Goal: Task Accomplishment & Management: Use online tool/utility

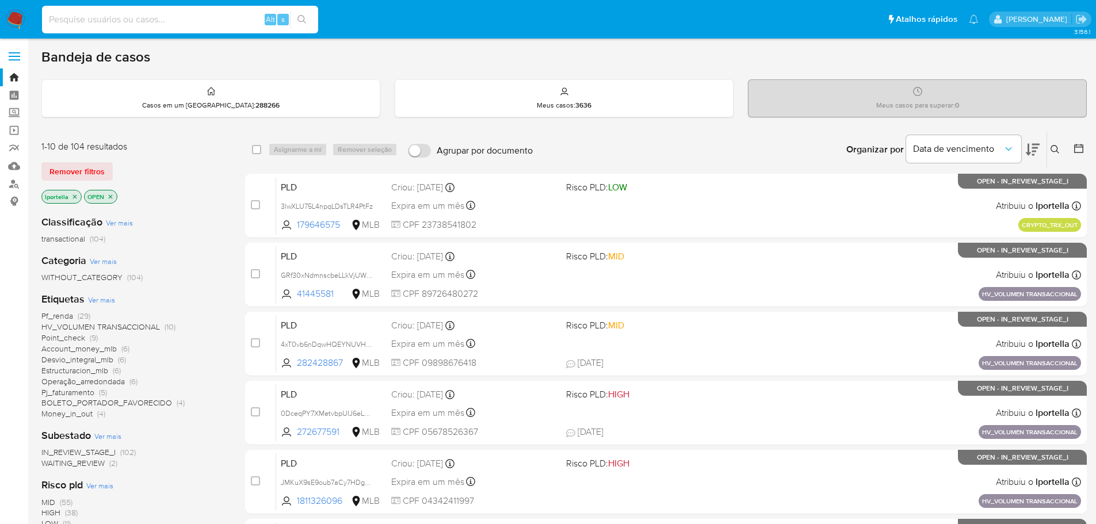
click at [166, 25] on input at bounding box center [180, 19] width 276 height 15
paste input "T1E4zyVdsQXAZD8p93inxeQe"
type input "T1E4zyVdsQXAZD8p93inxeQe"
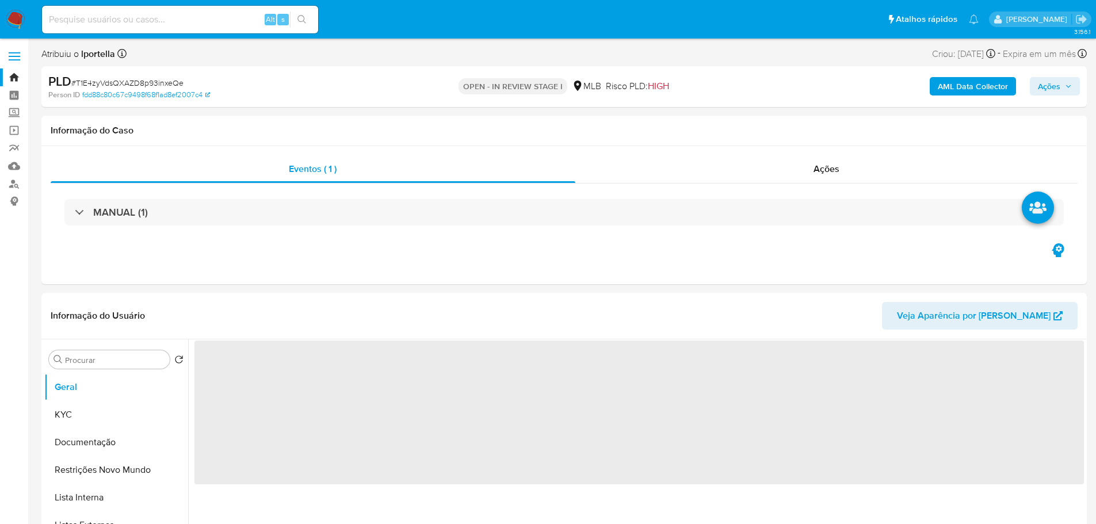
select select "10"
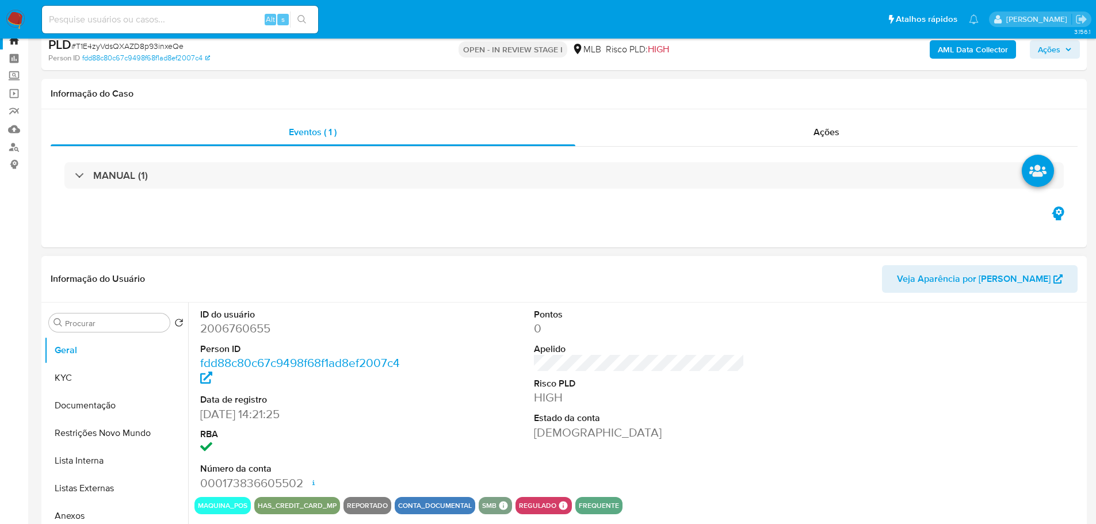
scroll to position [58, 0]
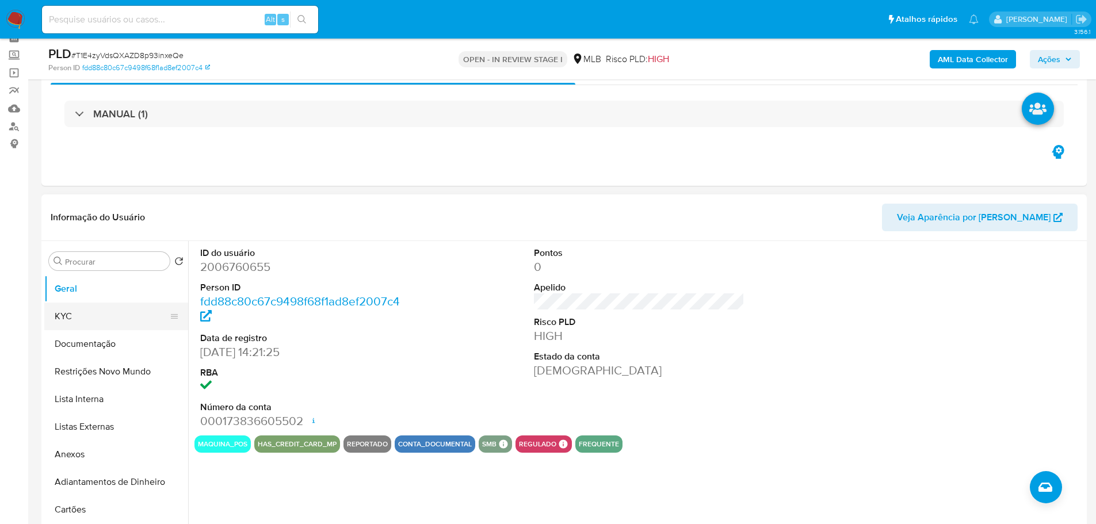
click at [73, 311] on button "KYC" at bounding box center [111, 317] width 135 height 28
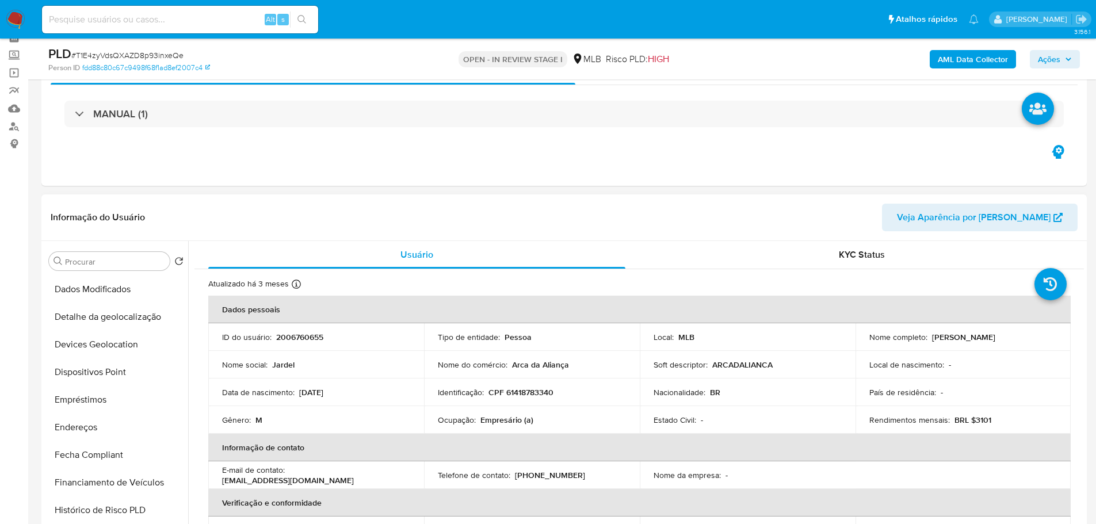
scroll to position [460, 0]
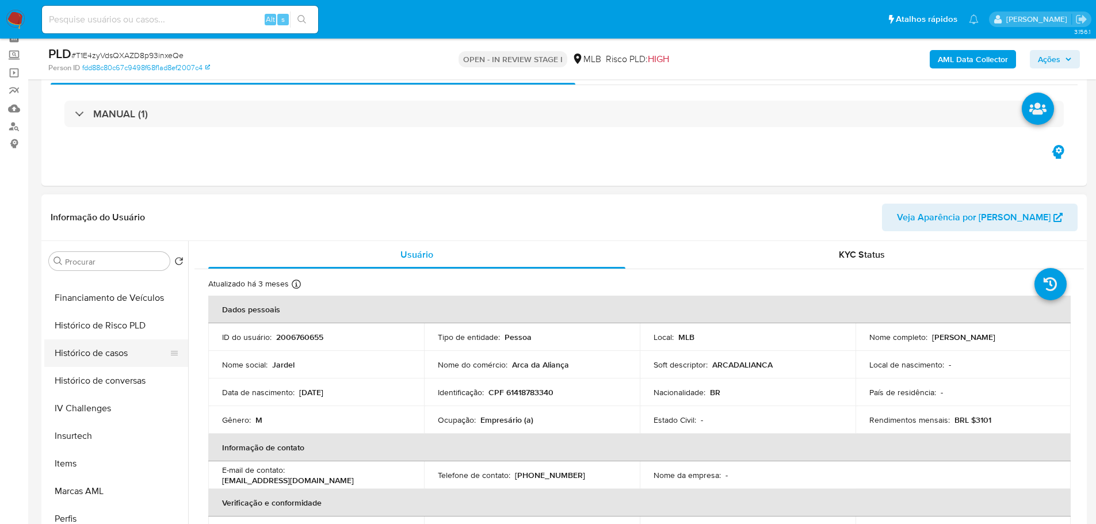
click at [110, 363] on button "Histórico de casos" at bounding box center [111, 353] width 135 height 28
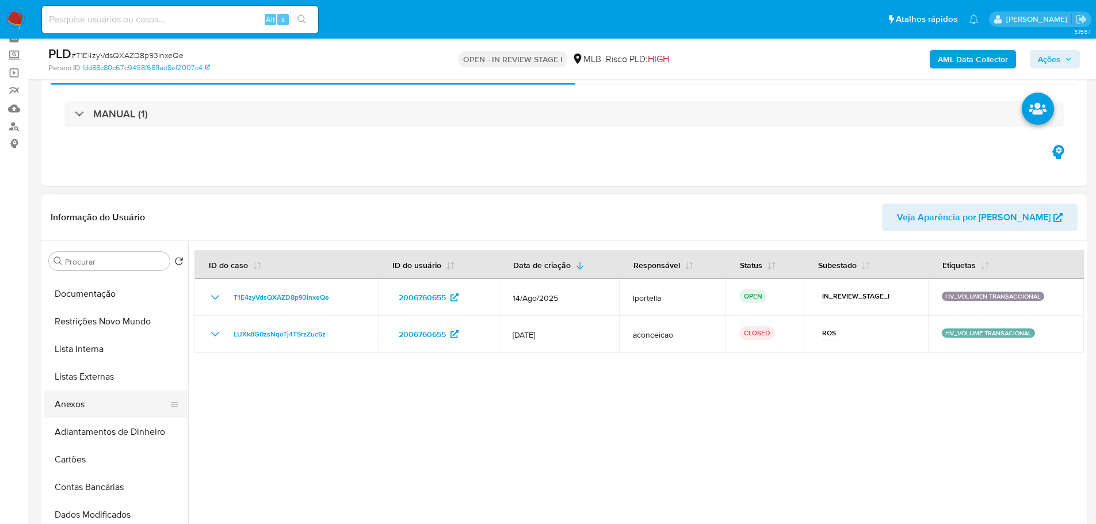
scroll to position [0, 0]
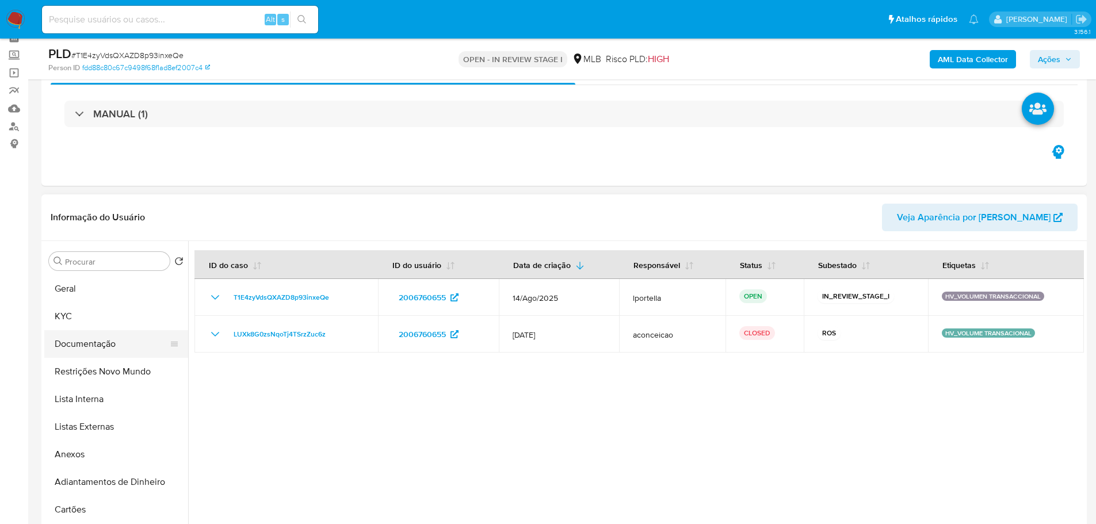
click at [90, 348] on button "Documentação" at bounding box center [111, 344] width 135 height 28
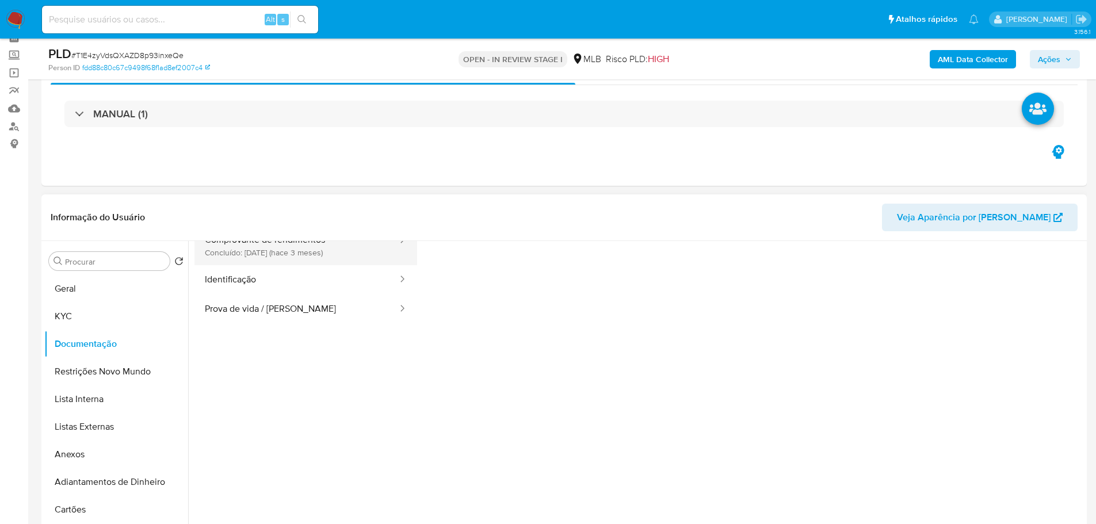
scroll to position [58, 0]
click at [239, 284] on button "Identificação" at bounding box center [296, 279] width 204 height 29
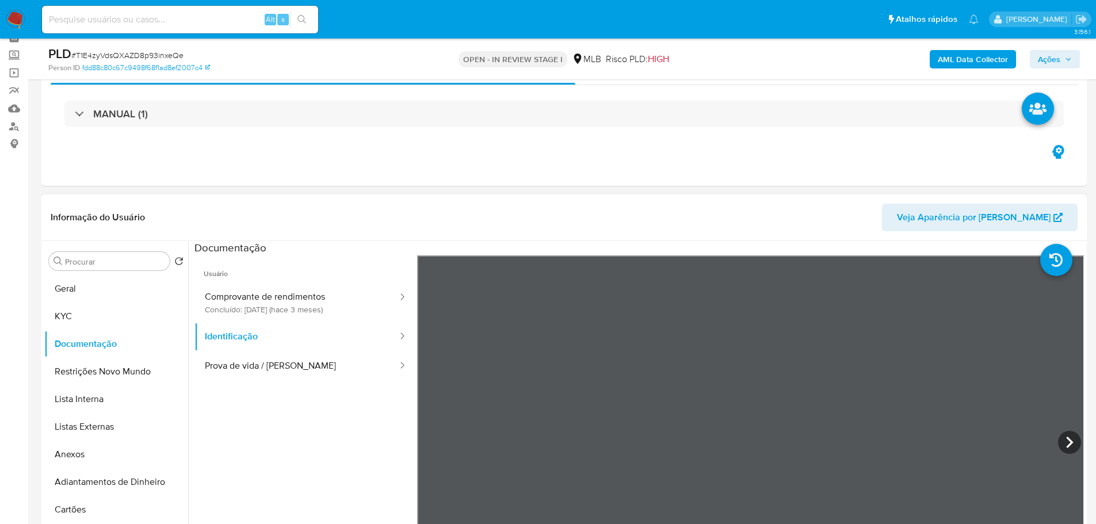
scroll to position [115, 0]
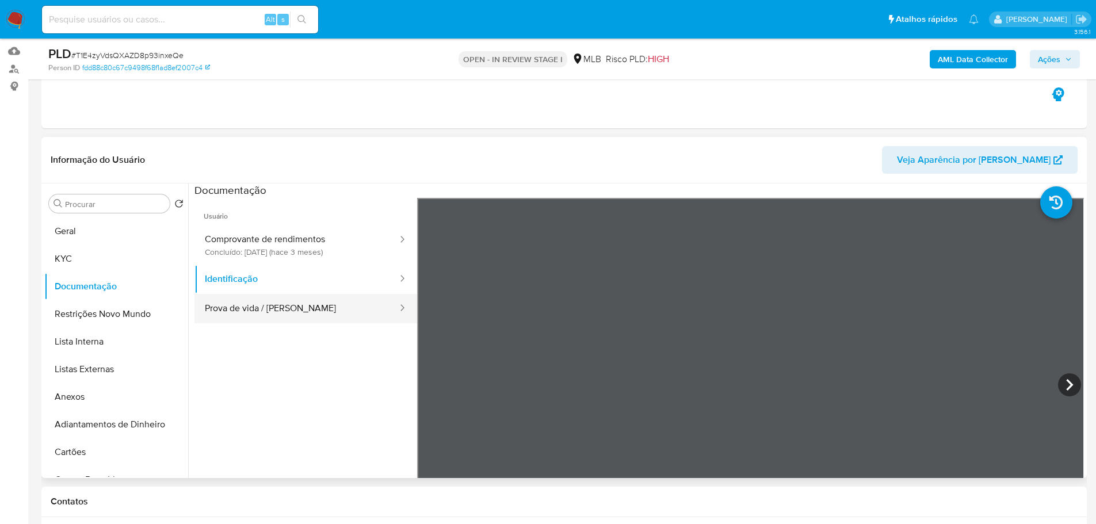
click at [332, 304] on button "Prova de vida / [PERSON_NAME]" at bounding box center [296, 308] width 204 height 29
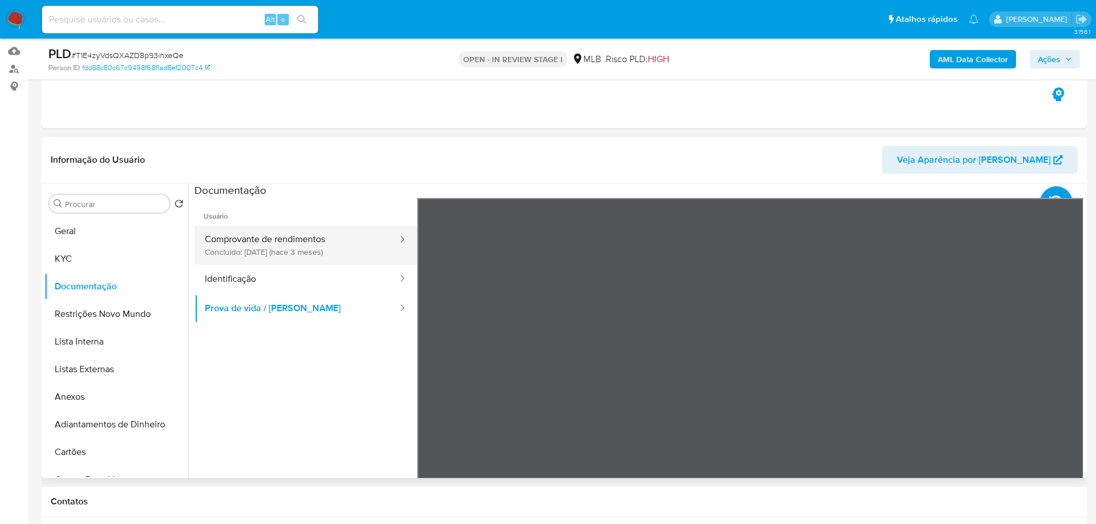
click at [273, 244] on button "Comprovante de rendimentos Concluído: 14/05/2025 (hace 3 meses)" at bounding box center [296, 244] width 204 height 39
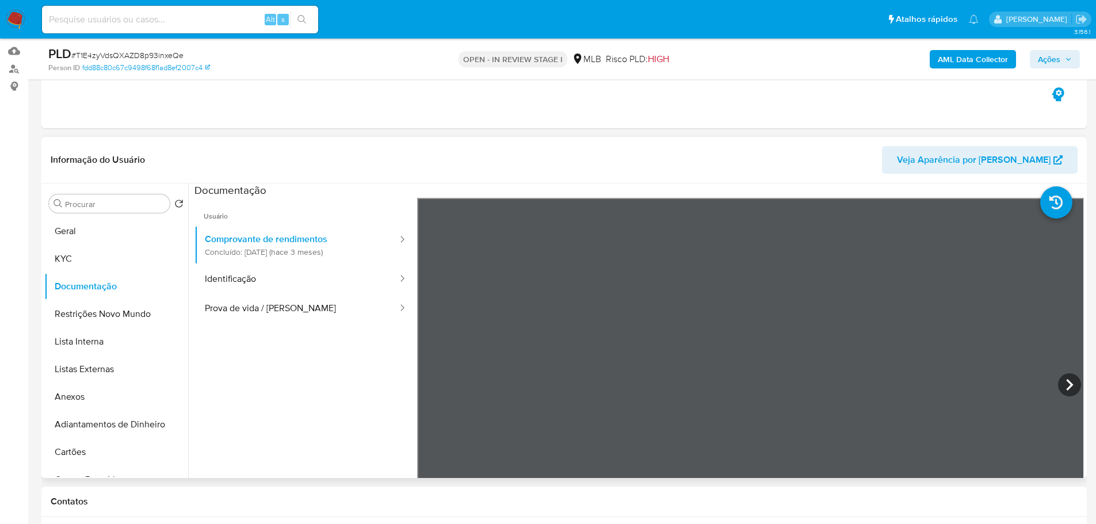
click at [733, 190] on section at bounding box center [638, 374] width 889 height 382
click at [738, 172] on div "Informação do Usuário Veja Aparência por Pessoa Procurar Retornar ao pedido pad…" at bounding box center [563, 307] width 1045 height 341
click at [756, 173] on div "Informação do Usuário Veja Aparência por Pessoa Procurar Retornar ao pedido pad…" at bounding box center [563, 307] width 1045 height 341
click at [773, 178] on div "Informação do Usuário Veja Aparência por Pessoa Procurar Retornar ao pedido pad…" at bounding box center [563, 307] width 1045 height 341
click at [1058, 384] on icon at bounding box center [1069, 384] width 23 height 23
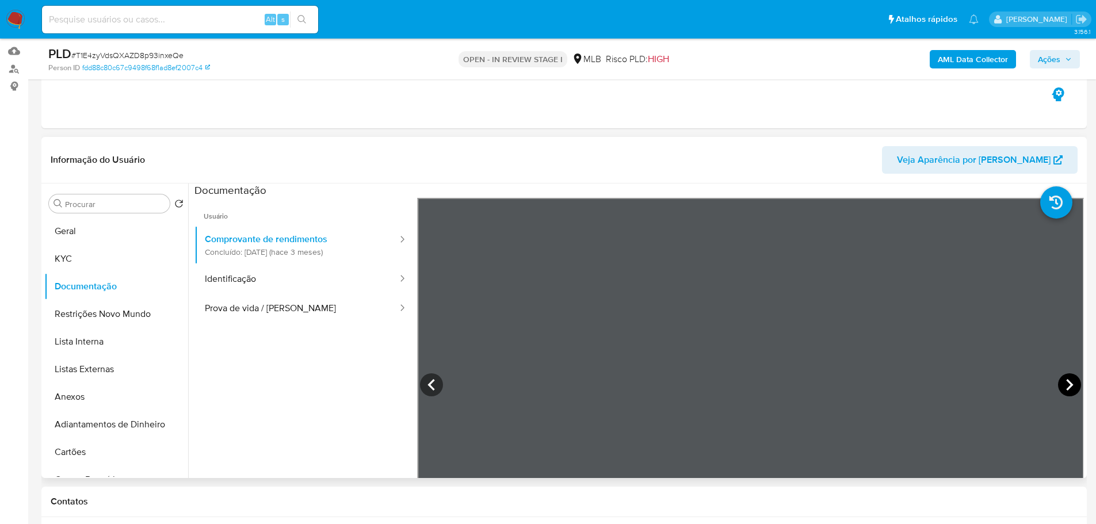
click at [1058, 386] on icon at bounding box center [1069, 384] width 23 height 23
click at [956, 350] on div at bounding box center [750, 386] width 667 height 377
click at [1059, 381] on icon at bounding box center [1069, 384] width 23 height 23
click at [1066, 382] on icon at bounding box center [1069, 385] width 7 height 12
click at [1060, 386] on icon at bounding box center [1069, 384] width 23 height 23
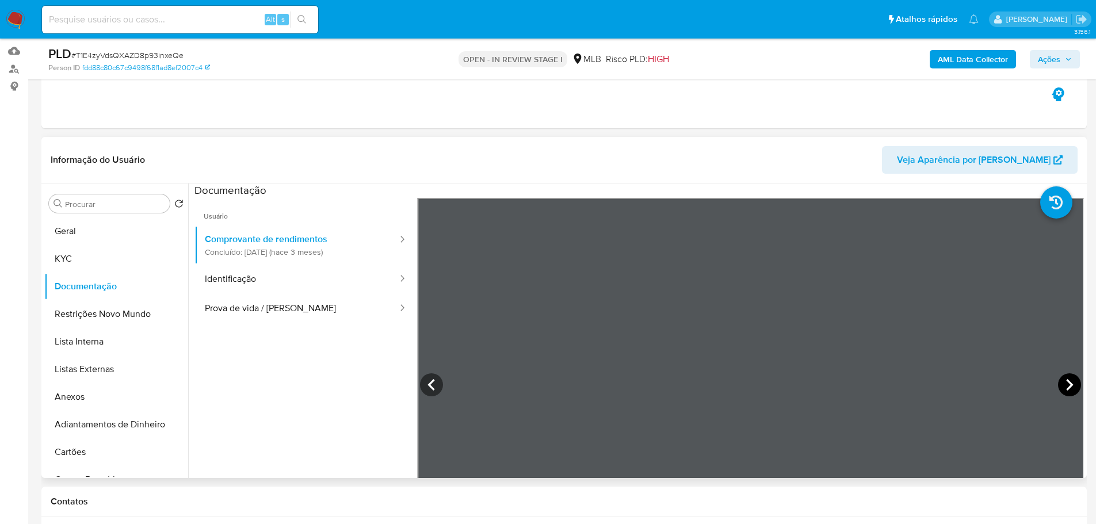
click at [1066, 394] on icon at bounding box center [1069, 384] width 23 height 23
click at [1061, 386] on icon at bounding box center [1069, 384] width 23 height 23
click at [1069, 386] on icon at bounding box center [1069, 384] width 23 height 23
click at [1071, 386] on icon at bounding box center [1069, 384] width 23 height 23
click at [426, 385] on icon at bounding box center [431, 384] width 23 height 23
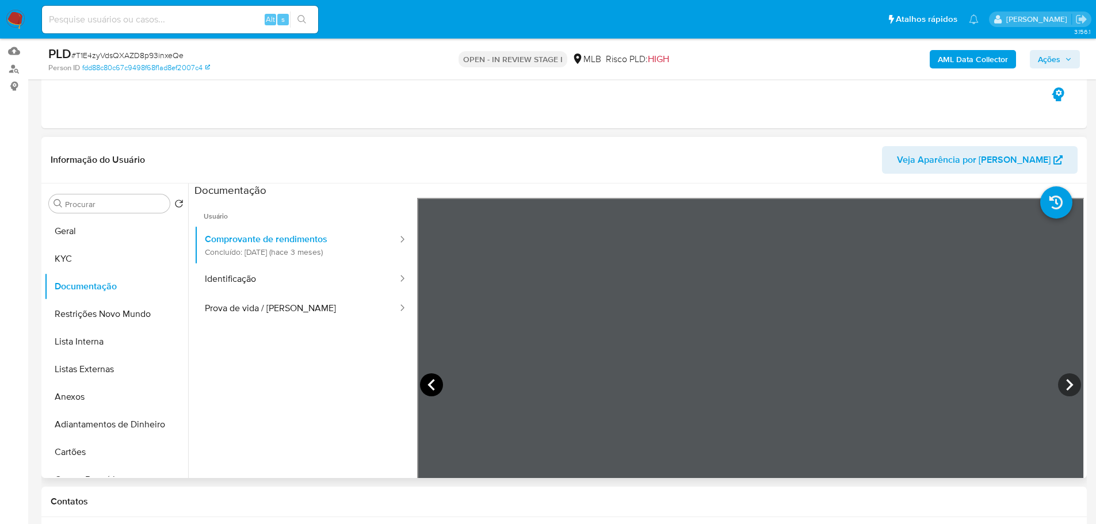
click at [426, 385] on icon at bounding box center [431, 384] width 23 height 23
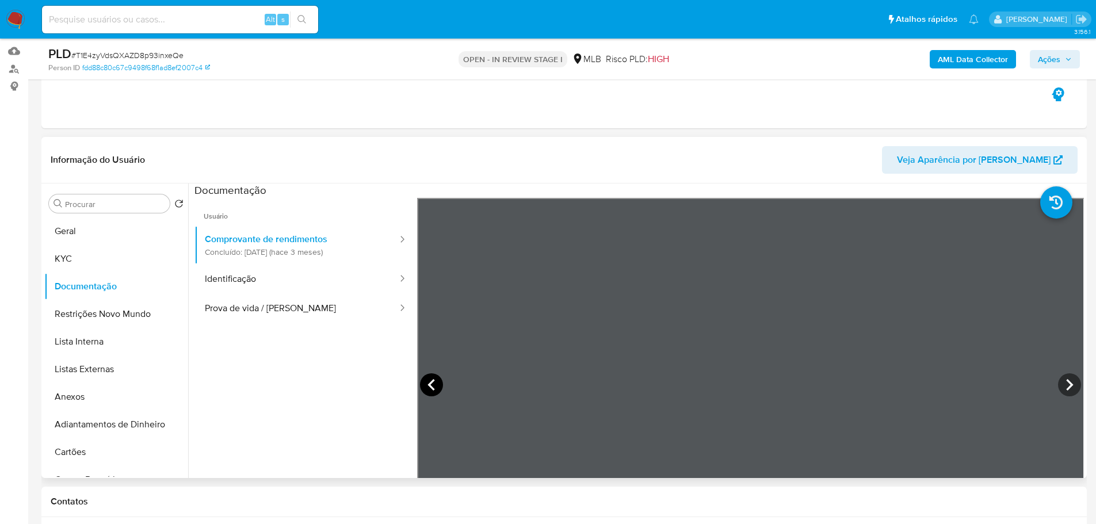
click at [426, 385] on icon at bounding box center [431, 384] width 23 height 23
click at [100, 248] on button "KYC" at bounding box center [111, 259] width 135 height 28
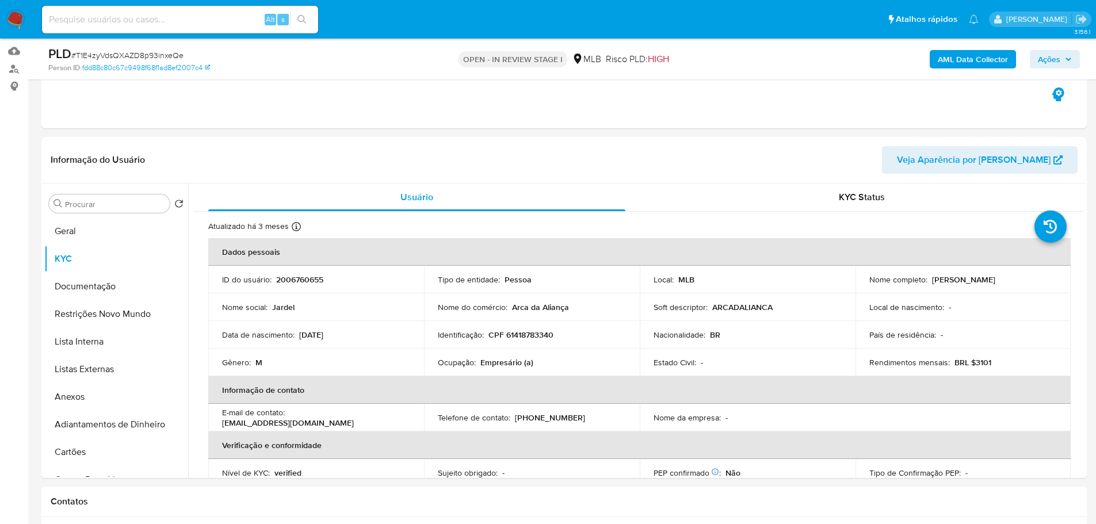
click at [497, 361] on p "Empresário (a)" at bounding box center [506, 362] width 53 height 10
copy p "Empresário"
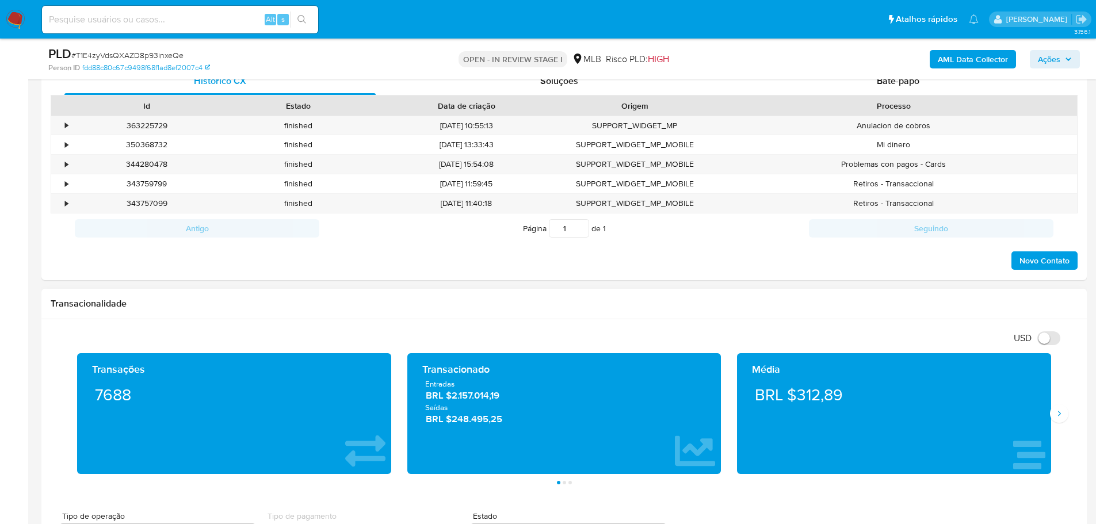
scroll to position [575, 0]
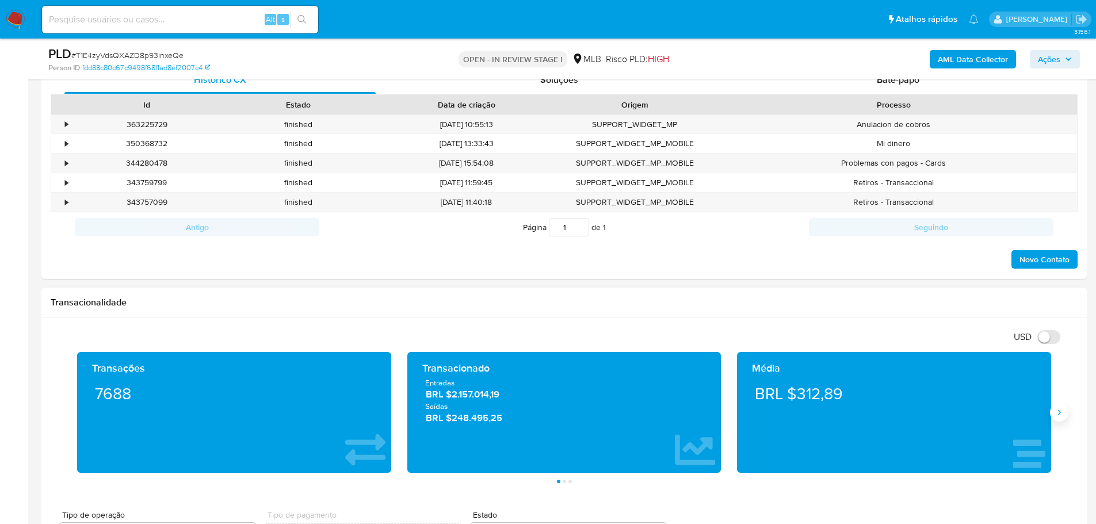
click at [1057, 411] on icon "Siguiente" at bounding box center [1058, 412] width 9 height 9
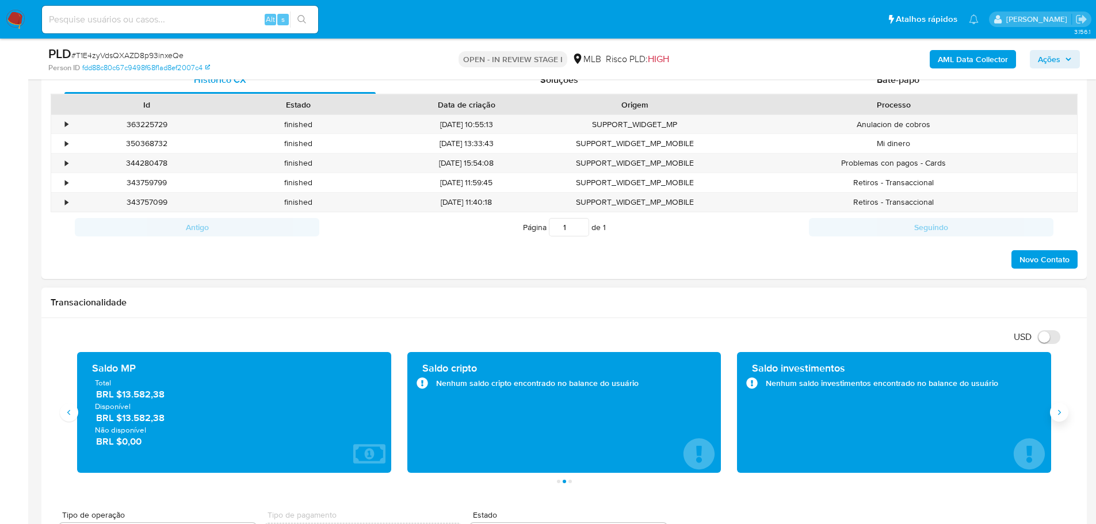
click at [1057, 411] on icon "Siguiente" at bounding box center [1058, 412] width 9 height 9
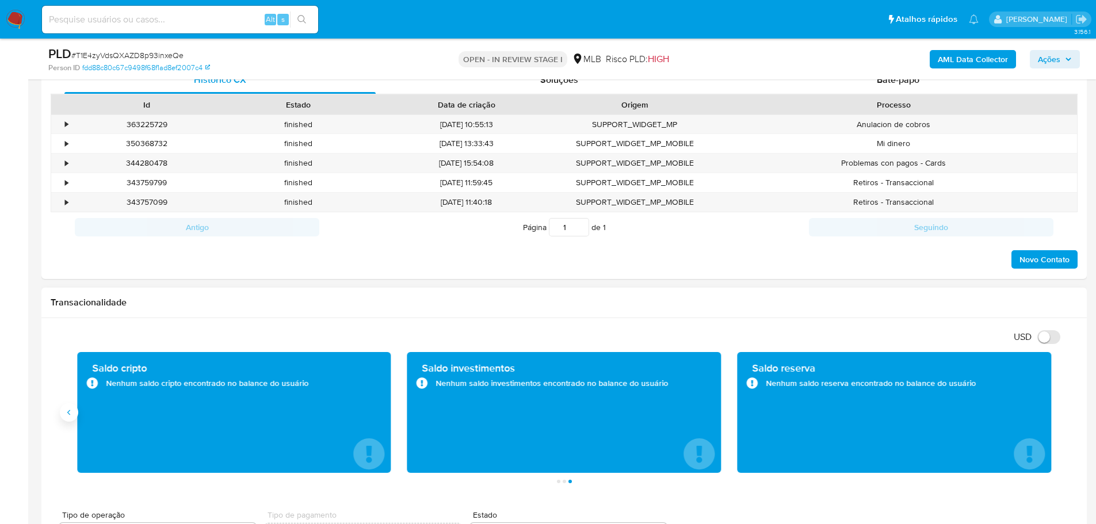
click at [69, 411] on icon "Anterior" at bounding box center [68, 411] width 3 height 5
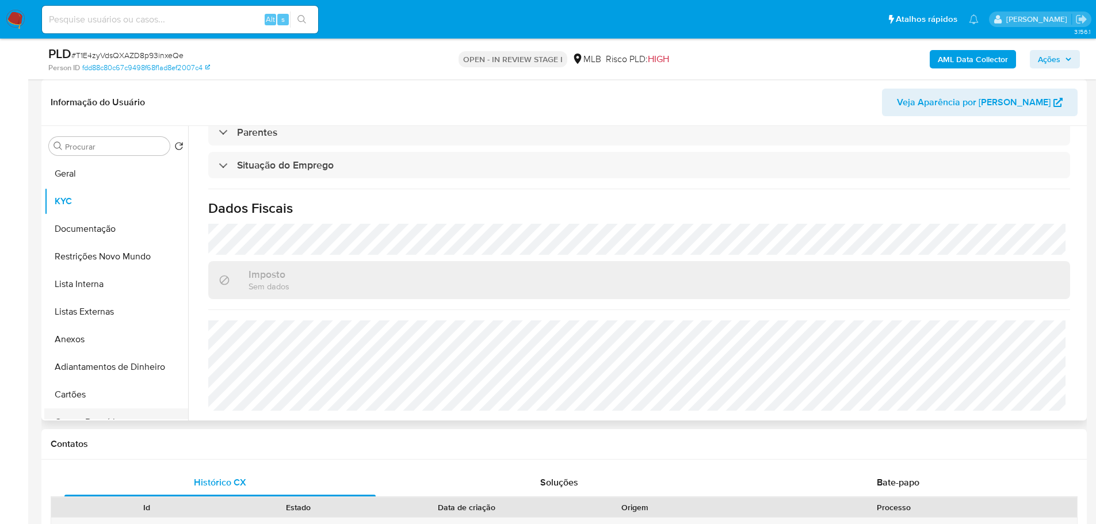
scroll to position [460, 0]
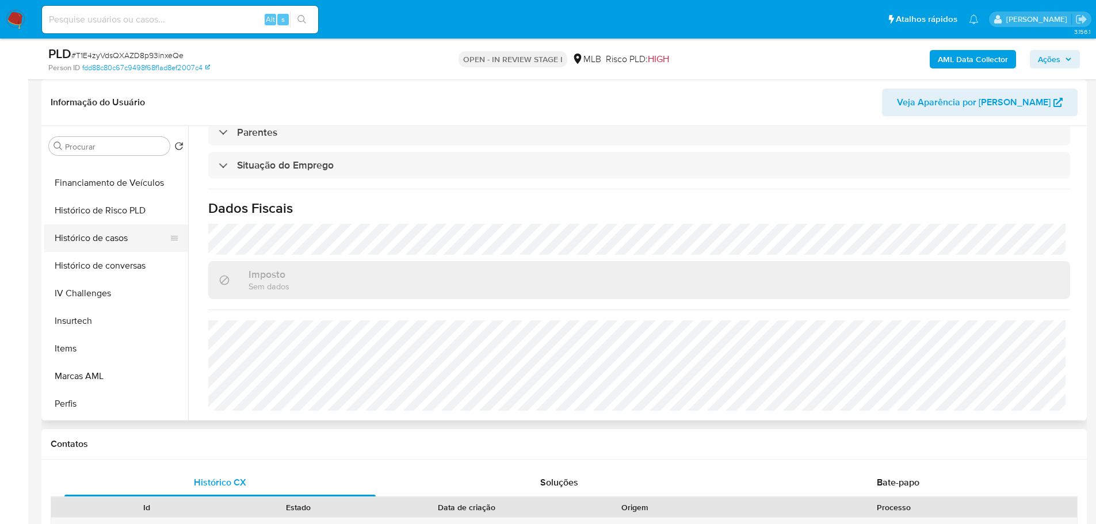
click at [87, 236] on button "Histórico de casos" at bounding box center [111, 238] width 135 height 28
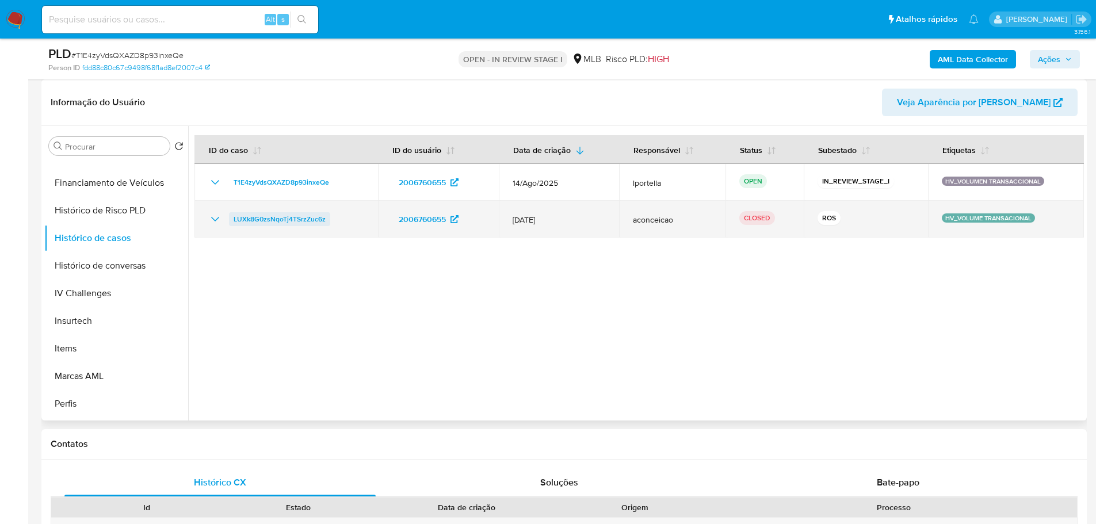
click at [268, 221] on span "LUXk8G0zsNqoTj4TSrzZuc6z" at bounding box center [280, 219] width 92 height 14
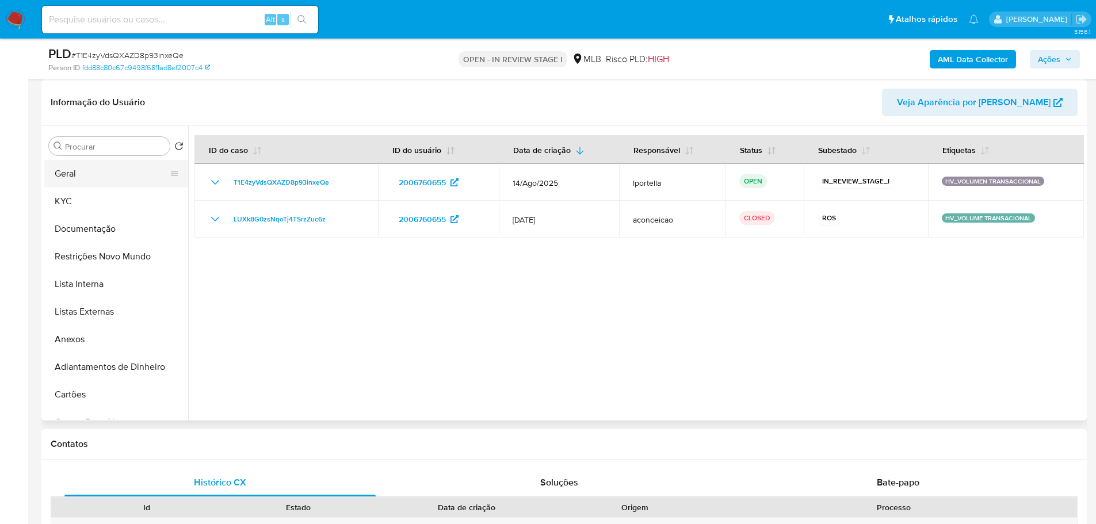
click at [89, 177] on button "Geral" at bounding box center [111, 174] width 135 height 28
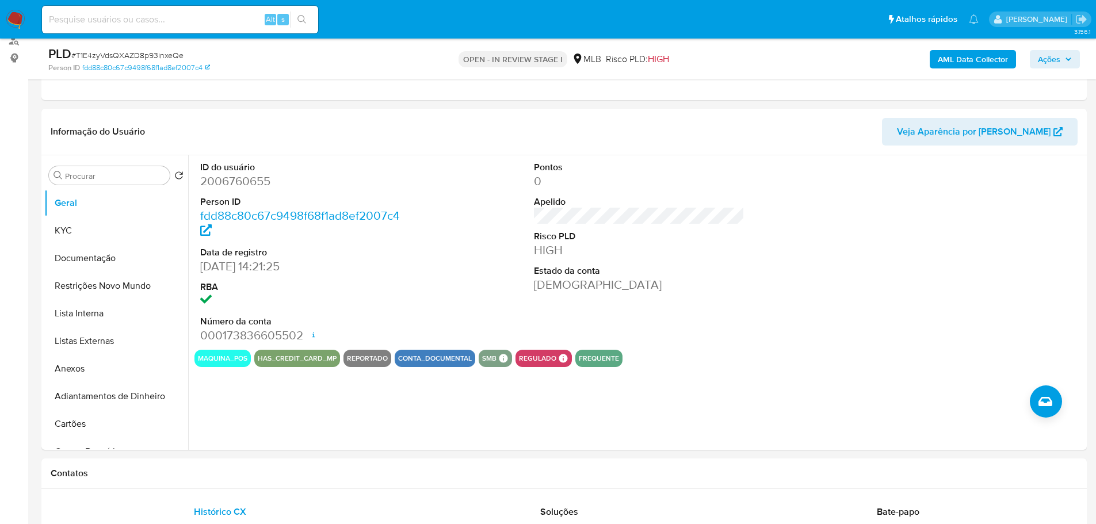
scroll to position [141, 0]
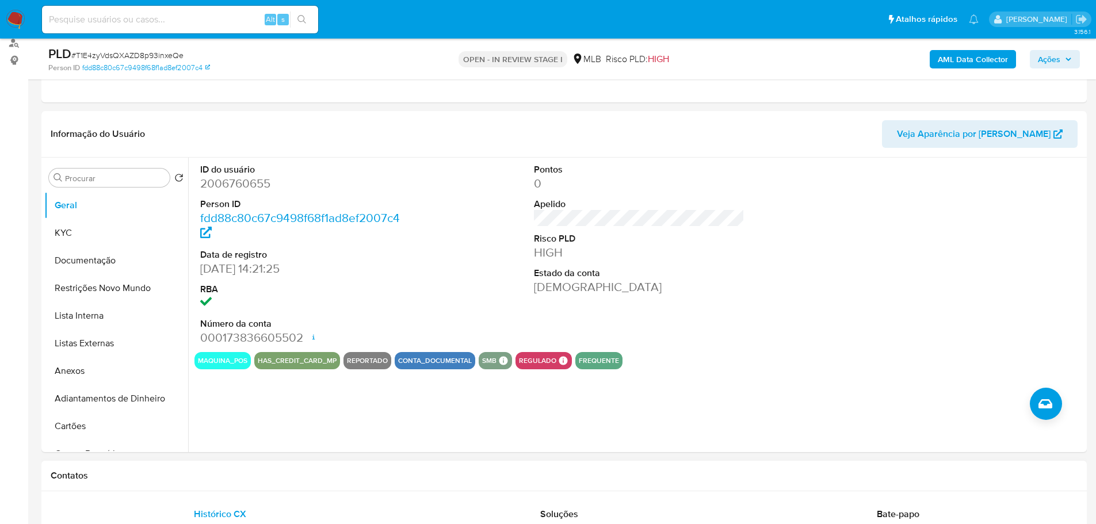
click at [250, 483] on div "Contatos" at bounding box center [563, 476] width 1045 height 30
click at [79, 242] on button "KYC" at bounding box center [111, 233] width 135 height 28
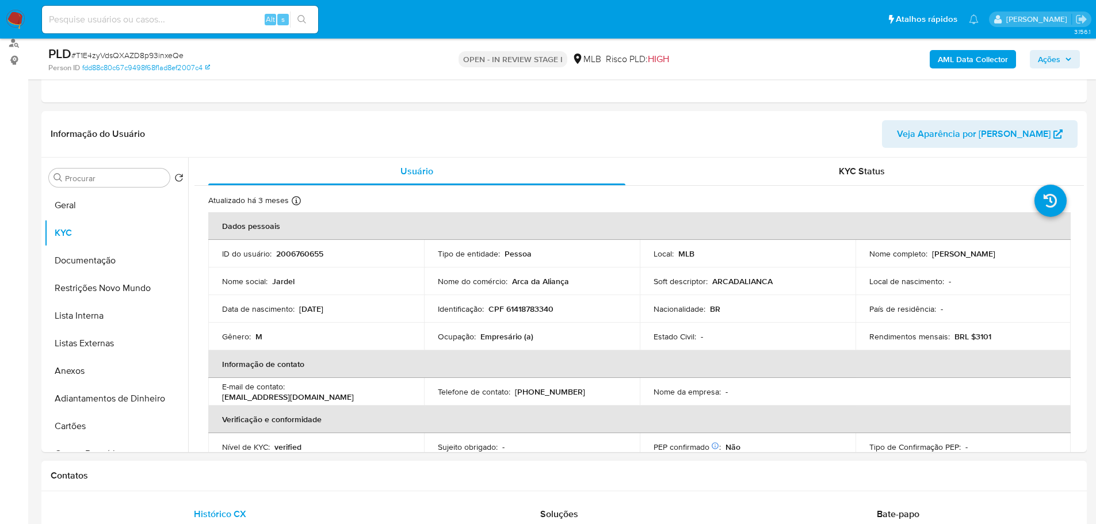
click at [222, 478] on h1 "Contatos" at bounding box center [564, 476] width 1027 height 12
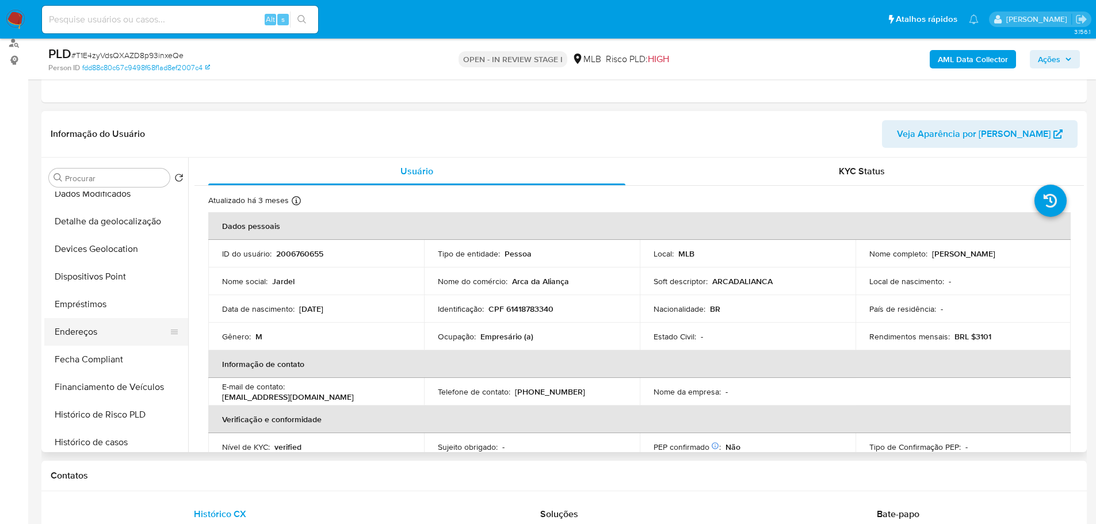
click at [118, 339] on button "Endereços" at bounding box center [111, 332] width 135 height 28
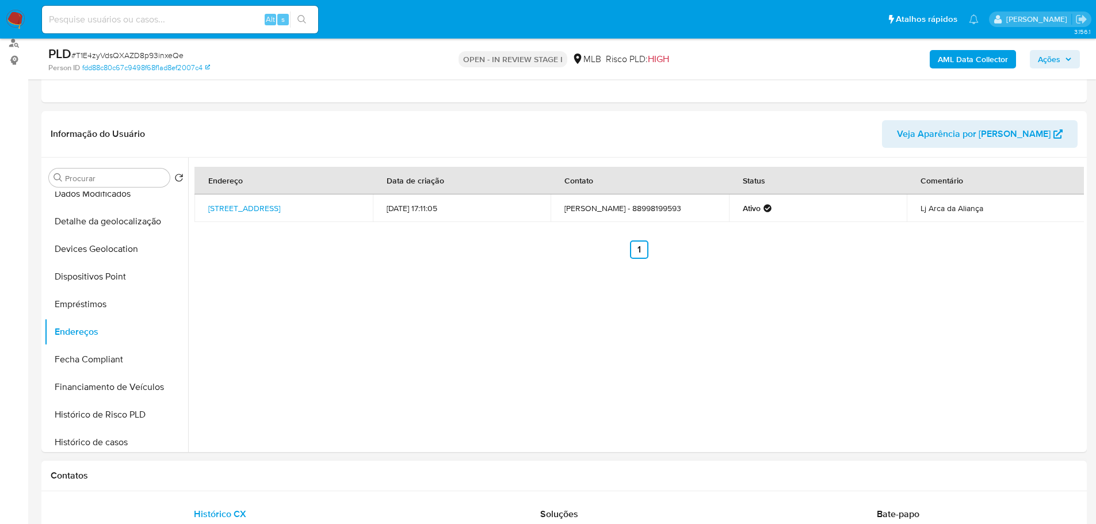
click at [193, 471] on h1 "Contatos" at bounding box center [564, 476] width 1027 height 12
click at [120, 223] on button "Detalhe da geolocalização" at bounding box center [111, 222] width 135 height 28
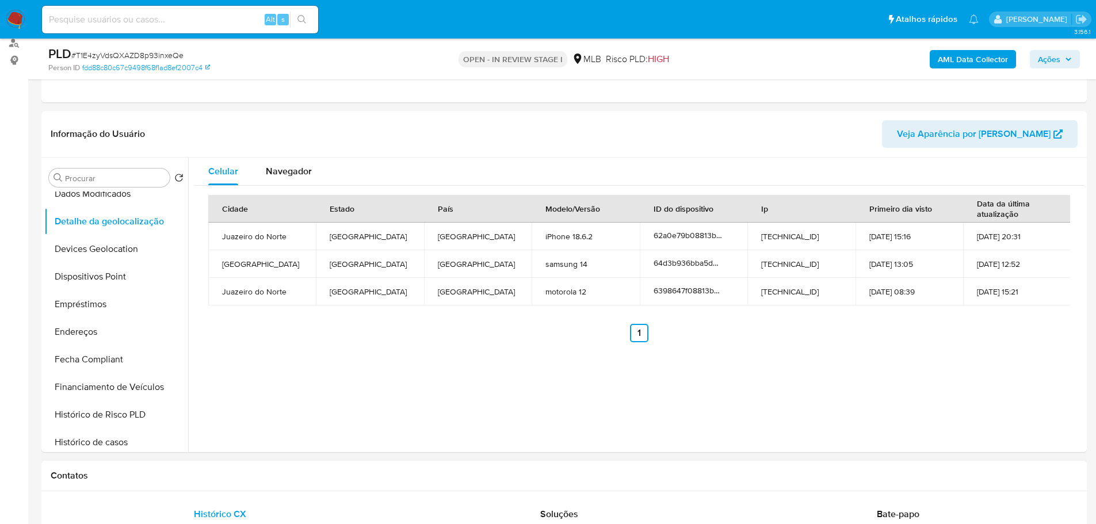
click at [181, 463] on div "Contatos" at bounding box center [563, 476] width 1045 height 30
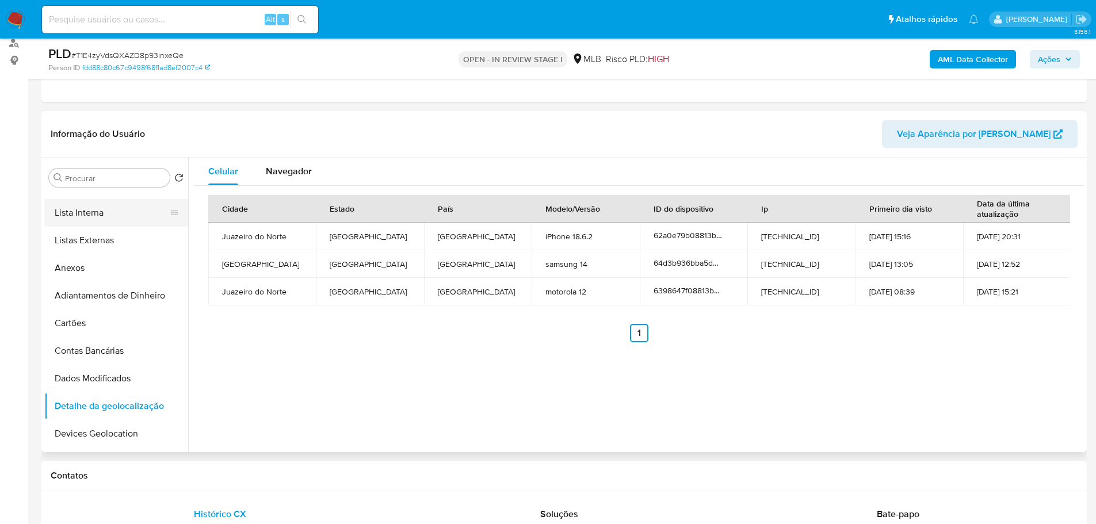
scroll to position [0, 0]
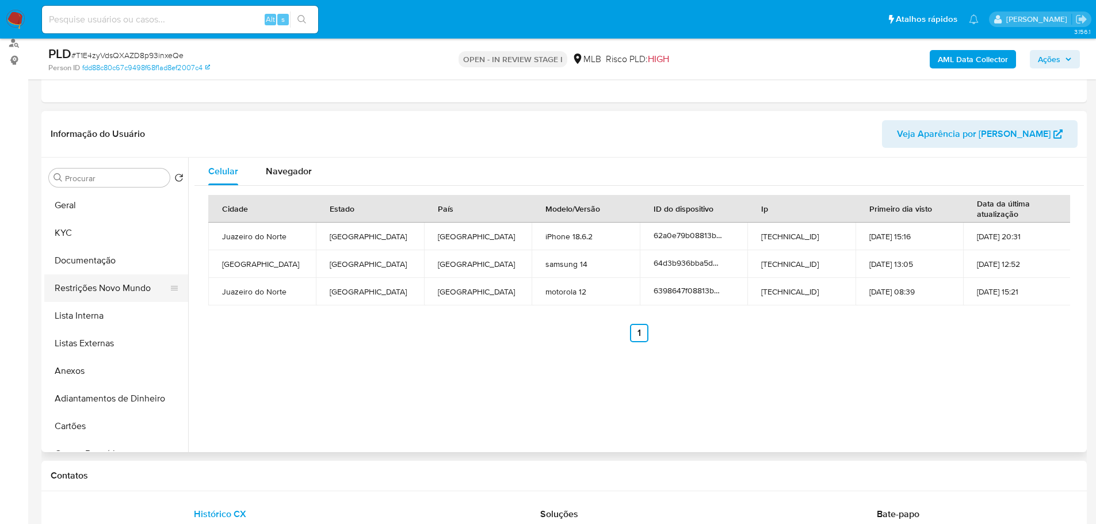
click at [113, 289] on button "Restrições Novo Mundo" at bounding box center [111, 288] width 135 height 28
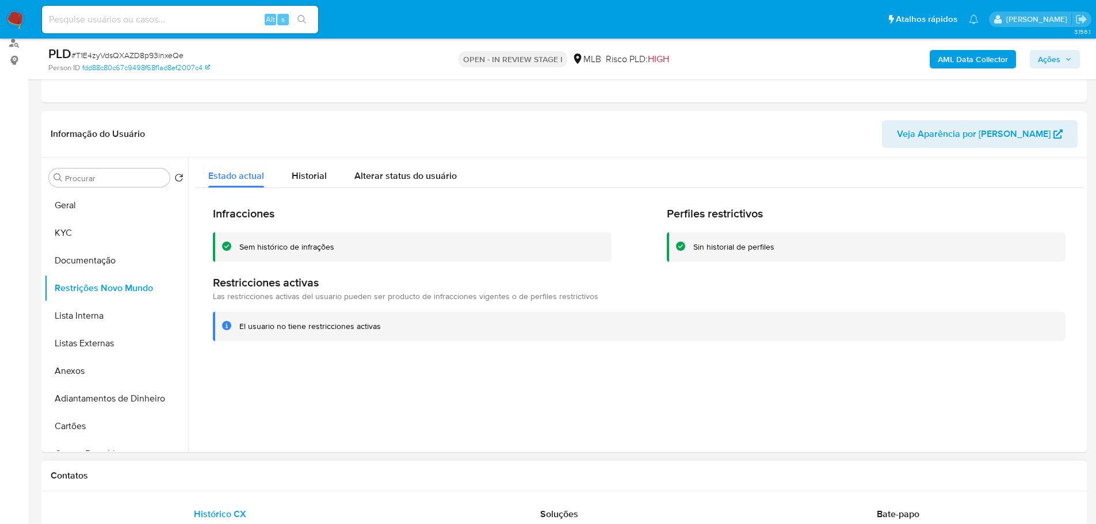
click at [183, 461] on div "Contatos" at bounding box center [563, 476] width 1045 height 30
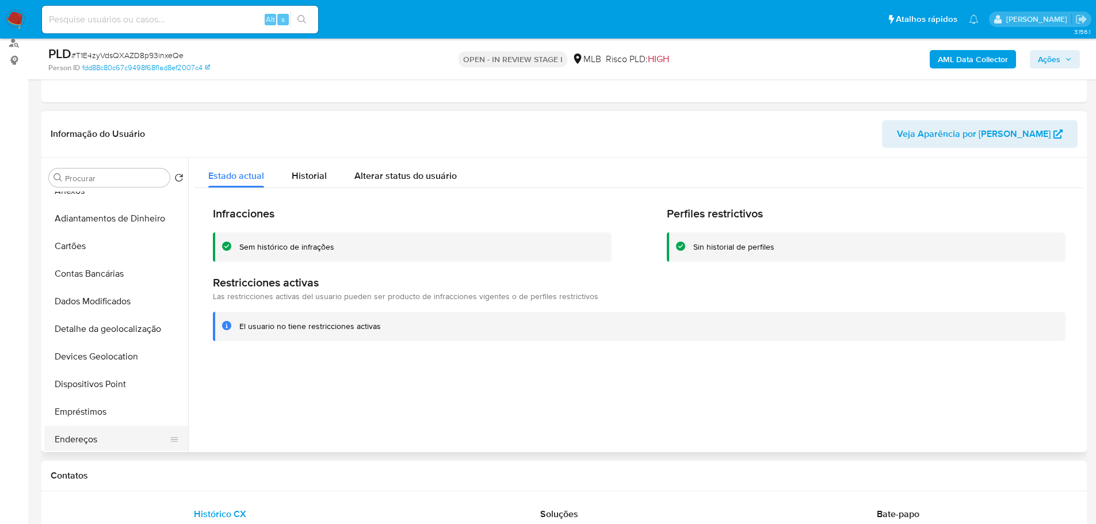
scroll to position [288, 0]
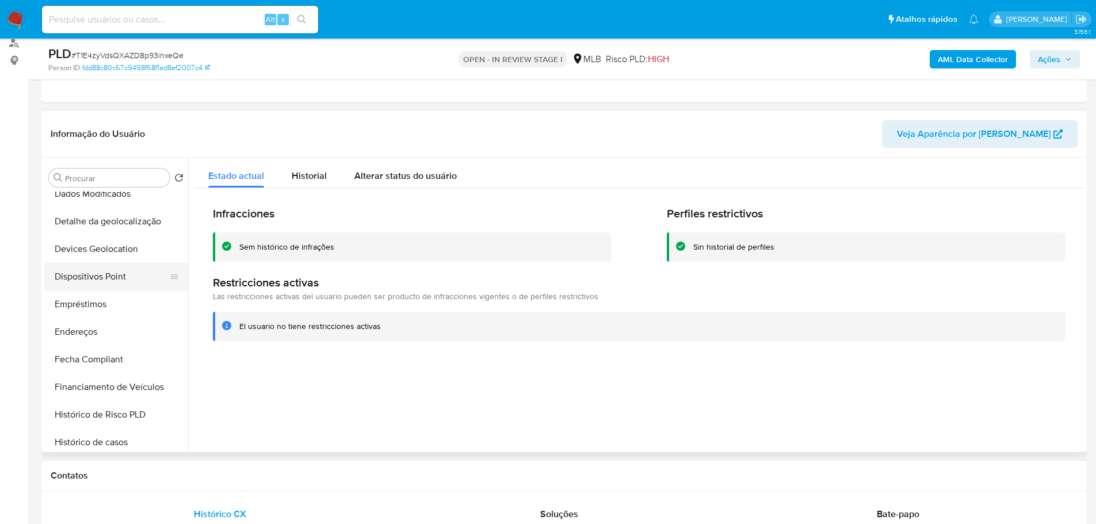
click at [112, 280] on button "Dispositivos Point" at bounding box center [111, 277] width 135 height 28
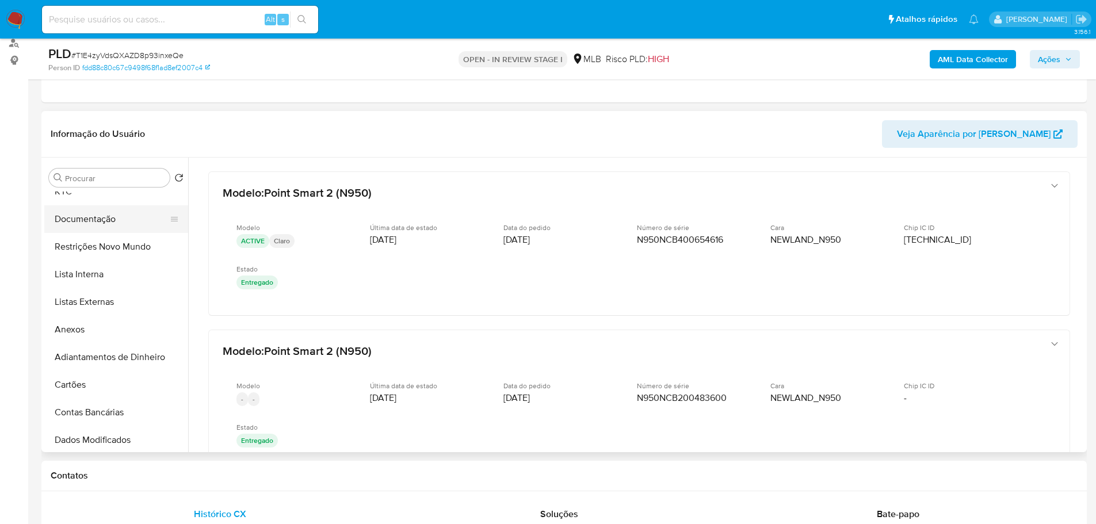
scroll to position [0, 0]
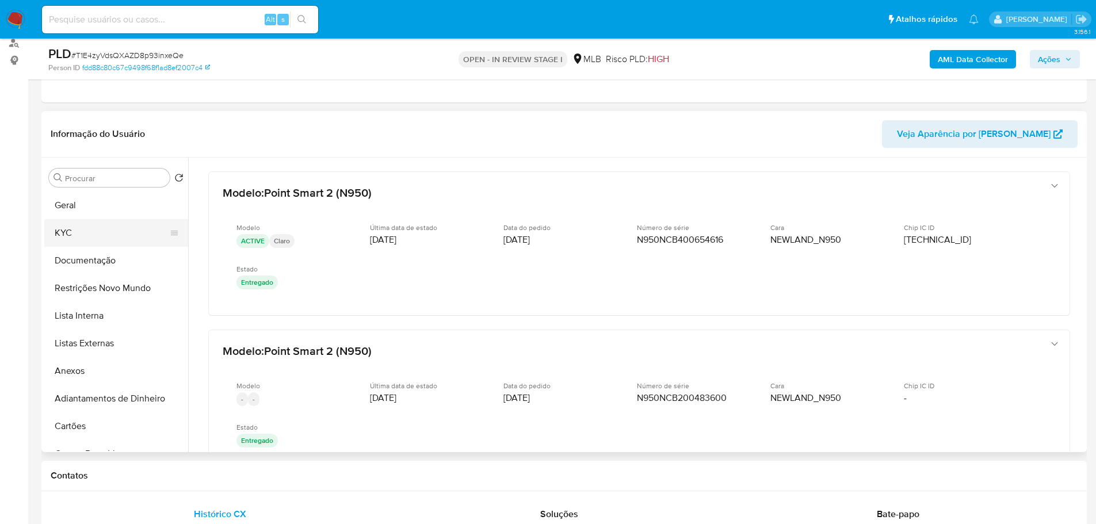
click at [94, 231] on button "KYC" at bounding box center [111, 233] width 135 height 28
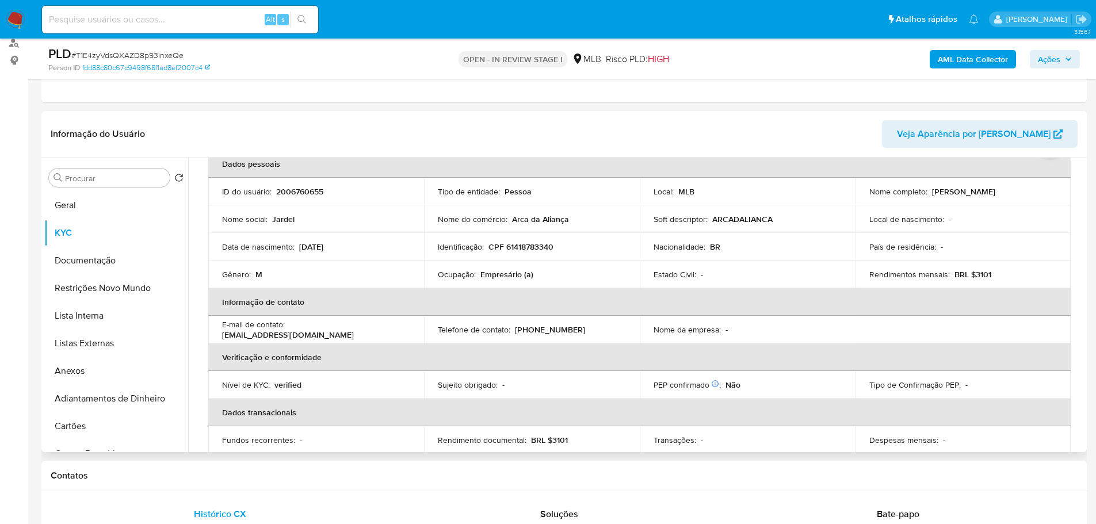
scroll to position [19, 0]
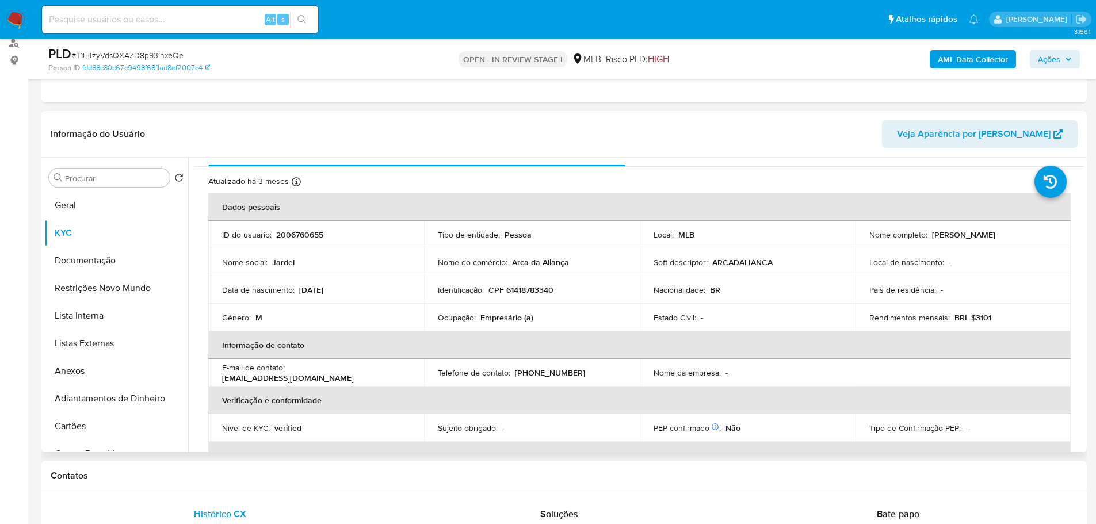
click at [528, 286] on p "CPF 61418783340" at bounding box center [520, 290] width 65 height 10
copy p "61418783340"
drag, startPoint x: 1026, startPoint y: 239, endPoint x: 928, endPoint y: 235, distance: 98.5
click at [928, 235] on div "Nome completo : Jardel Rodrigues Santos" at bounding box center [963, 234] width 188 height 10
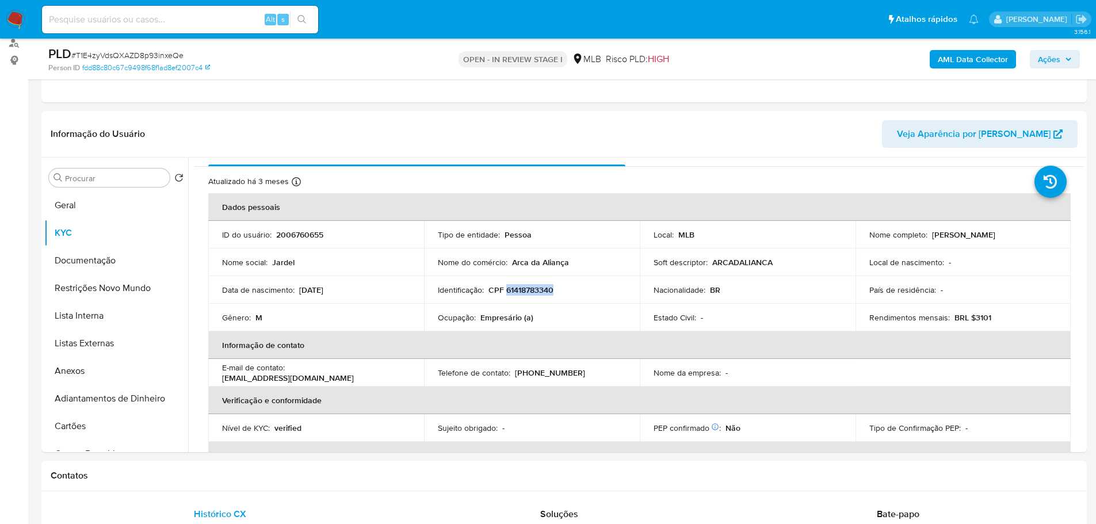
copy p "Jardel Rodrigues Santos"
click at [69, 368] on button "Anexos" at bounding box center [111, 371] width 135 height 28
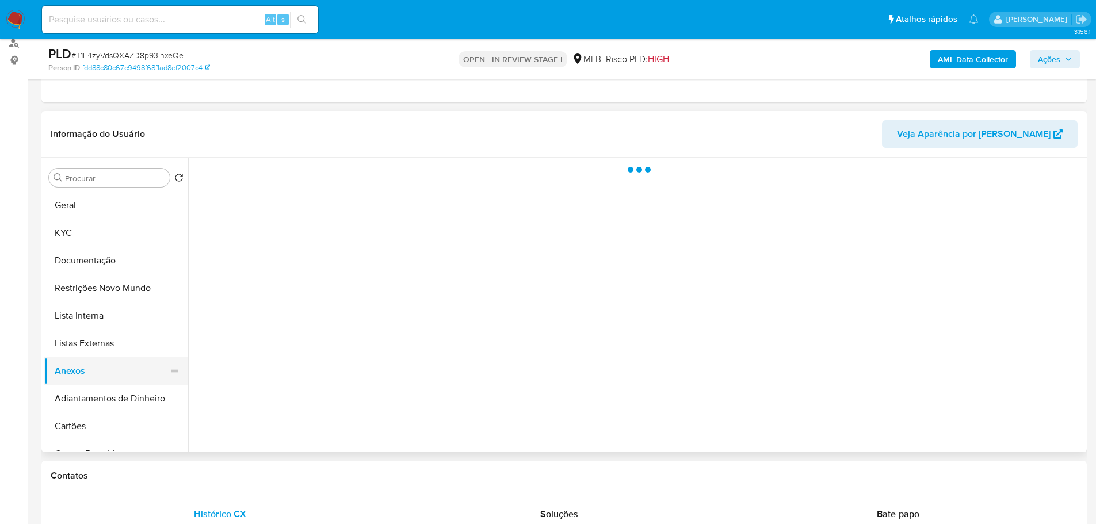
scroll to position [0, 0]
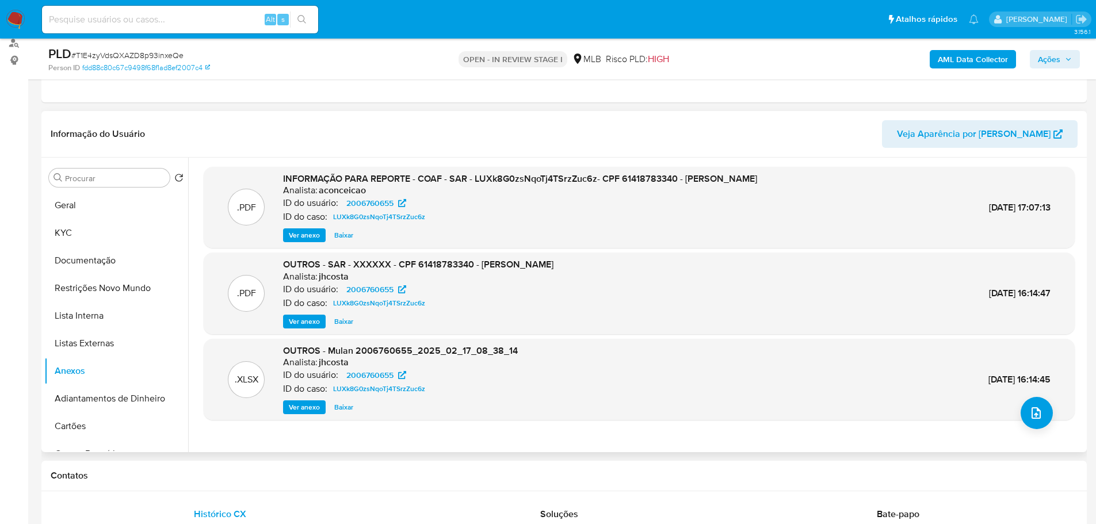
click at [304, 238] on span "Ver anexo" at bounding box center [304, 235] width 31 height 12
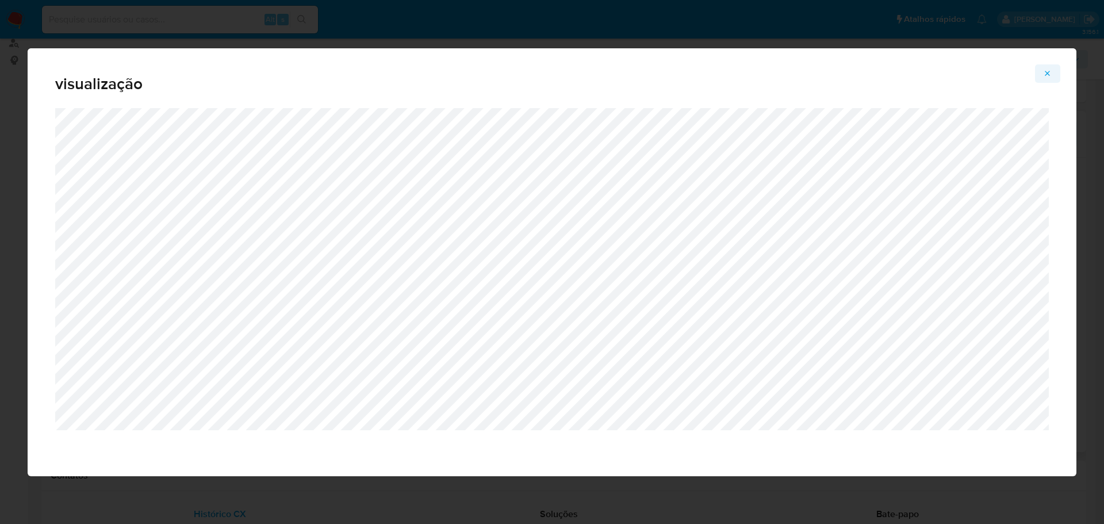
click at [1053, 77] on button "Attachment preview" at bounding box center [1047, 73] width 25 height 18
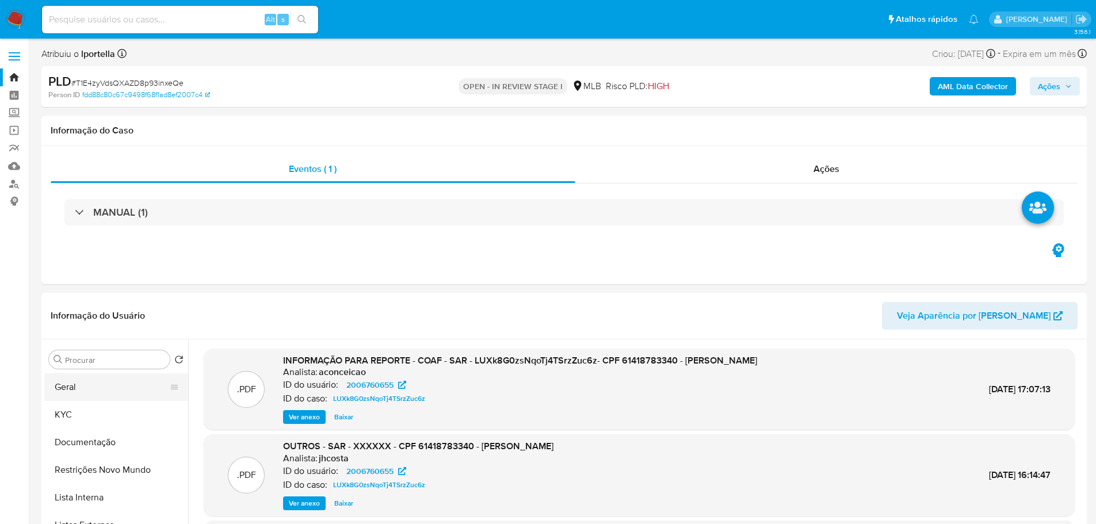
click at [86, 378] on button "Geral" at bounding box center [111, 387] width 135 height 28
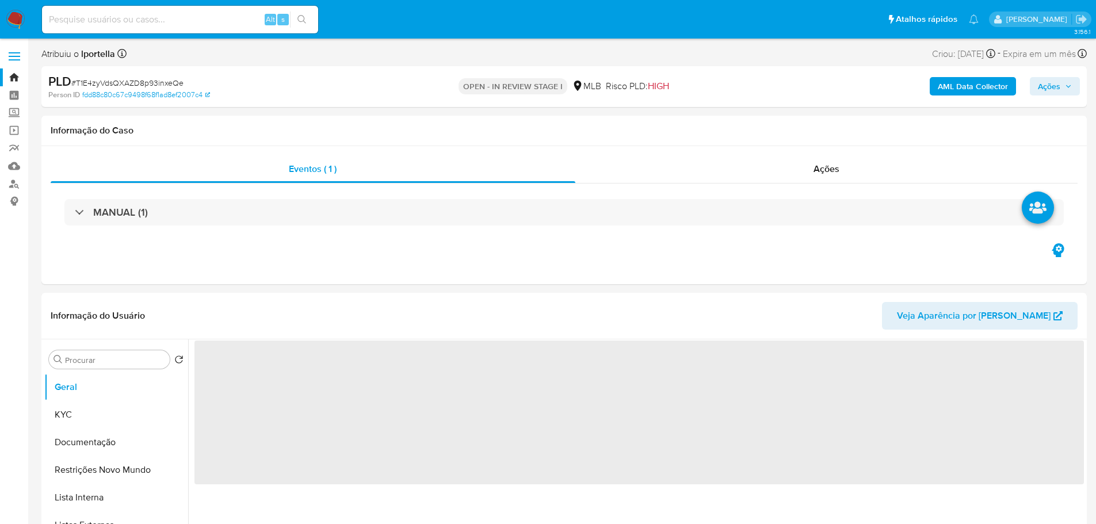
scroll to position [115, 0]
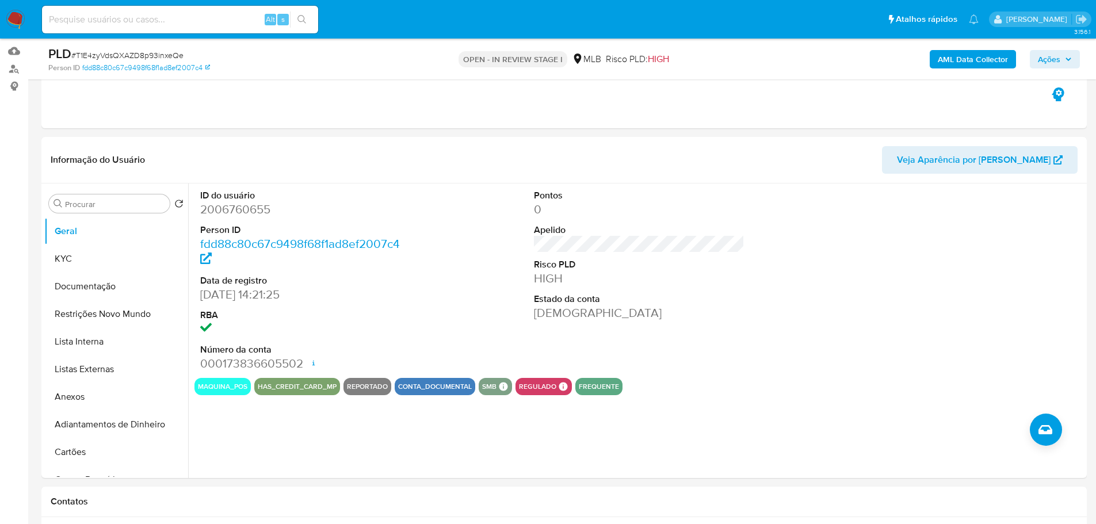
click at [1067, 57] on icon "button" at bounding box center [1068, 59] width 7 height 7
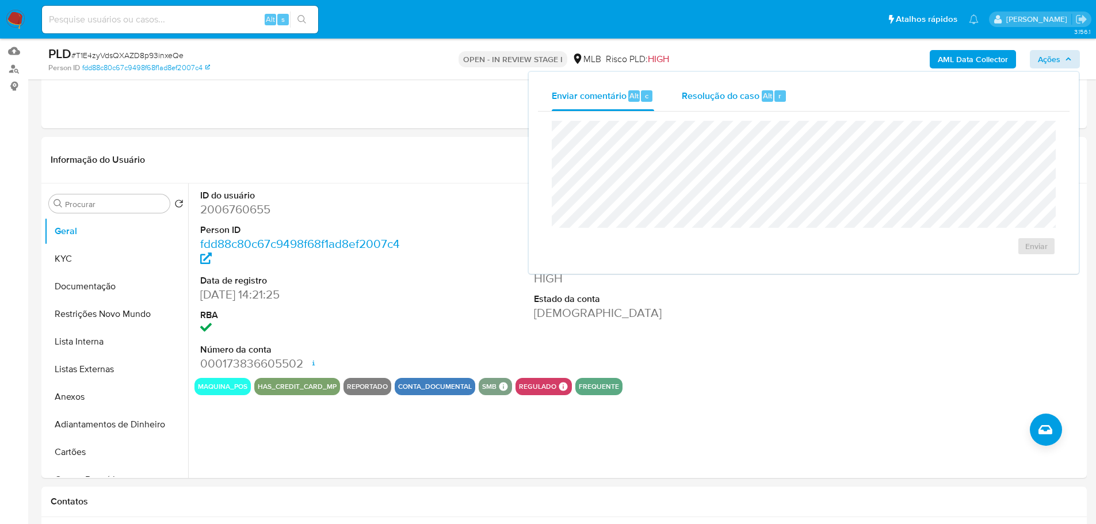
click at [751, 95] on span "Resolução do caso" at bounding box center [721, 95] width 78 height 13
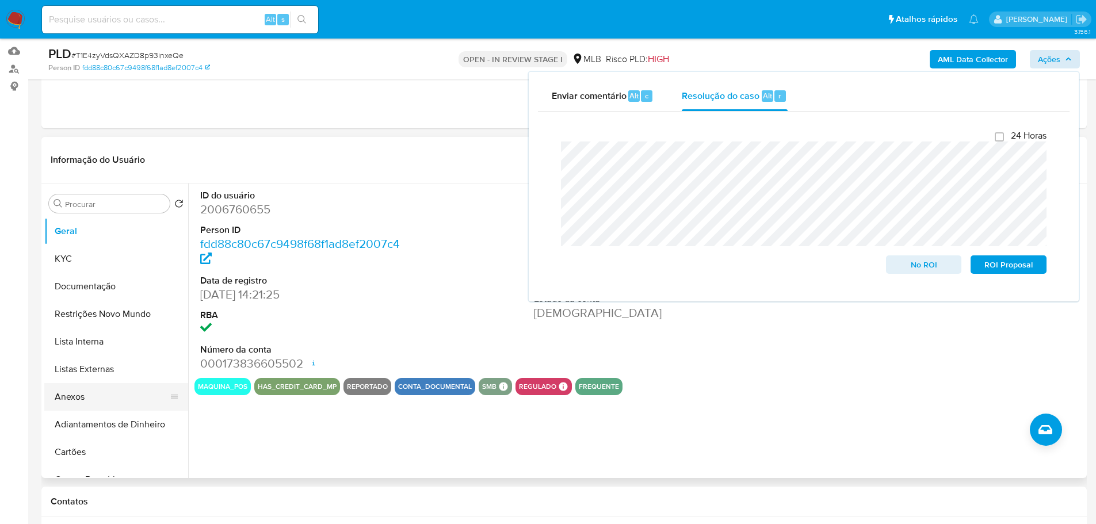
click at [100, 401] on button "Anexos" at bounding box center [111, 397] width 135 height 28
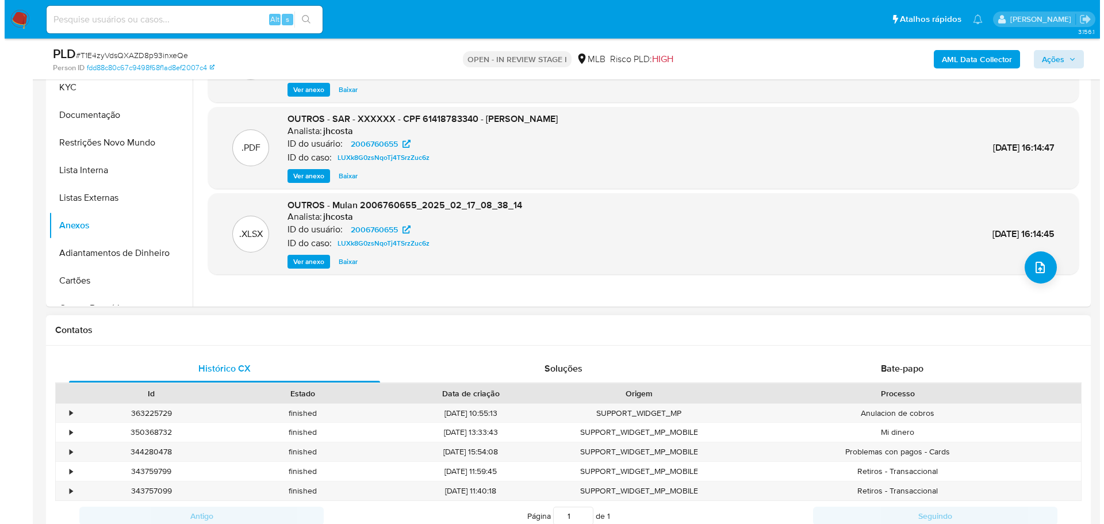
scroll to position [230, 0]
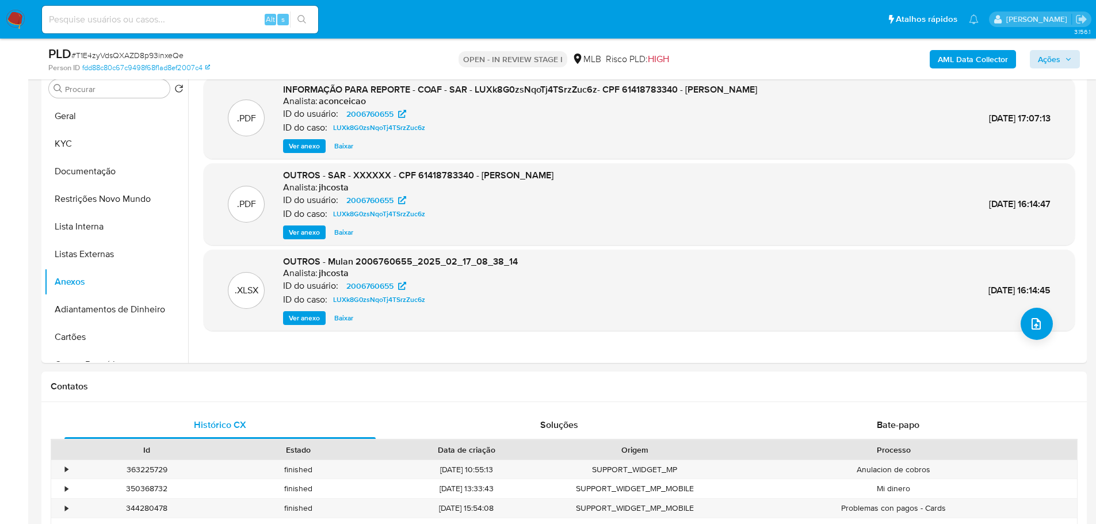
click at [1031, 340] on div ".PDF INFORMAÇÃO PARA REPORTE - COAF - SAR - LUXk8G0zsNqoTj4TSrzZuc6z- CPF 61418…" at bounding box center [639, 216] width 871 height 276
click at [1029, 327] on icon "upload-file" at bounding box center [1036, 324] width 14 height 14
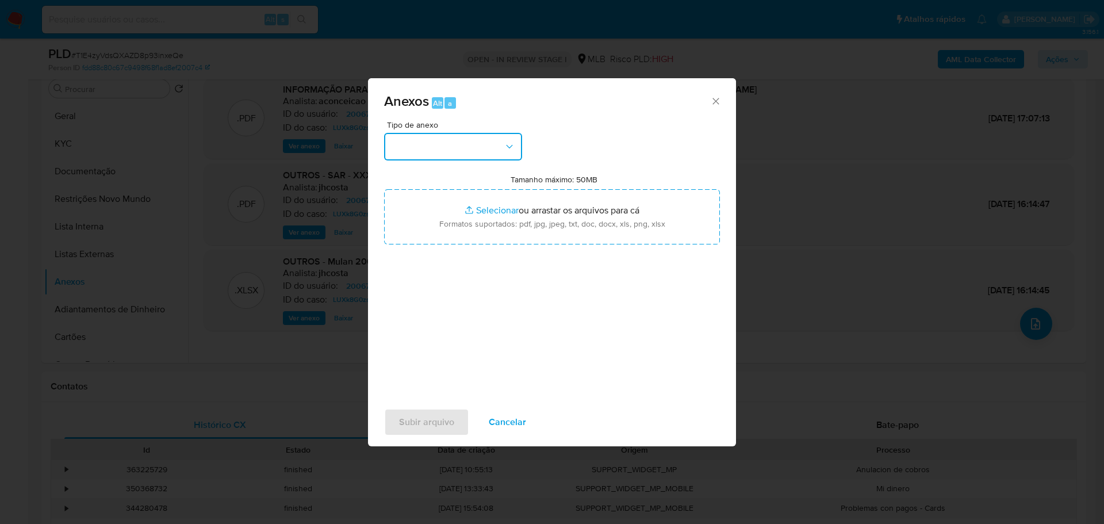
click at [489, 157] on button "button" at bounding box center [453, 147] width 138 height 28
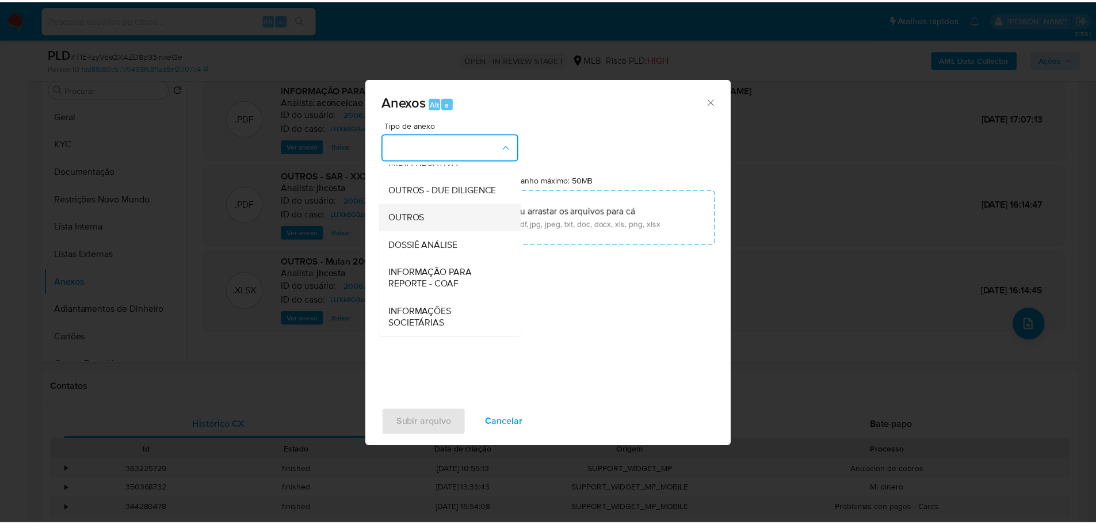
scroll to position [177, 0]
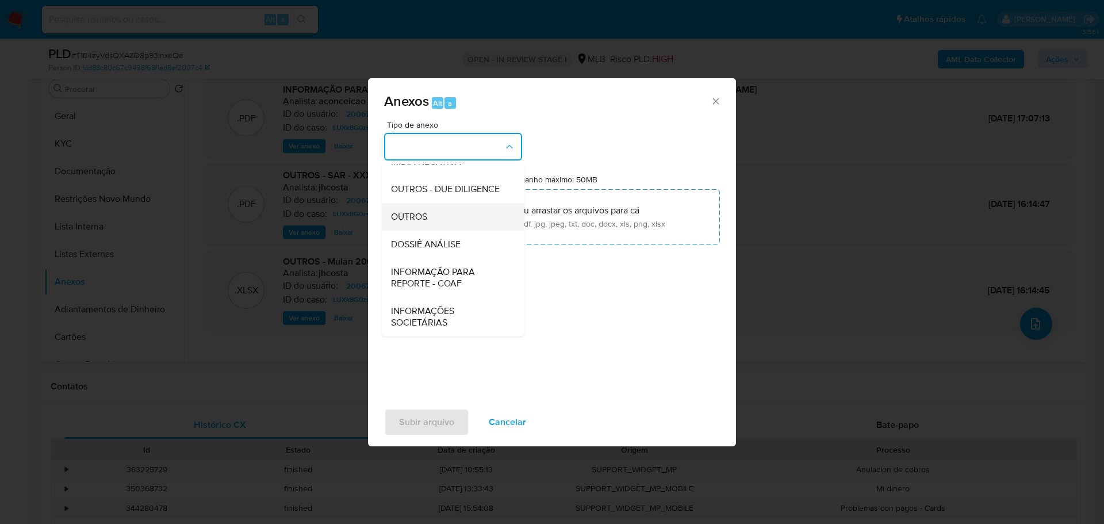
click at [449, 212] on div "OUTROS" at bounding box center [449, 217] width 117 height 28
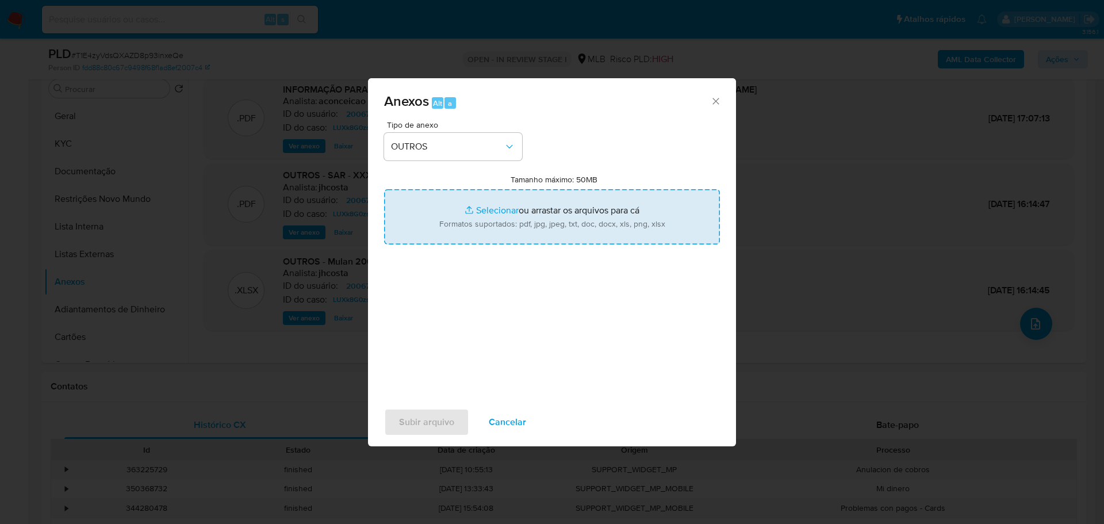
type input "C:\fakepath\2º SAR - XXX - CPF 61418783340 - JARDEL RODRIGUES SANTOS.pdf"
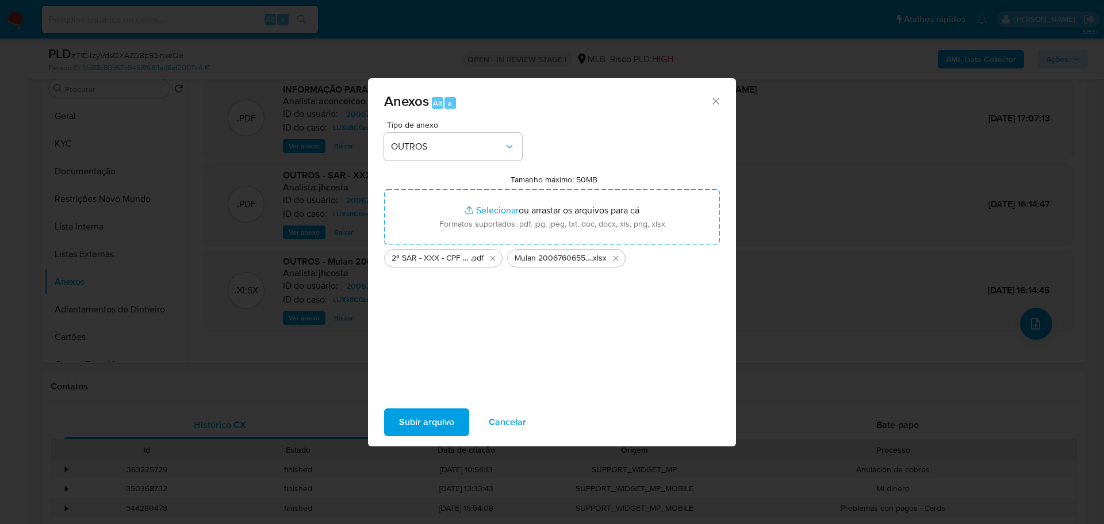
click at [428, 424] on span "Subir arquivo" at bounding box center [426, 421] width 55 height 25
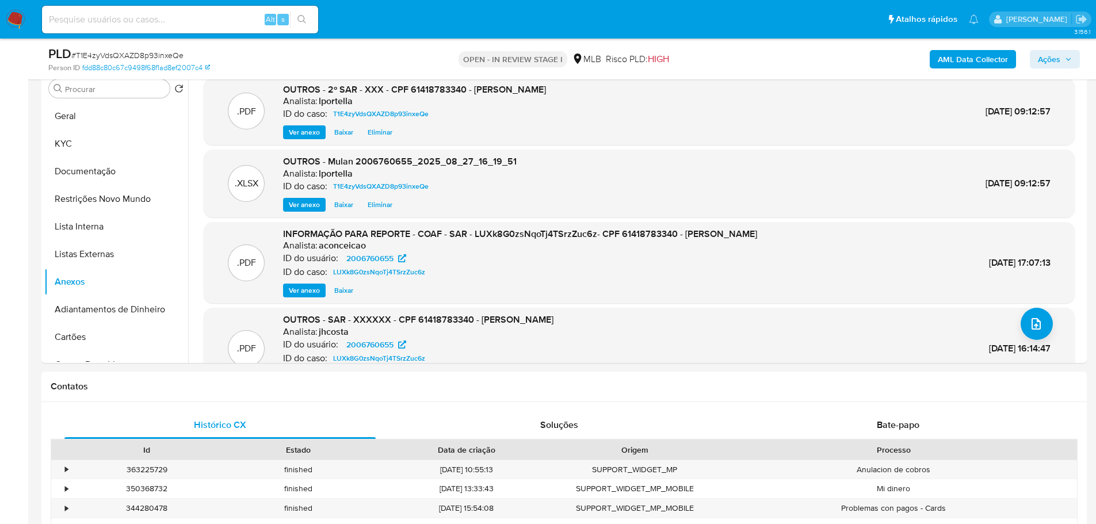
click at [1051, 55] on span "Ações" at bounding box center [1049, 59] width 22 height 18
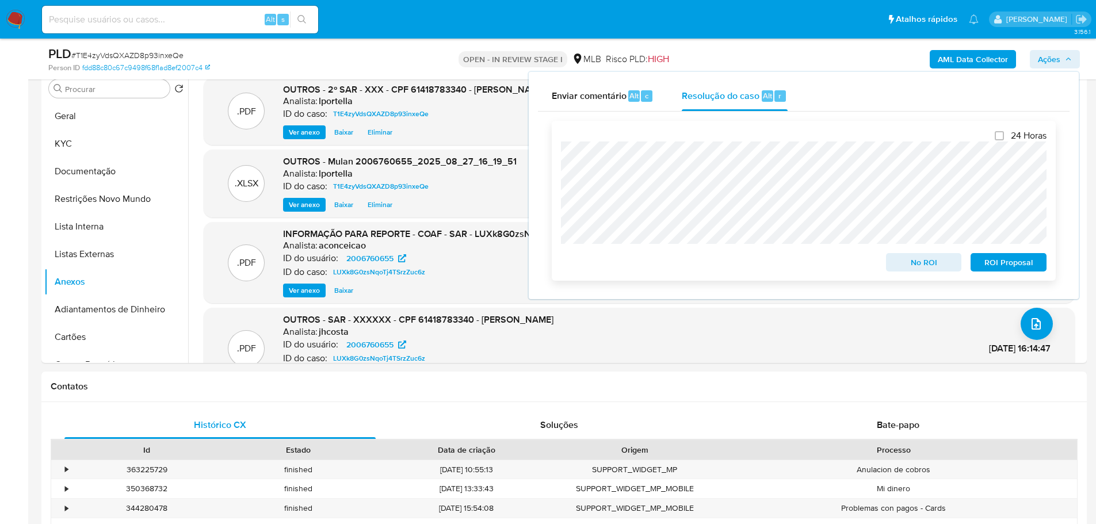
click at [997, 263] on span "ROI Proposal" at bounding box center [1008, 262] width 60 height 16
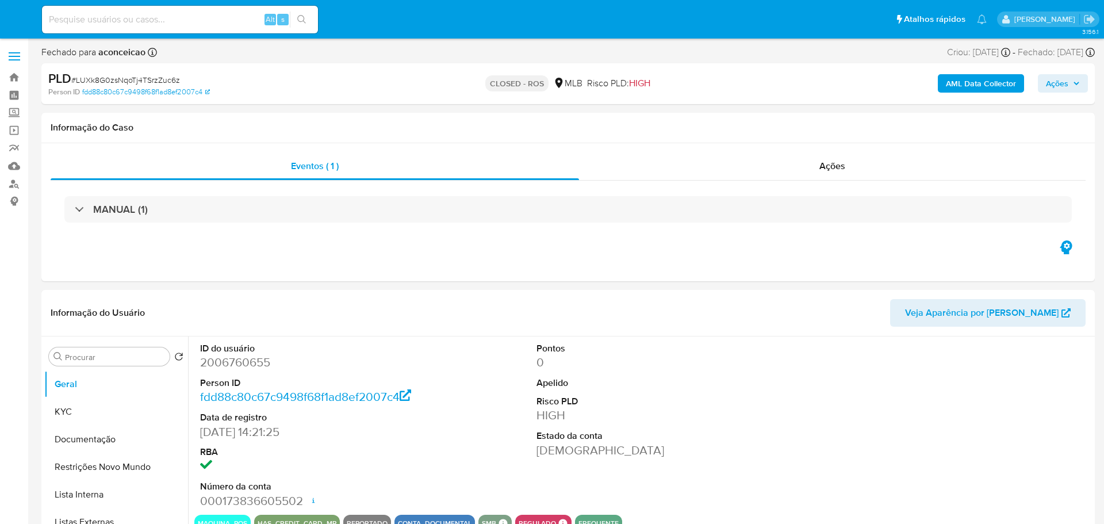
select select "10"
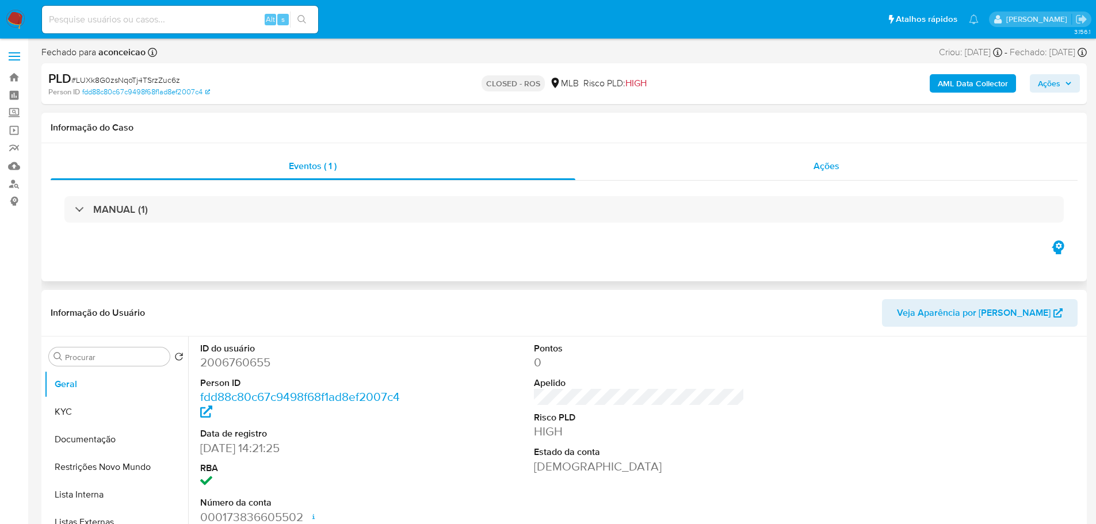
click at [814, 172] on span "Ações" at bounding box center [826, 165] width 26 height 13
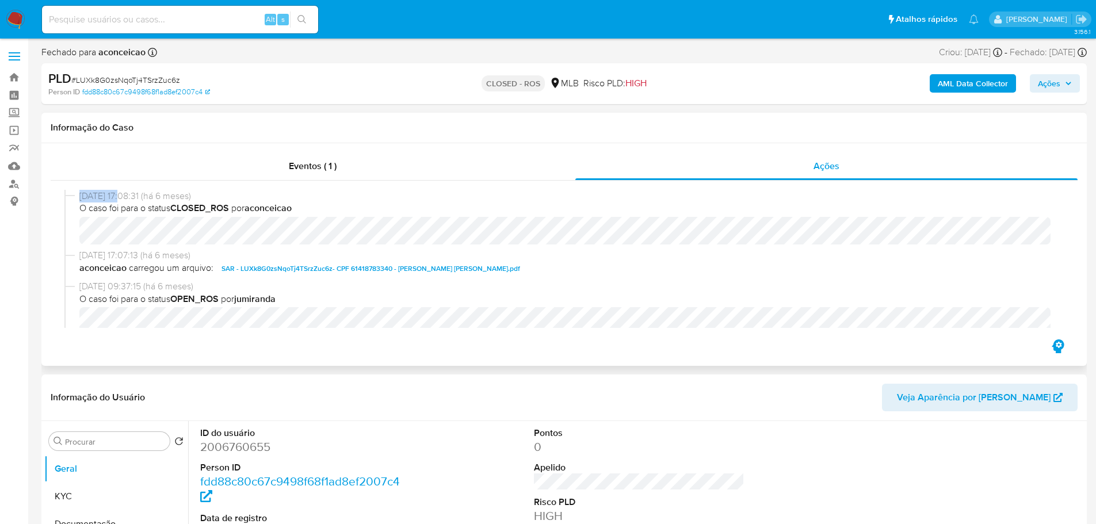
drag, startPoint x: 127, startPoint y: 198, endPoint x: 82, endPoint y: 198, distance: 44.9
click at [82, 198] on span "25/02/2025 17:08:31 (há 6 meses)" at bounding box center [568, 196] width 979 height 13
copy span "25/02/2025"
click at [343, 159] on div "Eventos ( 1 )" at bounding box center [313, 166] width 525 height 28
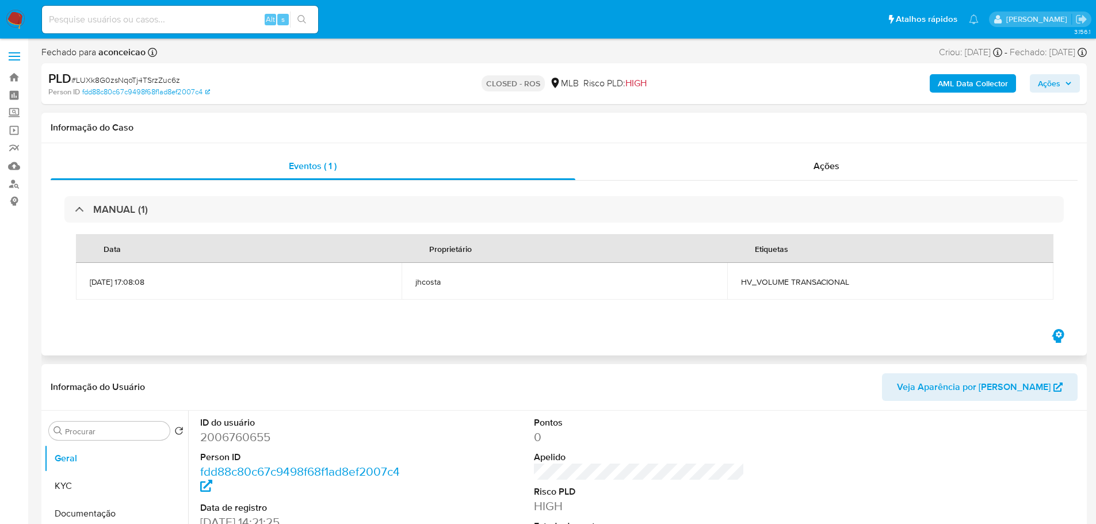
click at [782, 286] on span "HV_VOLUME TRANSACIONAL" at bounding box center [890, 282] width 298 height 10
copy div "HV_VOLUME TRANSACIONAL"
click at [149, 79] on span "# LUXk8G0zsNqoTj4TSrzZuc6z" at bounding box center [125, 80] width 109 height 12
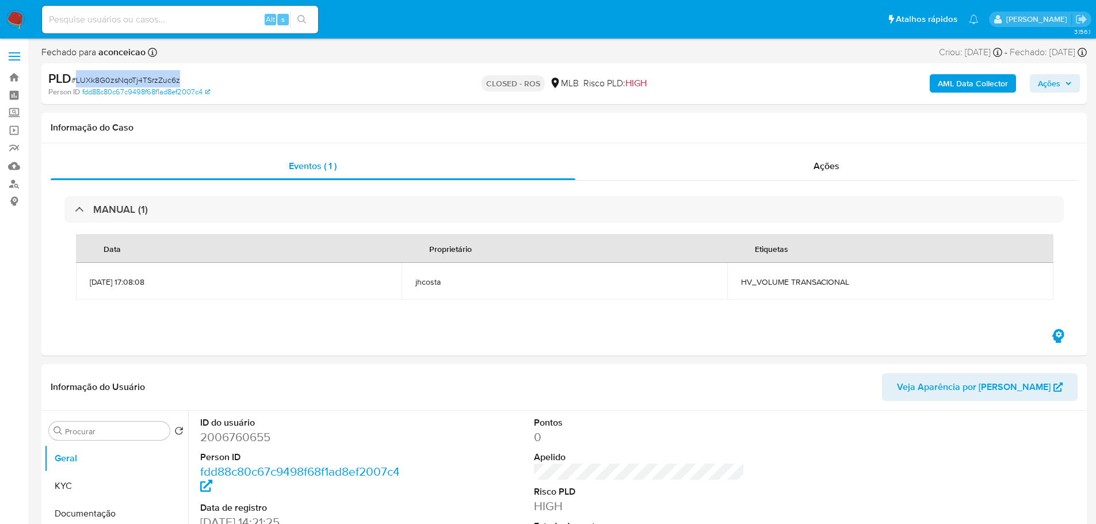
click at [149, 79] on span "# LUXk8G0zsNqoTj4TSrzZuc6z" at bounding box center [125, 80] width 109 height 12
copy span "LUXk8G0zsNqoTj4TSrzZuc6z"
click at [190, 10] on div "Alt s" at bounding box center [180, 20] width 276 height 28
click at [185, 20] on input at bounding box center [180, 19] width 276 height 15
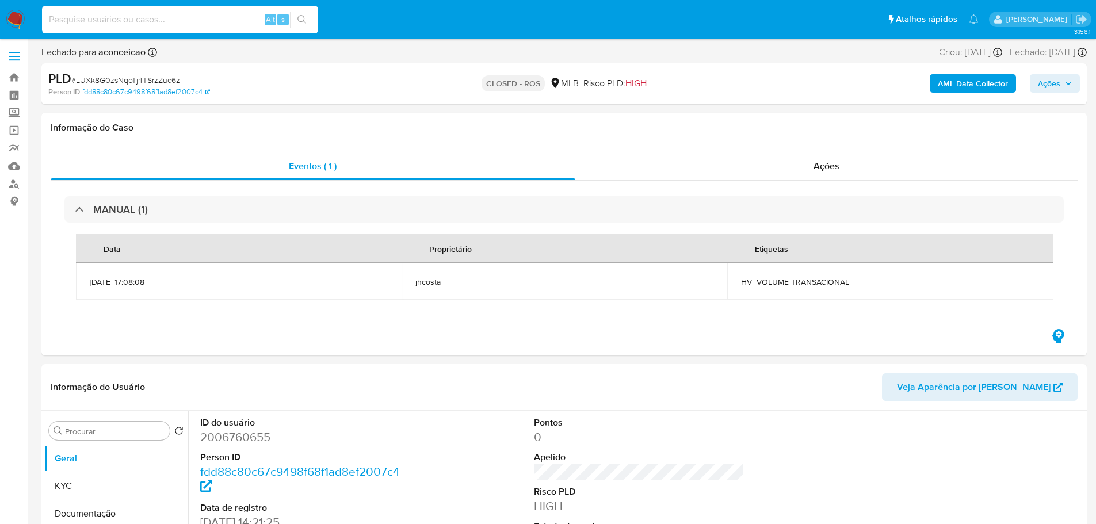
paste input "2280568331"
type input "2280568331"
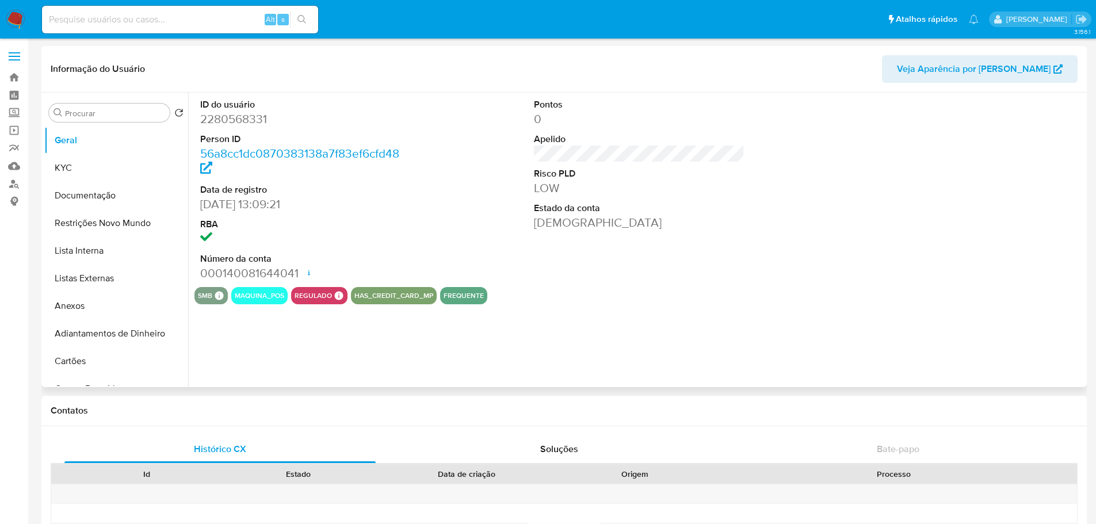
select select "10"
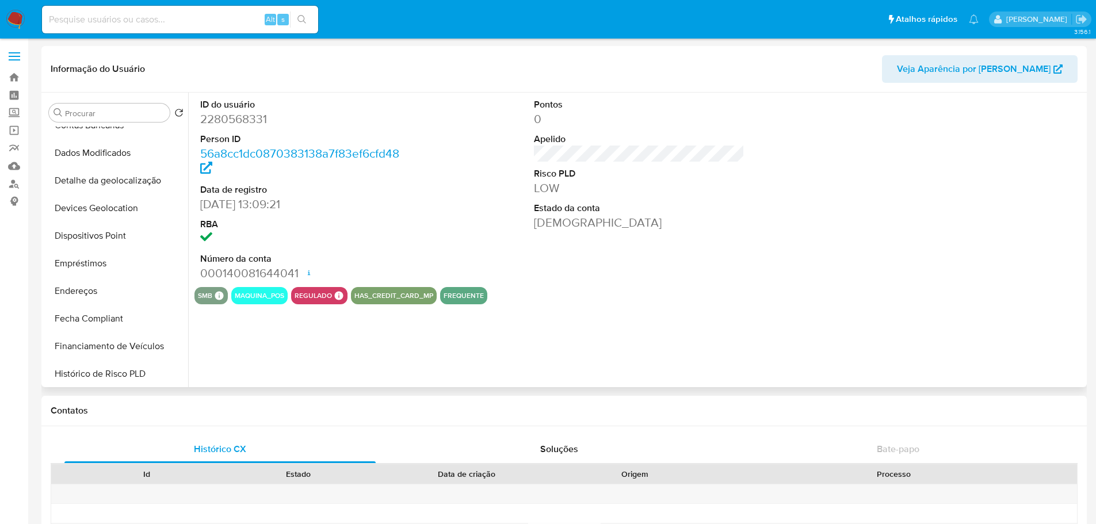
scroll to position [403, 0]
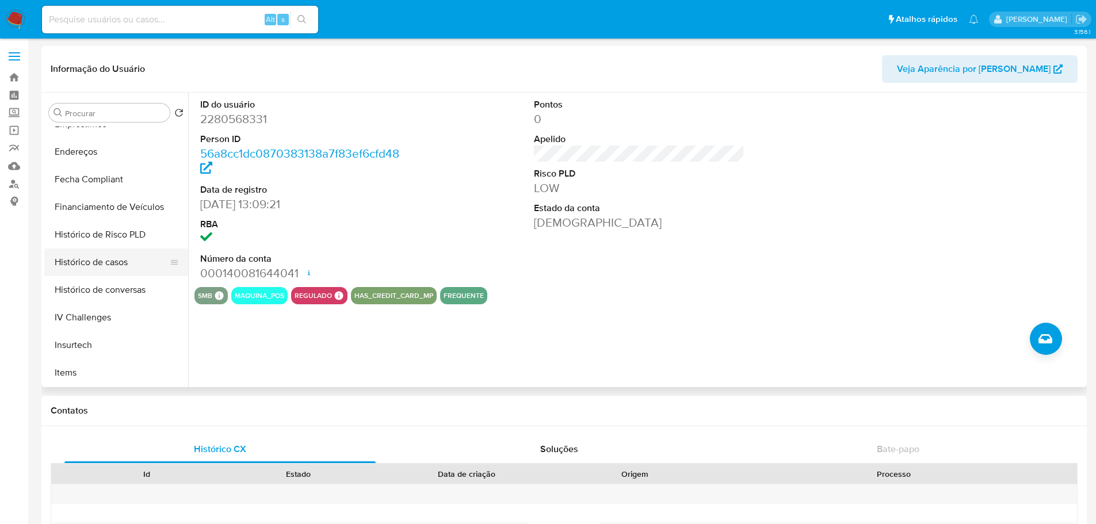
click at [116, 272] on button "Histórico de casos" at bounding box center [111, 262] width 135 height 28
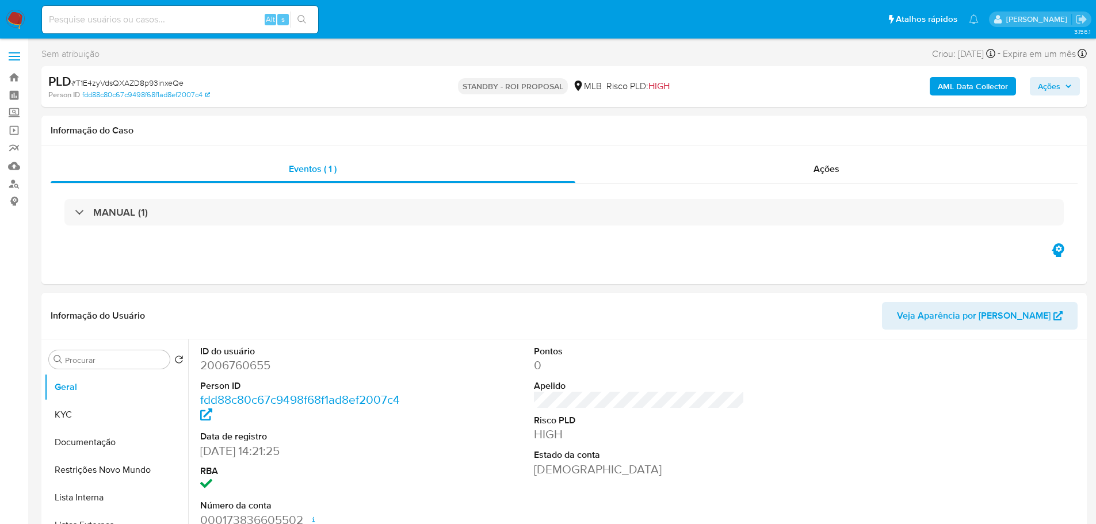
select select "10"
click at [149, 80] on span "# T1E4zyVdsQXAZD8p93inxeQe" at bounding box center [127, 83] width 112 height 12
copy span "T1E4zyVdsQXAZD8p93inxeQe"
click at [13, 19] on img at bounding box center [16, 20] width 20 height 20
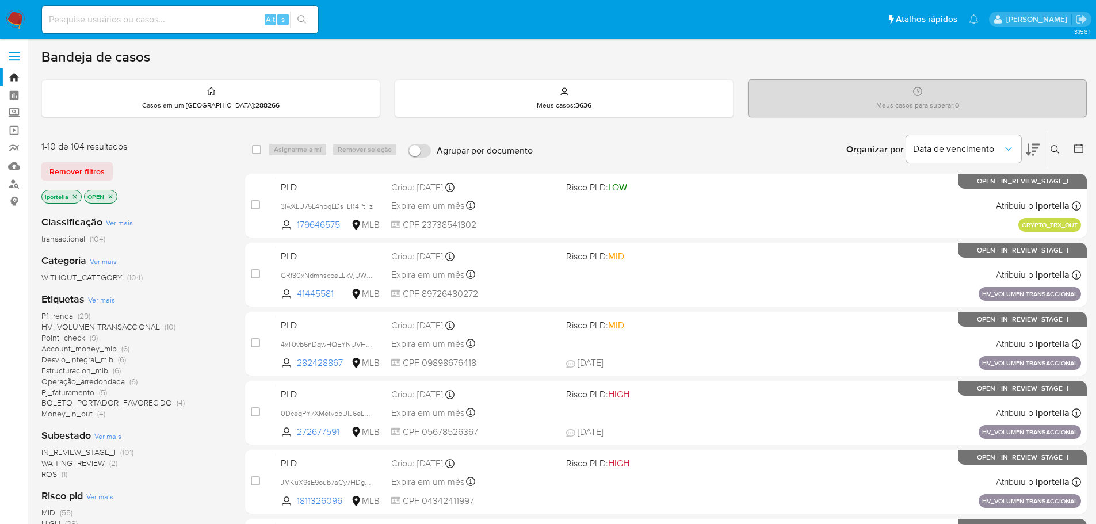
click at [193, 32] on div "Alt s" at bounding box center [180, 20] width 276 height 28
click at [187, 17] on input at bounding box center [180, 19] width 276 height 15
paste input "T1E4zyVdsQXAZD8p93inxeQe"
type input "T1E4zyVdsQXAZD8p93inxeQe"
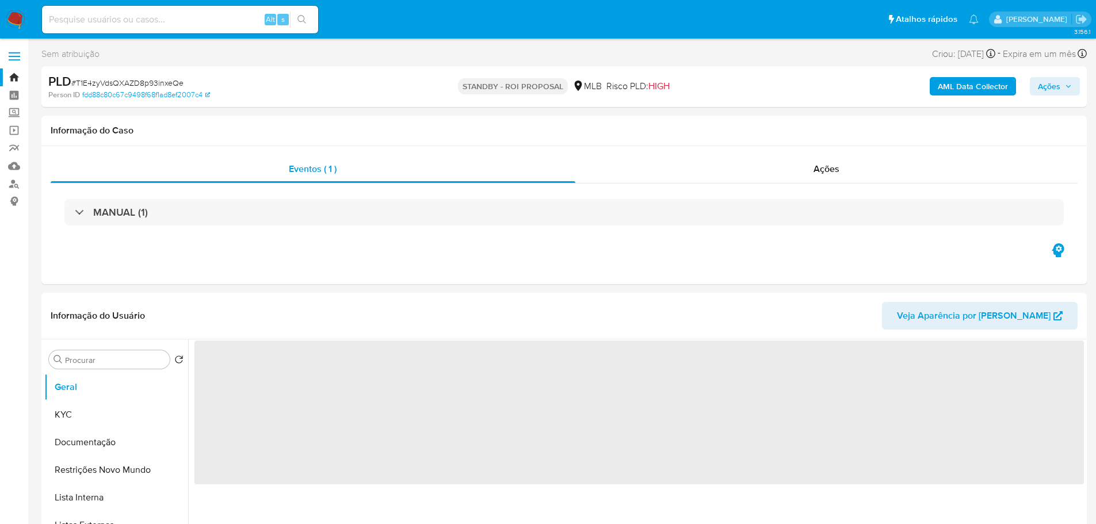
click at [20, 17] on img at bounding box center [16, 20] width 20 height 20
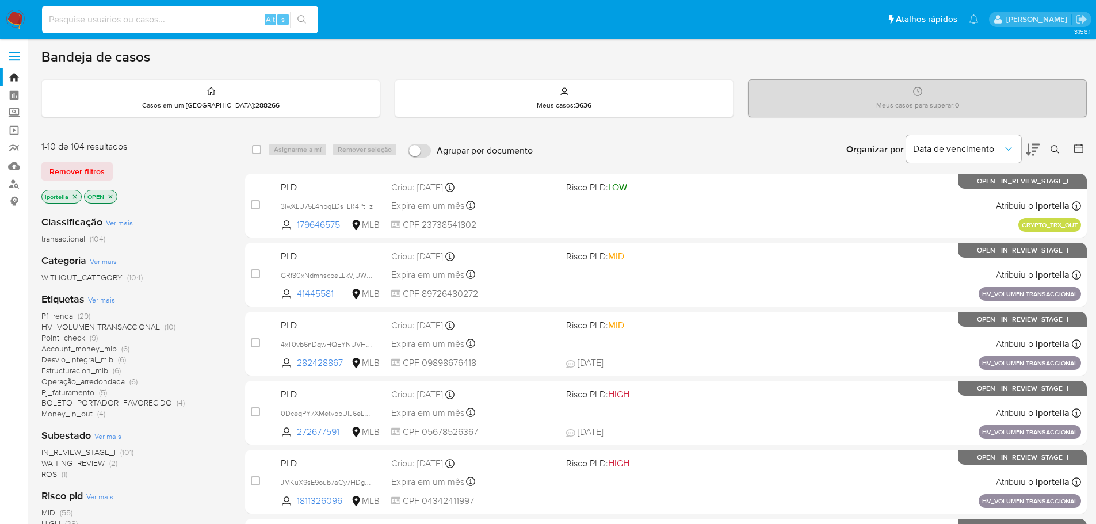
click at [124, 24] on input at bounding box center [180, 19] width 276 height 15
paste input "tWPh7S4tFf1tppQQQeGLM4Oj"
type input "tWPh7S4tFf1tppQQQeGLM4Oj"
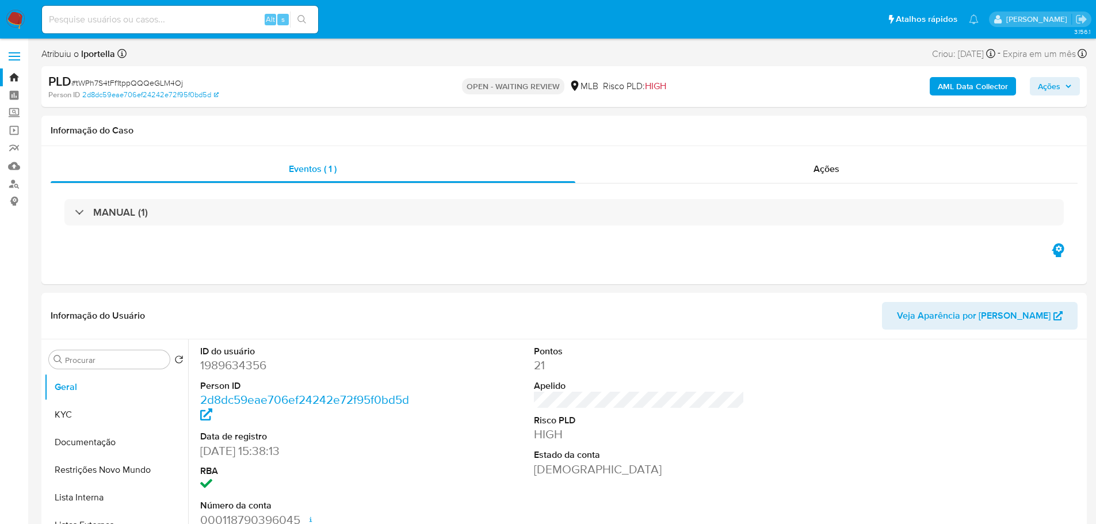
select select "10"
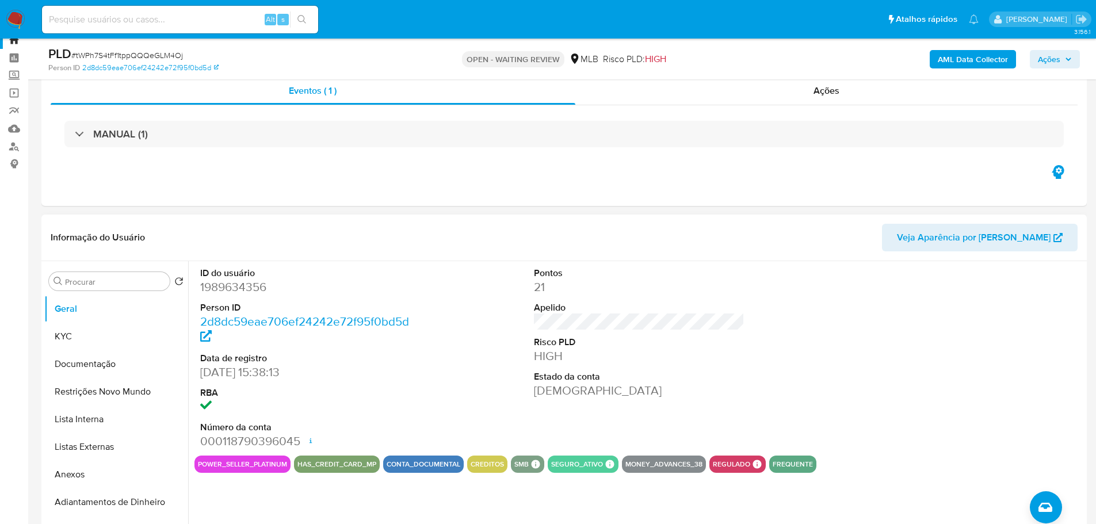
scroll to position [58, 0]
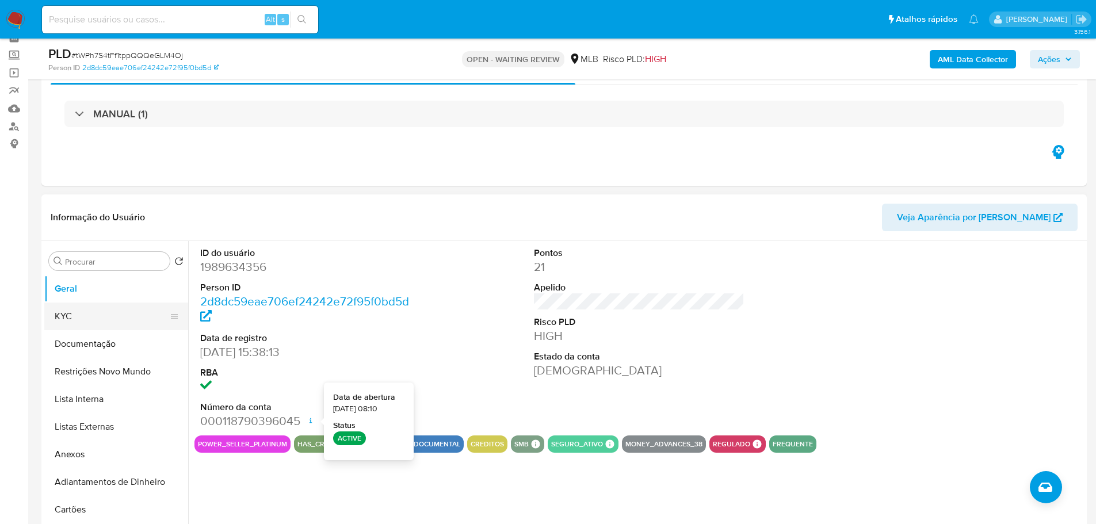
click at [105, 322] on button "KYC" at bounding box center [111, 317] width 135 height 28
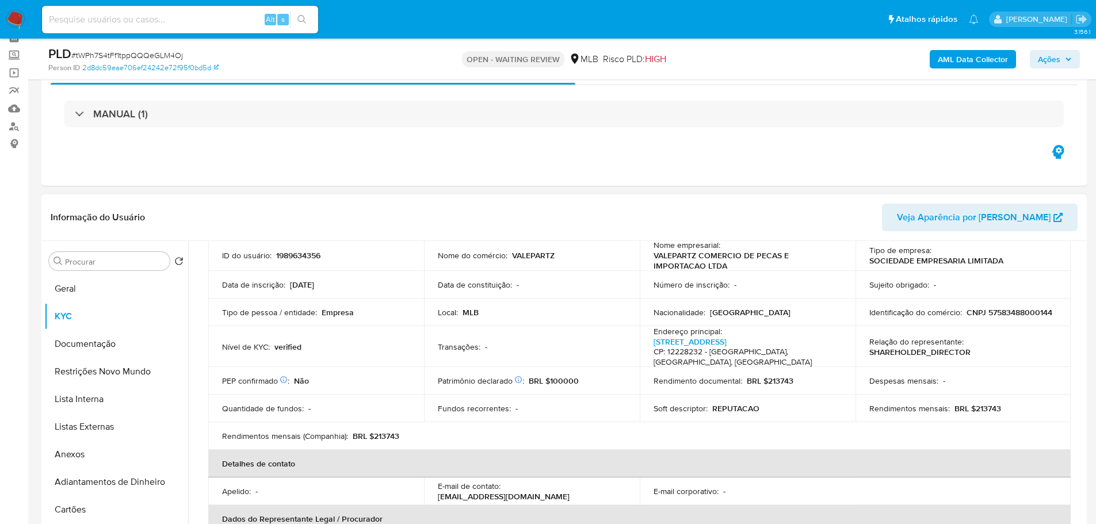
scroll to position [173, 0]
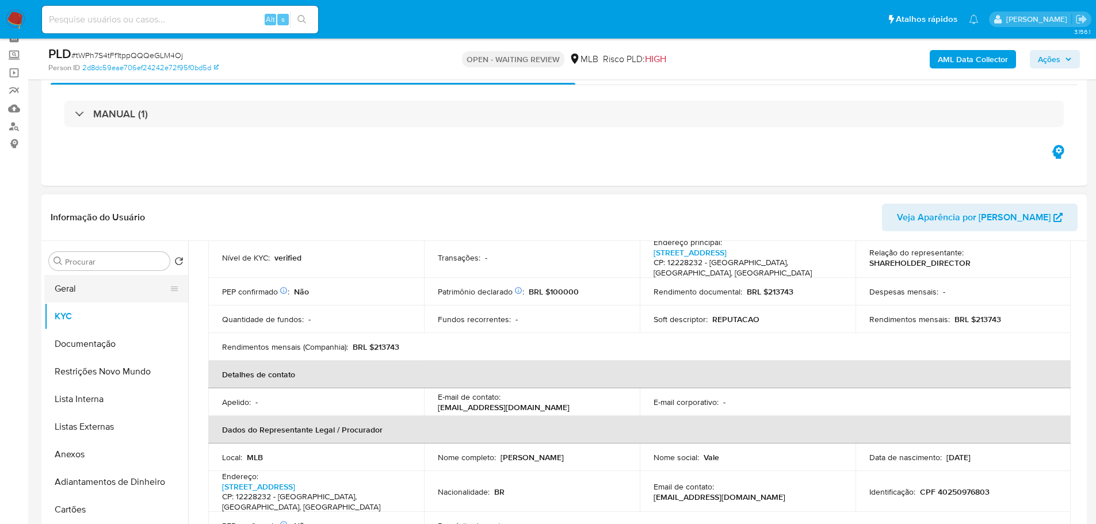
click at [128, 283] on button "Geral" at bounding box center [111, 289] width 135 height 28
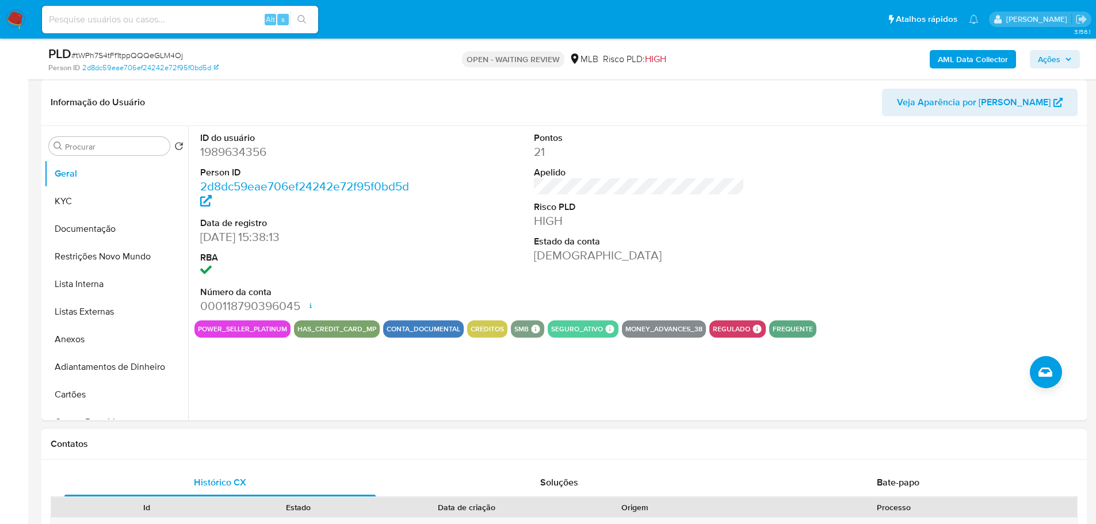
click at [345, 453] on div "Contatos" at bounding box center [563, 444] width 1045 height 30
click at [95, 246] on button "Restrições Novo Mundo" at bounding box center [111, 257] width 135 height 28
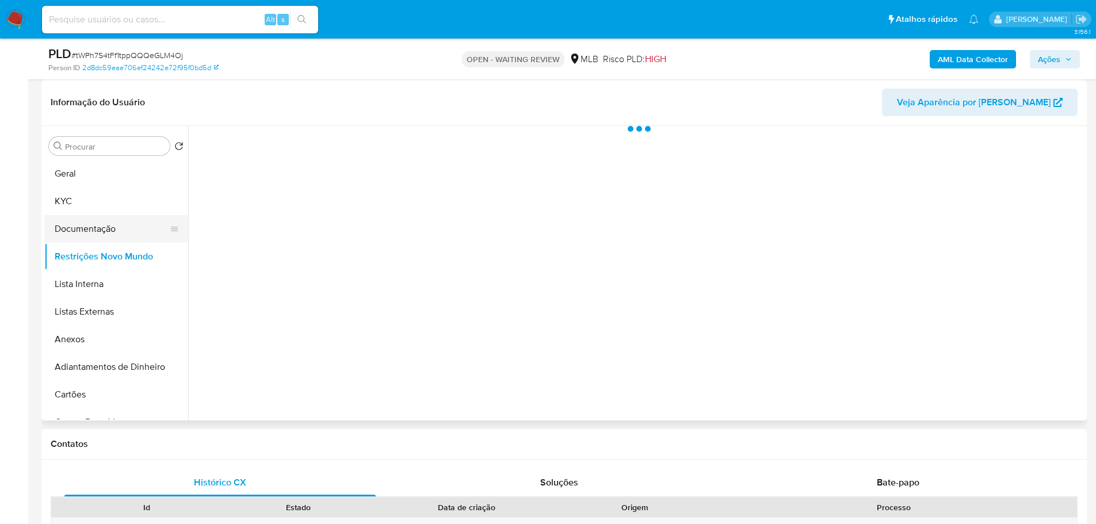
click at [97, 234] on button "Documentação" at bounding box center [111, 229] width 135 height 28
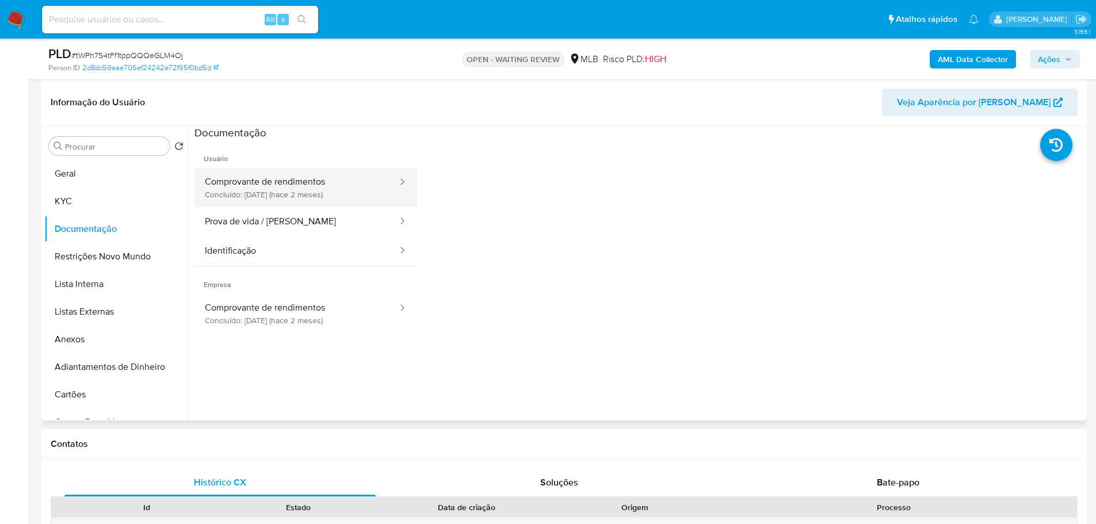
click at [307, 186] on button "Comprovante de rendimentos Concluído: 17/06/2025 (hace 2 meses)" at bounding box center [296, 187] width 204 height 39
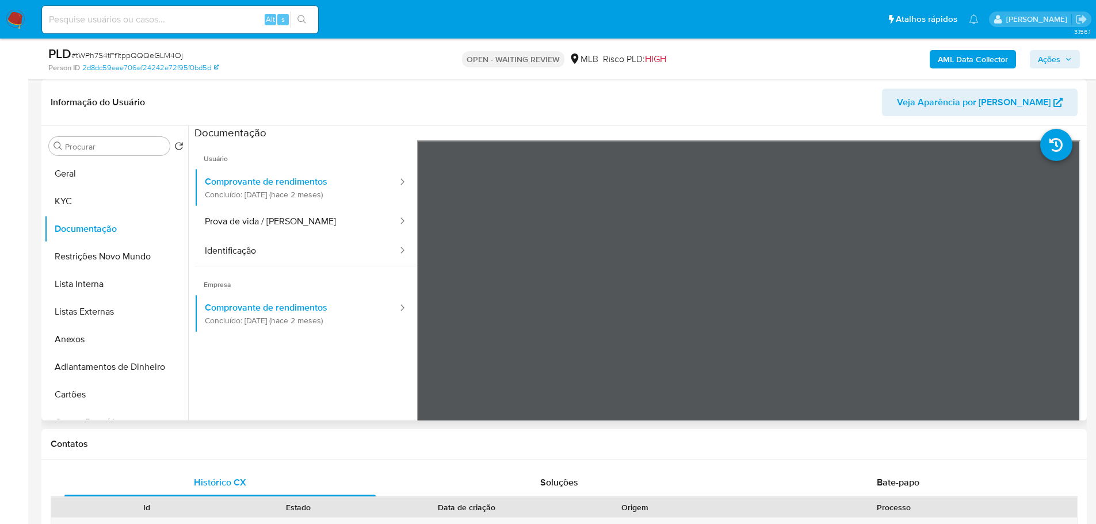
click at [512, 113] on header "Informação do Usuário Veja Aparência por Pessoa" at bounding box center [564, 103] width 1027 height 28
click at [112, 193] on button "KYC" at bounding box center [111, 201] width 135 height 28
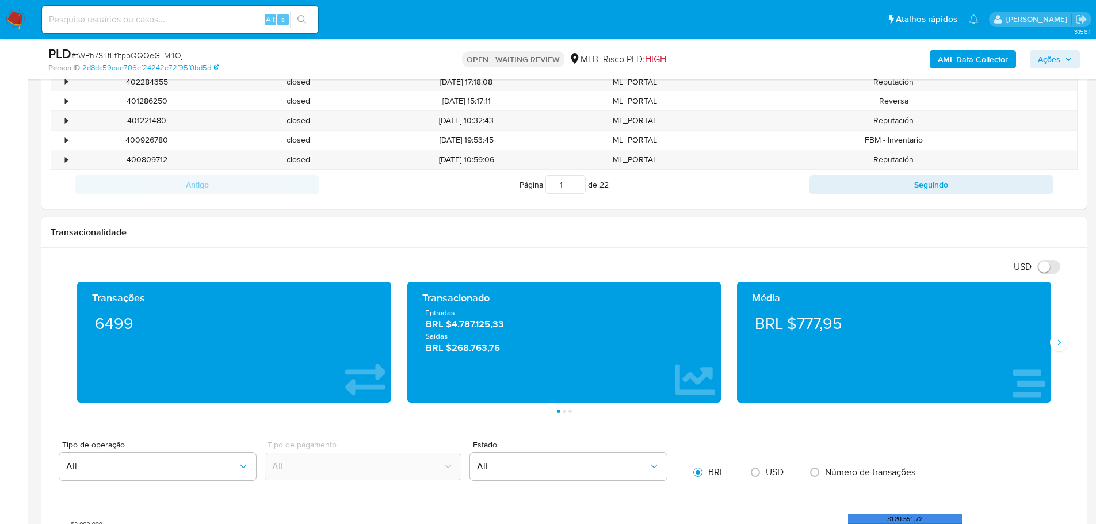
scroll to position [748, 0]
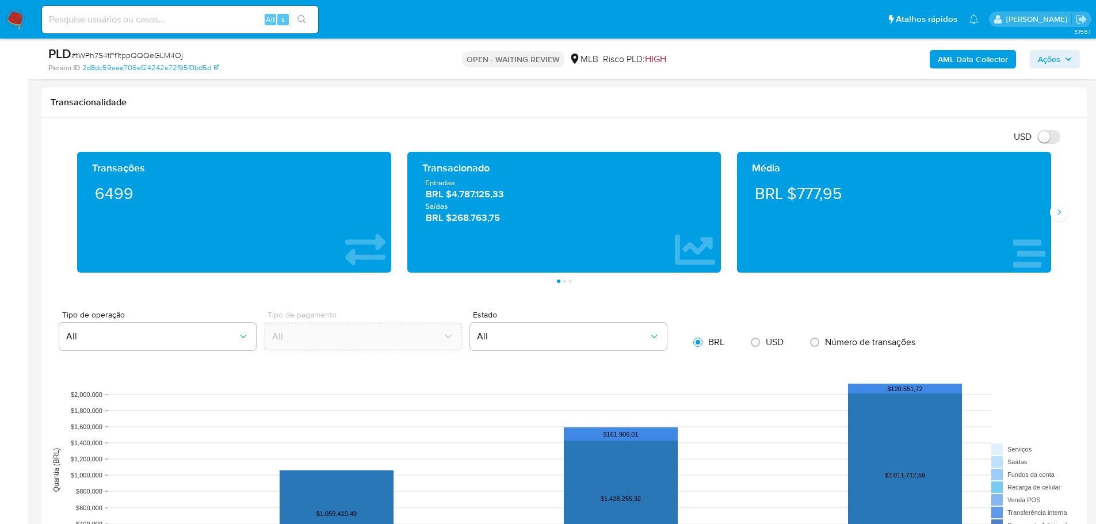
click at [1068, 213] on div "Transações 6499 Transacionado Entradas BRL $4.787.125,33 Saídas BRL $268.763,75…" at bounding box center [564, 217] width 1027 height 131
click at [1062, 212] on icon "Siguiente" at bounding box center [1058, 212] width 9 height 9
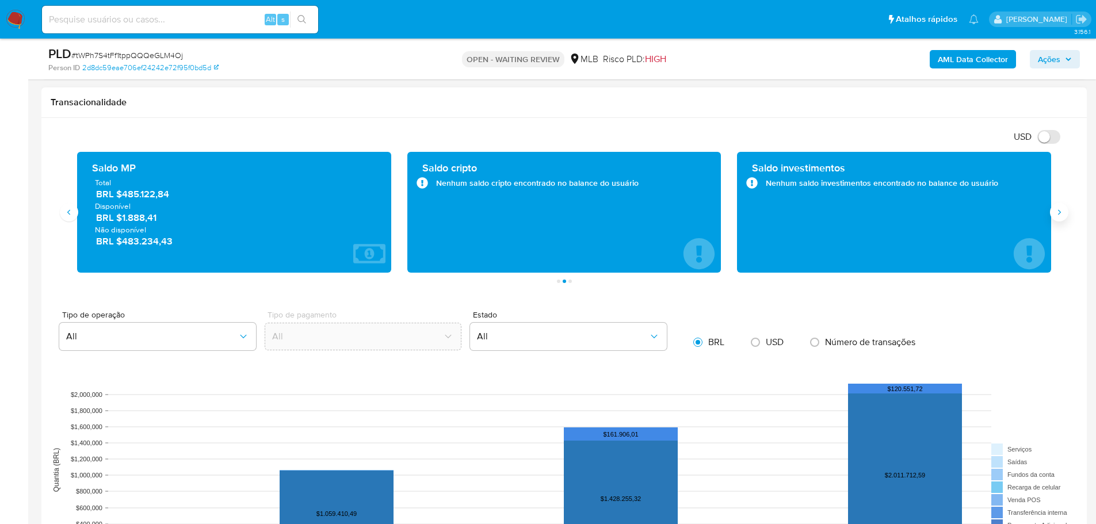
click at [1062, 212] on icon "Siguiente" at bounding box center [1058, 212] width 9 height 9
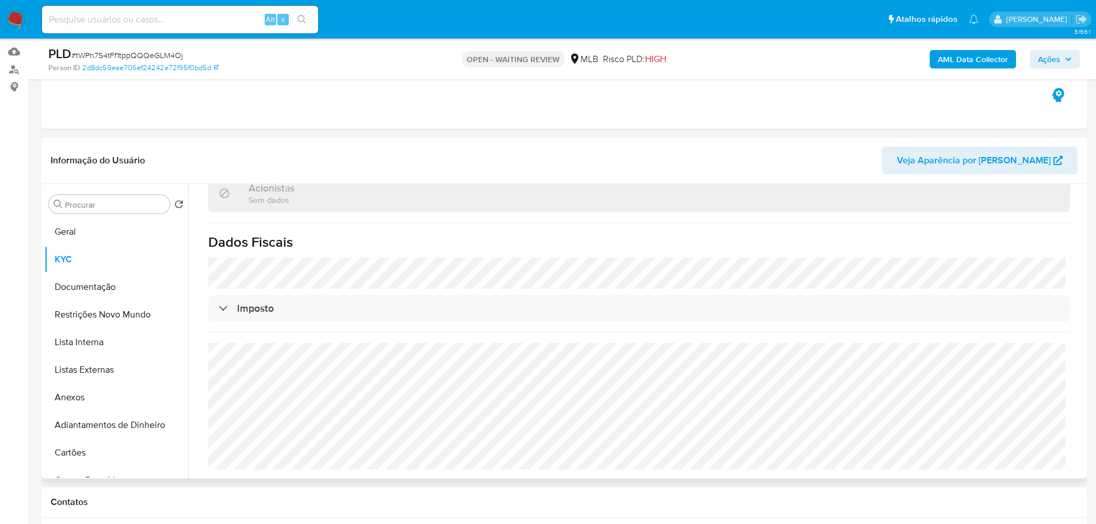
scroll to position [115, 0]
click at [124, 284] on button "Documentação" at bounding box center [111, 287] width 135 height 28
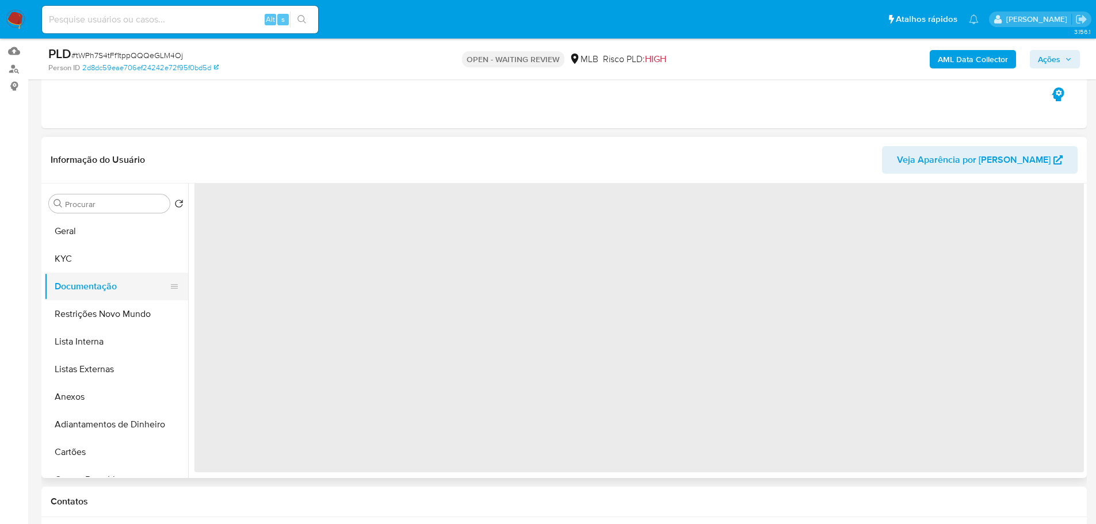
scroll to position [0, 0]
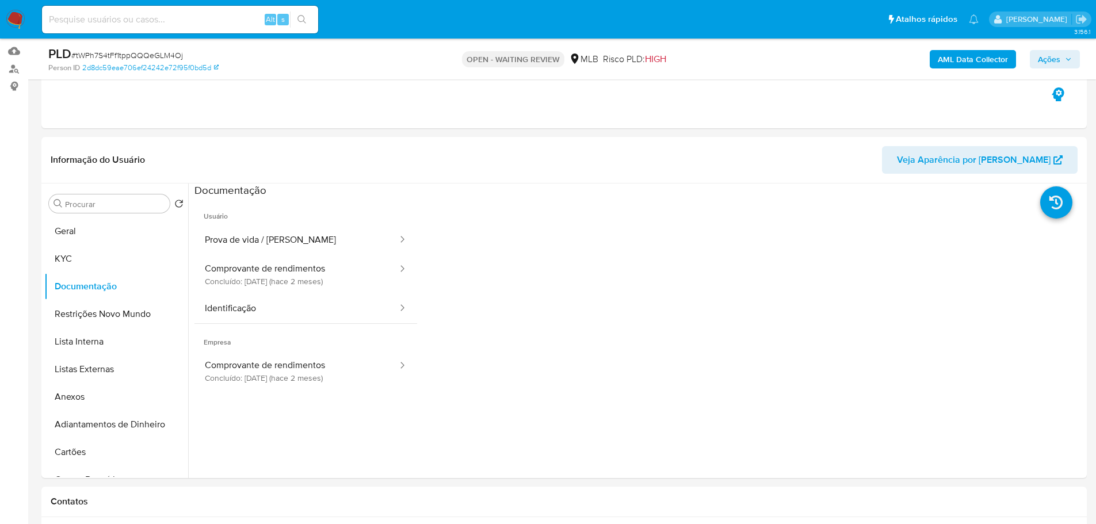
click at [254, 237] on button "Prova de vida / Selfie" at bounding box center [296, 239] width 204 height 29
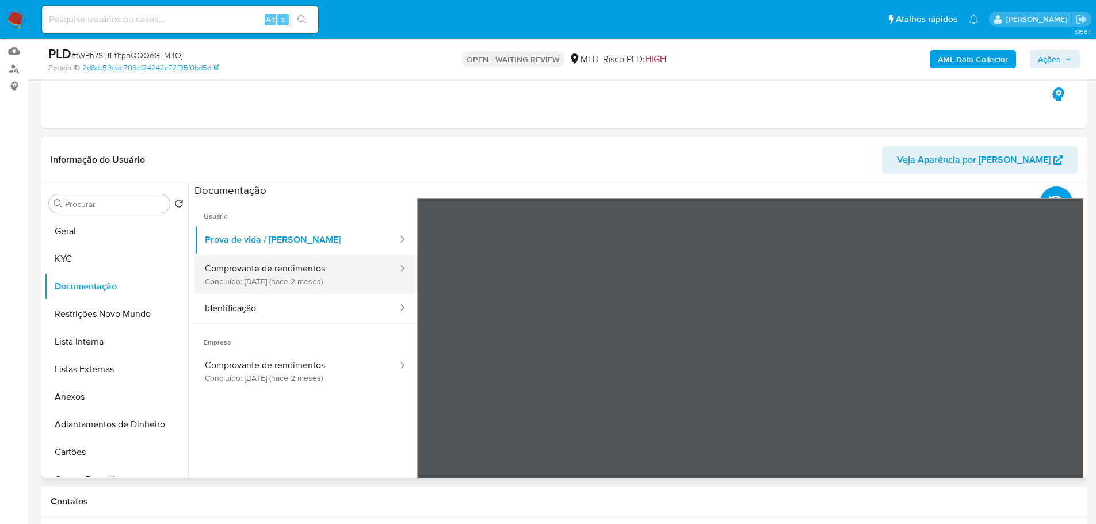
click at [250, 280] on button "Comprovante de rendimentos Concluído: 17/06/2025 (hace 2 meses)" at bounding box center [296, 274] width 204 height 39
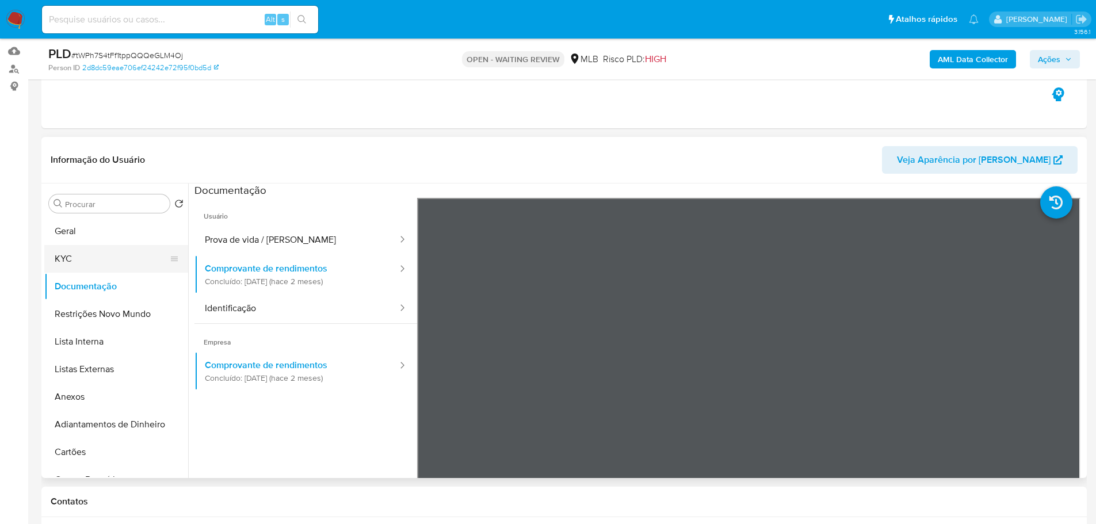
click at [101, 269] on button "KYC" at bounding box center [111, 259] width 135 height 28
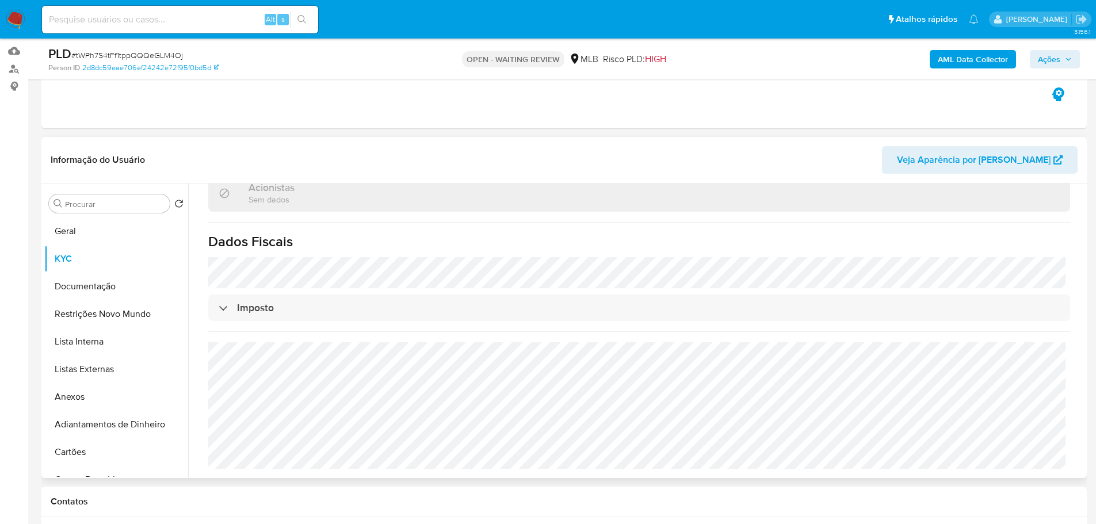
scroll to position [665, 0]
click at [85, 219] on button "Geral" at bounding box center [111, 231] width 135 height 28
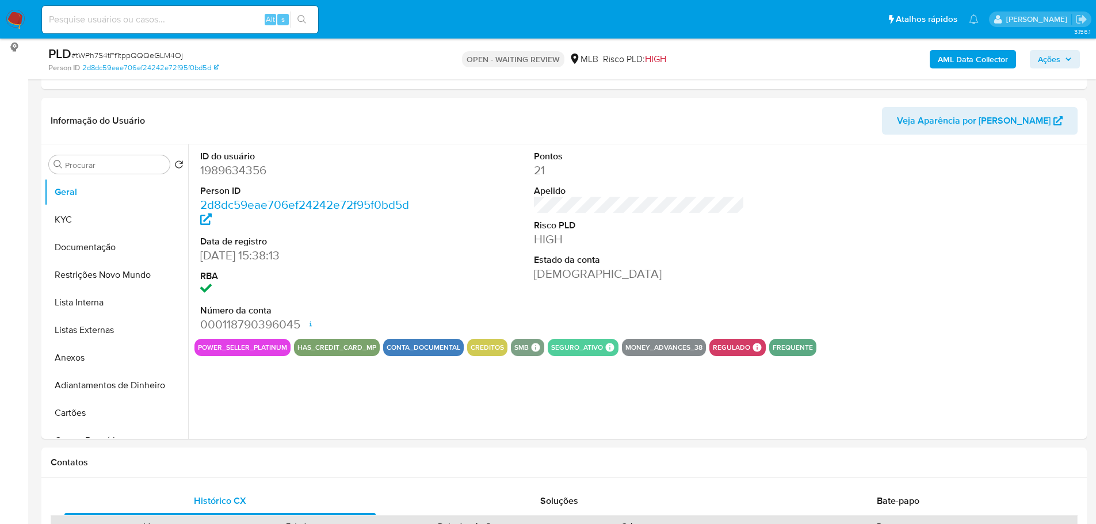
scroll to position [147, 0]
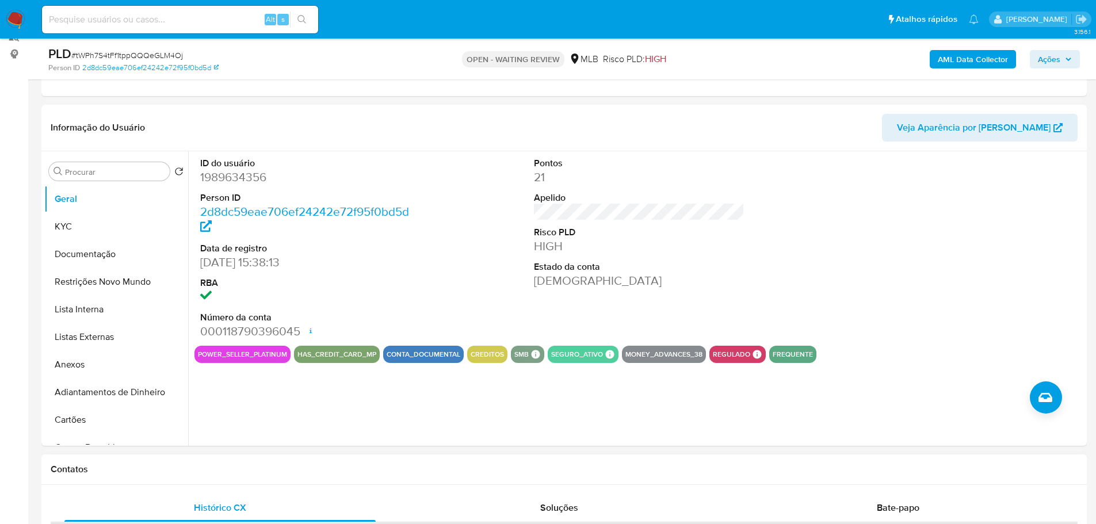
drag, startPoint x: 158, startPoint y: 476, endPoint x: 143, endPoint y: 458, distance: 23.3
click at [158, 476] on div "Contatos" at bounding box center [563, 469] width 1045 height 30
click at [82, 232] on button "KYC" at bounding box center [111, 227] width 135 height 28
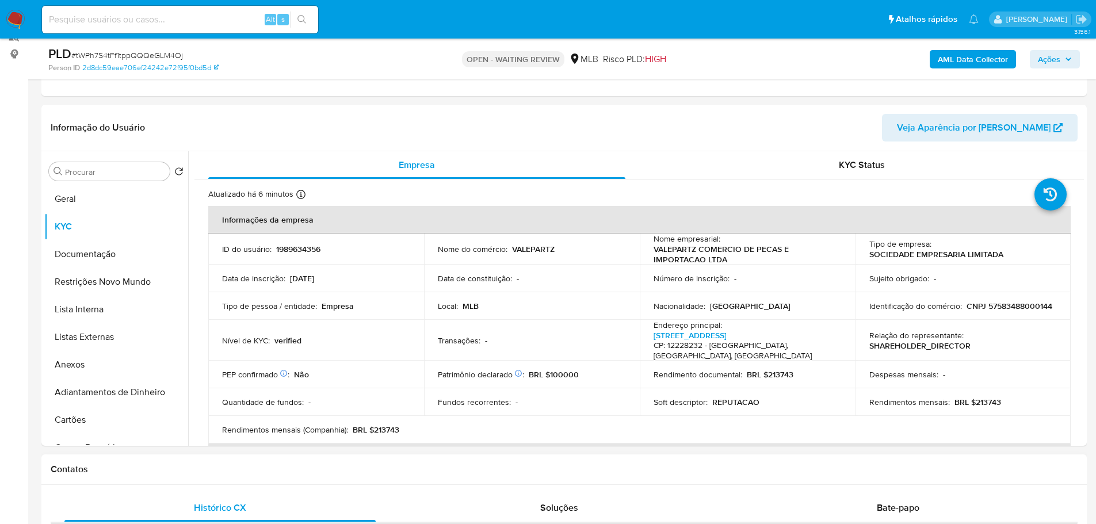
click at [211, 461] on div "Contatos" at bounding box center [563, 469] width 1045 height 30
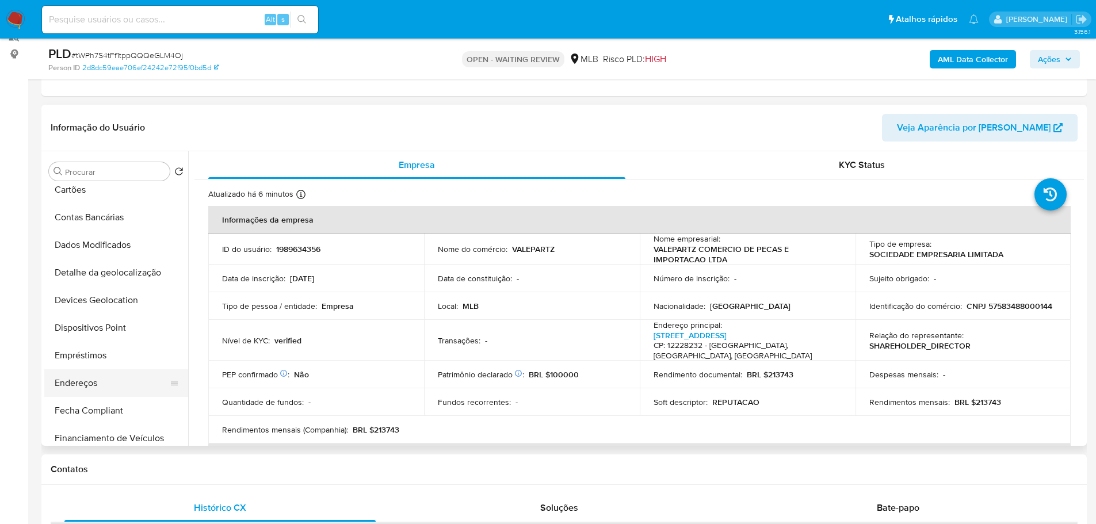
click at [106, 378] on button "Endereços" at bounding box center [111, 383] width 135 height 28
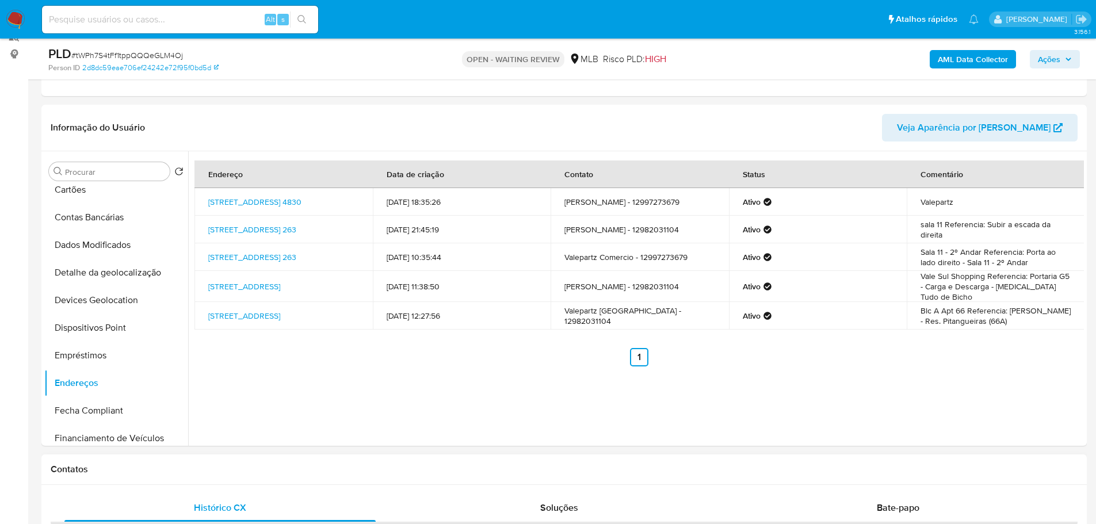
click at [229, 466] on h1 "Contatos" at bounding box center [564, 470] width 1027 height 12
click at [101, 273] on button "Detalhe da geolocalização" at bounding box center [111, 273] width 135 height 28
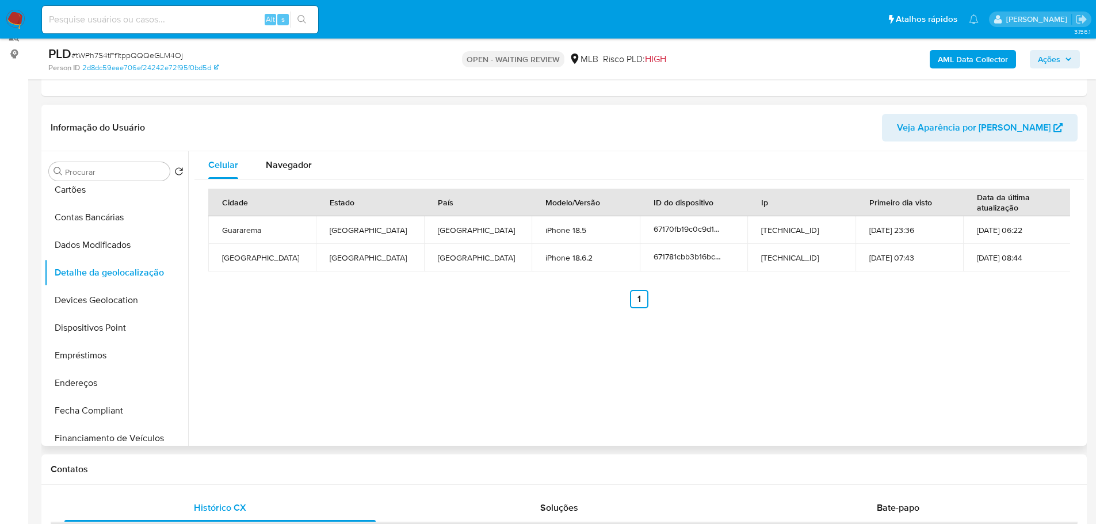
drag, startPoint x: 304, startPoint y: 466, endPoint x: 227, endPoint y: 419, distance: 90.4
click at [304, 466] on h1 "Contatos" at bounding box center [564, 470] width 1027 height 12
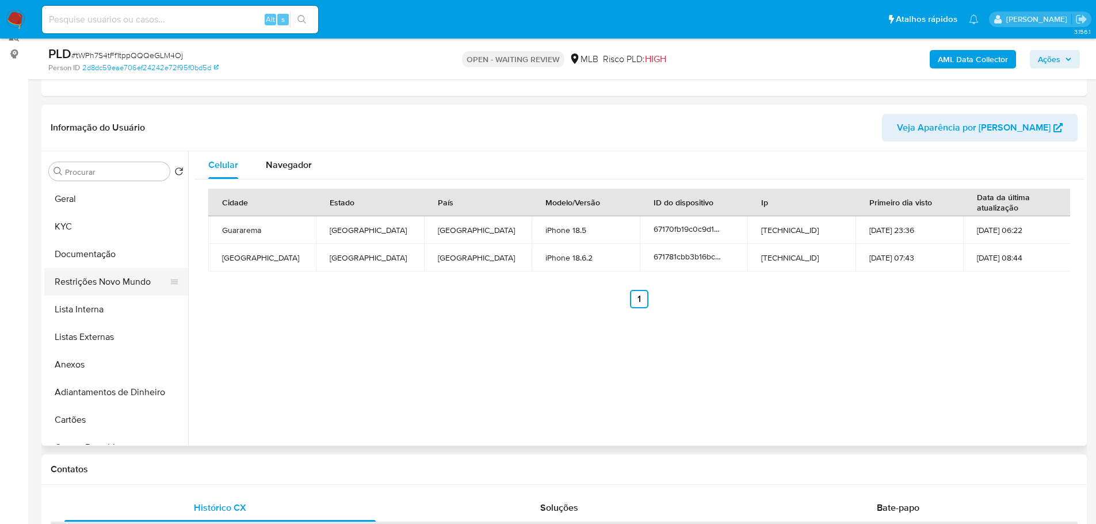
click at [92, 281] on button "Restrições Novo Mundo" at bounding box center [111, 282] width 135 height 28
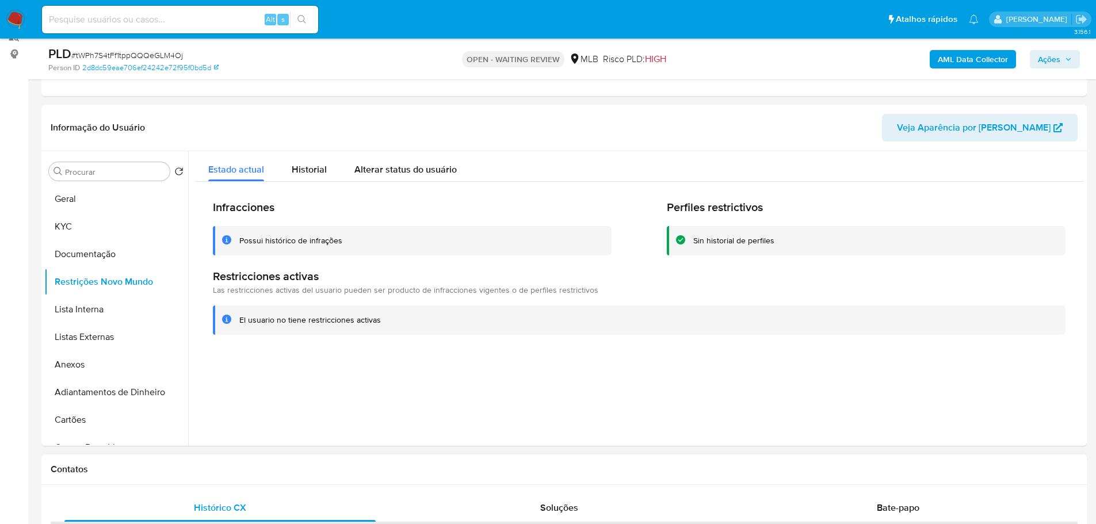
drag, startPoint x: 240, startPoint y: 471, endPoint x: 146, endPoint y: 362, distance: 144.4
click at [239, 470] on h1 "Contatos" at bounding box center [564, 470] width 1027 height 12
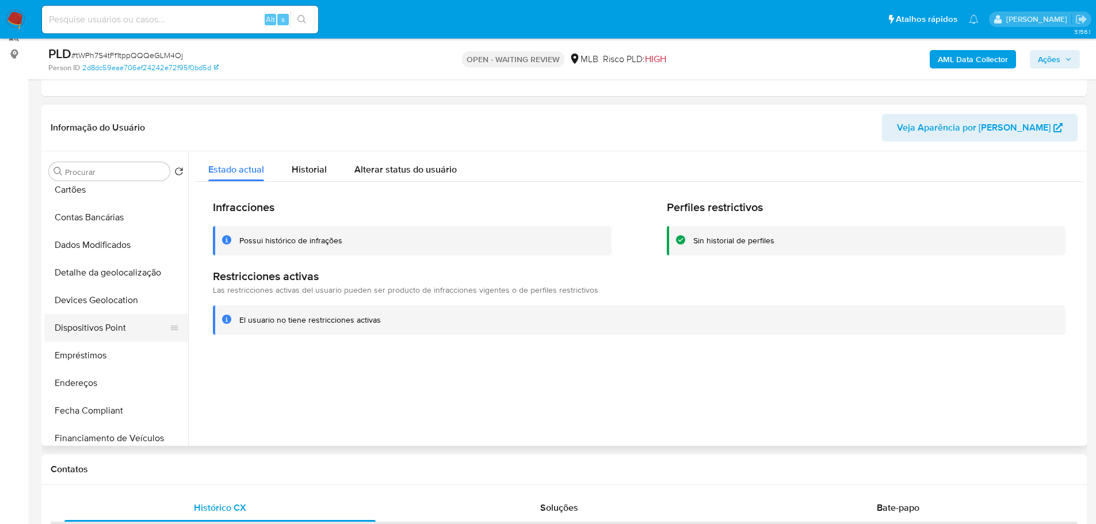
click at [114, 332] on button "Dispositivos Point" at bounding box center [111, 328] width 135 height 28
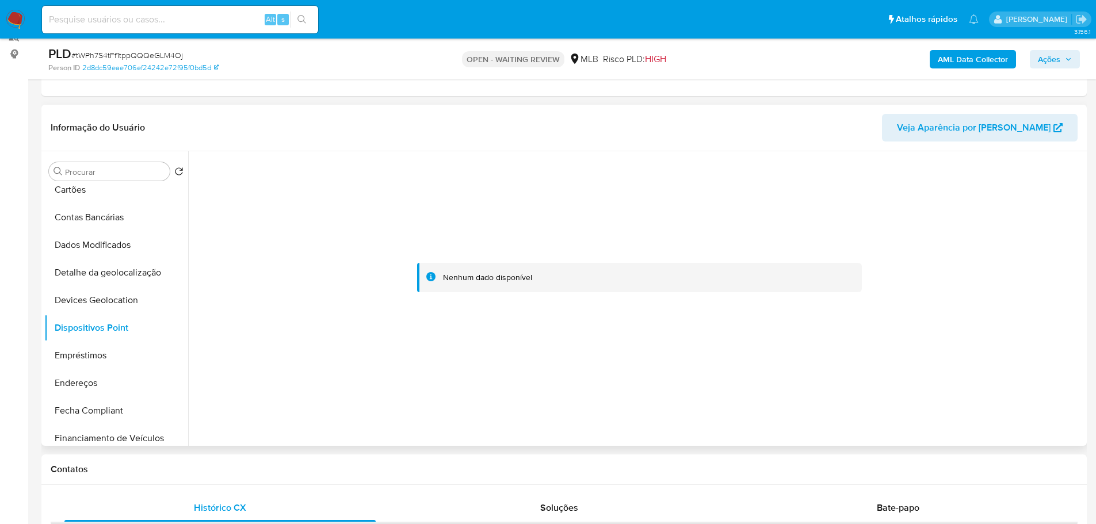
click at [897, 403] on div at bounding box center [638, 277] width 889 height 253
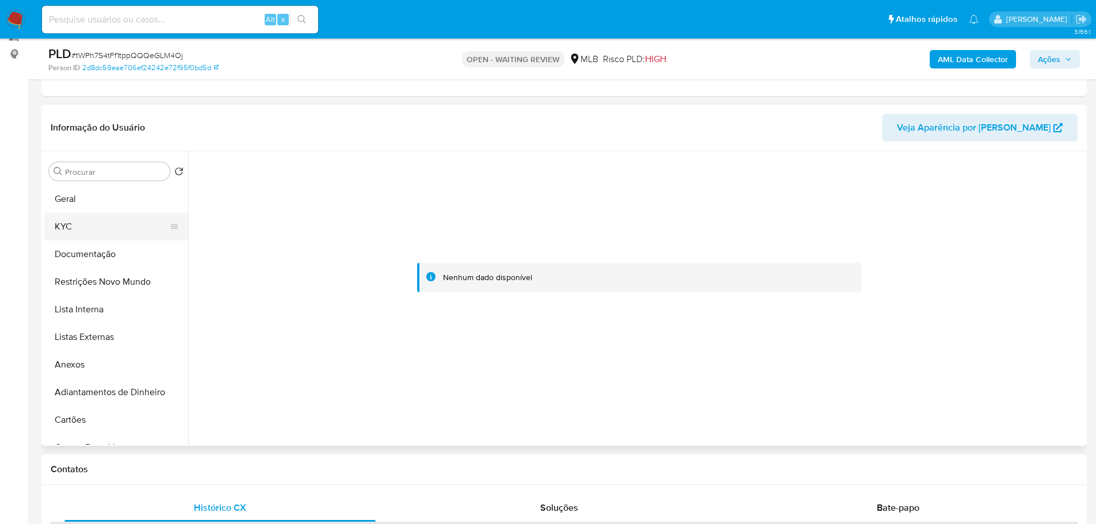
click at [77, 216] on button "KYC" at bounding box center [111, 227] width 135 height 28
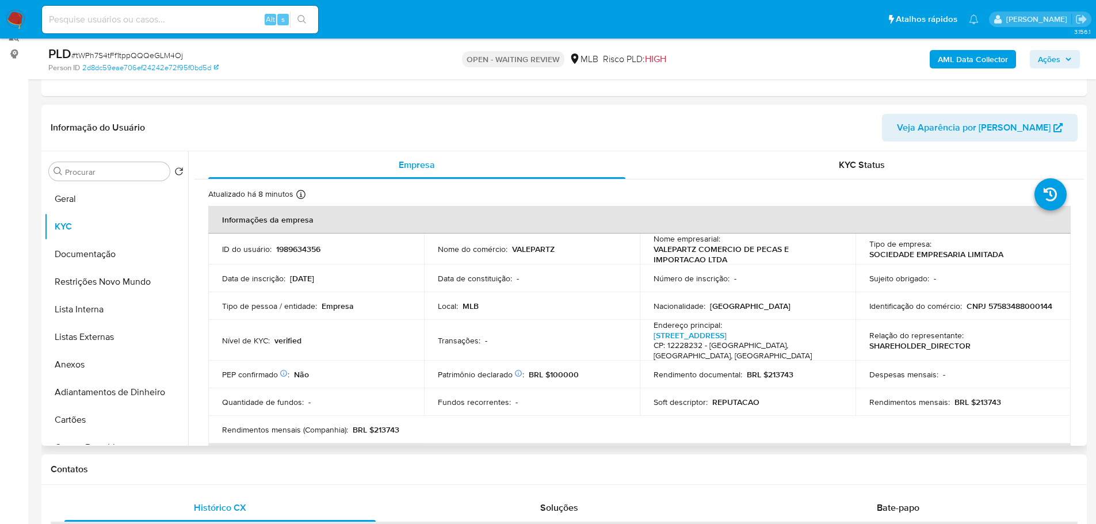
click at [966, 311] on p "CNPJ 57583488000144" at bounding box center [1009, 306] width 86 height 10
copy p "57583488000144"
click at [75, 201] on button "Geral" at bounding box center [111, 199] width 135 height 28
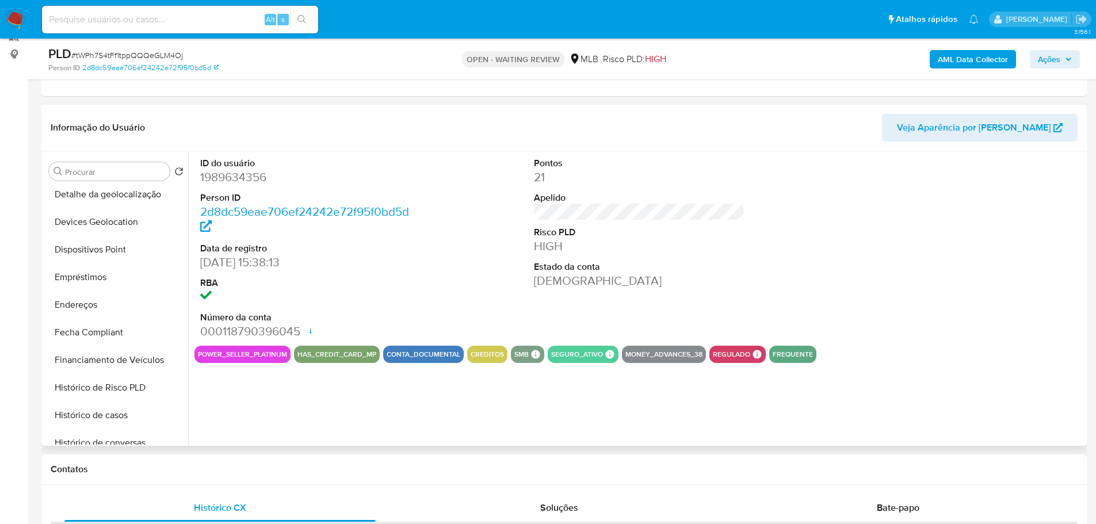
scroll to position [460, 0]
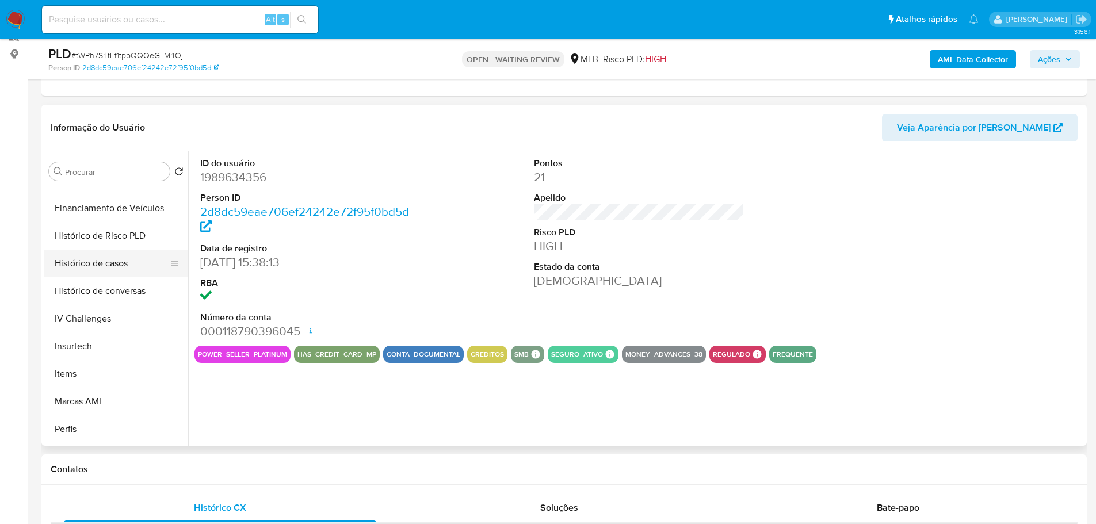
click at [101, 272] on button "Histórico de casos" at bounding box center [111, 264] width 135 height 28
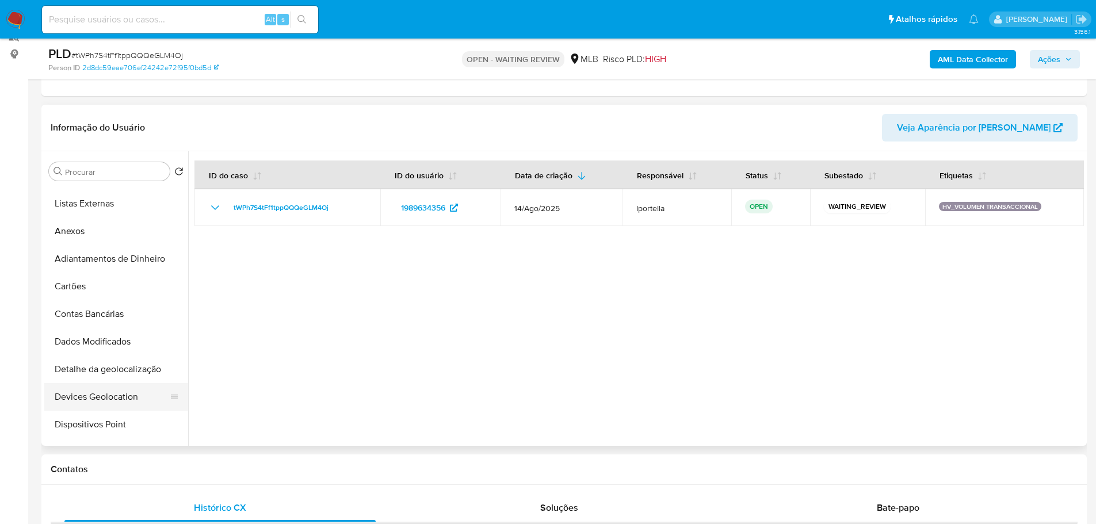
scroll to position [0, 0]
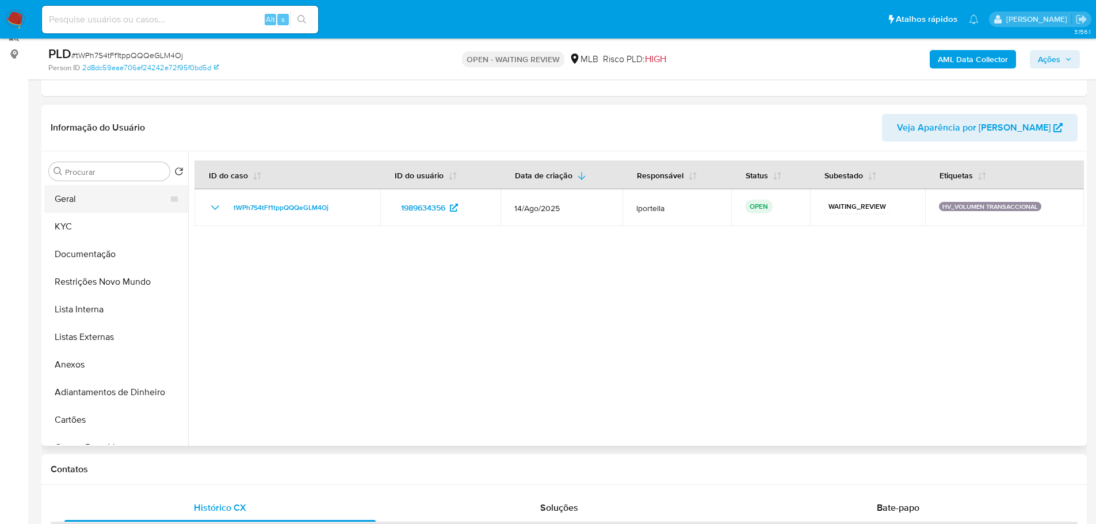
click at [107, 207] on button "Geral" at bounding box center [111, 199] width 135 height 28
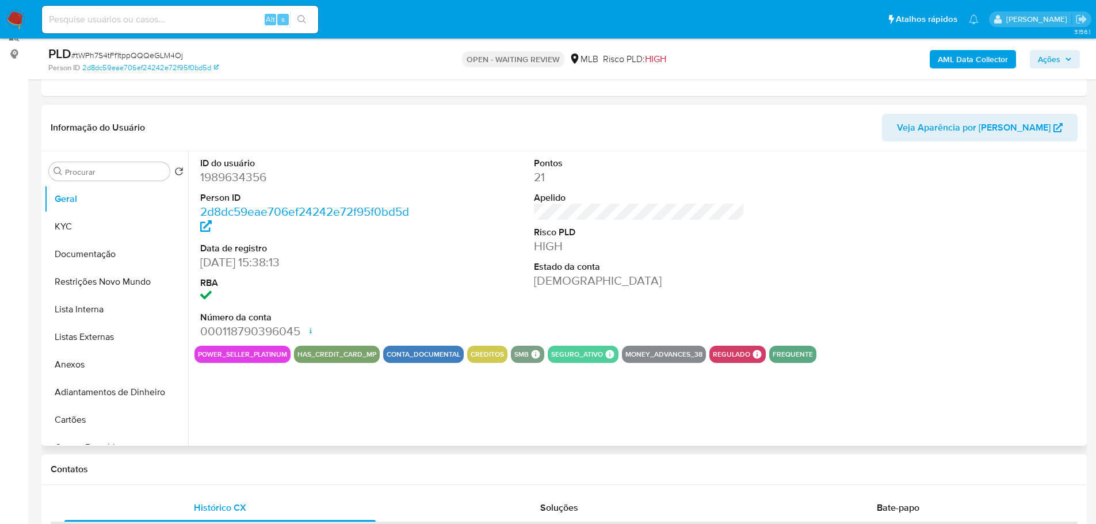
click at [236, 182] on dd "1989634356" at bounding box center [305, 177] width 211 height 16
copy dd "1989634356"
click at [238, 176] on dd "1989634356" at bounding box center [305, 177] width 211 height 16
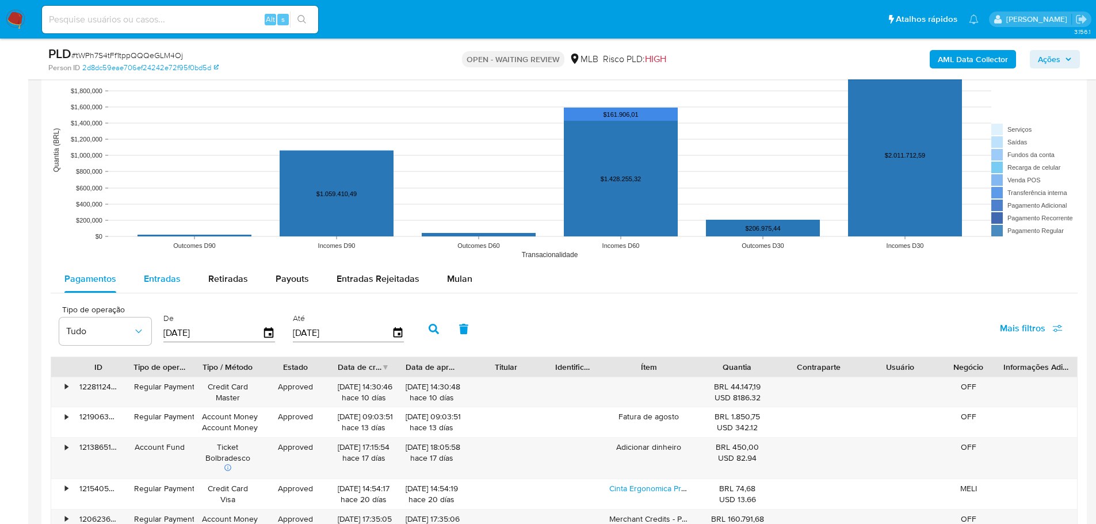
click at [167, 277] on span "Entradas" at bounding box center [162, 278] width 37 height 13
select select "10"
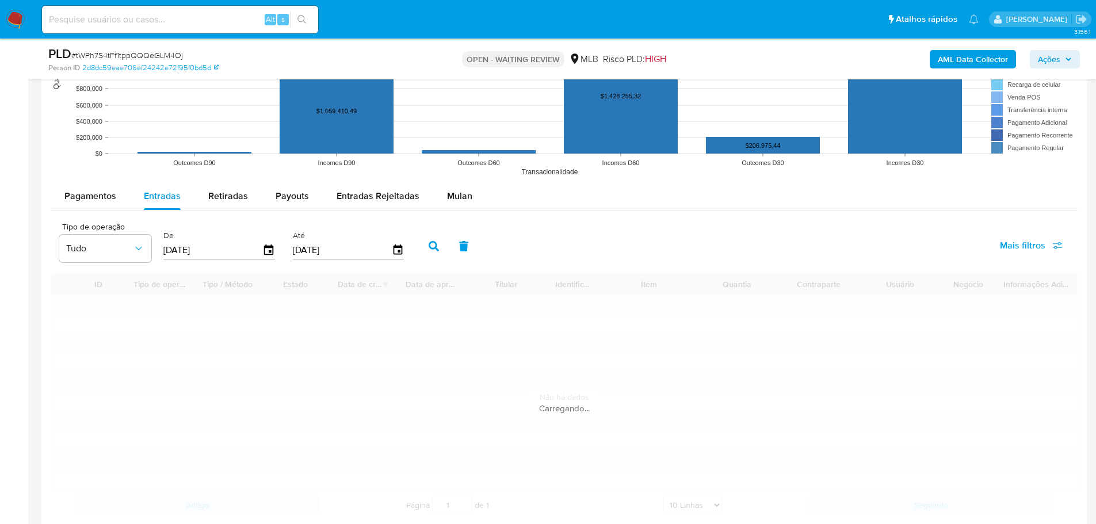
scroll to position [1240, 0]
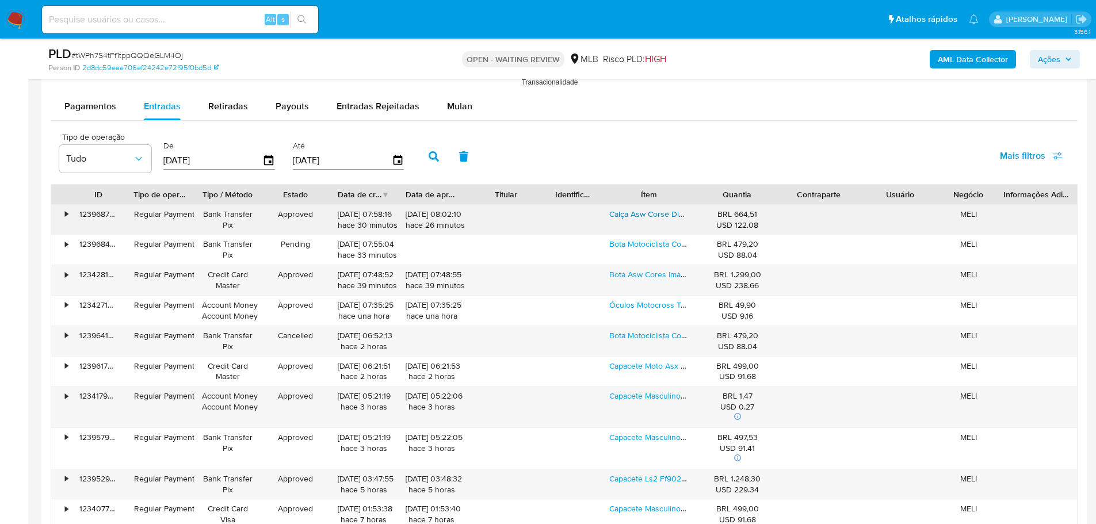
click at [641, 215] on link "Calça Asw Corse Divine Feminina Preto" at bounding box center [679, 214] width 140 height 12
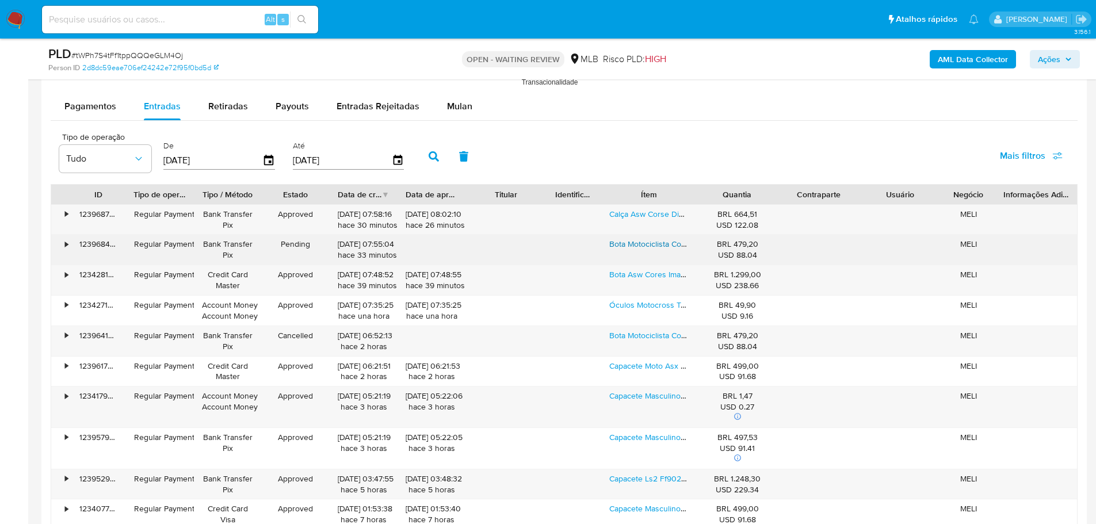
click at [637, 241] on link "Bota Motociclista Couro Impermeável Texx Strike V2 Masculina" at bounding box center [720, 244] width 222 height 12
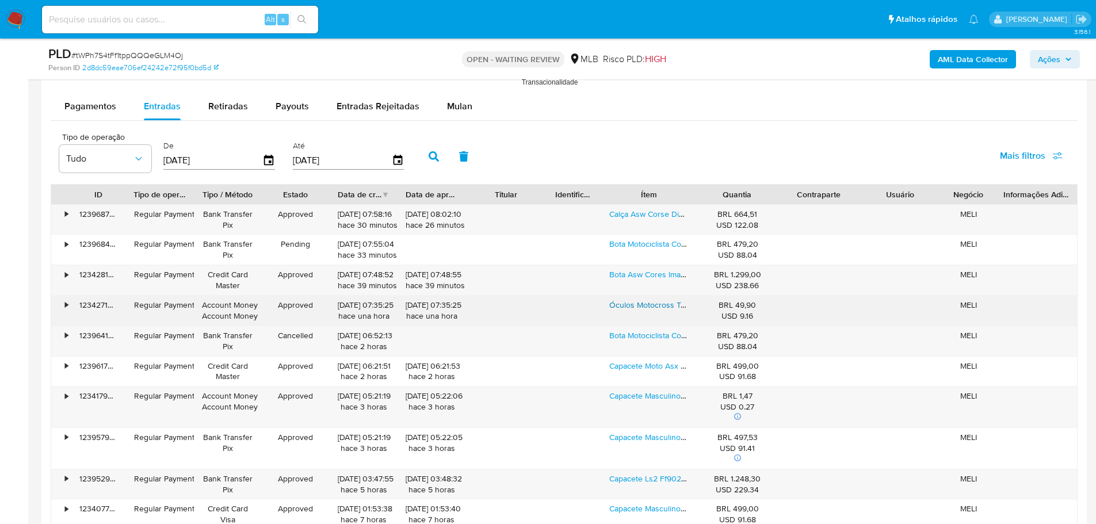
click at [638, 307] on link "Óculos Motocross Trilha Offroad Mattos Racing Mx Lente Clear Cor Da Armação Azu…" at bounding box center [809, 305] width 401 height 12
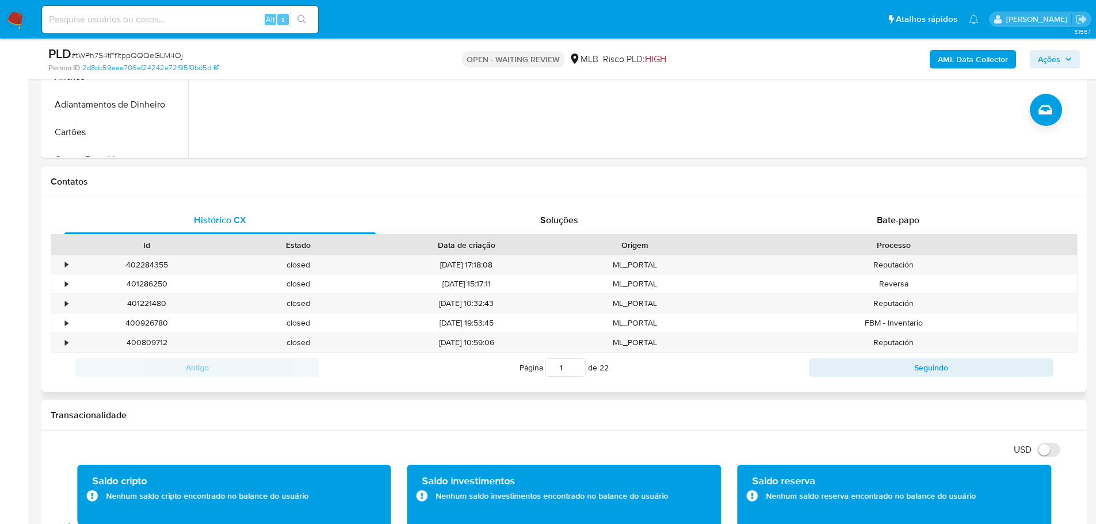
scroll to position [32, 0]
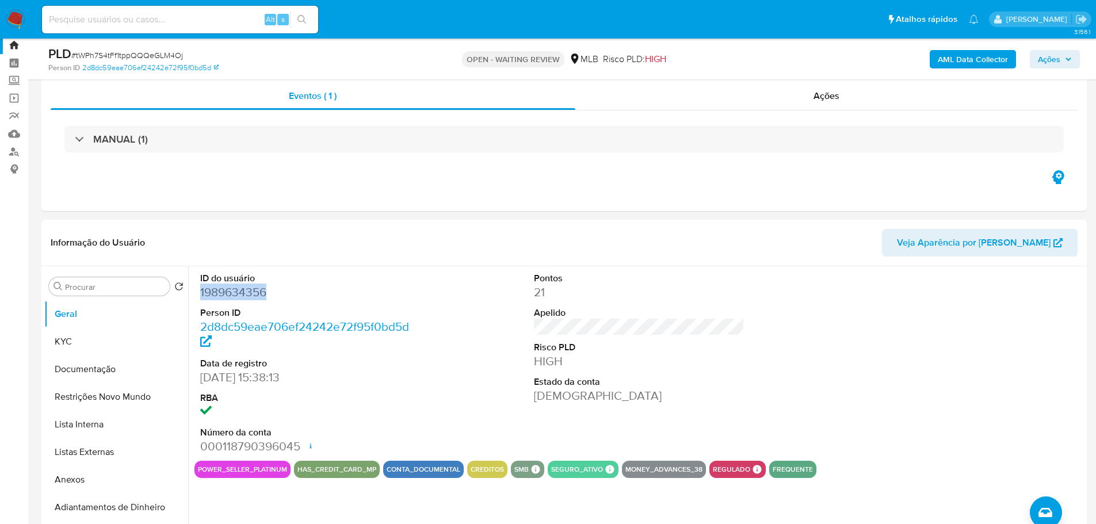
click at [1055, 55] on span "Ações" at bounding box center [1049, 59] width 22 height 18
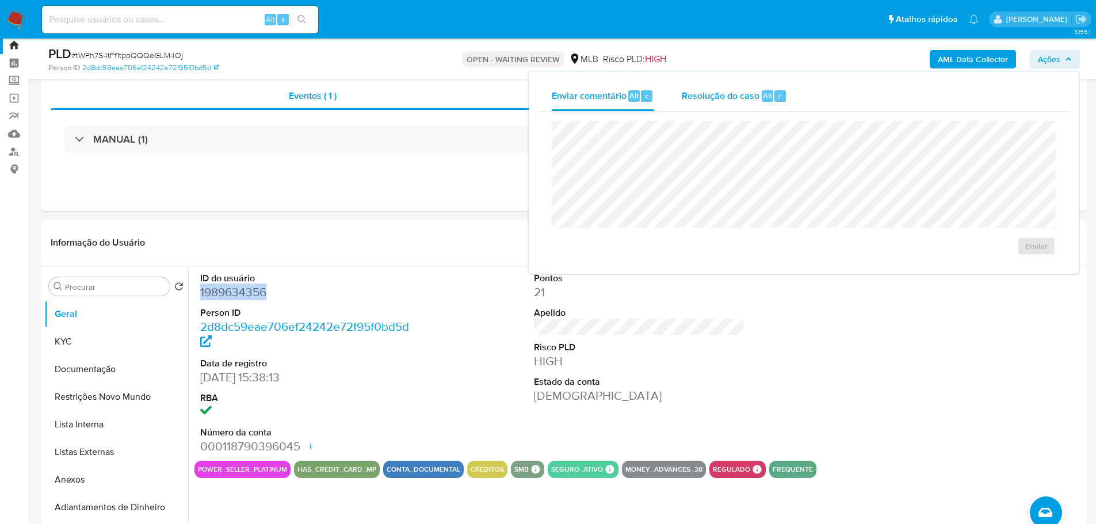
click at [725, 100] on span "Resolução do caso" at bounding box center [721, 95] width 78 height 13
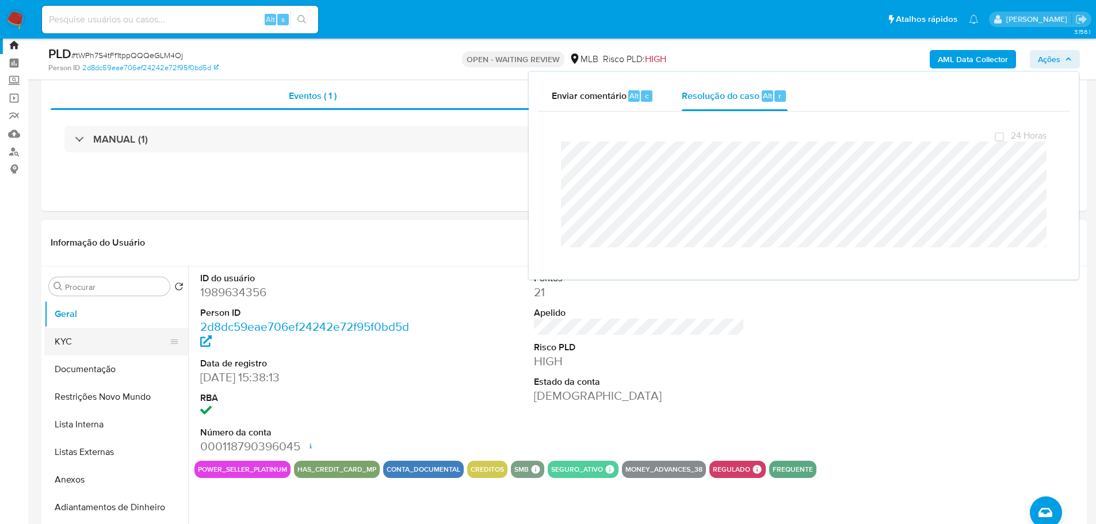
click at [105, 344] on button "KYC" at bounding box center [111, 342] width 135 height 28
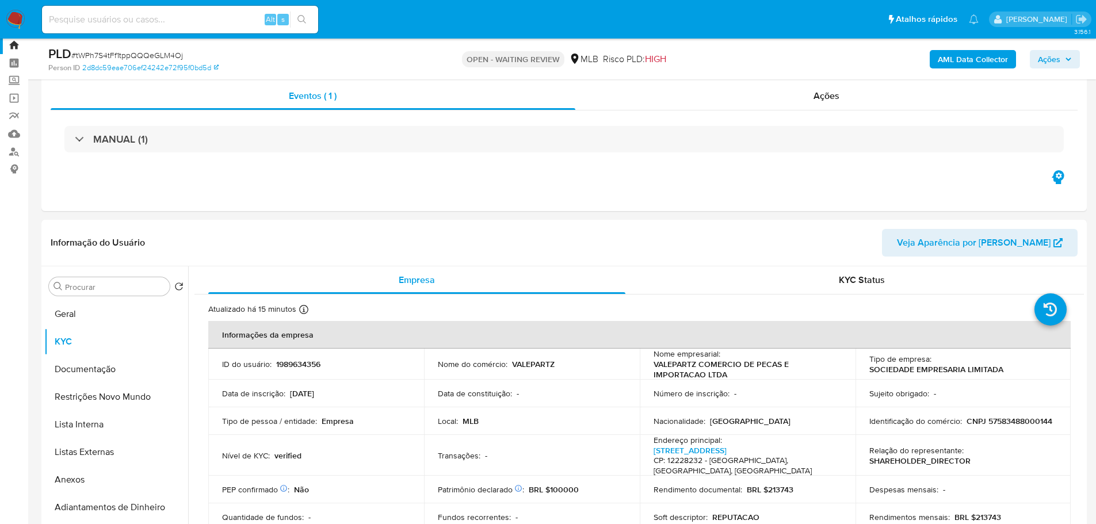
click at [1054, 53] on span "Ações" at bounding box center [1049, 59] width 22 height 18
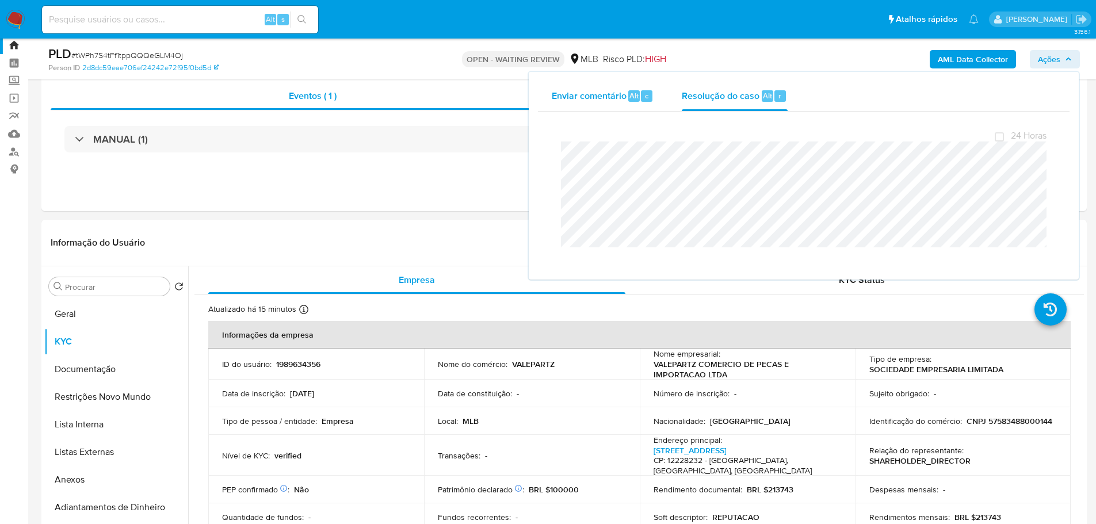
click at [608, 93] on span "Enviar comentário" at bounding box center [589, 95] width 75 height 13
click at [729, 105] on div "Resolução do caso Alt r" at bounding box center [734, 96] width 105 height 30
click at [452, 159] on div "MANUAL (1)" at bounding box center [564, 139] width 1027 height 58
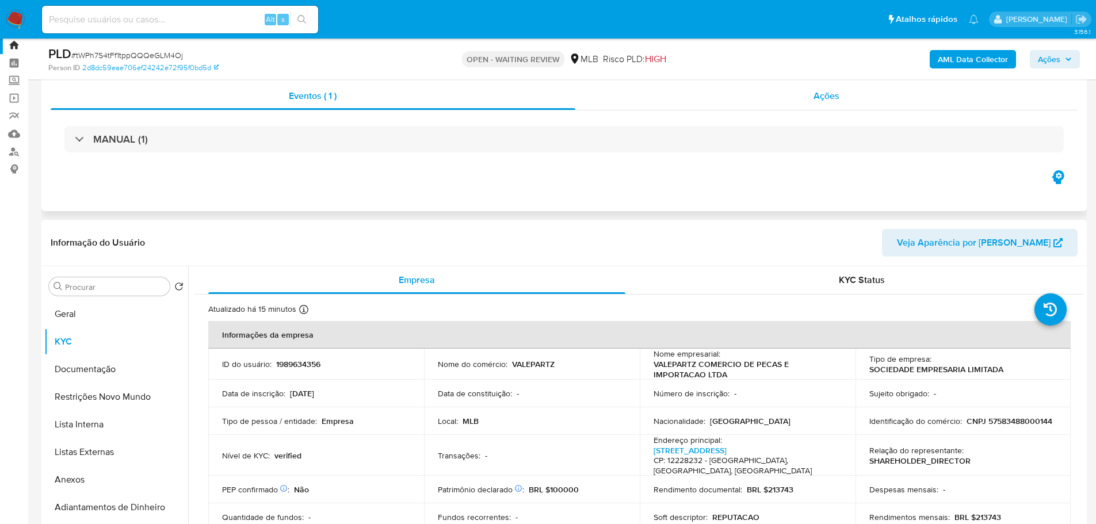
click at [814, 104] on div "Ações" at bounding box center [826, 96] width 503 height 28
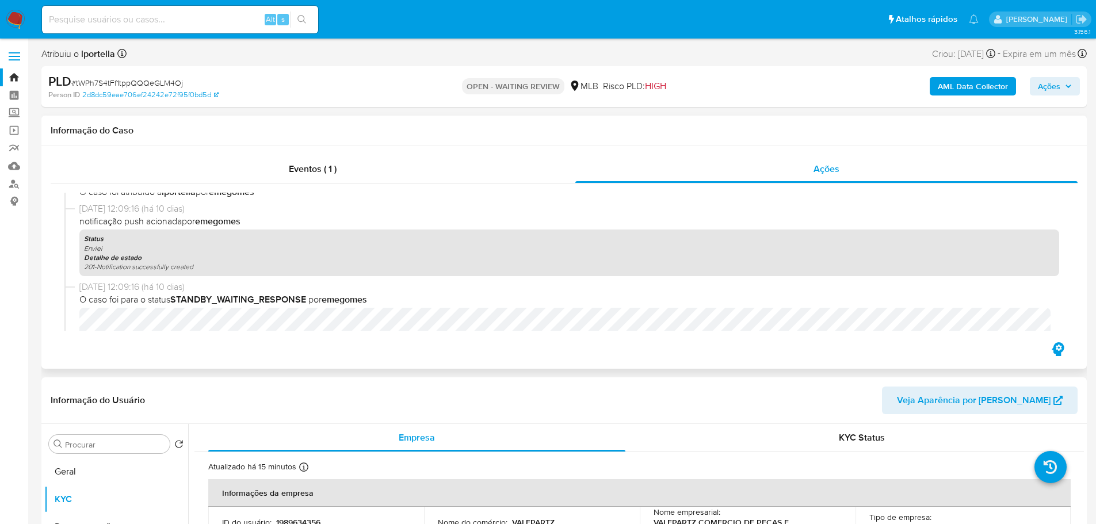
scroll to position [110, 0]
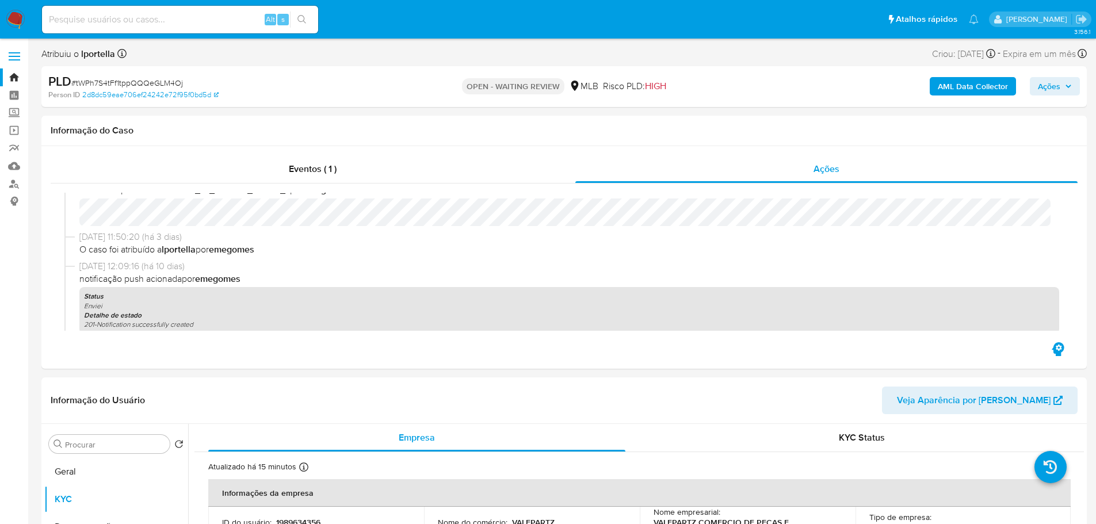
click at [127, 82] on span "# tWPh7S4tFf1tppQQQeGLM4Oj" at bounding box center [127, 83] width 112 height 12
copy span "tWPh7S4tFf1tppQQQeGLM4Oj"
click at [16, 14] on img at bounding box center [16, 20] width 20 height 20
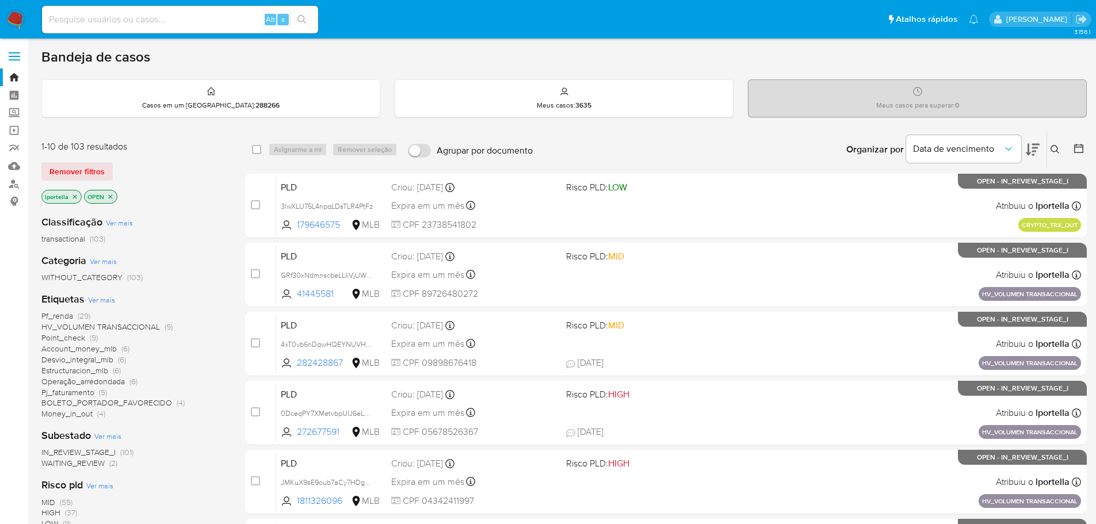
click at [1057, 145] on icon at bounding box center [1054, 149] width 9 height 9
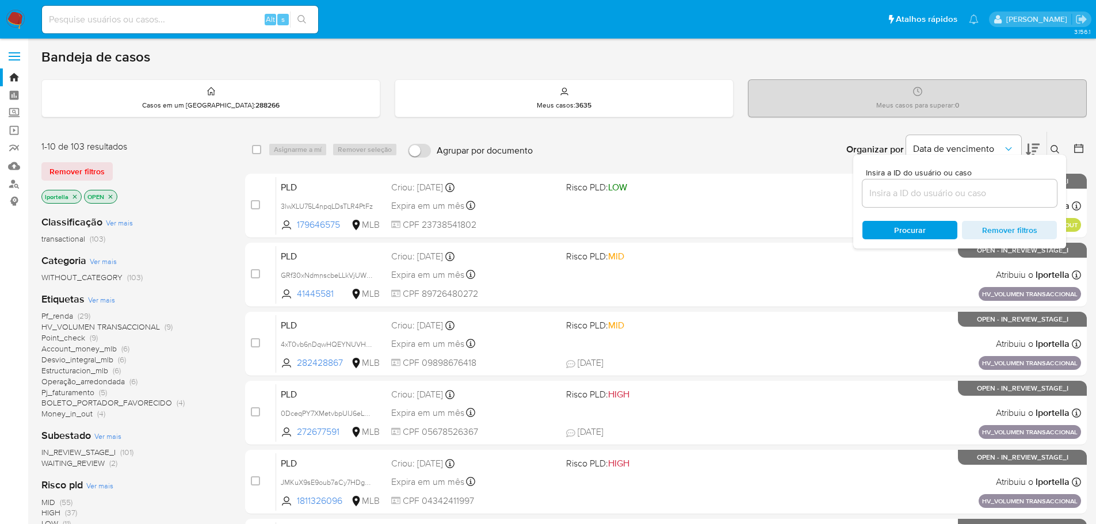
click at [933, 187] on input at bounding box center [959, 193] width 194 height 15
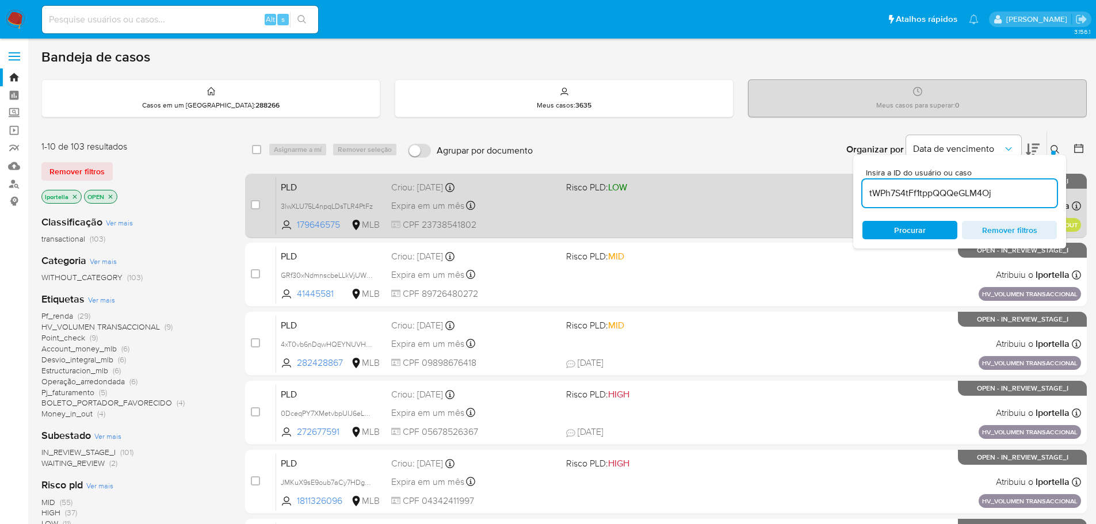
type input "tWPh7S4tFf1tppQQQeGLM4Oj"
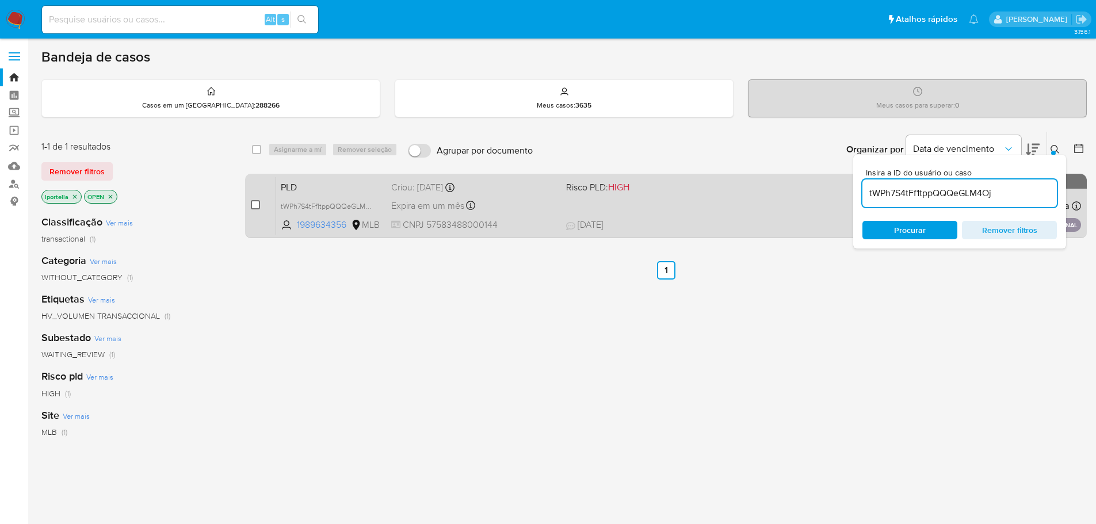
click at [254, 204] on input "checkbox" at bounding box center [255, 204] width 9 height 9
checkbox input "true"
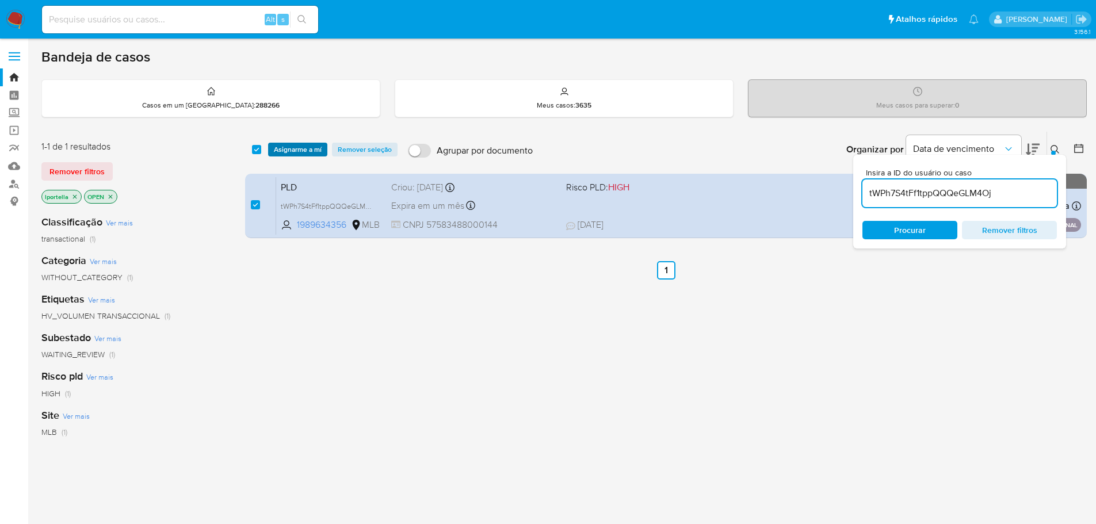
click at [284, 152] on span "Asignarme a mí" at bounding box center [298, 150] width 48 height 12
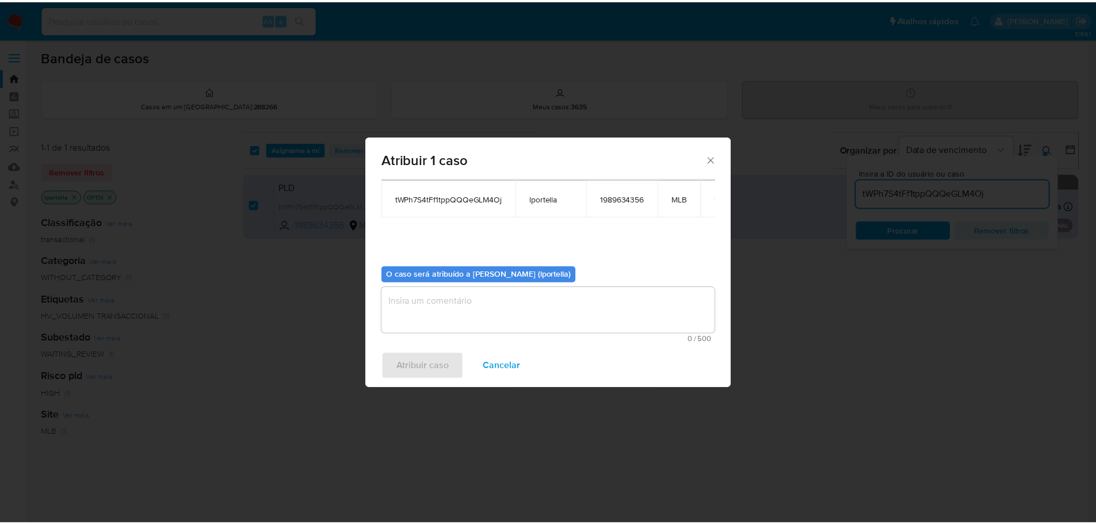
scroll to position [60, 0]
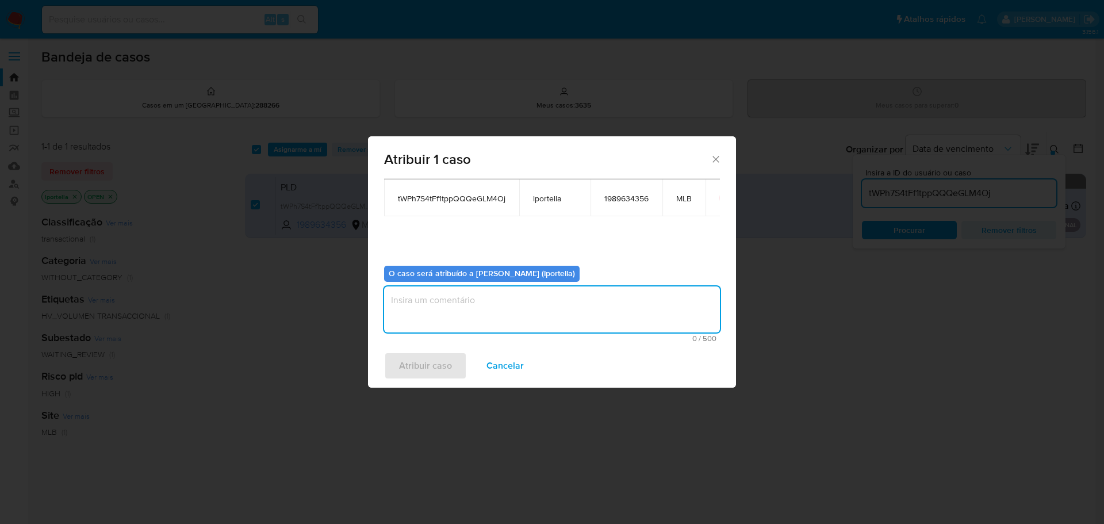
click at [465, 306] on textarea "assign-modal" at bounding box center [552, 309] width 336 height 46
type textarea "Análise"
click at [458, 362] on button "Atribuir caso" at bounding box center [425, 366] width 83 height 28
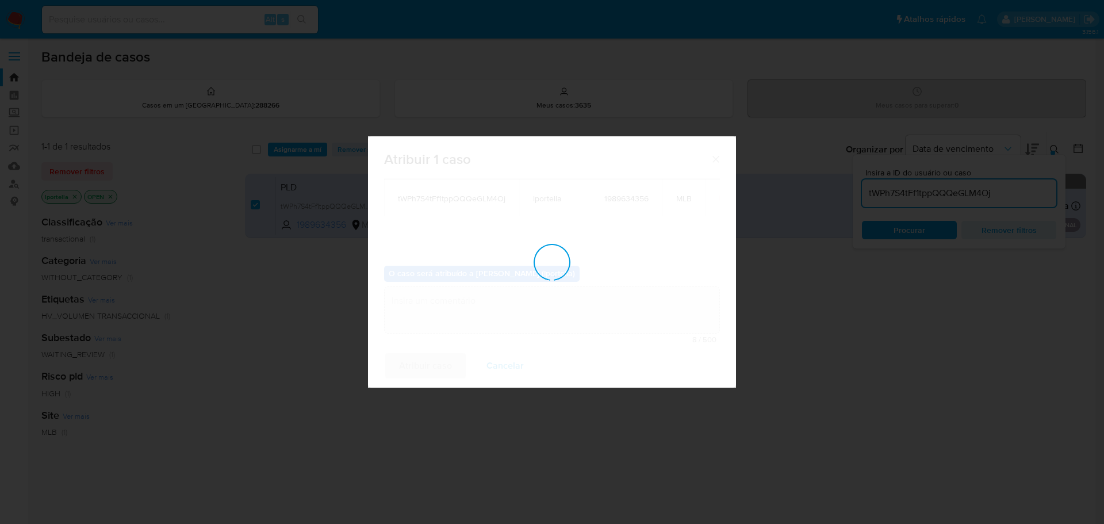
checkbox input "false"
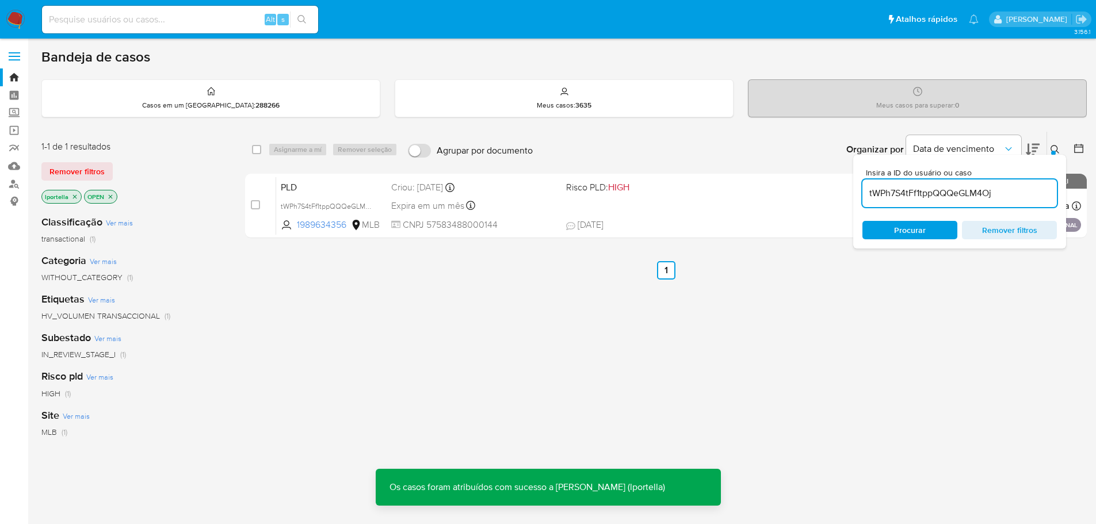
click at [113, 12] on input at bounding box center [180, 19] width 276 height 15
paste input "tWPh7S4tFf1tppQQQeGLM4Oj"
type input "tWPh7S4tFf1tppQQQeGLM4Oj"
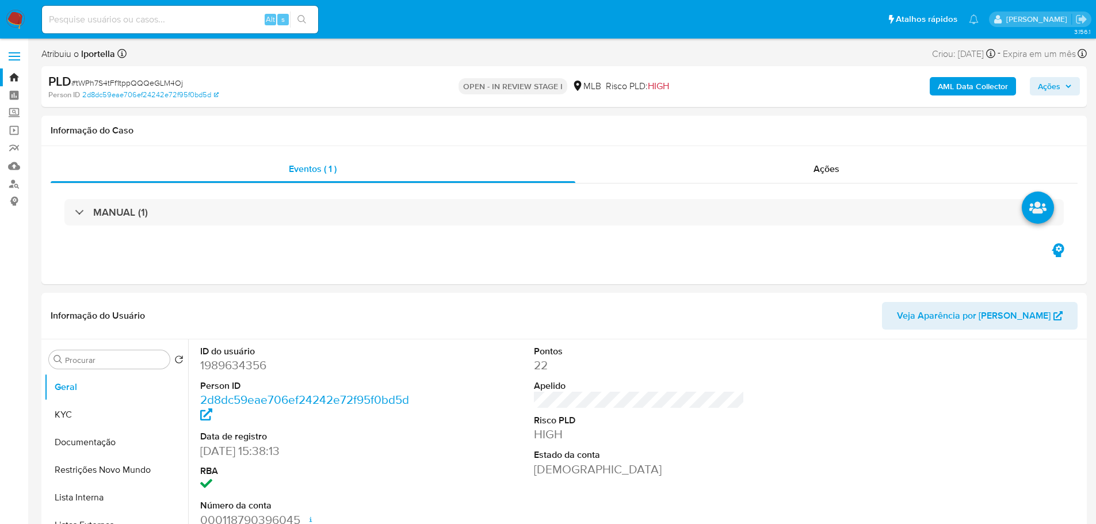
select select "10"
click at [1057, 94] on span "Ações" at bounding box center [1049, 86] width 22 height 18
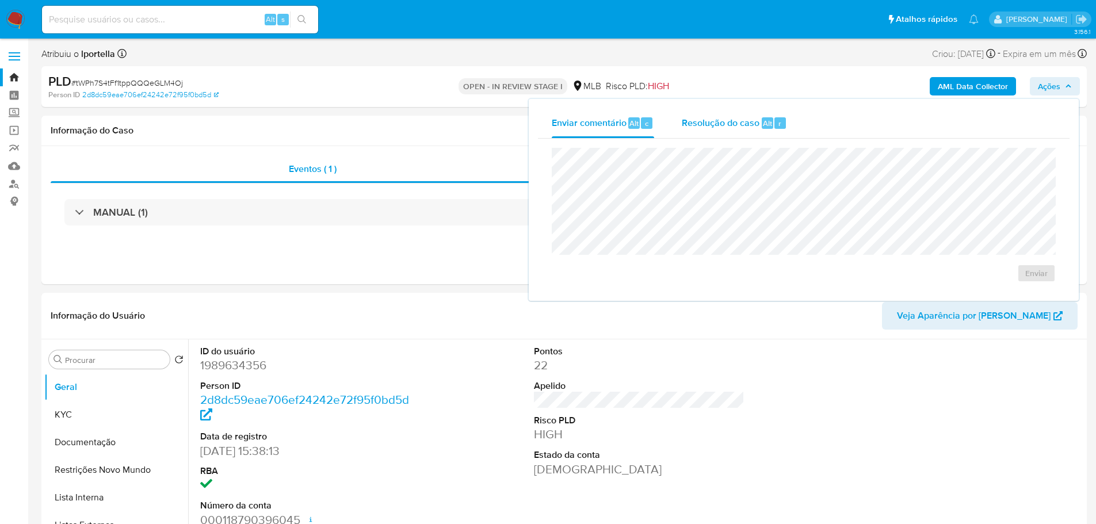
click at [679, 113] on button "Resolução do caso Alt r" at bounding box center [734, 123] width 133 height 30
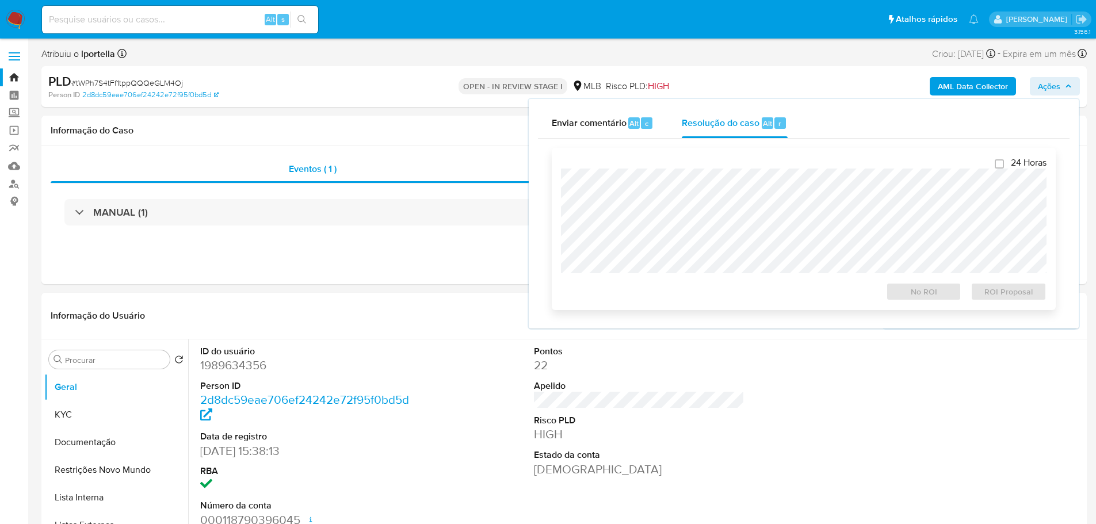
click at [698, 171] on div at bounding box center [803, 221] width 485 height 105
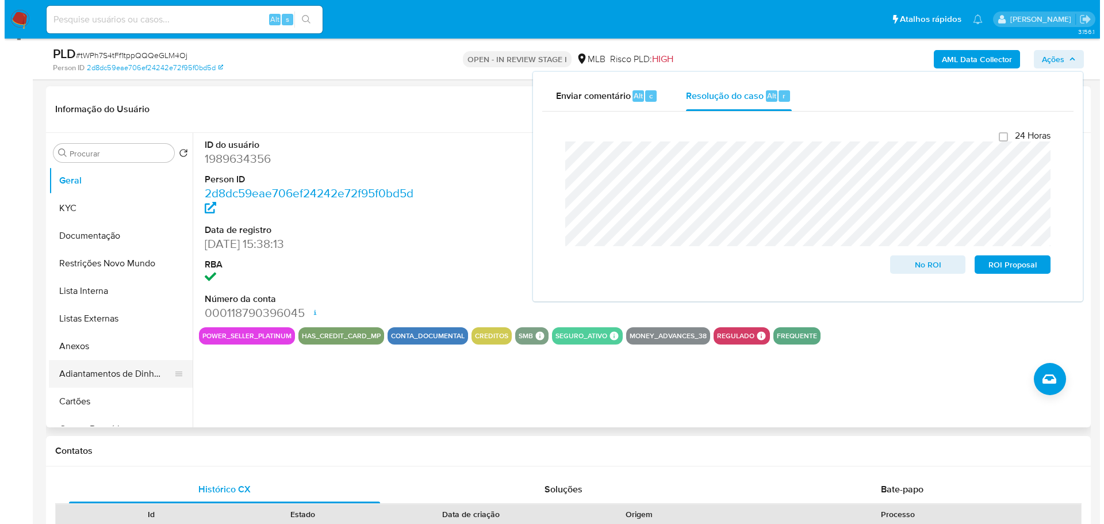
scroll to position [173, 0]
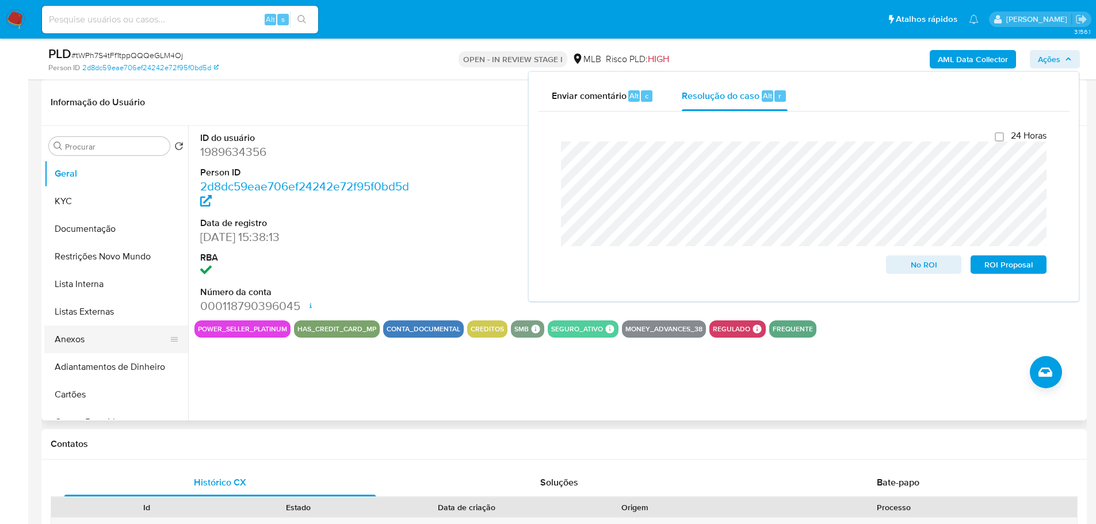
click at [91, 337] on button "Anexos" at bounding box center [111, 340] width 135 height 28
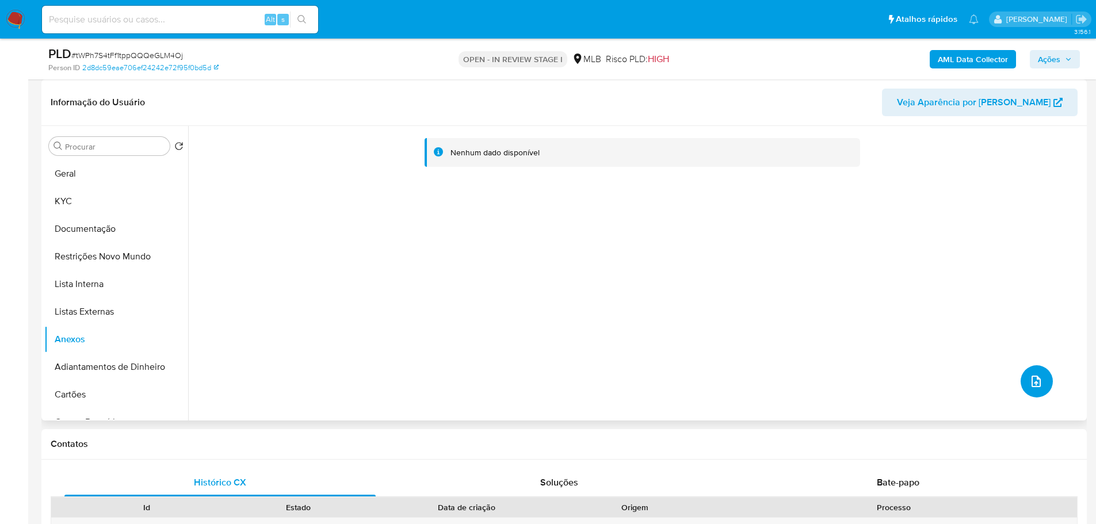
click at [1035, 385] on icon "upload-file" at bounding box center [1036, 381] width 14 height 14
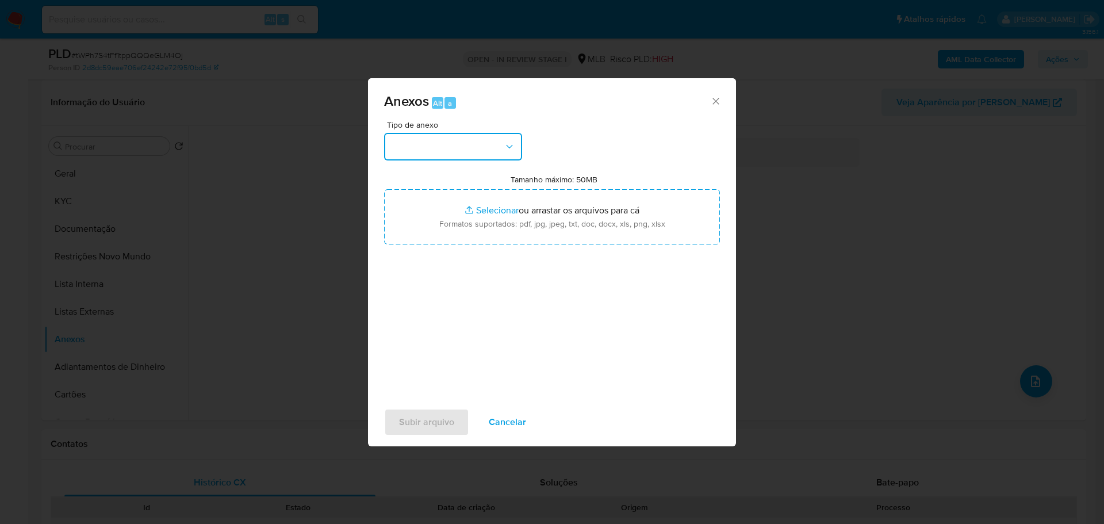
click at [418, 142] on button "button" at bounding box center [453, 147] width 138 height 28
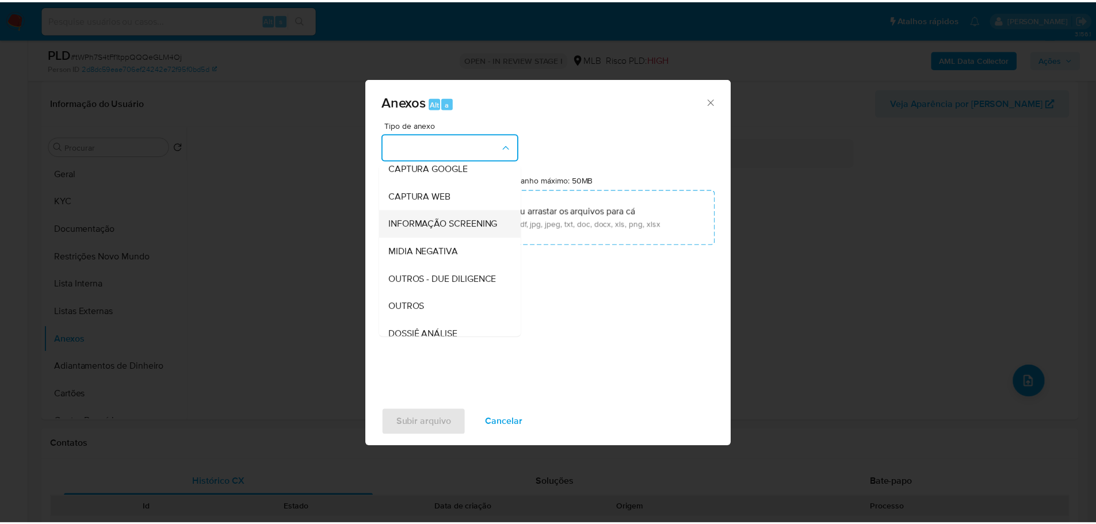
scroll to position [115, 0]
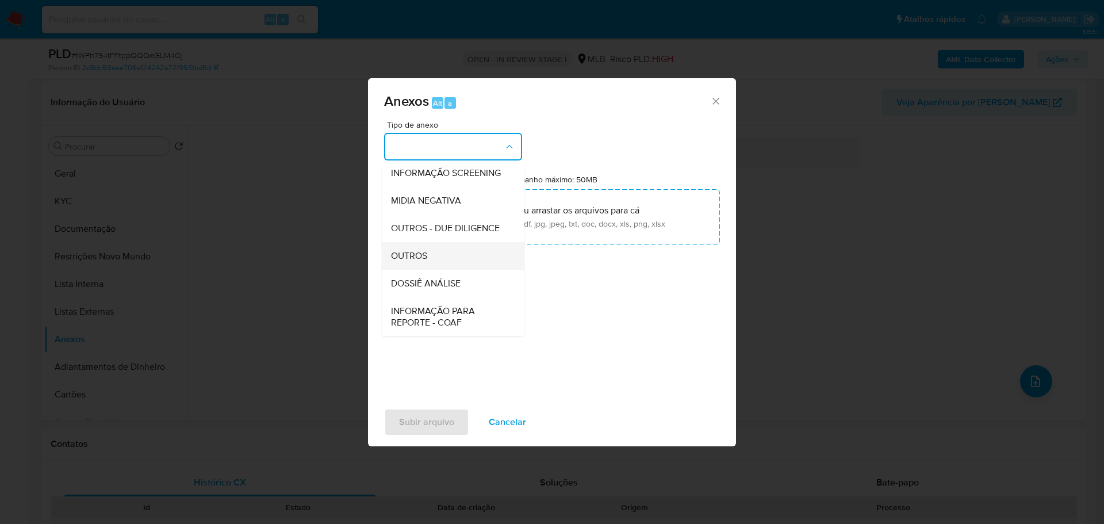
click at [440, 270] on div "OUTROS" at bounding box center [449, 256] width 117 height 28
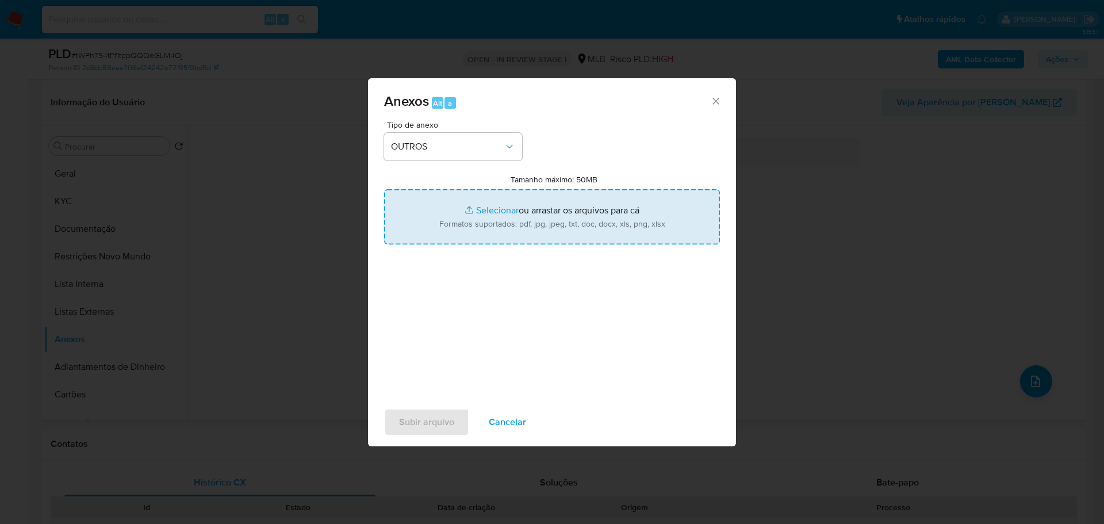
type input "C:\fakepath\SAR - XXX - CNPJ 57583488000144 - VALEPARTZ COMERCIO DE PECAS E IMP…"
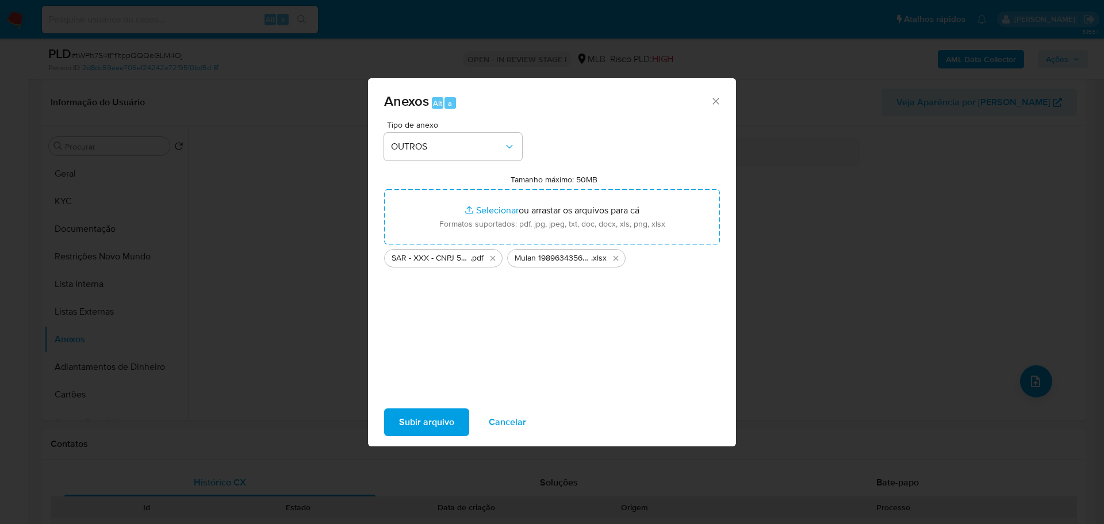
click at [426, 432] on span "Subir arquivo" at bounding box center [426, 421] width 55 height 25
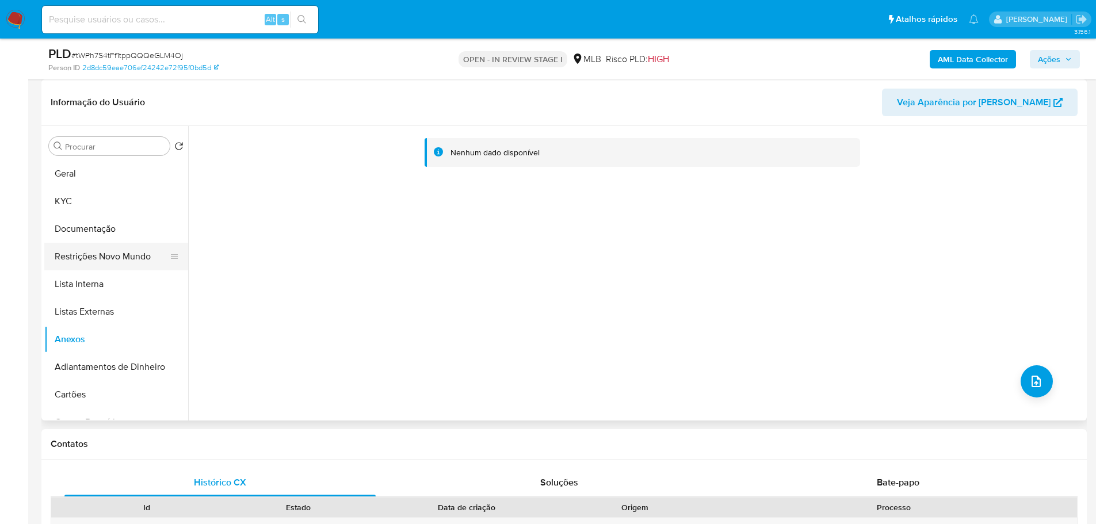
click at [95, 254] on button "Restrições Novo Mundo" at bounding box center [111, 257] width 135 height 28
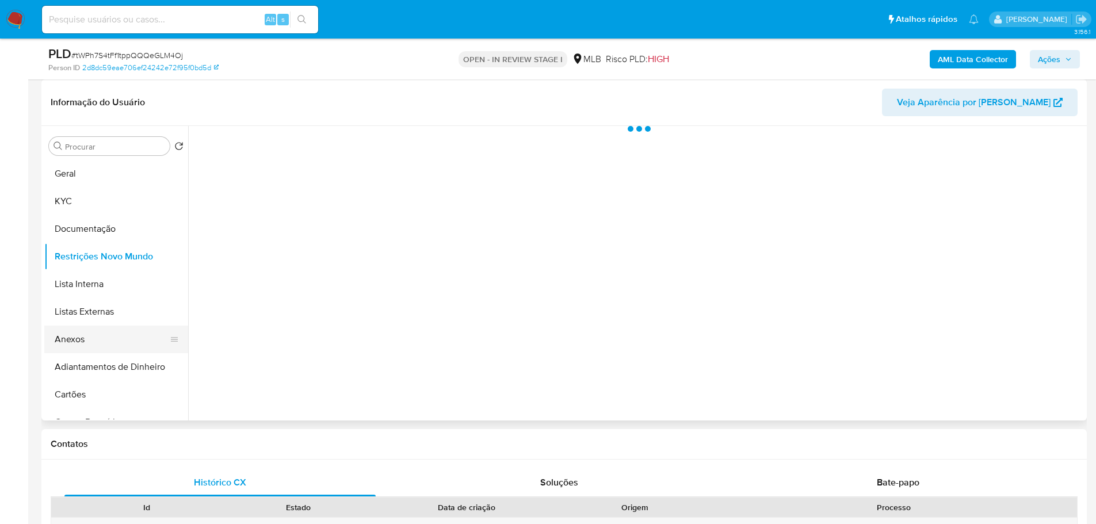
click at [97, 337] on button "Anexos" at bounding box center [111, 340] width 135 height 28
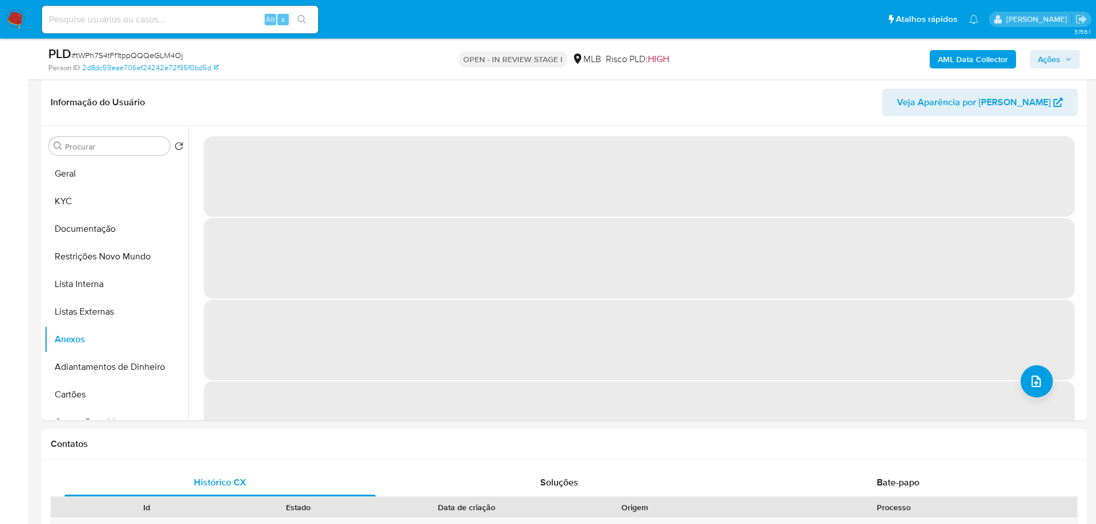
click at [1050, 60] on span "Ações" at bounding box center [1049, 59] width 22 height 18
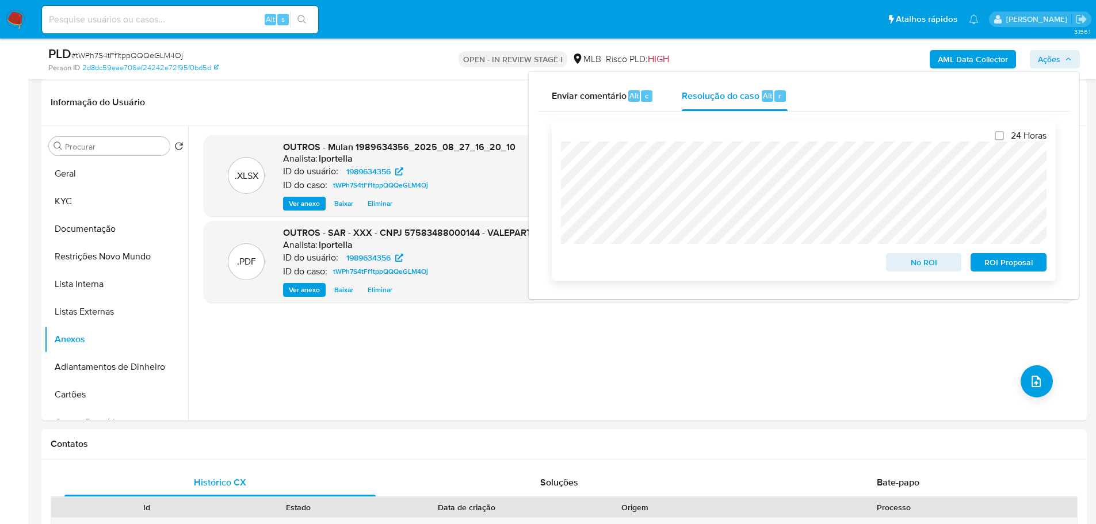
click at [1009, 266] on span "ROI Proposal" at bounding box center [1008, 262] width 60 height 16
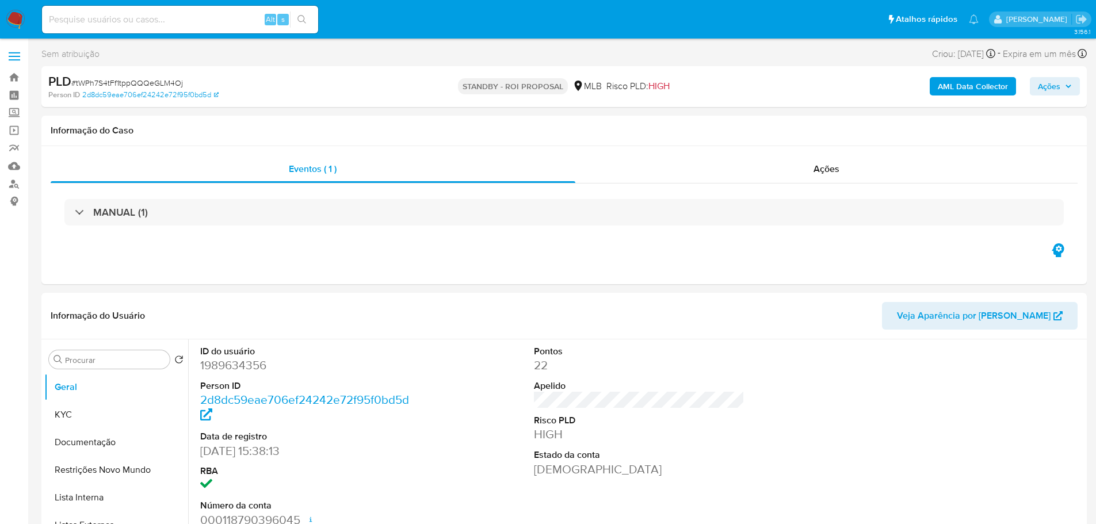
select select "10"
click at [158, 83] on span "# tWPh7S4tFf1tppQQQeGLM4Oj" at bounding box center [127, 83] width 112 height 12
copy span "tWPh7S4tFf1tppQQQeGLM4Oj"
click at [18, 18] on img at bounding box center [16, 20] width 20 height 20
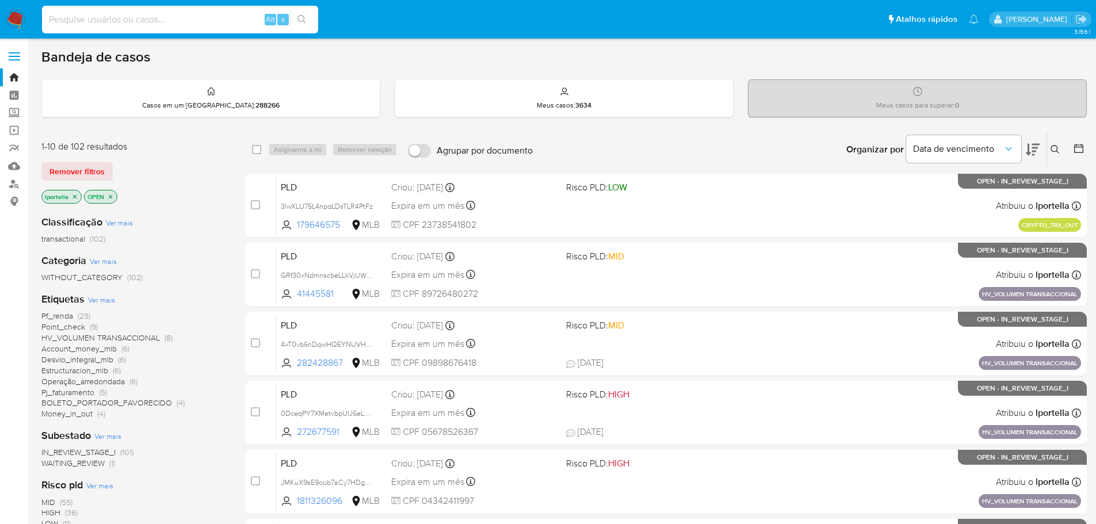
click at [106, 18] on input at bounding box center [180, 19] width 276 height 15
paste input "85W5hjBz1acZK7WgRM13B1Ka"
type input "85W5hjBz1acZK7WgRM13B1Ka"
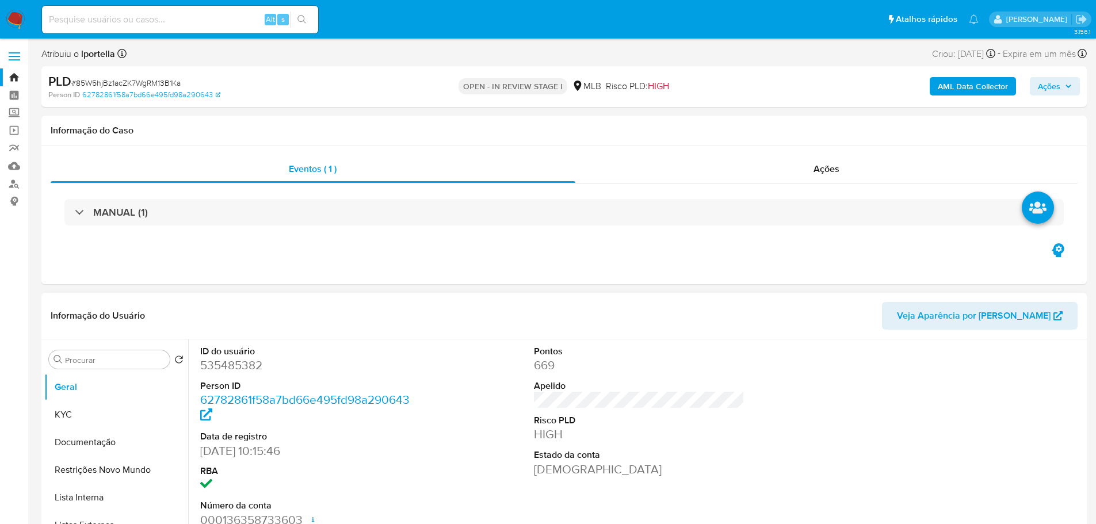
scroll to position [115, 0]
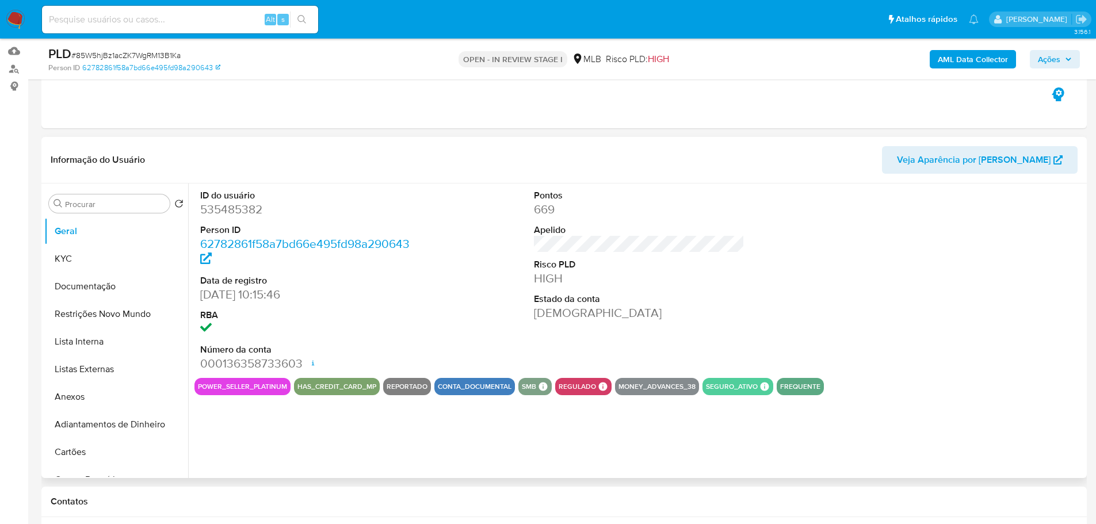
select select "10"
drag, startPoint x: 266, startPoint y: 474, endPoint x: 236, endPoint y: 451, distance: 38.2
click at [266, 473] on div "ID do usuário 535485382 Person ID 62782861f58a7bd66e495fd98a290643 Data de regi…" at bounding box center [635, 330] width 895 height 294
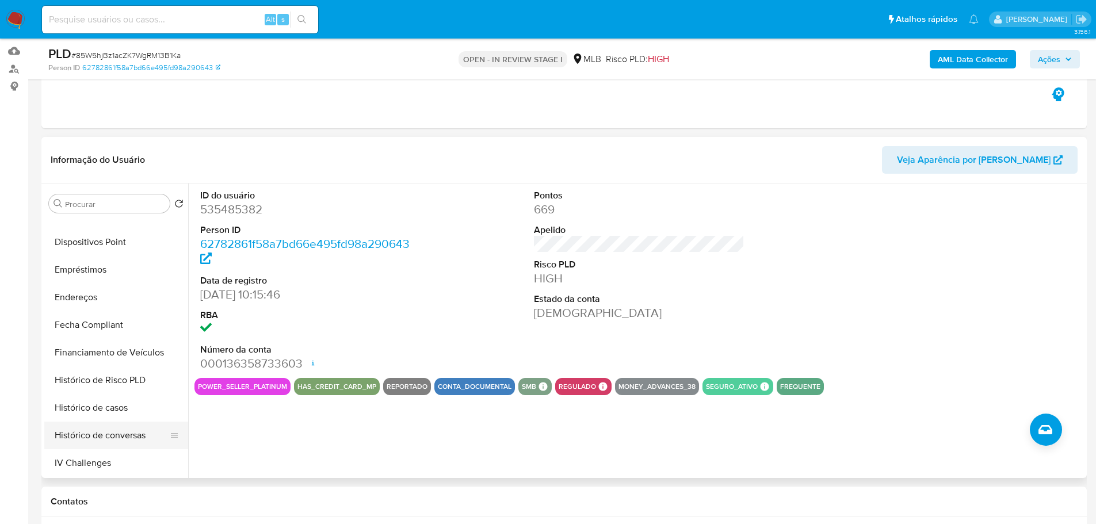
scroll to position [403, 0]
click at [124, 356] on button "Histórico de casos" at bounding box center [111, 353] width 135 height 28
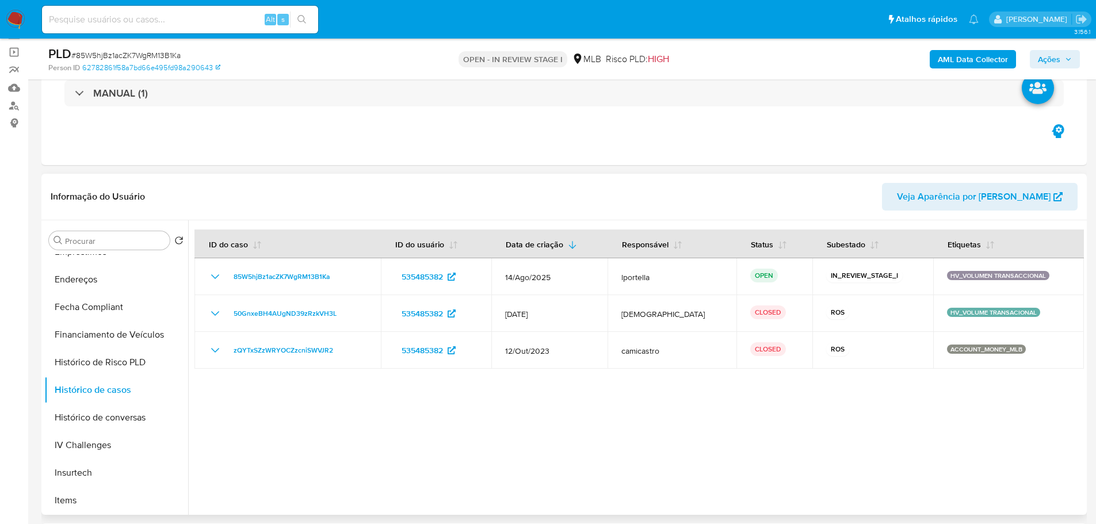
scroll to position [58, 0]
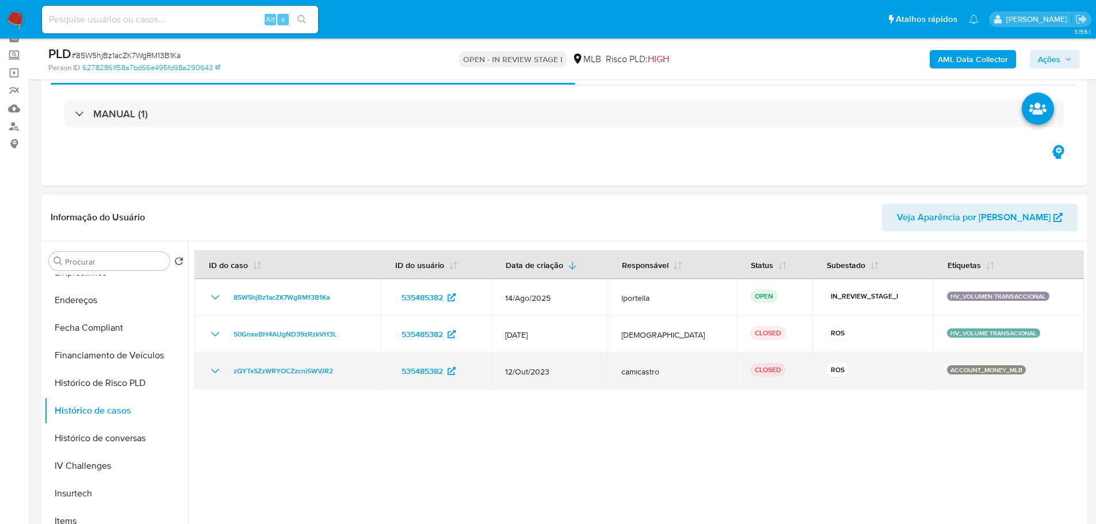
click at [298, 378] on td "zQYTxSZzWRYOCZzcniSWVJR2" at bounding box center [287, 371] width 186 height 37
click at [294, 370] on span "zQYTxSZzWRYOCZzcniSWVJR2" at bounding box center [283, 371] width 99 height 14
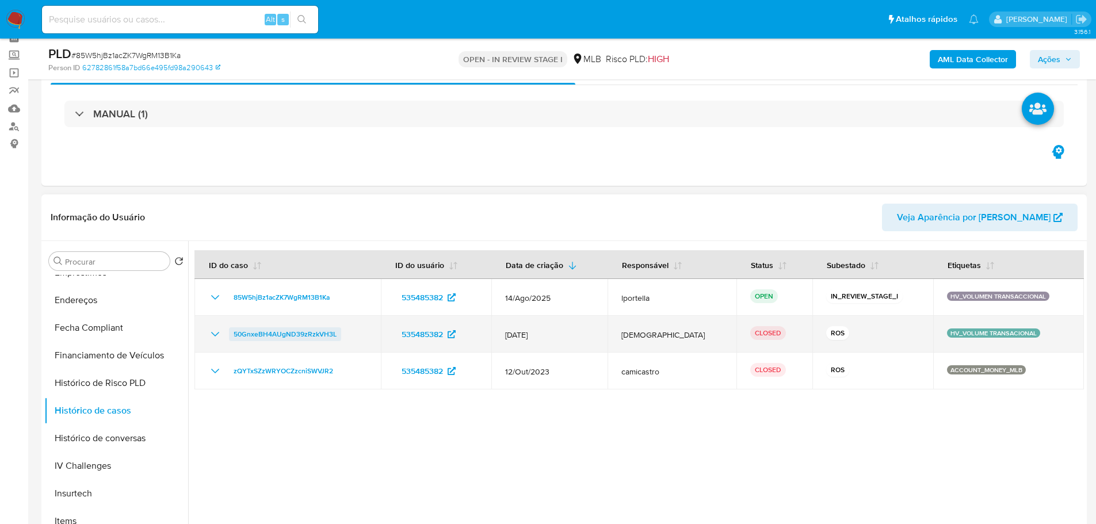
click at [293, 333] on span "50GnxeBH4AUgND39zRzkVH3L" at bounding box center [285, 334] width 103 height 14
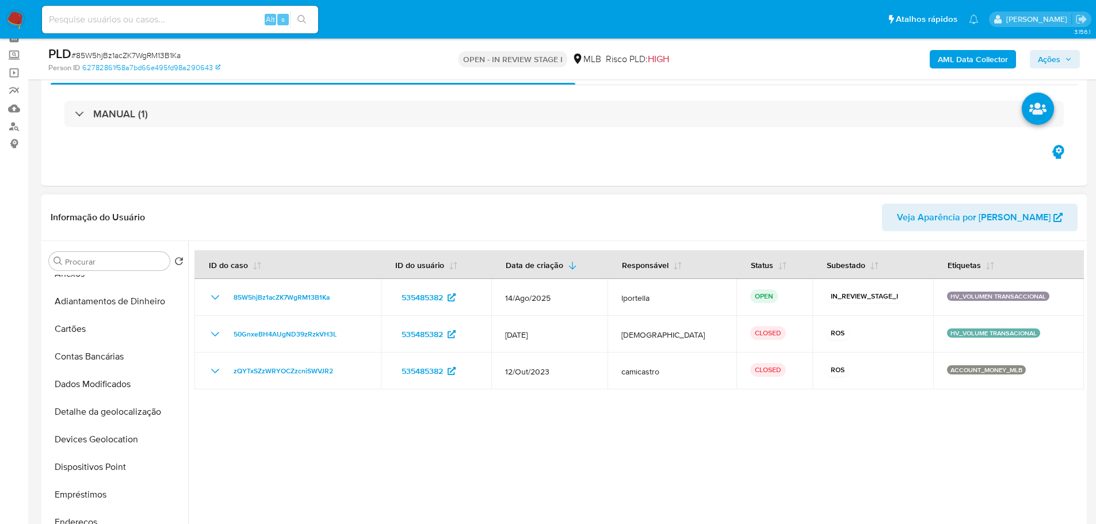
scroll to position [0, 0]
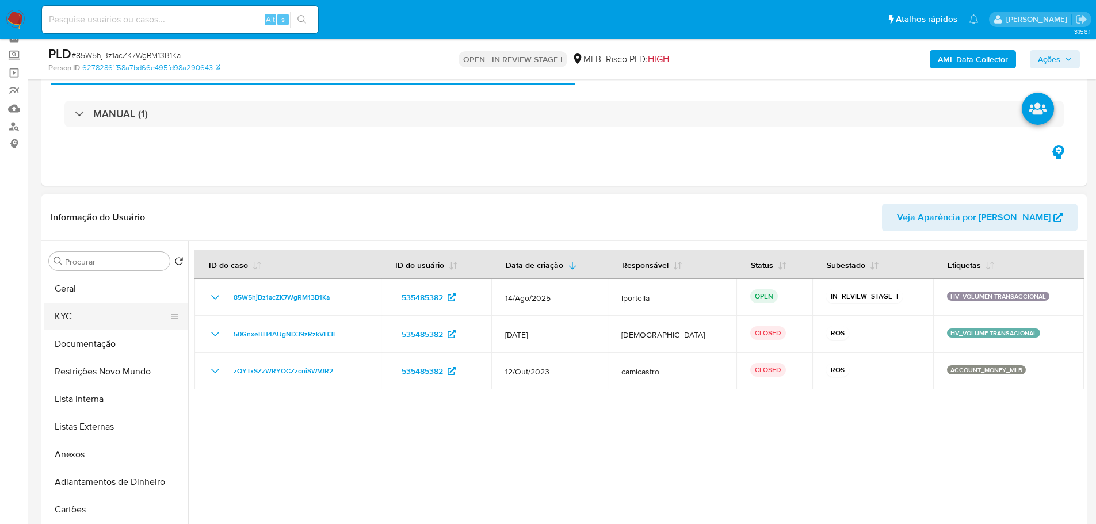
click at [76, 320] on button "KYC" at bounding box center [111, 317] width 135 height 28
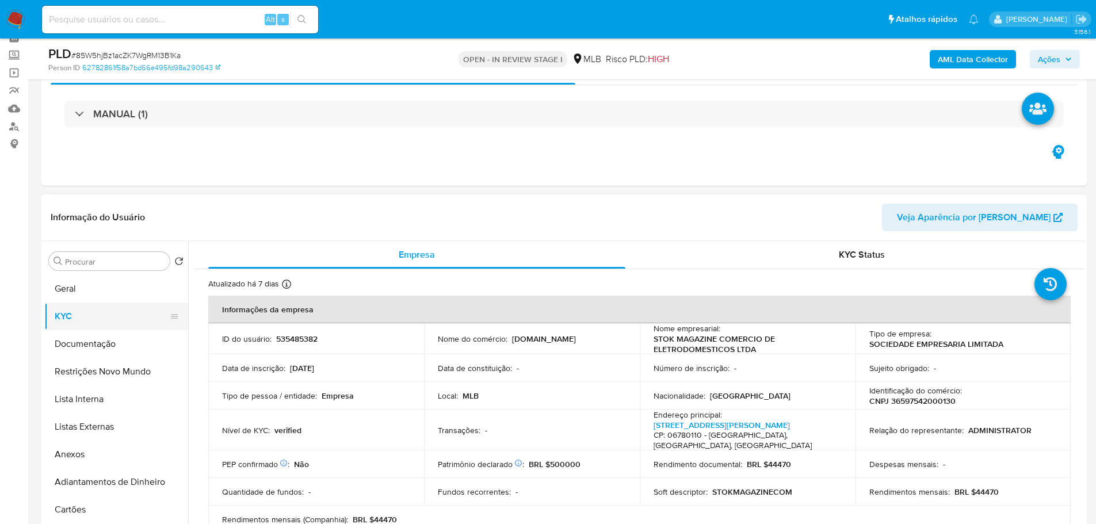
click at [83, 305] on button "KYC" at bounding box center [111, 317] width 135 height 28
click at [82, 290] on button "Geral" at bounding box center [111, 289] width 135 height 28
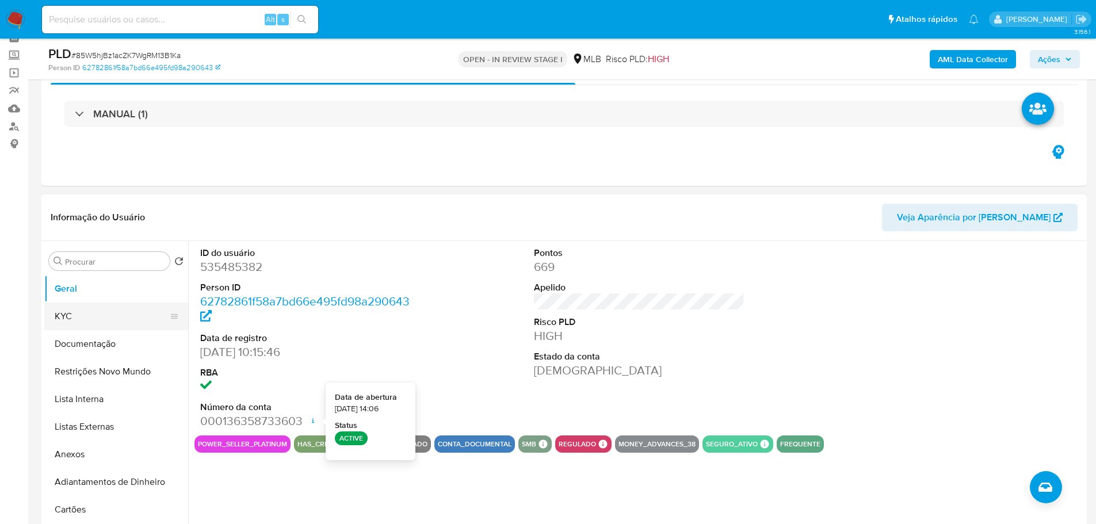
click at [82, 320] on button "KYC" at bounding box center [111, 317] width 135 height 28
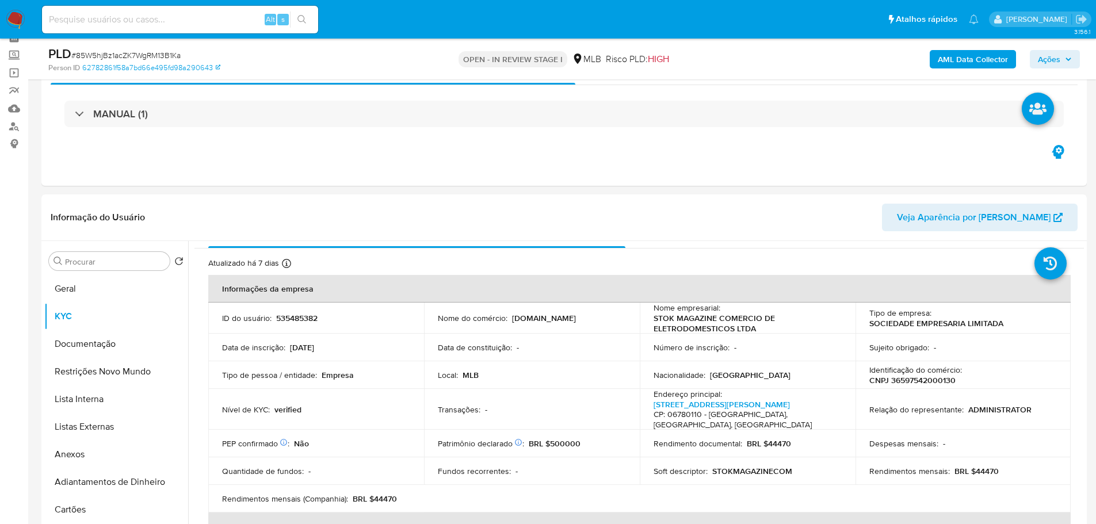
scroll to position [58, 0]
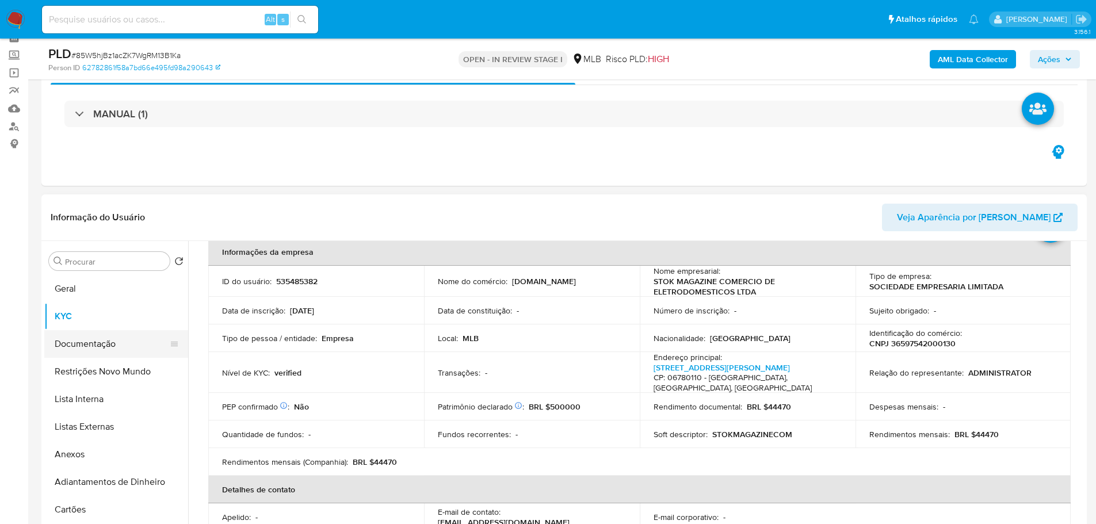
click at [70, 339] on button "Documentação" at bounding box center [111, 344] width 135 height 28
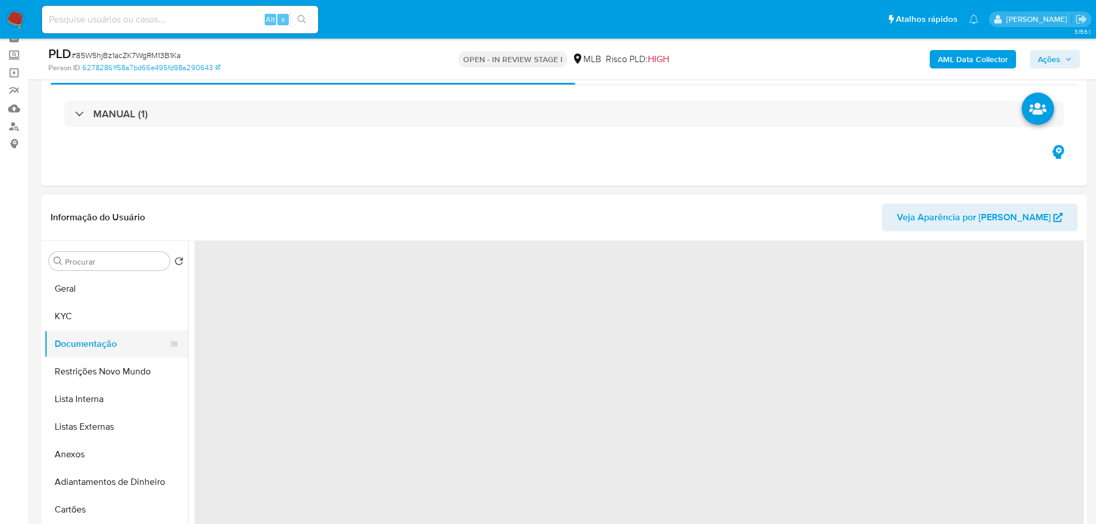
scroll to position [0, 0]
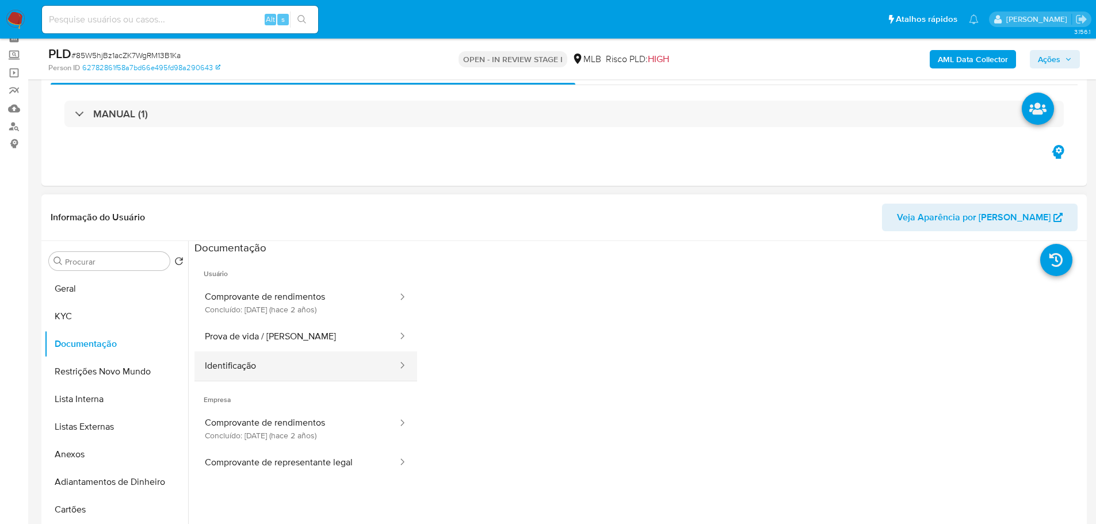
click at [282, 355] on button "Identificação" at bounding box center [296, 365] width 204 height 29
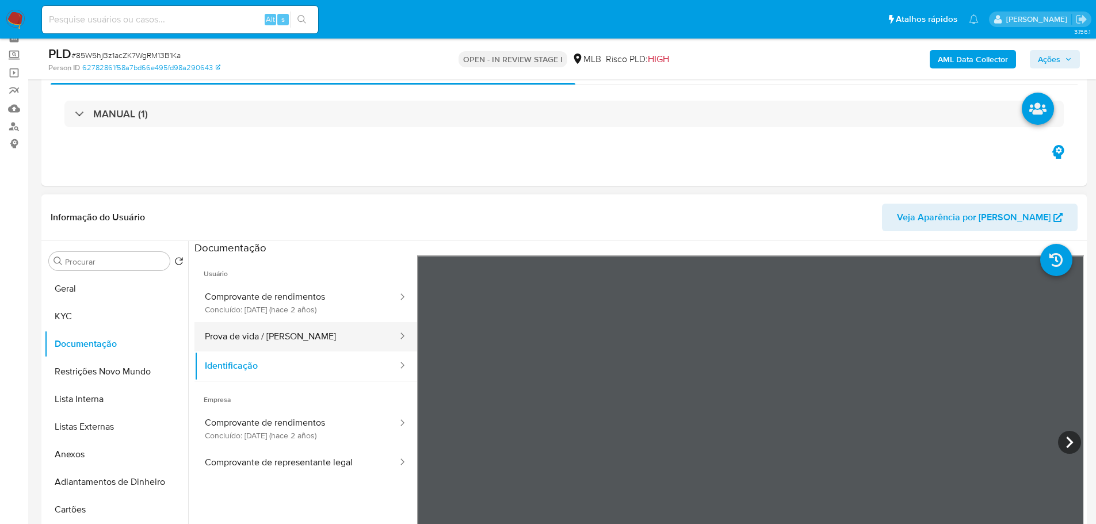
click at [280, 342] on button "Prova de vida / Selfie" at bounding box center [296, 336] width 204 height 29
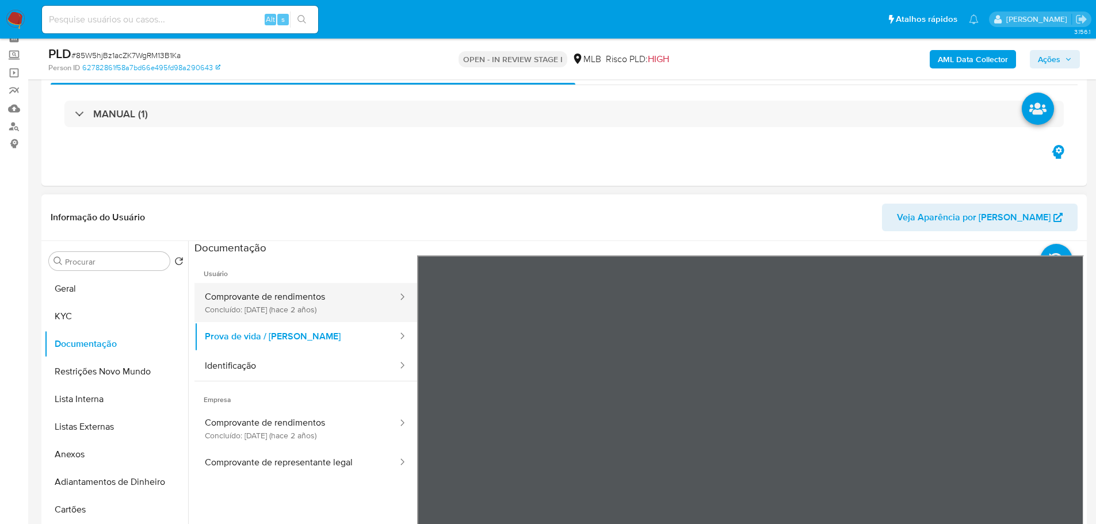
click at [313, 317] on button "Comprovante de rendimentos Concluído: 19/05/2023 (hace 2 años)" at bounding box center [296, 302] width 204 height 39
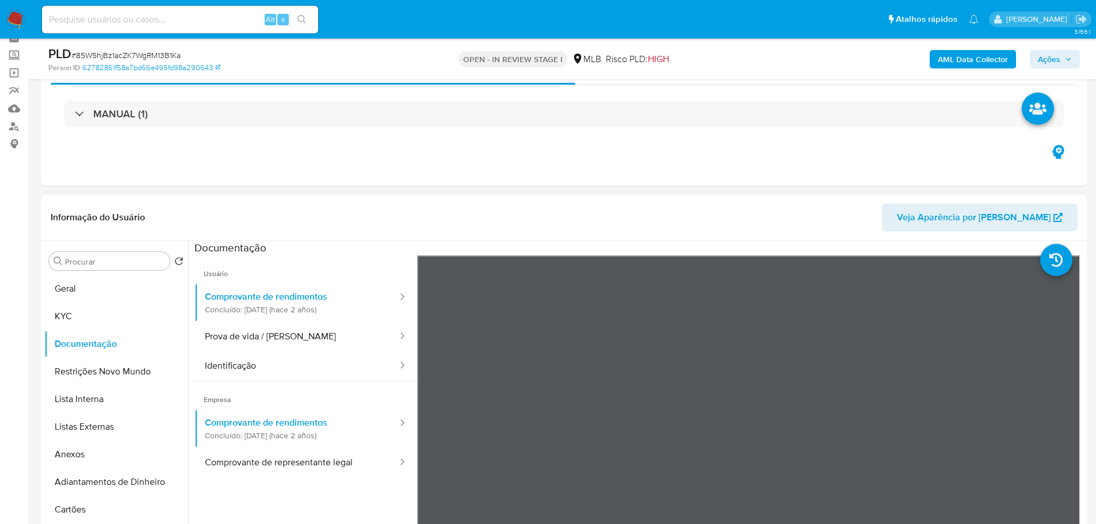
scroll to position [115, 0]
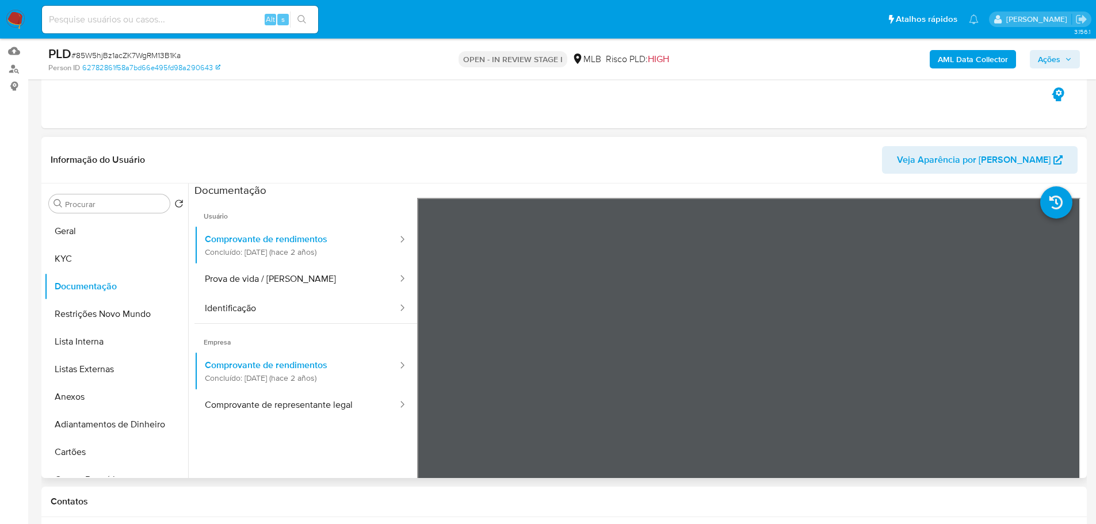
click at [333, 448] on ul "Usuário Comprovante de rendimentos Concluído: 19/05/2023 (hace 2 años) Prova de…" at bounding box center [305, 363] width 223 height 331
click at [98, 245] on button "KYC" at bounding box center [111, 259] width 135 height 28
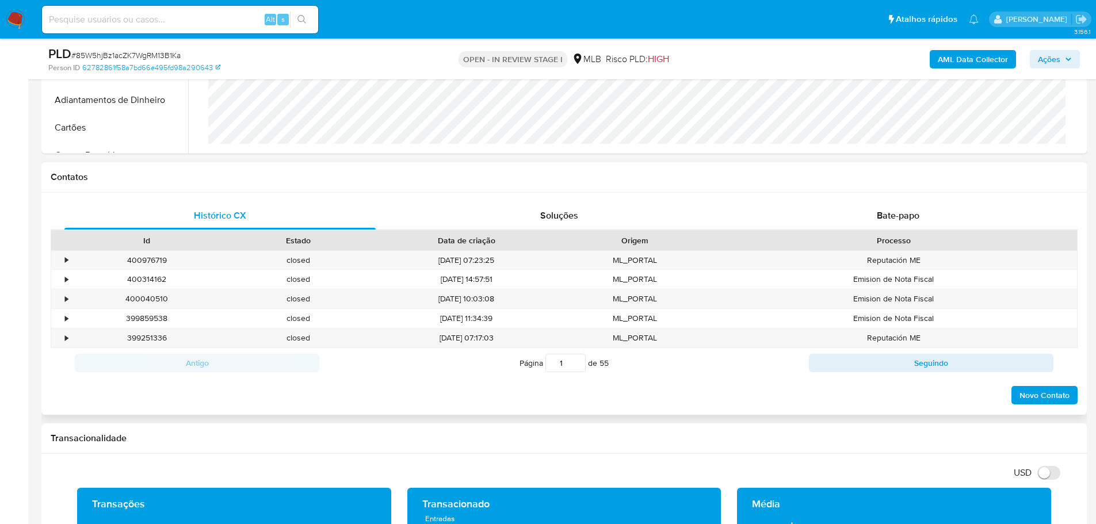
scroll to position [633, 0]
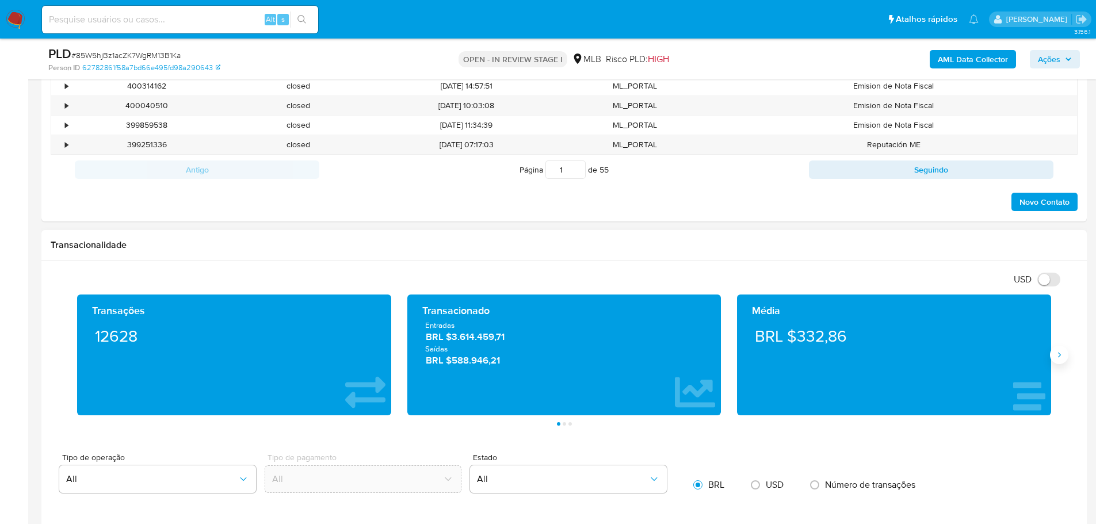
click at [1055, 357] on icon "Siguiente" at bounding box center [1058, 354] width 9 height 9
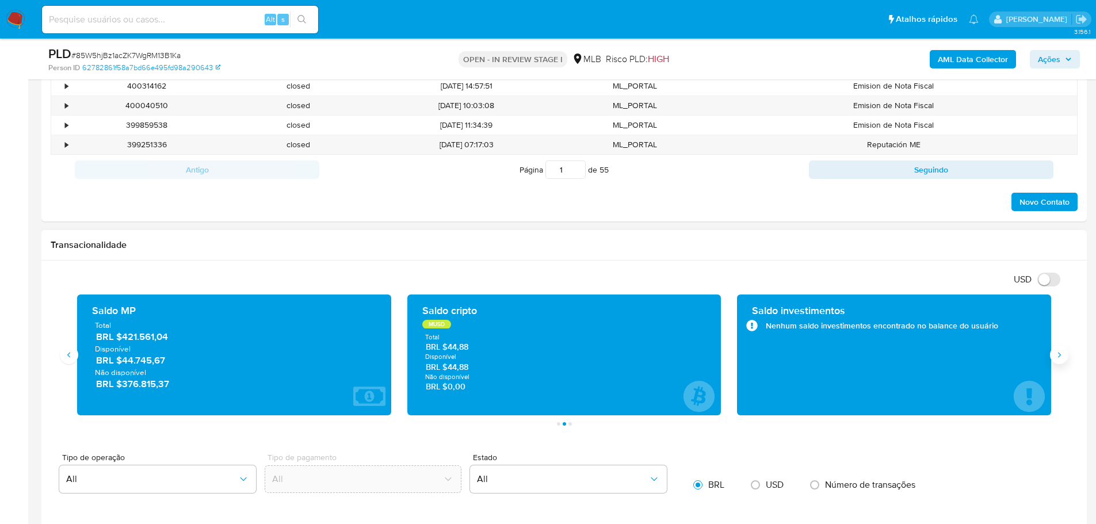
click at [1055, 357] on icon "Siguiente" at bounding box center [1058, 354] width 9 height 9
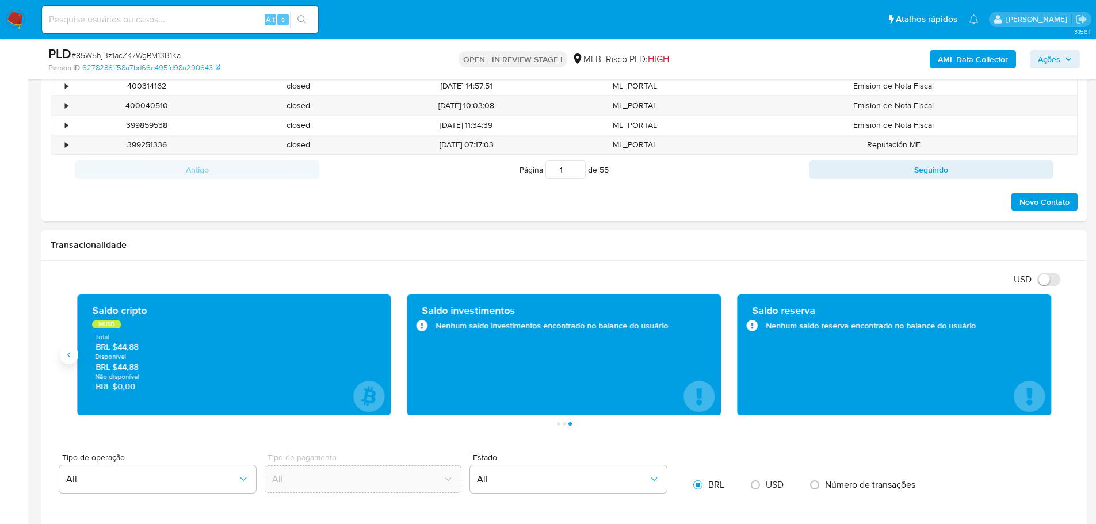
click at [68, 357] on icon "Anterior" at bounding box center [68, 354] width 9 height 9
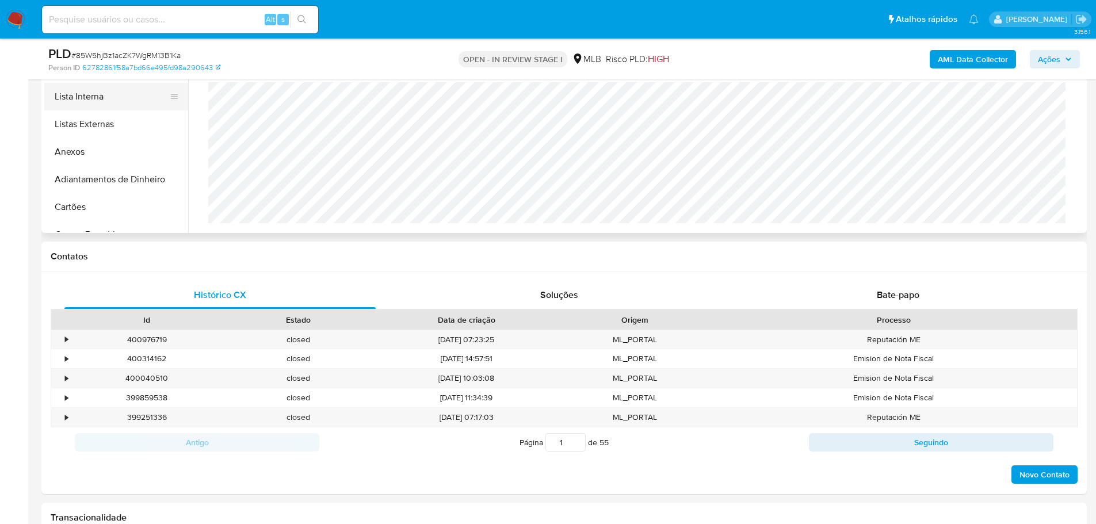
scroll to position [173, 0]
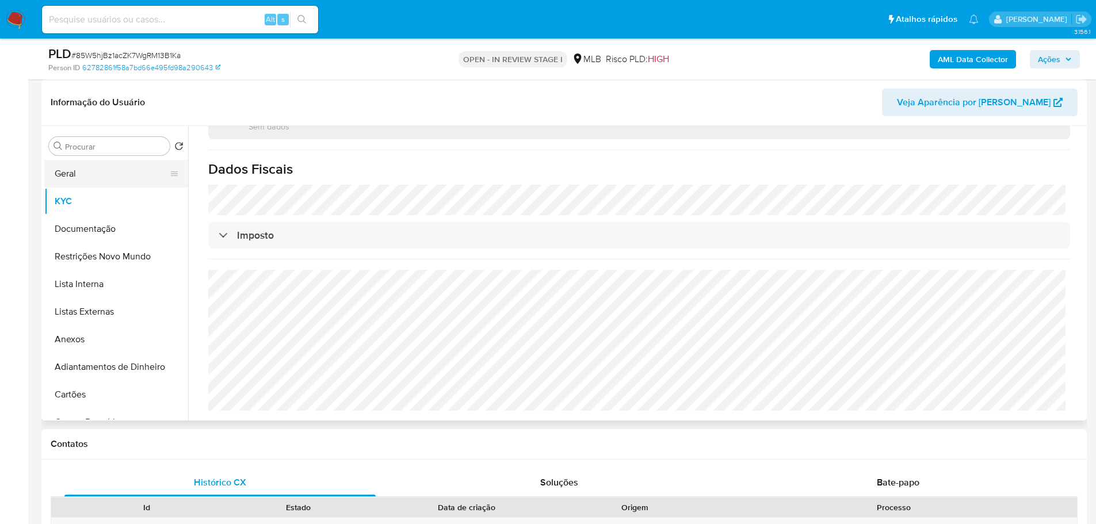
click at [81, 179] on button "Geral" at bounding box center [111, 174] width 135 height 28
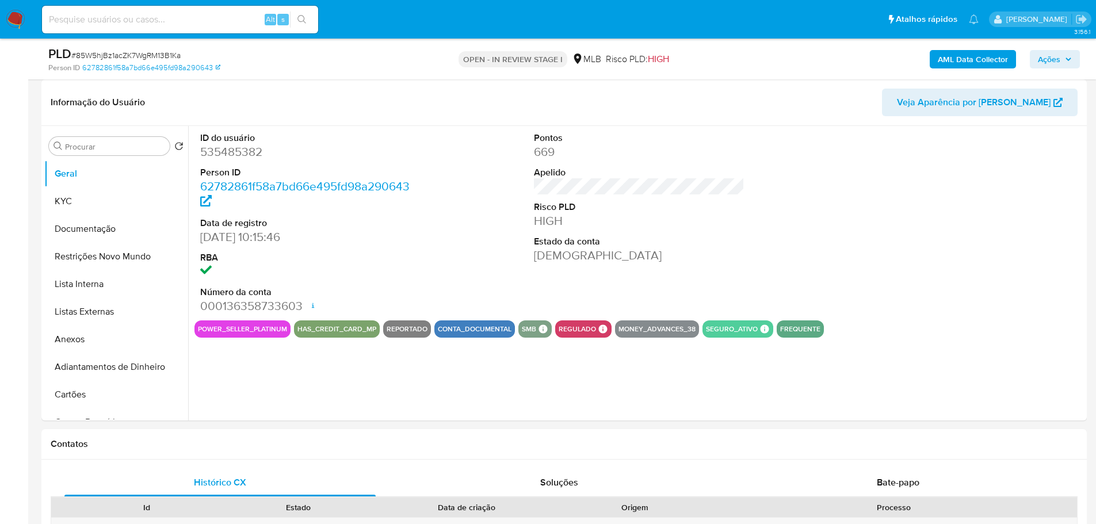
scroll to position [143, 0]
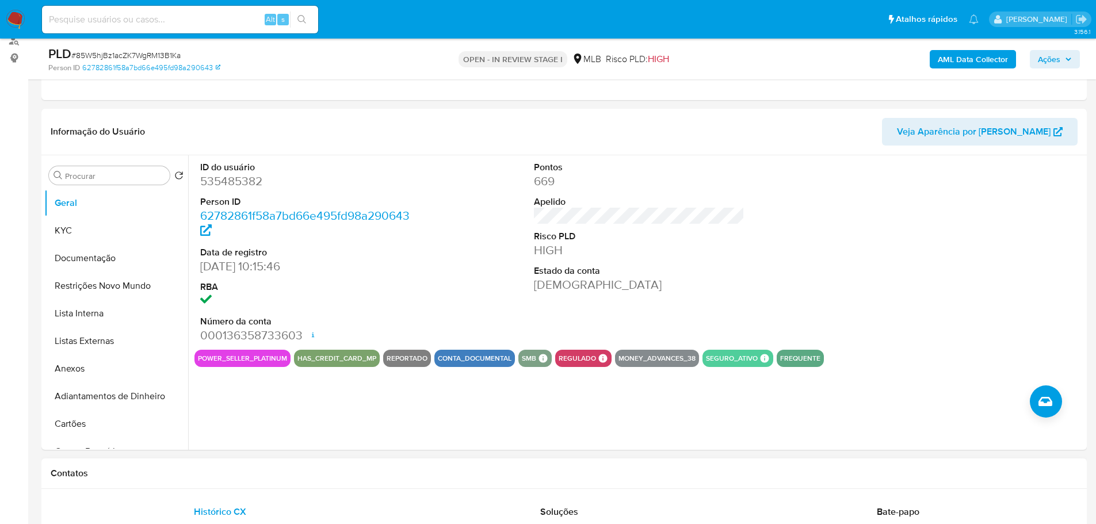
click at [251, 481] on div "Contatos" at bounding box center [563, 473] width 1045 height 30
click at [87, 228] on button "KYC" at bounding box center [111, 231] width 135 height 28
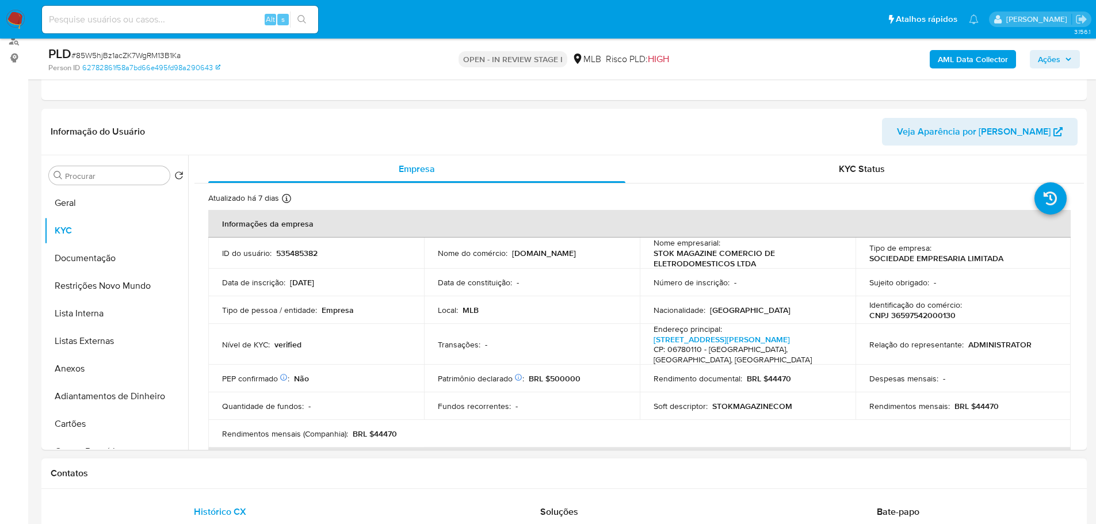
click at [260, 484] on div "Contatos" at bounding box center [563, 473] width 1045 height 30
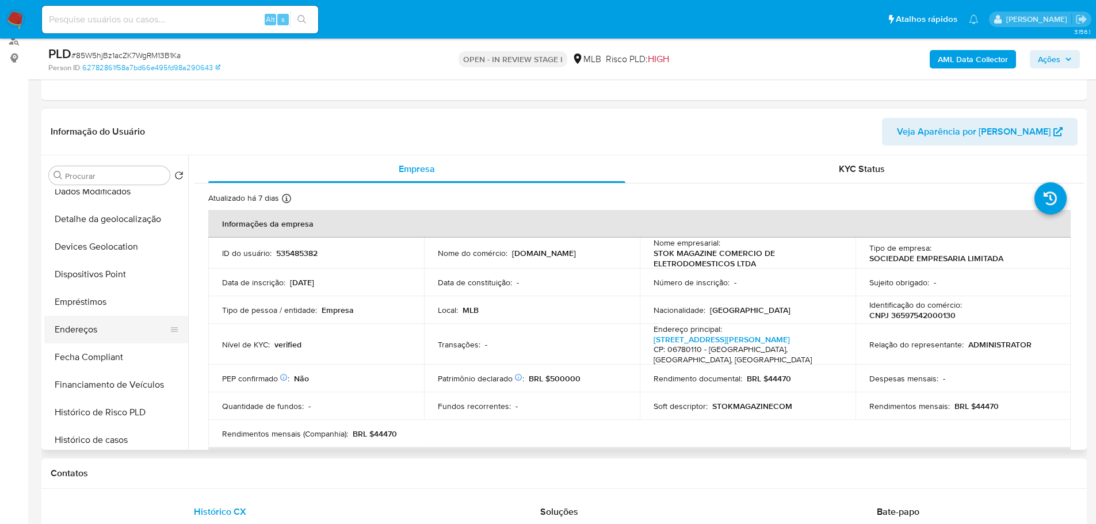
click at [117, 323] on button "Endereços" at bounding box center [111, 330] width 135 height 28
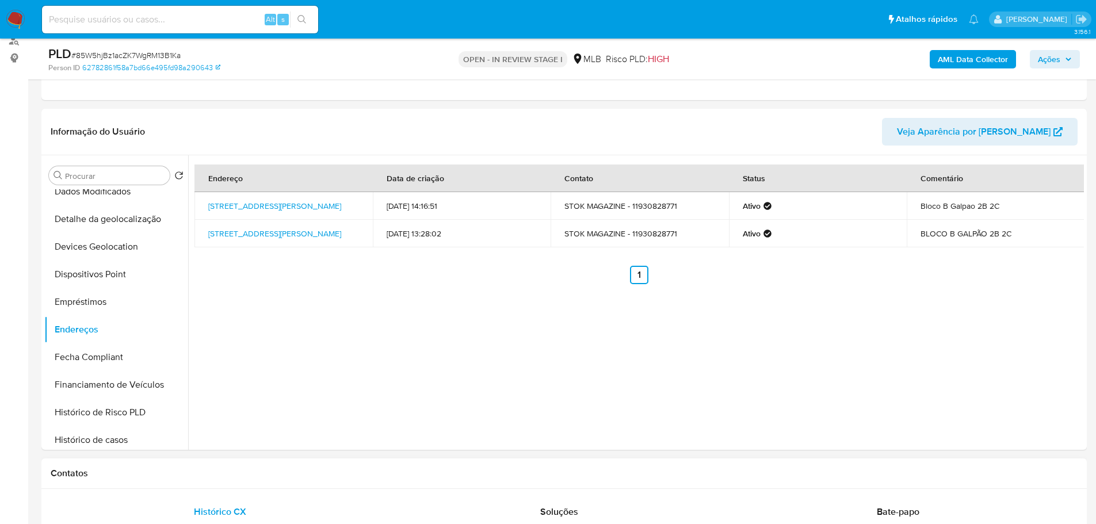
click at [294, 473] on h1 "Contatos" at bounding box center [564, 474] width 1027 height 12
click at [123, 223] on button "Detalhe da geolocalização" at bounding box center [111, 219] width 135 height 28
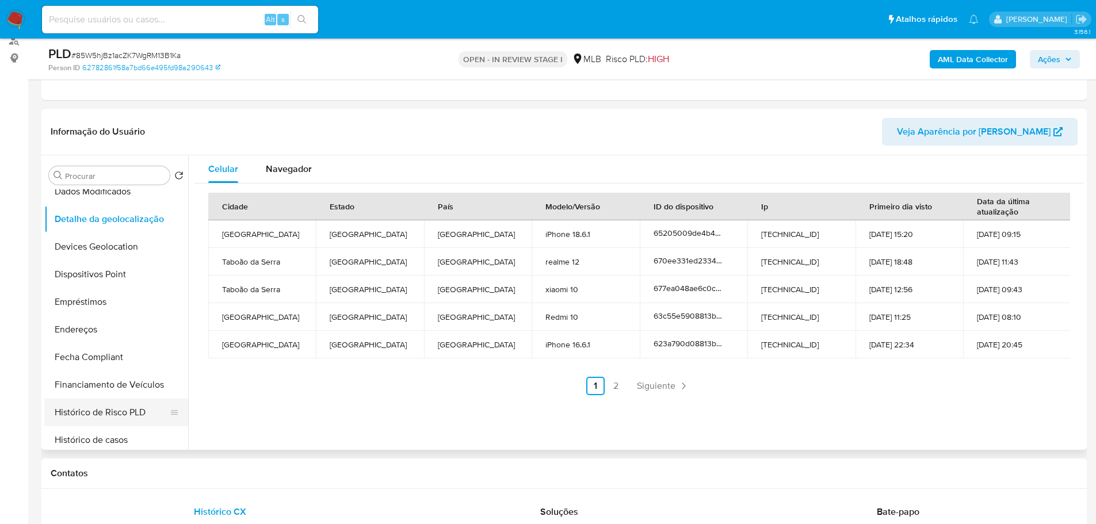
drag, startPoint x: 200, startPoint y: 489, endPoint x: 159, endPoint y: 420, distance: 79.4
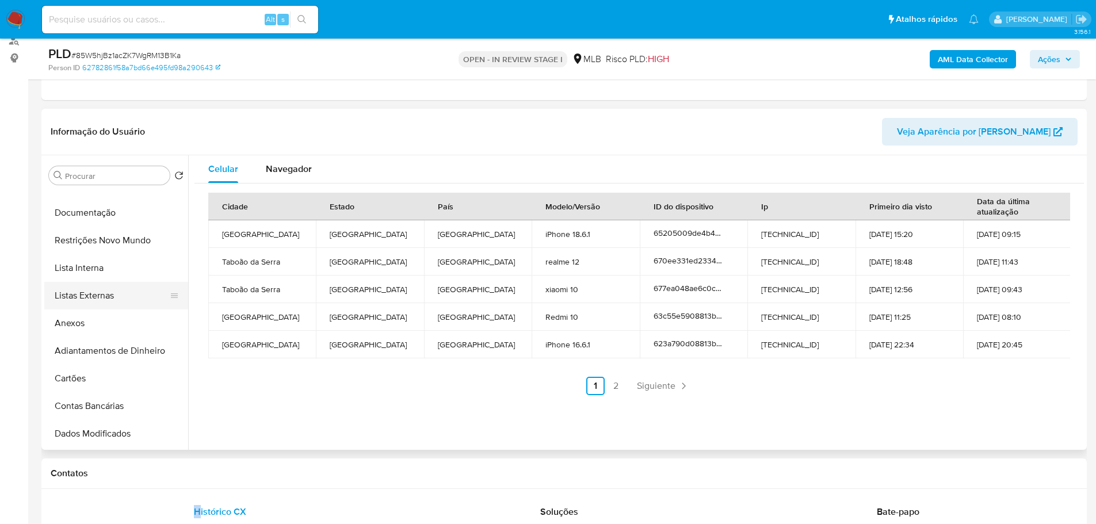
scroll to position [0, 0]
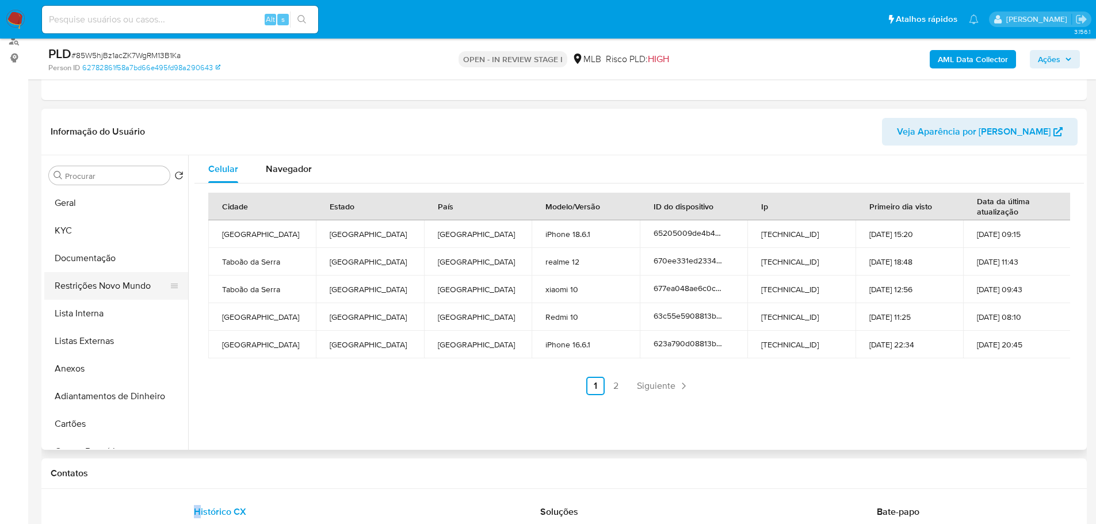
click at [114, 286] on button "Restrições Novo Mundo" at bounding box center [111, 286] width 135 height 28
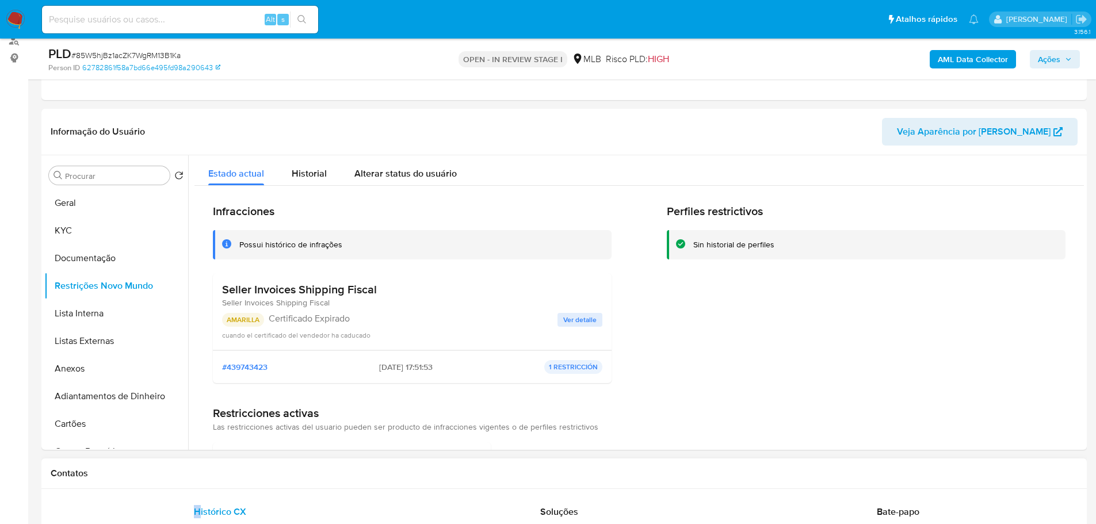
click at [324, 476] on h1 "Contatos" at bounding box center [564, 474] width 1027 height 12
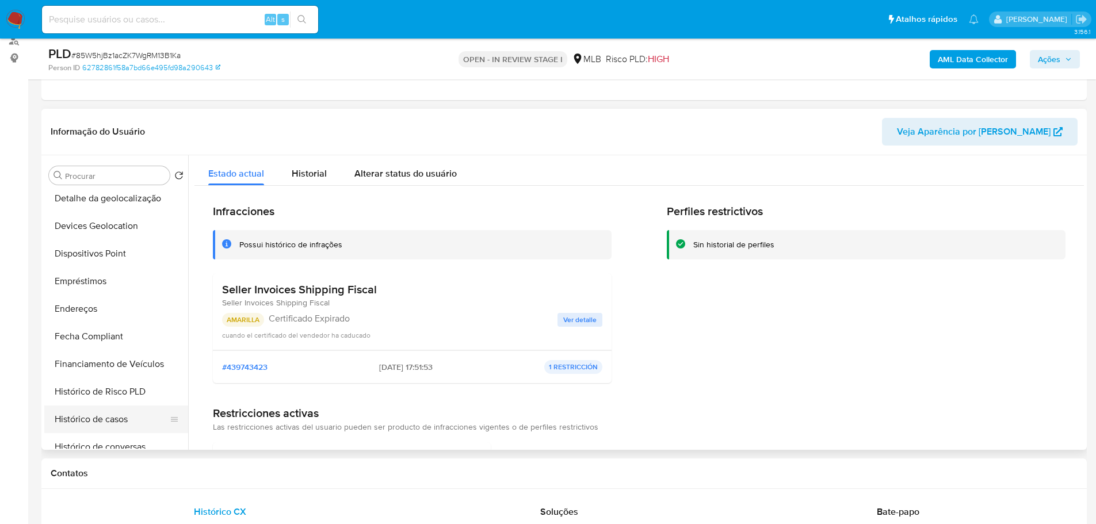
scroll to position [288, 0]
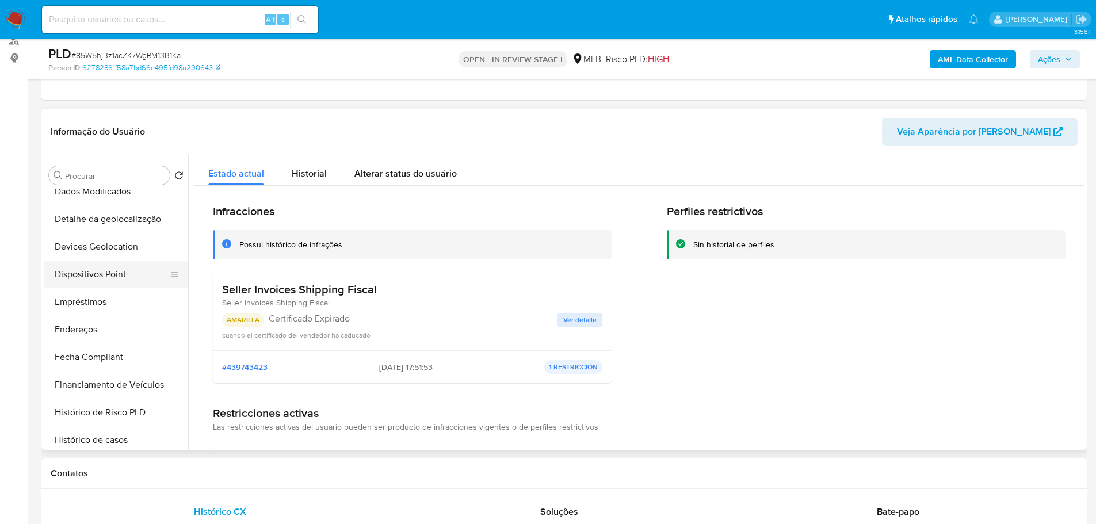
click at [124, 267] on button "Dispositivos Point" at bounding box center [111, 275] width 135 height 28
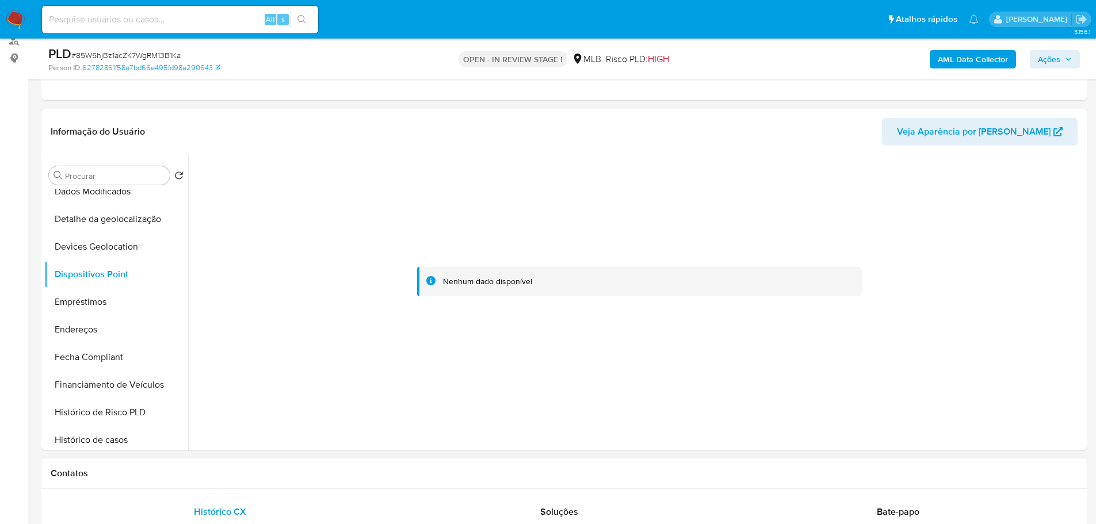
click at [473, 480] on div "Contatos" at bounding box center [563, 473] width 1045 height 30
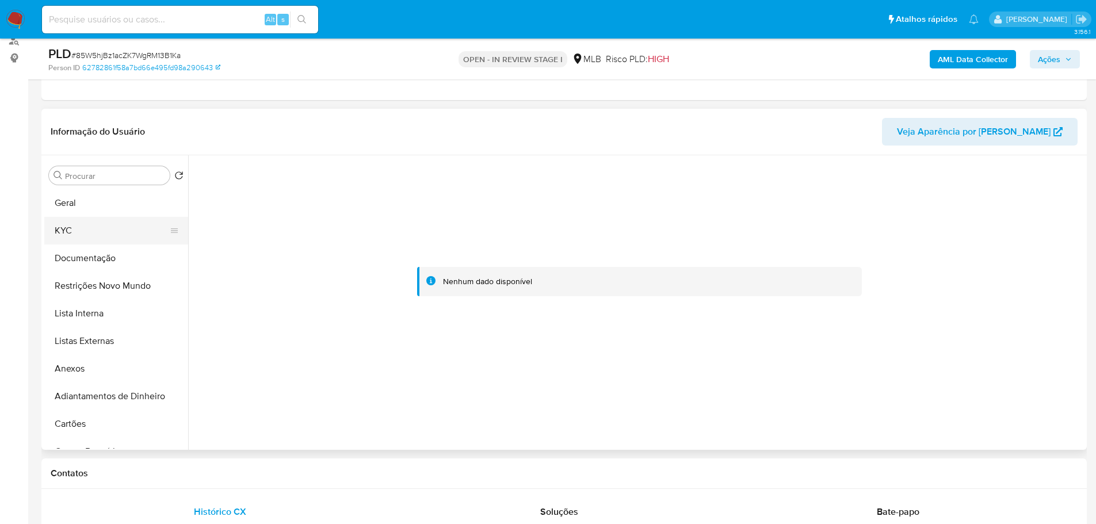
click at [87, 221] on button "KYC" at bounding box center [111, 231] width 135 height 28
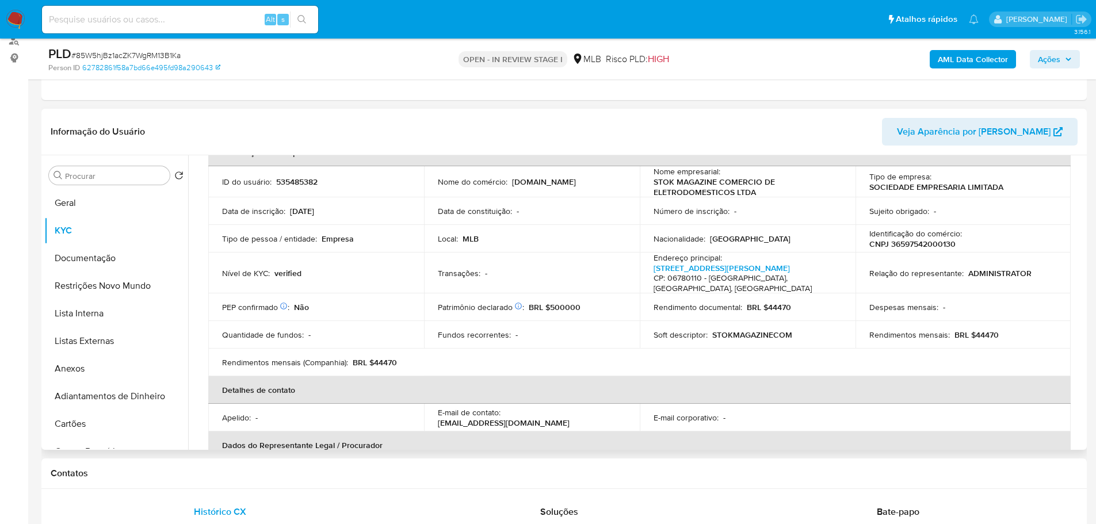
scroll to position [1, 0]
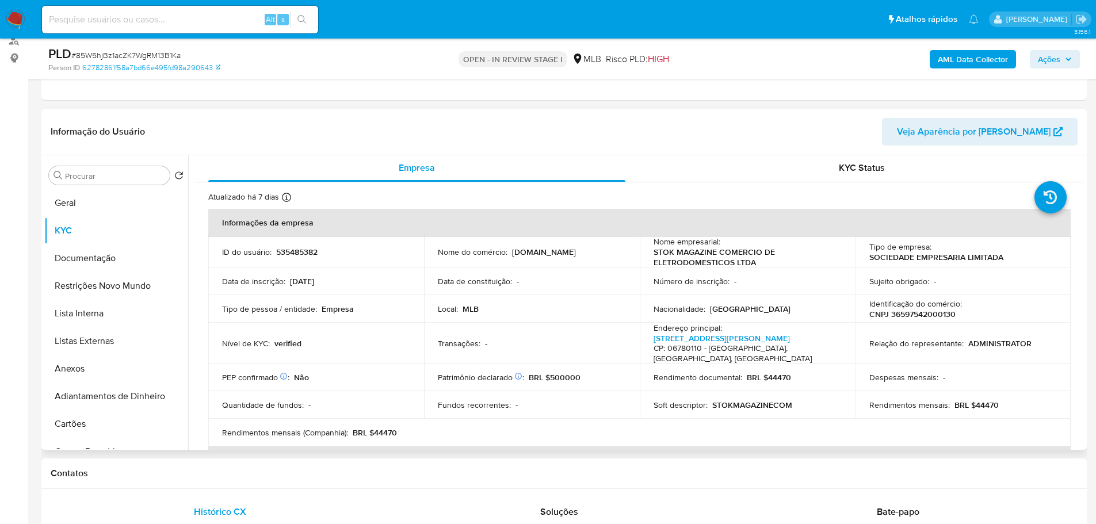
click at [915, 310] on p "CNPJ 36597542000130" at bounding box center [912, 314] width 86 height 10
copy p "36597542000130"
click at [95, 215] on button "Geral" at bounding box center [111, 203] width 135 height 28
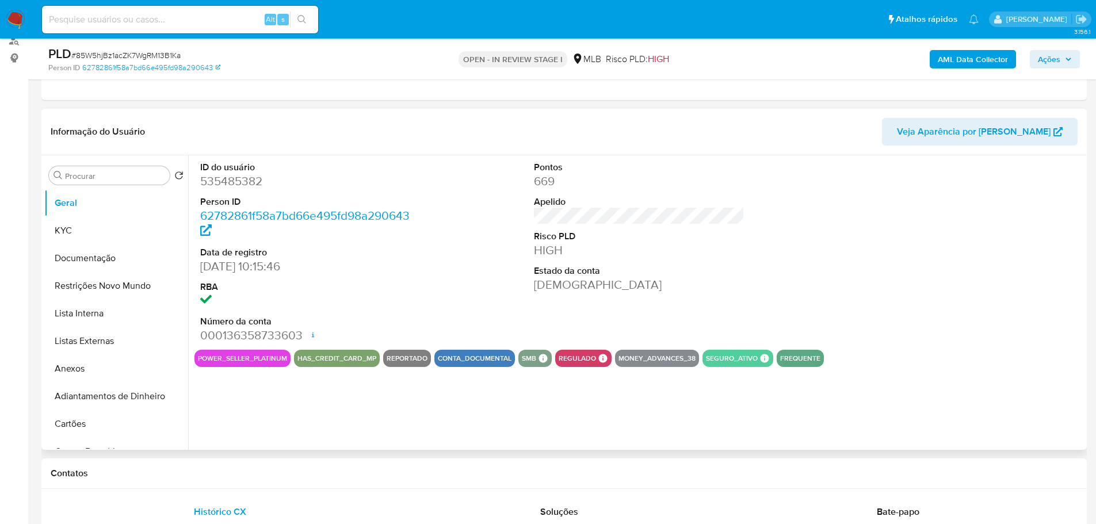
click at [236, 183] on dd "535485382" at bounding box center [305, 181] width 211 height 16
copy dd "535485382"
click at [110, 378] on button "Anexos" at bounding box center [111, 369] width 135 height 28
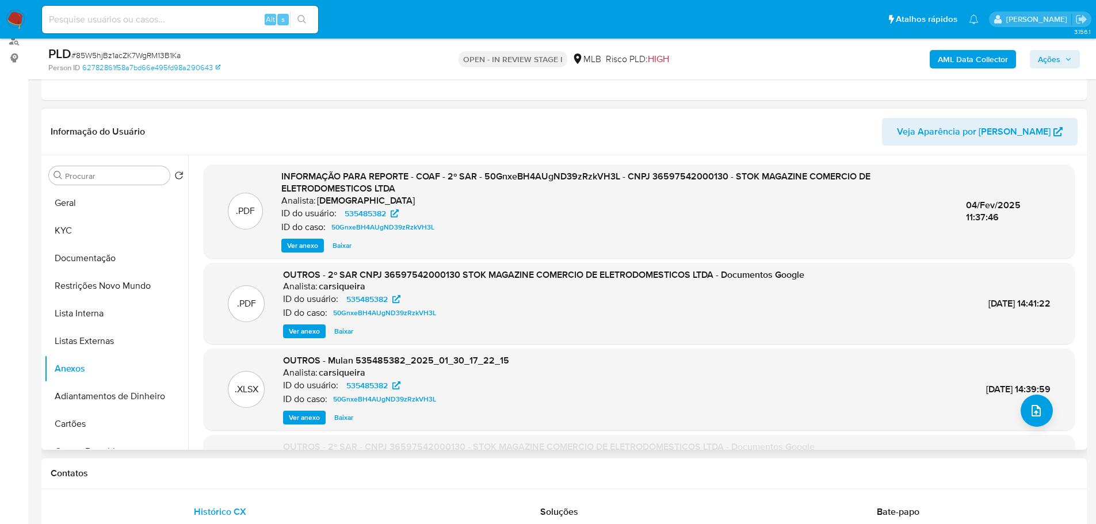
click at [308, 240] on span "Ver anexo" at bounding box center [302, 246] width 31 height 12
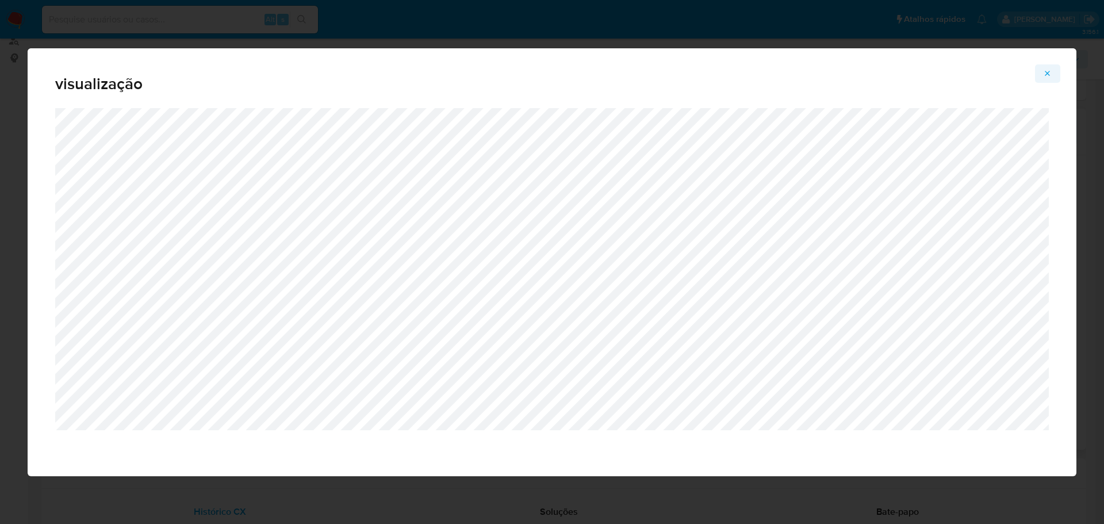
click at [1048, 80] on span "Attachment preview" at bounding box center [1047, 74] width 9 height 16
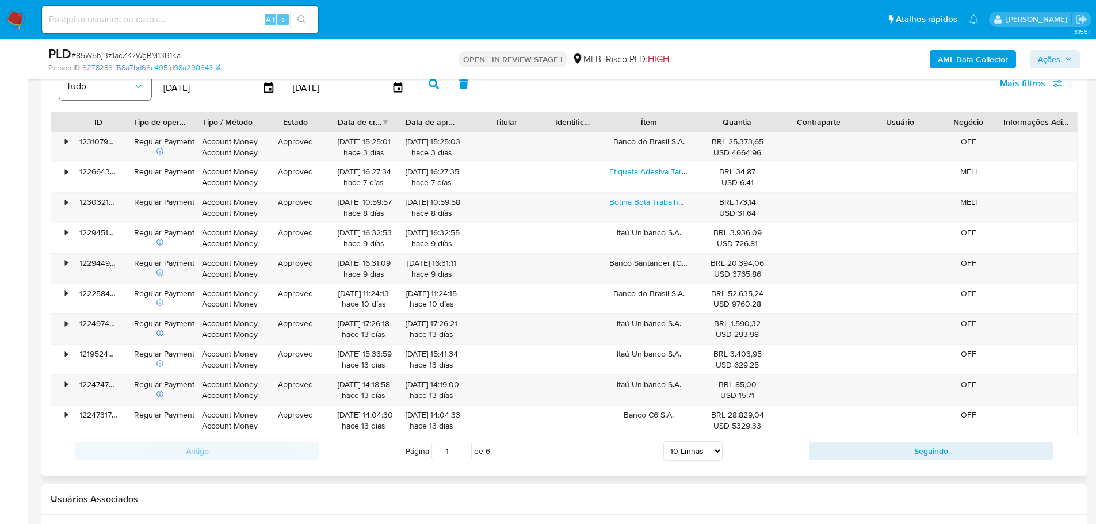
scroll to position [1236, 0]
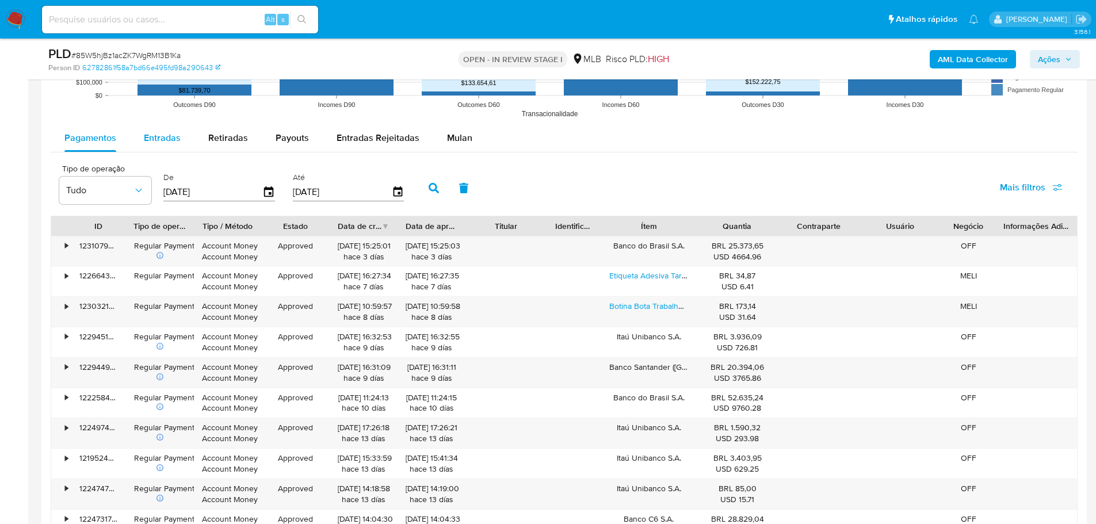
drag, startPoint x: 156, startPoint y: 133, endPoint x: 178, endPoint y: 151, distance: 27.4
click at [156, 133] on span "Entradas" at bounding box center [162, 137] width 37 height 13
select select "10"
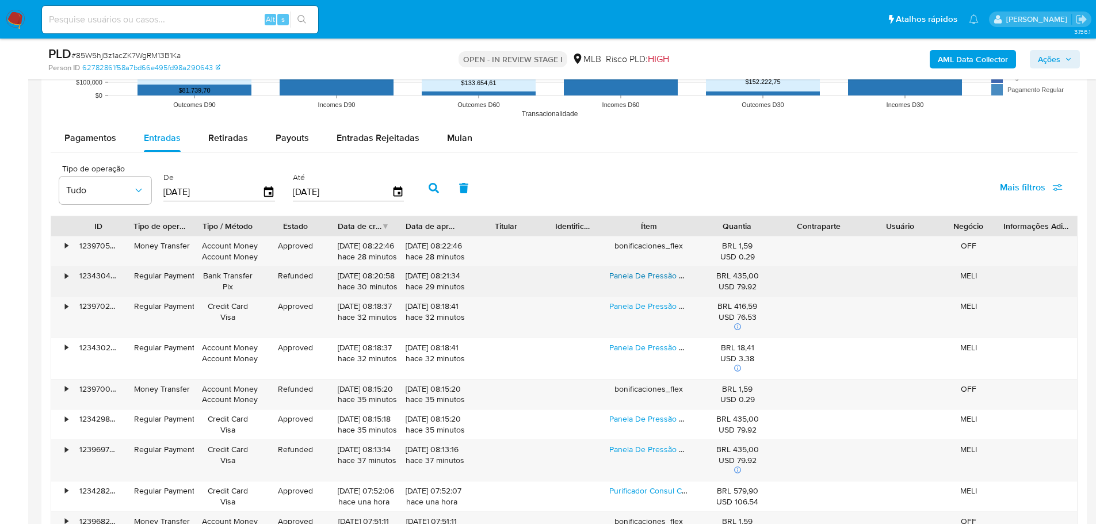
click at [637, 277] on link "Panela De Pressão Elétrica 6 L Mastersteam Inox Midea Cor Cinza" at bounding box center [726, 276] width 234 height 12
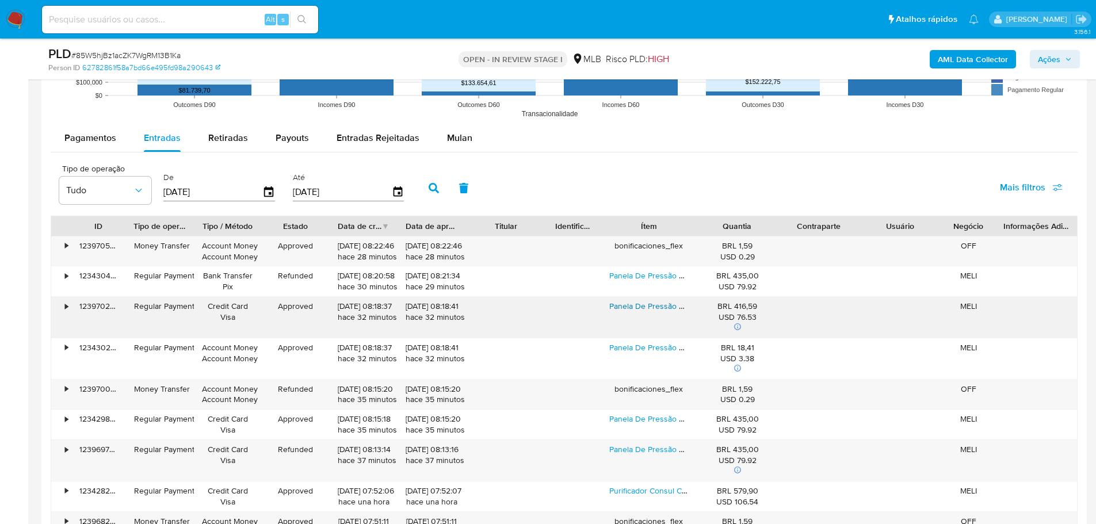
click at [639, 307] on link "Panela De Pressão Elétrica 6 L Mastersteam Inox Midea Cor Cinza" at bounding box center [726, 306] width 234 height 12
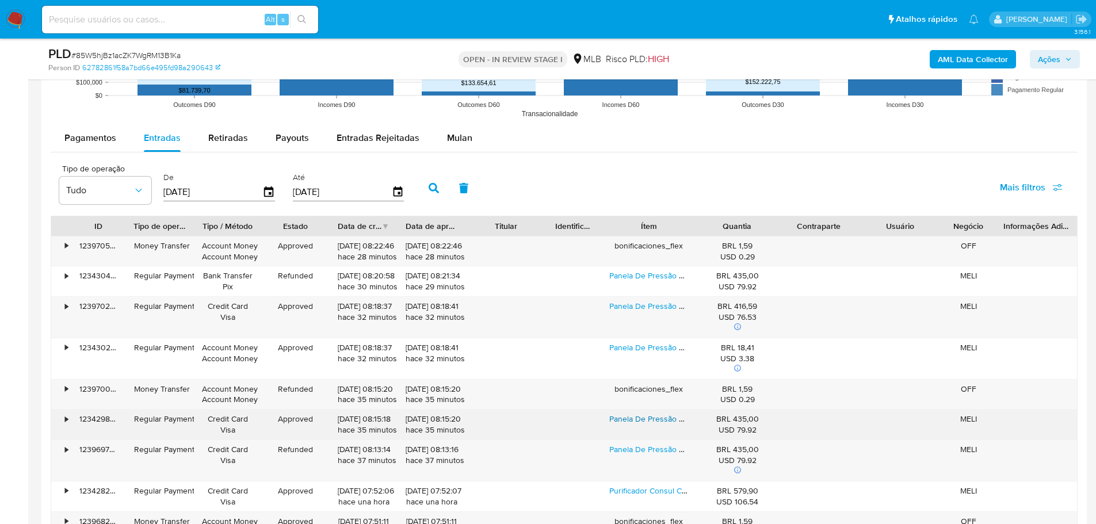
click at [659, 424] on link "Panela De Pressão Elétrica 6 L Mastersteam Inox Midea Cor Cinza" at bounding box center [726, 419] width 234 height 12
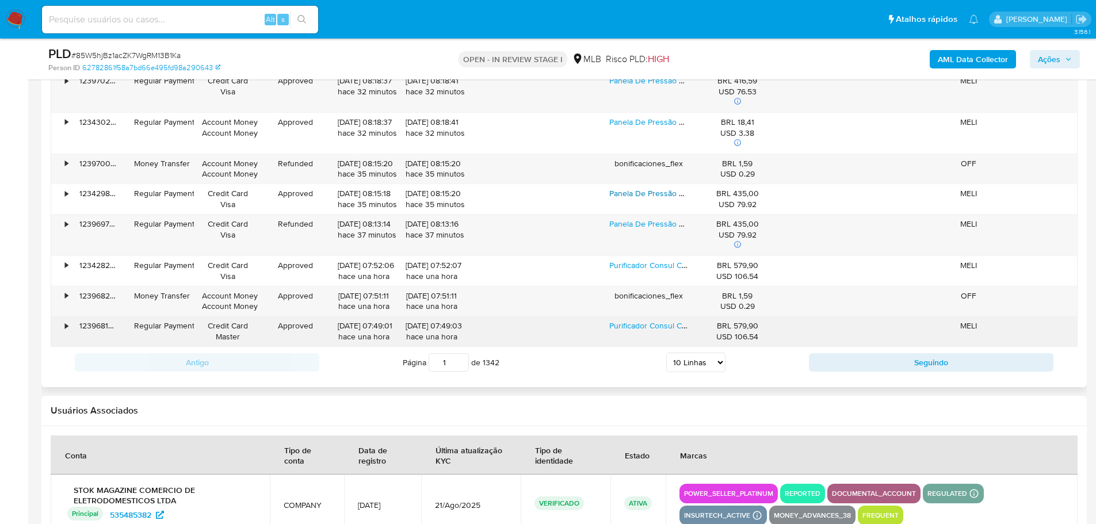
scroll to position [1466, 0]
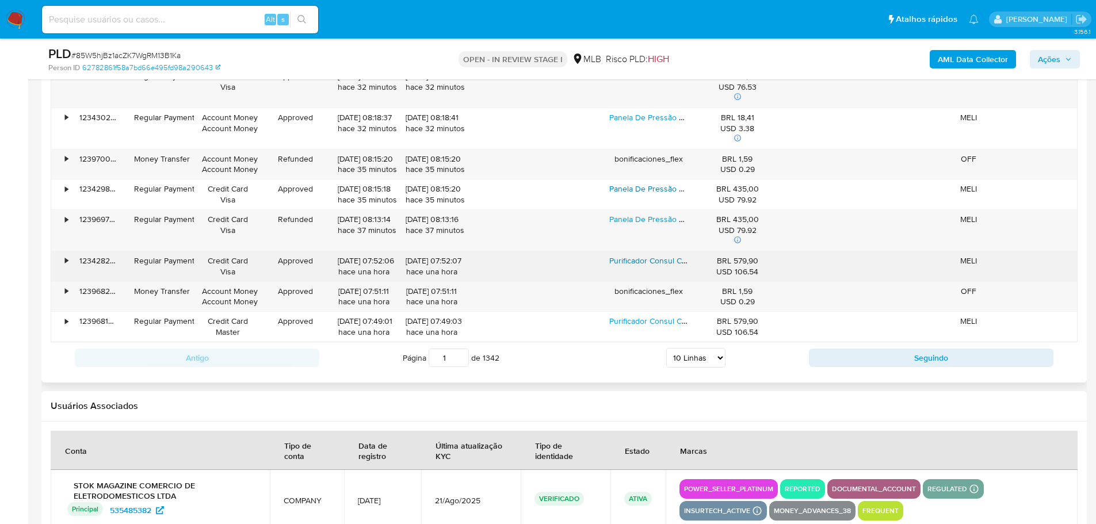
click at [640, 263] on link "Purificador Consul Cpb33 Água Gelada E Natural Cor Branco" at bounding box center [717, 261] width 216 height 12
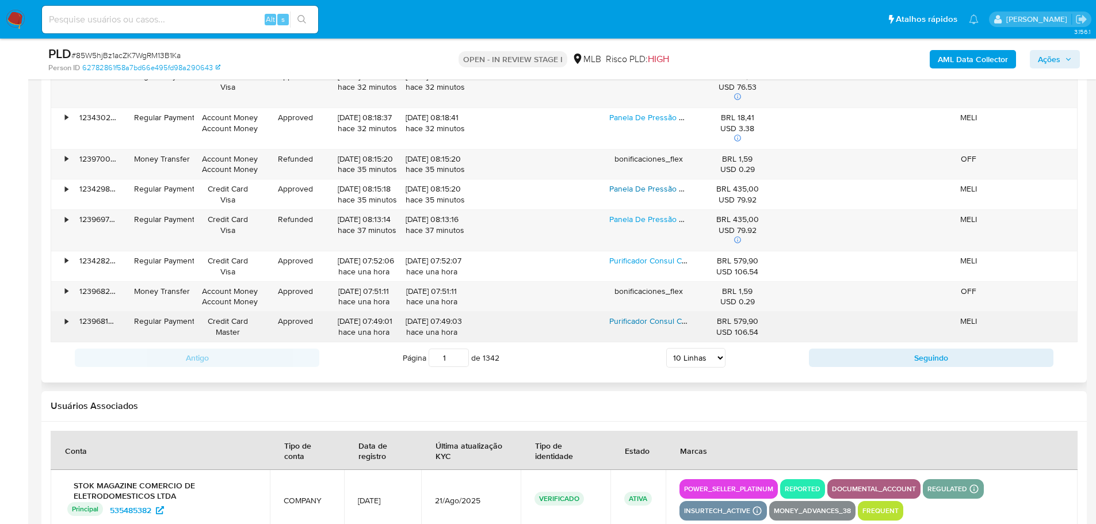
click at [653, 320] on link "Purificador Consul Cpb33 Água Gelada E Natural Cor Branco" at bounding box center [717, 321] width 216 height 12
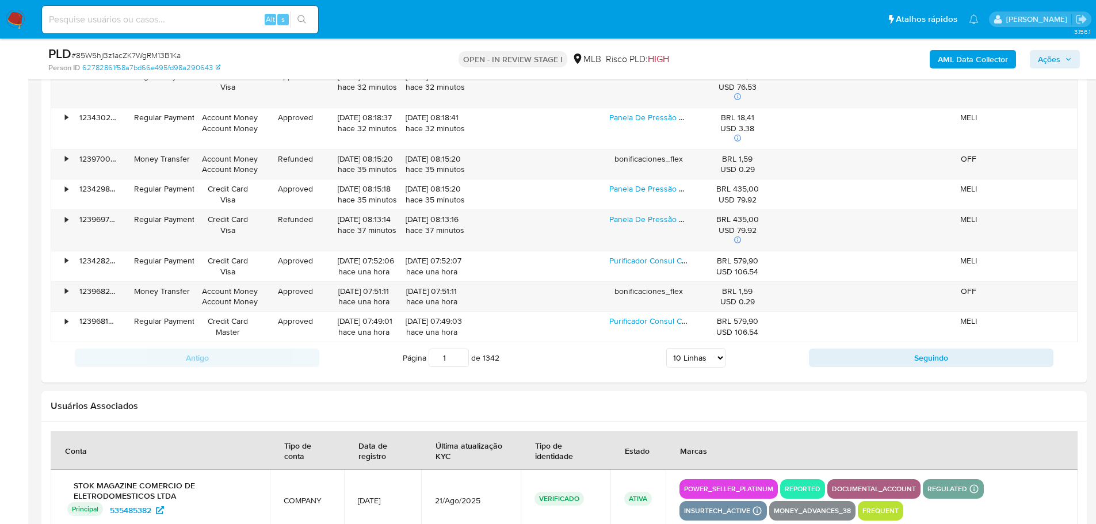
click at [1060, 57] on span "Ações" at bounding box center [1055, 59] width 34 height 16
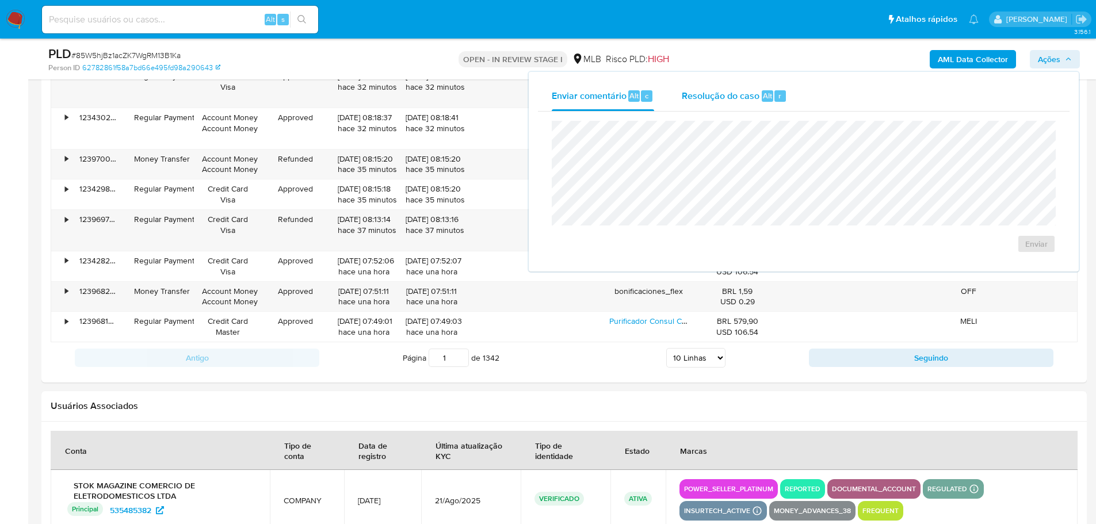
click at [734, 96] on span "Resolução do caso" at bounding box center [721, 95] width 78 height 13
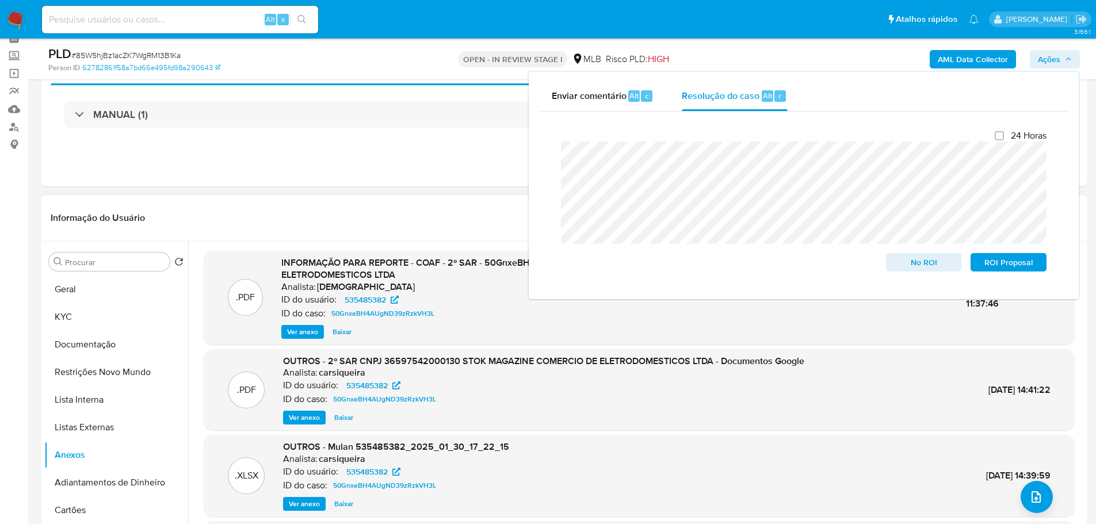
scroll to position [28, 0]
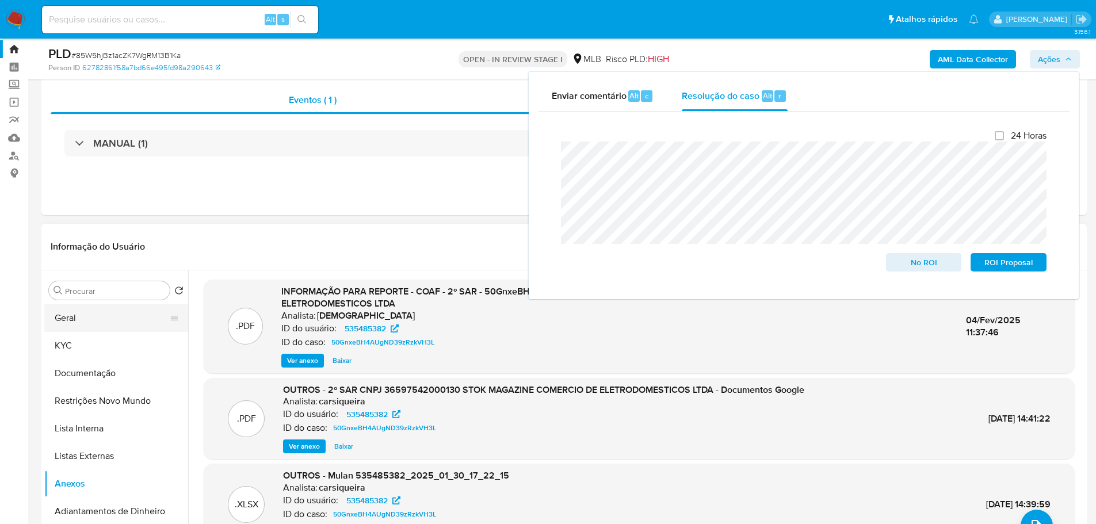
click at [86, 317] on button "Geral" at bounding box center [111, 318] width 135 height 28
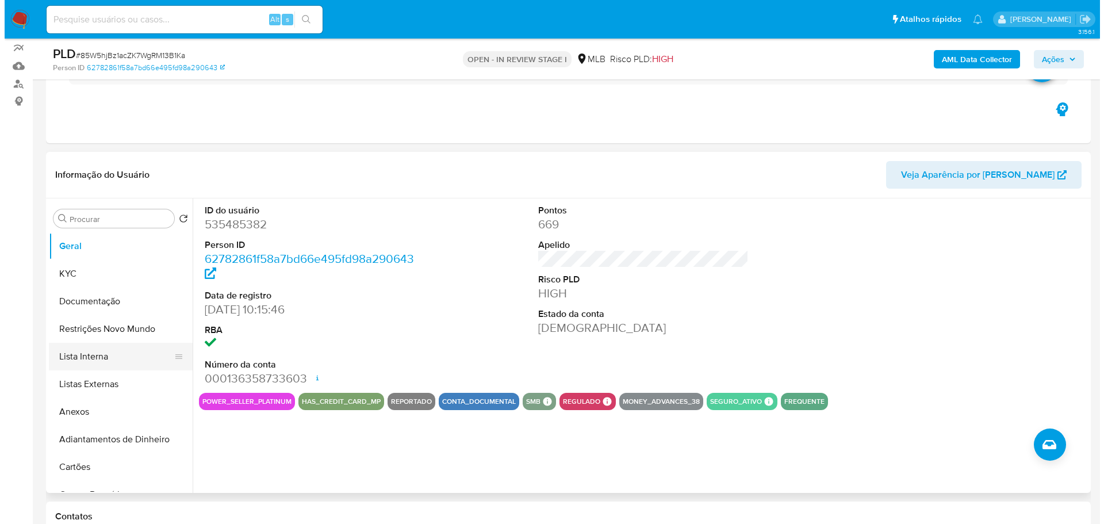
scroll to position [201, 0]
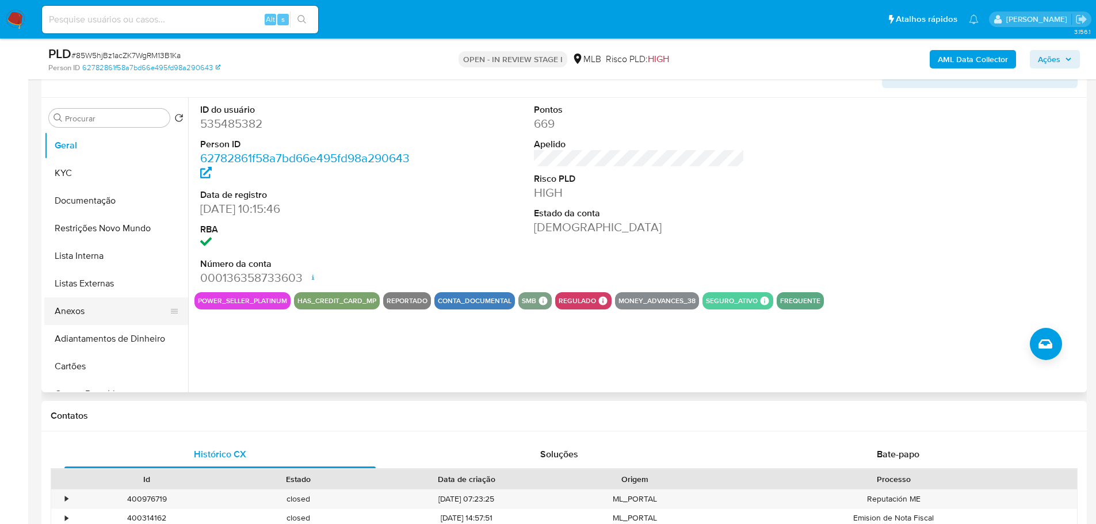
click at [78, 315] on button "Anexos" at bounding box center [111, 311] width 135 height 28
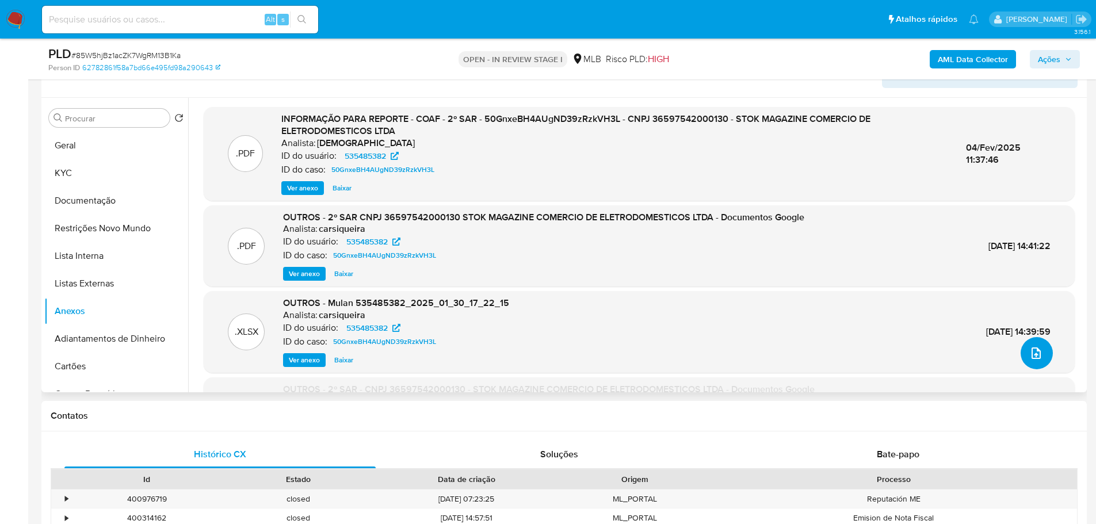
click at [1036, 353] on icon "upload-file" at bounding box center [1036, 353] width 14 height 14
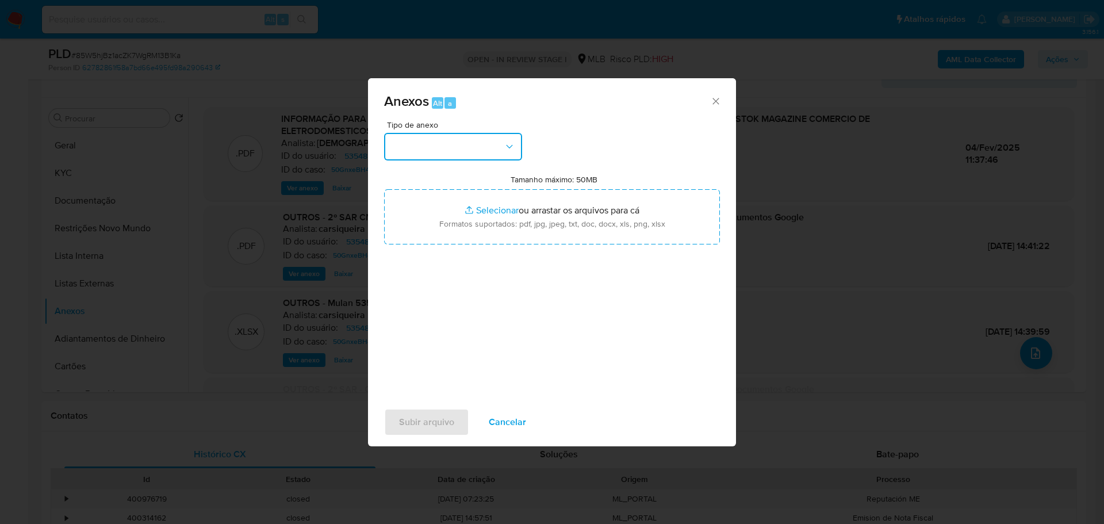
click at [440, 152] on button "button" at bounding box center [453, 147] width 138 height 28
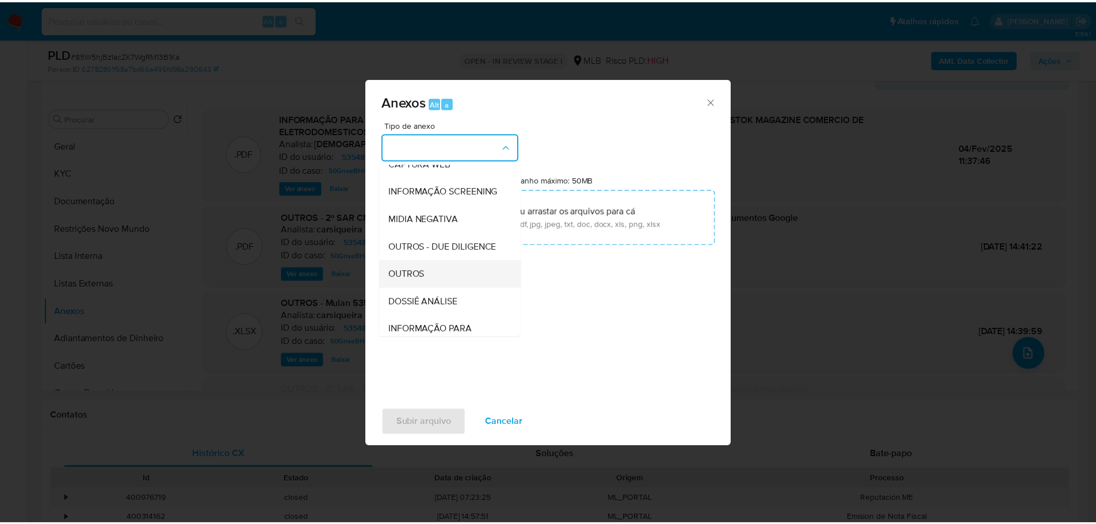
scroll to position [177, 0]
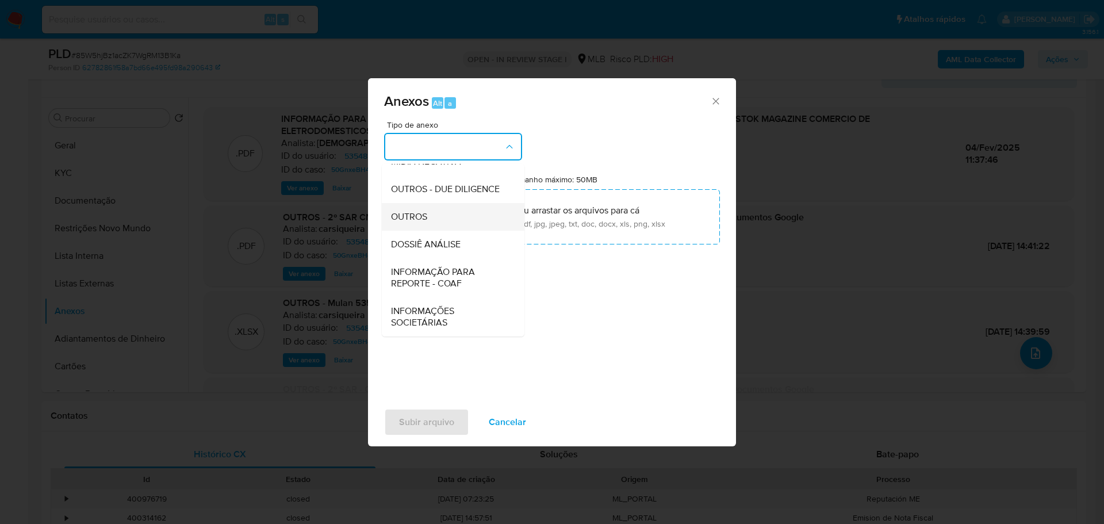
click at [416, 224] on div "OUTROS" at bounding box center [449, 217] width 117 height 28
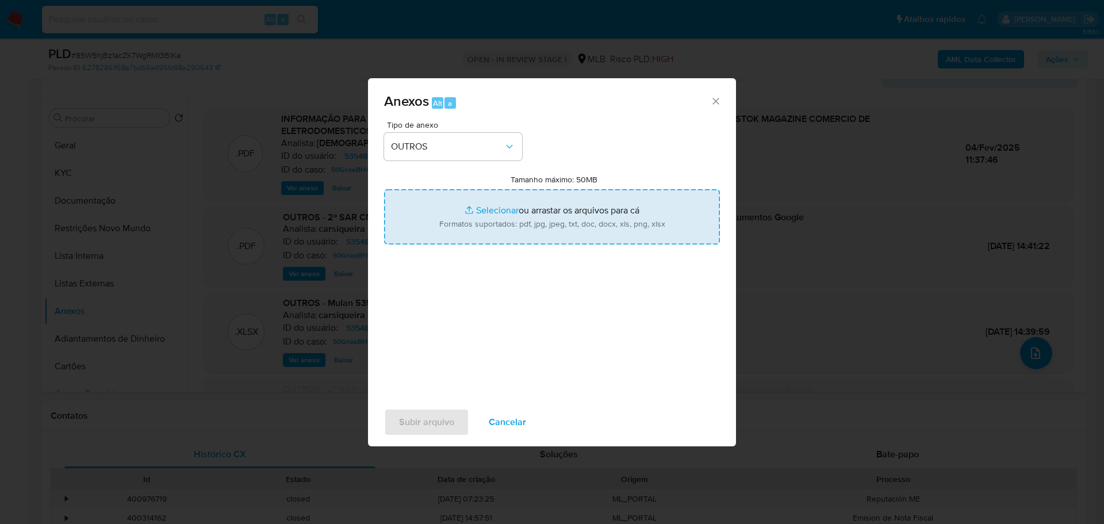
type input "C:\fakepath\Mulan 535485382_2025_08_27_16_20_32.xlsx"
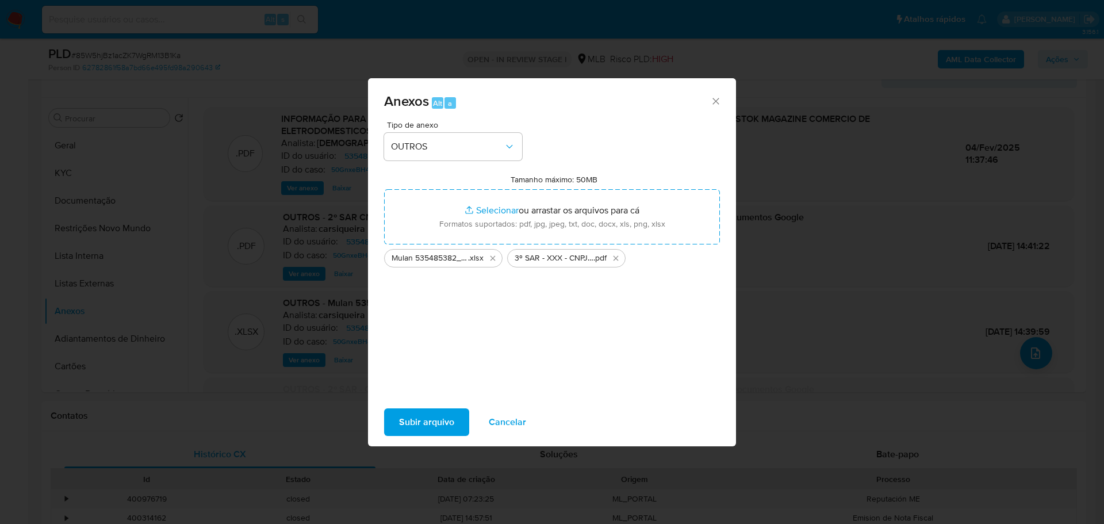
click at [419, 422] on span "Subir arquivo" at bounding box center [426, 421] width 55 height 25
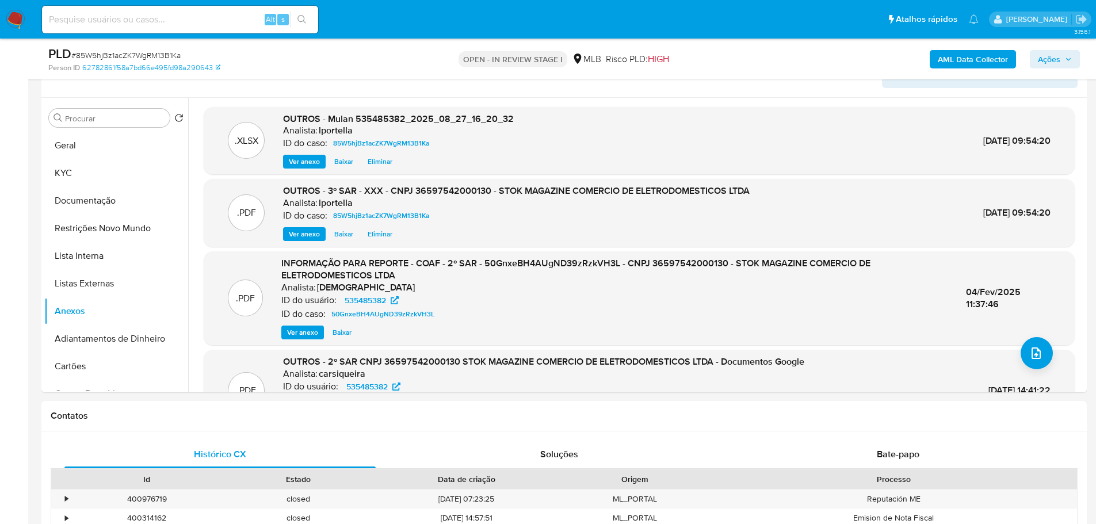
click at [1057, 65] on span "Ações" at bounding box center [1049, 59] width 22 height 18
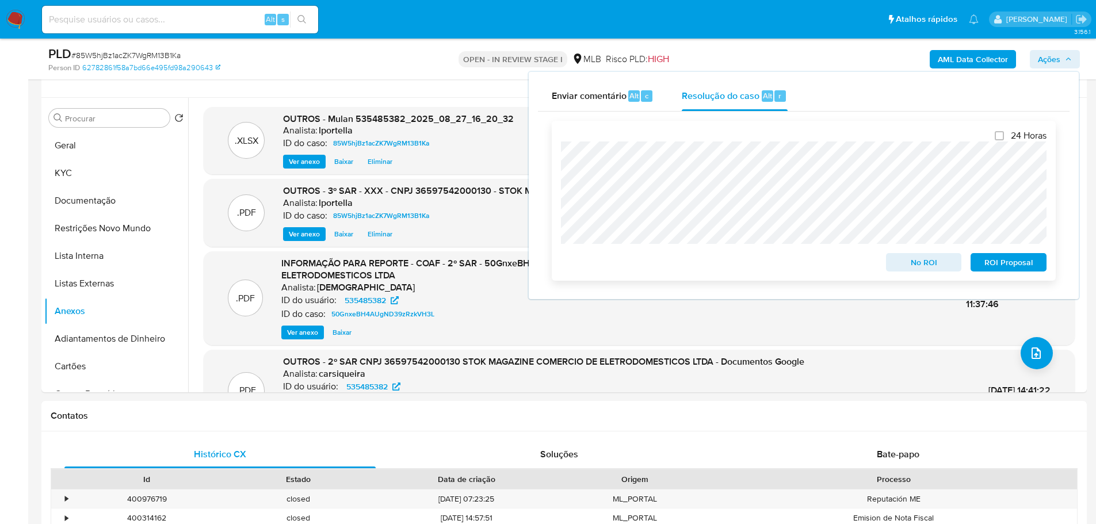
click at [1012, 265] on span "ROI Proposal" at bounding box center [1008, 262] width 60 height 16
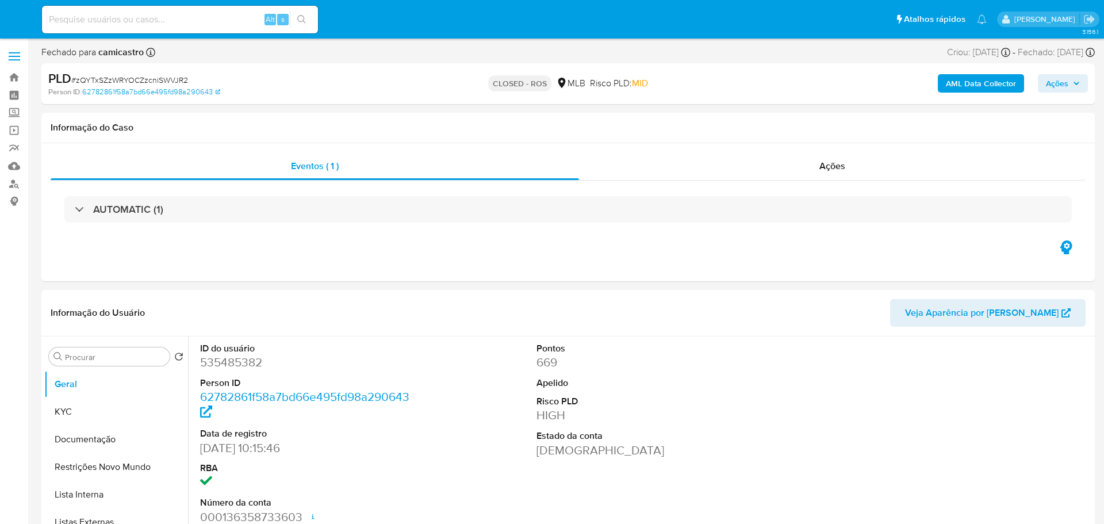
select select "10"
click at [881, 171] on div "Ações" at bounding box center [826, 166] width 503 height 28
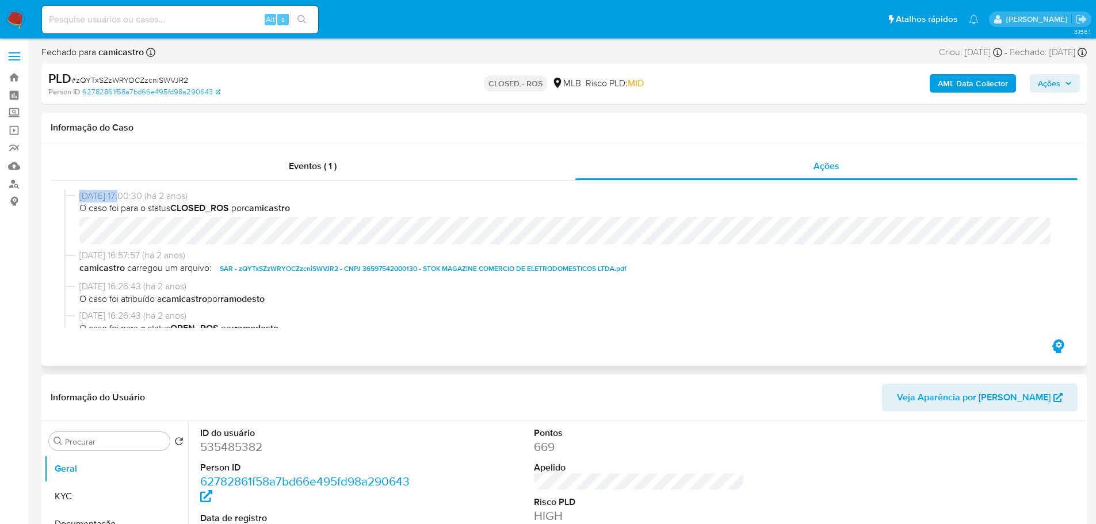
drag, startPoint x: 118, startPoint y: 193, endPoint x: 74, endPoint y: 200, distance: 45.4
click at [74, 200] on div "[DATE] 17:00:30 (há 2 anos) O caso foi para o status CLOSED_ROS por camicastro" at bounding box center [563, 219] width 999 height 59
copy div "[DATE]"
click at [338, 157] on div "Eventos ( 1 )" at bounding box center [313, 166] width 525 height 28
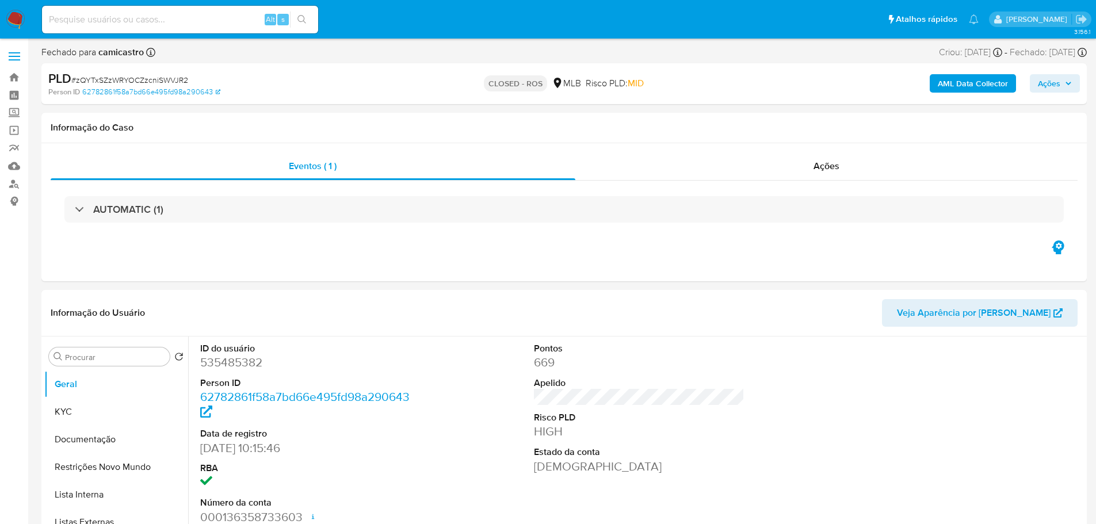
click at [200, 213] on div "AUTOMATIC (1)" at bounding box center [563, 209] width 999 height 26
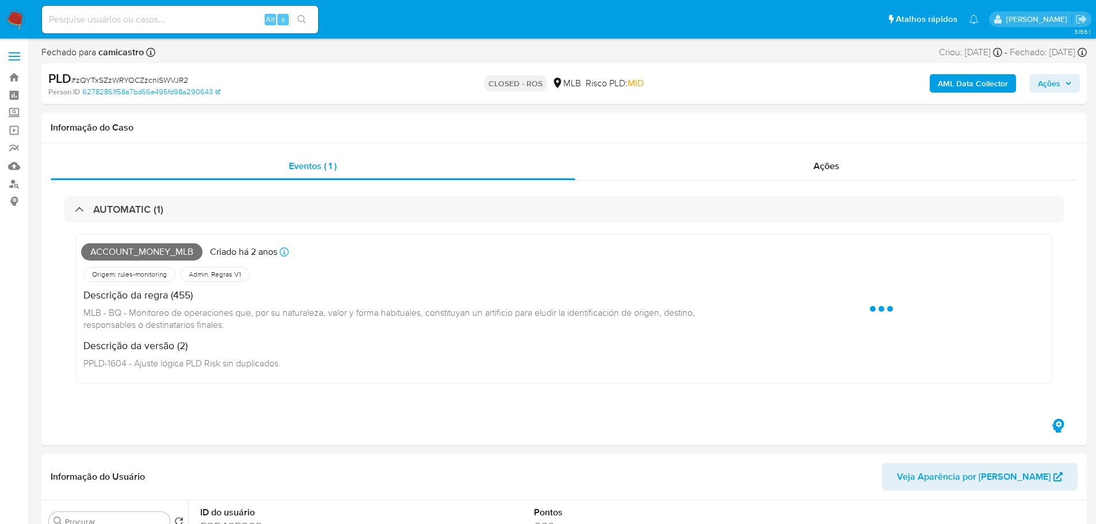
click at [200, 213] on div "AUTOMATIC (1)" at bounding box center [563, 209] width 999 height 26
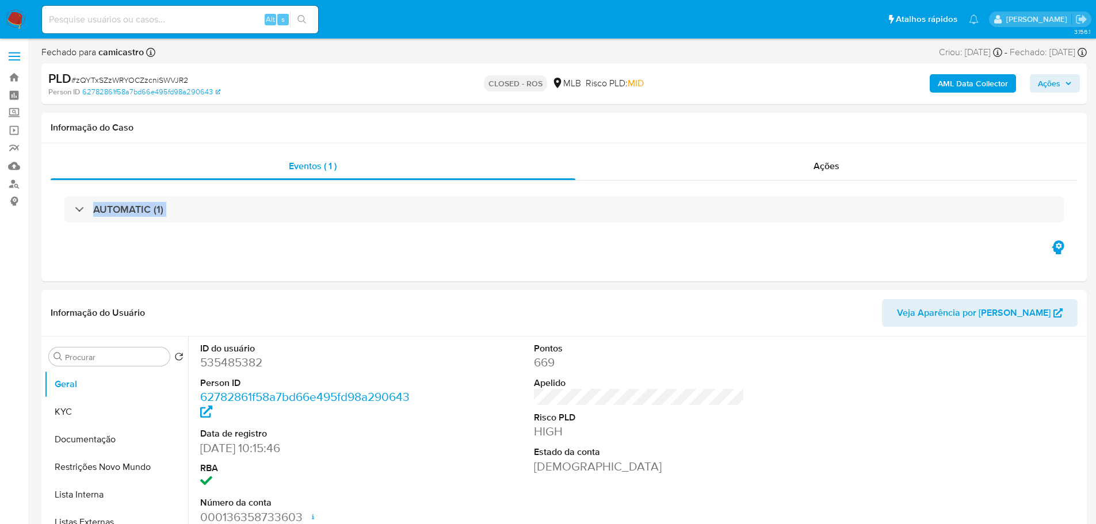
click at [200, 213] on div "AUTOMATIC (1)" at bounding box center [563, 209] width 999 height 26
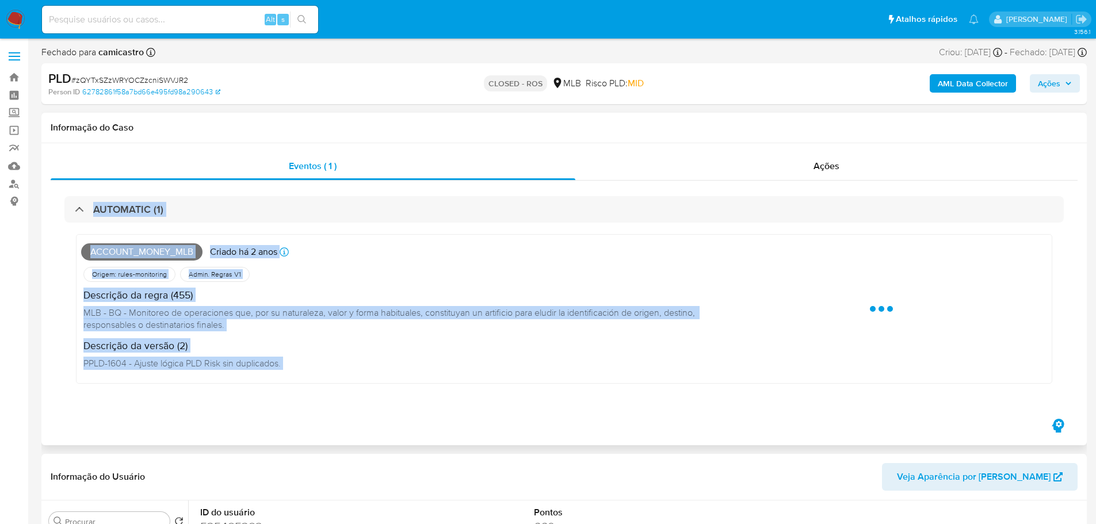
click at [158, 256] on span "ACCOUNT_MONEY_MLB" at bounding box center [141, 251] width 121 height 17
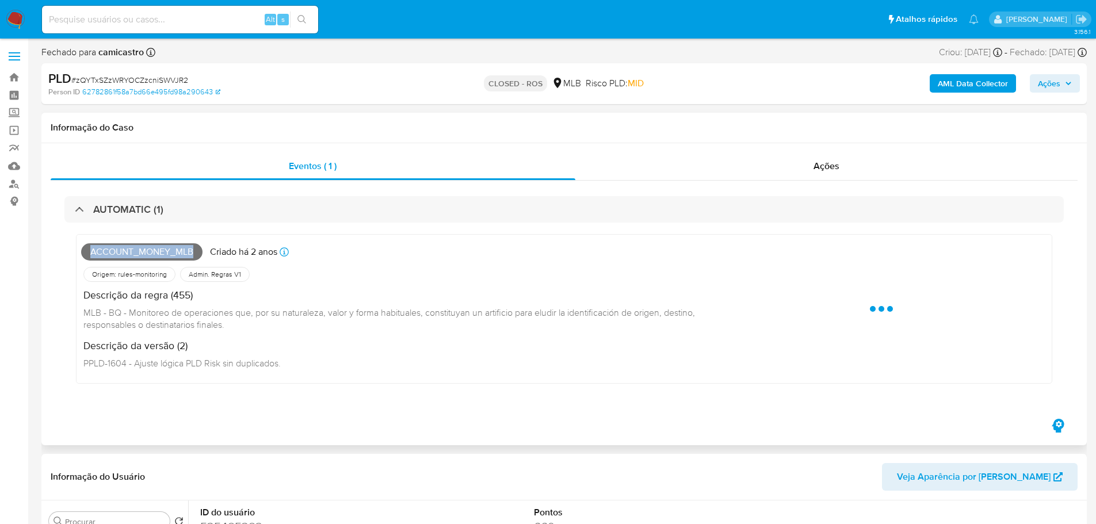
click at [158, 256] on span "ACCOUNT_MONEY_MLB" at bounding box center [141, 251] width 121 height 17
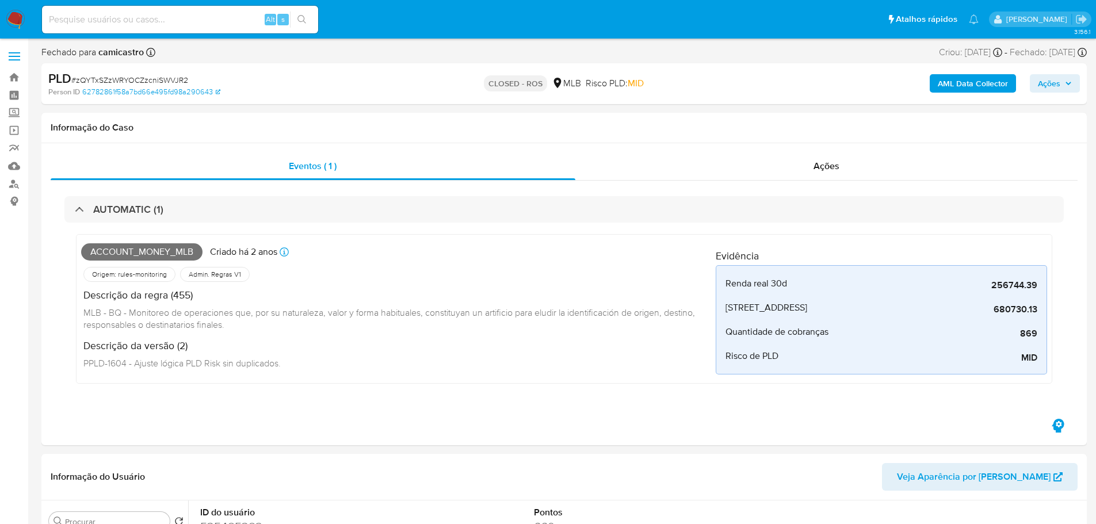
click at [157, 82] on span "# zQYTxSZzWRYOCZzcniSWVJR2" at bounding box center [129, 80] width 117 height 12
copy span "zQYTxSZzWRYOCZzcniSWVJR2"
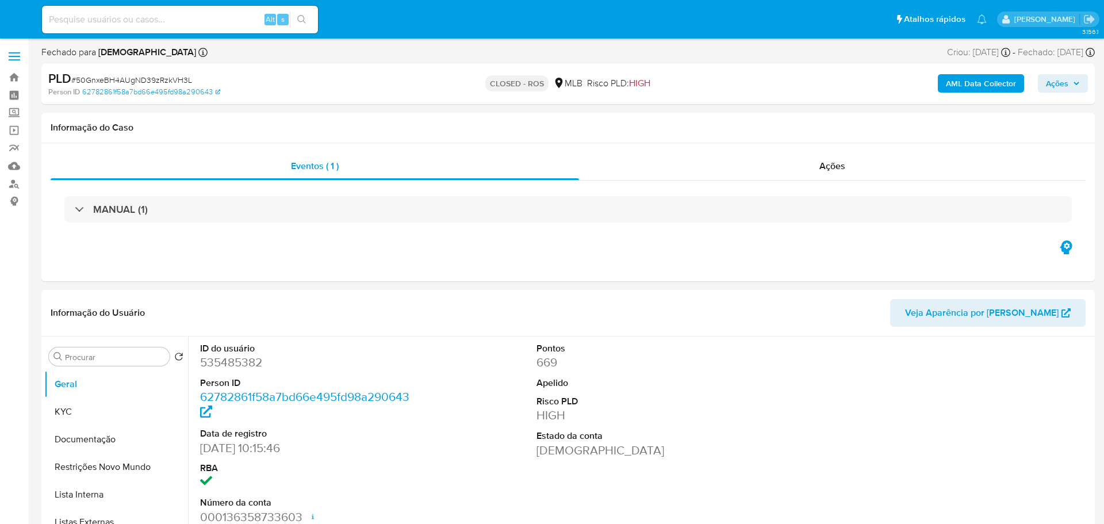
select select "10"
click at [829, 174] on div "Ações" at bounding box center [826, 166] width 503 height 28
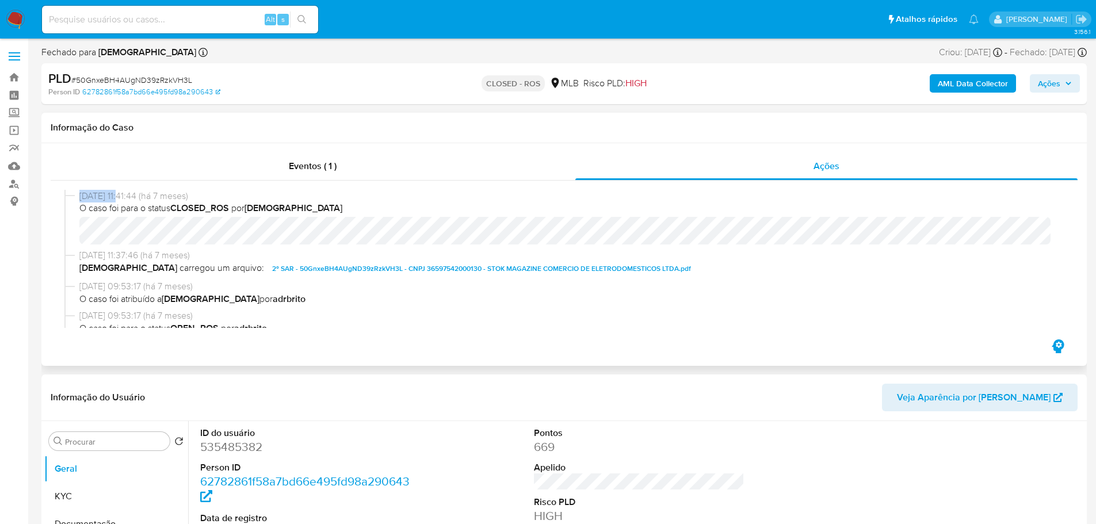
drag, startPoint x: 126, startPoint y: 196, endPoint x: 78, endPoint y: 196, distance: 48.3
click at [78, 196] on div "04/02/2025 11:41:44 (há 7 meses) O caso foi para o status CLOSED_ROS por isadac…" at bounding box center [563, 219] width 999 height 59
copy span "04/02/2025"
click at [318, 162] on span "Eventos ( 1 )" at bounding box center [313, 165] width 48 height 13
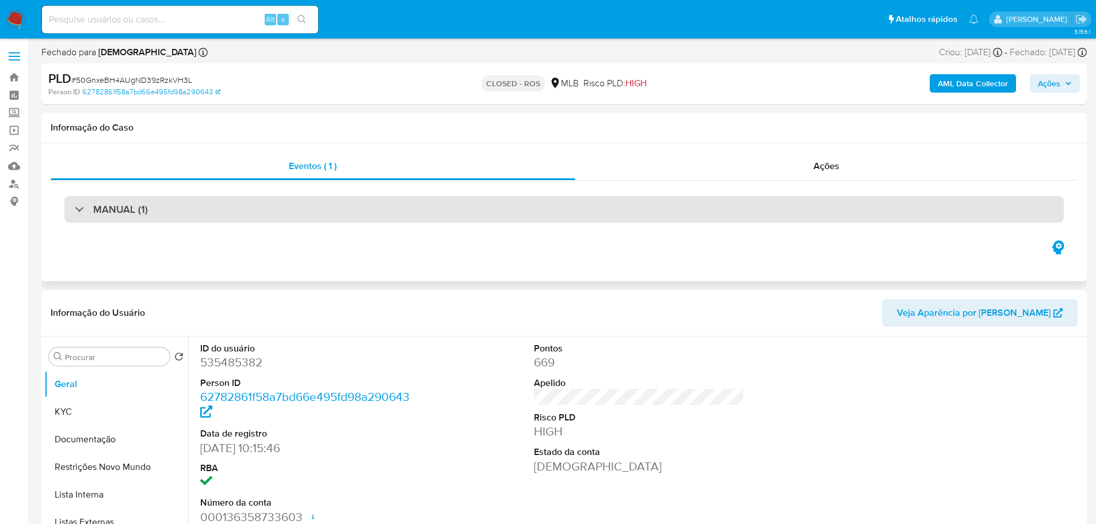
click at [238, 204] on div "MANUAL (1)" at bounding box center [563, 209] width 999 height 26
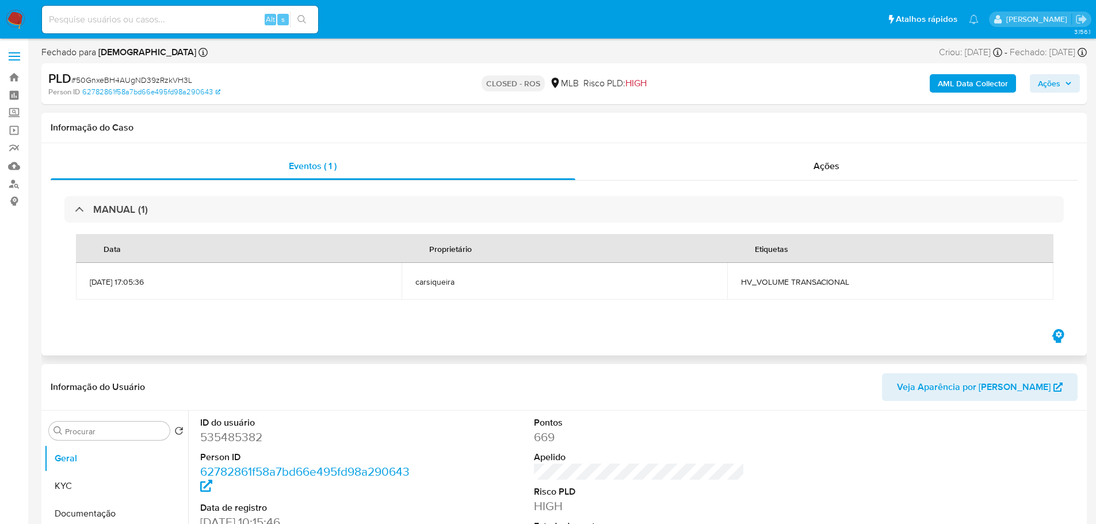
click at [806, 281] on span "HV_VOLUME TRANSACIONAL" at bounding box center [890, 282] width 298 height 10
click at [828, 288] on td "HV_VOLUME TRANSACIONAL" at bounding box center [890, 281] width 326 height 37
click at [822, 284] on span "HV_VOLUME TRANSACIONAL" at bounding box center [890, 282] width 298 height 10
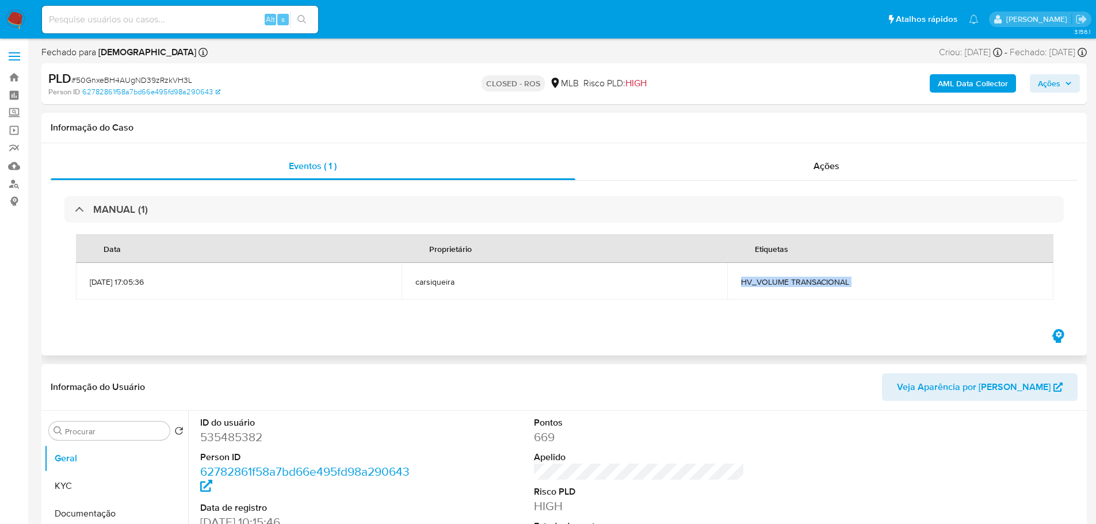
click at [822, 284] on span "HV_VOLUME TRANSACIONAL" at bounding box center [890, 282] width 298 height 10
copy div "HV_VOLUME TRANSACIONAL"
click at [164, 80] on span "# 50GnxeBH4AUgND39zRzkVH3L" at bounding box center [131, 80] width 121 height 12
copy span "50GnxeBH4AUgND39zRzkVH3L"
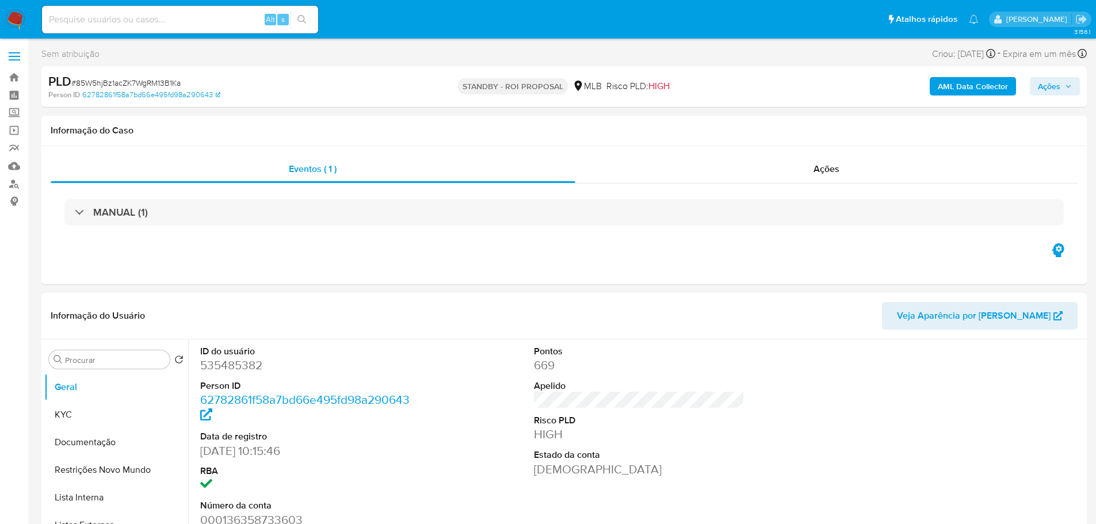
select select "10"
click at [160, 79] on span "# 85W5hjBz1acZK7WgRM13B1Ka" at bounding box center [125, 83] width 109 height 12
copy span "85W5hjBz1acZK7WgRM13B1Ka"
click at [20, 21] on img at bounding box center [16, 20] width 20 height 20
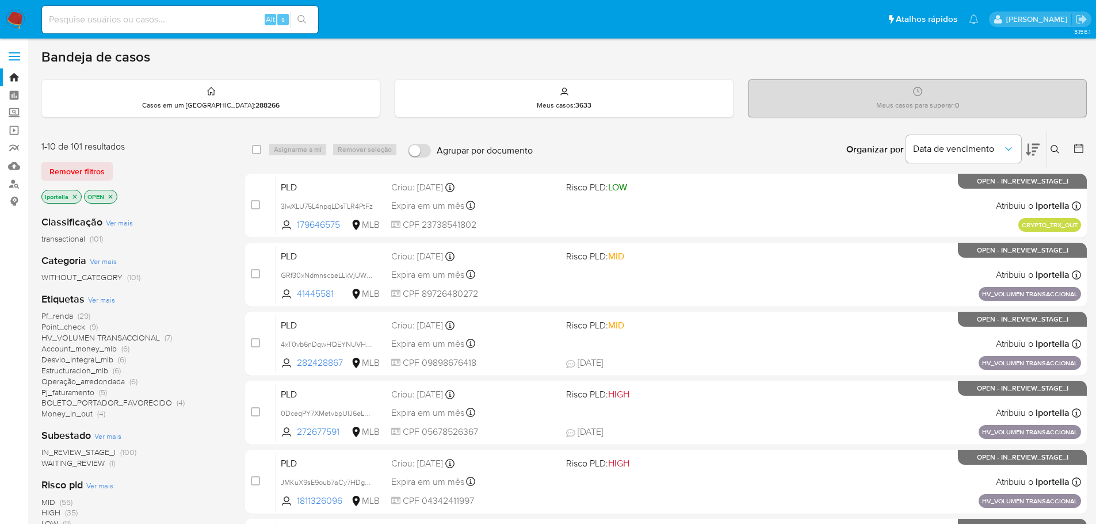
click at [156, 30] on div "Alt s" at bounding box center [180, 20] width 276 height 28
click at [156, 22] on input at bounding box center [180, 19] width 276 height 15
paste input "JMKuX9sE9oub7aCy7HDgN8G5"
type input "JMKuX9sE9oub7aCy7HDgN8G5"
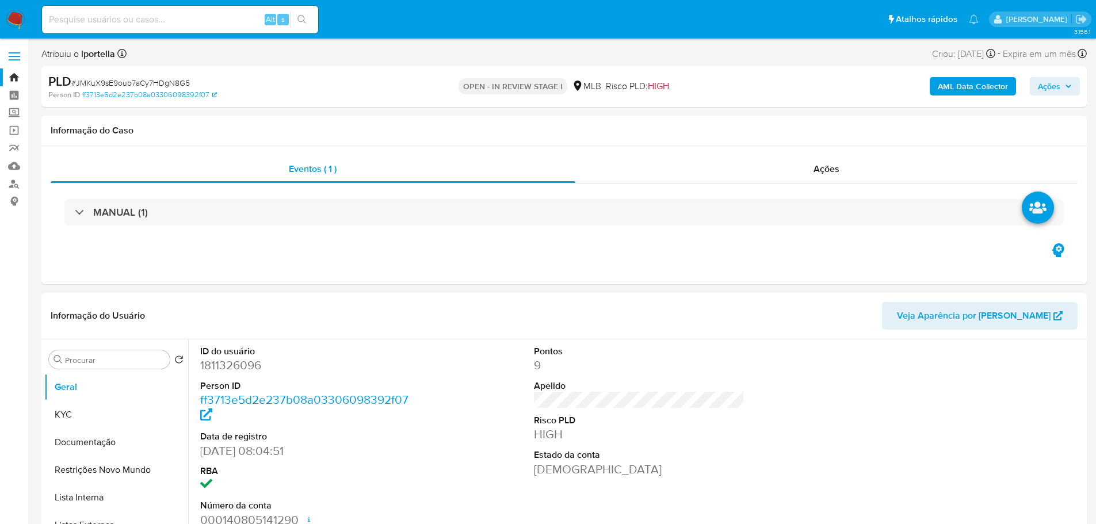
select select "10"
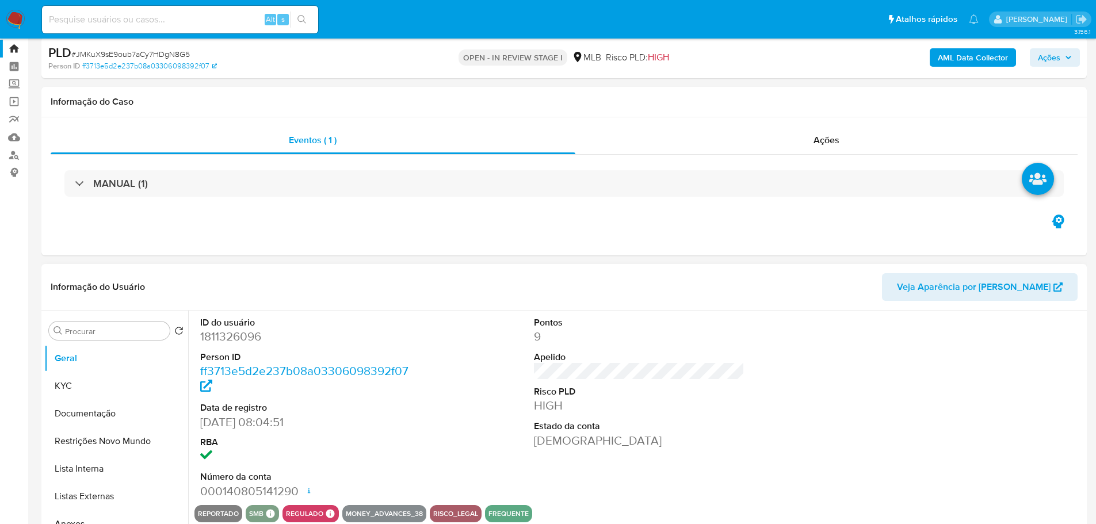
scroll to position [58, 0]
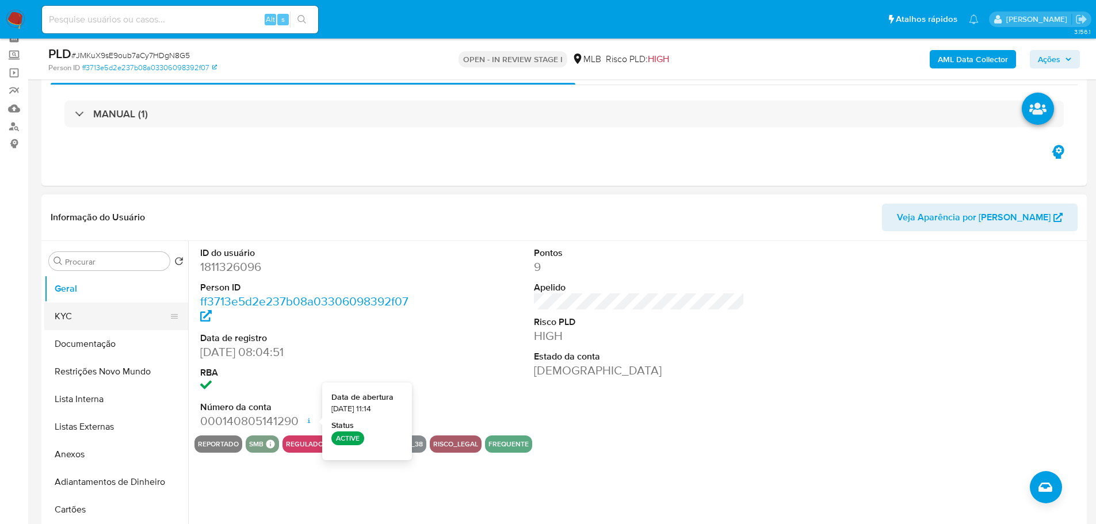
click at [97, 312] on button "KYC" at bounding box center [111, 317] width 135 height 28
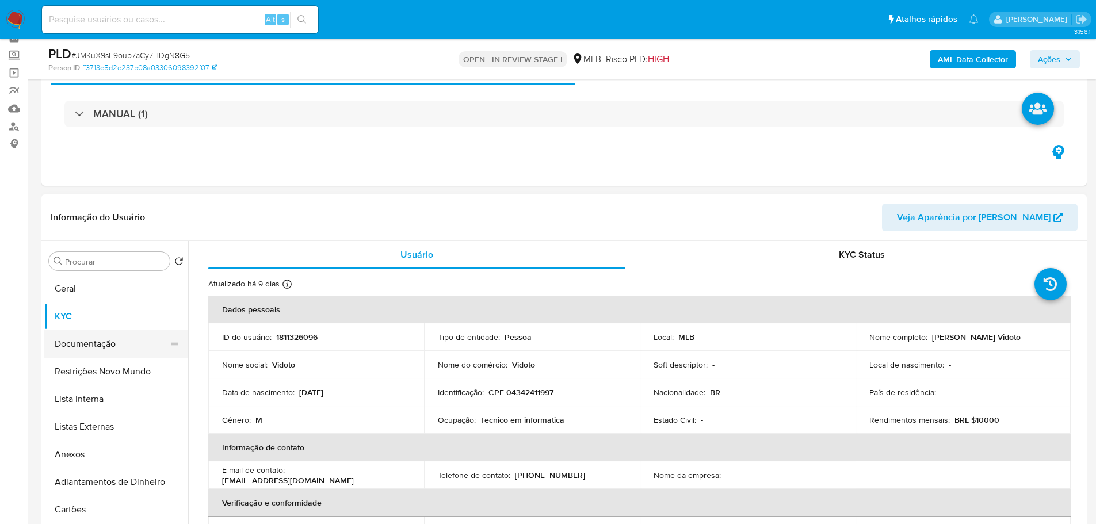
click at [116, 339] on button "Documentação" at bounding box center [111, 344] width 135 height 28
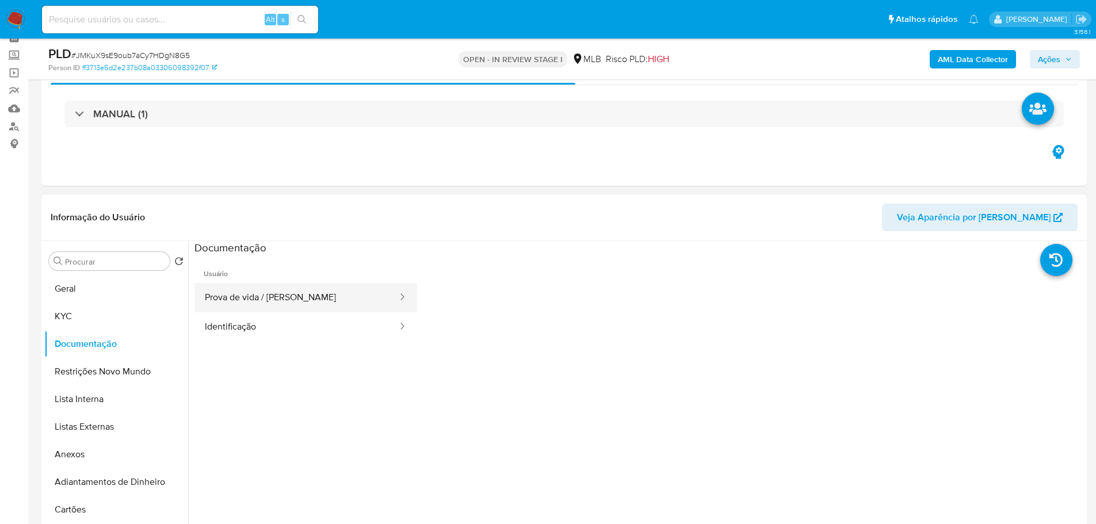
click at [265, 302] on button "Prova de vida / [PERSON_NAME]" at bounding box center [296, 297] width 204 height 29
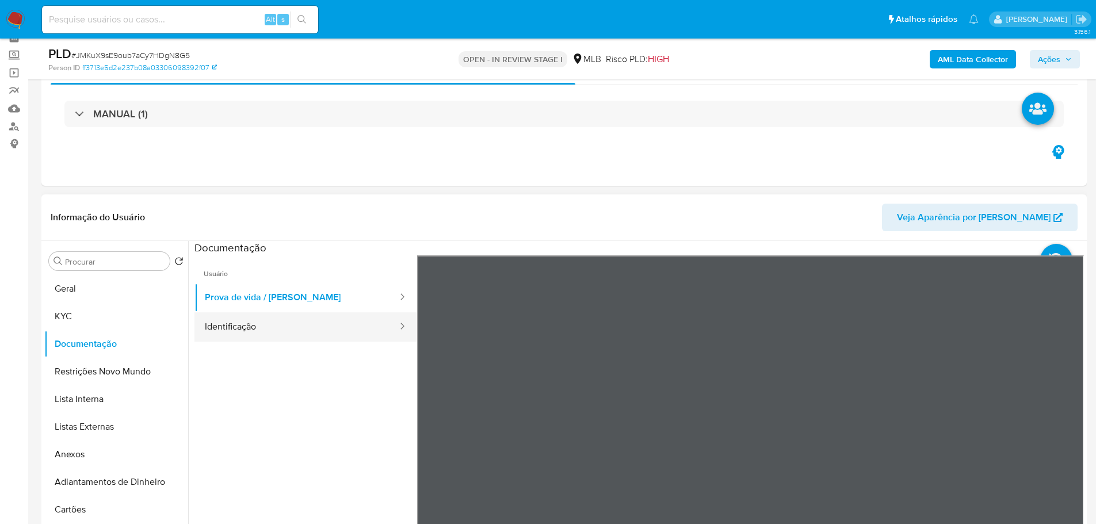
click at [313, 325] on button "Identificação" at bounding box center [296, 326] width 204 height 29
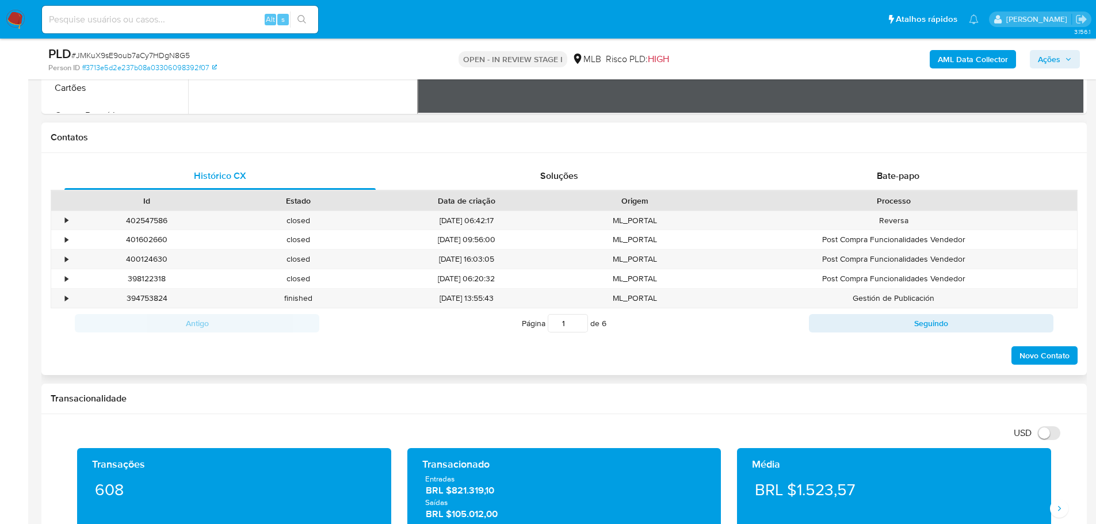
scroll to position [403, 0]
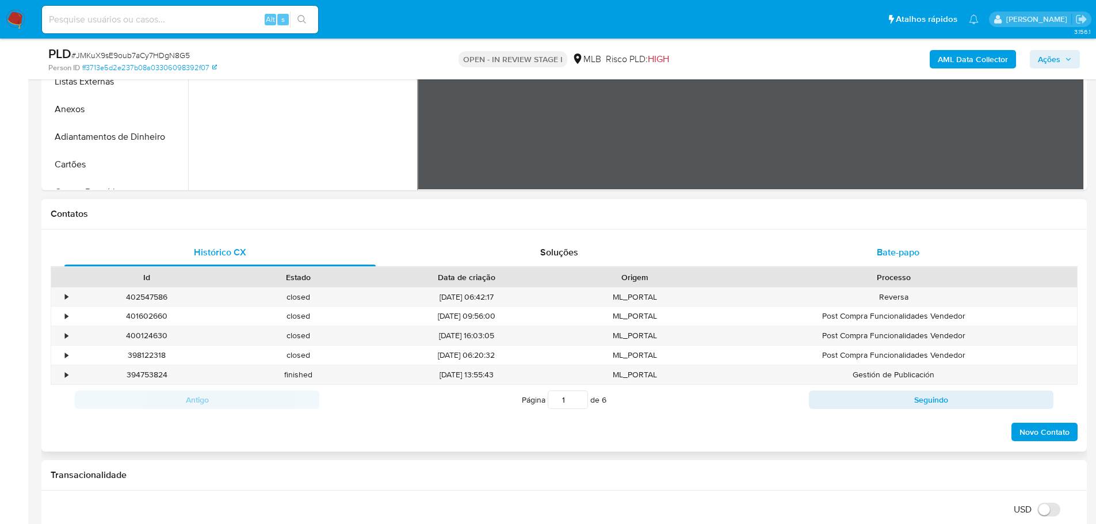
click at [893, 250] on span "Bate-papo" at bounding box center [898, 252] width 43 height 13
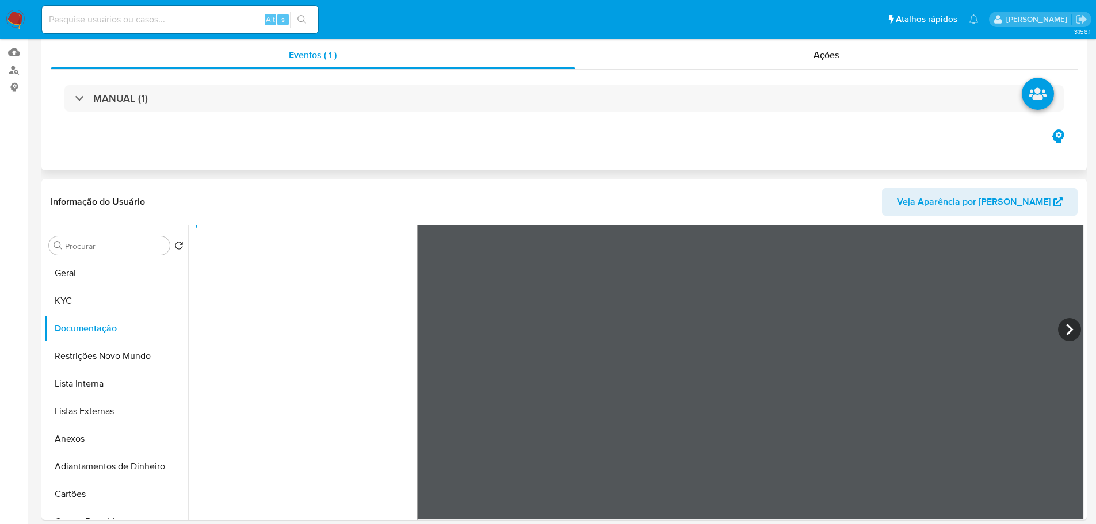
scroll to position [0, 0]
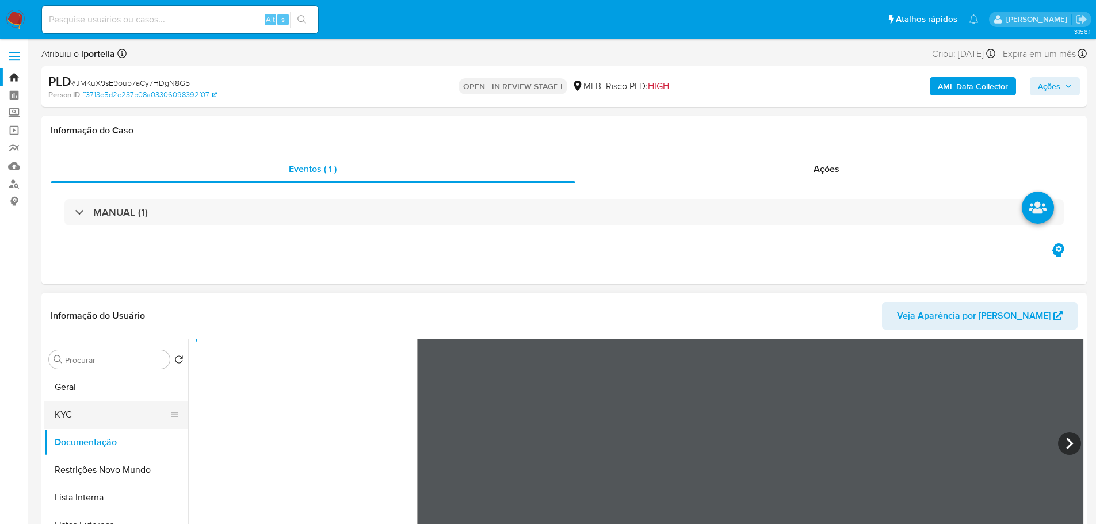
click at [72, 411] on button "KYC" at bounding box center [111, 415] width 135 height 28
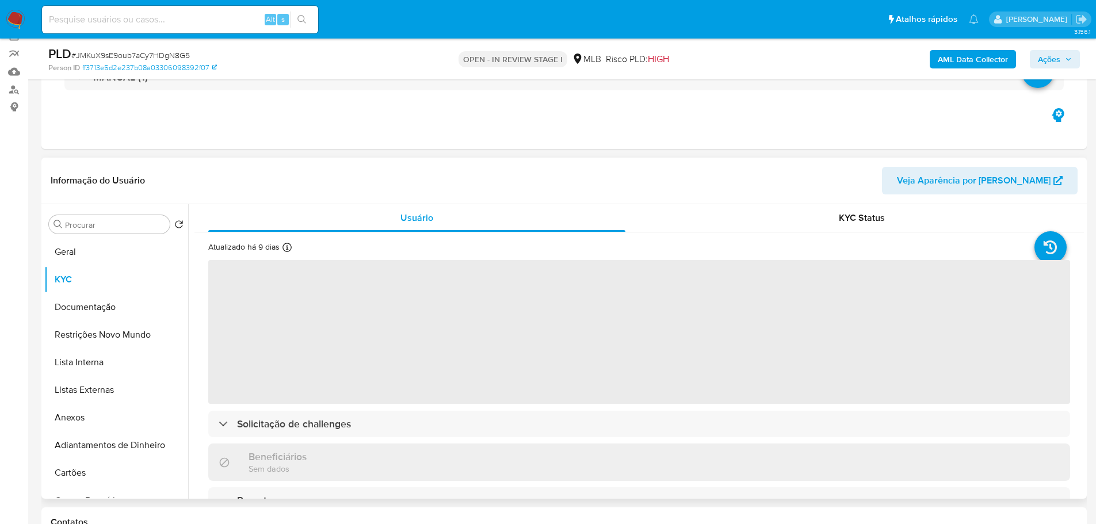
scroll to position [115, 0]
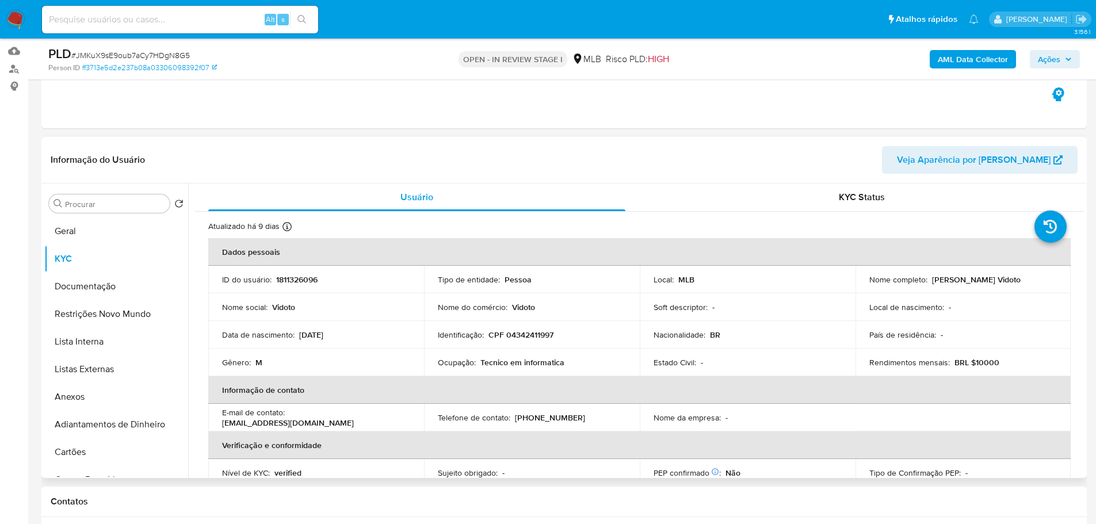
click at [535, 365] on p "Tecnico em informatica" at bounding box center [522, 362] width 84 height 10
click at [541, 363] on p "Tecnico em informatica" at bounding box center [522, 362] width 84 height 10
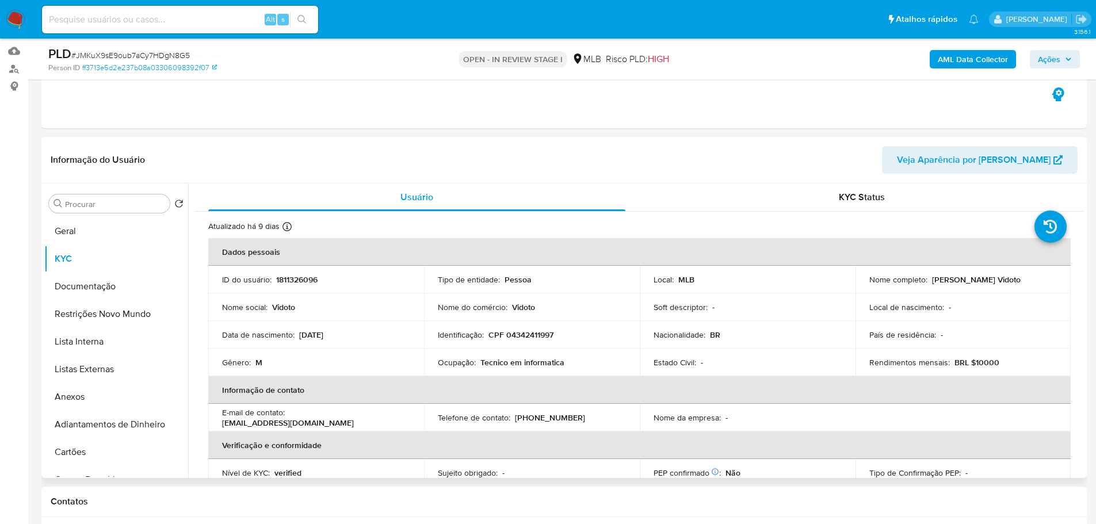
click at [493, 378] on th "Informação de contato" at bounding box center [639, 390] width 862 height 28
drag, startPoint x: 564, startPoint y: 368, endPoint x: 480, endPoint y: 362, distance: 84.7
click at [480, 362] on div "Ocupação : Tecnico em informatica" at bounding box center [532, 362] width 188 height 10
copy p "Tecnico em informatica"
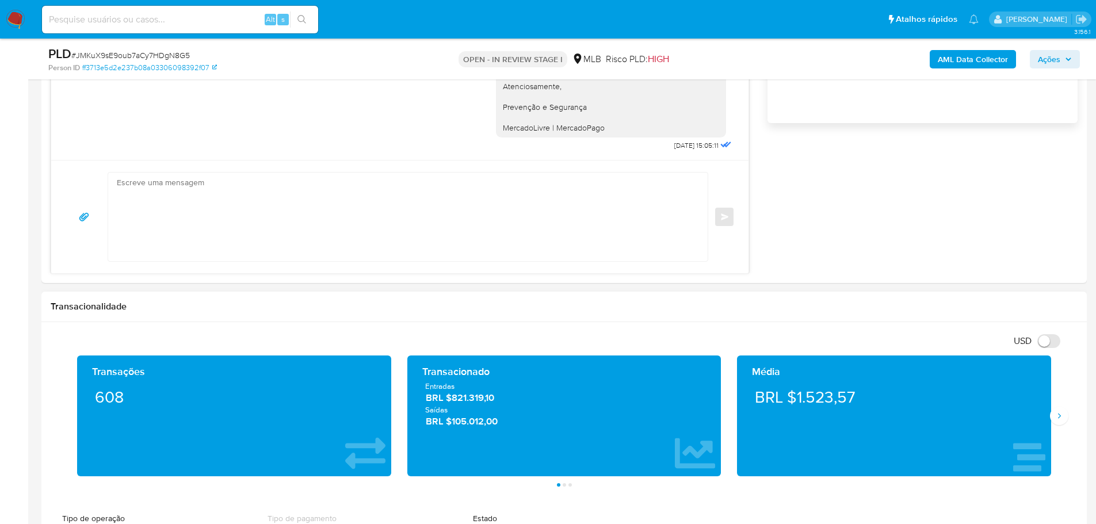
scroll to position [920, 0]
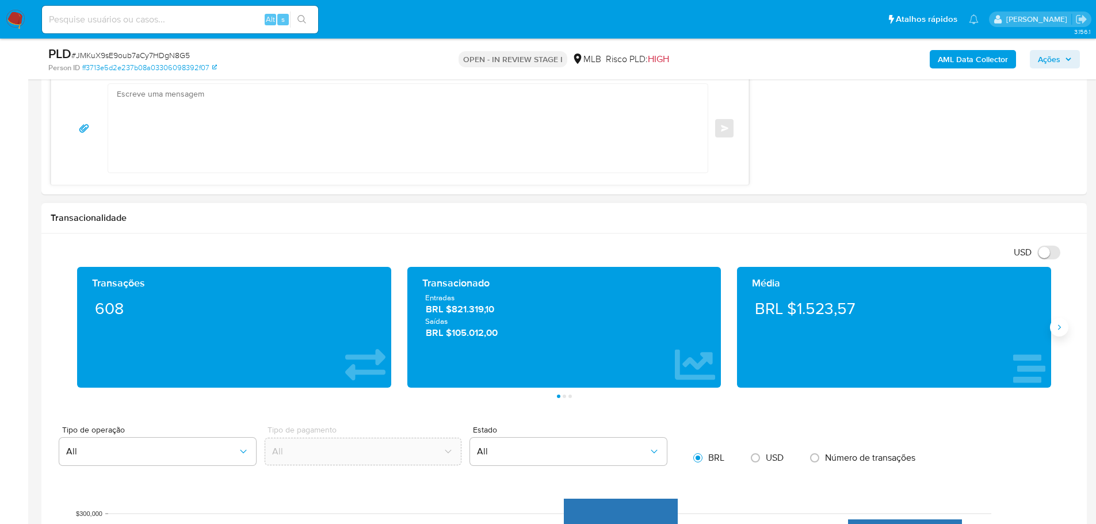
click at [1057, 324] on icon "Siguiente" at bounding box center [1058, 327] width 9 height 9
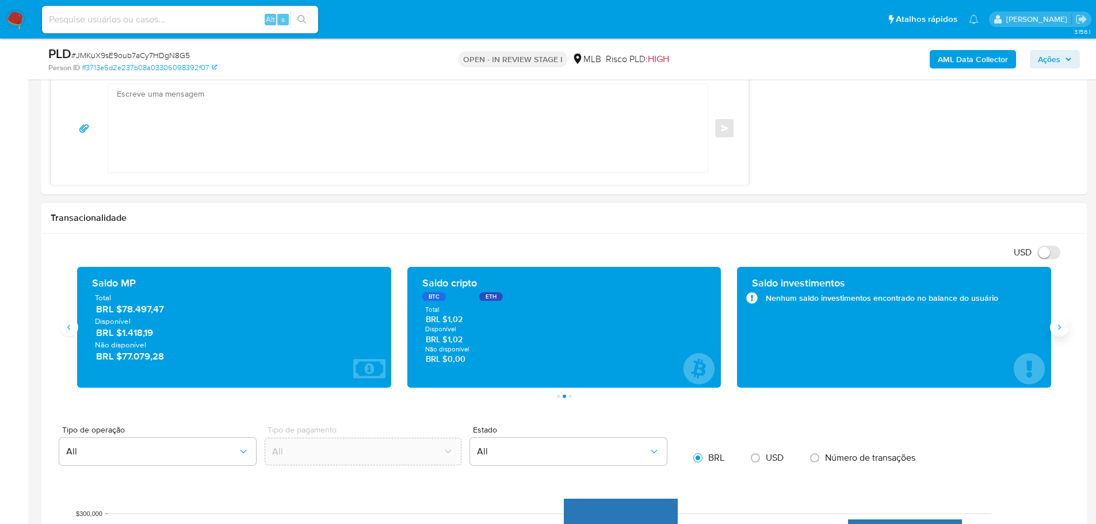
click at [1057, 324] on icon "Siguiente" at bounding box center [1058, 327] width 9 height 9
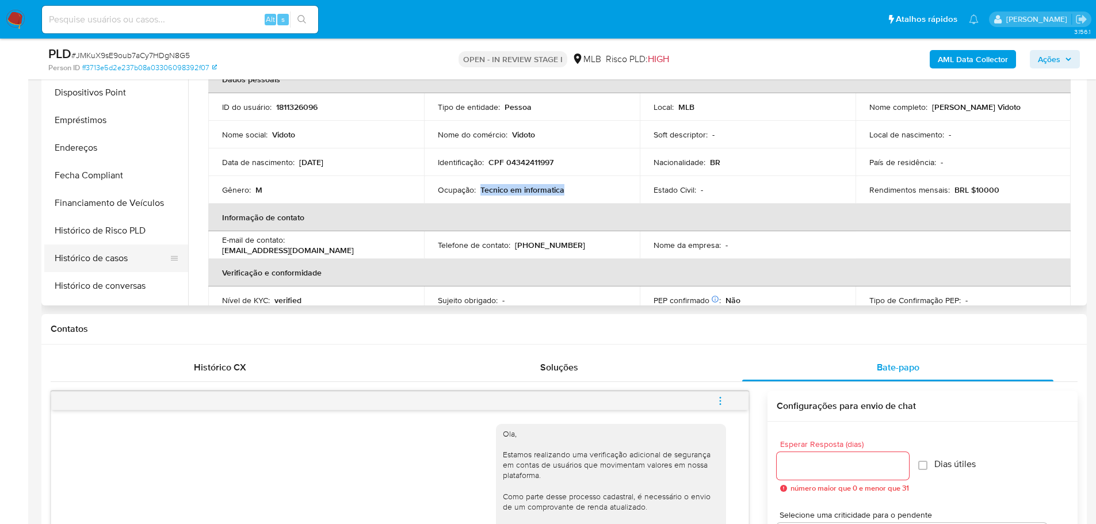
scroll to position [403, 0]
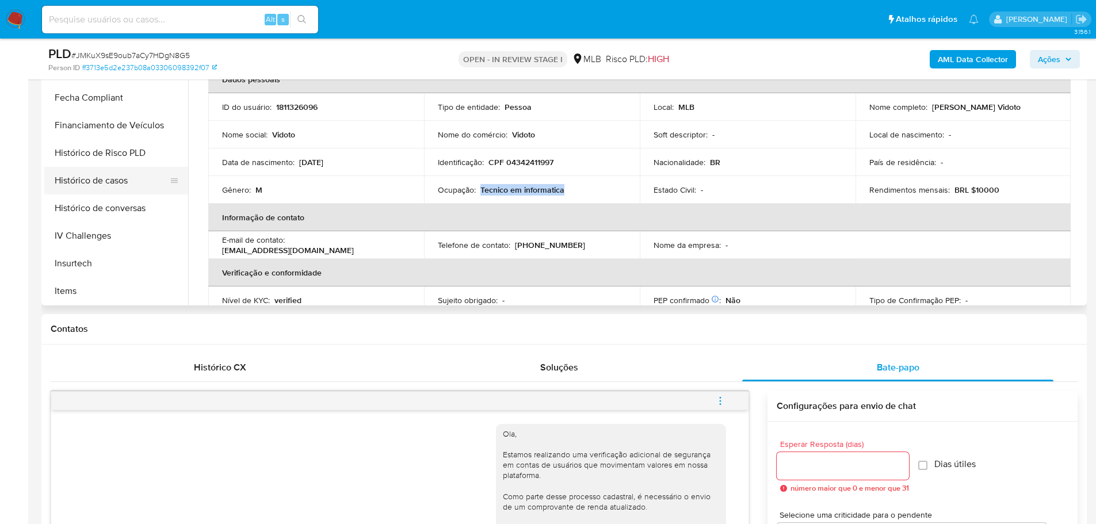
click at [112, 186] on button "Histórico de casos" at bounding box center [111, 181] width 135 height 28
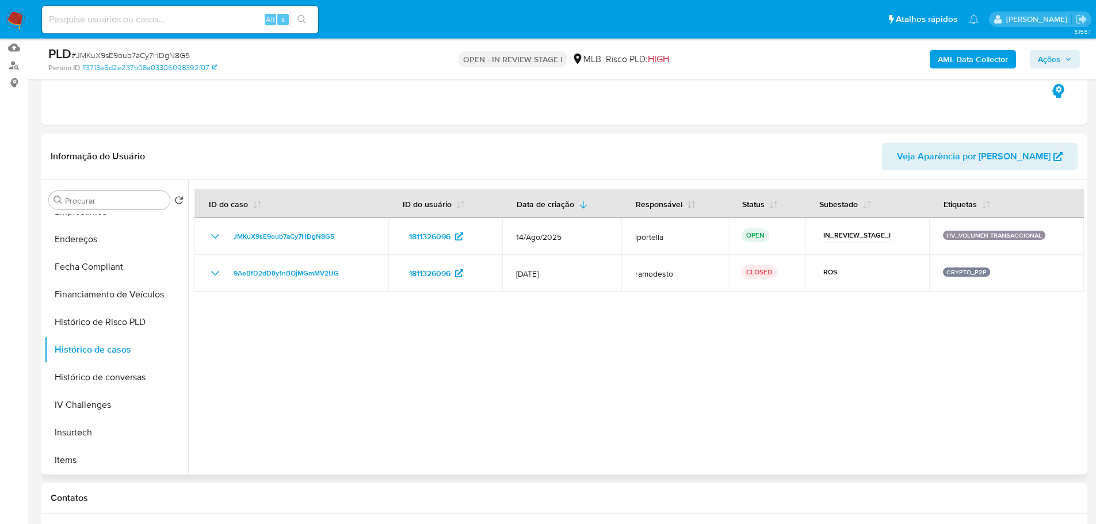
scroll to position [115, 0]
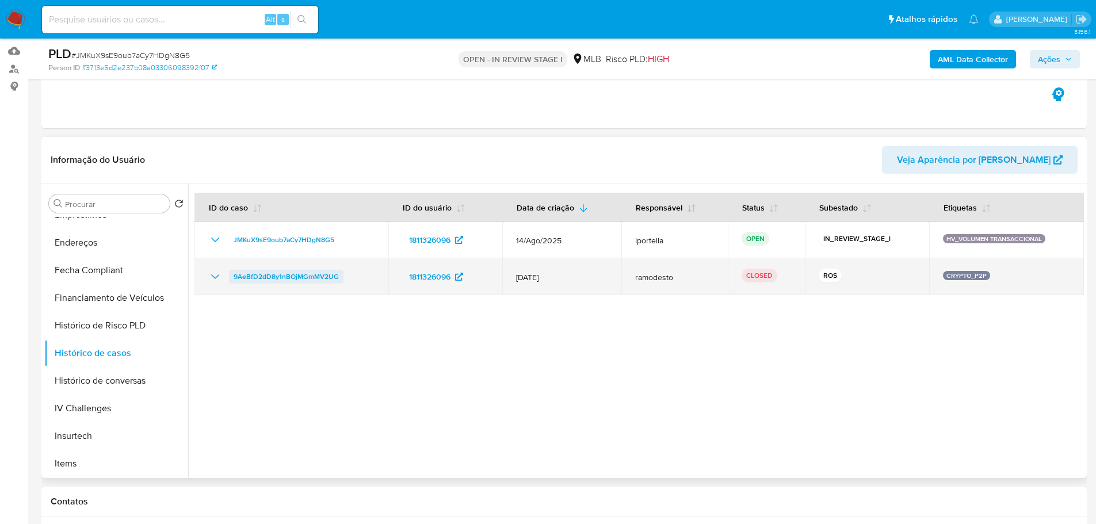
click at [261, 275] on span "9AeBfD2dD8y1nBOjMGmMV2UG" at bounding box center [286, 277] width 105 height 14
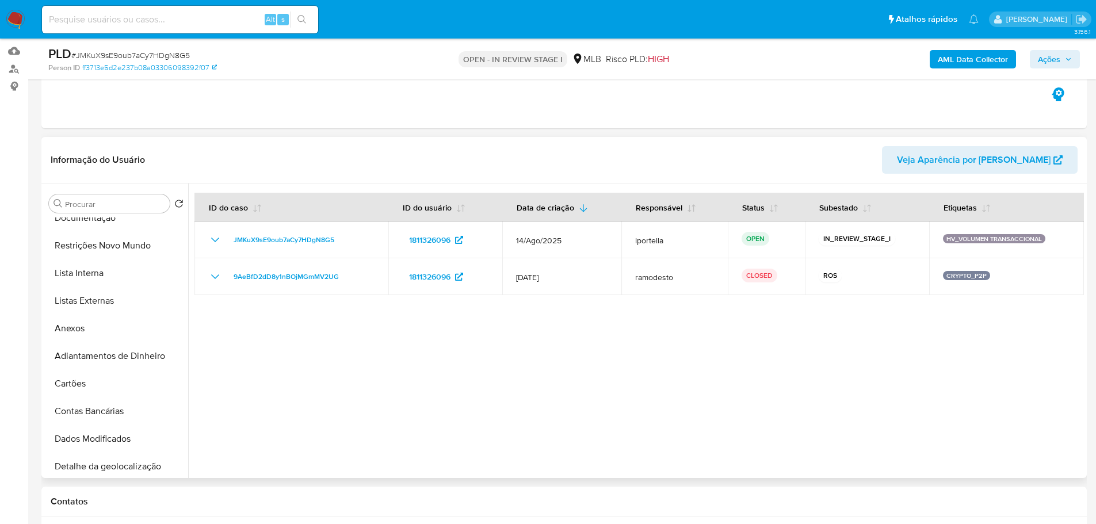
scroll to position [0, 0]
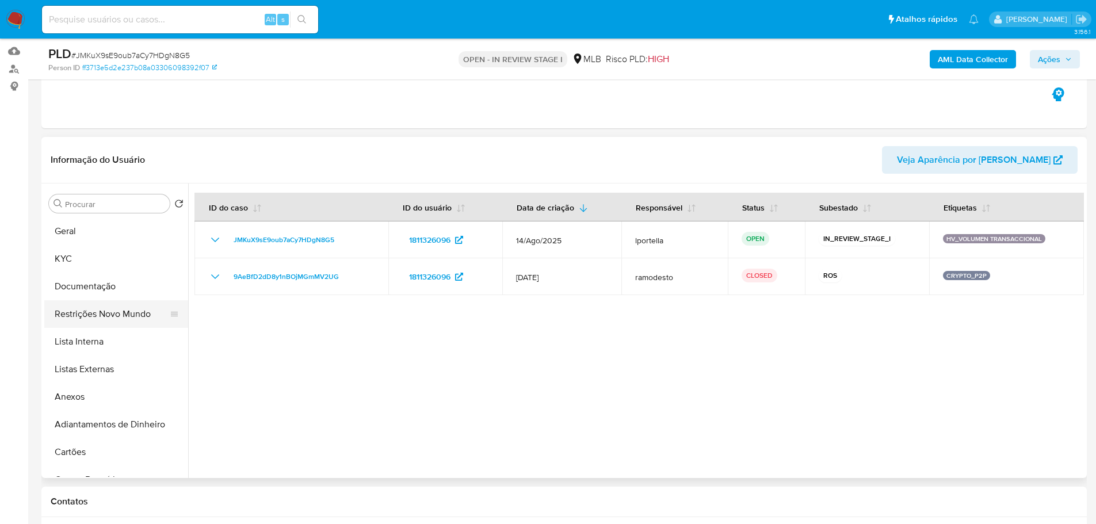
click at [118, 327] on button "Restrições Novo Mundo" at bounding box center [111, 314] width 135 height 28
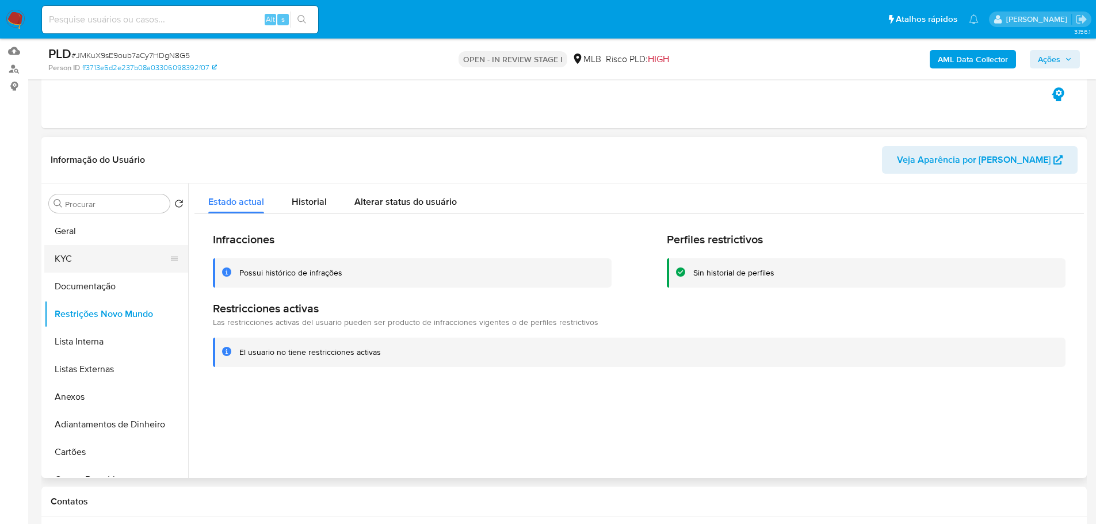
click at [46, 252] on button "KYC" at bounding box center [111, 259] width 135 height 28
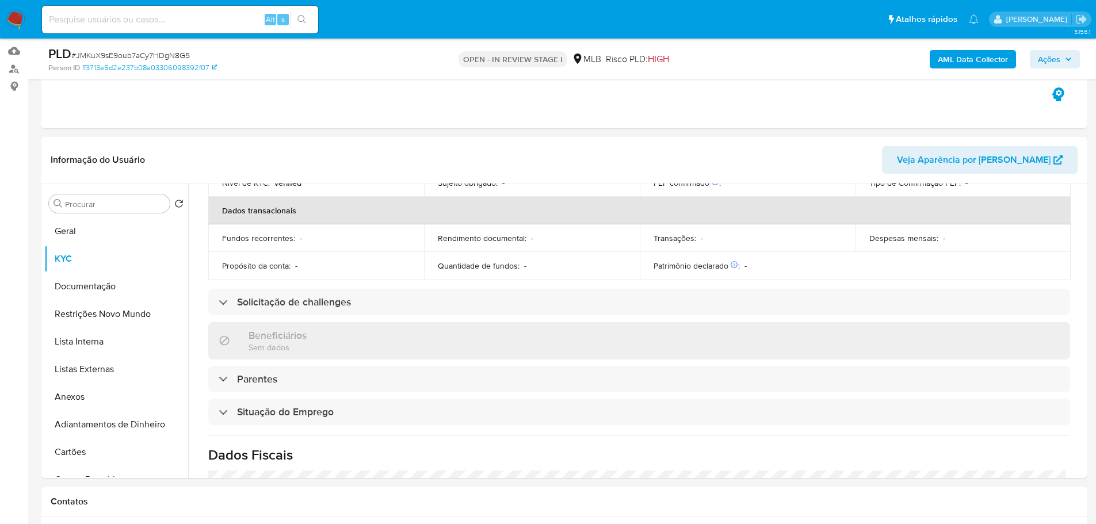
scroll to position [479, 0]
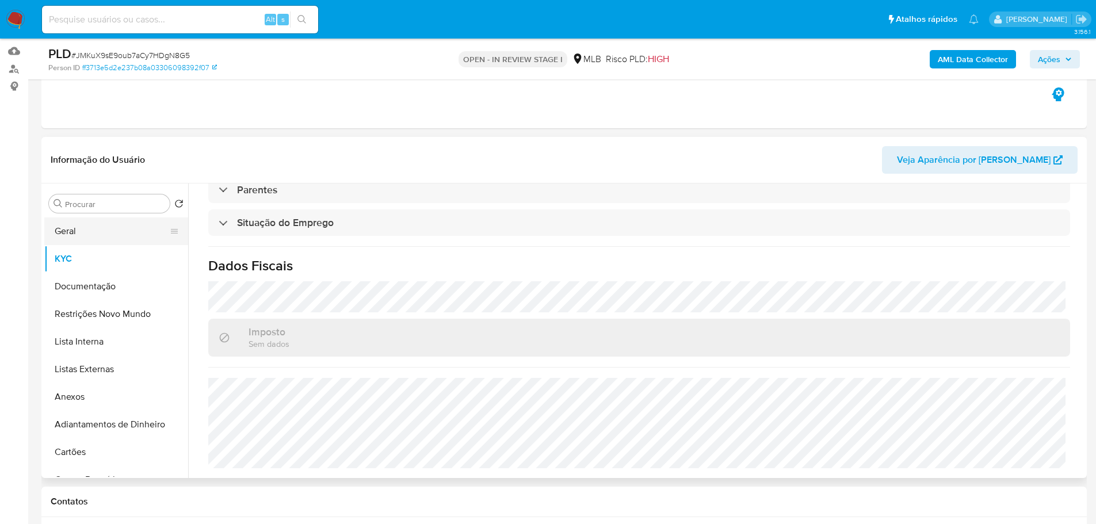
click at [87, 226] on button "Geral" at bounding box center [111, 231] width 135 height 28
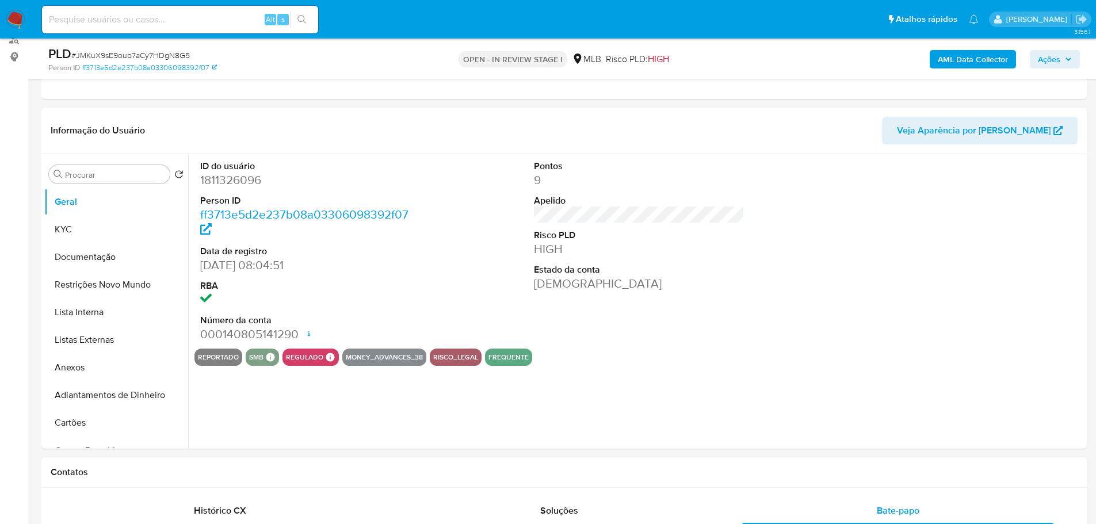
scroll to position [150, 0]
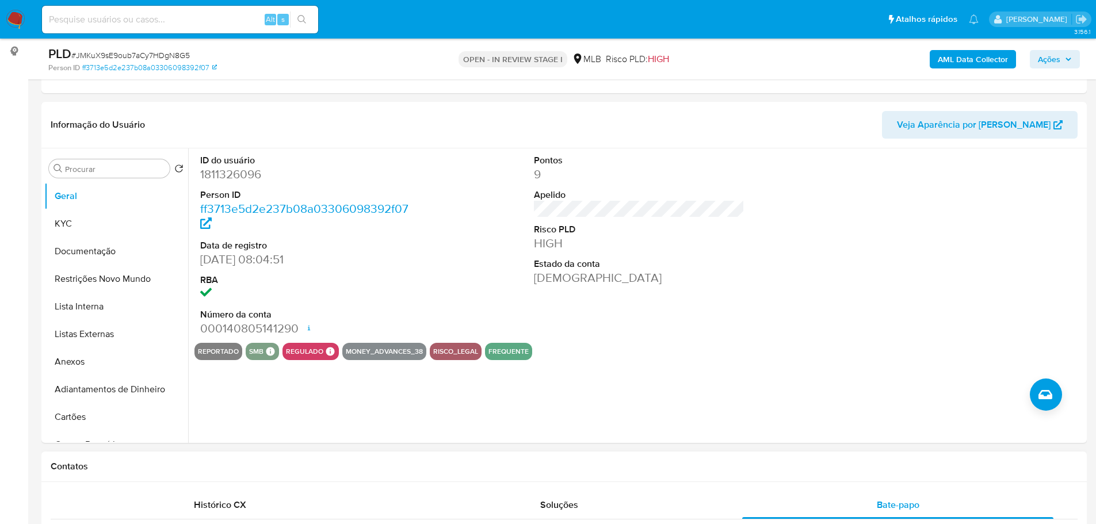
click at [223, 460] on div "Contatos" at bounding box center [563, 466] width 1045 height 30
click at [66, 215] on button "KYC" at bounding box center [111, 224] width 135 height 28
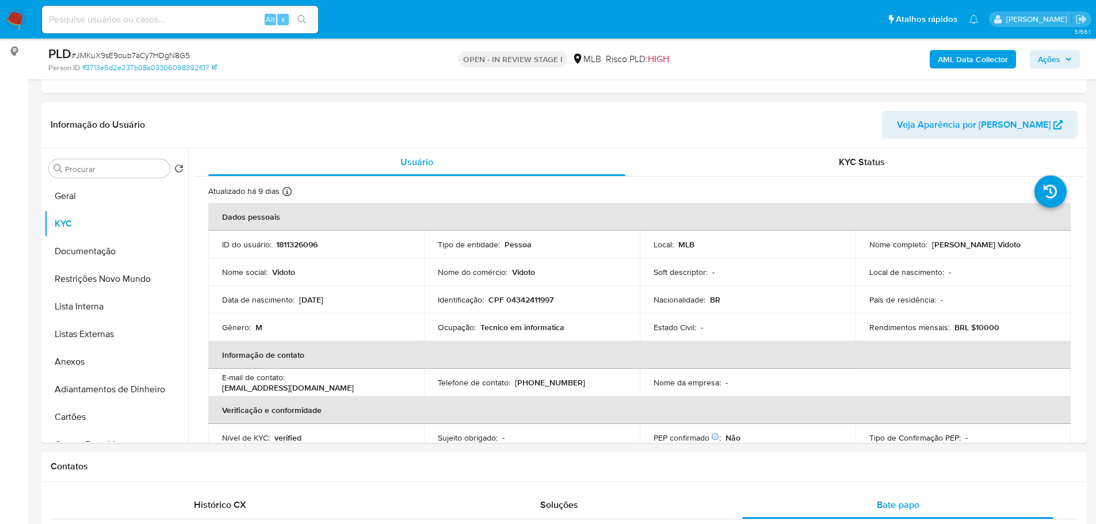
click at [281, 471] on h1 "Contatos" at bounding box center [564, 467] width 1027 height 12
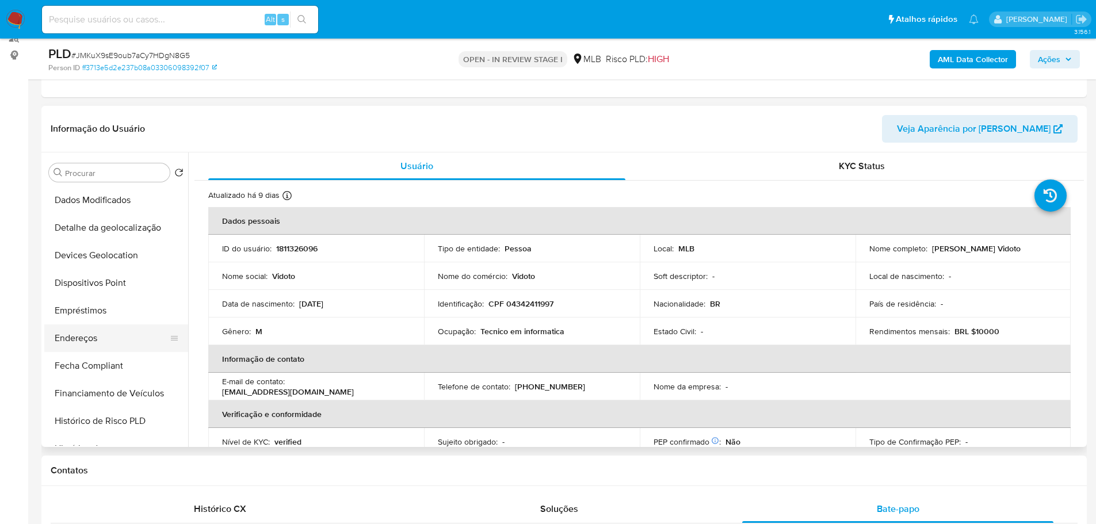
scroll to position [288, 0]
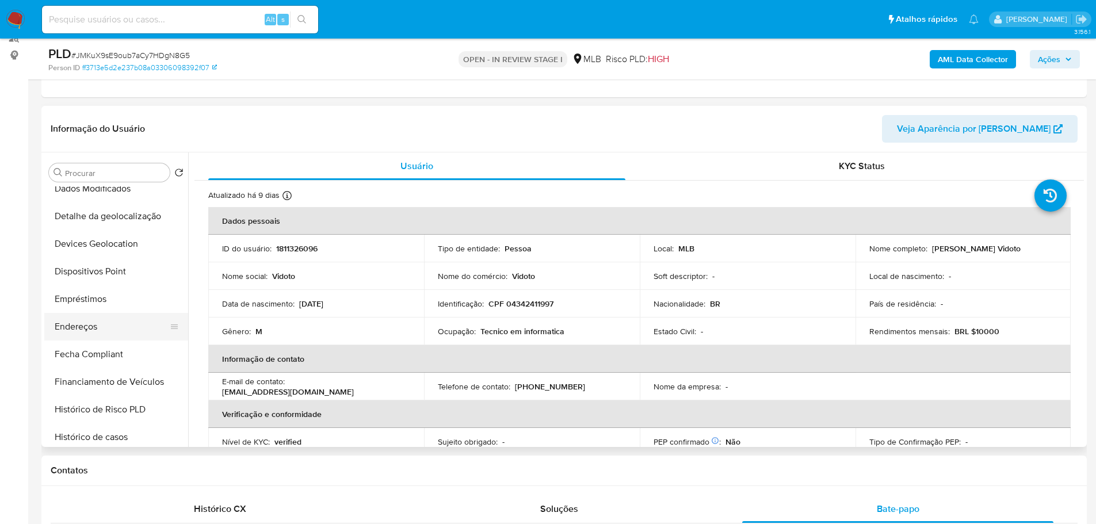
click at [94, 326] on button "Endereços" at bounding box center [111, 327] width 135 height 28
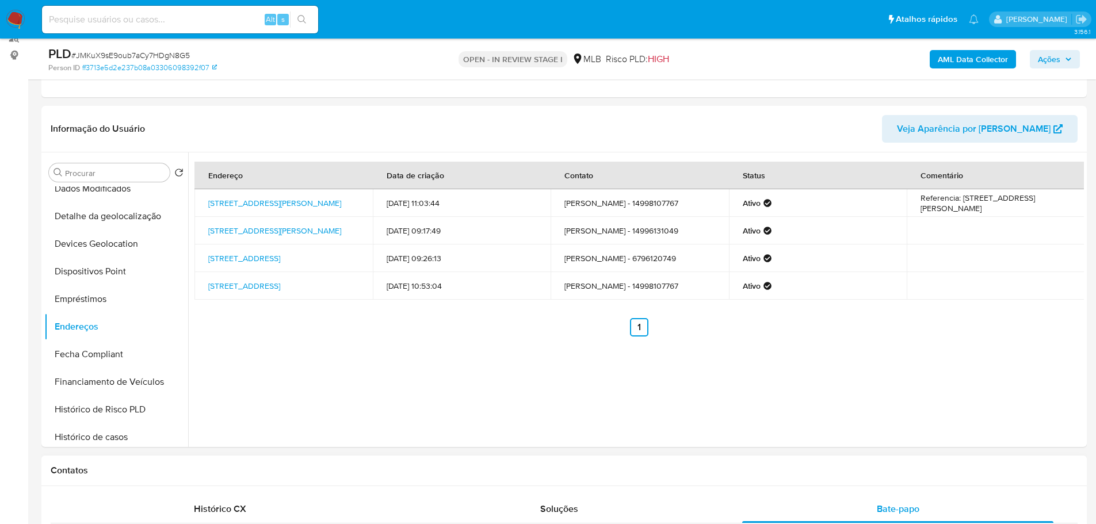
click at [123, 465] on h1 "Contatos" at bounding box center [564, 471] width 1027 height 12
click at [118, 215] on button "Detalhe da geolocalização" at bounding box center [111, 216] width 135 height 28
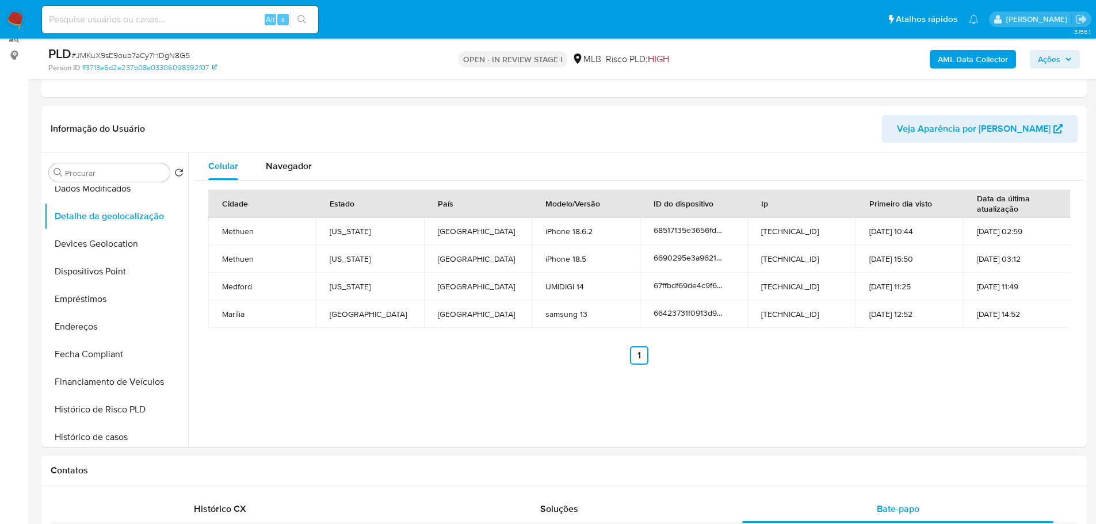
click at [187, 465] on h1 "Contatos" at bounding box center [564, 471] width 1027 height 12
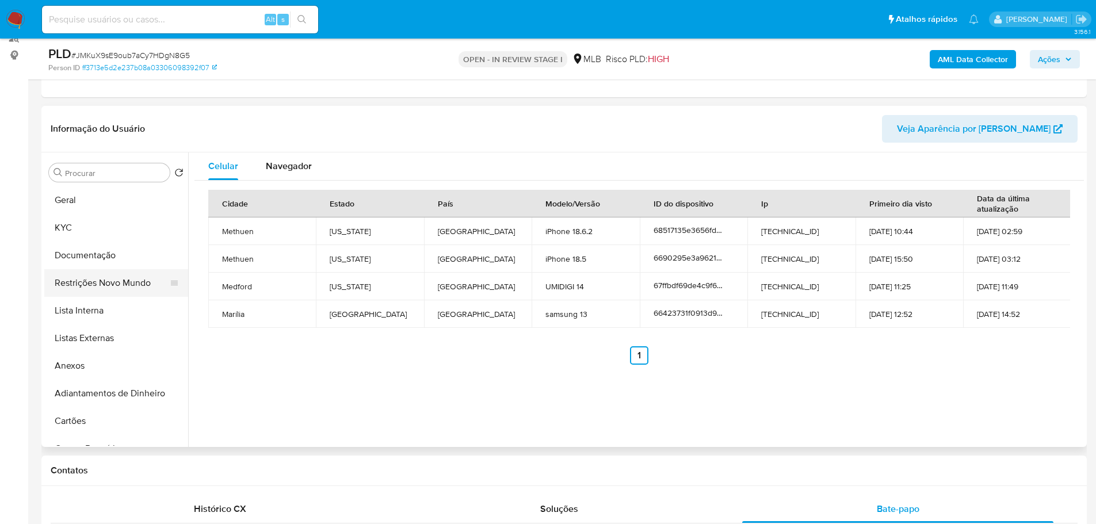
click at [116, 277] on button "Restrições Novo Mundo" at bounding box center [111, 283] width 135 height 28
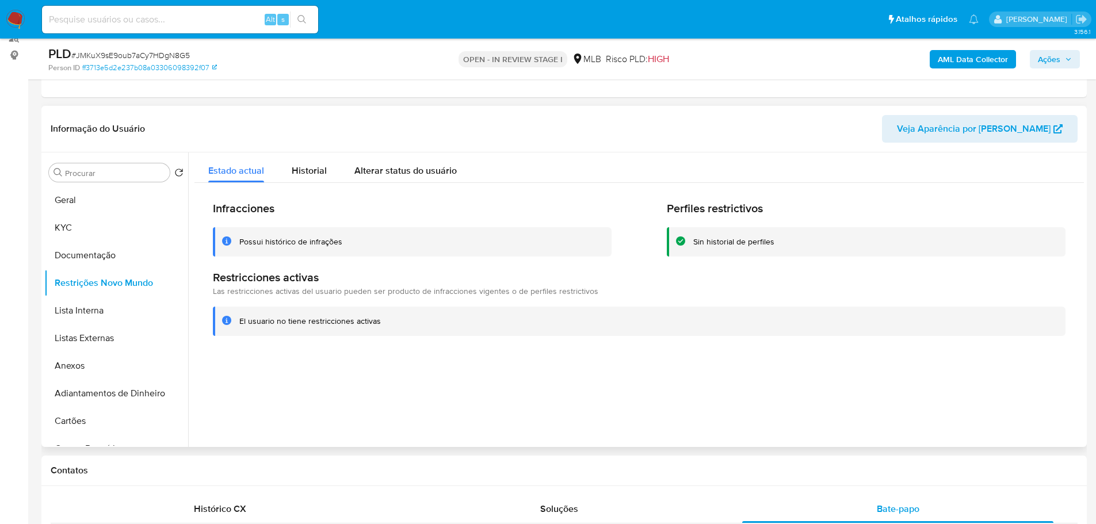
drag, startPoint x: 241, startPoint y: 469, endPoint x: 205, endPoint y: 436, distance: 48.8
click at [241, 469] on h1 "Contatos" at bounding box center [564, 471] width 1027 height 12
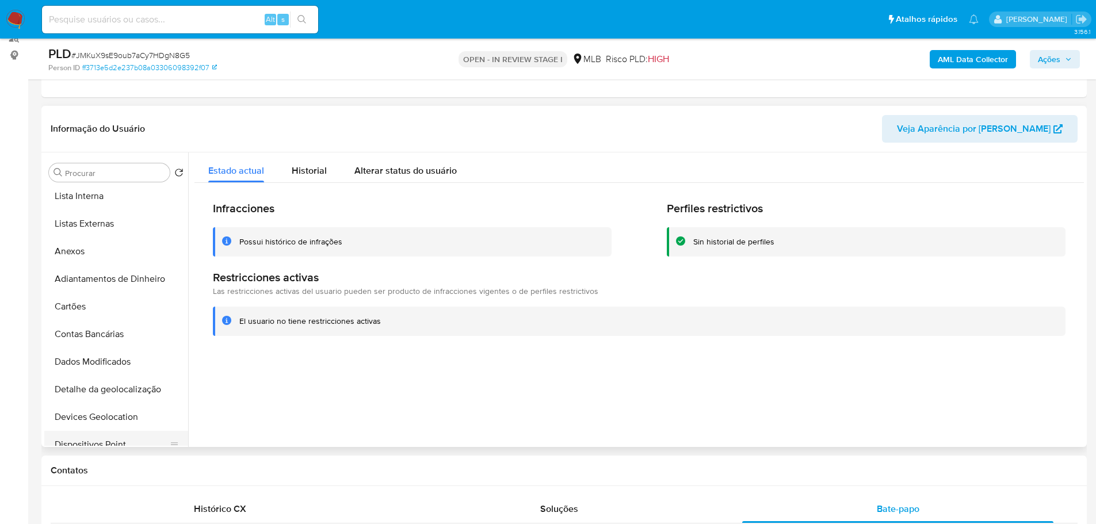
scroll to position [230, 0]
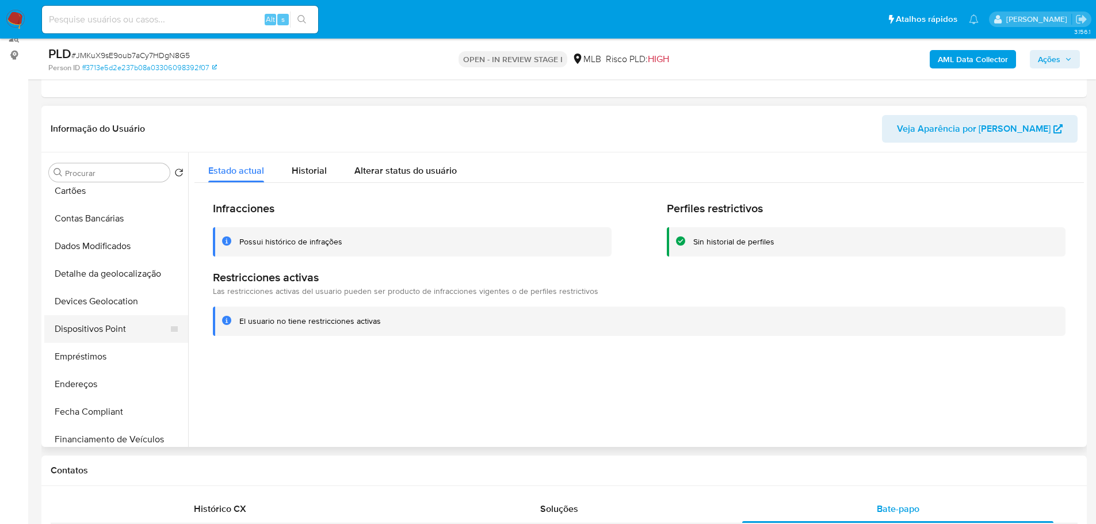
click at [103, 332] on button "Dispositivos Point" at bounding box center [111, 329] width 135 height 28
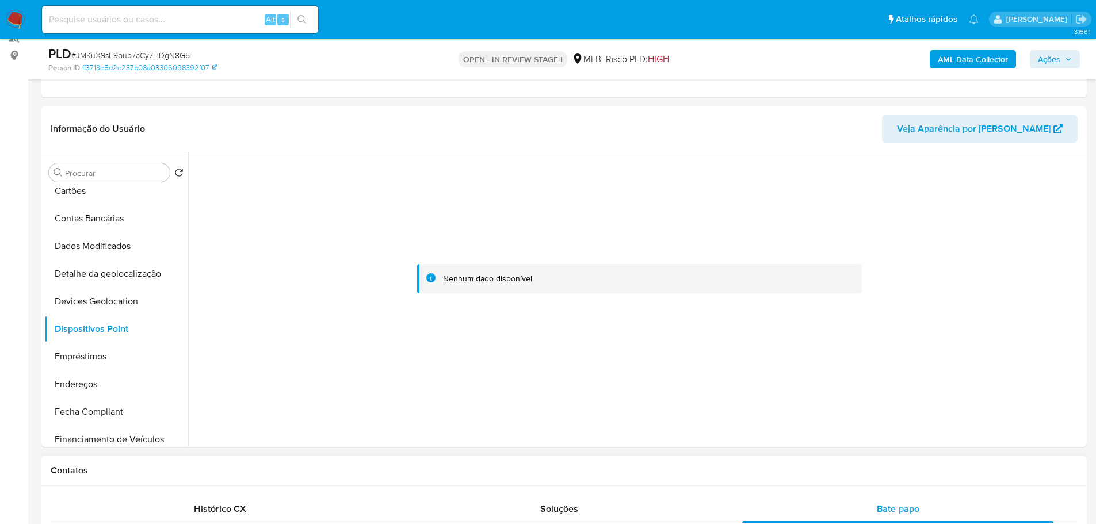
click at [735, 472] on h1 "Contatos" at bounding box center [564, 471] width 1027 height 12
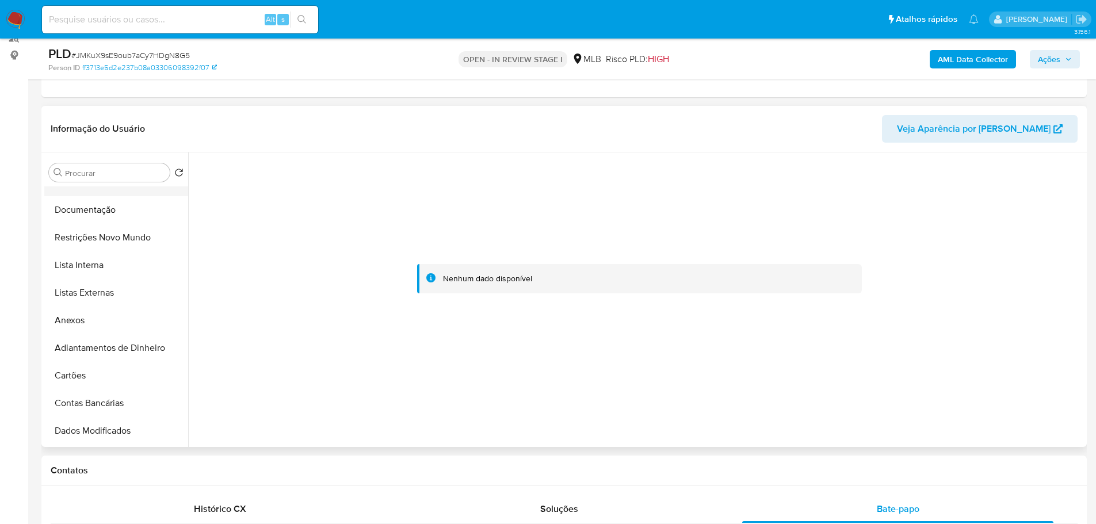
scroll to position [0, 0]
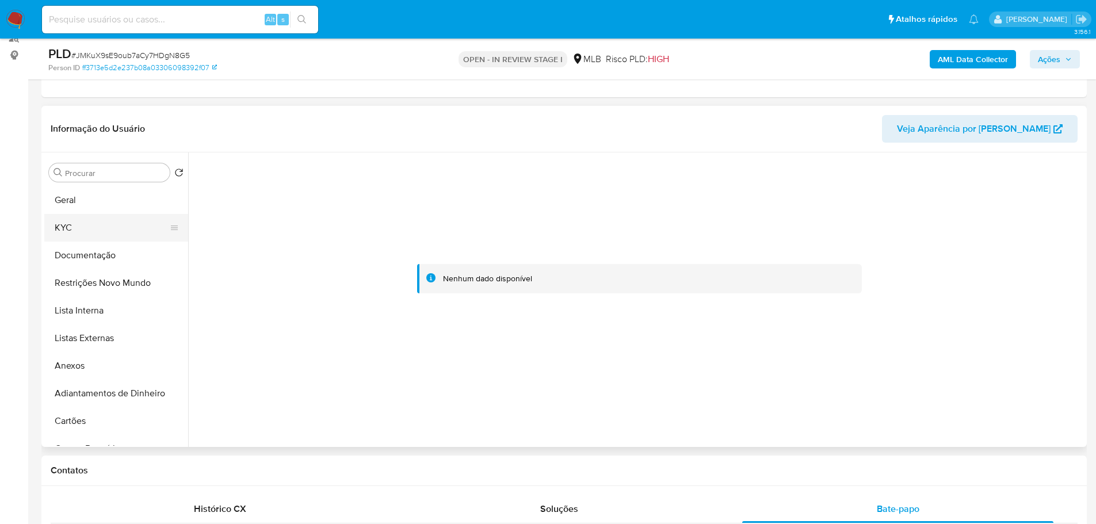
click at [87, 234] on button "KYC" at bounding box center [111, 228] width 135 height 28
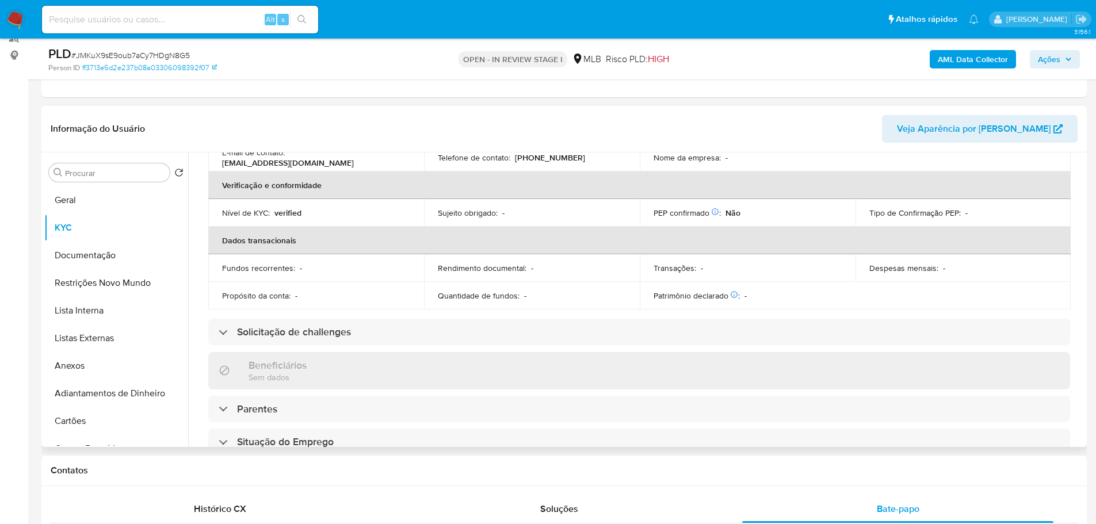
scroll to position [76, 0]
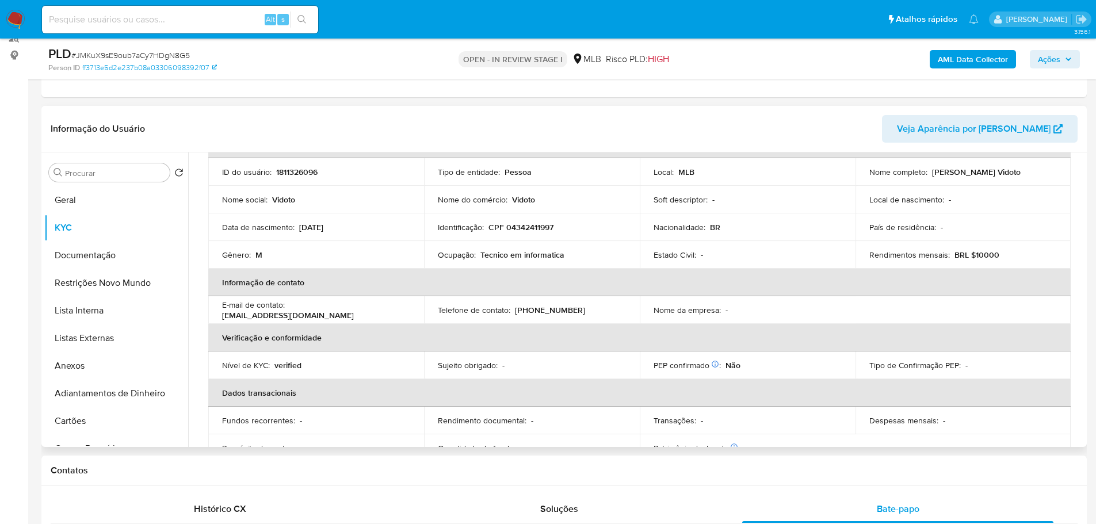
click at [520, 227] on p "CPF 04342411997" at bounding box center [520, 227] width 65 height 10
copy p "04342411997"
click at [86, 363] on button "Anexos" at bounding box center [111, 366] width 135 height 28
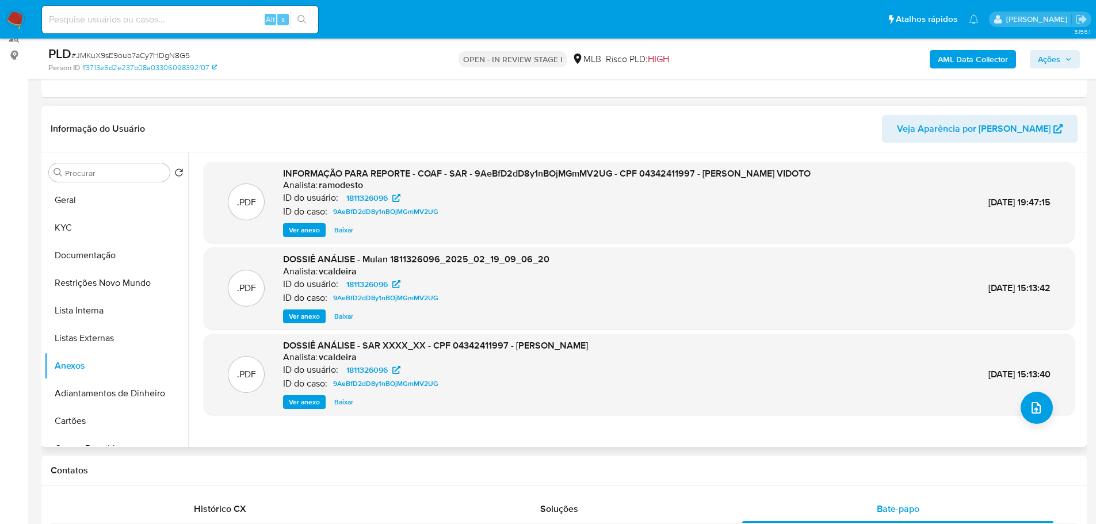
click at [309, 232] on span "Ver anexo" at bounding box center [304, 230] width 31 height 12
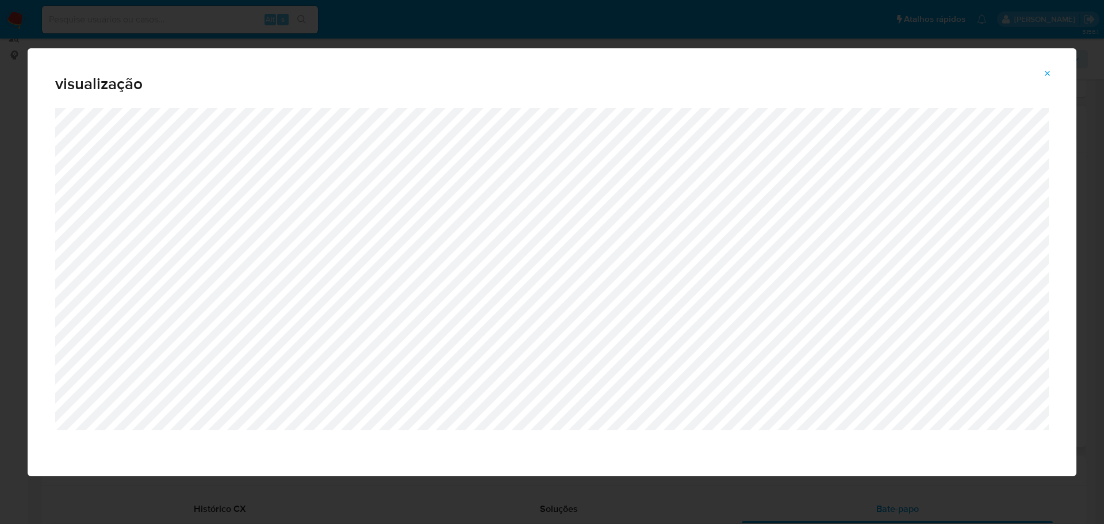
click at [1050, 76] on icon "Attachment preview" at bounding box center [1047, 73] width 9 height 9
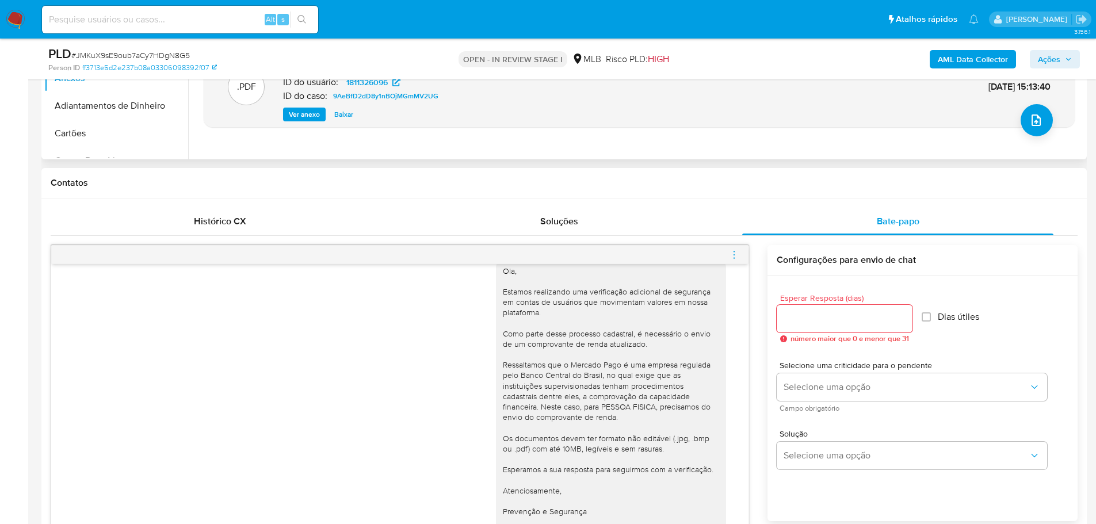
scroll to position [23, 0]
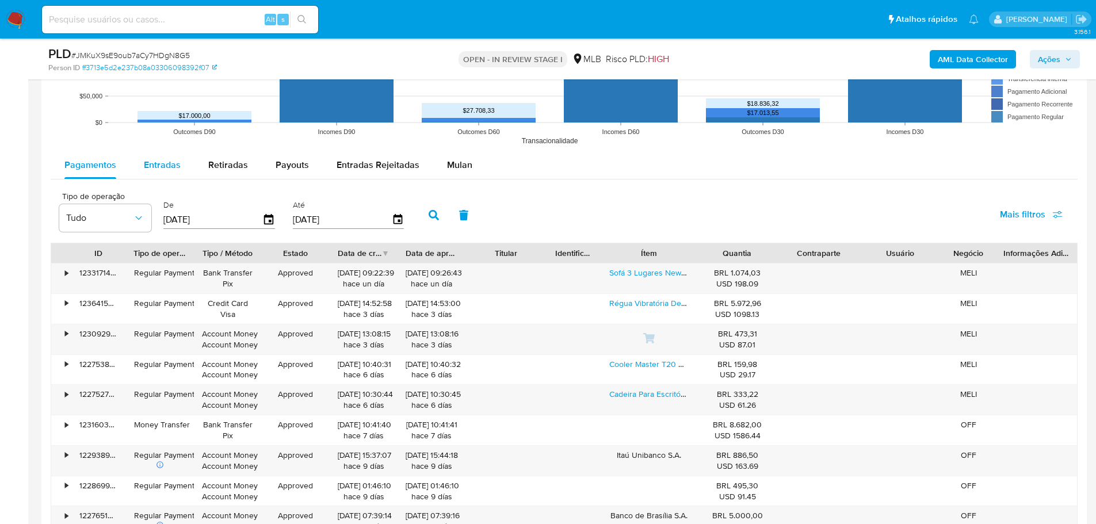
click at [154, 163] on span "Entradas" at bounding box center [162, 164] width 37 height 13
select select "10"
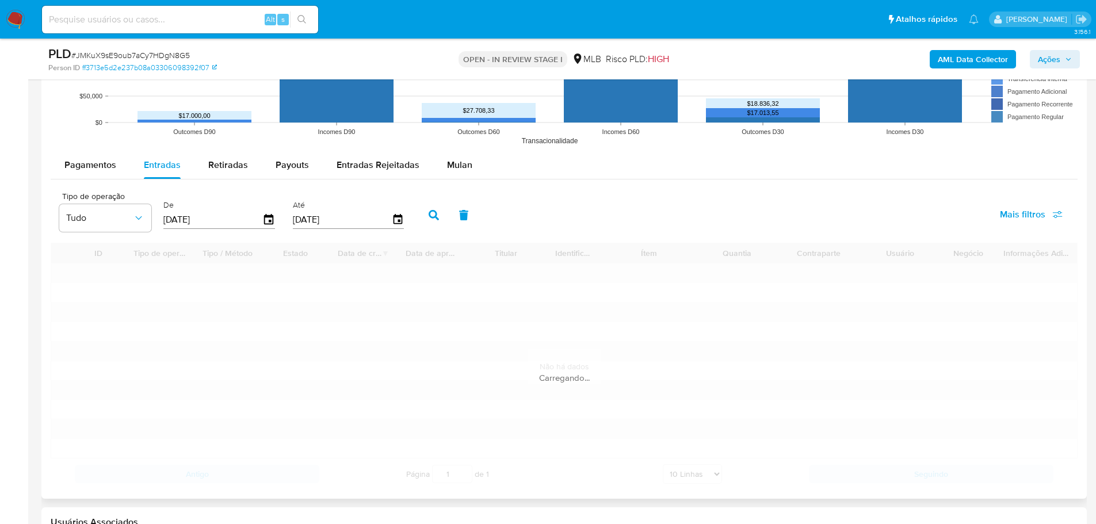
scroll to position [1584, 0]
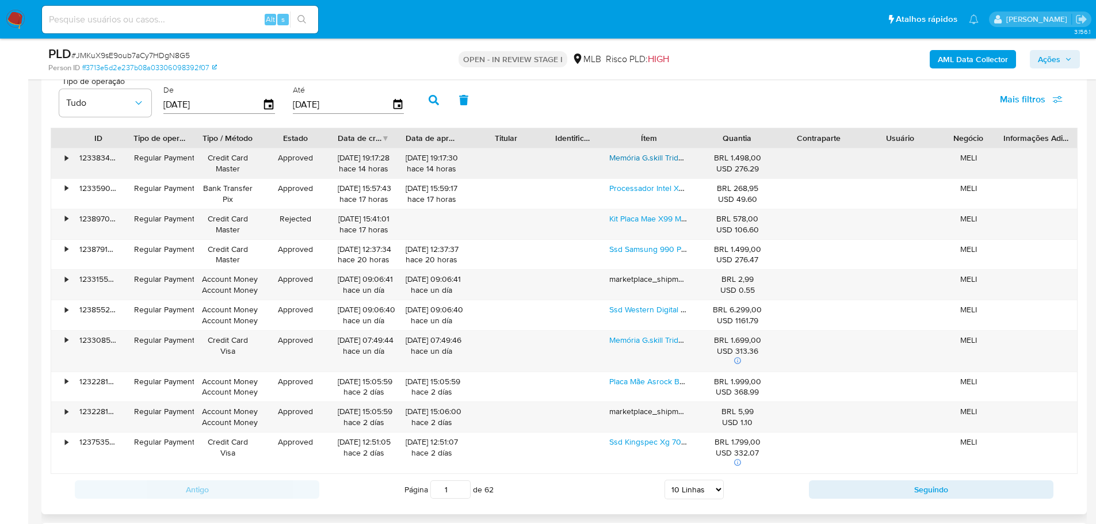
click at [625, 158] on link "Memória G.skill Trident Z5 Xmp 32gb Ddr5 7200mhz intel C34" at bounding box center [719, 158] width 221 height 12
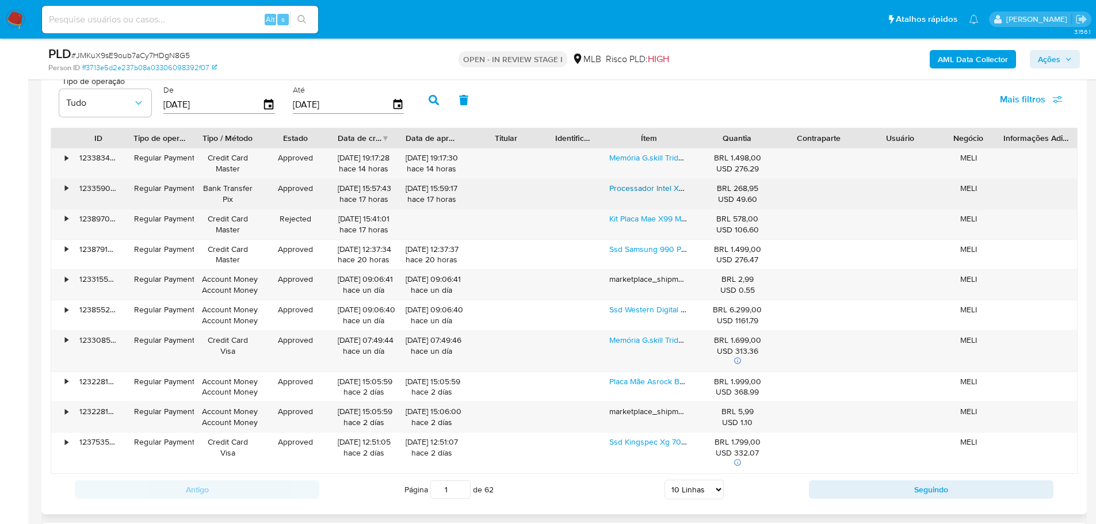
click at [632, 187] on link "Processador Intel Xeon E5-2667 V4 Cm8066002041900 De 8 Núcleos E 3.6ghz De Freq…" at bounding box center [780, 188] width 342 height 12
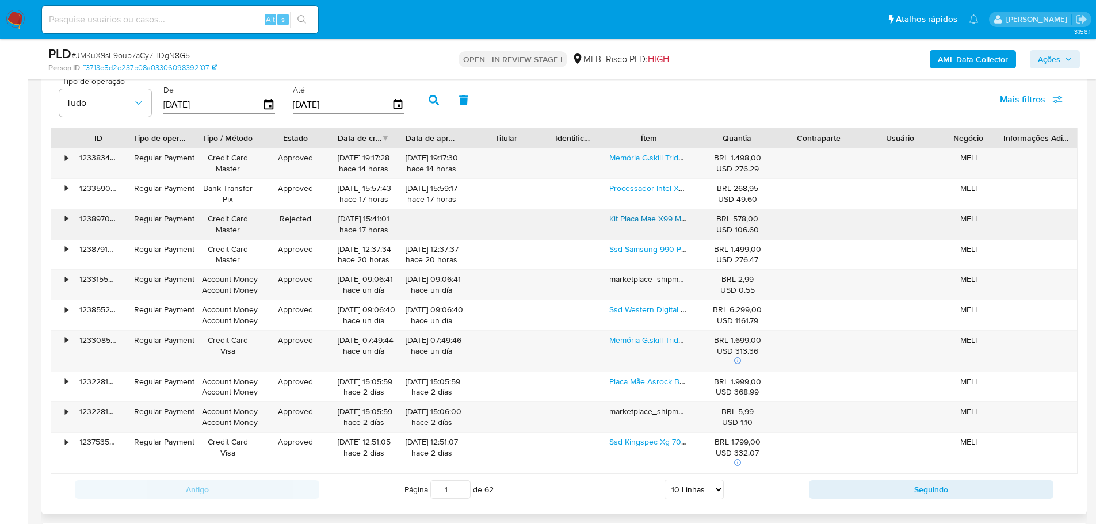
click at [633, 218] on link "Kit Placa Mae X99 Micro Atx Lga2011 + Xeon E5 2650 V4" at bounding box center [710, 219] width 202 height 12
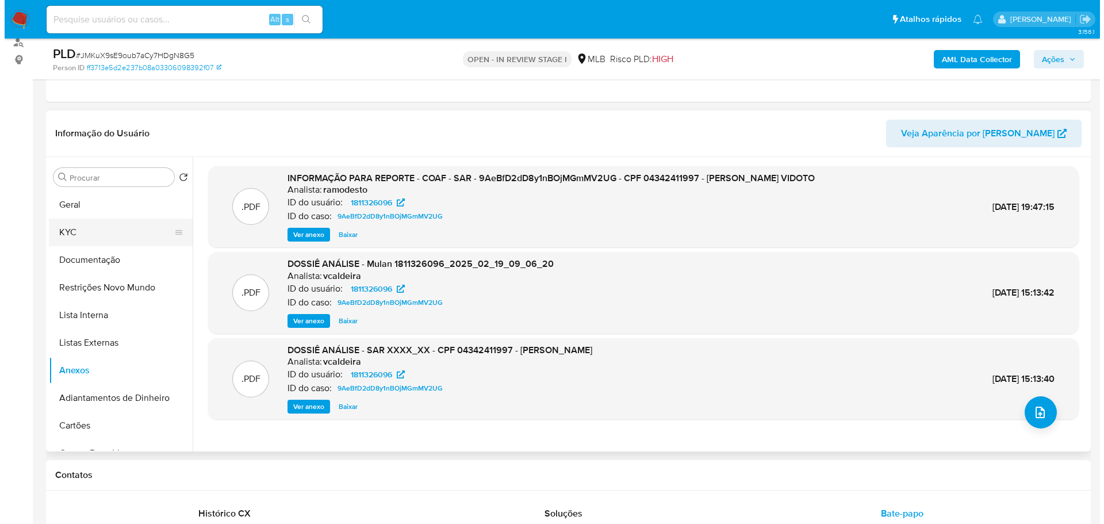
scroll to position [89, 0]
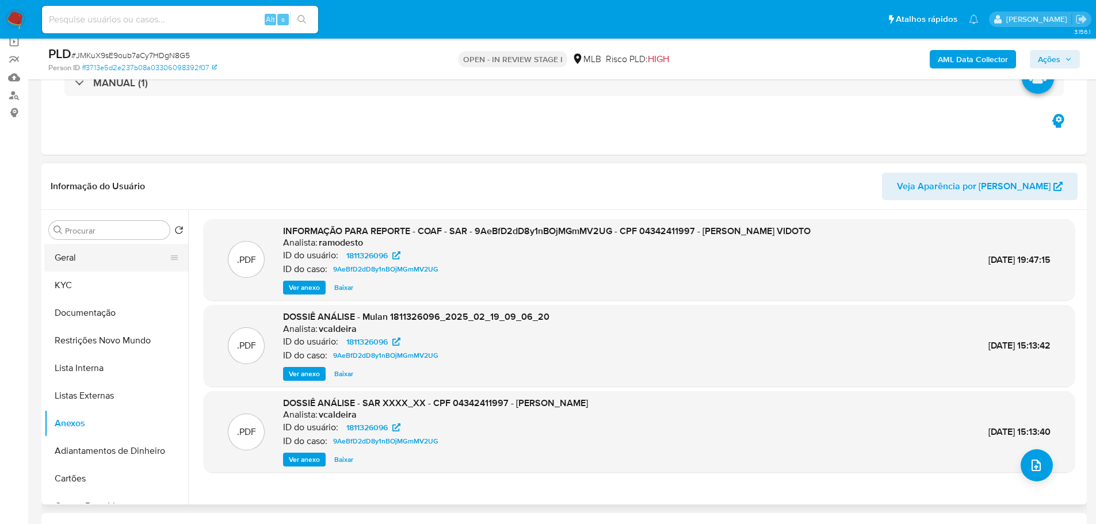
click at [67, 261] on button "Geral" at bounding box center [111, 258] width 135 height 28
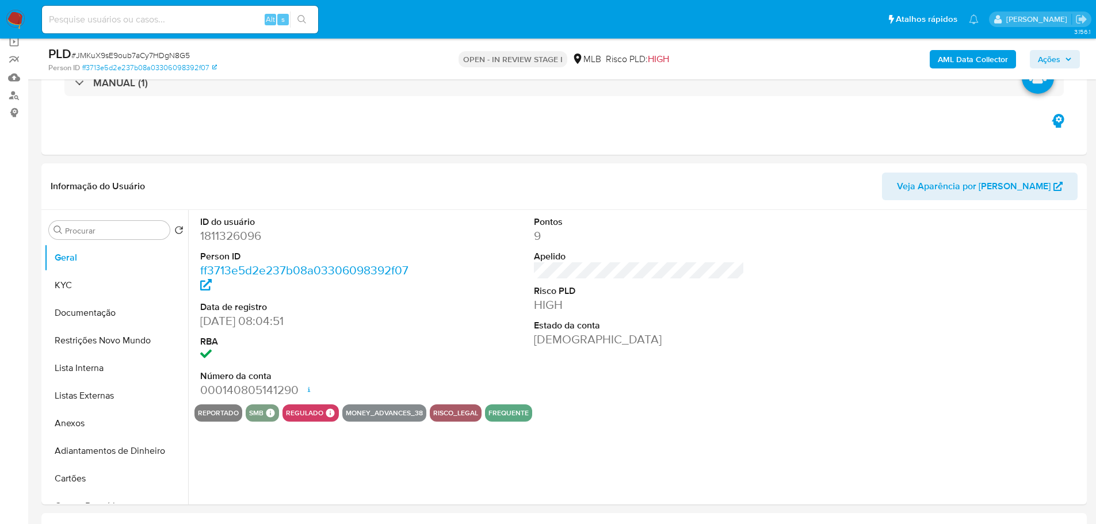
click at [241, 234] on dd "1811326096" at bounding box center [305, 236] width 211 height 16
copy dd "1811326096"
click at [1064, 52] on span "Ações" at bounding box center [1055, 59] width 34 height 16
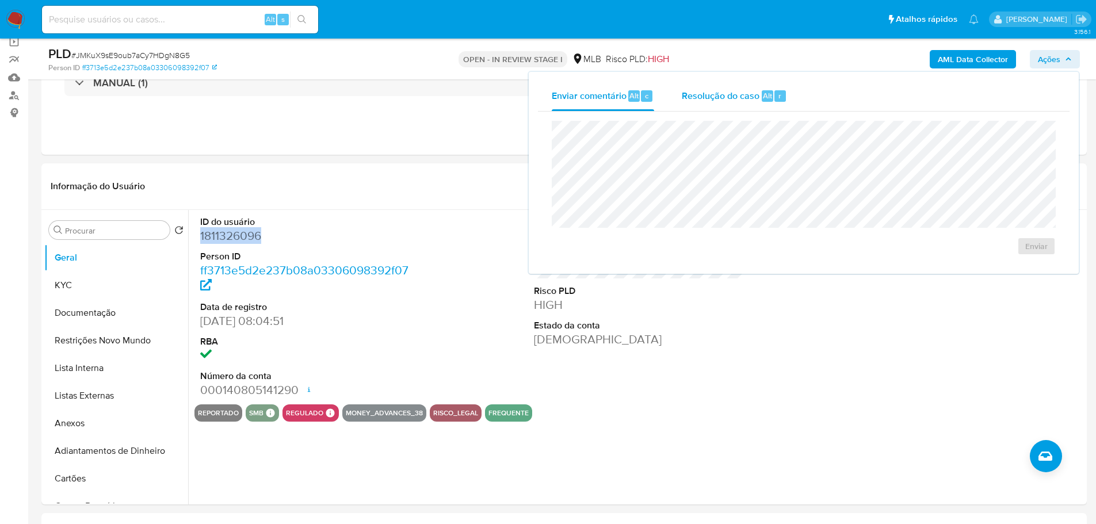
click at [745, 96] on span "Resolução do caso" at bounding box center [721, 95] width 78 height 13
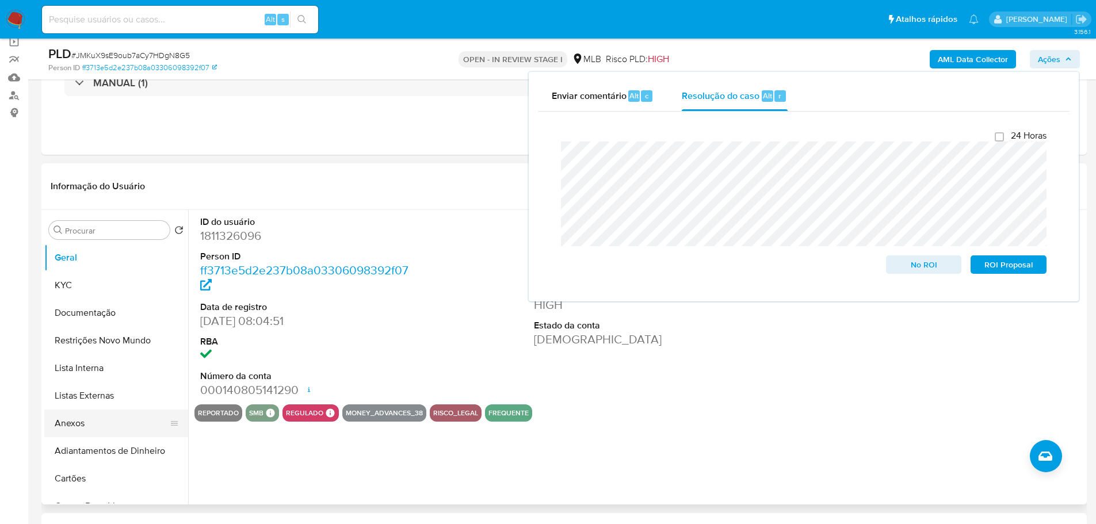
click at [99, 414] on button "Anexos" at bounding box center [111, 423] width 135 height 28
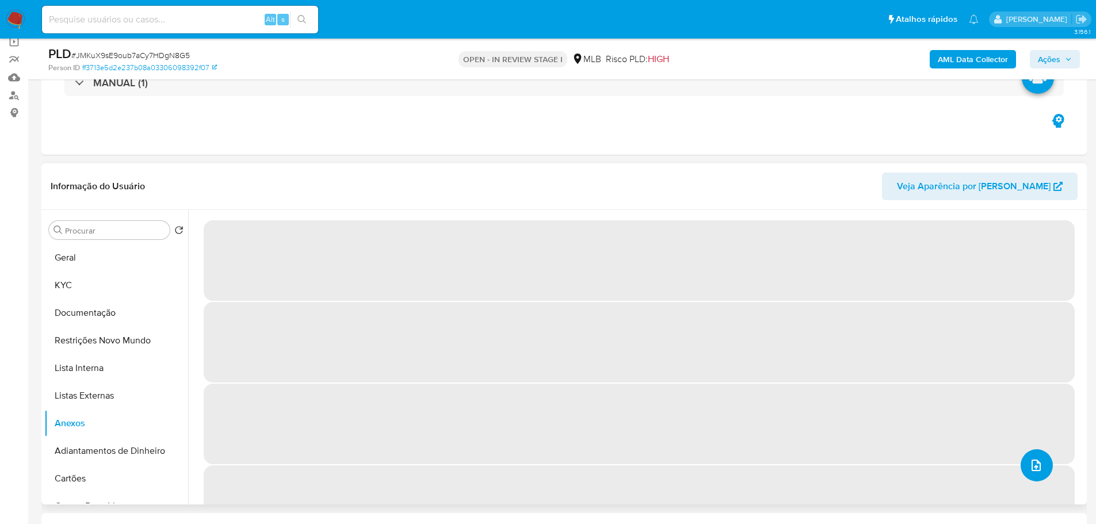
click at [1040, 477] on button "upload-file" at bounding box center [1036, 465] width 32 height 32
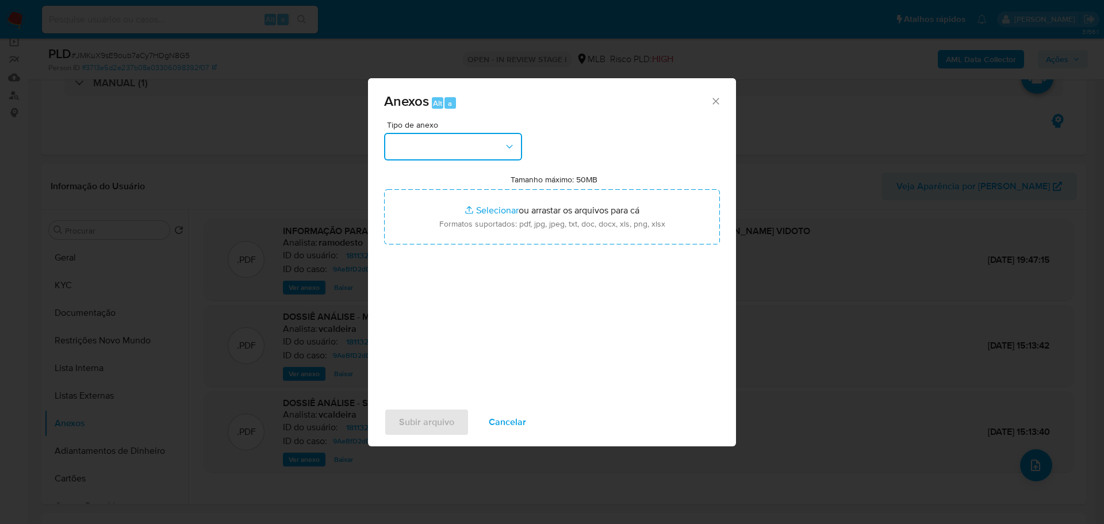
click at [498, 153] on button "button" at bounding box center [453, 147] width 138 height 28
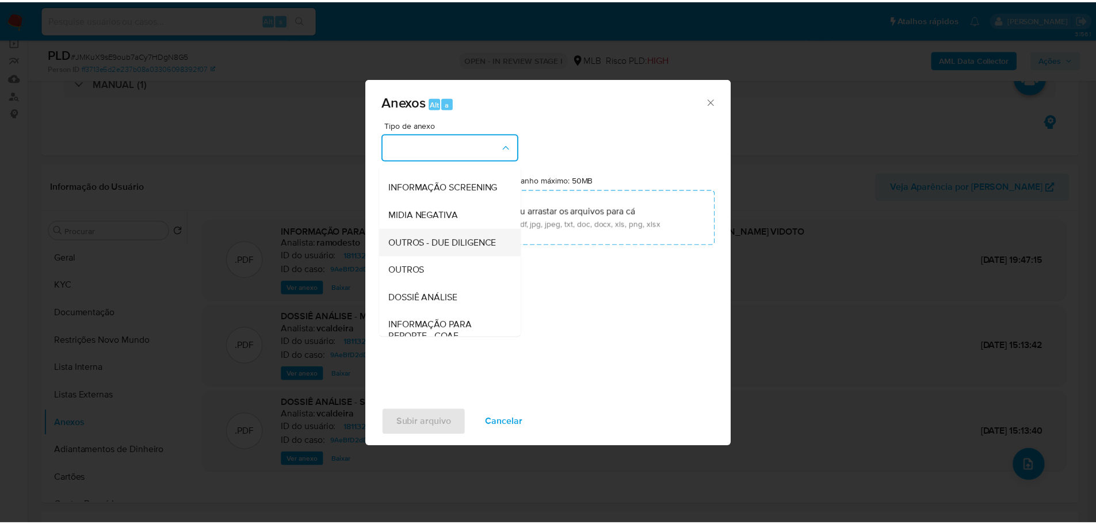
scroll to position [177, 0]
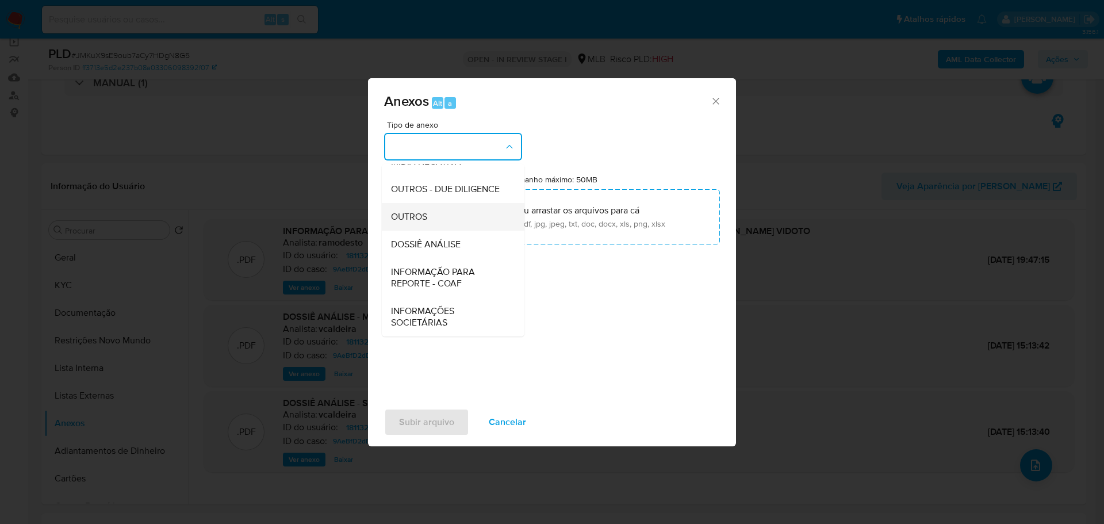
click at [425, 217] on span "OUTROS" at bounding box center [409, 217] width 36 height 12
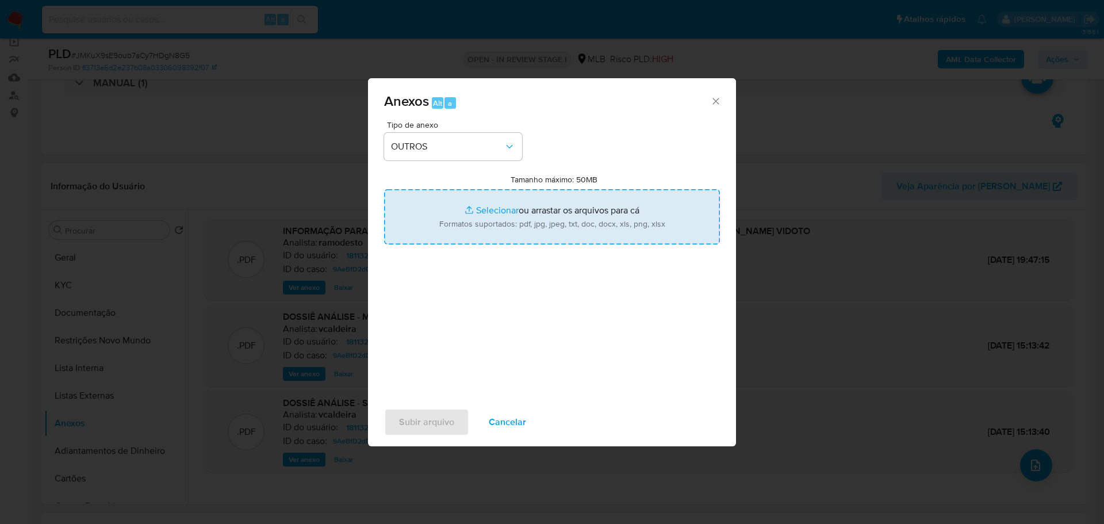
type input "C:\fakepath\2º SAR - XXX - CPF 04342411997 - EDUARDO ZAPELINI VIDOTO.pdf"
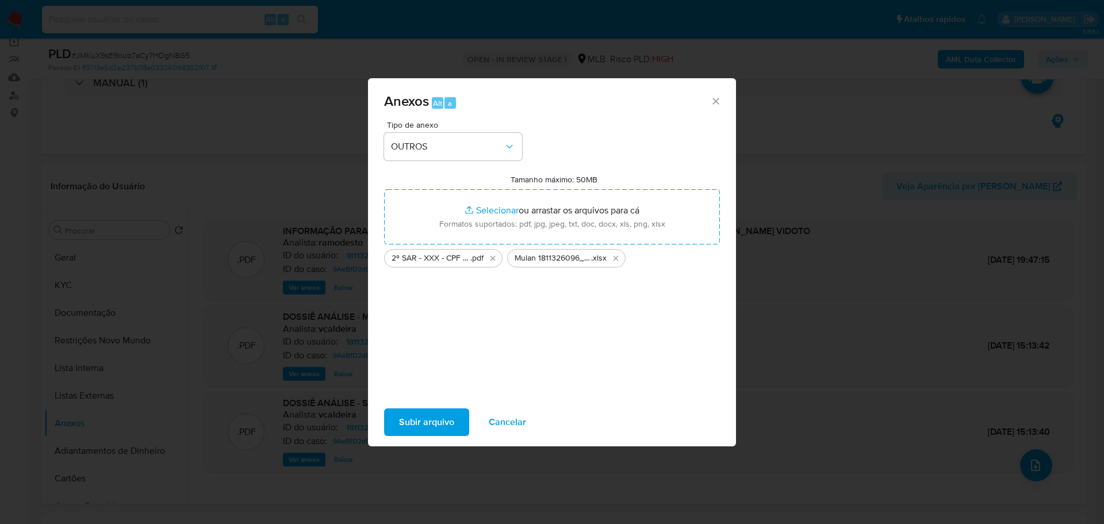
click at [434, 419] on span "Subir arquivo" at bounding box center [426, 421] width 55 height 25
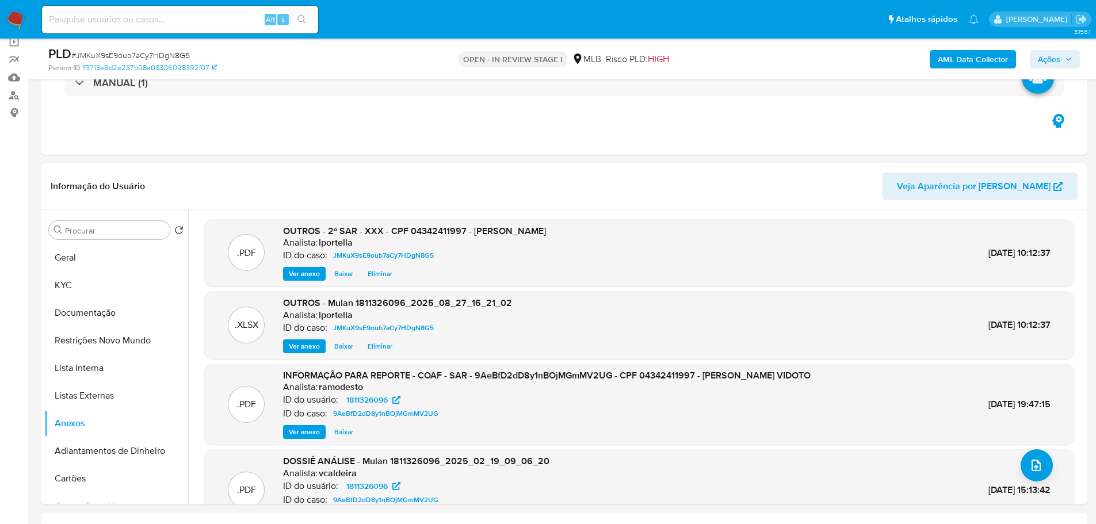
click at [1064, 51] on span "Ações" at bounding box center [1055, 59] width 34 height 16
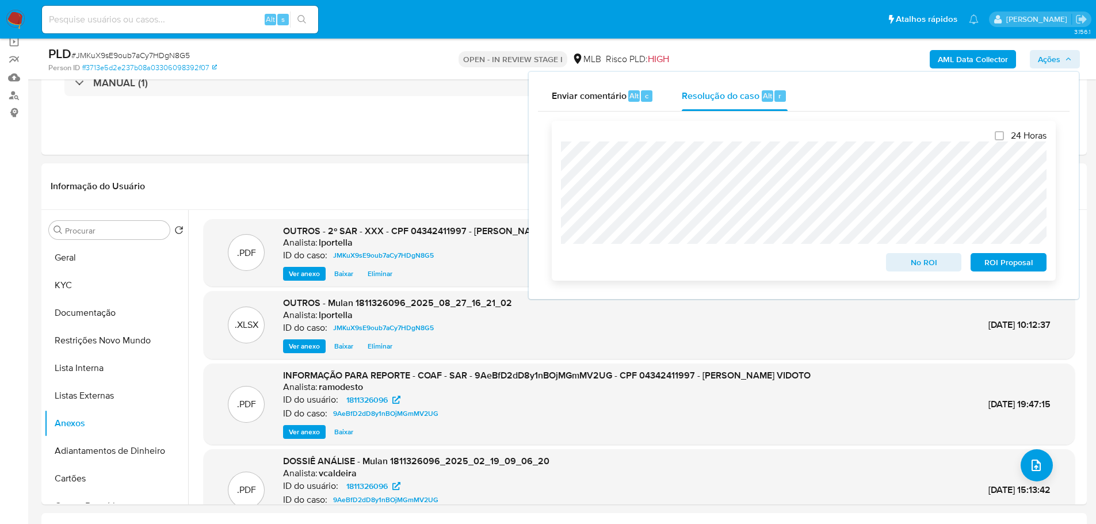
click at [1028, 266] on span "ROI Proposal" at bounding box center [1008, 262] width 60 height 16
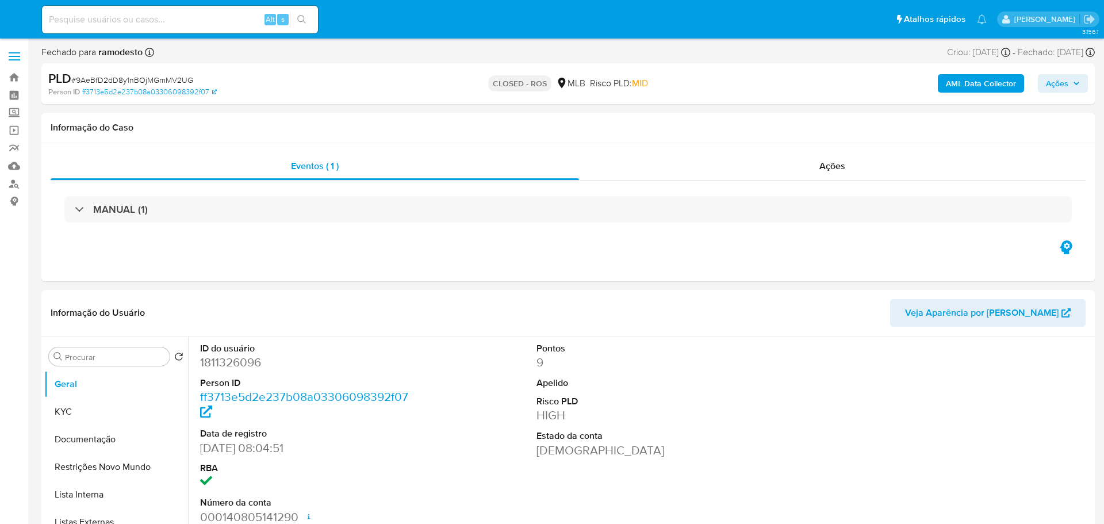
select select "10"
click at [812, 167] on div "Ações" at bounding box center [826, 166] width 503 height 28
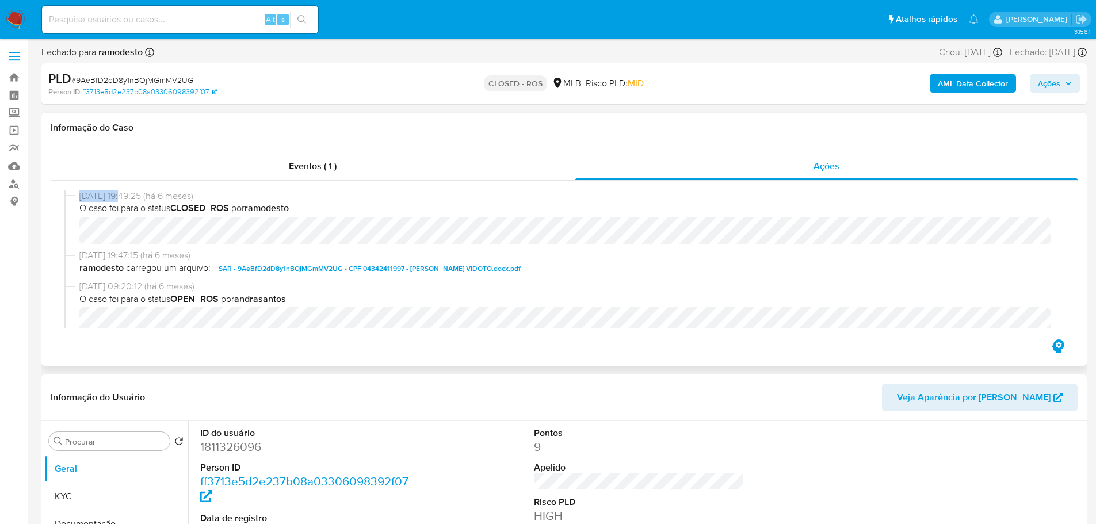
drag, startPoint x: 126, startPoint y: 197, endPoint x: 79, endPoint y: 199, distance: 47.2
click at [79, 199] on div "[DATE] 19:49:25 (há 6 meses) O caso foi para o status CLOSED_ROS por ramodesto" at bounding box center [563, 219] width 999 height 59
copy span "[DATE]"
click at [250, 177] on div "Eventos ( 1 )" at bounding box center [313, 166] width 525 height 28
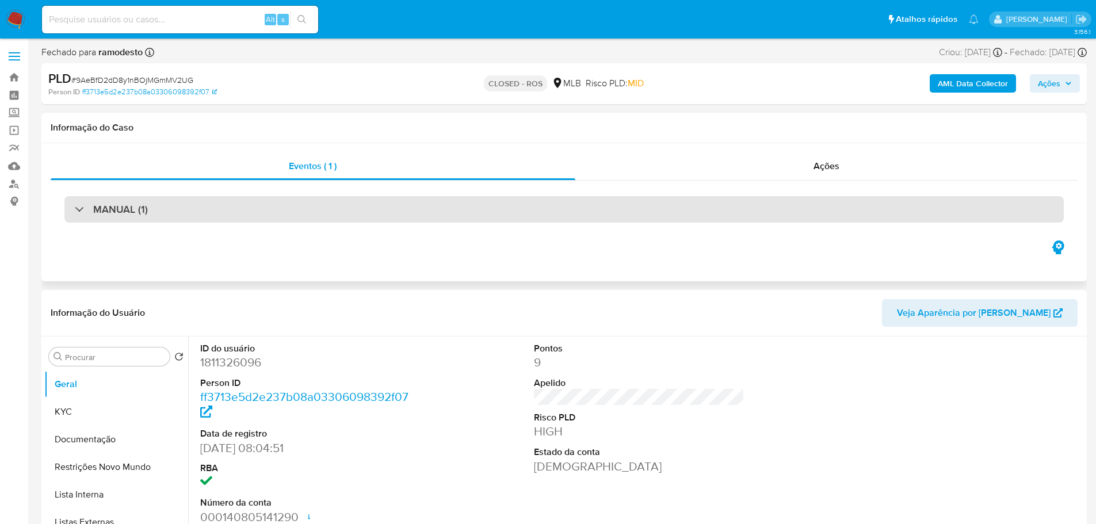
click at [143, 204] on h3 "MANUAL (1)" at bounding box center [120, 209] width 55 height 13
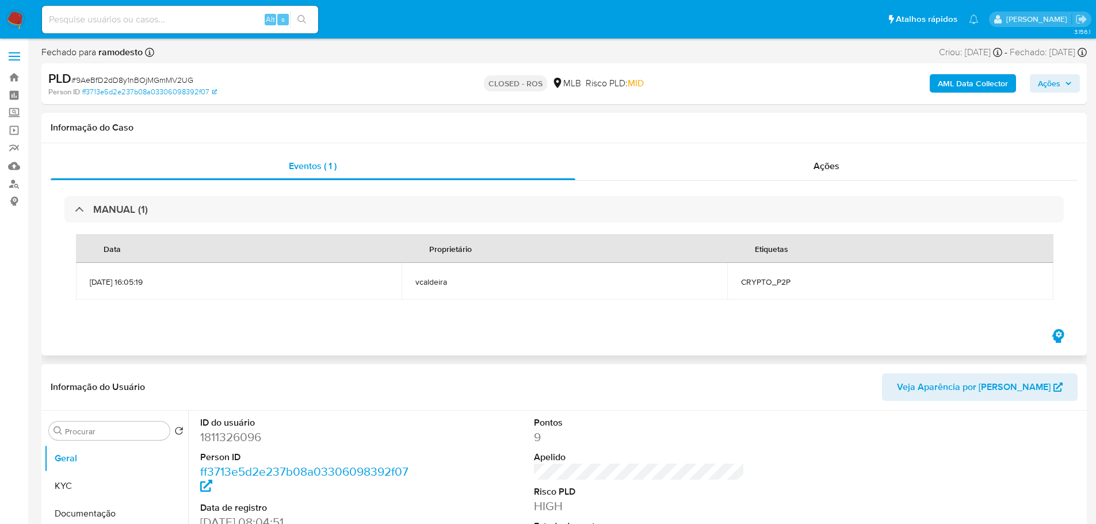
click at [762, 283] on span "CRYPTO_P2P" at bounding box center [890, 282] width 298 height 10
copy div "CRYPTO_P2P"
click at [176, 81] on span "# 9AeBfD2dD8y1nBOjMGmMV2UG" at bounding box center [132, 80] width 122 height 12
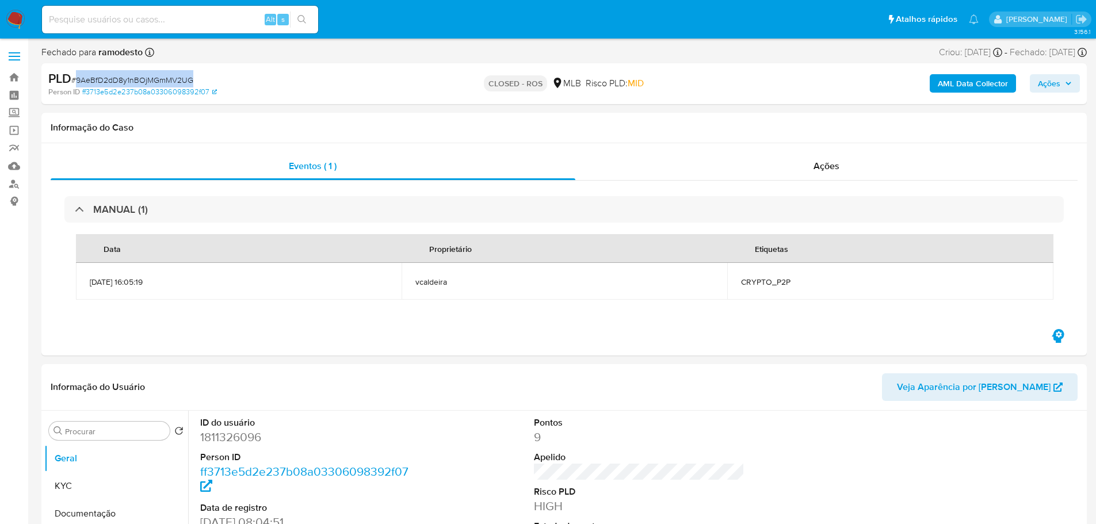
click at [176, 81] on span "# 9AeBfD2dD8y1nBOjMGmMV2UG" at bounding box center [132, 80] width 122 height 12
copy span "9AeBfD2dD8y1nBOjMGmMV2UG"
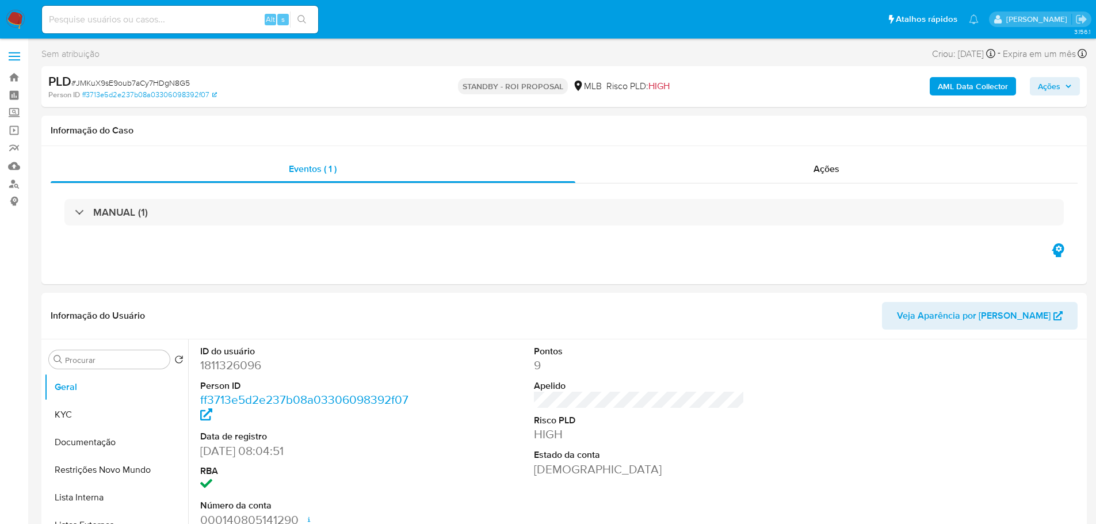
select select "10"
click at [122, 85] on span "# JMKuX9sE9oub7aCy7HDgN8G5" at bounding box center [130, 83] width 118 height 12
copy span "JMKuX9sE9oub7aCy7HDgN8G5"
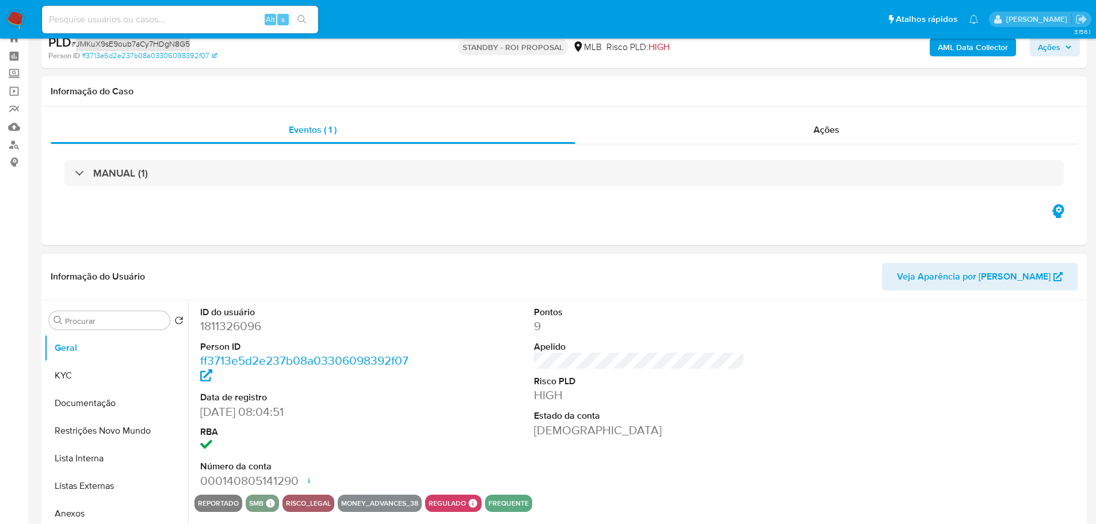
scroll to position [58, 0]
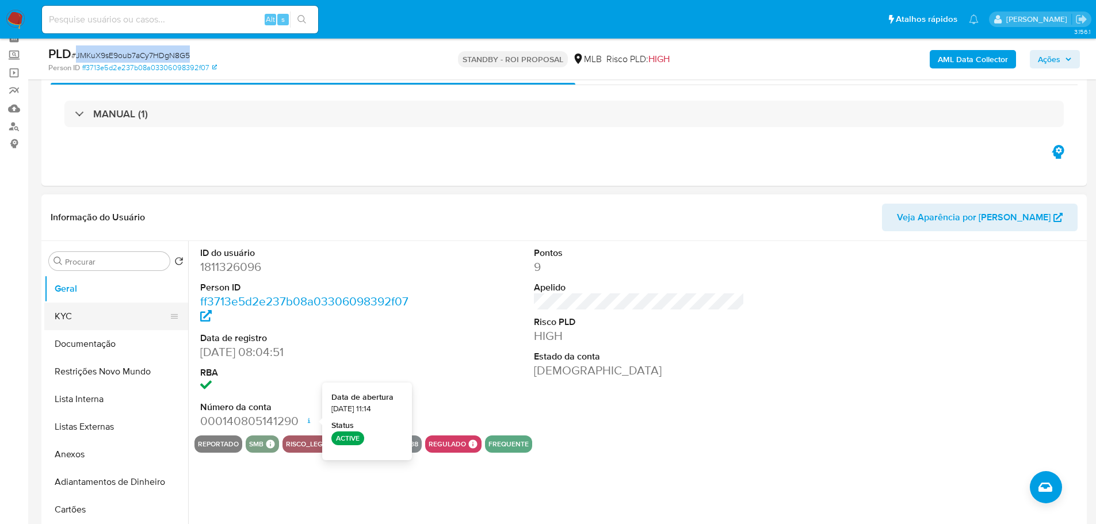
click at [92, 312] on button "KYC" at bounding box center [111, 317] width 135 height 28
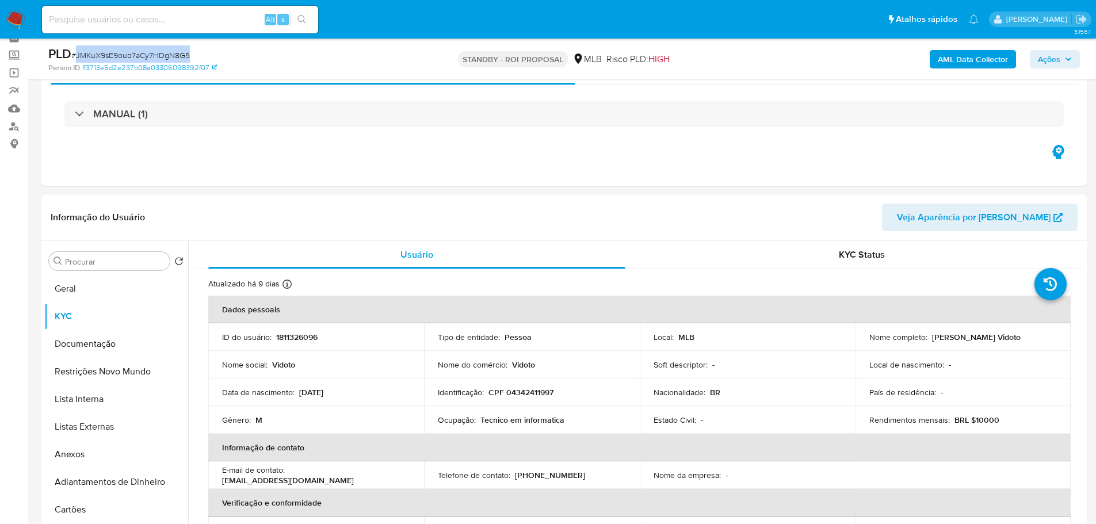
click at [10, 18] on img at bounding box center [16, 20] width 20 height 20
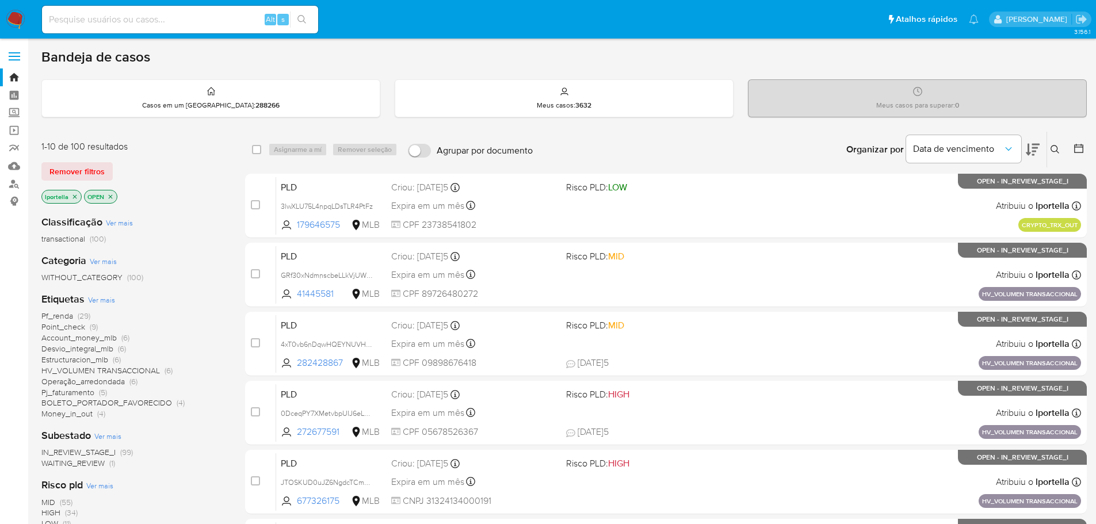
click at [199, 22] on input at bounding box center [180, 19] width 276 height 15
paste input "SOoZNKUiAVp9rPkCYd17JVBP"
type input "SOoZNKUiAVp9rPkCYd17JVBP"
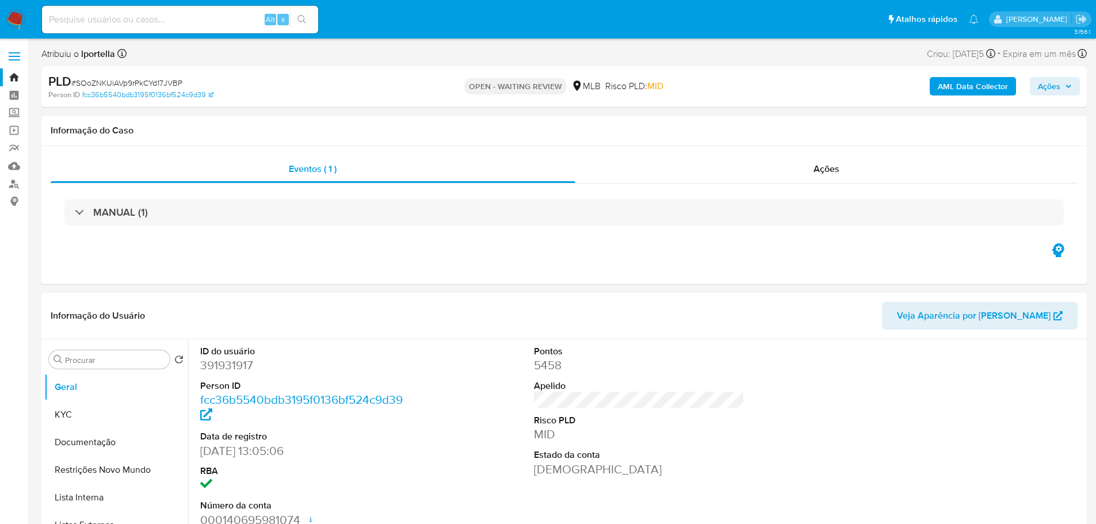
select select "10"
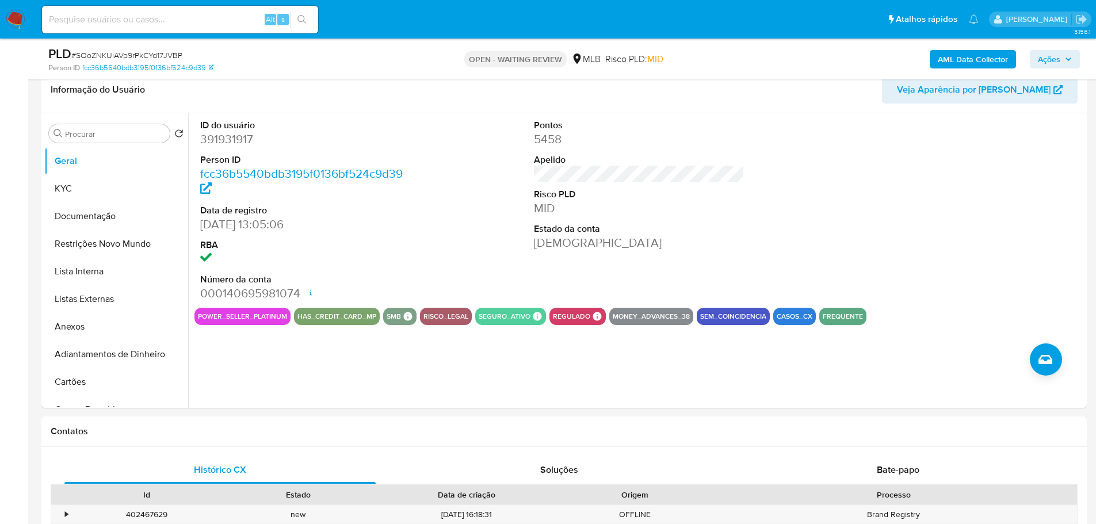
scroll to position [288, 0]
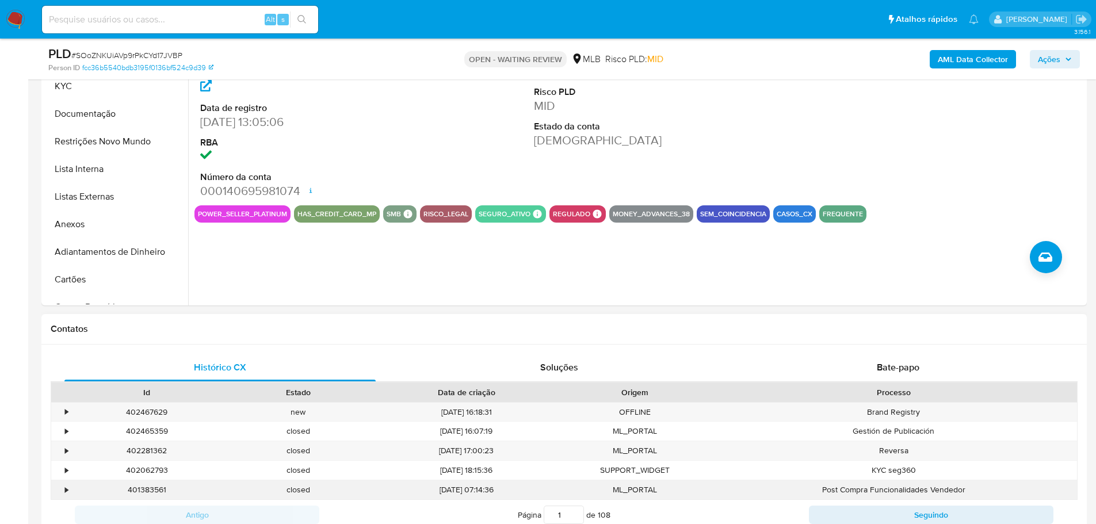
click at [340, 482] on div "closed" at bounding box center [298, 489] width 151 height 19
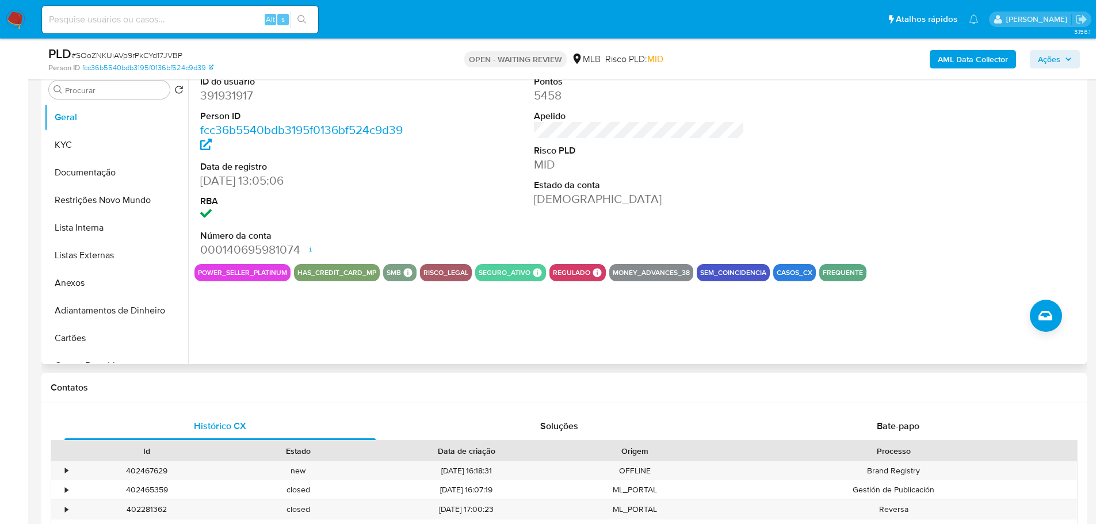
scroll to position [173, 0]
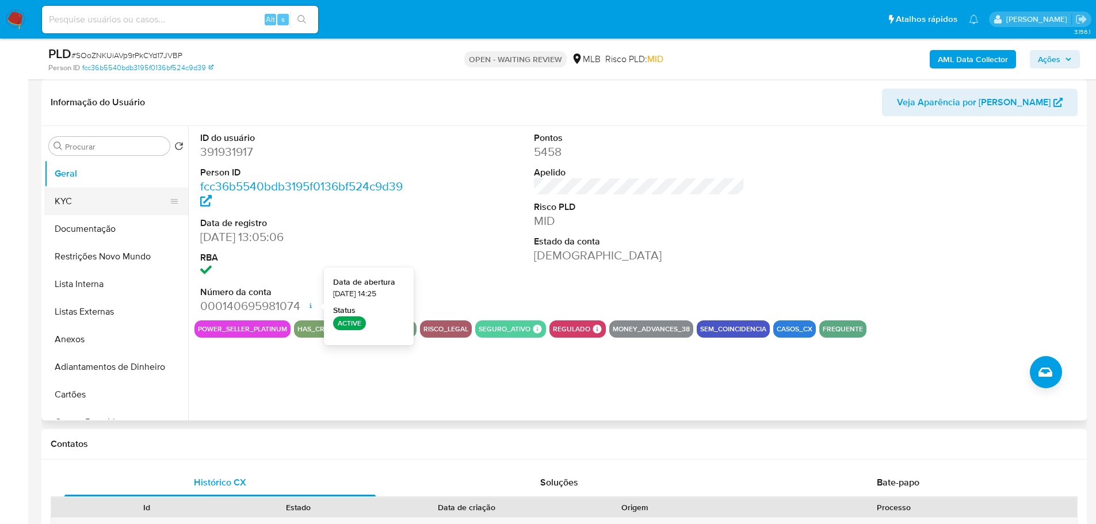
click at [90, 208] on button "KYC" at bounding box center [111, 201] width 135 height 28
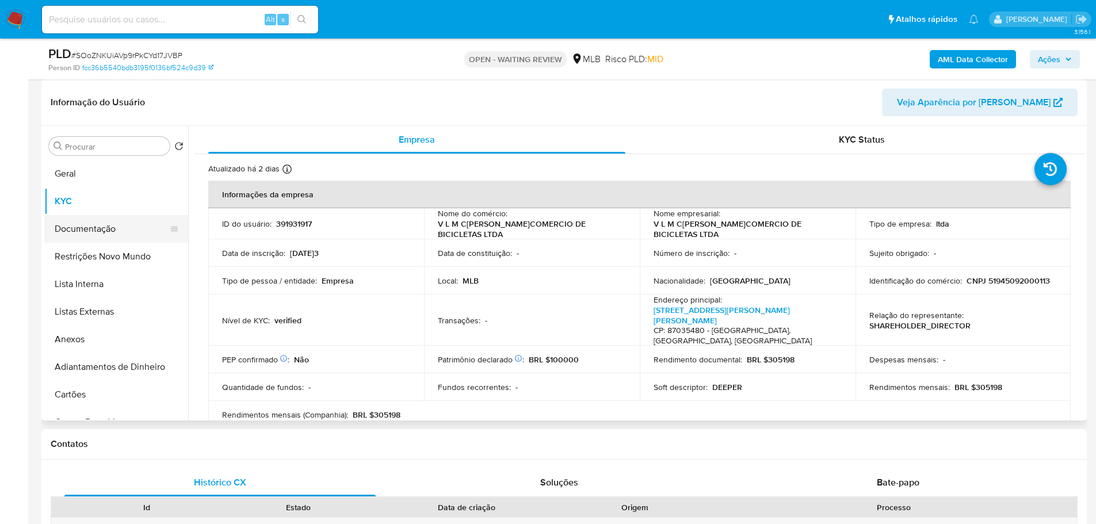
click at [95, 229] on button "Documentação" at bounding box center [111, 229] width 135 height 28
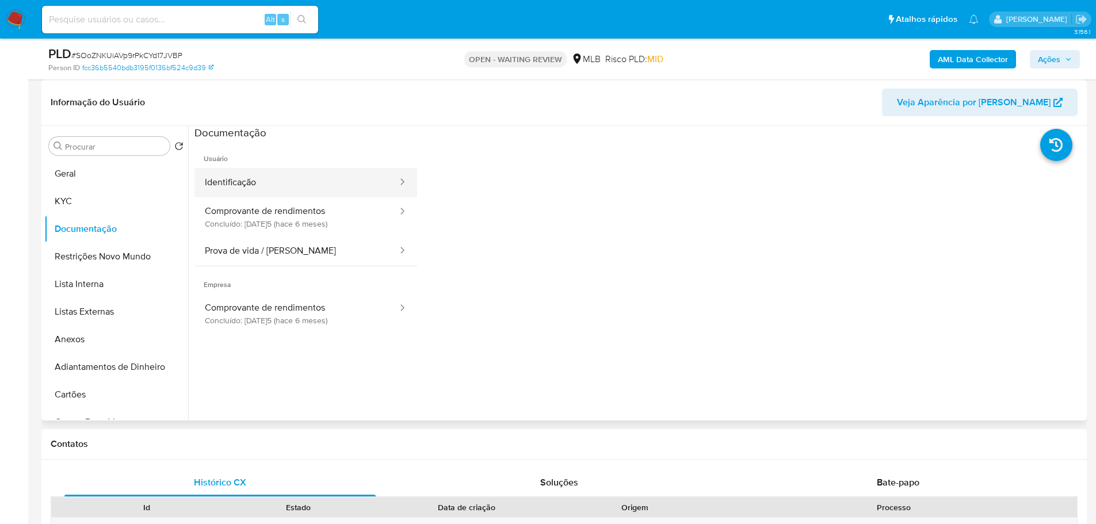
click at [243, 184] on button "Identificação" at bounding box center [296, 182] width 204 height 29
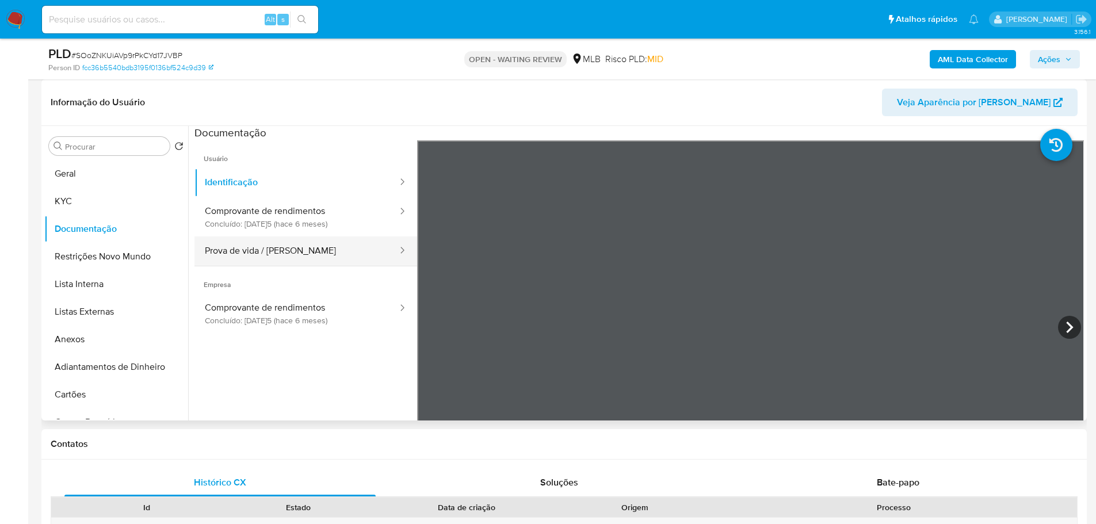
click at [297, 247] on button "Prova de vida / [PERSON_NAME]" at bounding box center [296, 250] width 204 height 29
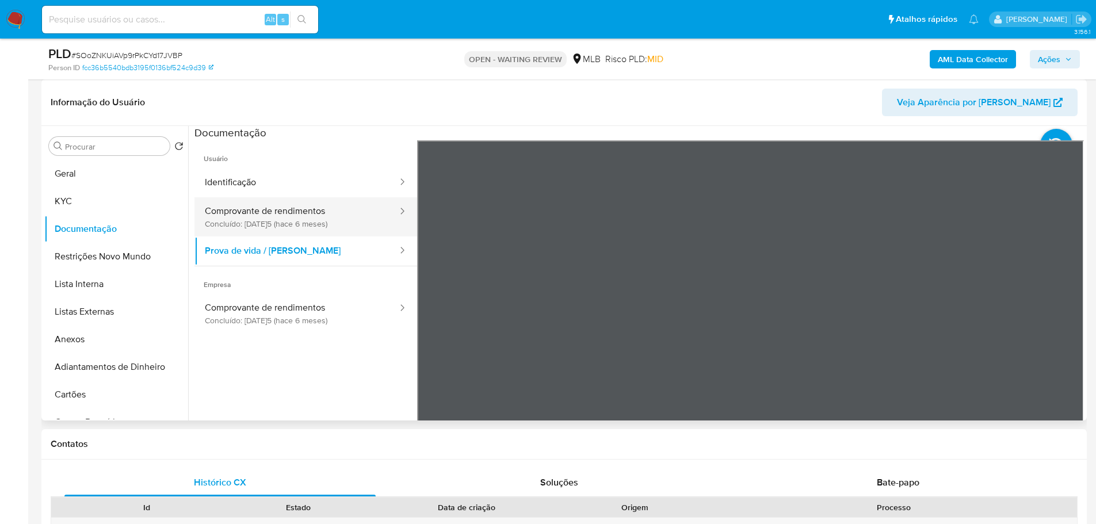
click at [317, 232] on button "Comprovante de rendimentos Concluído: 27/02/2025 (hace 6 meses)" at bounding box center [296, 216] width 204 height 39
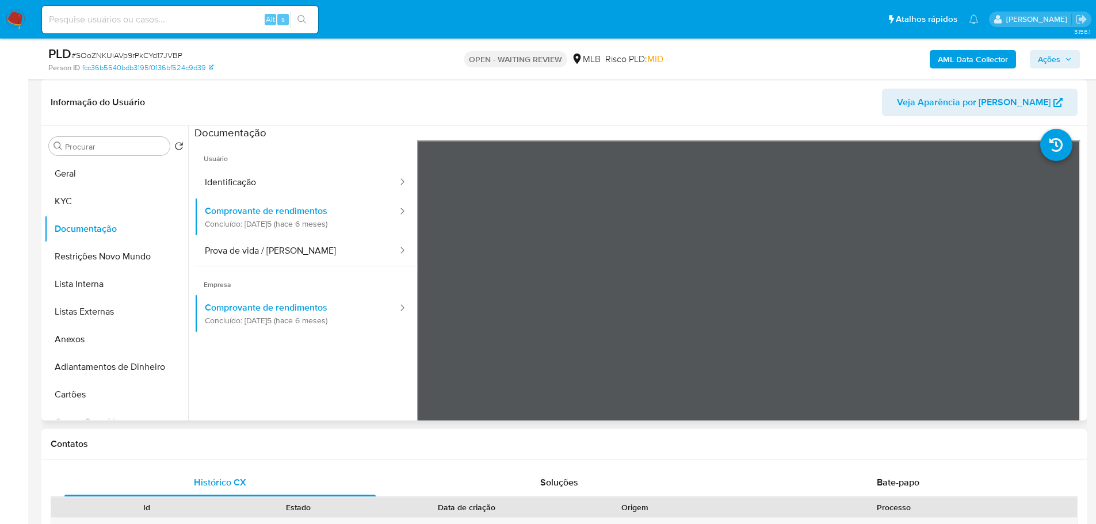
click at [574, 113] on header "Informação do Usuário Veja Aparência por Pessoa" at bounding box center [564, 103] width 1027 height 28
click at [112, 197] on button "KYC" at bounding box center [111, 201] width 135 height 28
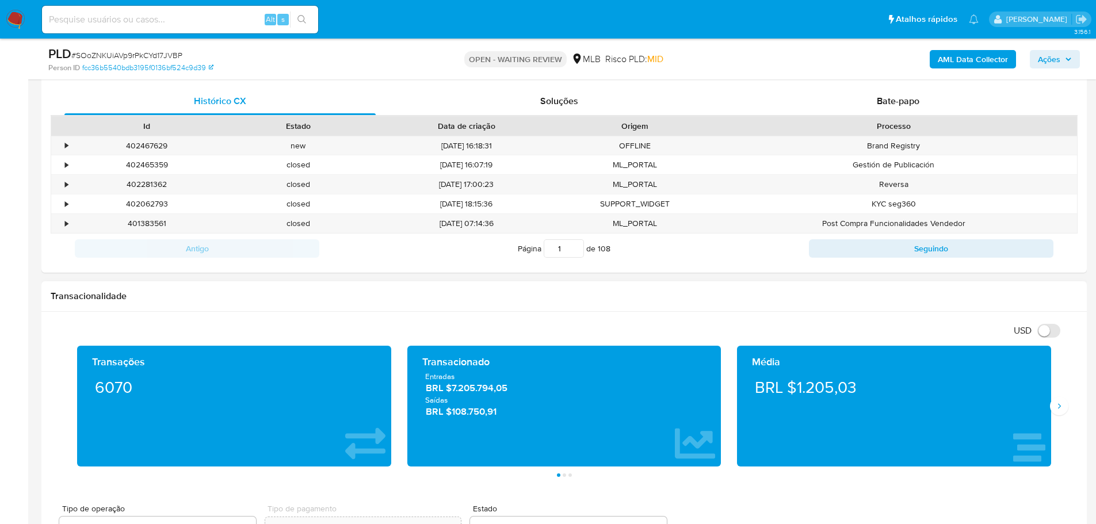
scroll to position [748, 0]
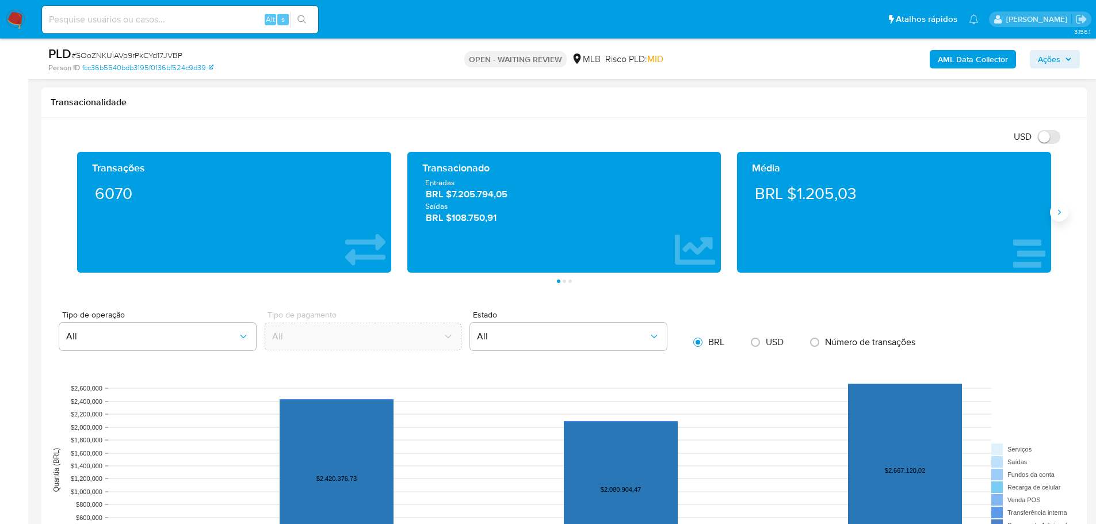
click at [1058, 213] on icon "Siguiente" at bounding box center [1058, 212] width 9 height 9
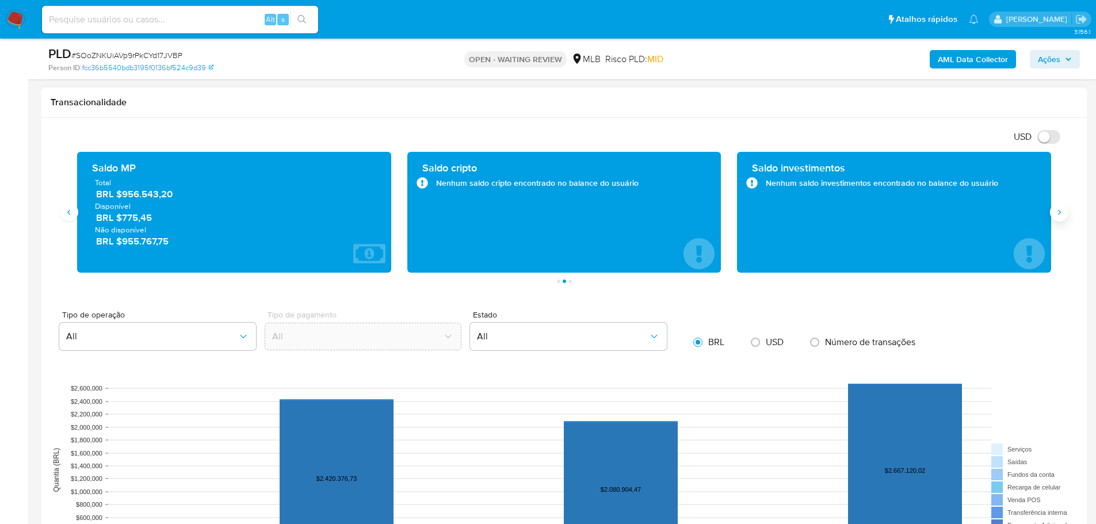
click at [1058, 213] on icon "Siguiente" at bounding box center [1058, 212] width 9 height 9
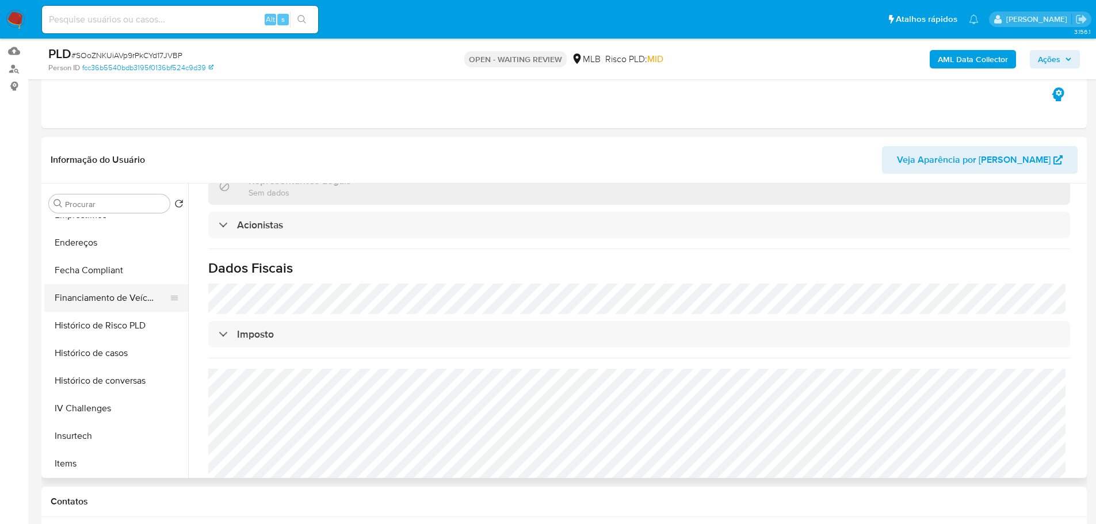
scroll to position [460, 0]
click at [111, 297] on button "Histórico de casos" at bounding box center [111, 296] width 135 height 28
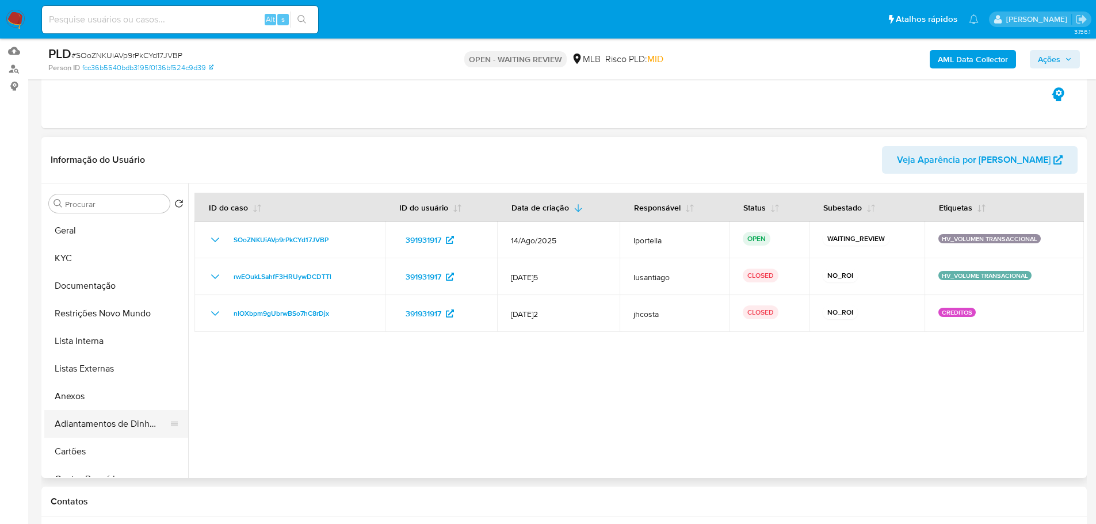
scroll to position [0, 0]
drag, startPoint x: 106, startPoint y: 317, endPoint x: 17, endPoint y: 328, distance: 90.3
click at [106, 317] on button "Restrições Novo Mundo" at bounding box center [116, 314] width 144 height 28
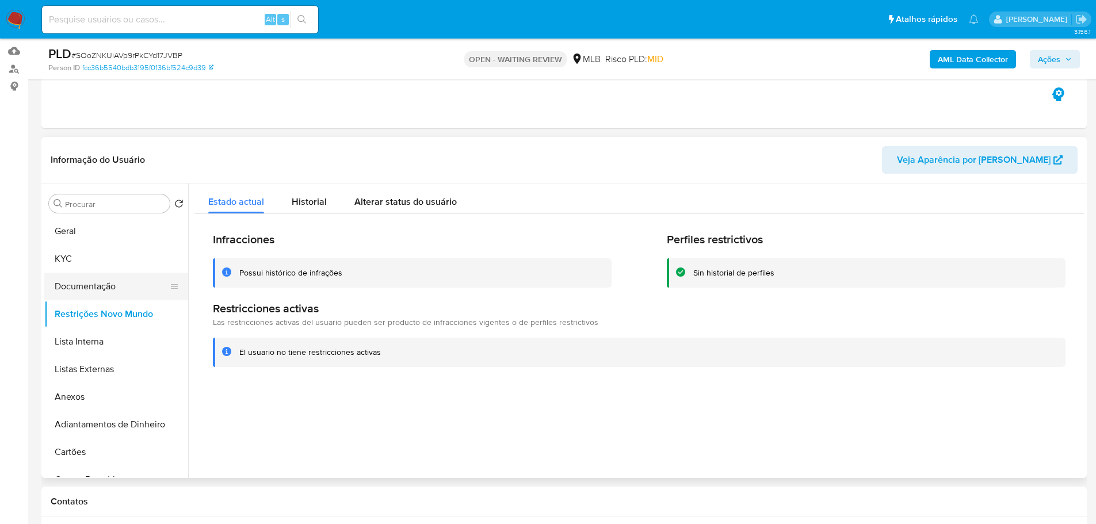
click at [74, 282] on button "Documentação" at bounding box center [111, 287] width 135 height 28
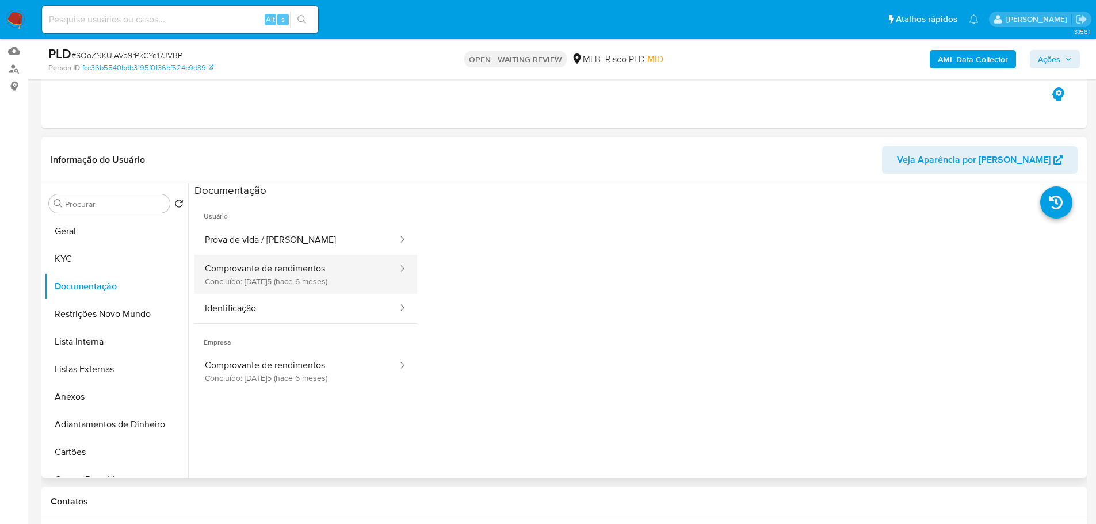
click at [246, 279] on button "Comprovante de rendimentos Concluído: 27/02/2025 (hace 6 meses)" at bounding box center [296, 274] width 204 height 39
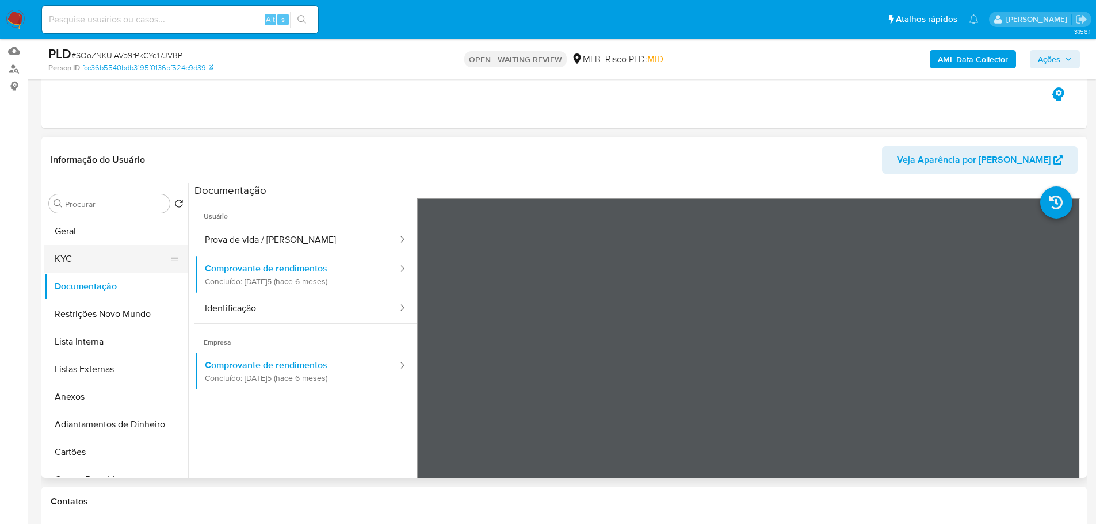
drag, startPoint x: 93, startPoint y: 262, endPoint x: 83, endPoint y: 259, distance: 10.0
click at [93, 262] on button "KYC" at bounding box center [111, 259] width 135 height 28
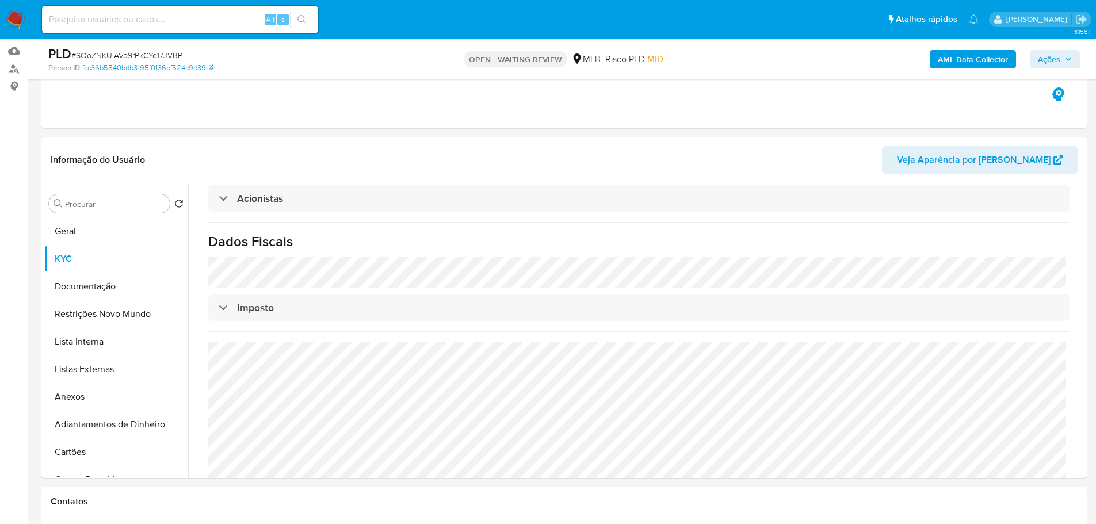
scroll to position [660, 0]
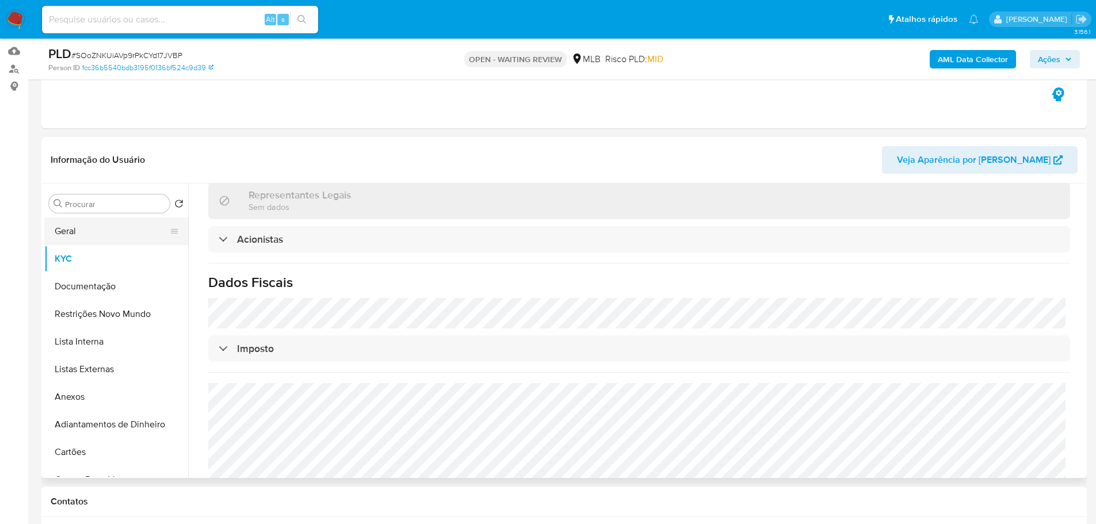
click at [95, 232] on button "Geral" at bounding box center [111, 231] width 135 height 28
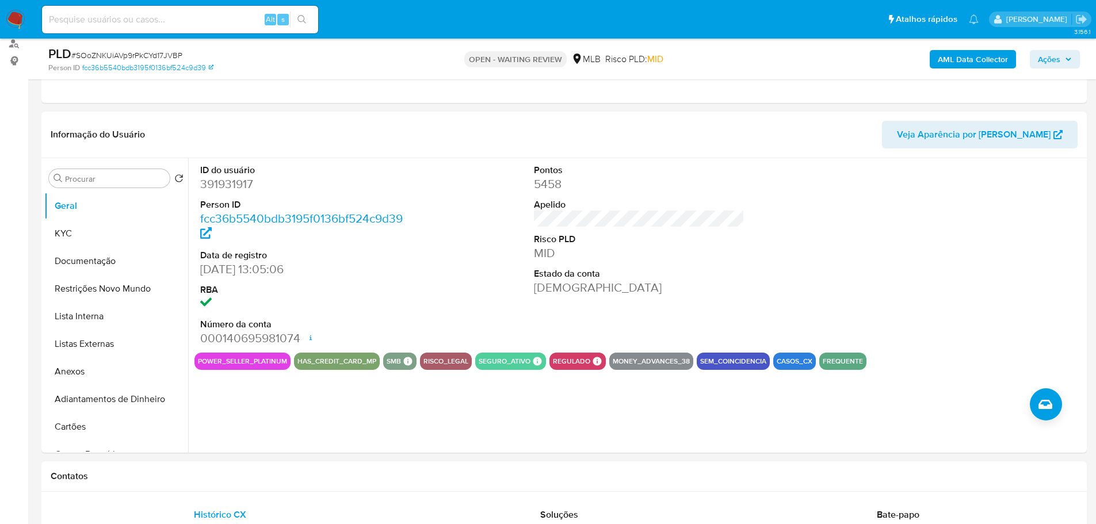
scroll to position [142, 0]
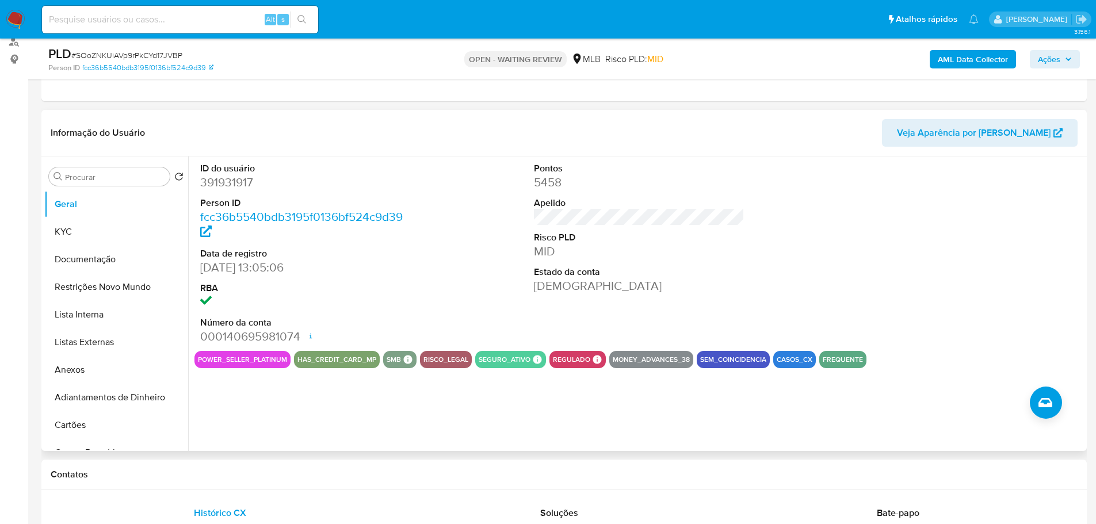
drag, startPoint x: 308, startPoint y: 480, endPoint x: 240, endPoint y: 428, distance: 85.4
click at [308, 480] on h1 "Contatos" at bounding box center [564, 475] width 1027 height 12
click at [80, 228] on button "KYC" at bounding box center [111, 232] width 135 height 28
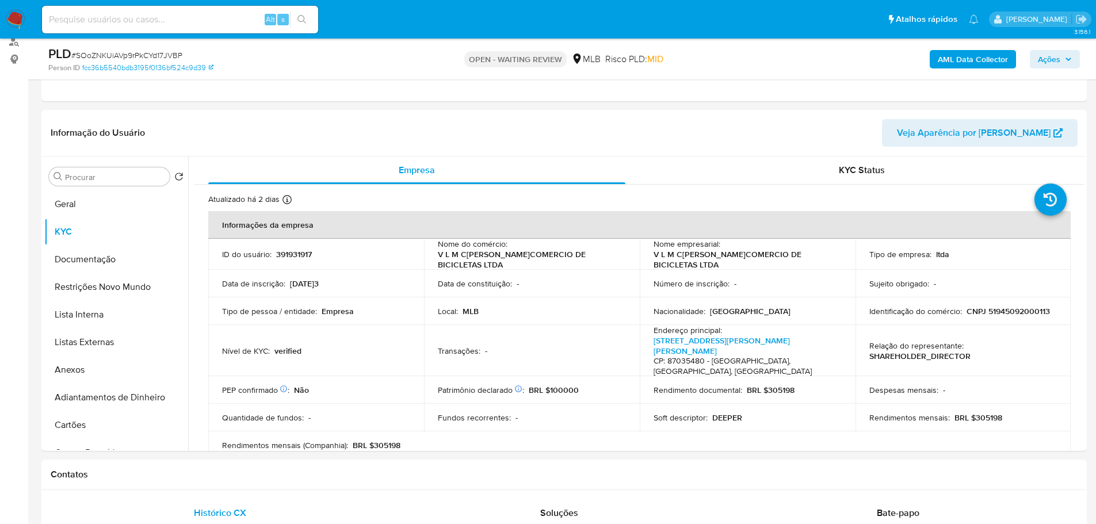
drag, startPoint x: 219, startPoint y: 468, endPoint x: 210, endPoint y: 456, distance: 15.6
click at [219, 469] on h1 "Contatos" at bounding box center [564, 475] width 1027 height 12
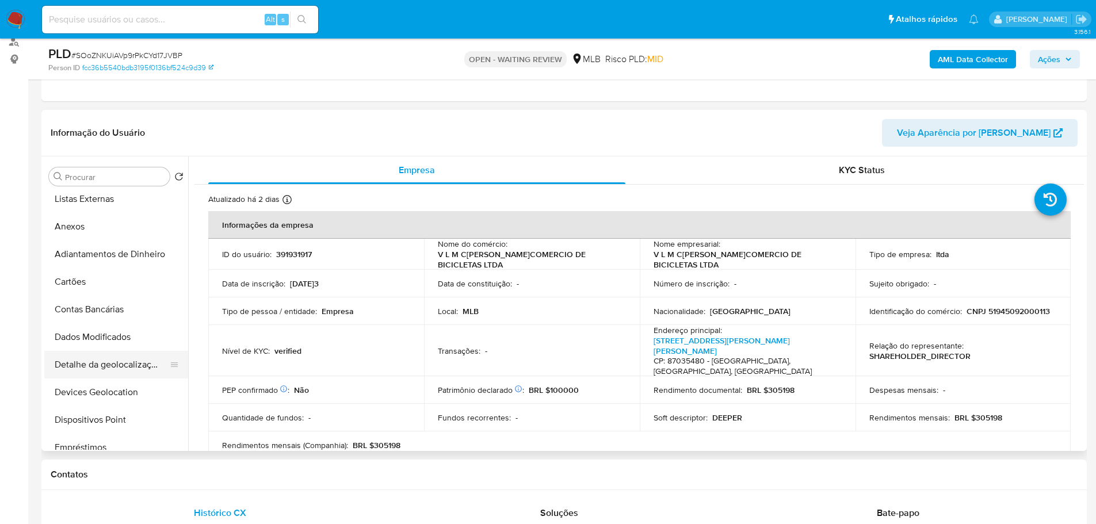
scroll to position [230, 0]
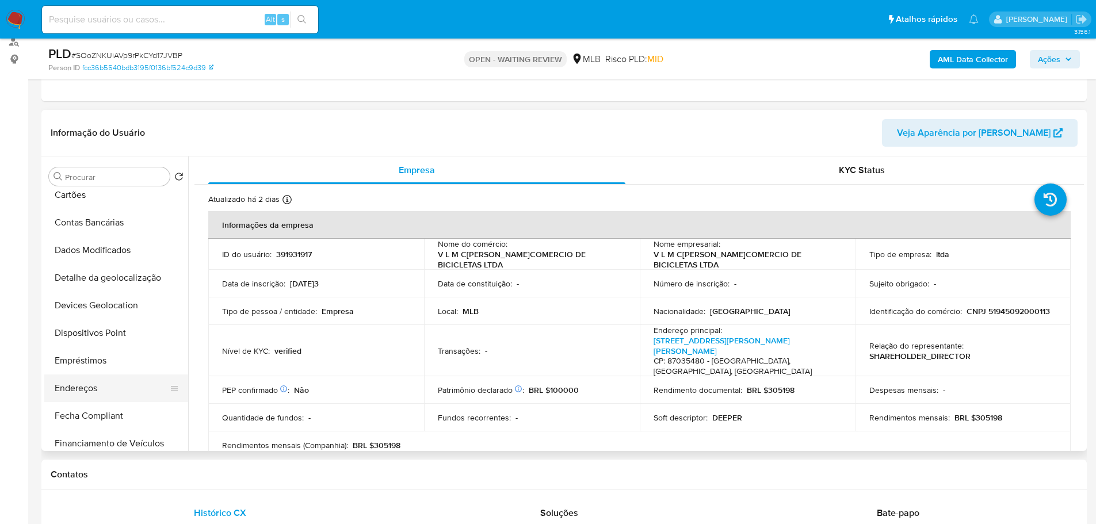
click at [98, 389] on button "Endereços" at bounding box center [111, 388] width 135 height 28
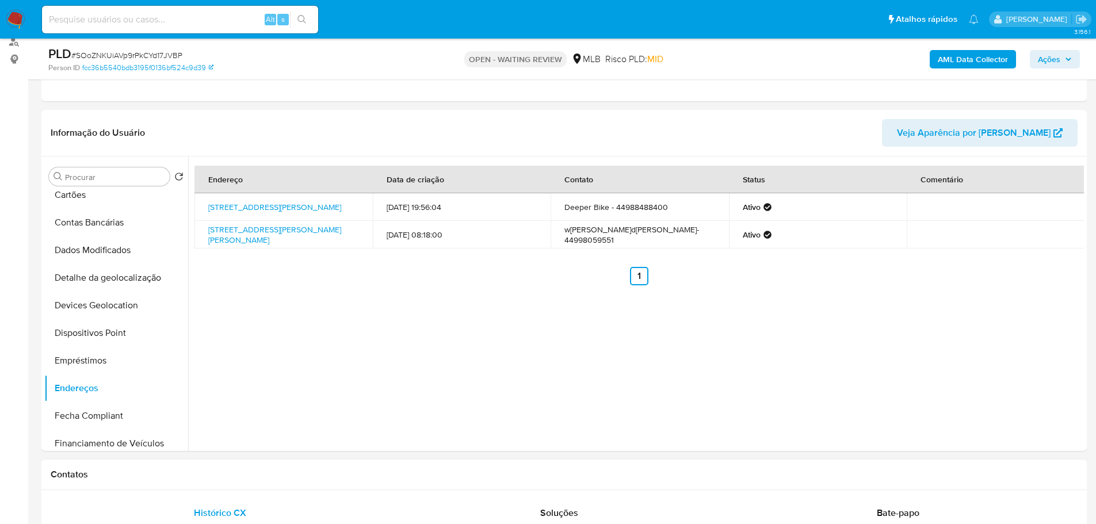
click at [250, 469] on h1 "Contatos" at bounding box center [564, 475] width 1027 height 12
click at [139, 277] on button "Detalhe da geolocalização" at bounding box center [111, 278] width 135 height 28
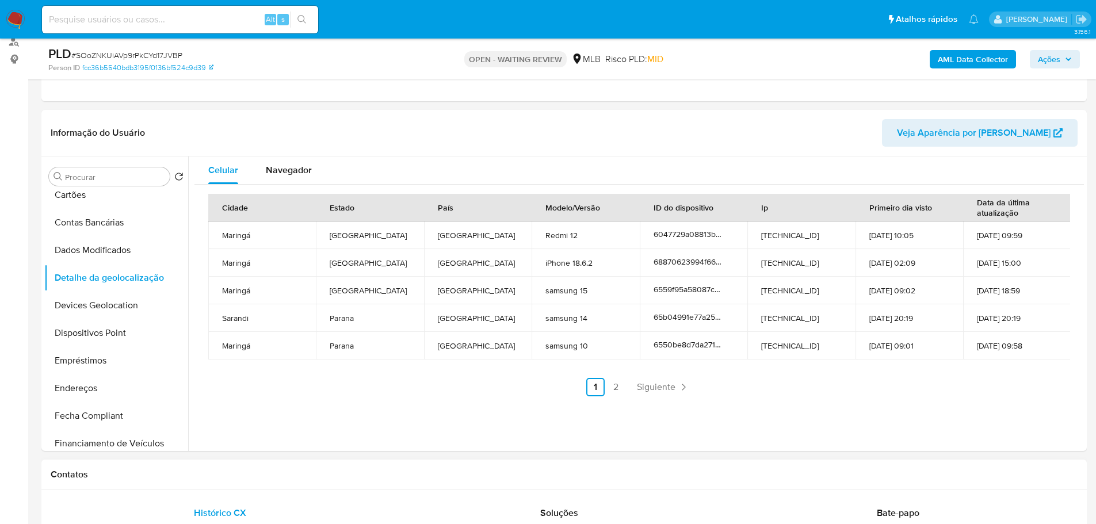
click at [165, 484] on div "Contatos" at bounding box center [563, 475] width 1045 height 30
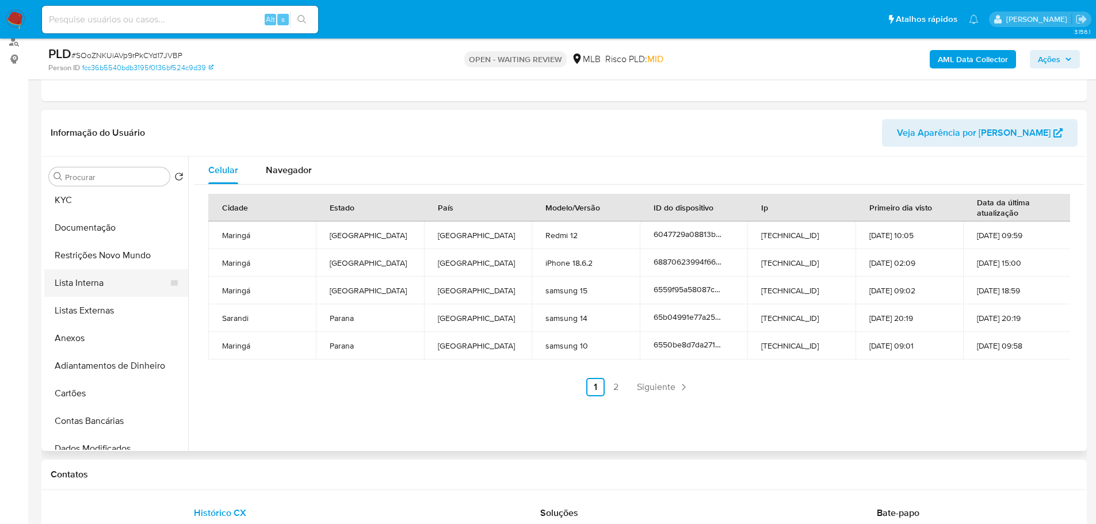
scroll to position [0, 0]
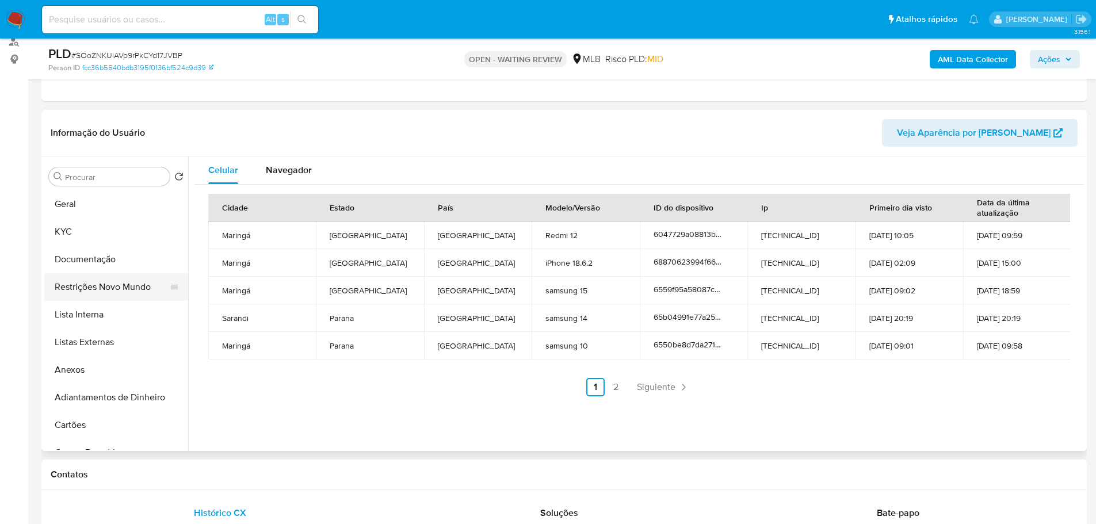
click at [101, 284] on button "Restrições Novo Mundo" at bounding box center [111, 287] width 135 height 28
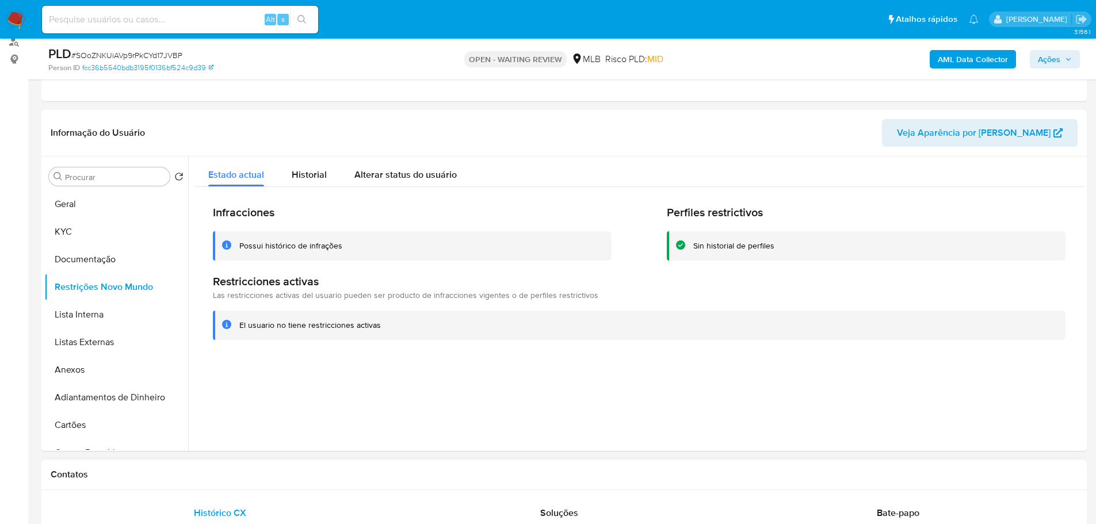
click at [236, 480] on div "Contatos" at bounding box center [563, 475] width 1045 height 30
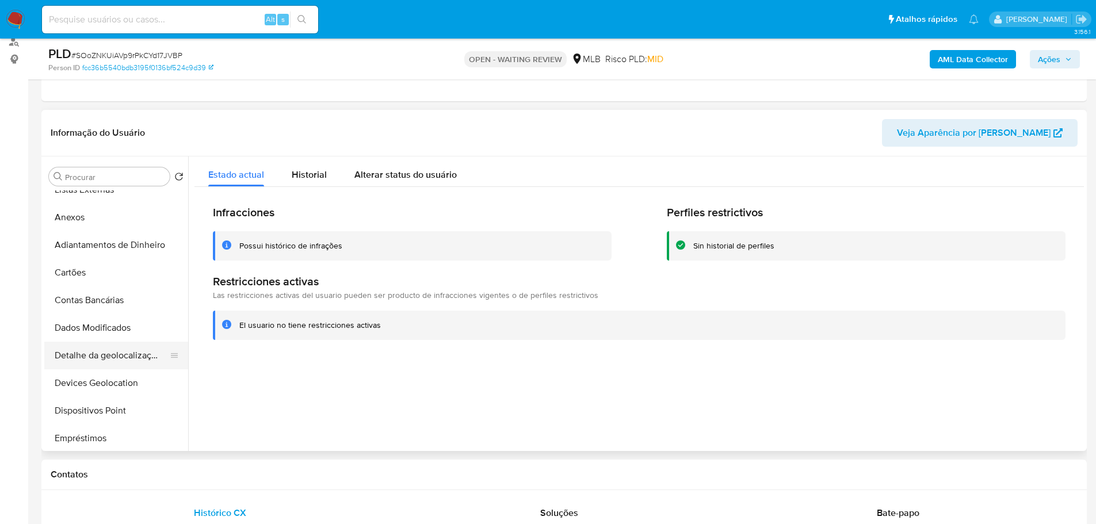
scroll to position [173, 0]
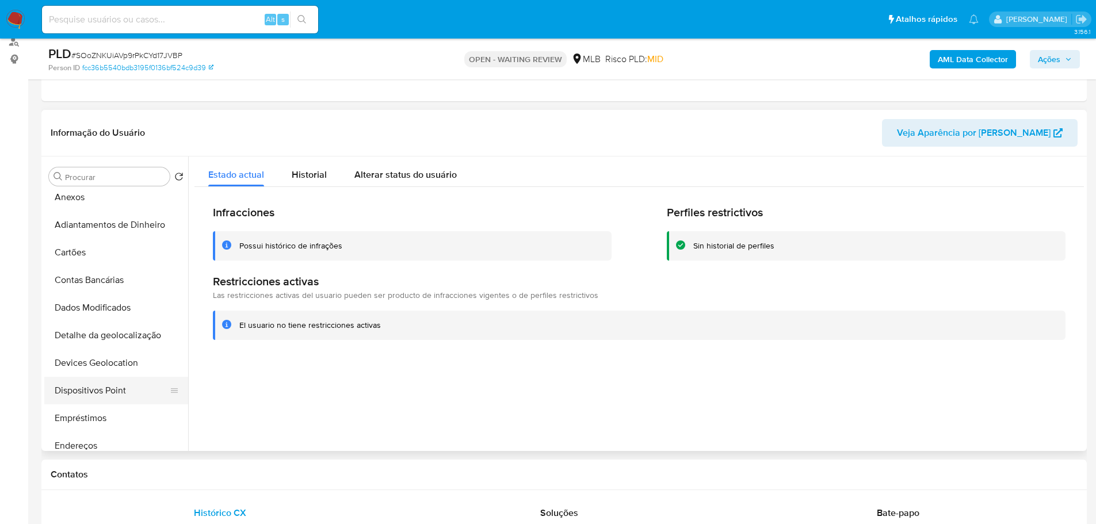
click at [119, 384] on button "Dispositivos Point" at bounding box center [111, 391] width 135 height 28
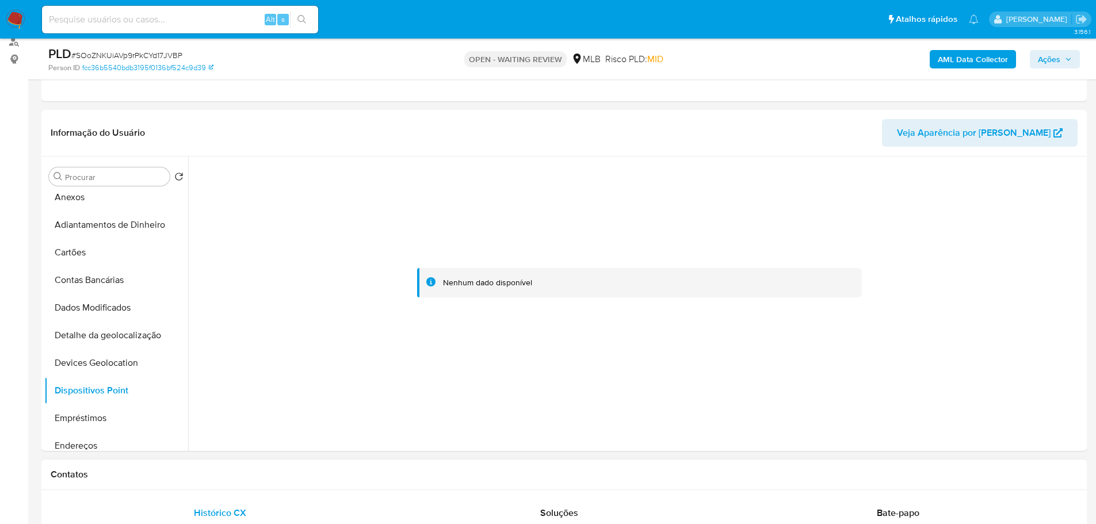
click at [422, 488] on div "Contatos" at bounding box center [563, 475] width 1045 height 30
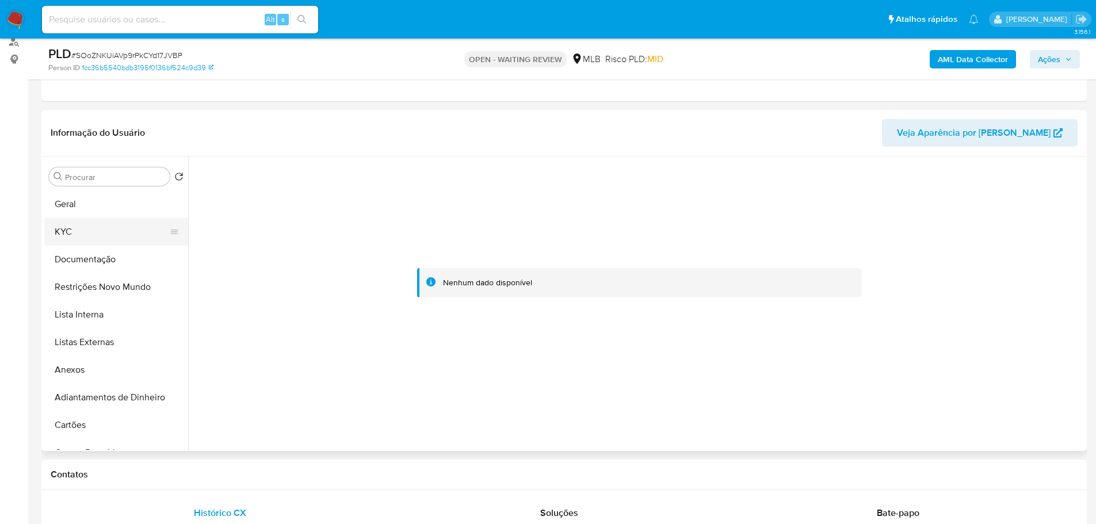
click at [93, 240] on button "KYC" at bounding box center [111, 232] width 135 height 28
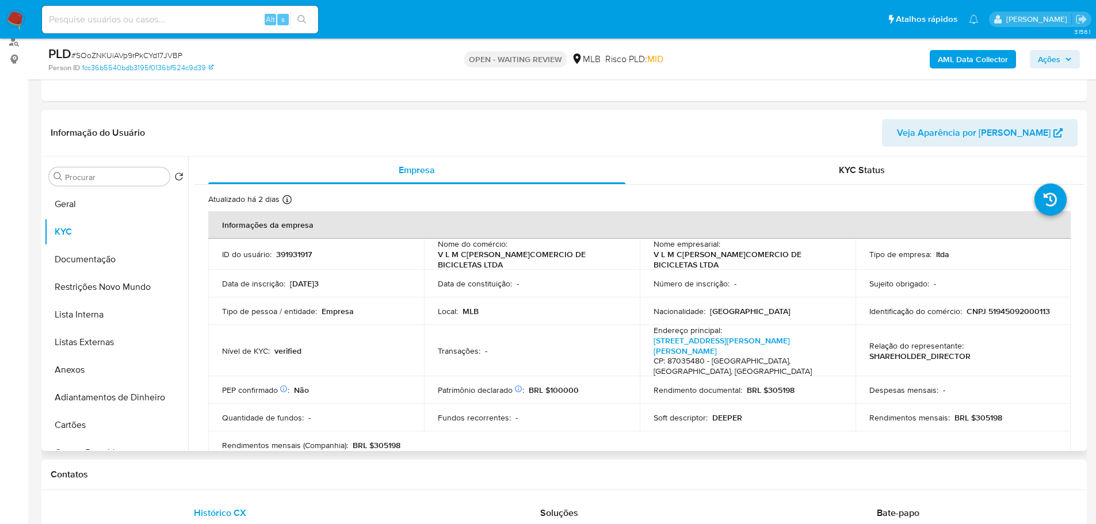
click at [1000, 306] on p "CNPJ 51945092000113" at bounding box center [1007, 311] width 83 height 10
copy p "51945092000113"
click at [109, 204] on button "Geral" at bounding box center [111, 204] width 135 height 28
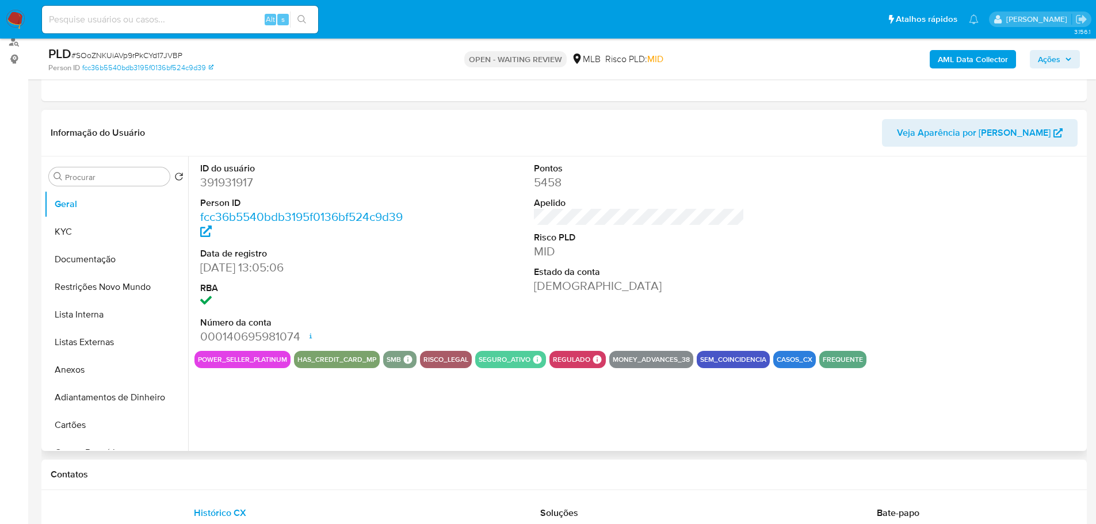
click at [250, 188] on dd "391931917" at bounding box center [305, 182] width 211 height 16
click at [239, 182] on dd "391931917" at bounding box center [305, 182] width 211 height 16
copy dd "391931917"
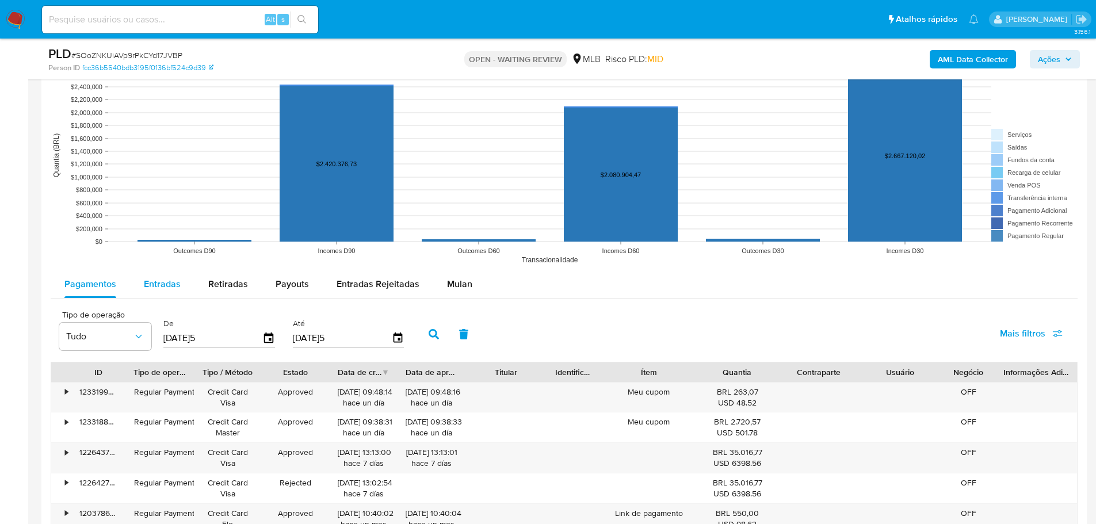
click at [155, 280] on span "Entradas" at bounding box center [162, 283] width 37 height 13
select select "10"
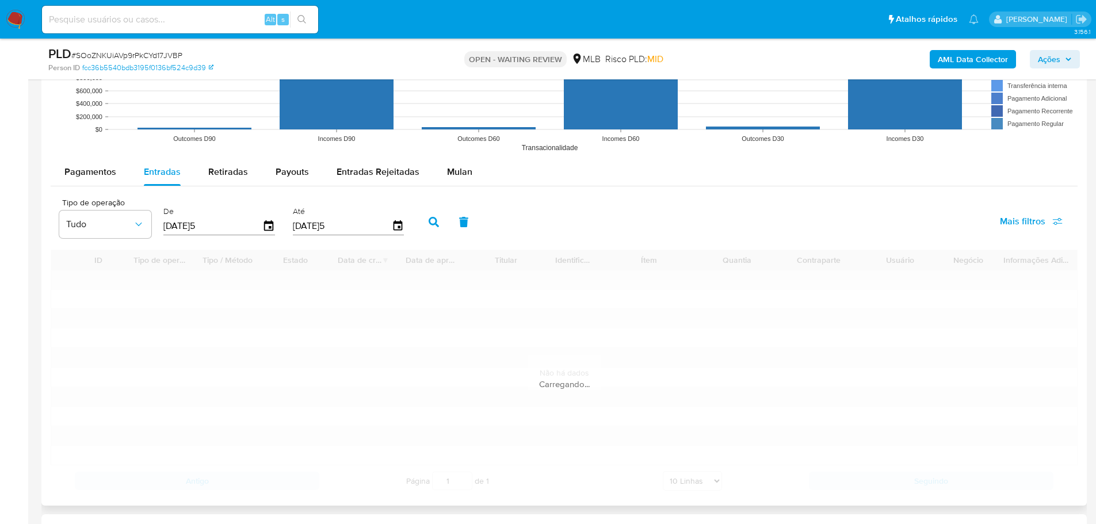
scroll to position [1177, 0]
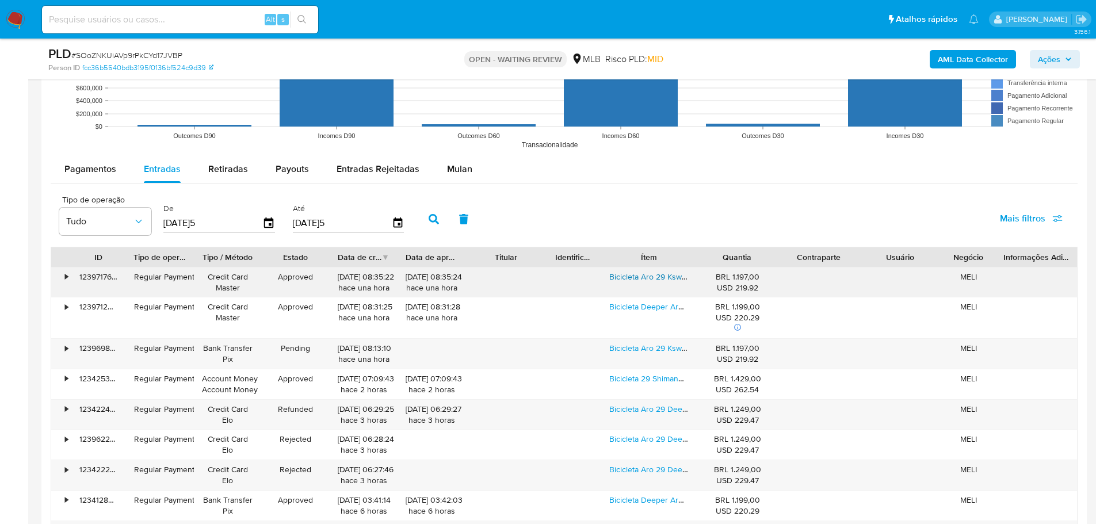
click at [627, 274] on link "Bicicleta Aro 29 Ksw 9v Freio Hidráulico Trava E K7 11/40" at bounding box center [709, 277] width 201 height 12
click at [648, 350] on link "Bicicleta Aro 29 Ksw 9v Freio Hidráulico Trava E K7 11/40" at bounding box center [709, 348] width 201 height 12
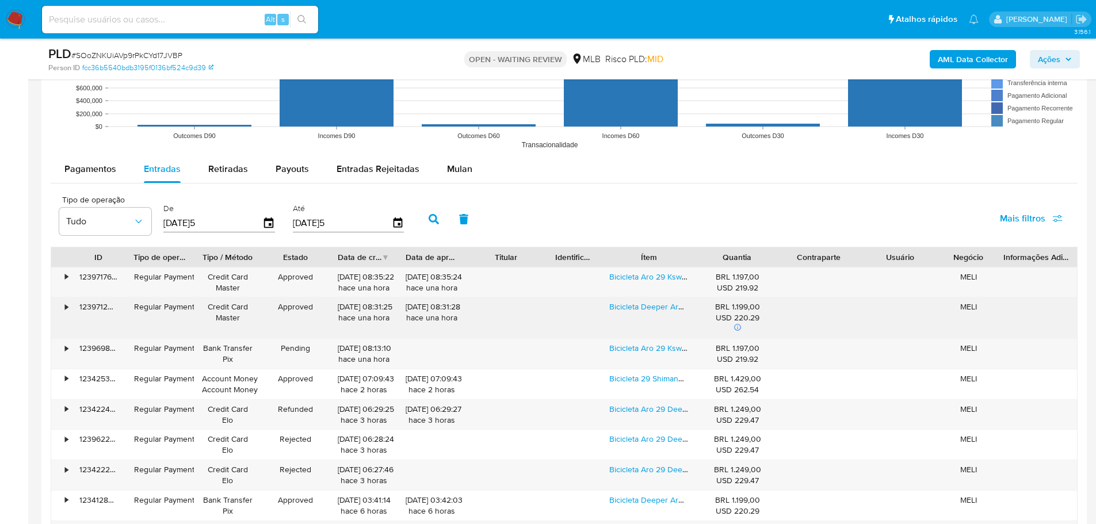
click at [648, 299] on div "Bicicleta Deeper Aro 29 - 9v Freio Hidraulico Trava K7-11/40" at bounding box center [648, 317] width 95 height 41
click at [652, 311] on link "Bicicleta Deeper Aro 29 - 9v Freio Hidraulico Trava K7-11/40" at bounding box center [717, 307] width 216 height 12
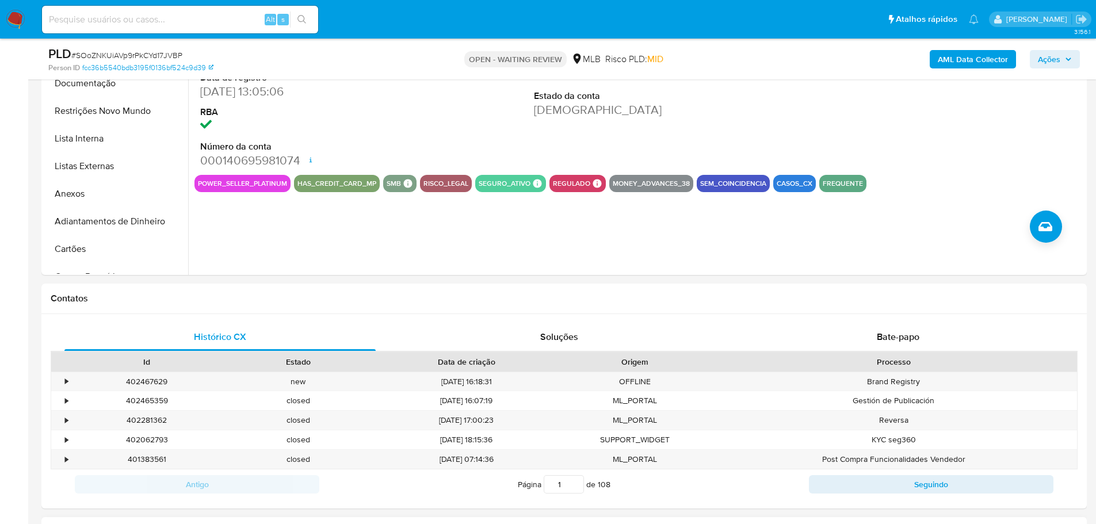
scroll to position [257, 0]
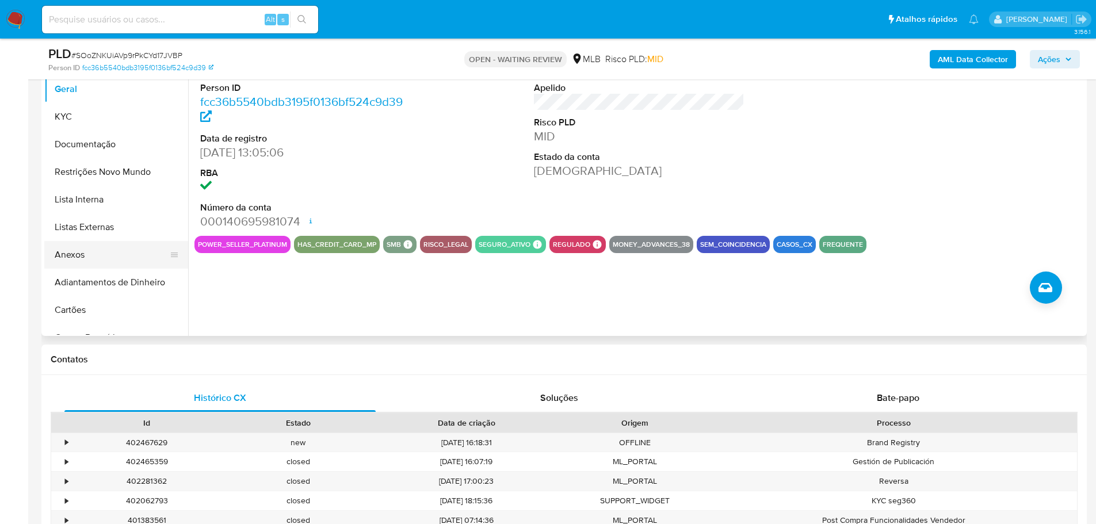
click at [67, 254] on button "Anexos" at bounding box center [111, 255] width 135 height 28
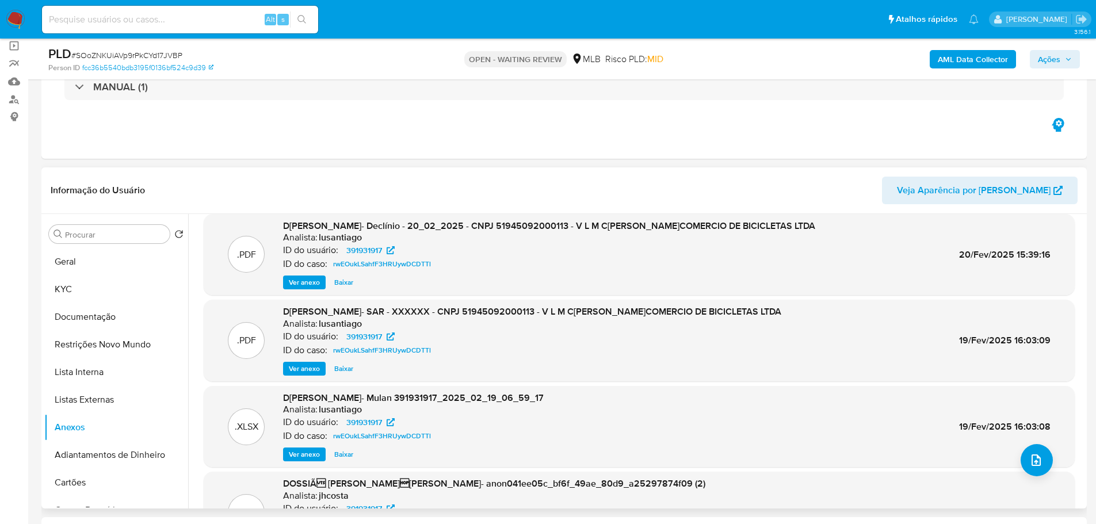
scroll to position [0, 0]
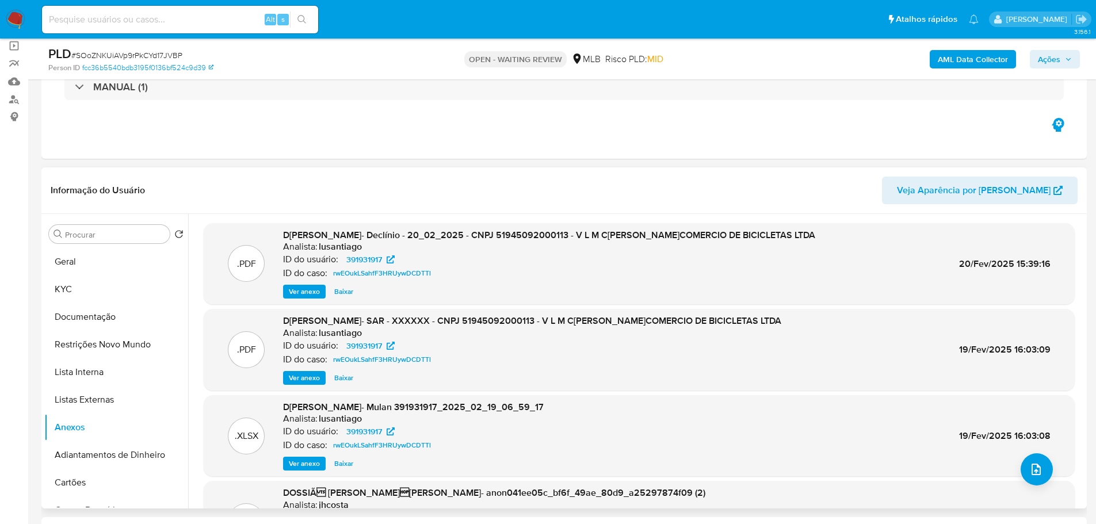
click at [303, 376] on span "Ver anexo" at bounding box center [304, 378] width 31 height 12
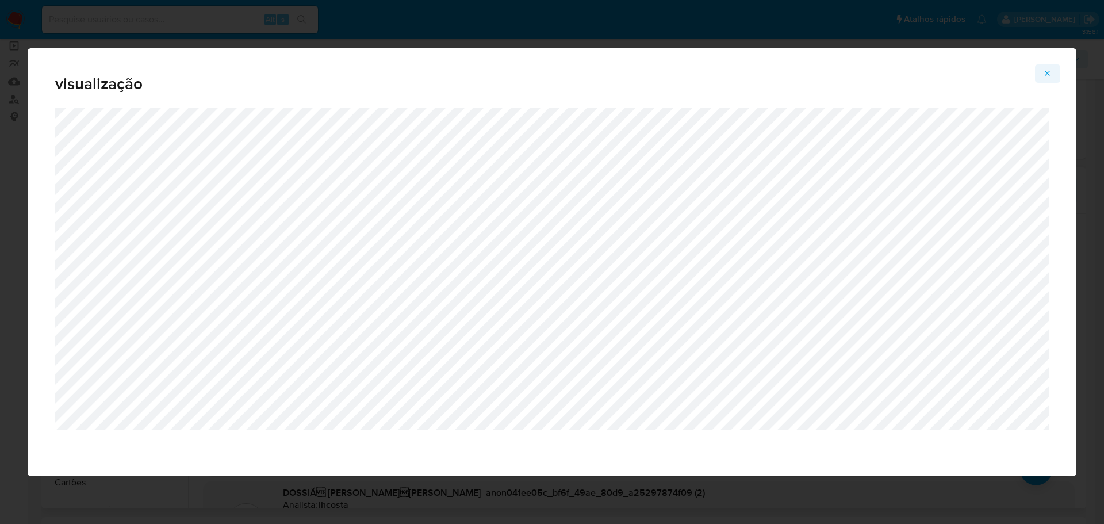
click at [1038, 75] on button "Attachment preview" at bounding box center [1047, 73] width 25 height 18
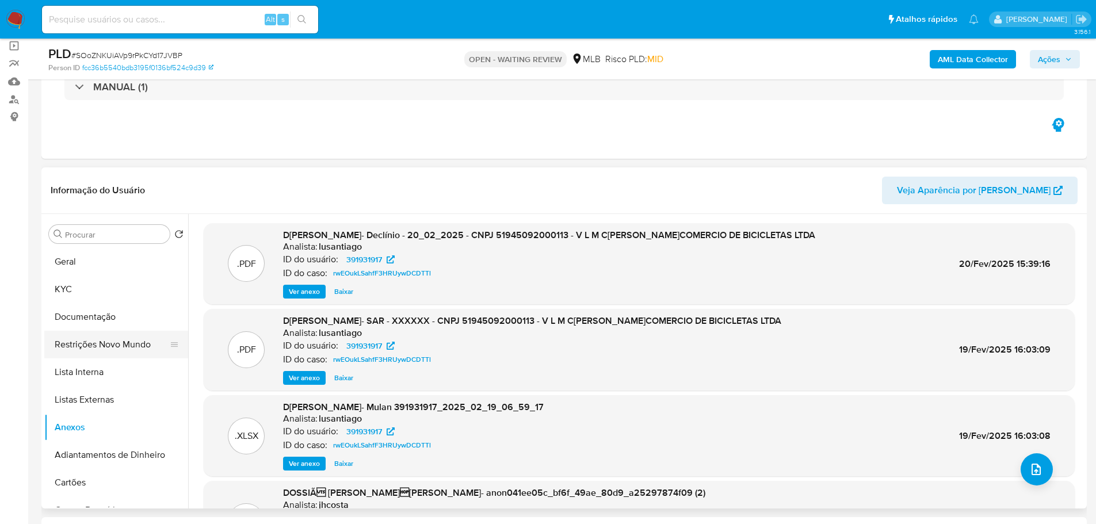
scroll to position [403, 0]
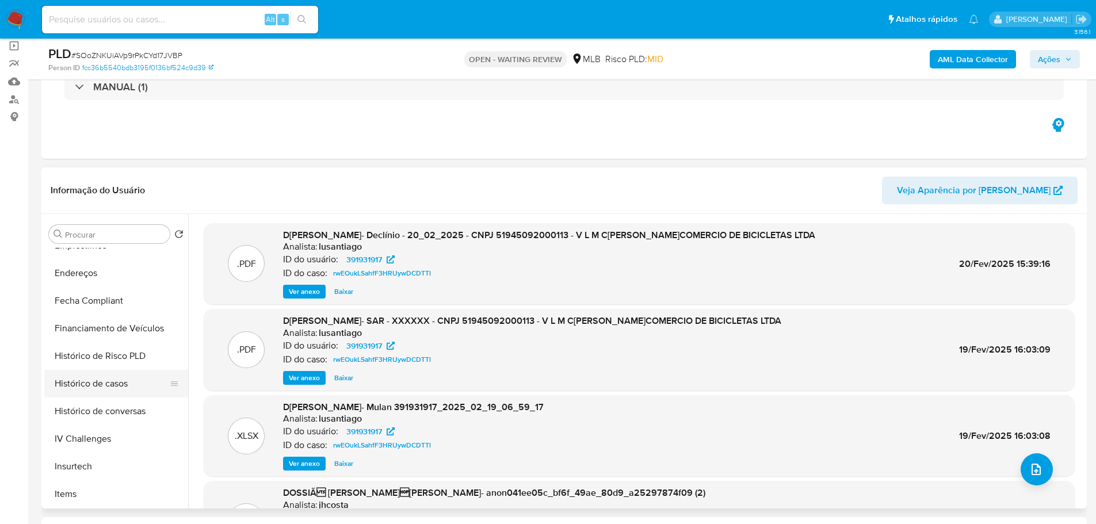
click at [103, 391] on button "Histórico de casos" at bounding box center [111, 384] width 135 height 28
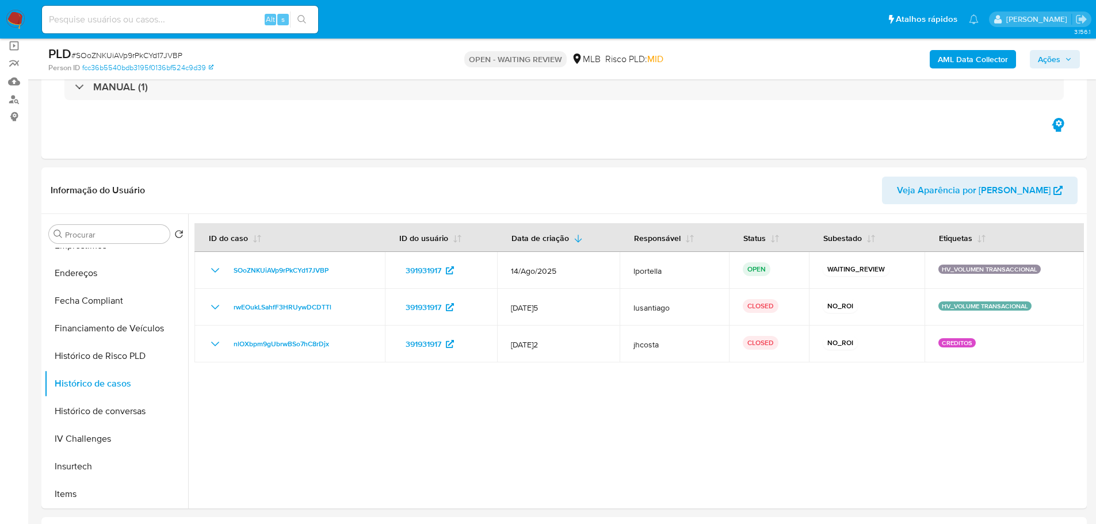
click at [1051, 59] on span "Ações" at bounding box center [1049, 59] width 22 height 18
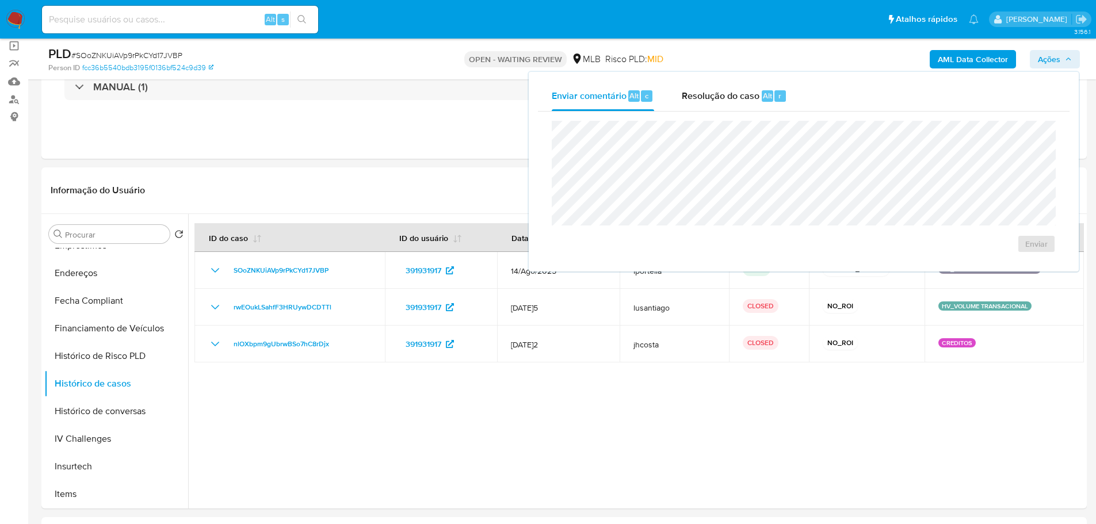
click at [713, 80] on div "Enviar comentário Alt c Resolução do caso Alt r Enviar" at bounding box center [804, 172] width 550 height 200
click at [710, 86] on div "Resolução do caso Alt r" at bounding box center [734, 96] width 105 height 30
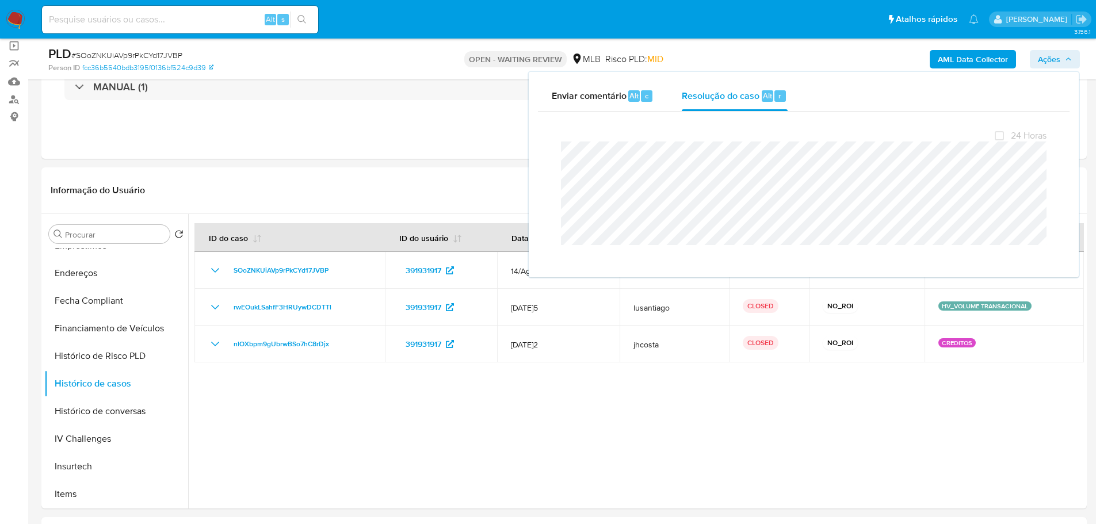
click at [157, 55] on span "# SOoZNKUiAVp9rPkCYd17JVBP" at bounding box center [126, 55] width 111 height 12
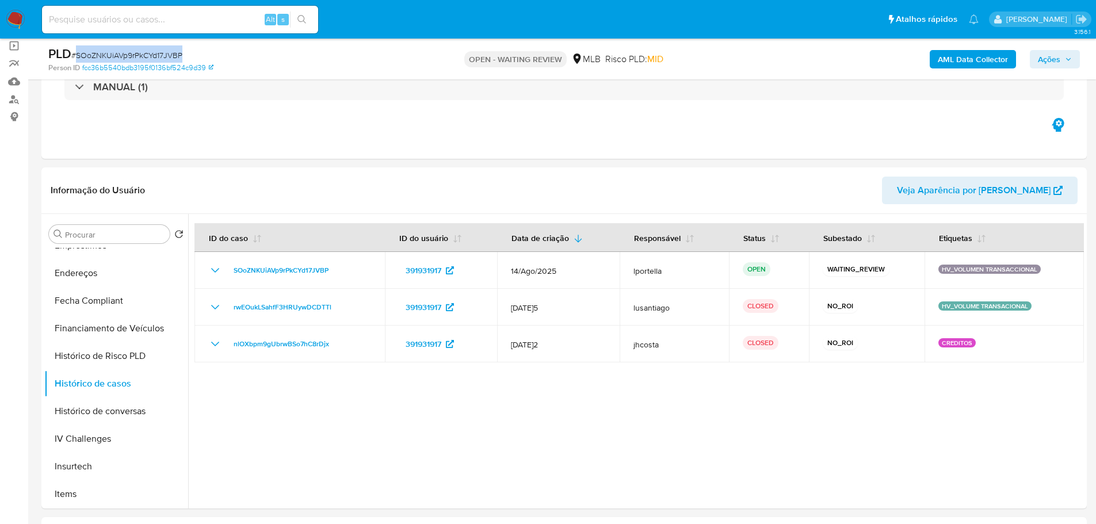
copy span "SOoZNKUiAVp9rPkCYd17JVBP"
click at [22, 20] on img at bounding box center [16, 20] width 20 height 20
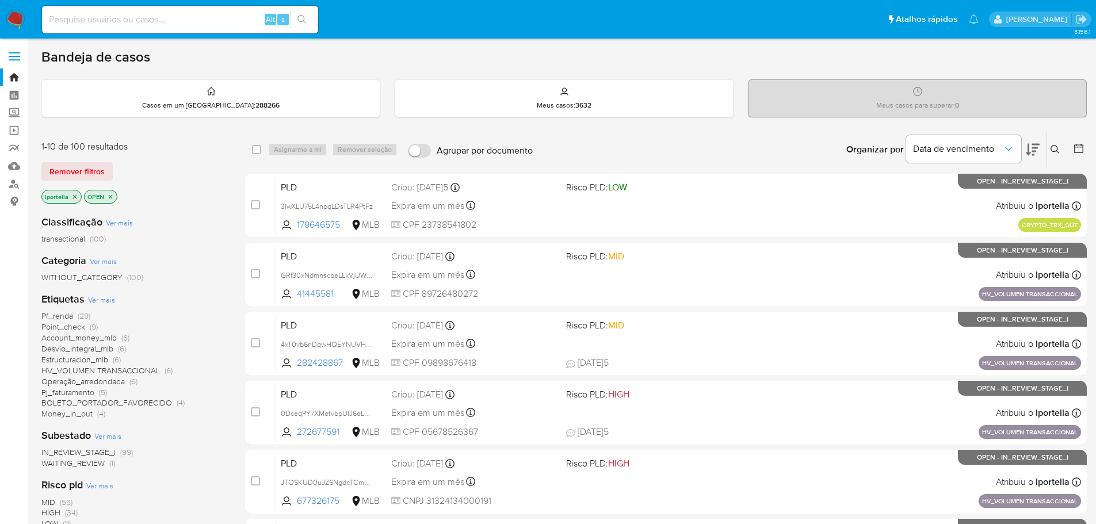
click at [1053, 151] on icon at bounding box center [1054, 149] width 9 height 9
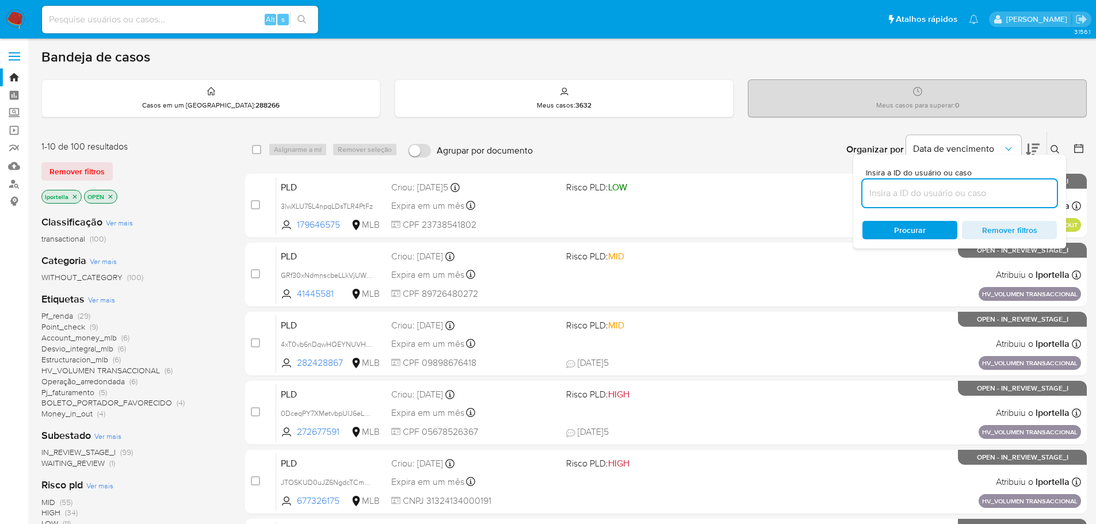
click at [915, 187] on input at bounding box center [959, 193] width 194 height 15
type input "SOoZNKUiAVp9rPkCYd17JVBP"
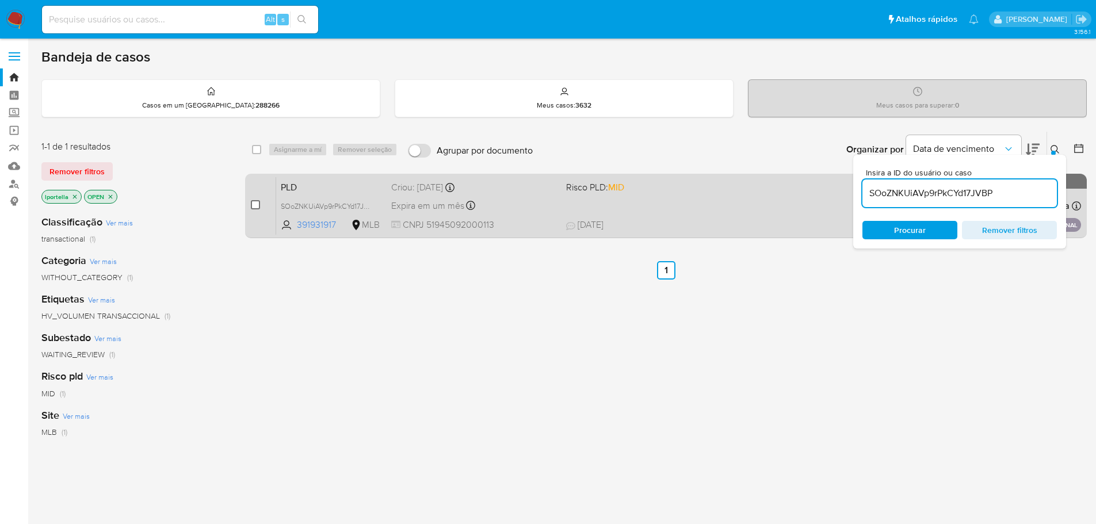
click at [255, 201] on input "checkbox" at bounding box center [255, 204] width 9 height 9
checkbox input "true"
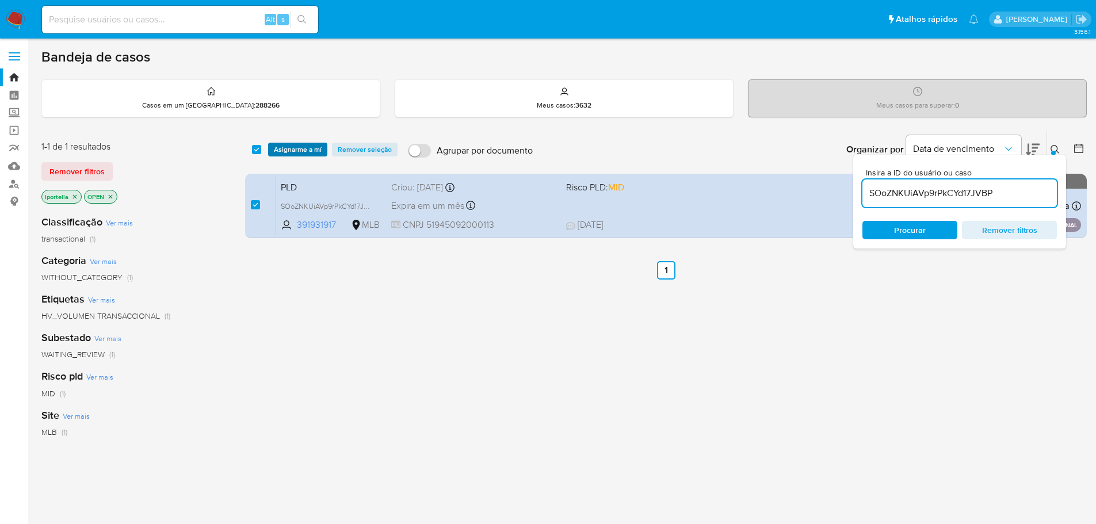
click at [290, 150] on span "Asignarme a mí" at bounding box center [298, 150] width 48 height 12
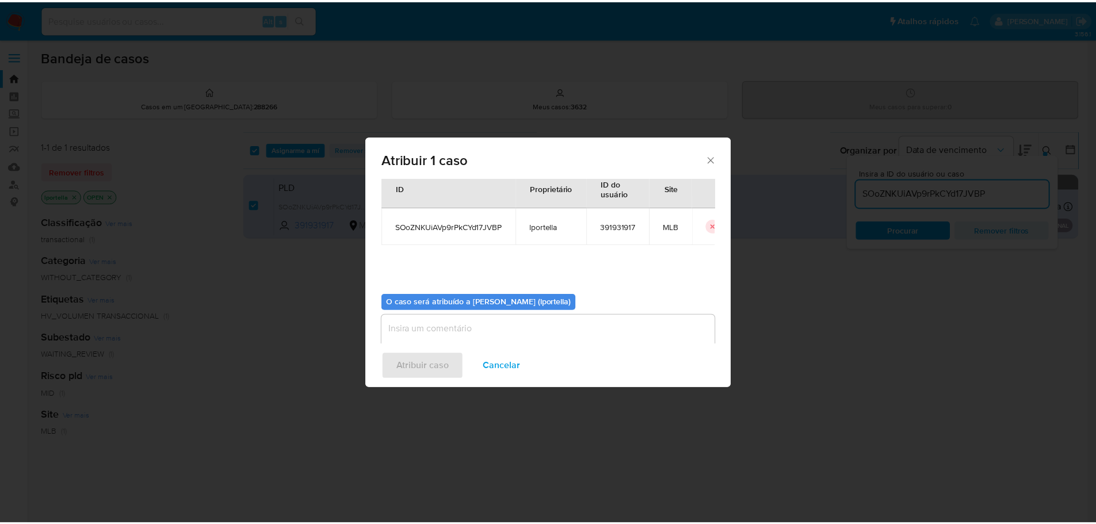
scroll to position [60, 0]
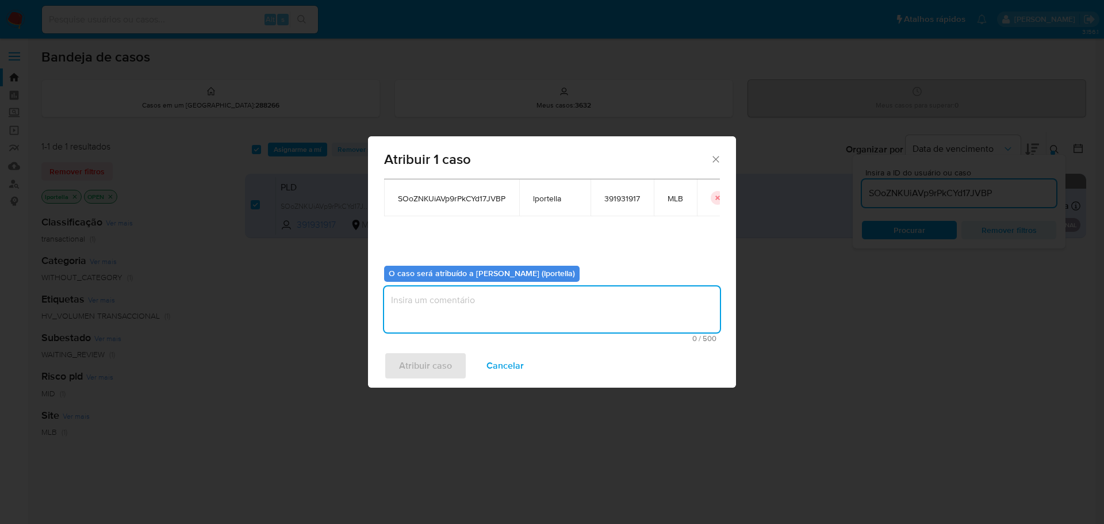
click at [430, 301] on textarea "assign-modal" at bounding box center [552, 309] width 336 height 46
type textarea "Análise"
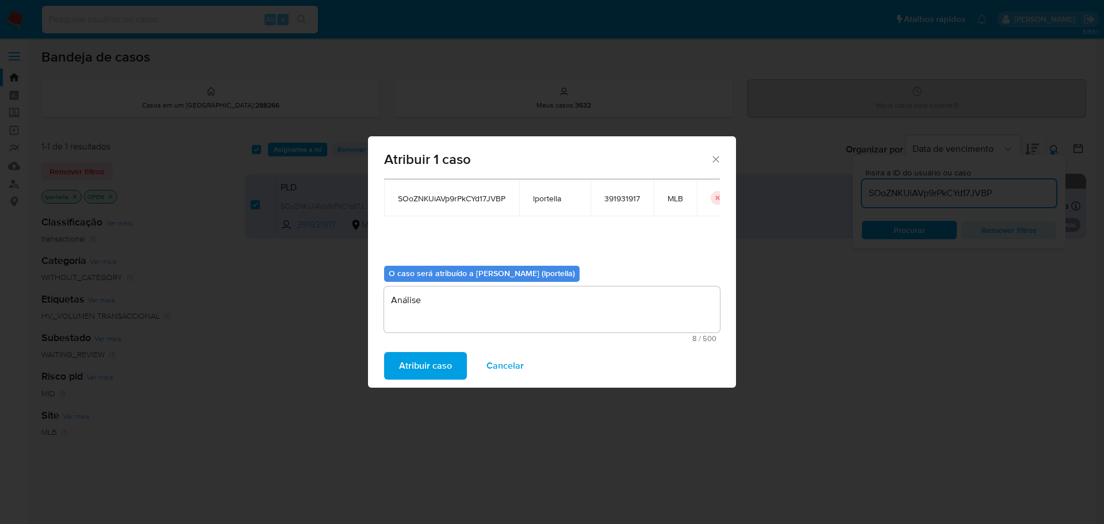
click at [434, 364] on span "Atribuir caso" at bounding box center [425, 365] width 53 height 25
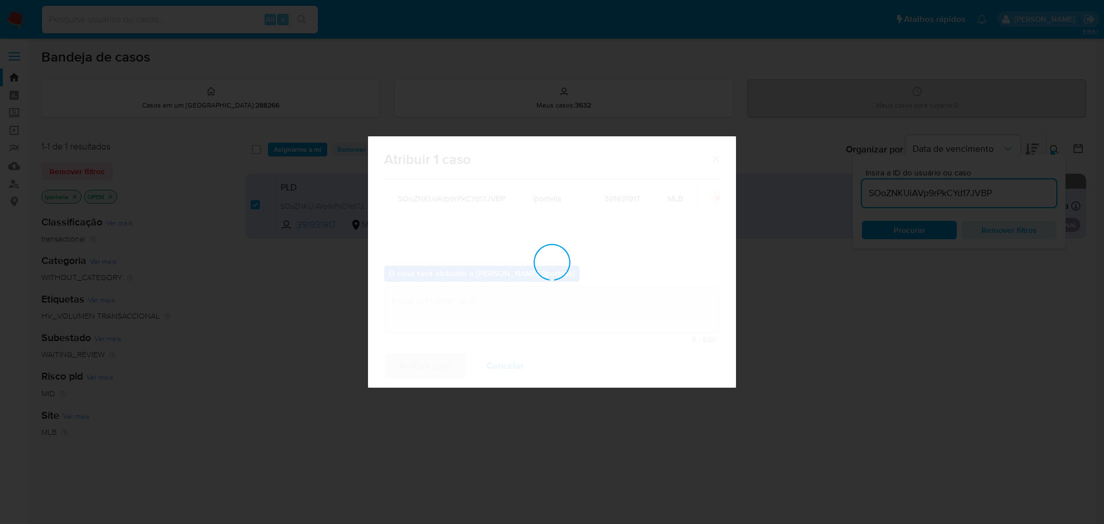
checkbox input "false"
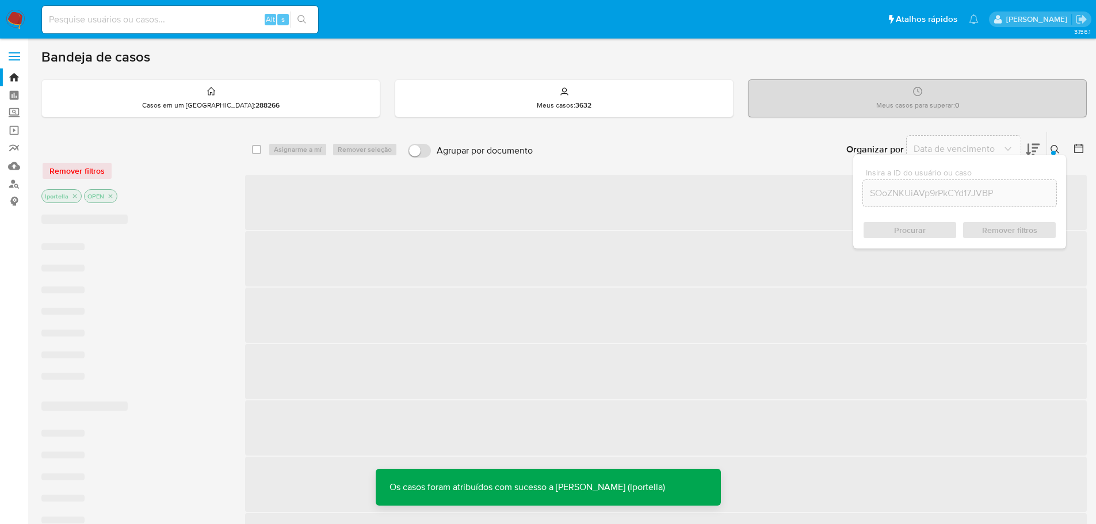
click at [154, 21] on input at bounding box center [180, 19] width 276 height 15
paste input "SOoZNKUiAVp9rPkCYd17JVBP"
type input "SOoZNKUiAVp9rPkCYd17JVBP"
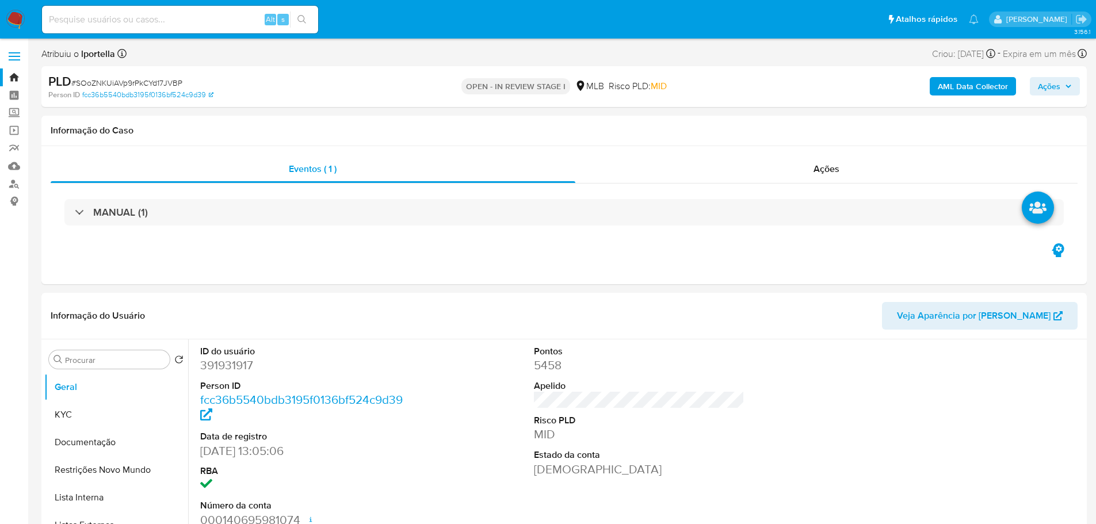
select select "10"
drag, startPoint x: 1060, startPoint y: 86, endPoint x: 1050, endPoint y: 91, distance: 10.8
click at [1060, 86] on span "Ações" at bounding box center [1055, 86] width 34 height 16
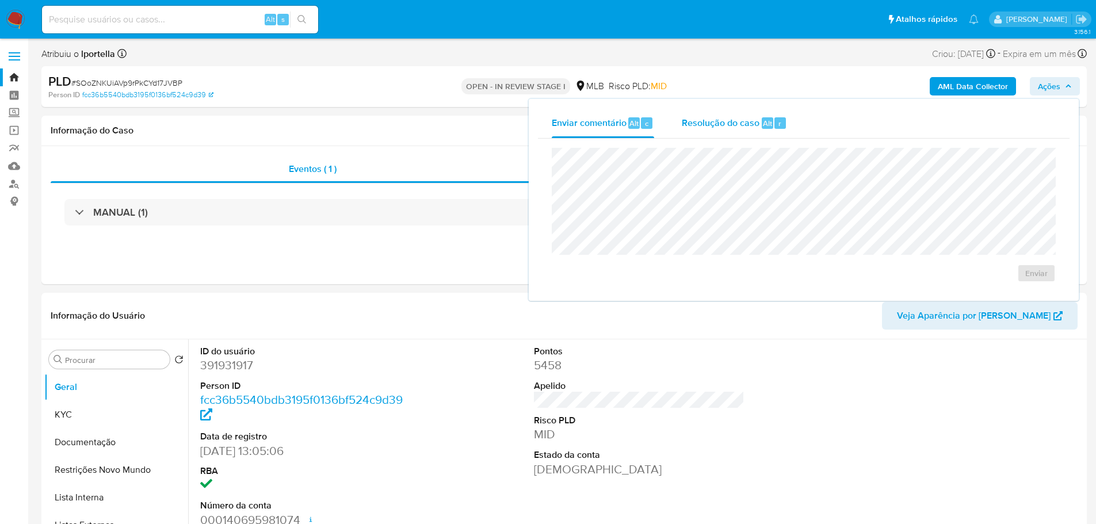
click at [773, 129] on div "Resolução do caso Alt r" at bounding box center [734, 123] width 105 height 30
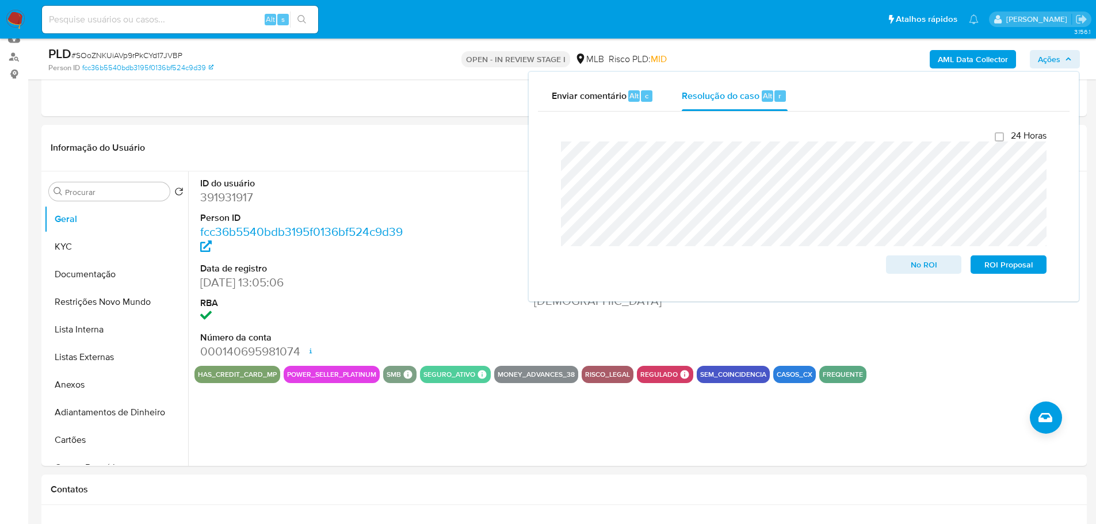
scroll to position [230, 0]
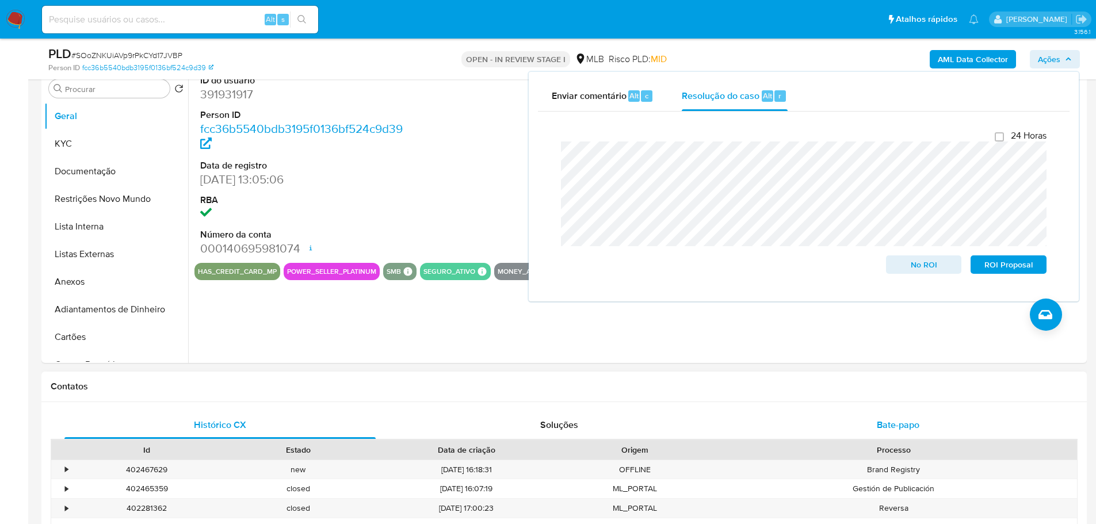
click at [891, 412] on div "Bate-papo" at bounding box center [897, 425] width 311 height 28
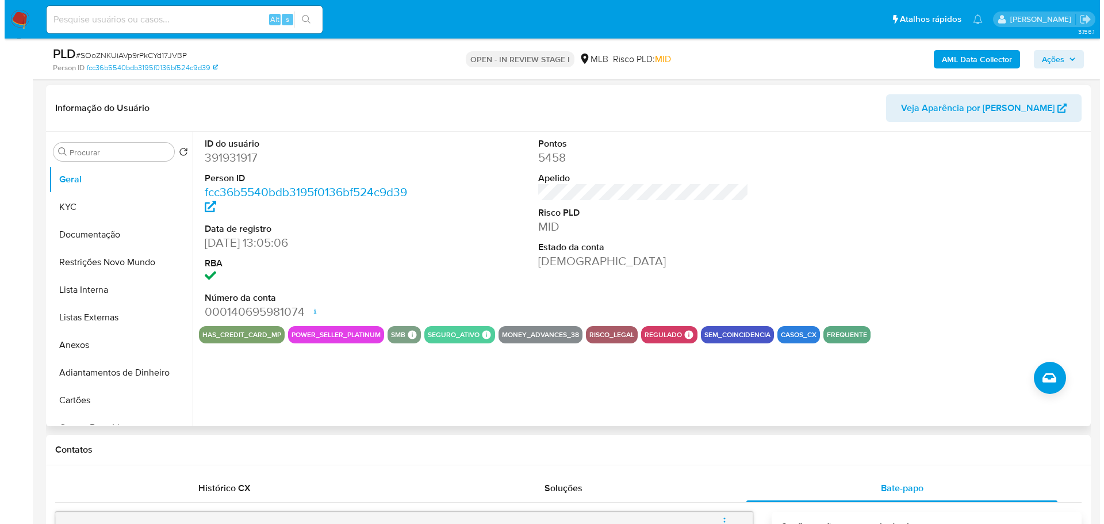
scroll to position [173, 0]
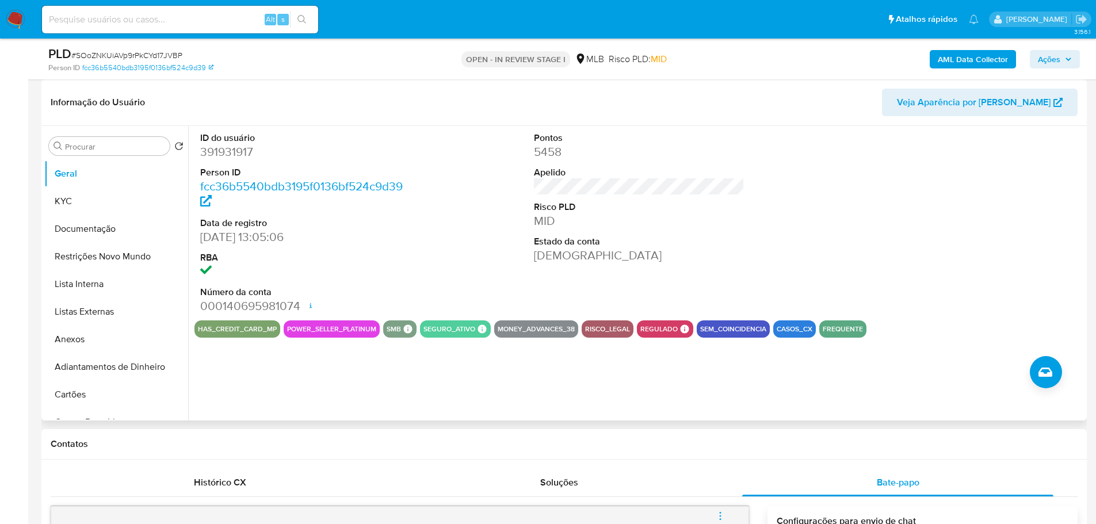
drag, startPoint x: 114, startPoint y: 337, endPoint x: 219, endPoint y: 125, distance: 236.4
click at [219, 126] on div "Procurar Retornar ao pedido padrão Geral KYC Documentação Restrições Novo Mundo…" at bounding box center [563, 273] width 1039 height 294
click at [107, 340] on button "Anexos" at bounding box center [111, 340] width 135 height 28
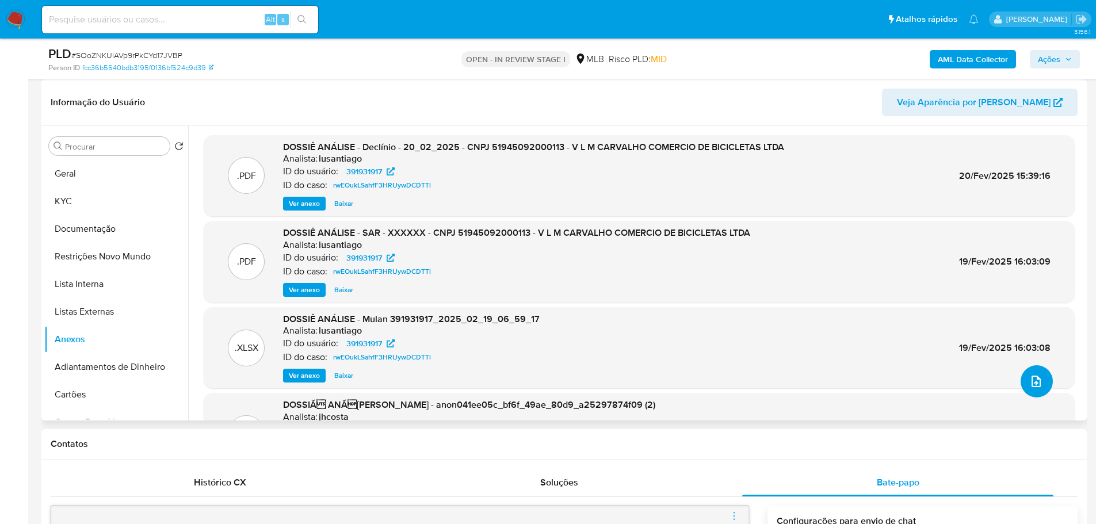
click at [1031, 386] on icon "upload-file" at bounding box center [1035, 382] width 9 height 12
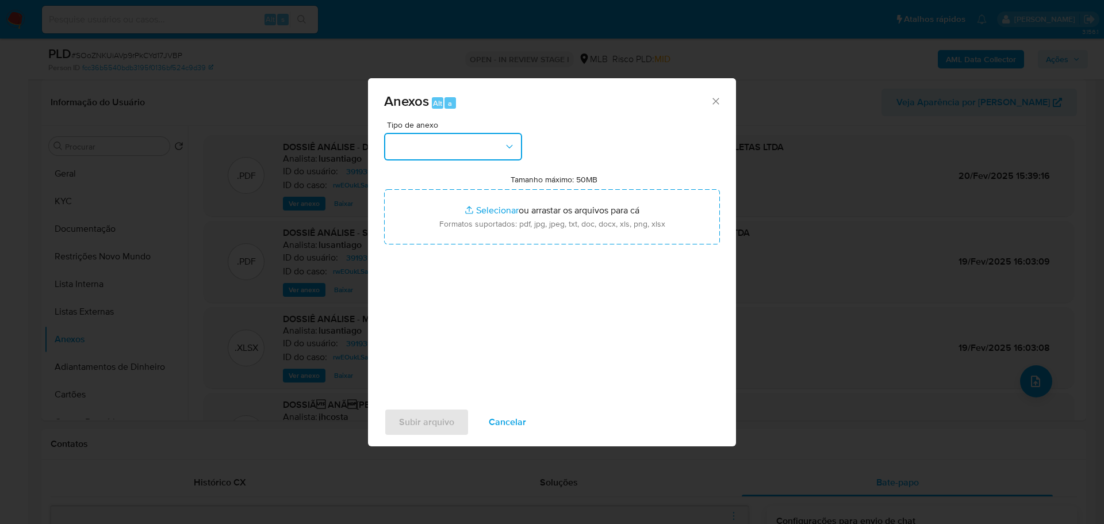
click at [462, 145] on button "button" at bounding box center [453, 147] width 138 height 28
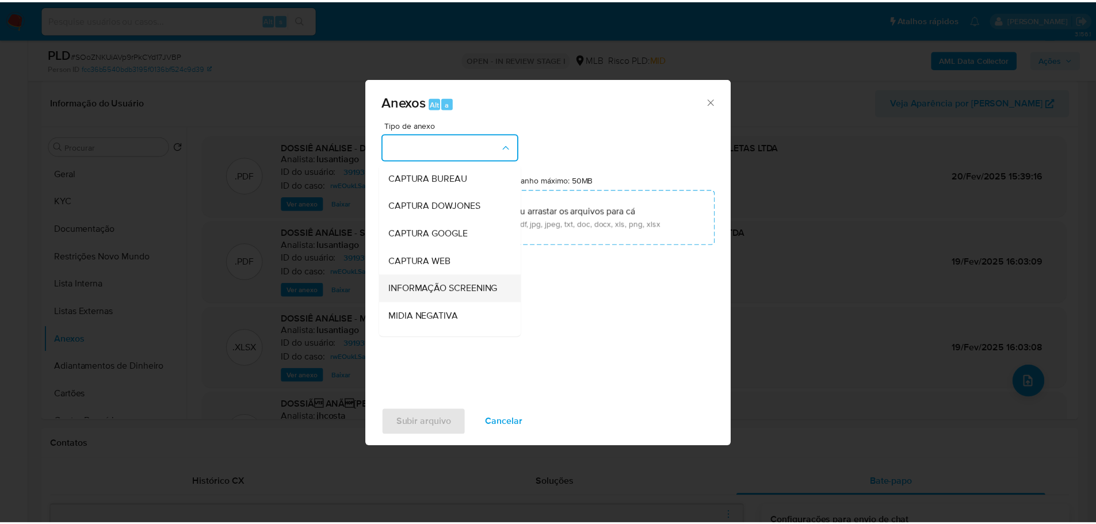
scroll to position [177, 0]
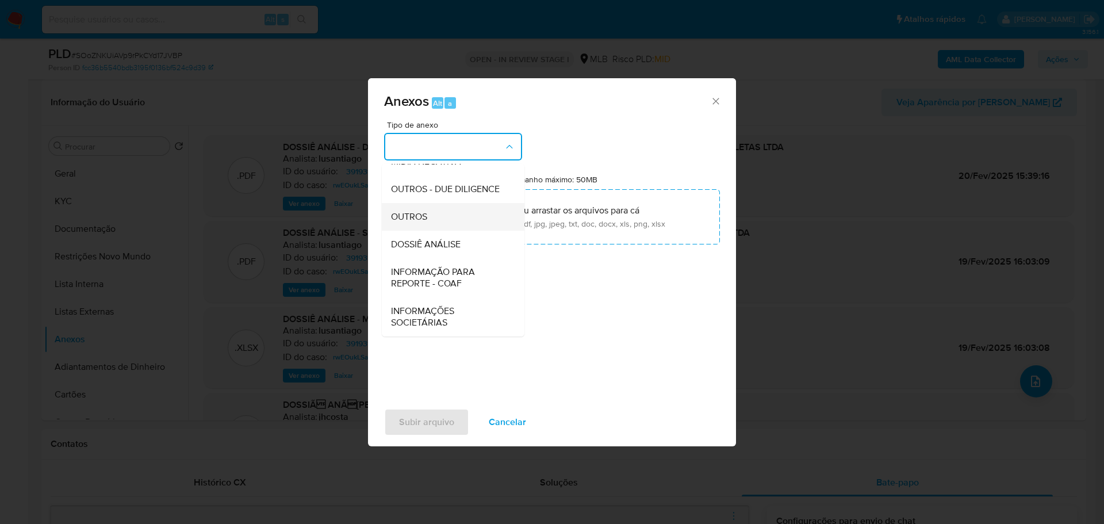
click at [441, 213] on div "OUTROS" at bounding box center [449, 217] width 117 height 28
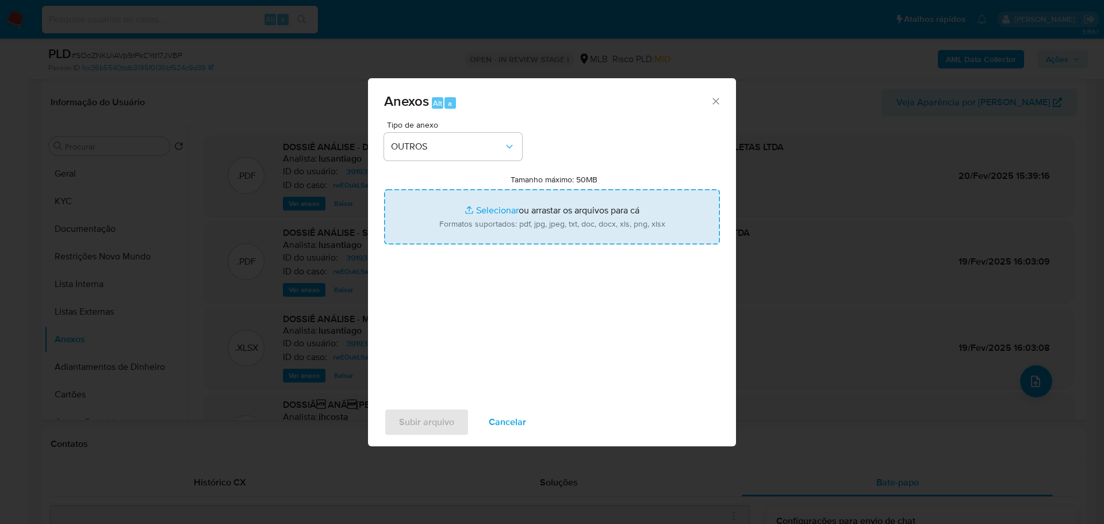
type input "C:\fakepath\SAR - XXX - CNPJ 51945092000113 - V L M CARVALHO COMERCIO DE BICICL…"
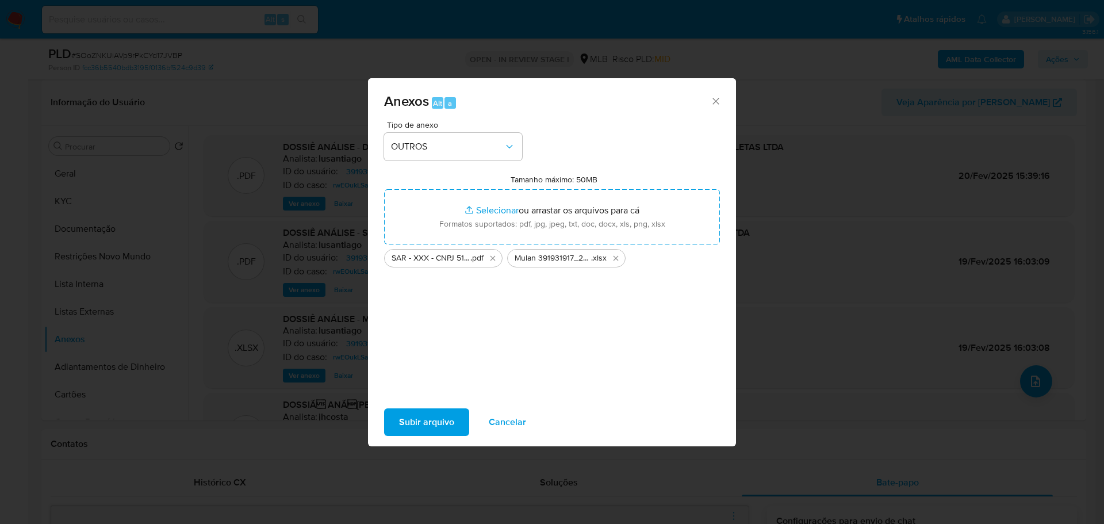
click at [407, 425] on span "Subir arquivo" at bounding box center [426, 421] width 55 height 25
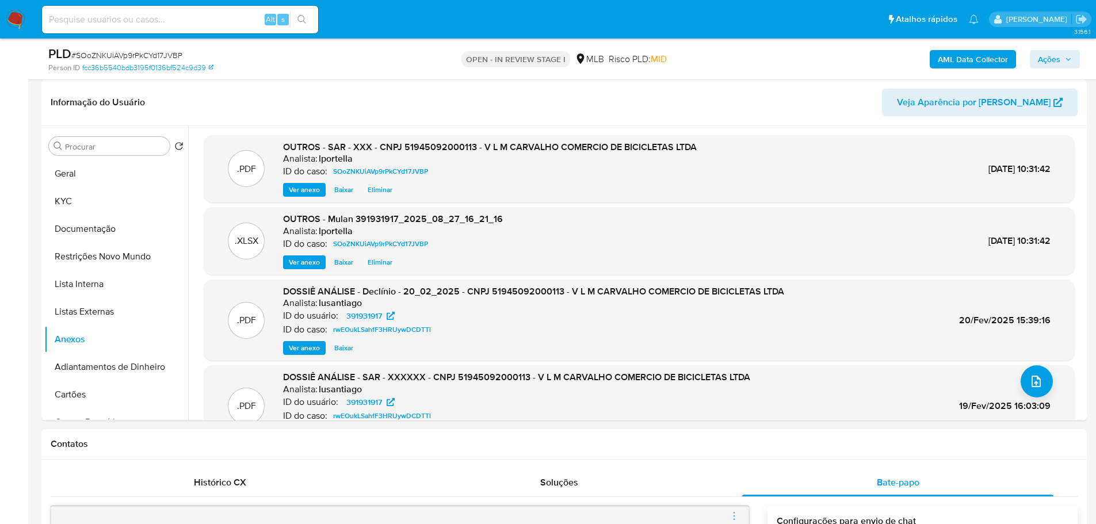
click at [1060, 60] on span "Ações" at bounding box center [1055, 59] width 34 height 16
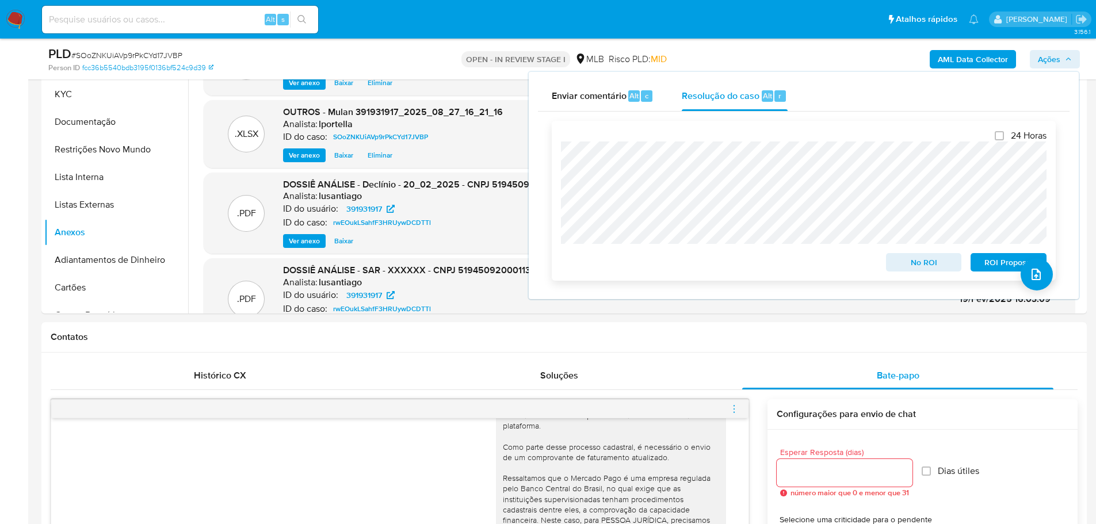
scroll to position [288, 0]
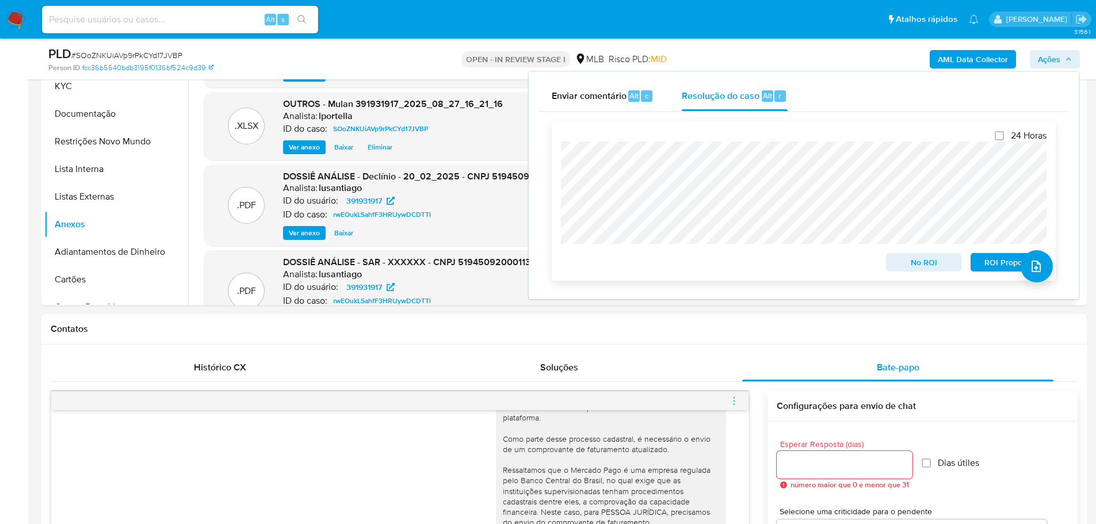
click at [1002, 258] on span "ROI Proposal" at bounding box center [1008, 262] width 60 height 16
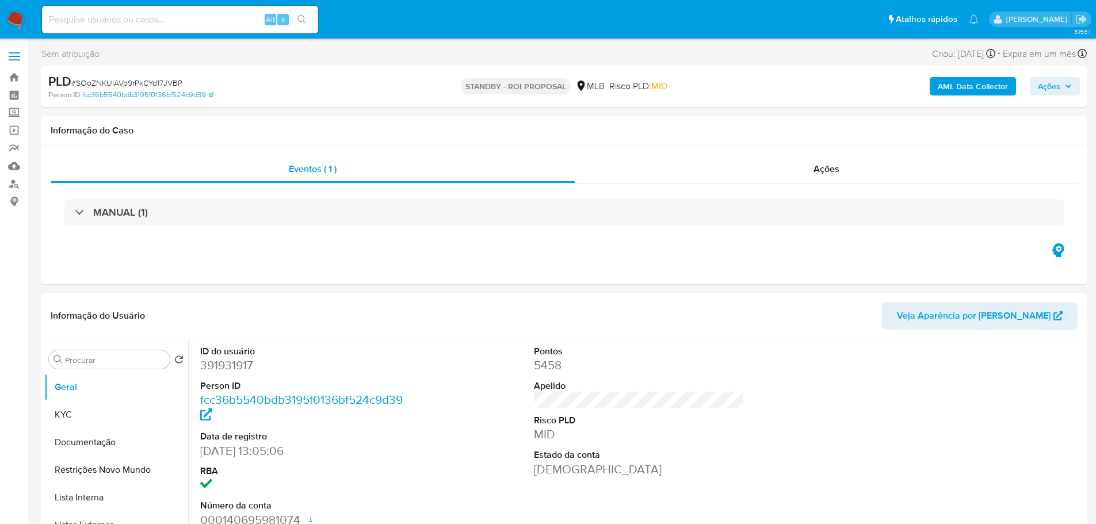
select select "10"
click at [150, 82] on span "# SOoZNKUiAVp9rPkCYd17JVBP" at bounding box center [126, 83] width 111 height 12
copy span "SOoZNKUiAVp9rPkCYd17JVBP"
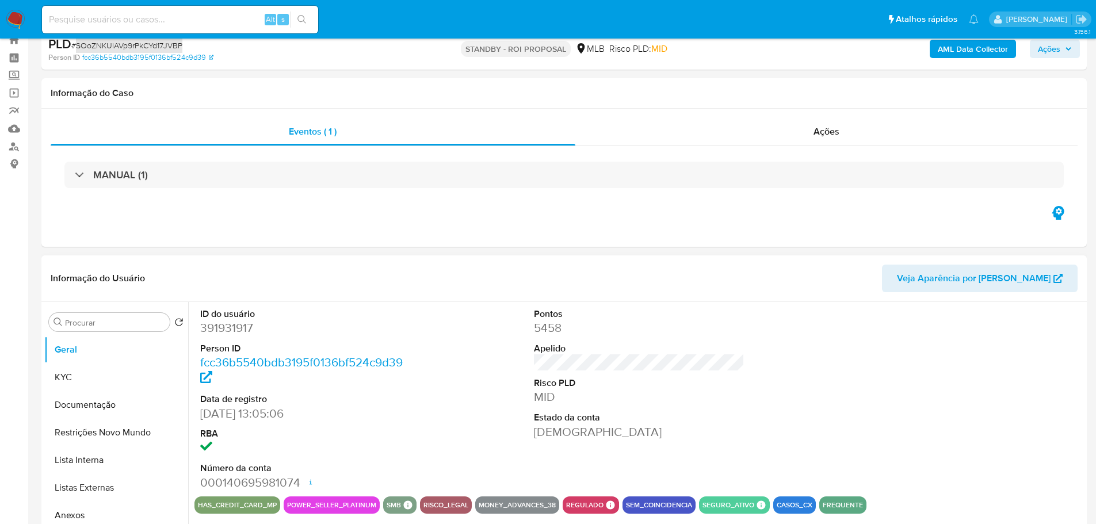
scroll to position [115, 0]
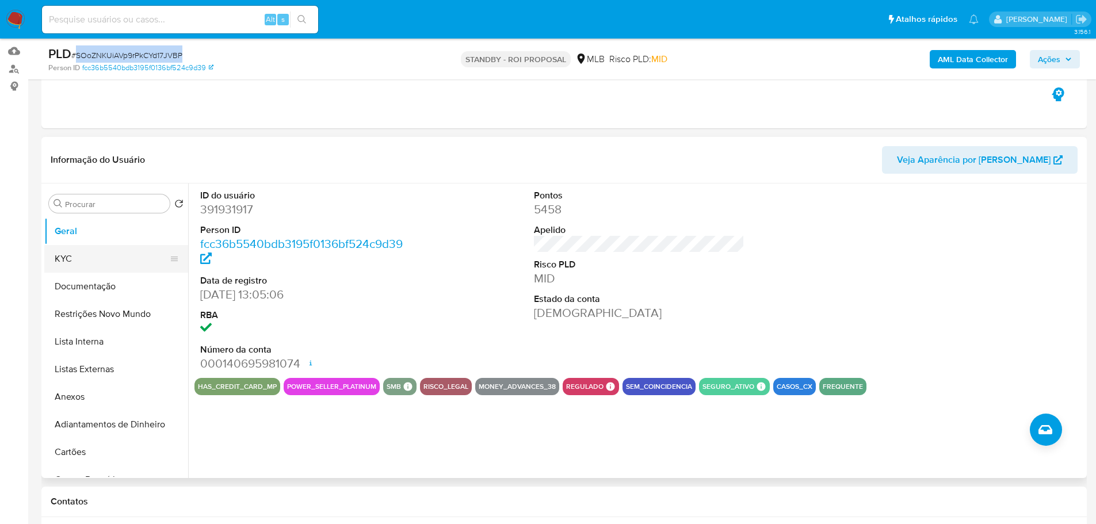
click at [121, 261] on button "KYC" at bounding box center [111, 259] width 135 height 28
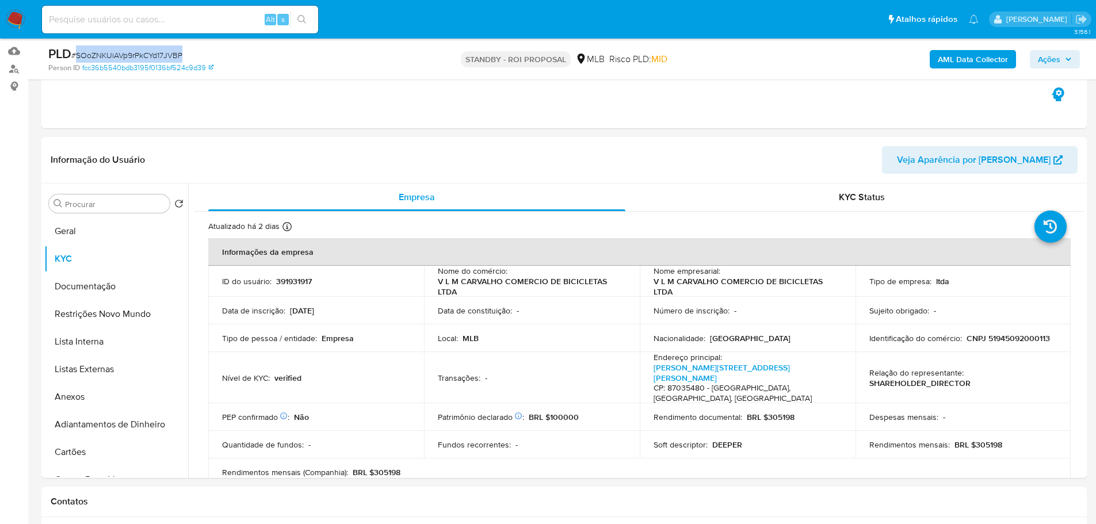
click at [15, 24] on img at bounding box center [16, 20] width 20 height 20
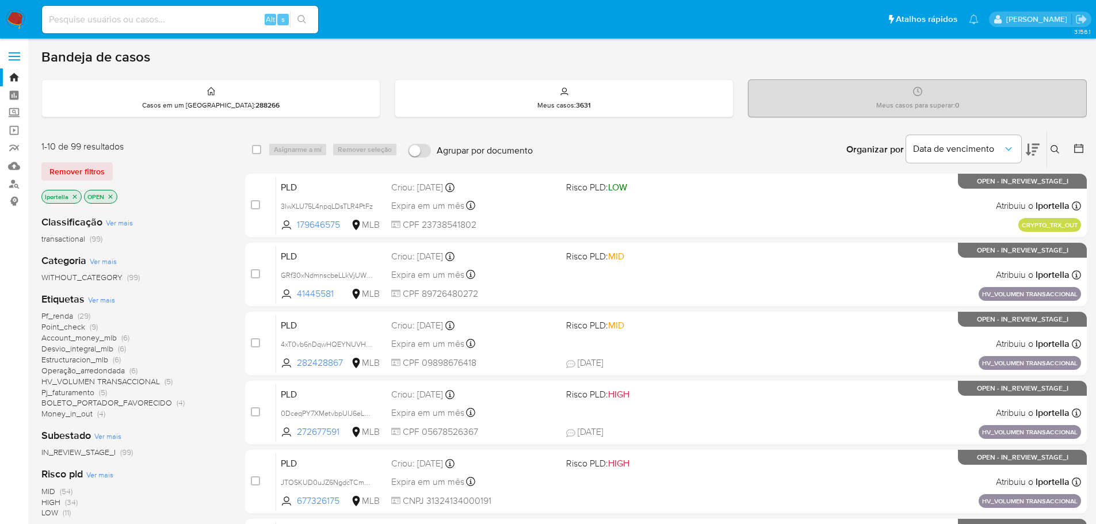
click at [149, 30] on div "Alt s" at bounding box center [180, 20] width 276 height 28
click at [134, 19] on input at bounding box center [180, 19] width 276 height 15
paste input "0DceqPY7XMetvbpUIJ6eLPbx"
type input "0DceqPY7XMetvbpUIJ6eLPbx"
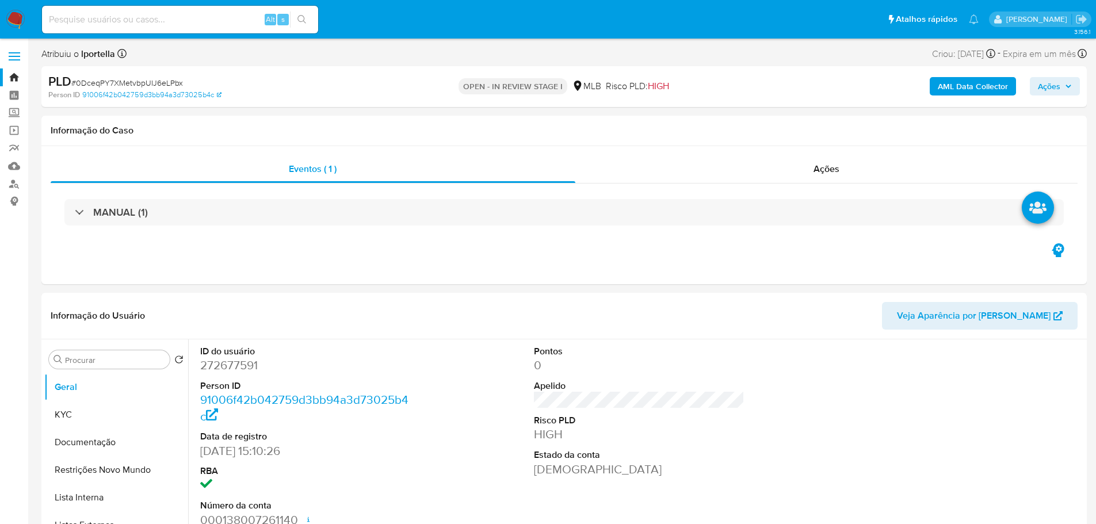
select select "10"
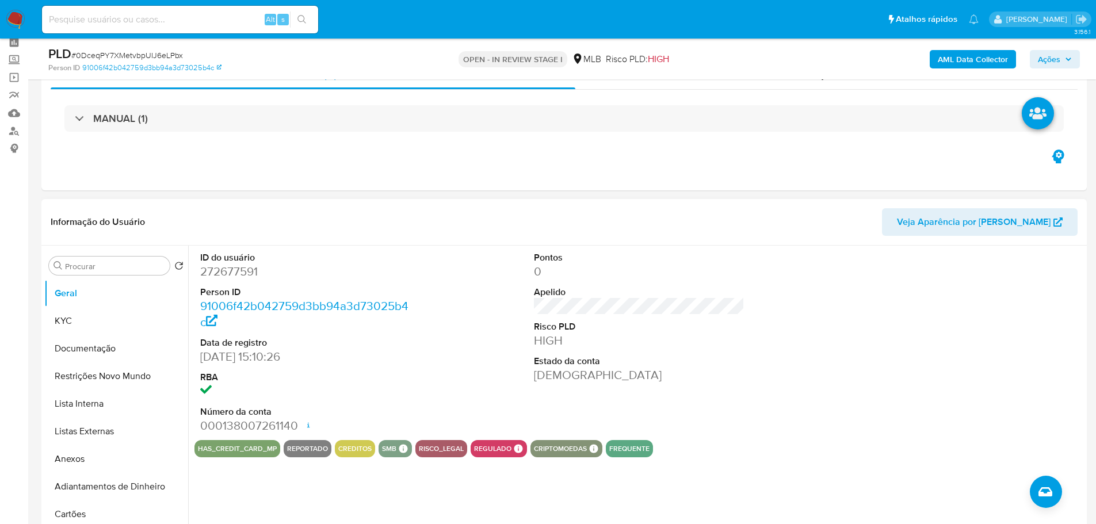
scroll to position [115, 0]
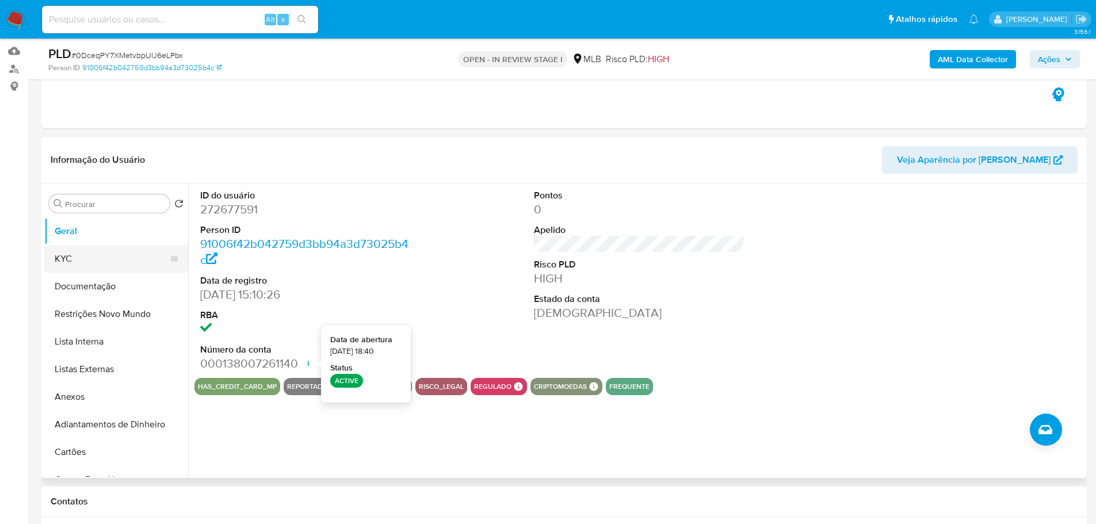
click at [120, 262] on button "KYC" at bounding box center [111, 259] width 135 height 28
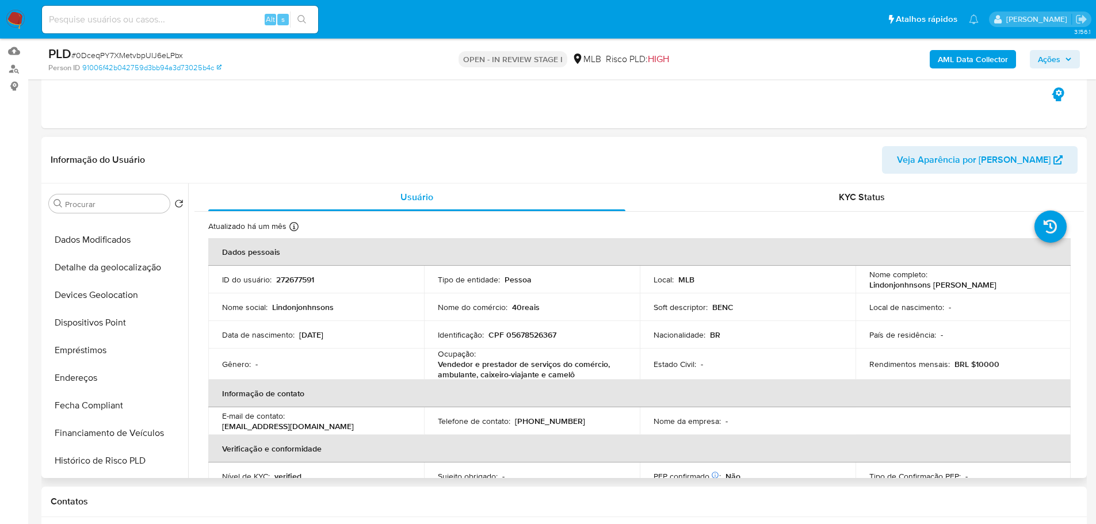
scroll to position [460, 0]
click at [100, 298] on button "Histórico de casos" at bounding box center [111, 296] width 135 height 28
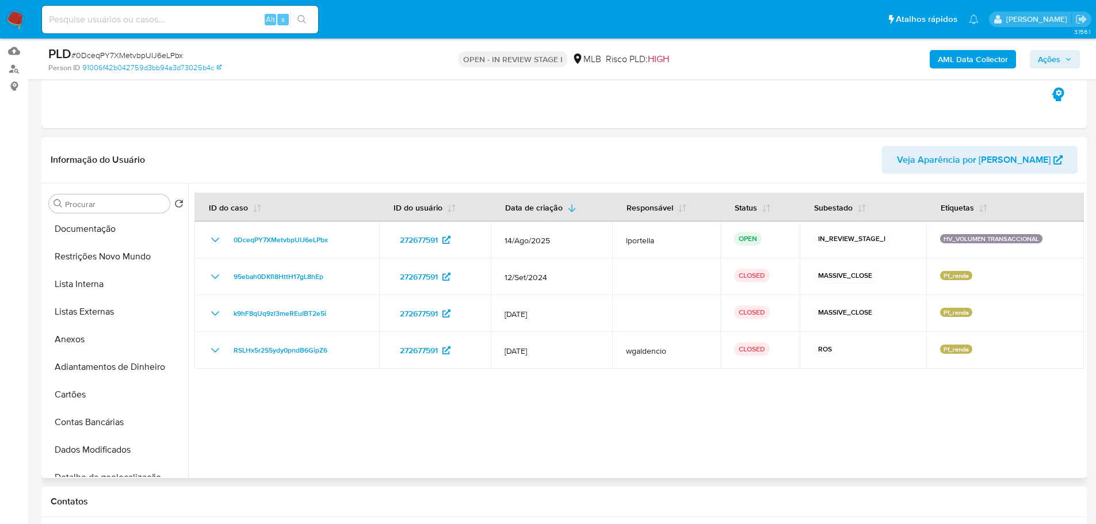
scroll to position [0, 0]
click at [101, 286] on button "Documentação" at bounding box center [111, 287] width 135 height 28
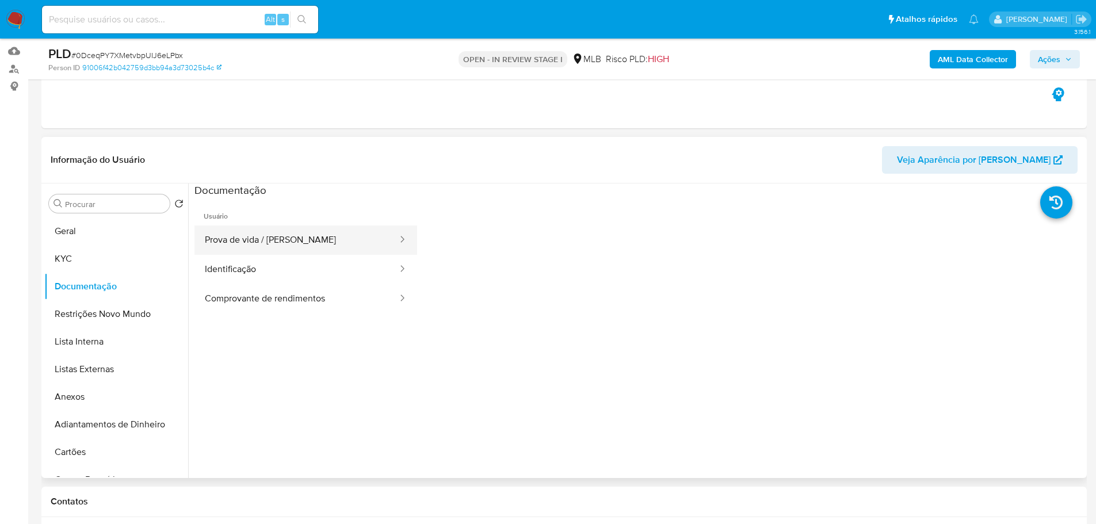
click at [237, 242] on button "Prova de vida / [PERSON_NAME]" at bounding box center [296, 239] width 204 height 29
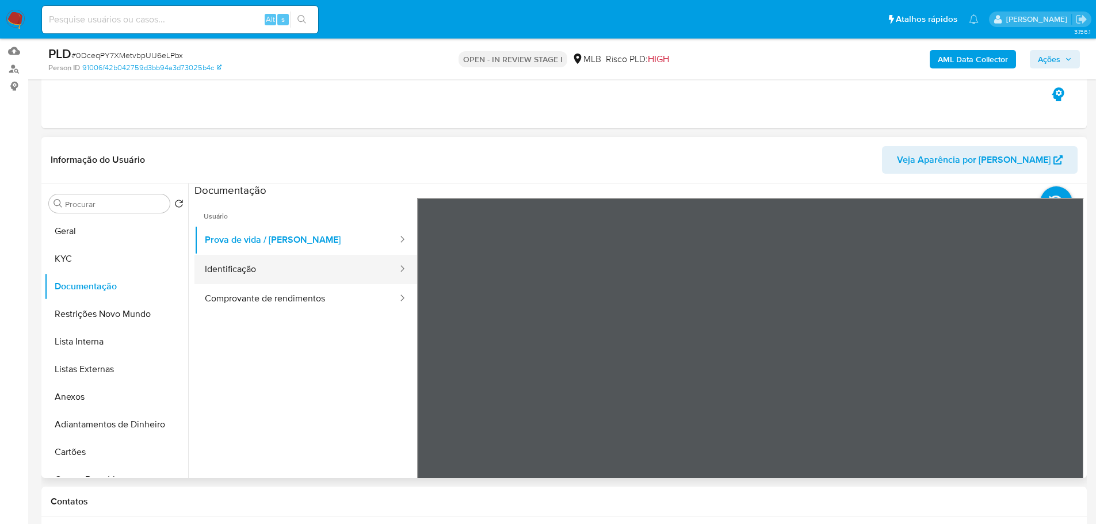
click at [302, 258] on button "Identificação" at bounding box center [296, 269] width 204 height 29
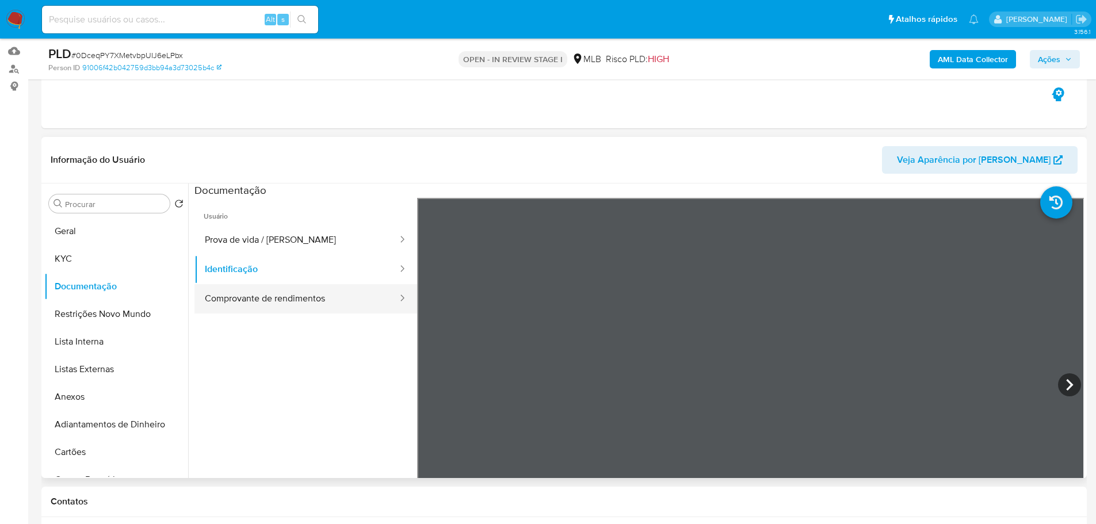
click at [320, 303] on button "Comprovante de rendimentos" at bounding box center [296, 298] width 204 height 29
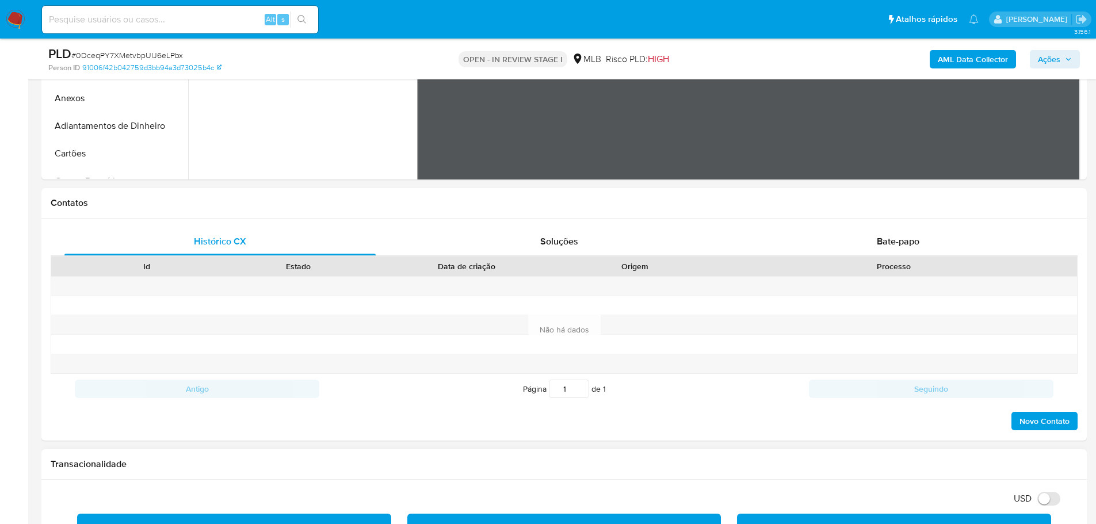
scroll to position [345, 0]
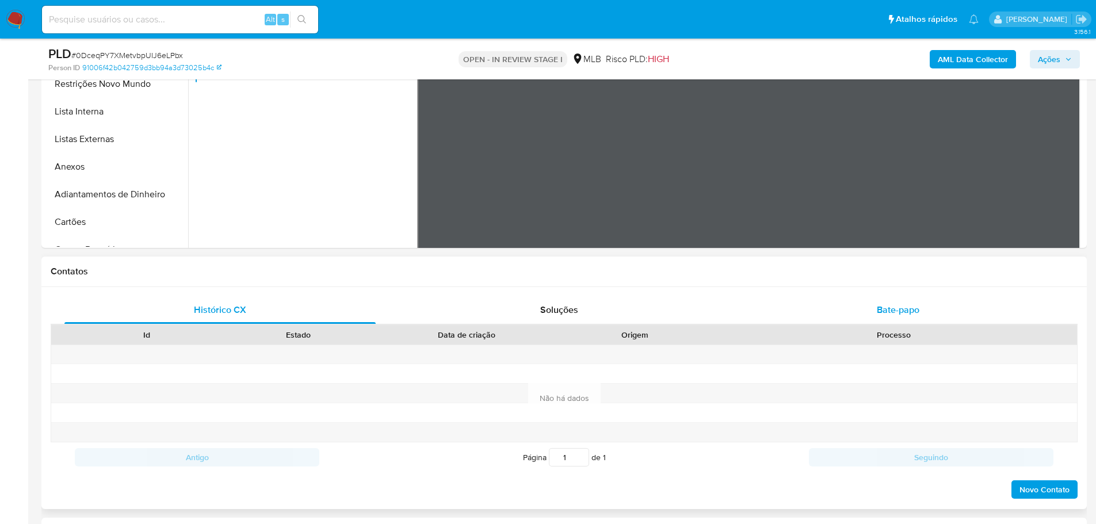
click at [878, 313] on span "Bate-papo" at bounding box center [898, 309] width 43 height 13
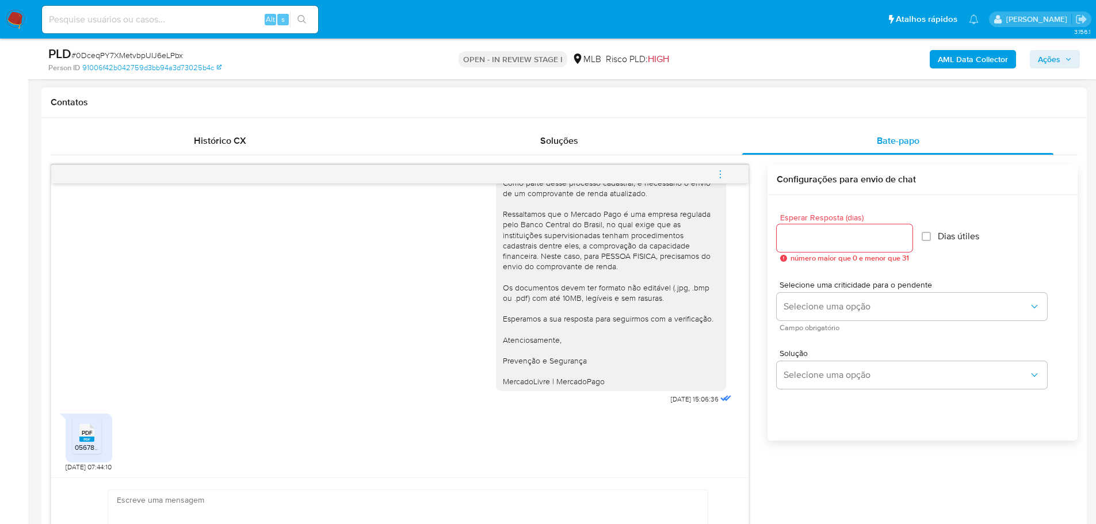
scroll to position [575, 0]
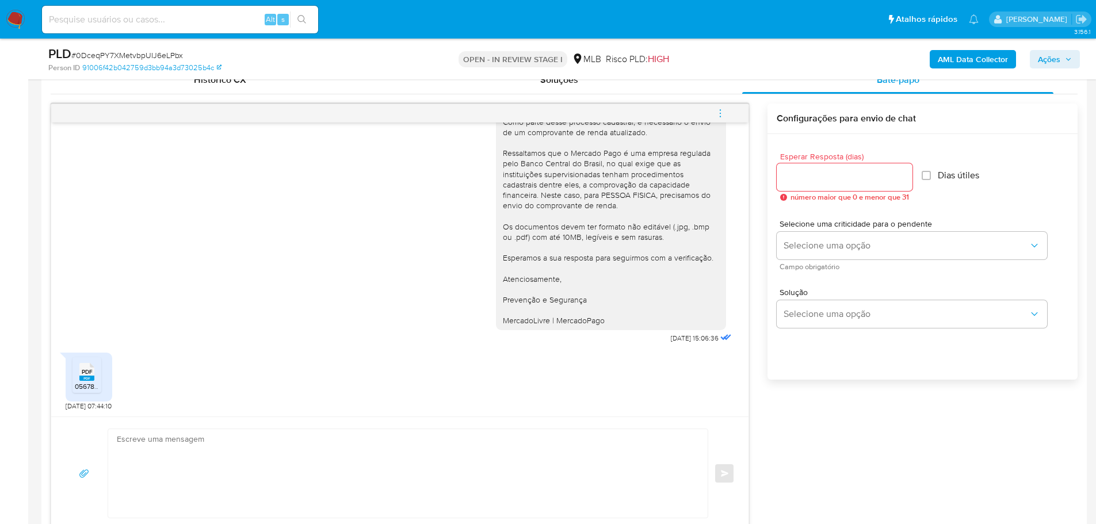
click at [97, 381] on div "PDF PDF" at bounding box center [87, 370] width 24 height 22
click at [19, 17] on img at bounding box center [16, 20] width 20 height 20
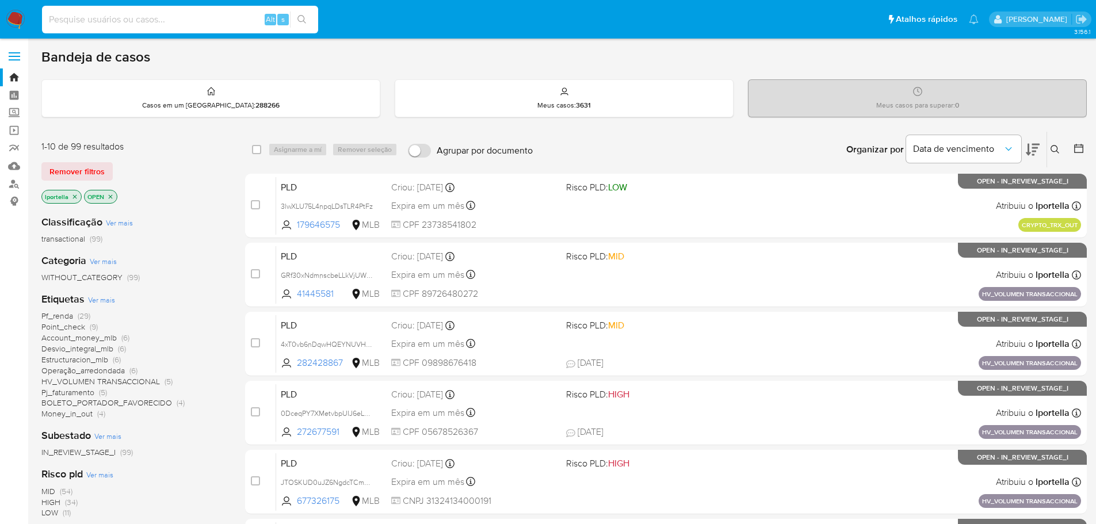
click at [139, 16] on input at bounding box center [180, 19] width 276 height 15
paste input "0DceqPY7XMetvbpUIJ6eLPbx"
type input "0DceqPY7XMetvbpUIJ6eLPbx"
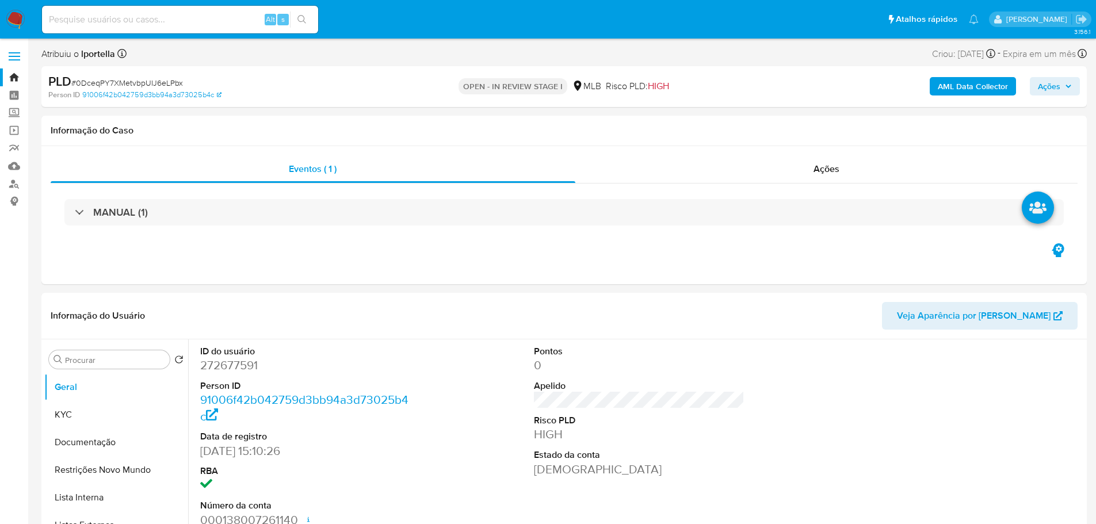
select select "10"
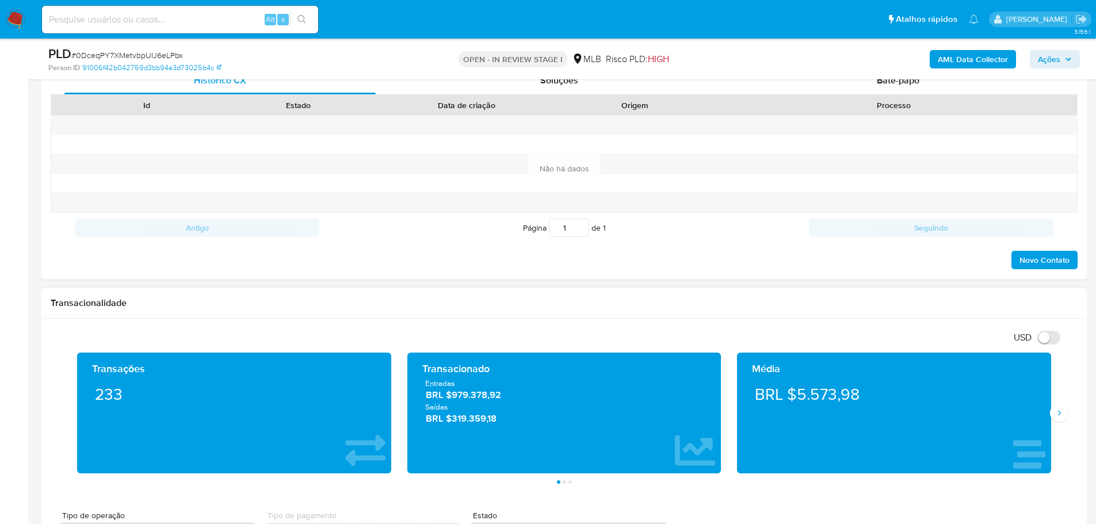
scroll to position [690, 0]
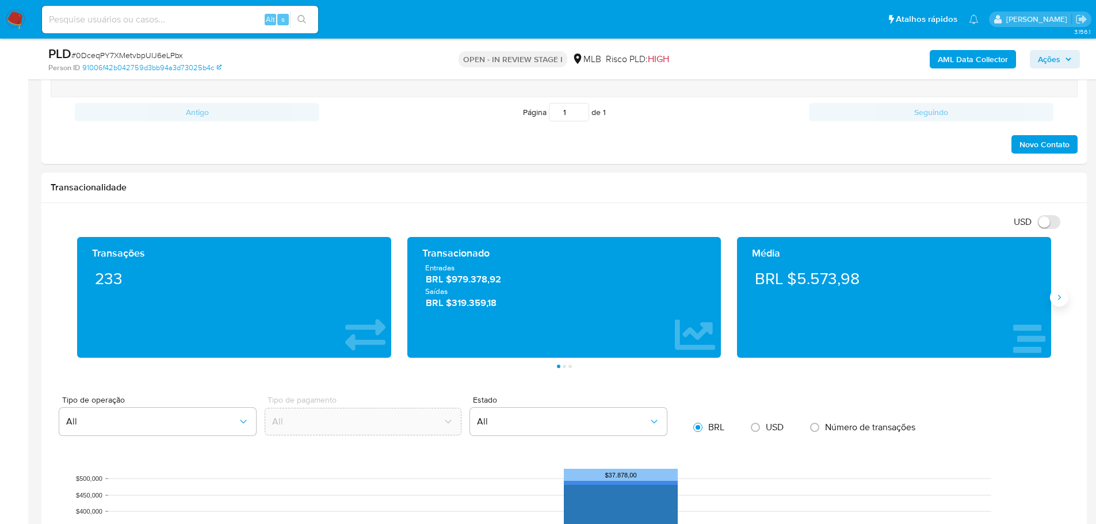
click at [1062, 298] on icon "Siguiente" at bounding box center [1058, 297] width 9 height 9
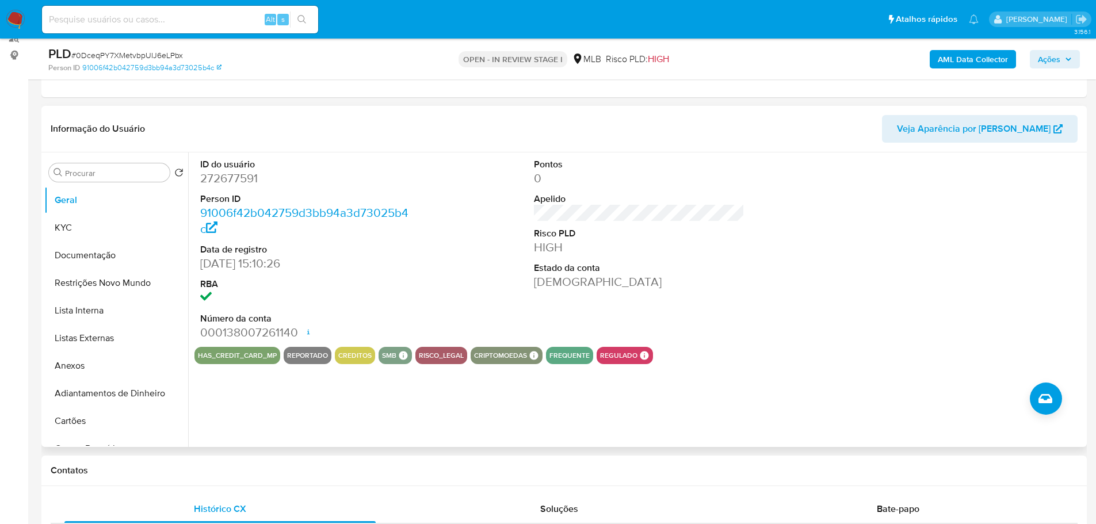
scroll to position [0, 0]
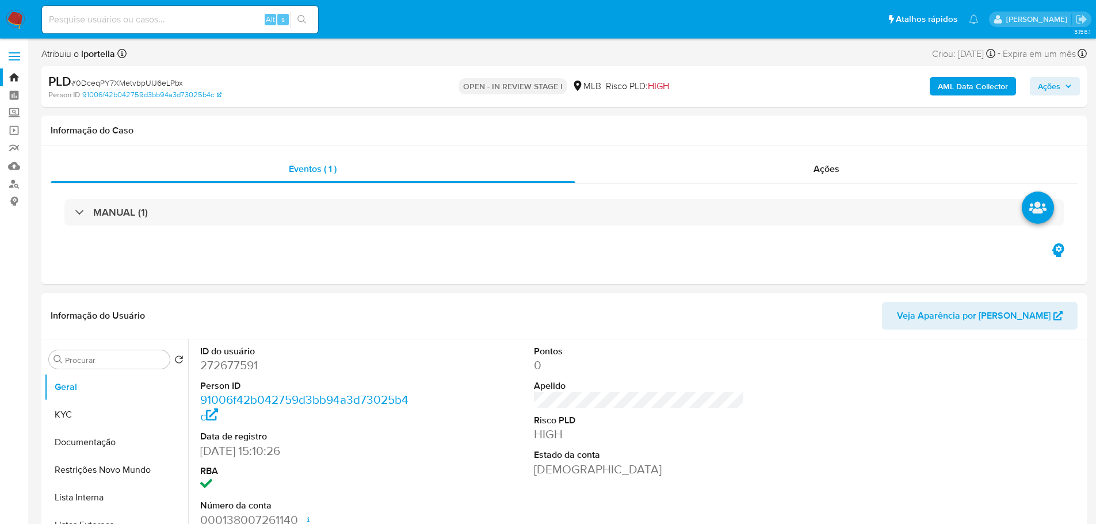
drag, startPoint x: 289, startPoint y: 1, endPoint x: 584, endPoint y: 310, distance: 427.5
click at [584, 310] on header "Informação do Usuário Veja Aparência por Pessoa" at bounding box center [564, 316] width 1027 height 28
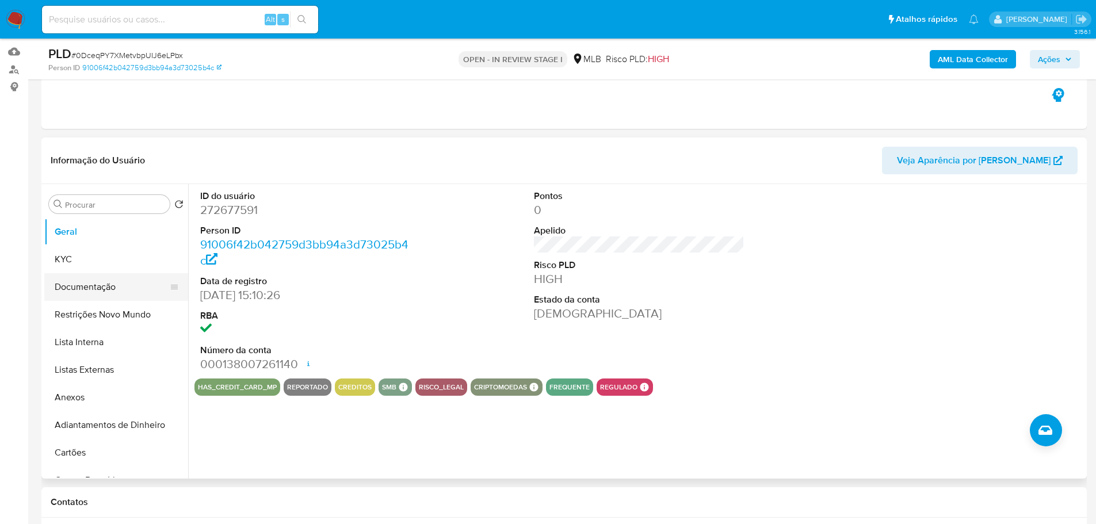
scroll to position [115, 0]
click at [102, 295] on button "Documentação" at bounding box center [111, 287] width 135 height 28
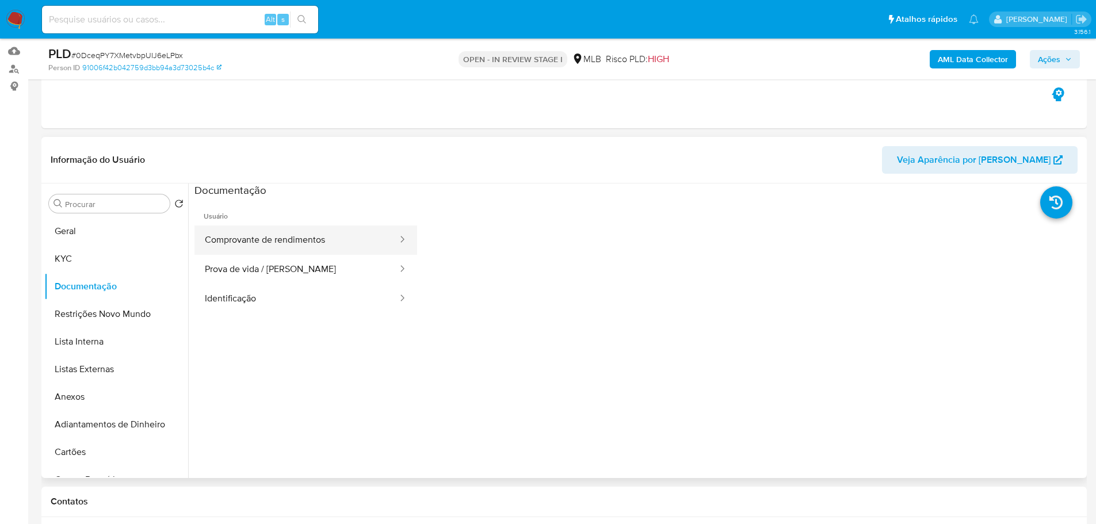
click at [305, 251] on button "Comprovante de rendimentos" at bounding box center [296, 239] width 204 height 29
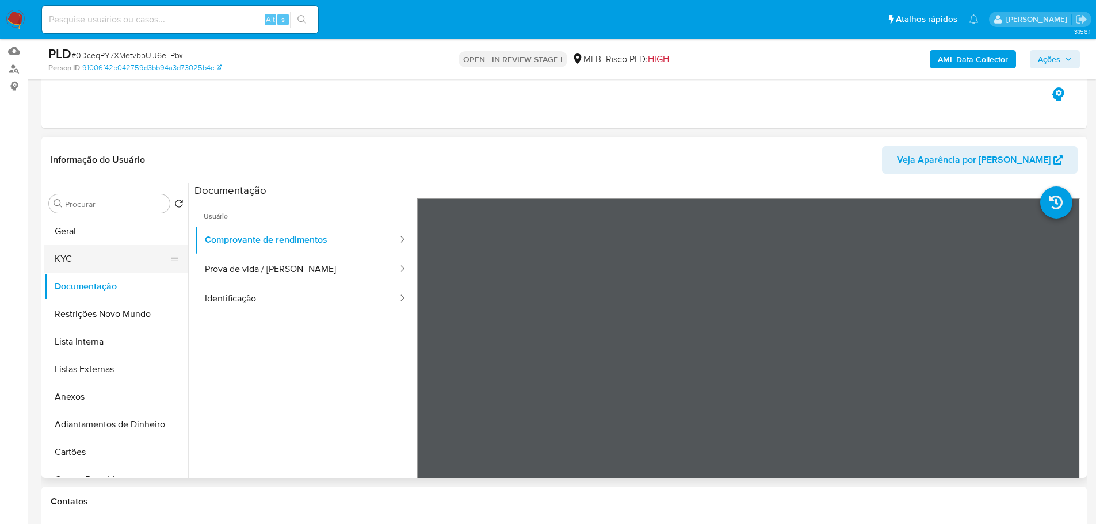
click at [103, 246] on button "KYC" at bounding box center [111, 259] width 135 height 28
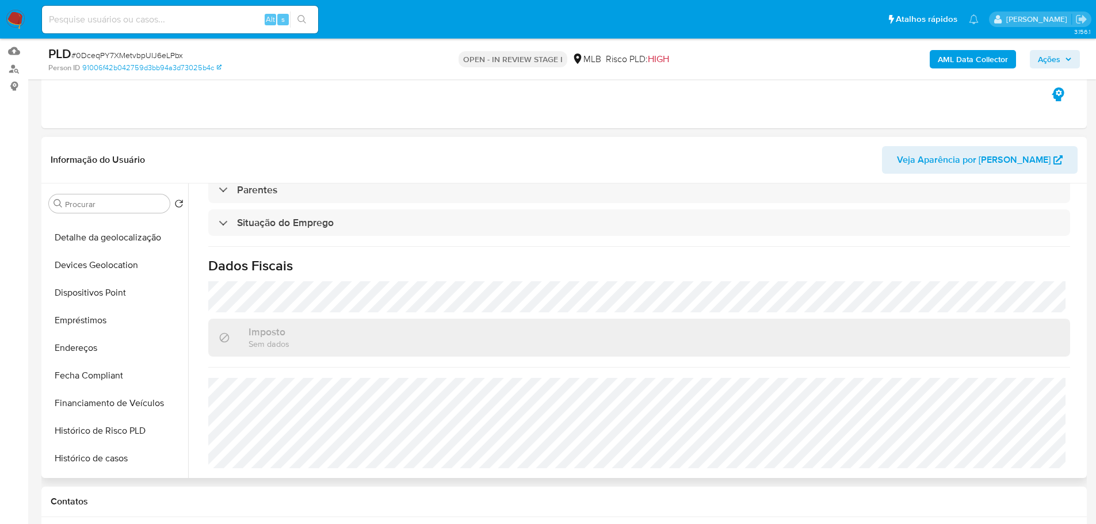
scroll to position [460, 0]
click at [105, 304] on button "Histórico de casos" at bounding box center [111, 296] width 135 height 28
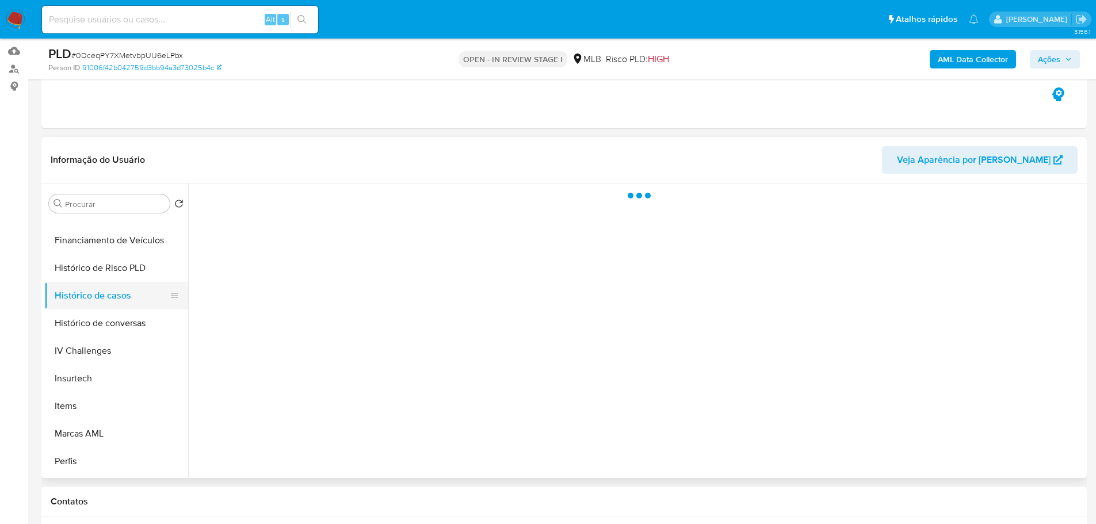
scroll to position [0, 0]
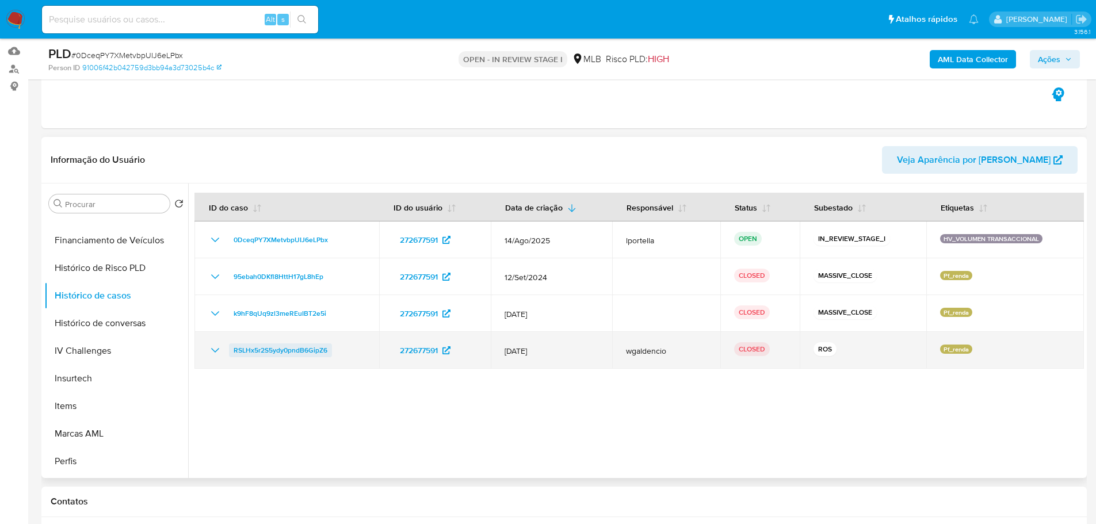
click at [317, 350] on span "RSLHx5r2S5ydy0pndB6GipZ6" at bounding box center [281, 350] width 94 height 14
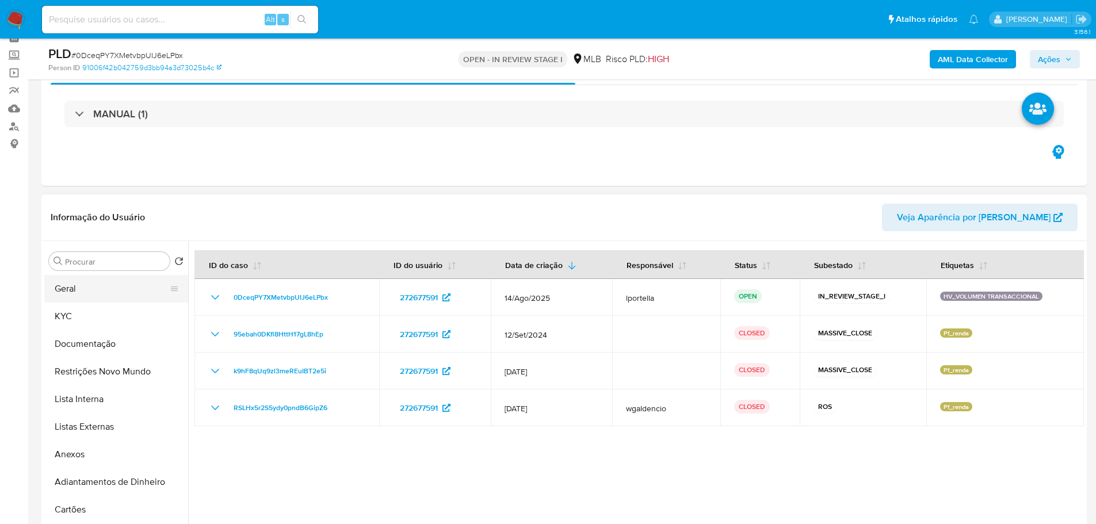
drag, startPoint x: 82, startPoint y: 295, endPoint x: 104, endPoint y: 290, distance: 21.9
click at [82, 295] on button "Geral" at bounding box center [111, 289] width 135 height 28
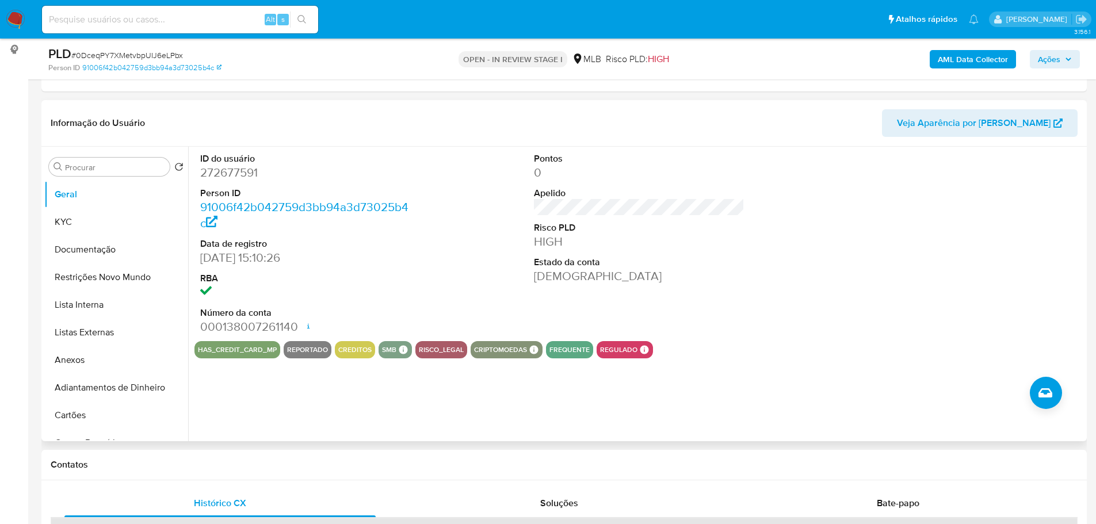
scroll to position [144, 0]
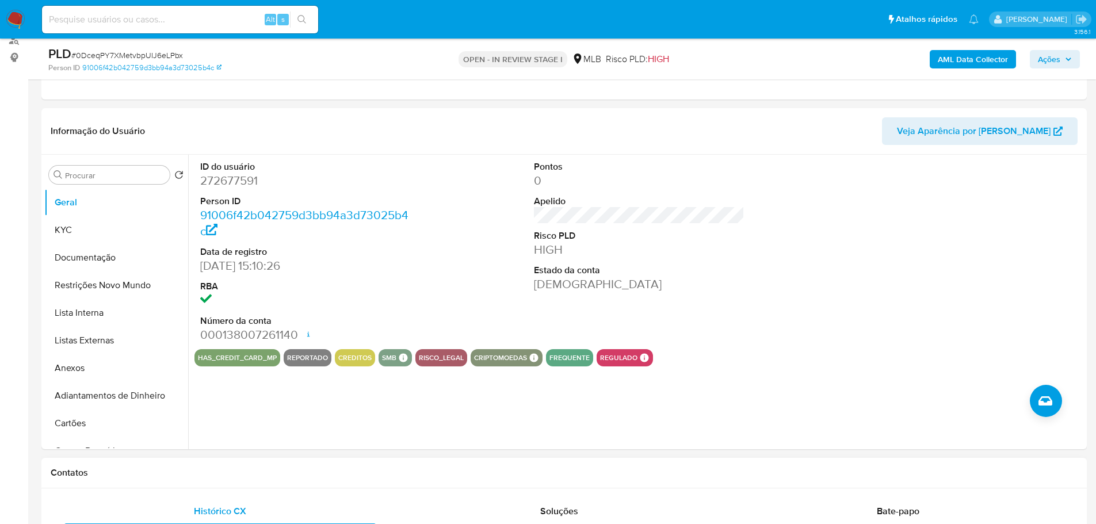
drag, startPoint x: 332, startPoint y: 470, endPoint x: 196, endPoint y: 365, distance: 172.3
click at [332, 470] on h1 "Contatos" at bounding box center [564, 473] width 1027 height 12
click at [98, 236] on button "KYC" at bounding box center [111, 230] width 135 height 28
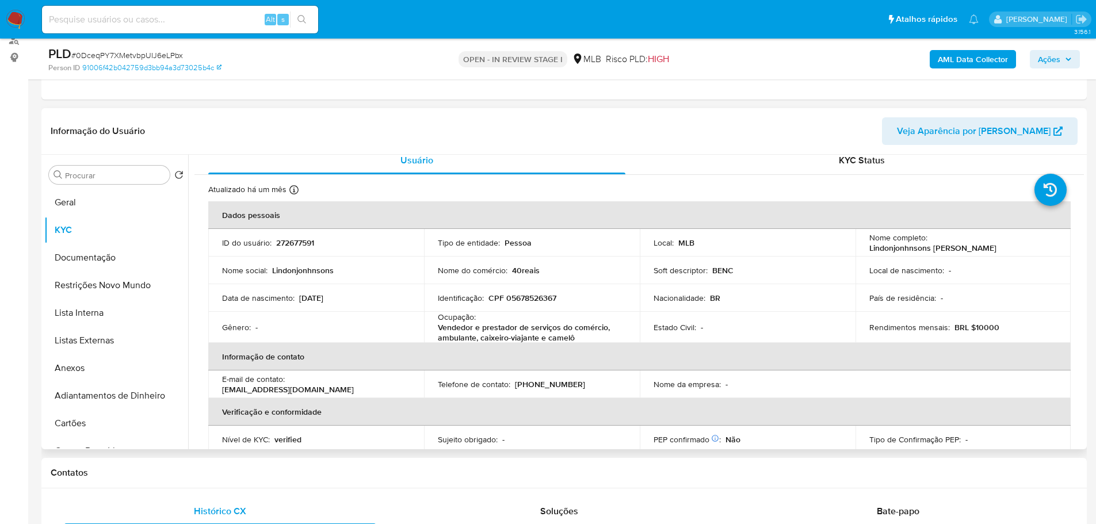
scroll to position [9, 0]
click at [171, 476] on h1 "Contatos" at bounding box center [564, 473] width 1027 height 12
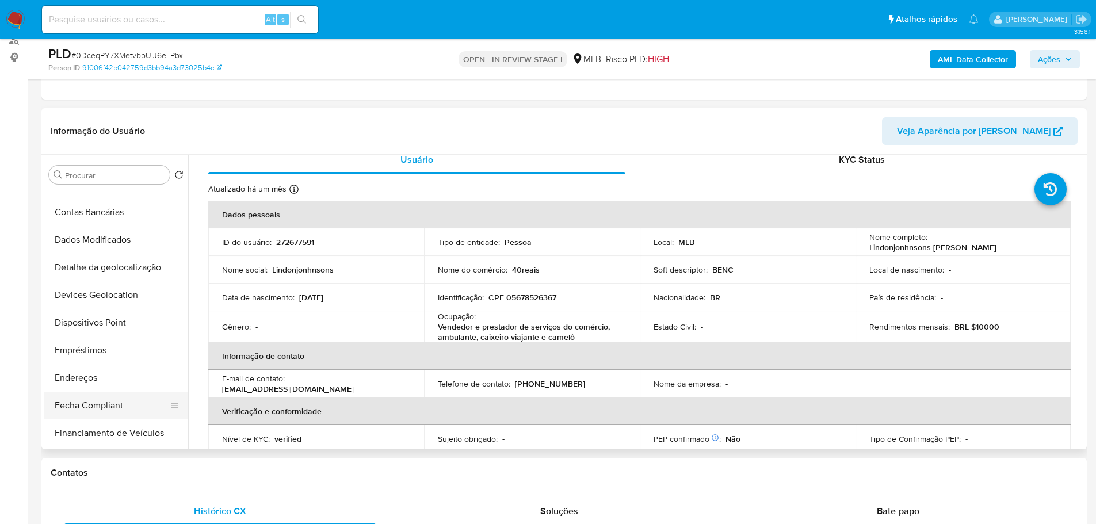
scroll to position [288, 0]
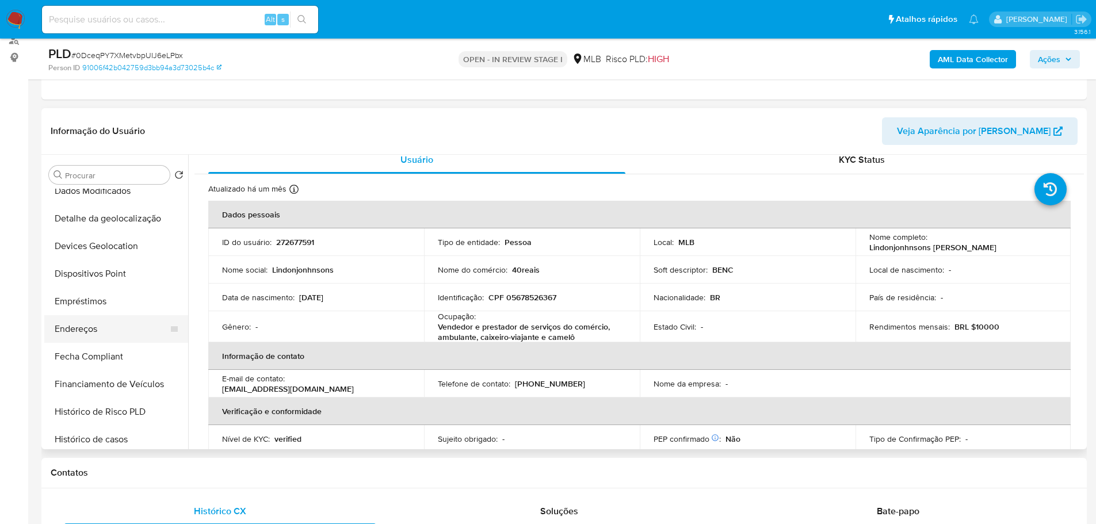
click at [102, 326] on button "Endereços" at bounding box center [111, 329] width 135 height 28
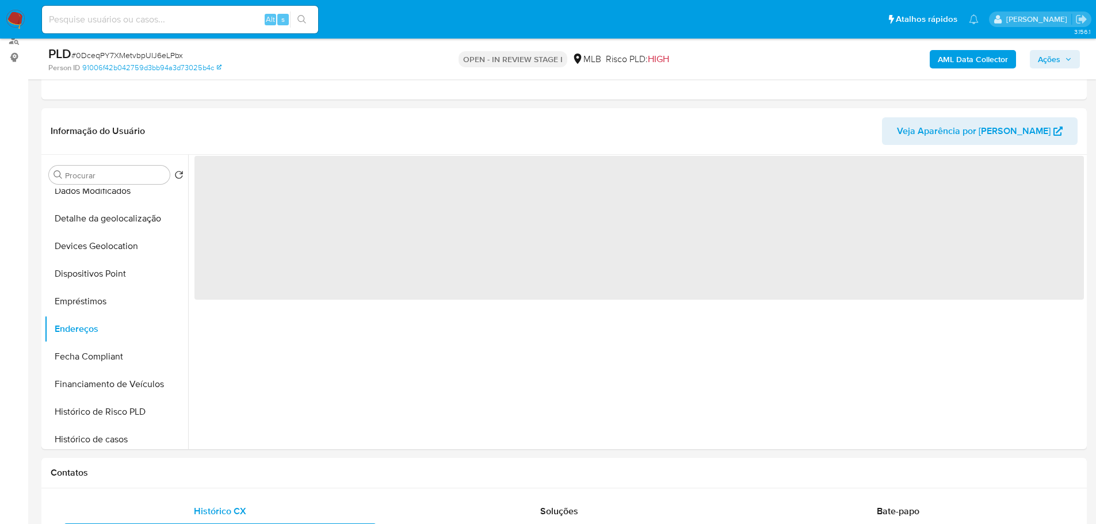
scroll to position [0, 0]
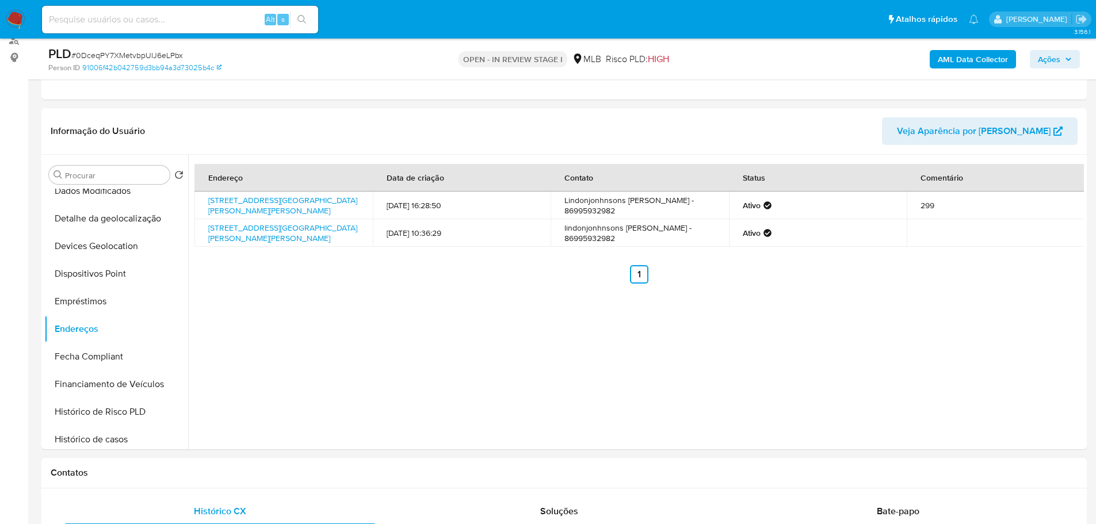
click at [245, 467] on h1 "Contatos" at bounding box center [564, 473] width 1027 height 12
click at [105, 223] on button "Detalhe da geolocalização" at bounding box center [111, 219] width 135 height 28
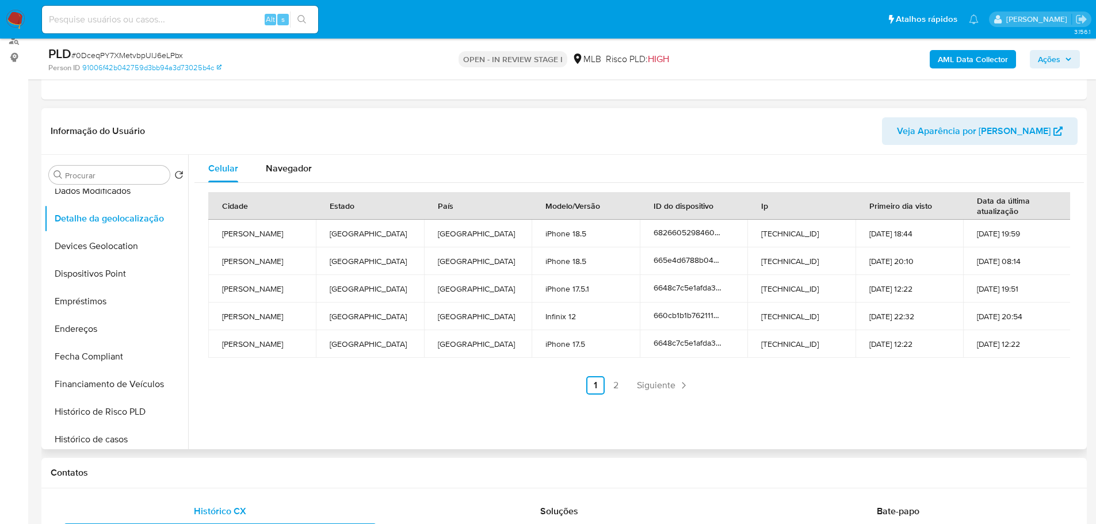
drag, startPoint x: 324, startPoint y: 473, endPoint x: 239, endPoint y: 416, distance: 101.6
click at [324, 473] on h1 "Contatos" at bounding box center [564, 473] width 1027 height 12
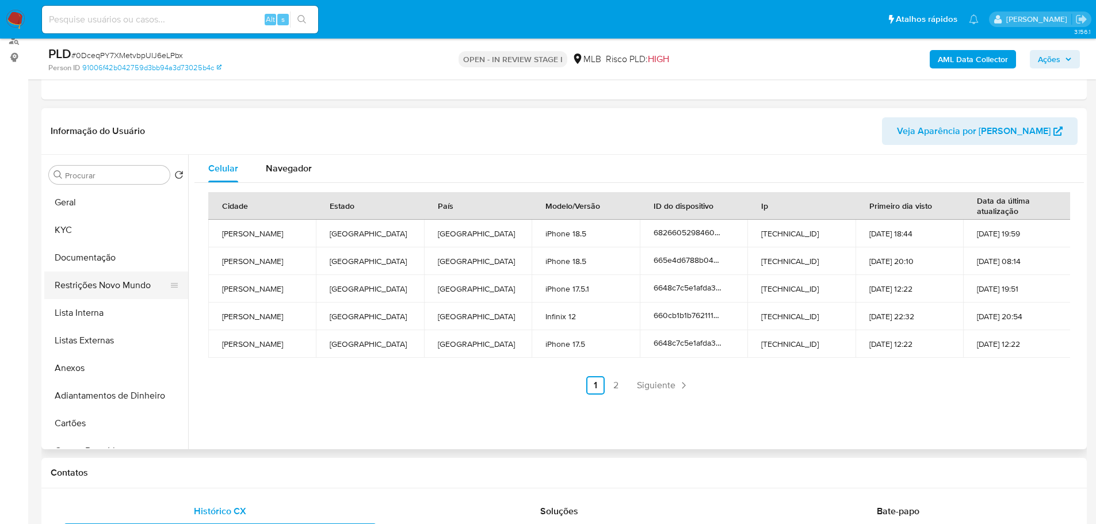
click at [110, 277] on button "Restrições Novo Mundo" at bounding box center [111, 285] width 135 height 28
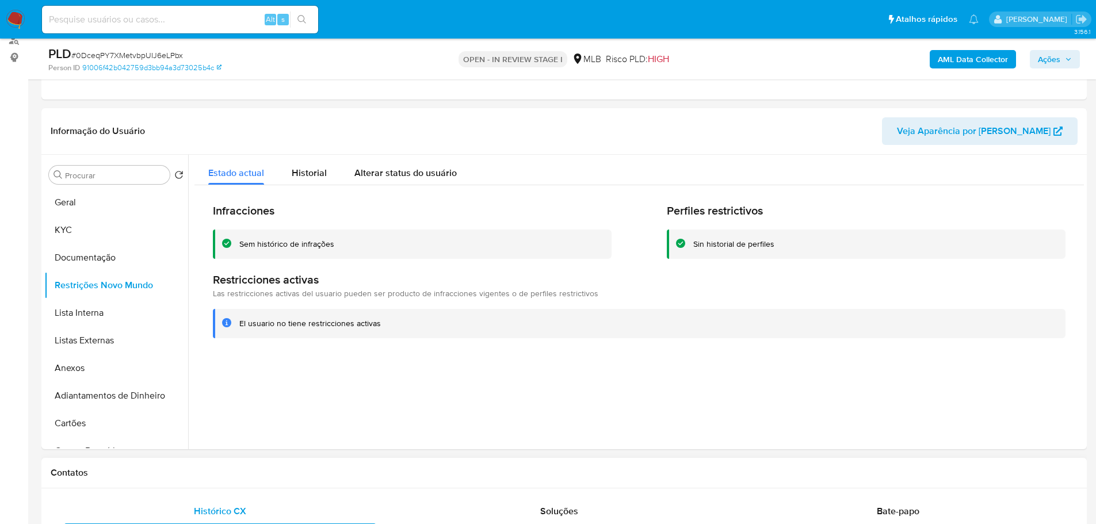
click at [285, 470] on h1 "Contatos" at bounding box center [564, 473] width 1027 height 12
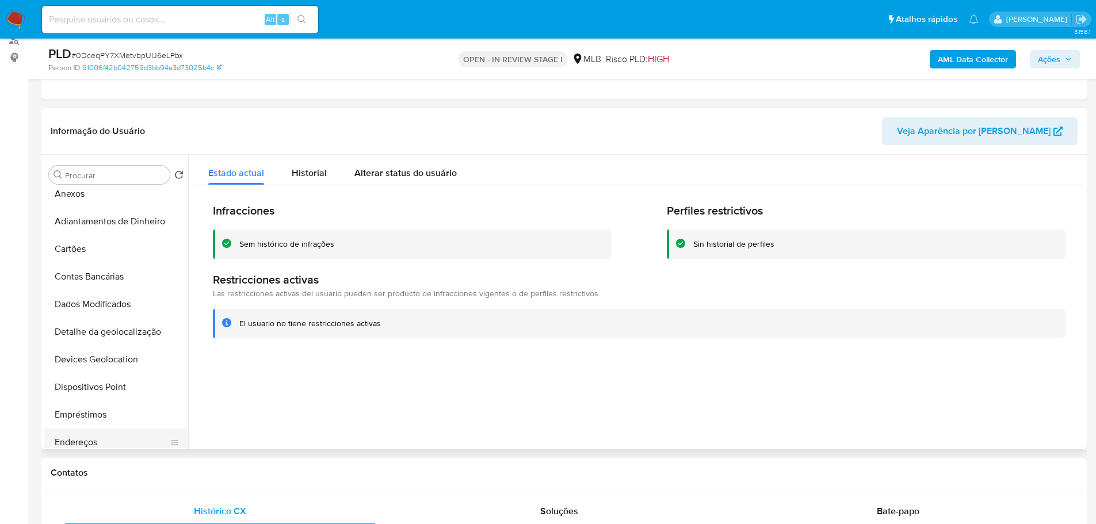
scroll to position [288, 0]
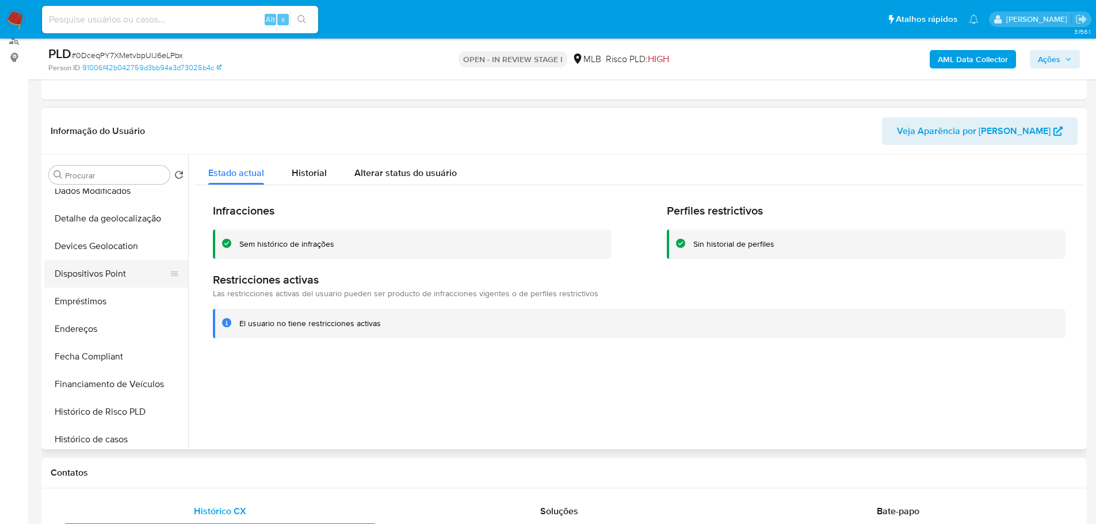
click at [102, 281] on button "Dispositivos Point" at bounding box center [111, 274] width 135 height 28
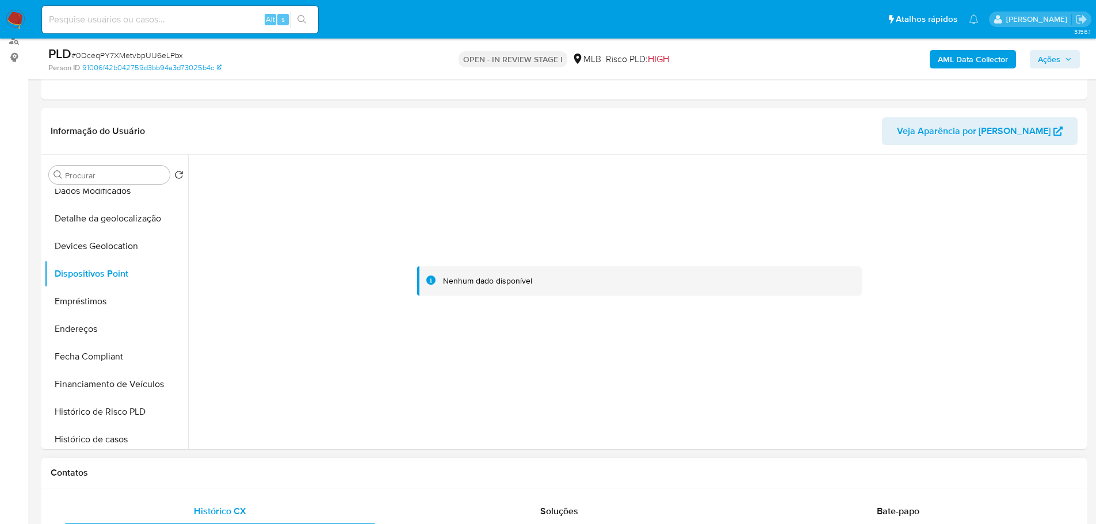
click at [267, 483] on div "Contatos" at bounding box center [563, 473] width 1045 height 30
click at [600, 265] on div at bounding box center [638, 281] width 889 height 253
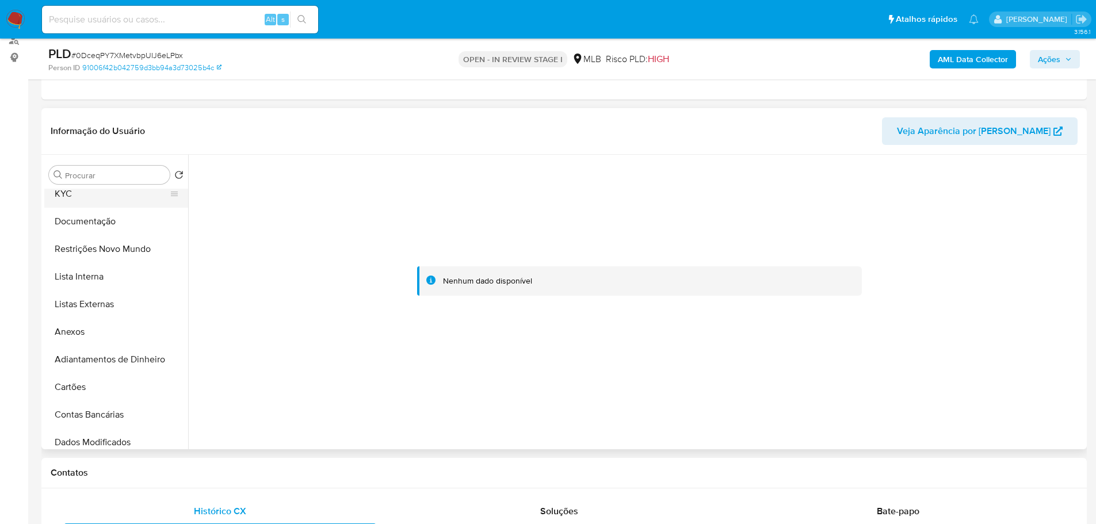
scroll to position [0, 0]
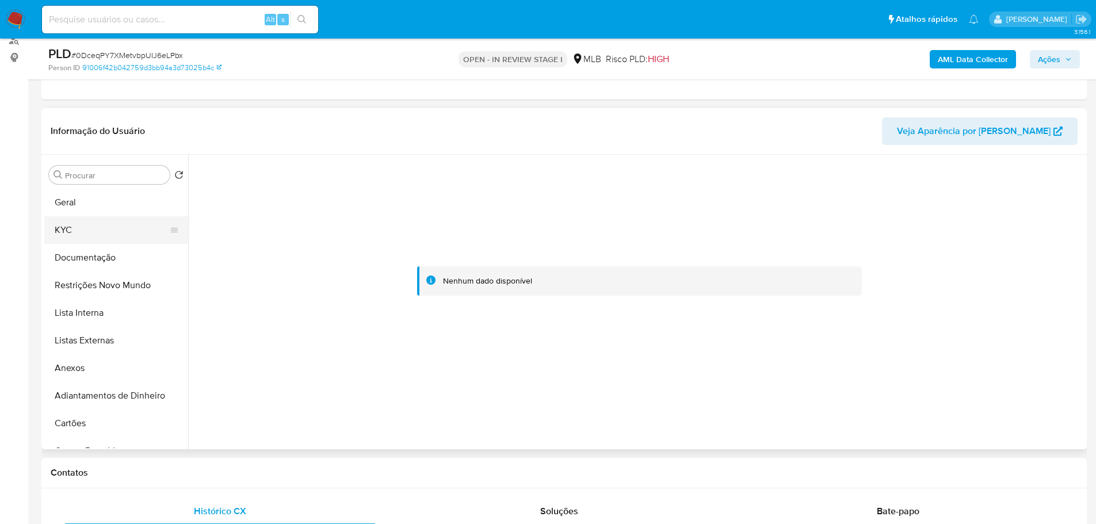
click at [93, 225] on button "KYC" at bounding box center [111, 230] width 135 height 28
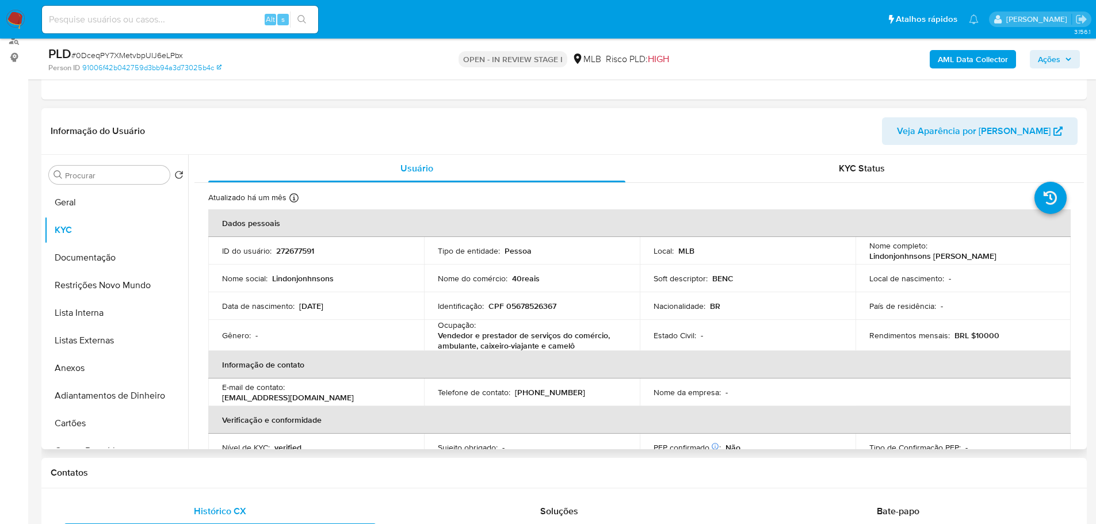
click at [545, 301] on p "CPF 05678526367" at bounding box center [522, 306] width 68 height 10
copy p "05678526367"
drag, startPoint x: 1069, startPoint y: 63, endPoint x: 1042, endPoint y: 68, distance: 27.5
click at [1069, 63] on span "Ações" at bounding box center [1055, 59] width 34 height 16
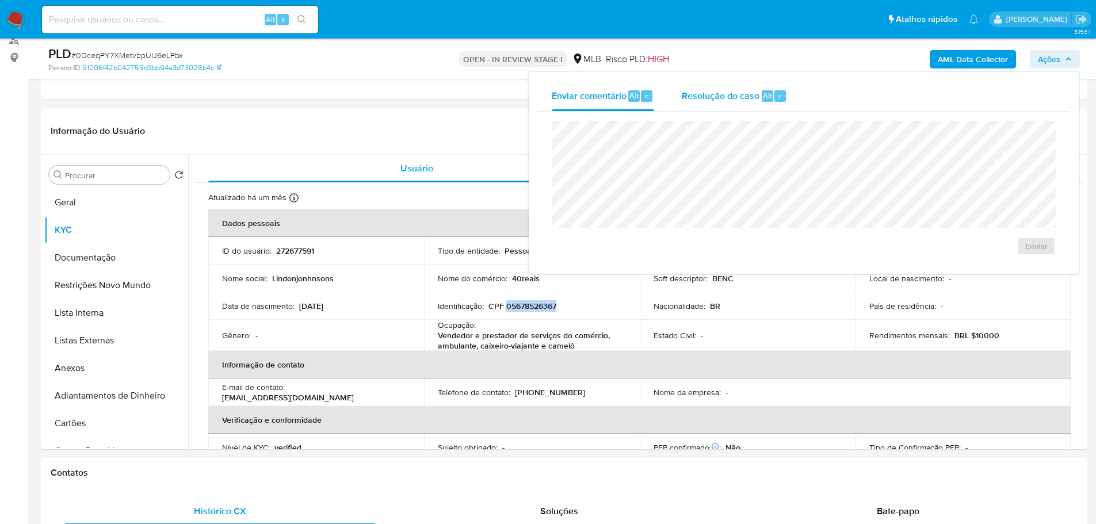
click at [701, 97] on span "Resolução do caso" at bounding box center [721, 95] width 78 height 13
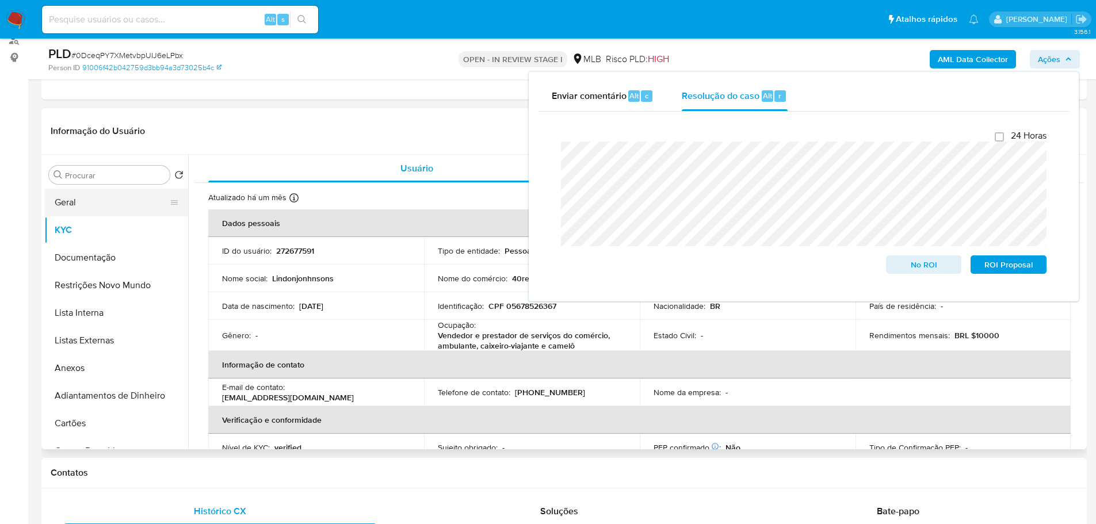
click at [79, 198] on button "Geral" at bounding box center [111, 203] width 135 height 28
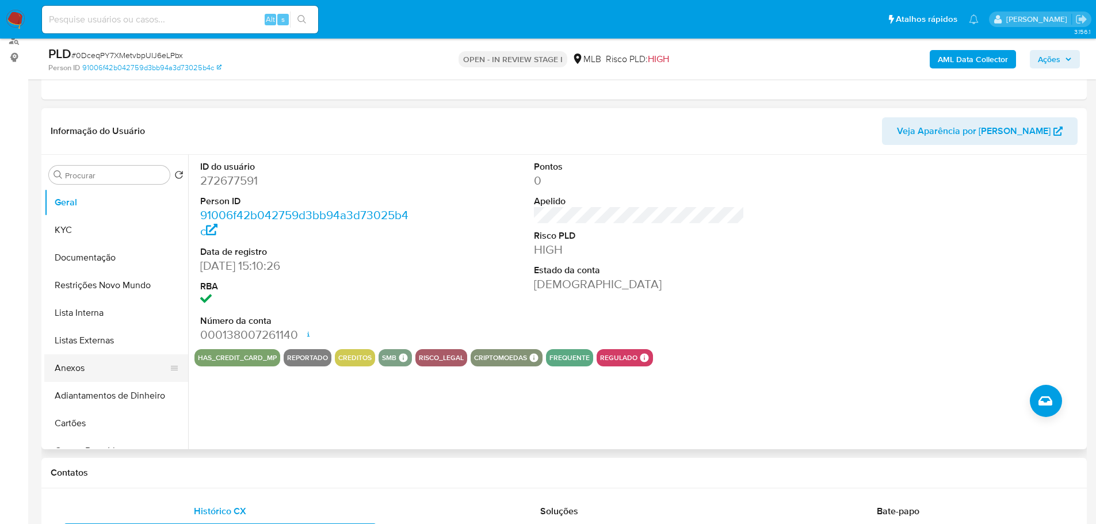
drag, startPoint x: 64, startPoint y: 375, endPoint x: 65, endPoint y: 368, distance: 6.9
click at [64, 375] on button "Anexos" at bounding box center [111, 368] width 135 height 28
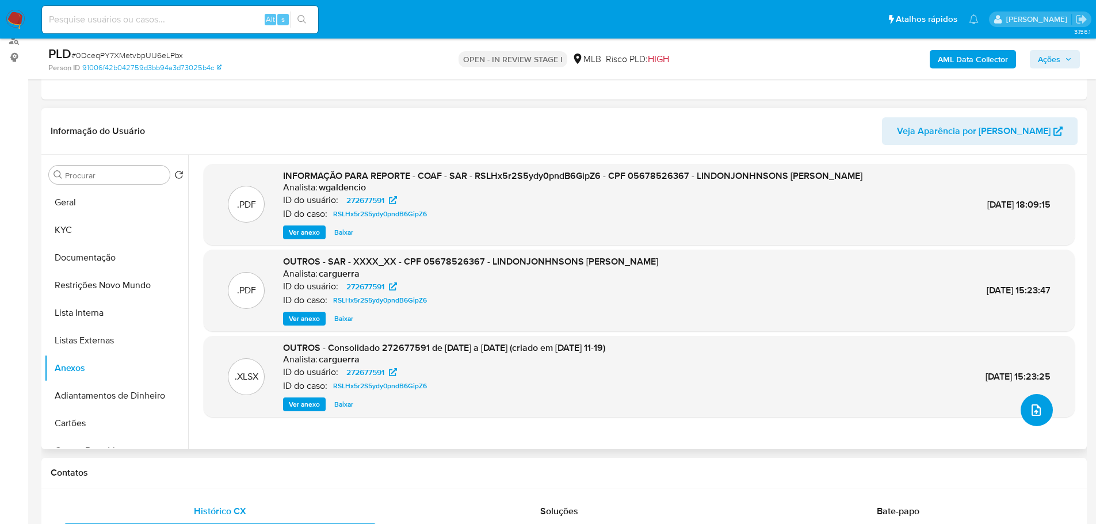
click at [1032, 401] on button "upload-file" at bounding box center [1036, 410] width 32 height 32
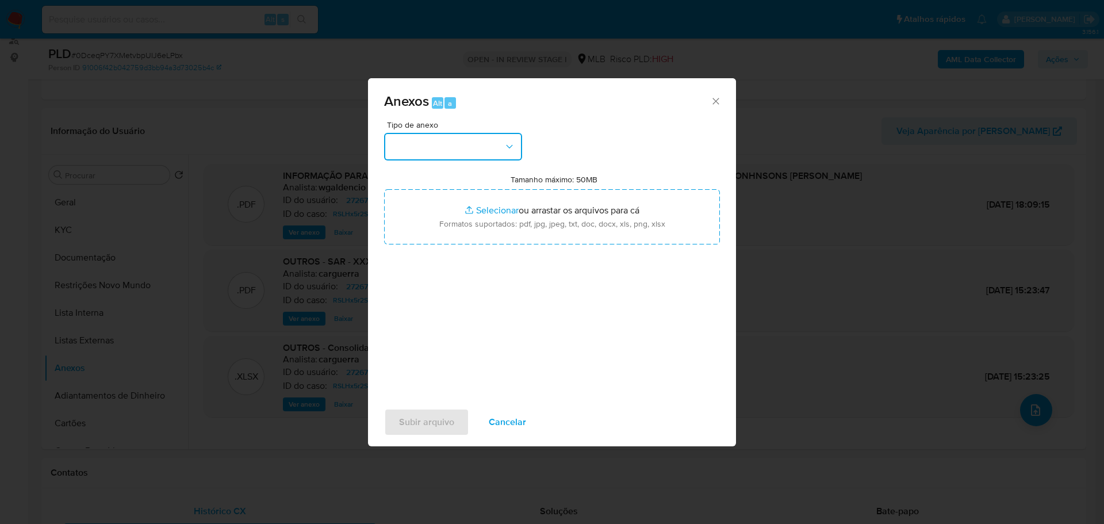
click at [451, 154] on button "button" at bounding box center [453, 147] width 138 height 28
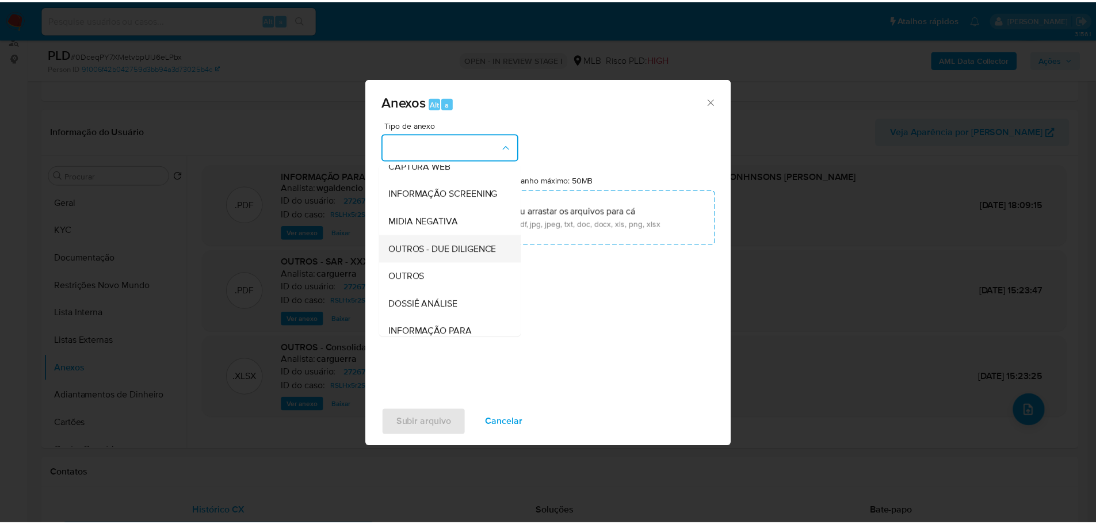
scroll to position [177, 0]
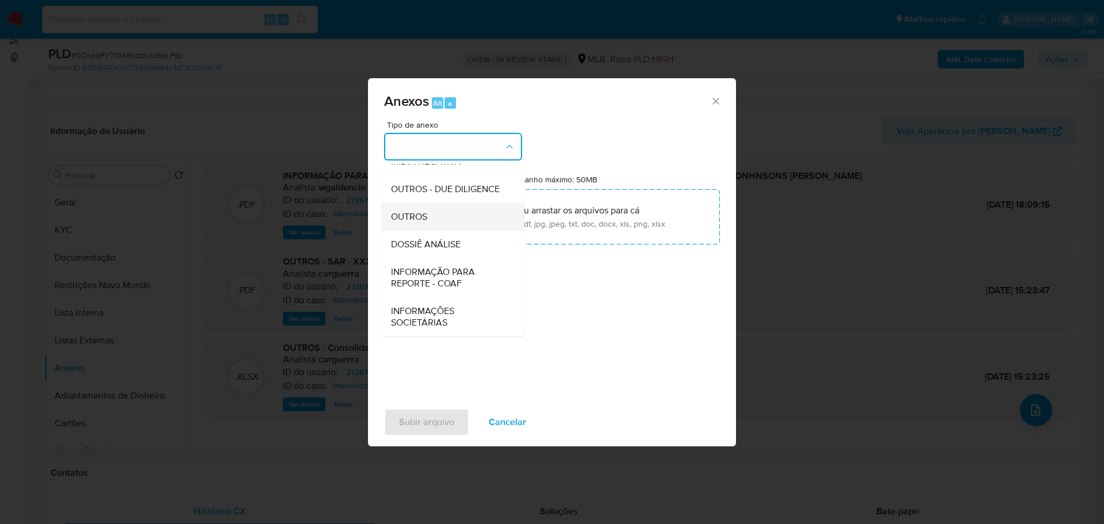
click at [433, 217] on div "OUTROS" at bounding box center [449, 217] width 117 height 28
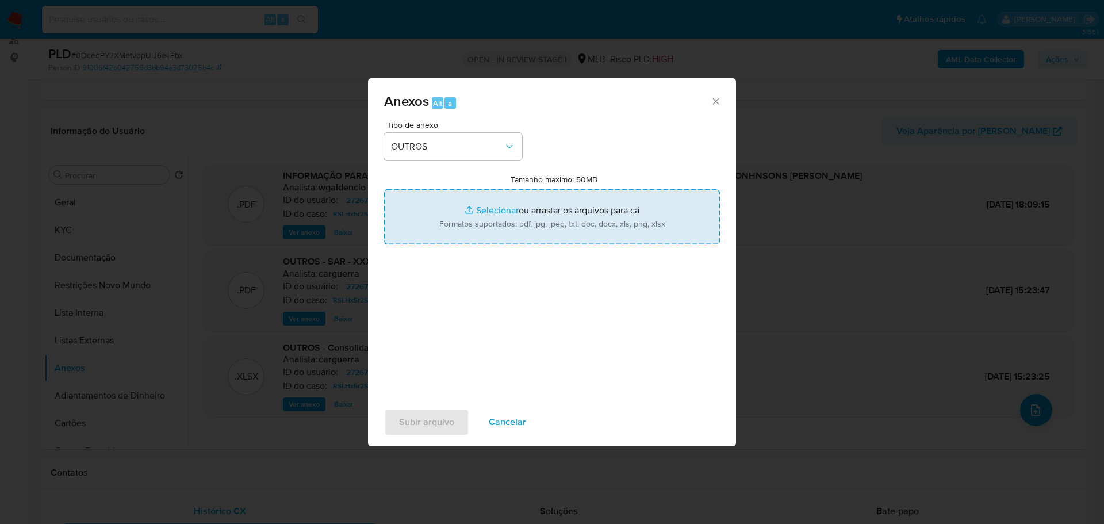
type input "C:\fakepath\2º SAR - XXX - CPF 05678526367 - LINDONJONHNSONS ALVES DE OLIVEIRA.…"
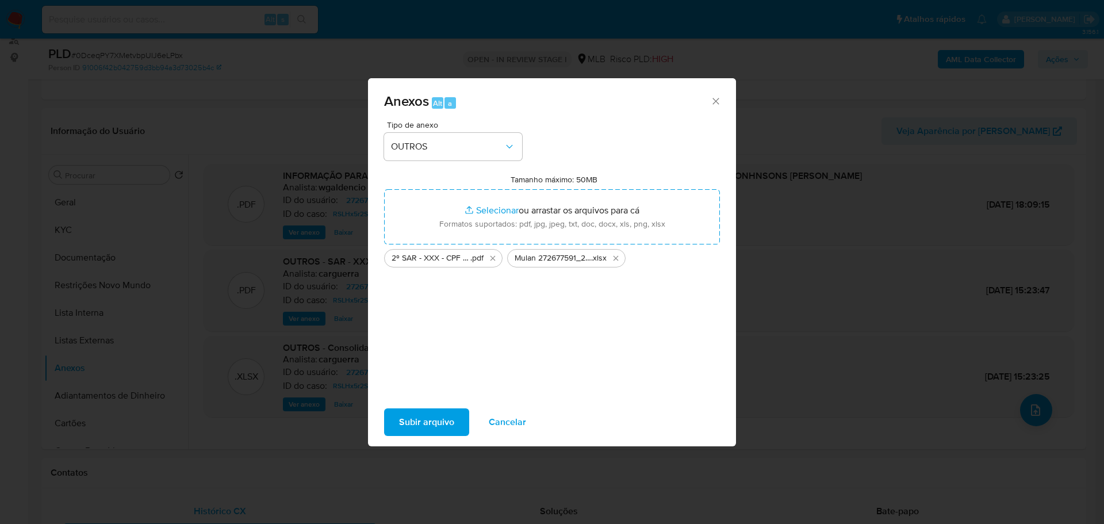
click at [427, 426] on span "Subir arquivo" at bounding box center [426, 421] width 55 height 25
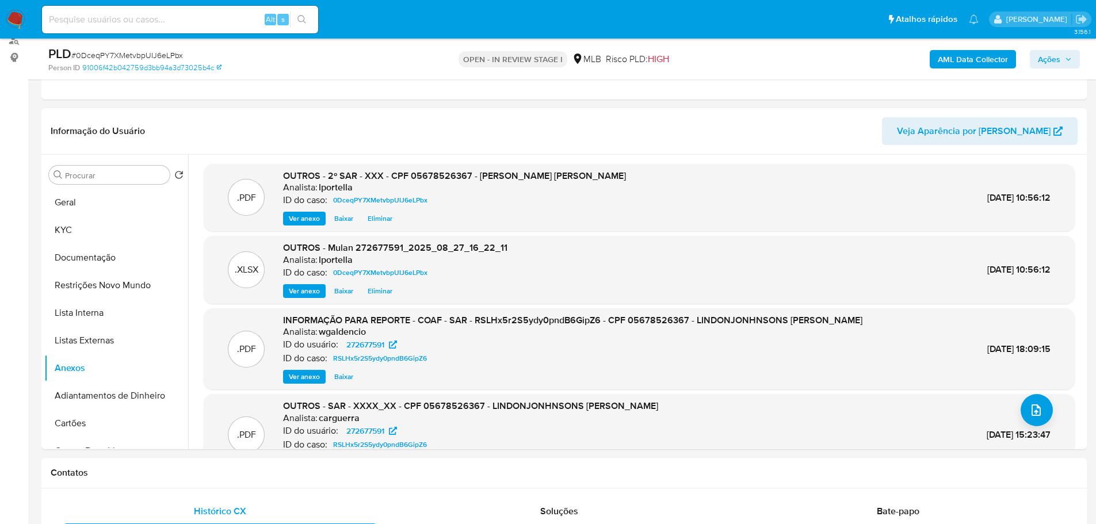
click at [1048, 56] on span "Ações" at bounding box center [1049, 59] width 22 height 18
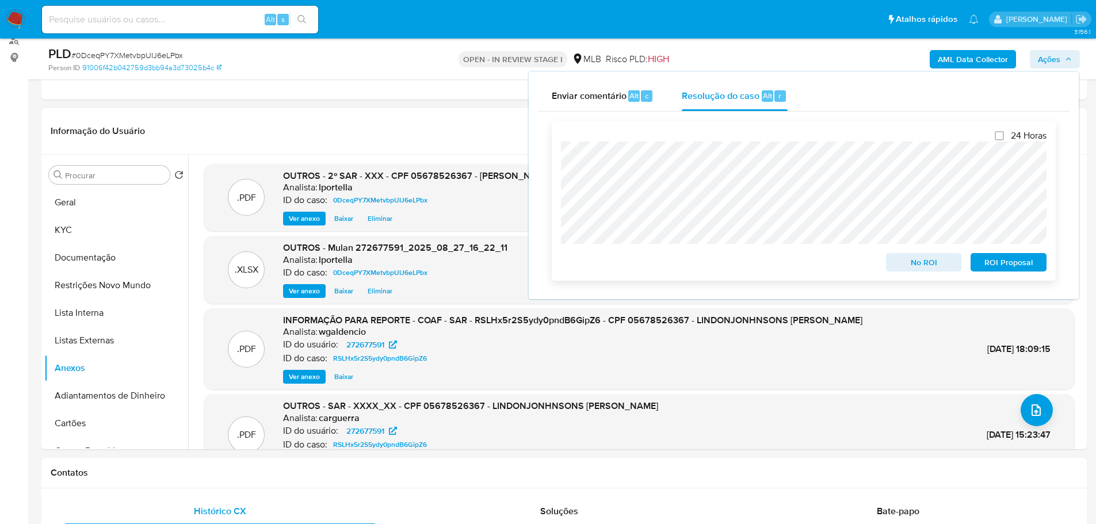
click at [1002, 258] on span "ROI Proposal" at bounding box center [1008, 262] width 60 height 16
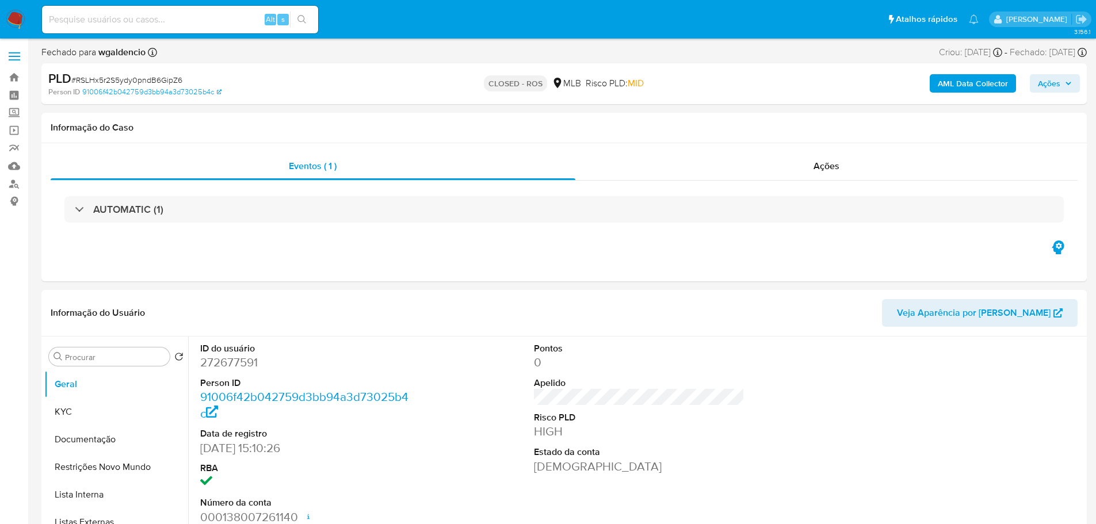
select select "10"
click at [832, 165] on span "Ações" at bounding box center [826, 165] width 26 height 13
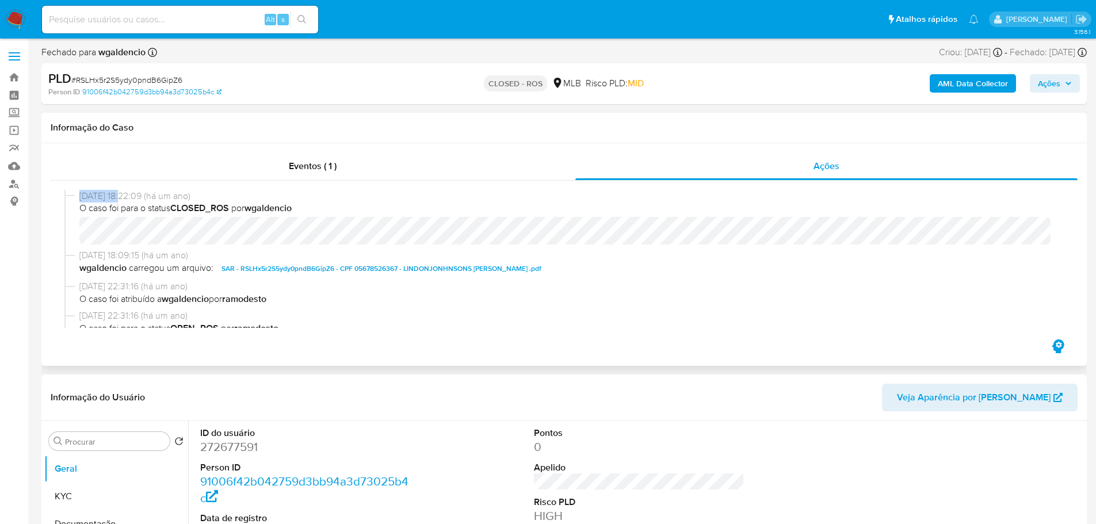
drag, startPoint x: 126, startPoint y: 195, endPoint x: 81, endPoint y: 201, distance: 45.2
click at [81, 201] on span "21/06/2024 18:22:09 (há um ano)" at bounding box center [568, 196] width 979 height 13
copy span "21/06/2024"
click at [285, 167] on div "Eventos ( 1 )" at bounding box center [313, 166] width 525 height 28
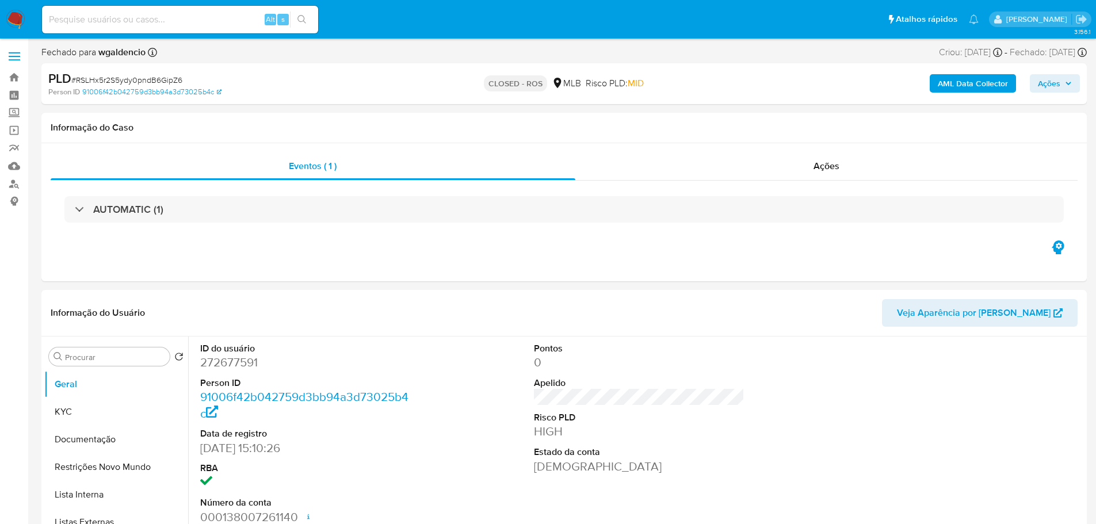
click at [189, 206] on div "AUTOMATIC (1)" at bounding box center [563, 209] width 999 height 26
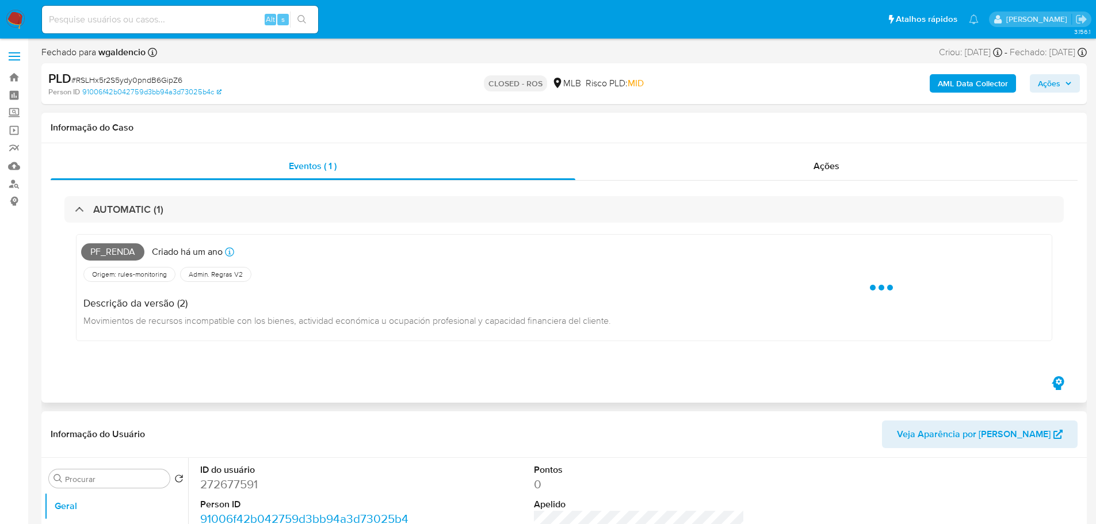
click at [95, 257] on span "Pf_renda" at bounding box center [112, 251] width 63 height 17
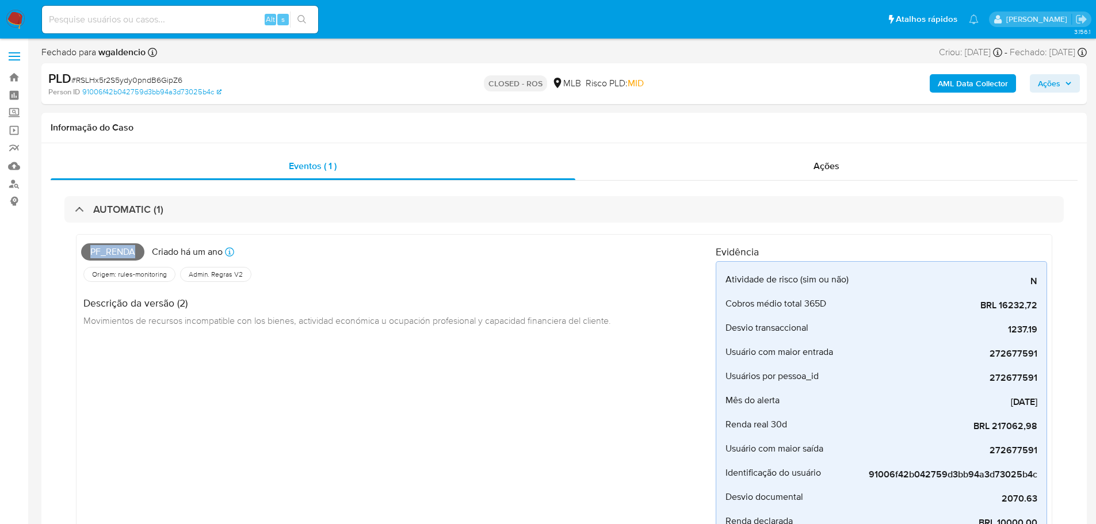
copy span "Pf_renda"
click at [146, 79] on span "# RSLHx5r2S5ydy0pndB6GipZ6" at bounding box center [126, 80] width 111 height 12
copy span "RSLHx5r2S5ydy0pndB6GipZ6"
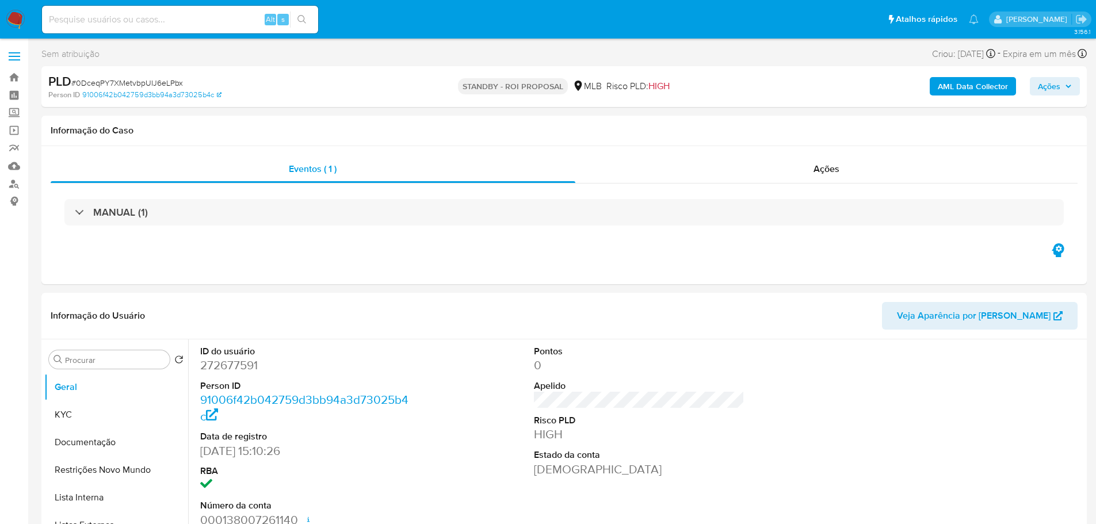
select select "10"
click at [147, 84] on span "# 0DceqPY7XMetvbpUIJ6eLPbx" at bounding box center [127, 83] width 112 height 12
copy span "0DceqPY7XMetvbpUIJ6eLPbx"
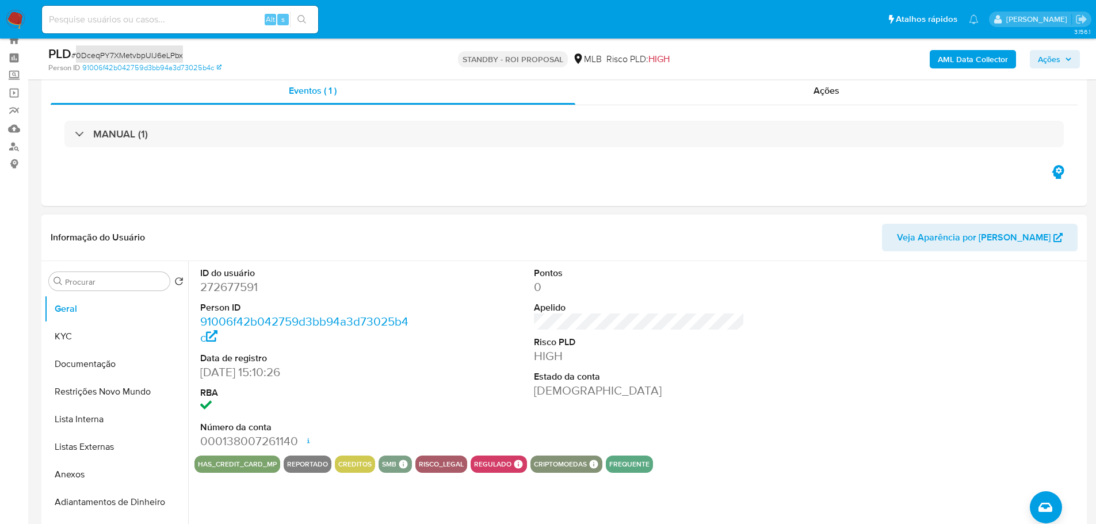
scroll to position [58, 0]
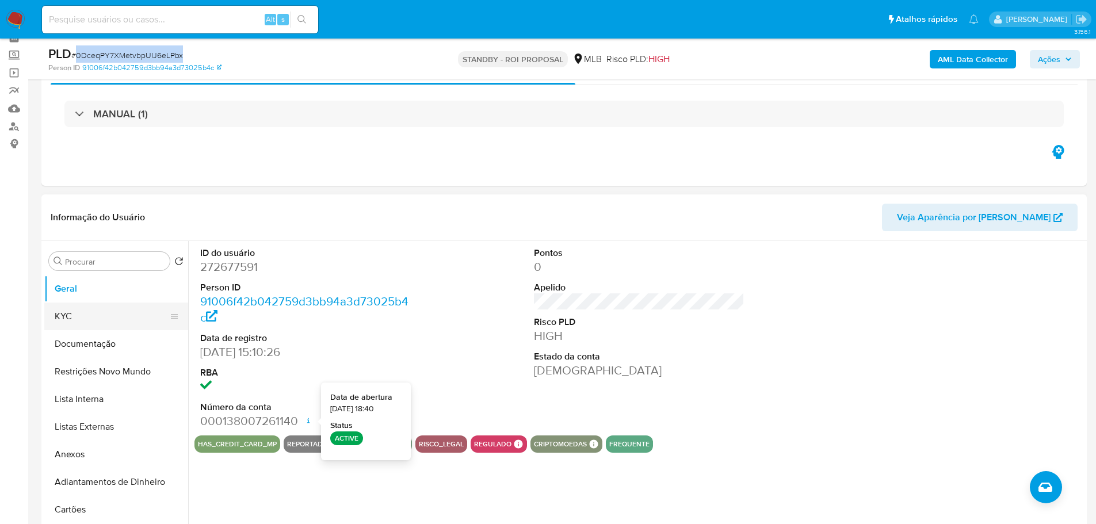
click at [83, 320] on button "KYC" at bounding box center [111, 317] width 135 height 28
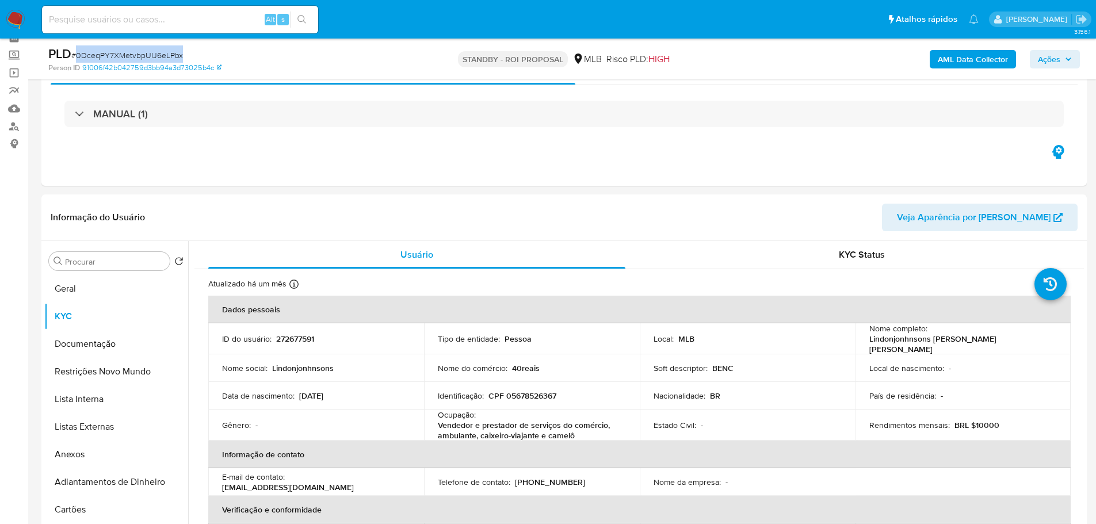
click at [21, 18] on img at bounding box center [16, 20] width 20 height 20
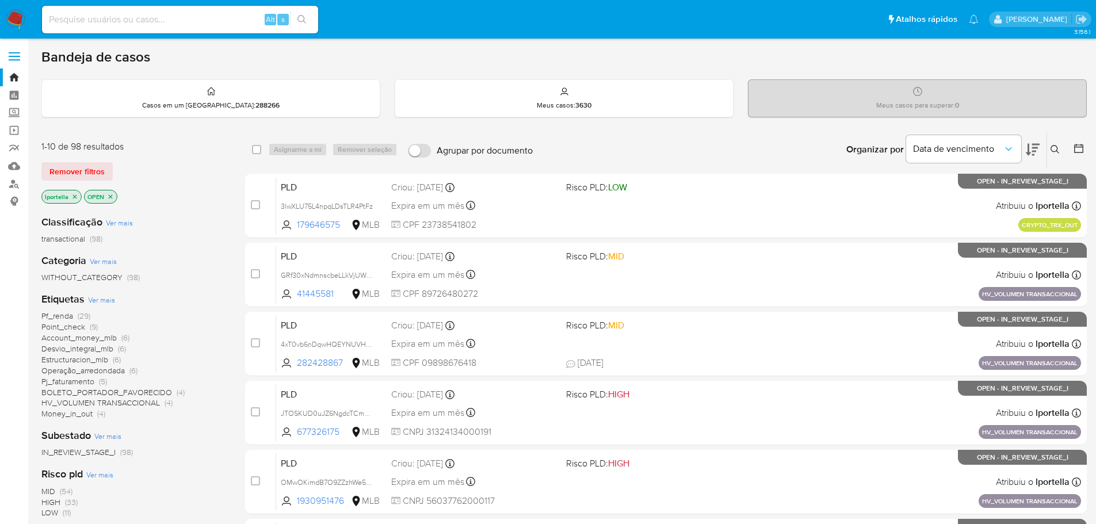
drag, startPoint x: 294, startPoint y: 0, endPoint x: 500, endPoint y: 56, distance: 213.5
click at [503, 56] on div "Bandeja de casos" at bounding box center [563, 56] width 1045 height 17
click at [114, 21] on input at bounding box center [180, 19] width 276 height 15
paste input "JTOSKUD0uJZ6NgdcTCmsvSK9"
type input "JTOSKUD0uJZ6NgdcTCmsvSK9"
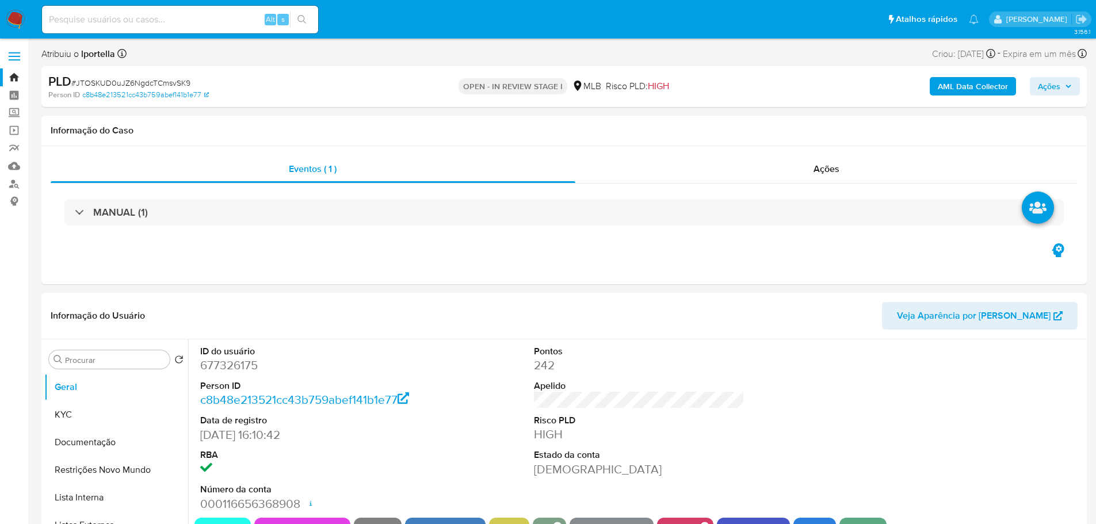
select select "10"
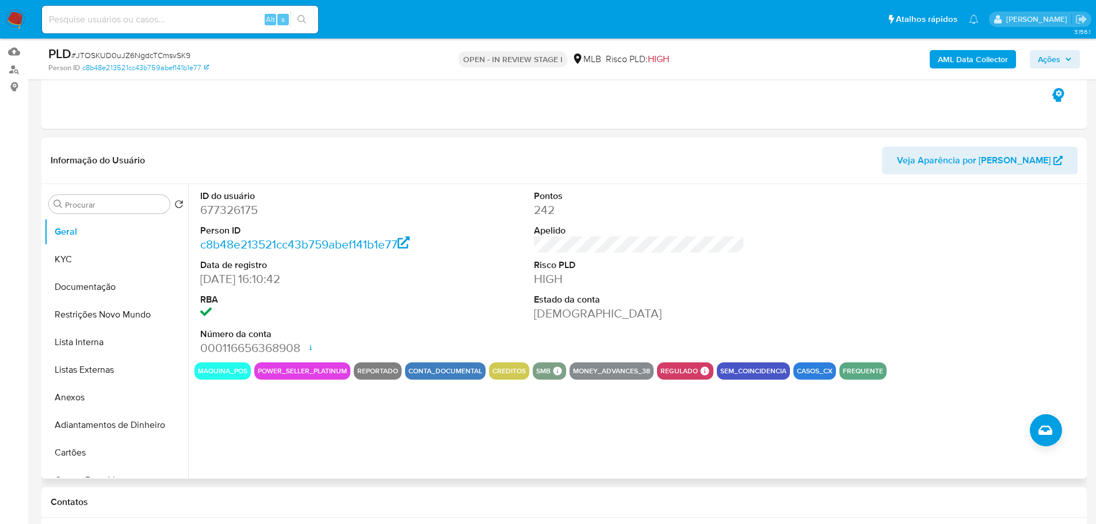
scroll to position [115, 0]
drag, startPoint x: 248, startPoint y: 453, endPoint x: 247, endPoint y: 355, distance: 98.4
click at [248, 453] on div "ID do usuário 677326175 Person ID c8b48e213521cc43b759abef141b1e77 Data de regi…" at bounding box center [635, 330] width 895 height 294
click at [98, 246] on button "KYC" at bounding box center [111, 259] width 135 height 28
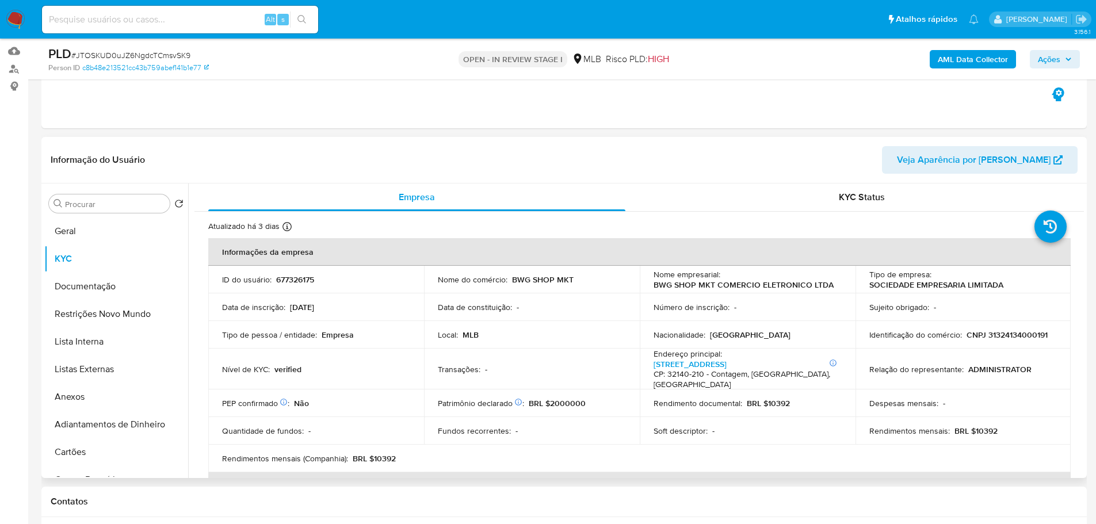
scroll to position [460, 0]
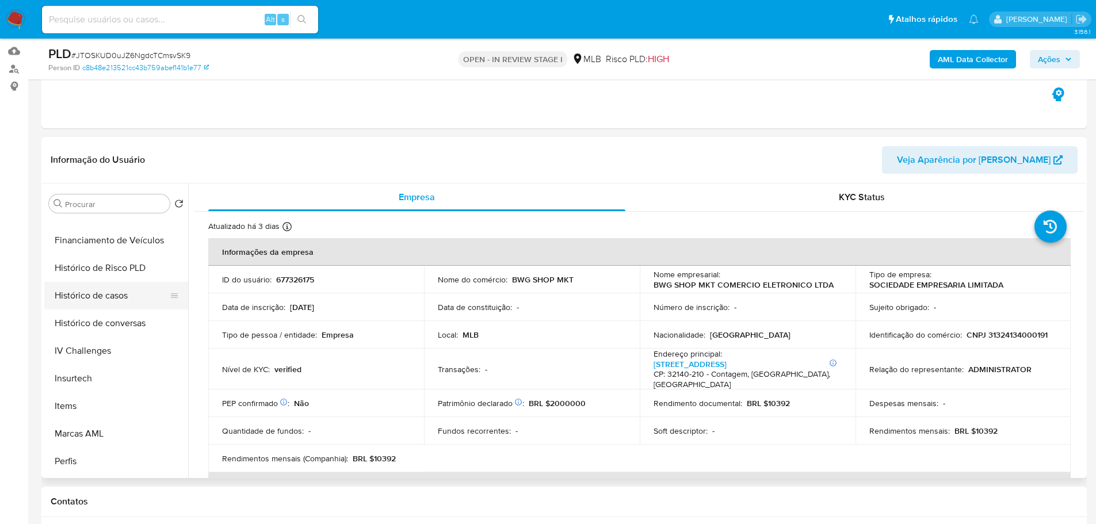
click at [118, 286] on button "Histórico de casos" at bounding box center [111, 296] width 135 height 28
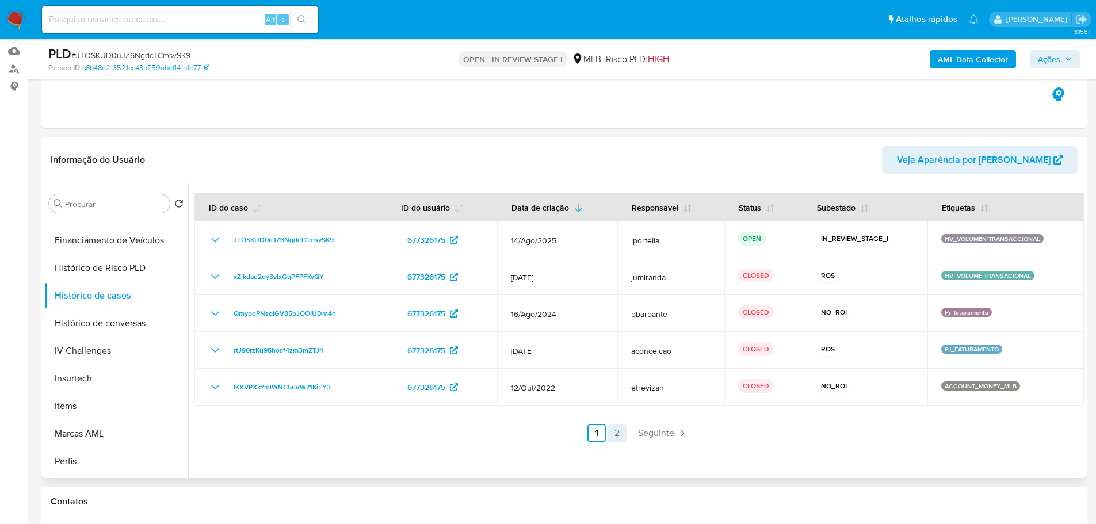
click at [615, 427] on link "2" at bounding box center [617, 433] width 18 height 18
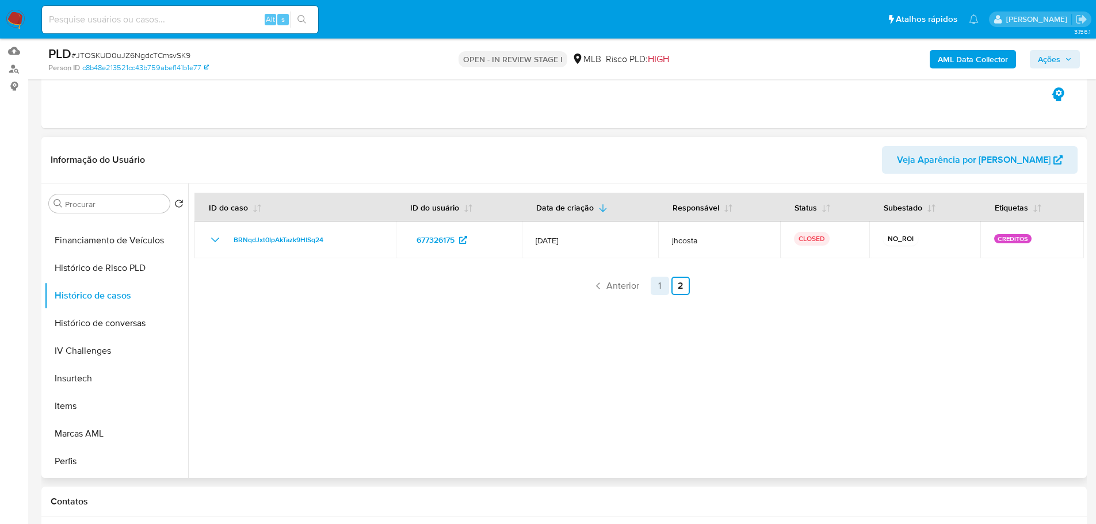
click at [654, 289] on link "1" at bounding box center [659, 286] width 18 height 18
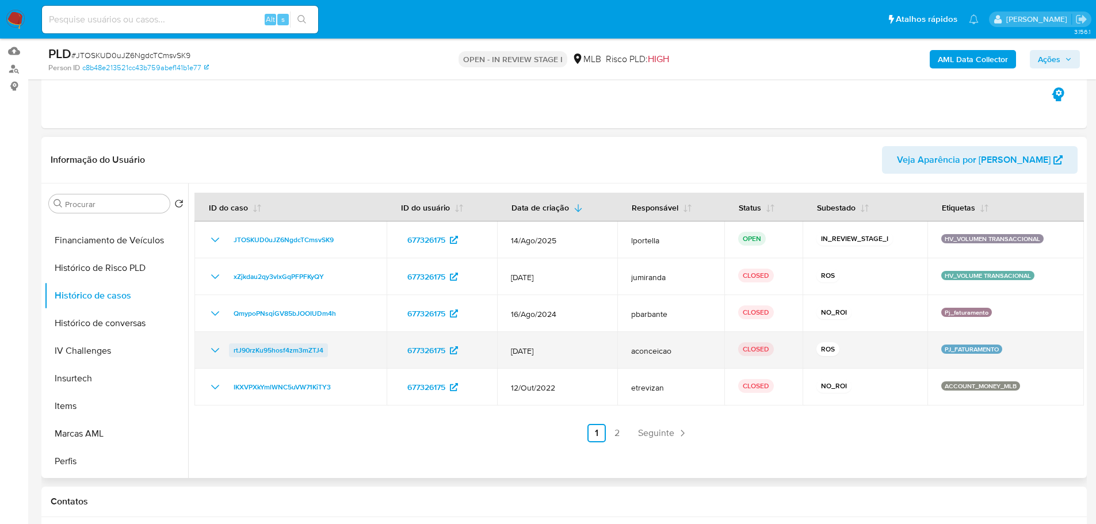
click at [321, 349] on span "rtJ90rzKu95hosf4zm3mZTJ4" at bounding box center [279, 350] width 90 height 14
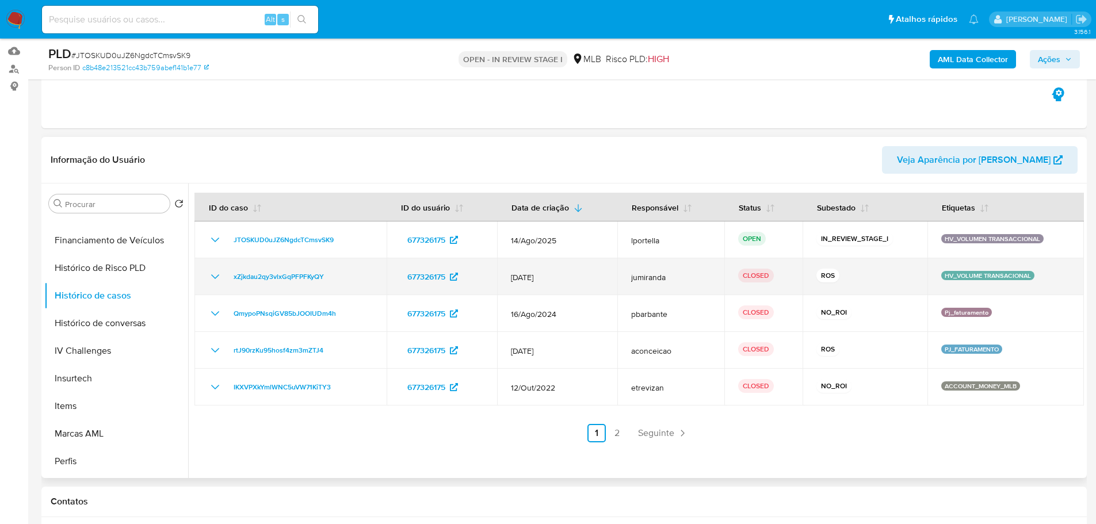
click at [319, 284] on td "xZjkdau2qy3vlxGqPFPFKyQY" at bounding box center [290, 276] width 192 height 37
click at [306, 279] on span "xZjkdau2qy3vlxGqPFPFKyQY" at bounding box center [279, 277] width 90 height 14
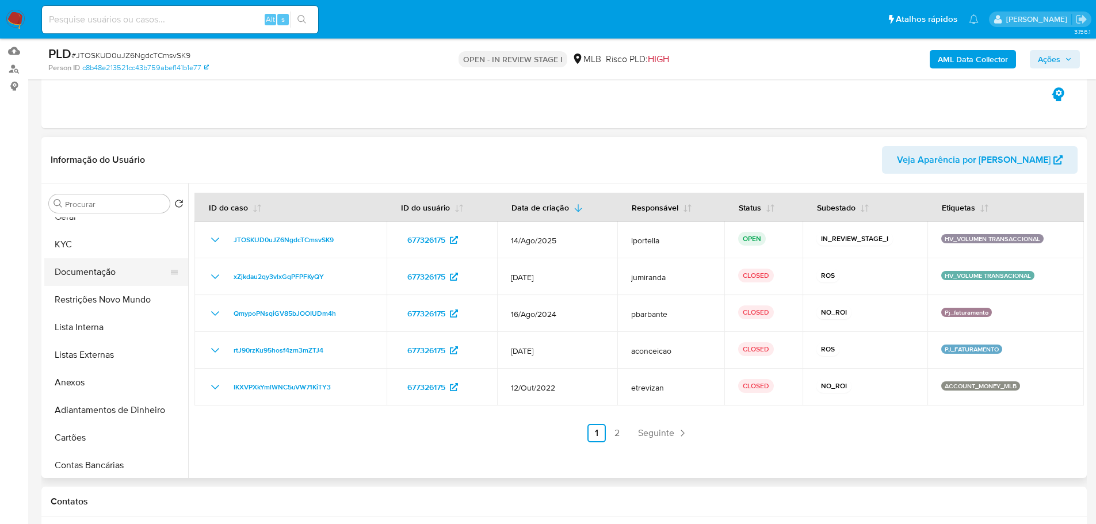
scroll to position [0, 0]
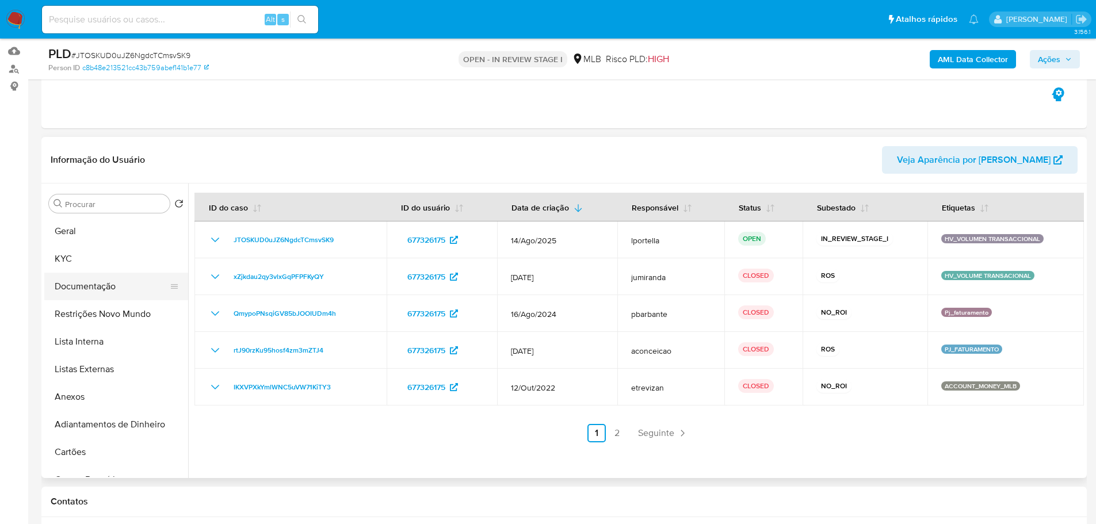
click at [108, 280] on button "Documentação" at bounding box center [111, 287] width 135 height 28
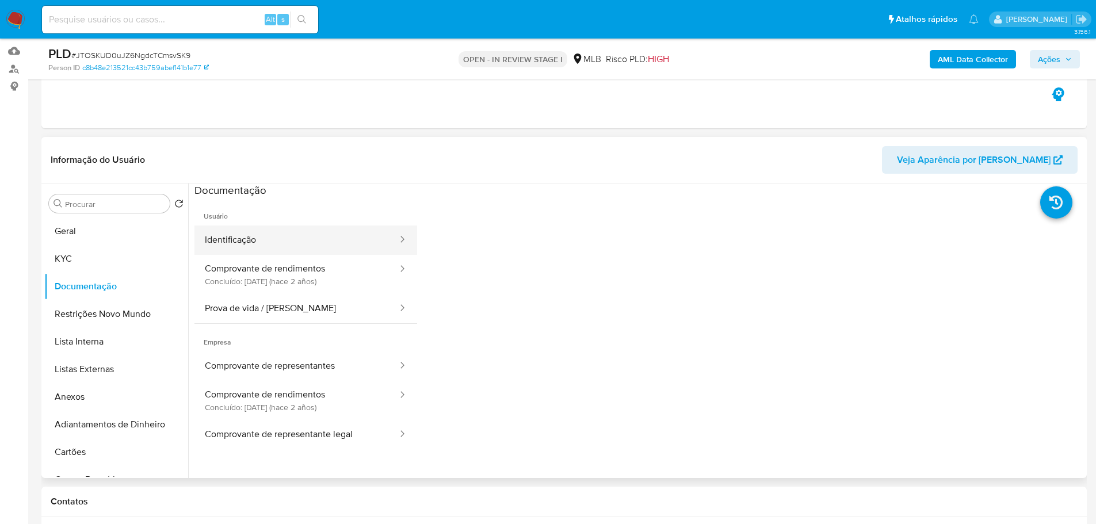
click at [307, 242] on button "Identificação" at bounding box center [296, 239] width 204 height 29
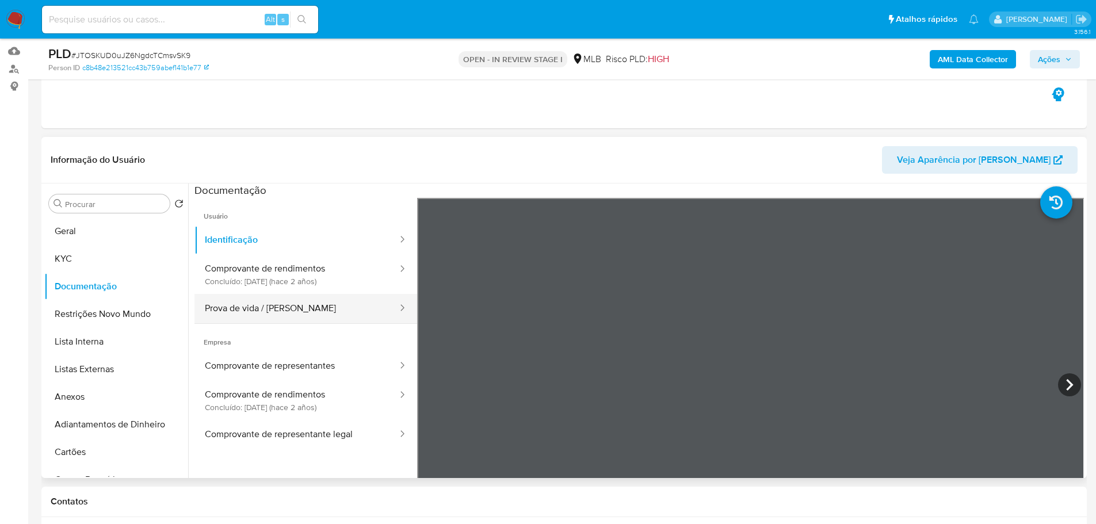
click at [302, 309] on button "Prova de vida / Selfie" at bounding box center [296, 308] width 204 height 29
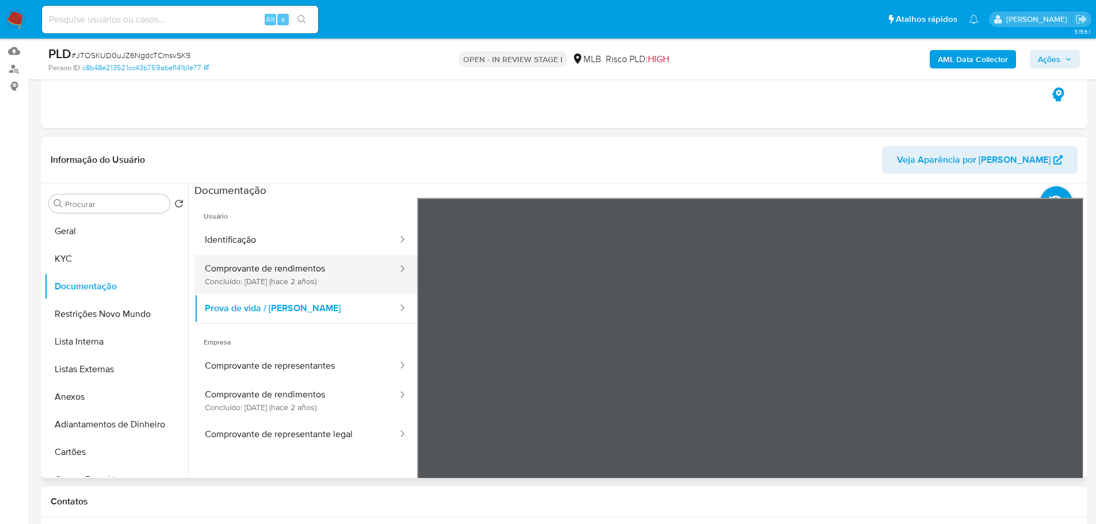
click at [311, 275] on button "Comprovante de rendimentos Concluído: 15/09/2023 (hace 2 años)" at bounding box center [296, 274] width 204 height 39
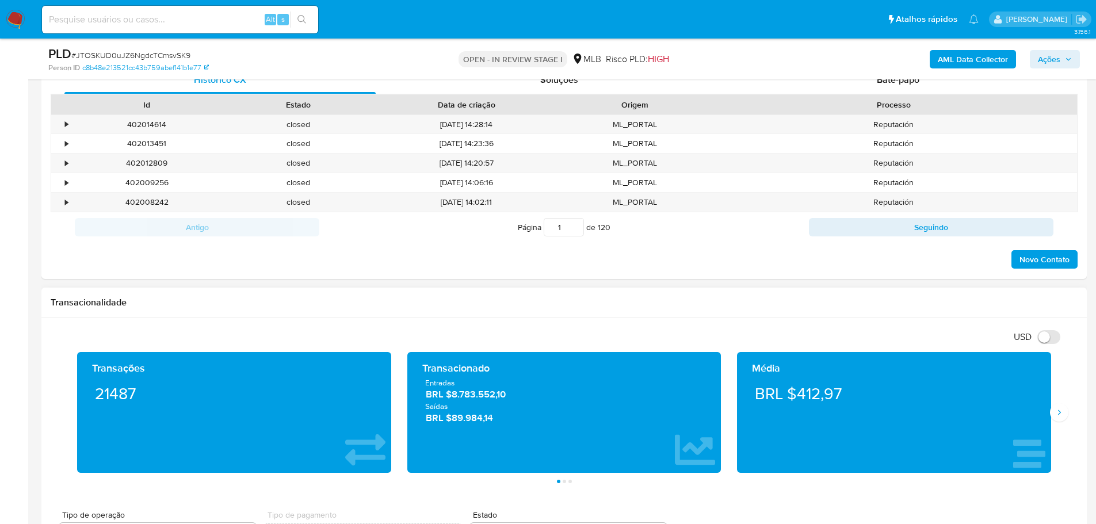
scroll to position [345, 0]
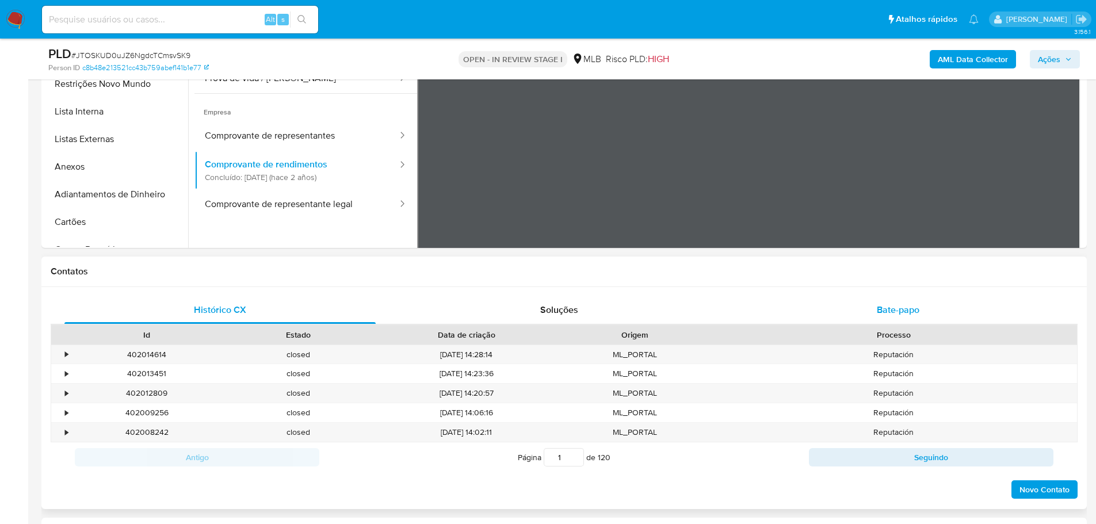
click at [939, 300] on div "Bate-papo" at bounding box center [897, 310] width 311 height 28
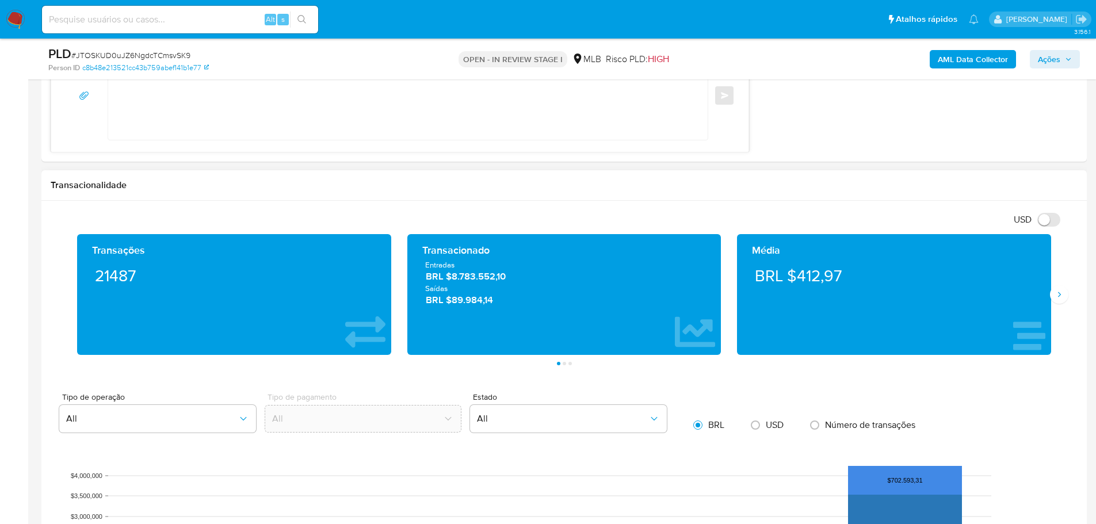
scroll to position [978, 0]
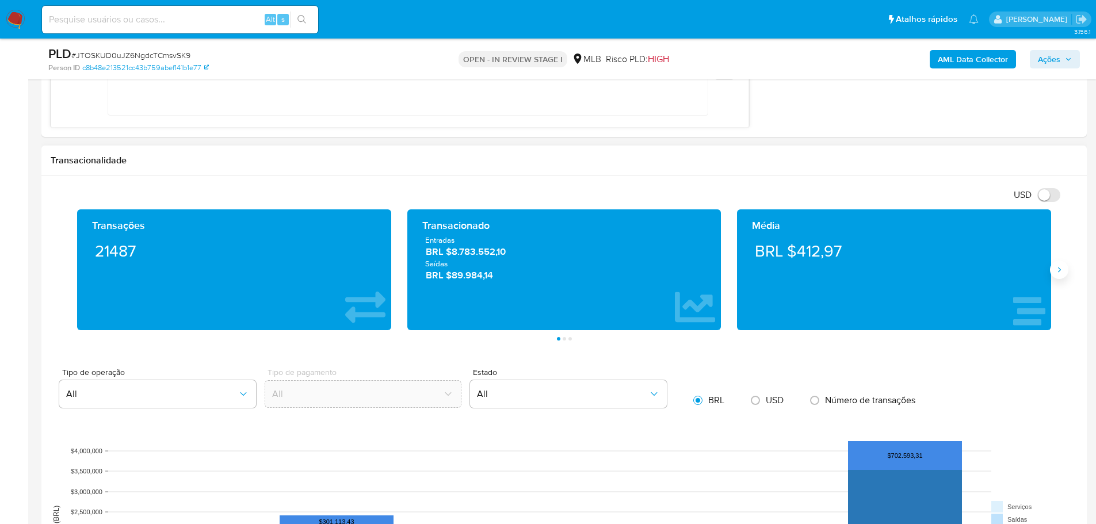
click at [1058, 275] on button "Siguiente" at bounding box center [1059, 270] width 18 height 18
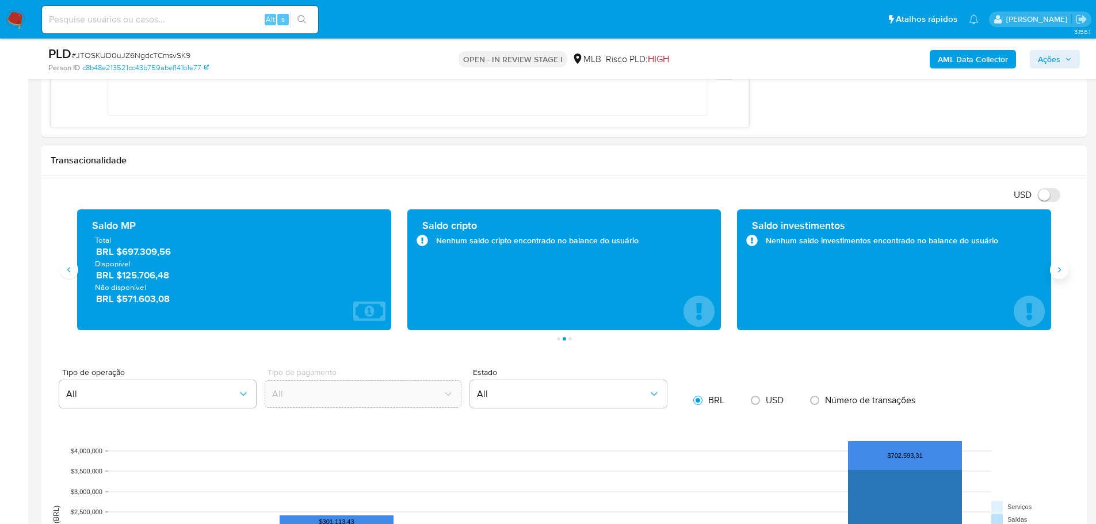
click at [1058, 274] on icon "Siguiente" at bounding box center [1058, 269] width 9 height 9
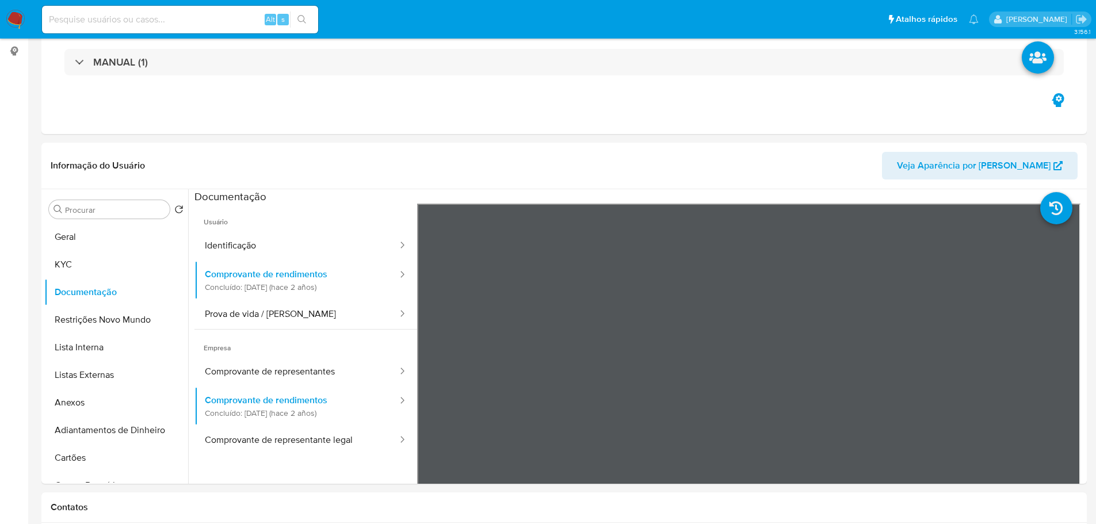
scroll to position [0, 0]
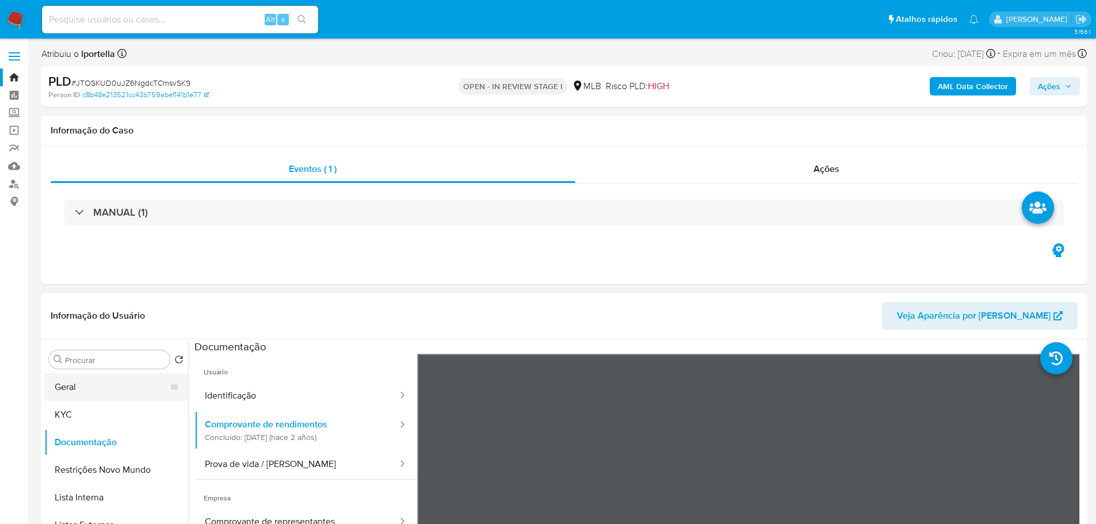
click at [86, 387] on button "Geral" at bounding box center [111, 387] width 135 height 28
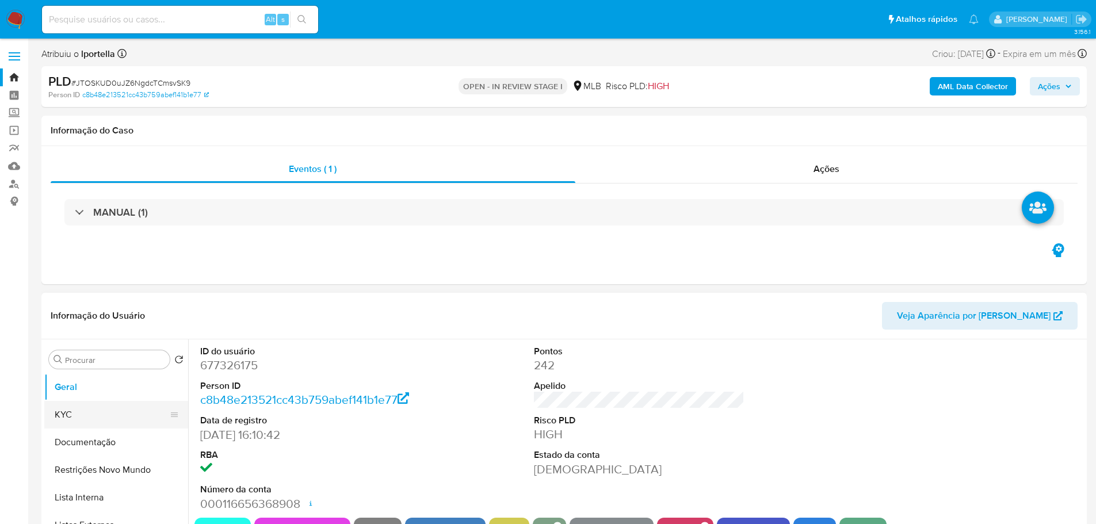
click at [91, 411] on button "KYC" at bounding box center [111, 415] width 135 height 28
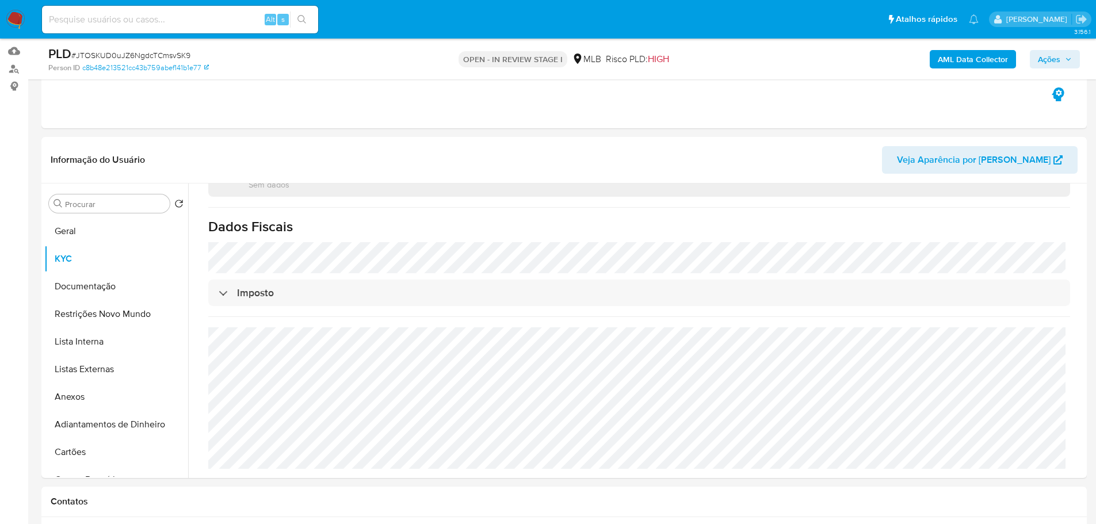
scroll to position [657, 0]
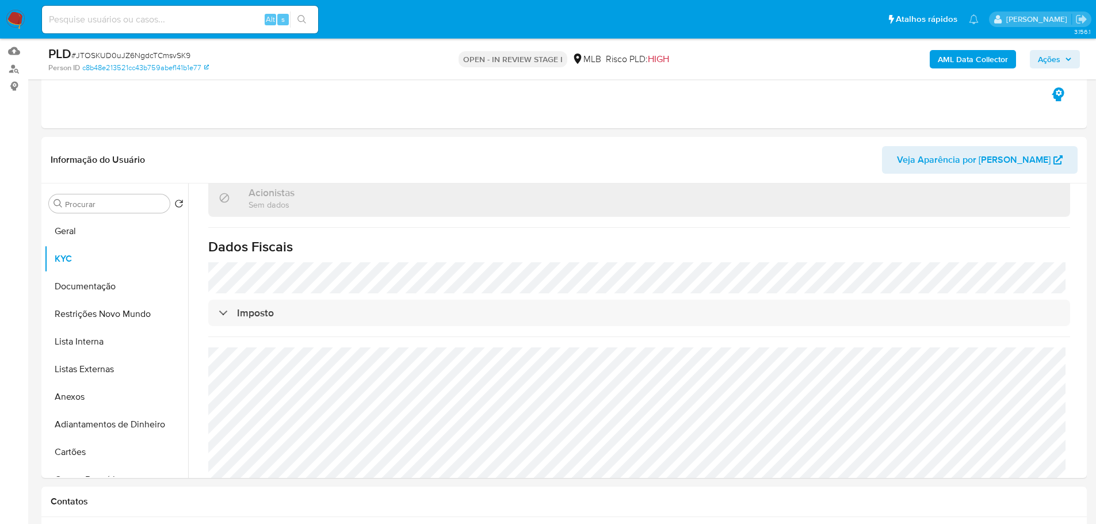
drag, startPoint x: 131, startPoint y: 281, endPoint x: 29, endPoint y: 291, distance: 102.9
click at [131, 281] on button "Documentação" at bounding box center [116, 287] width 144 height 28
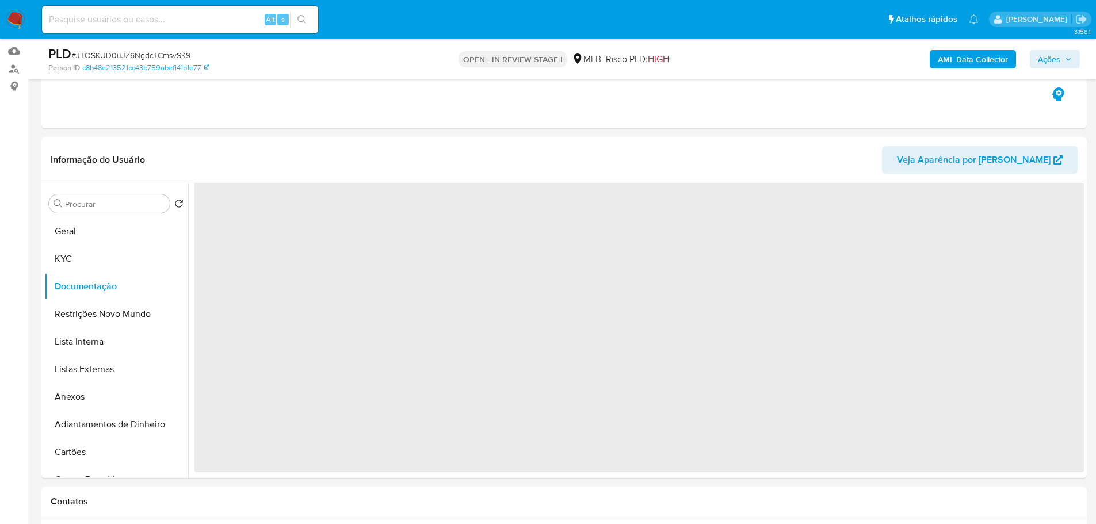
scroll to position [0, 0]
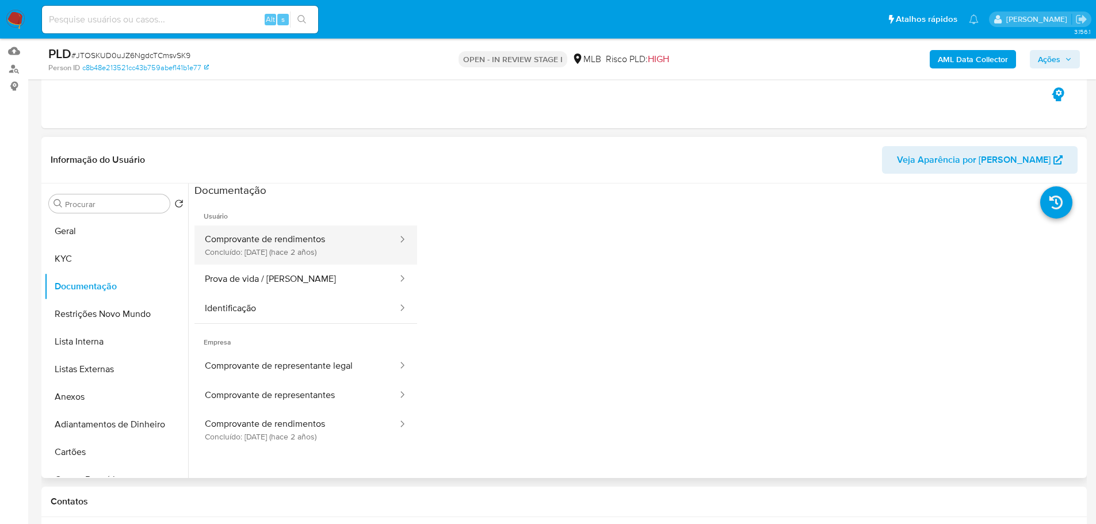
click at [278, 248] on button "Comprovante de rendimentos Concluído: 15/09/2023 (hace 2 años)" at bounding box center [296, 244] width 204 height 39
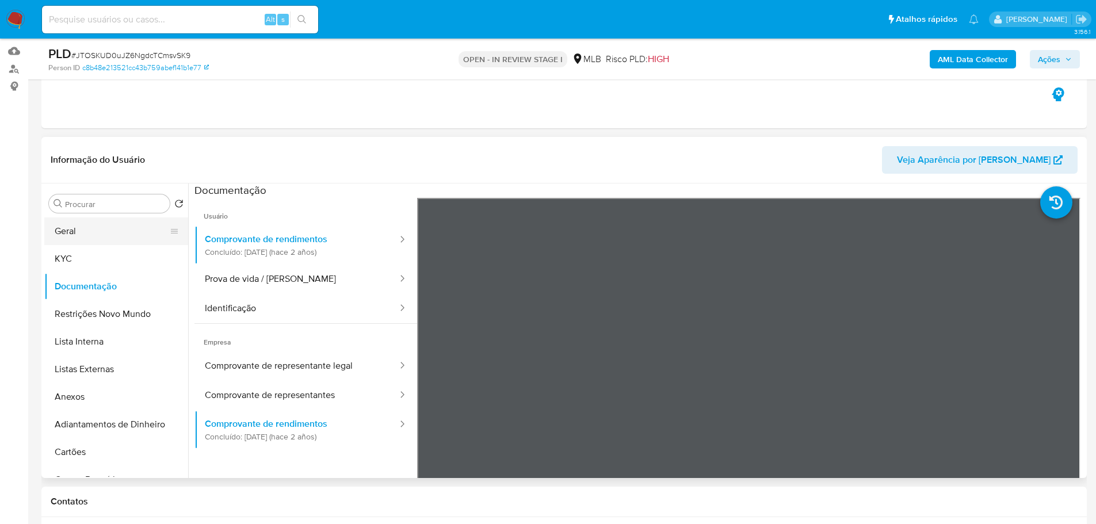
click at [79, 236] on button "Geral" at bounding box center [111, 231] width 135 height 28
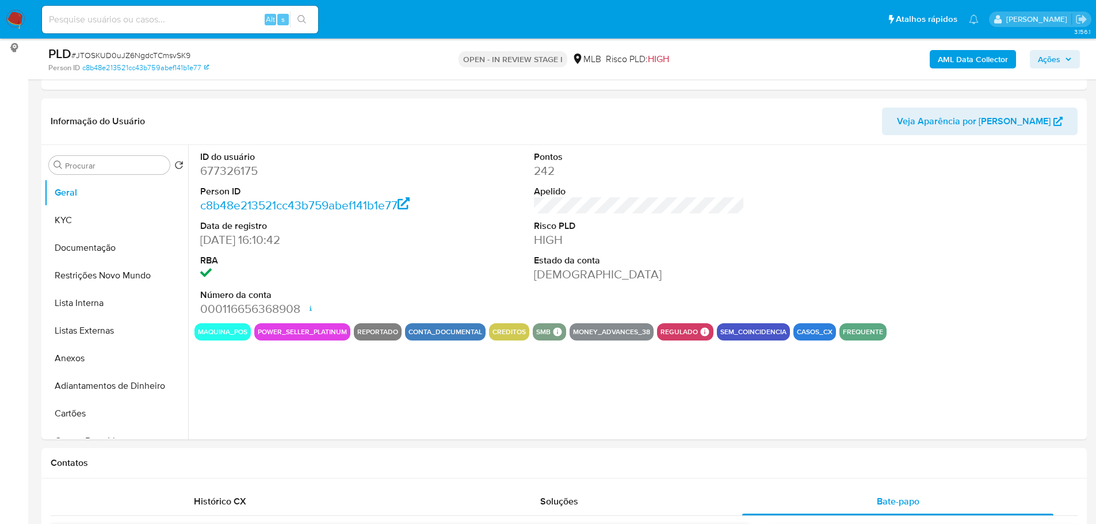
scroll to position [139, 0]
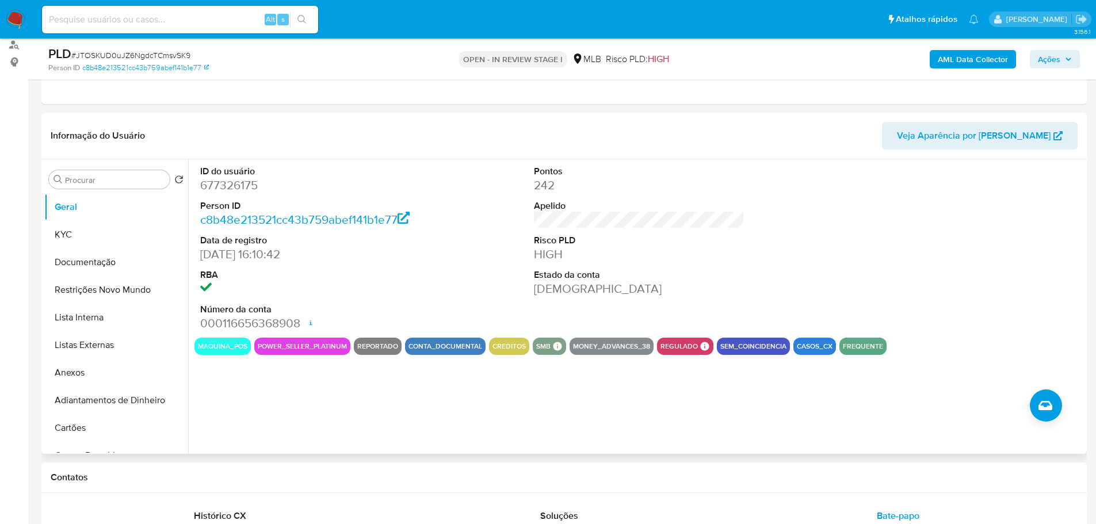
drag, startPoint x: 286, startPoint y: 483, endPoint x: 221, endPoint y: 436, distance: 79.5
click at [284, 483] on h1 "Contatos" at bounding box center [564, 478] width 1027 height 12
click at [79, 238] on button "KYC" at bounding box center [111, 235] width 135 height 28
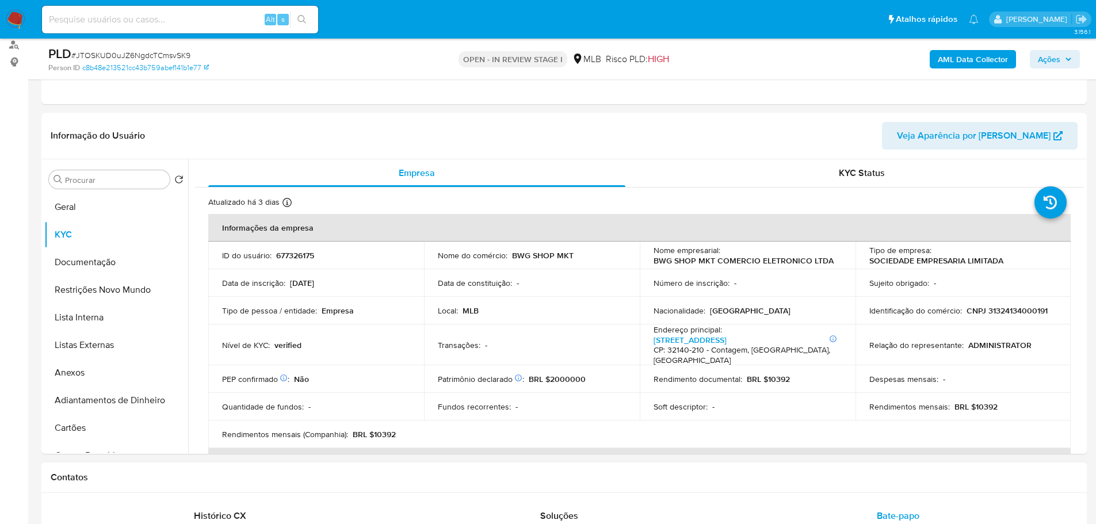
click at [219, 477] on h1 "Contatos" at bounding box center [564, 478] width 1027 height 12
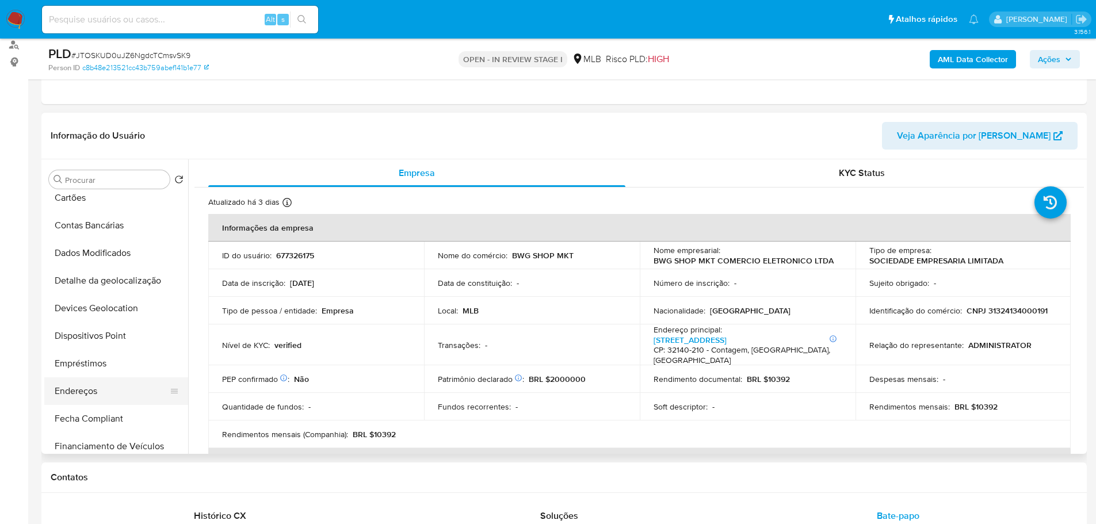
click at [85, 393] on button "Endereços" at bounding box center [111, 391] width 135 height 28
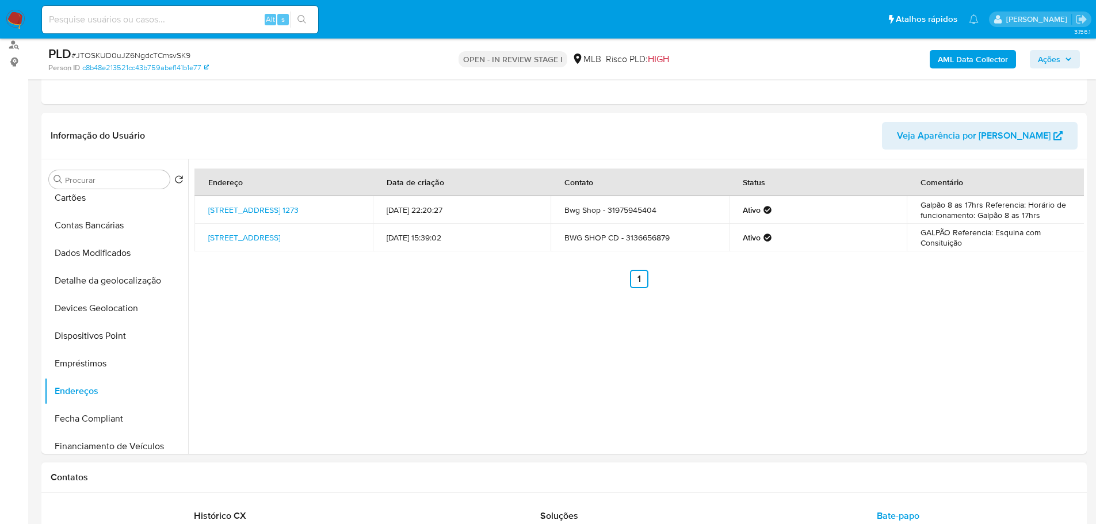
drag, startPoint x: 204, startPoint y: 493, endPoint x: 186, endPoint y: 469, distance: 30.0
click at [102, 291] on button "Detalhe da geolocalização" at bounding box center [111, 281] width 135 height 28
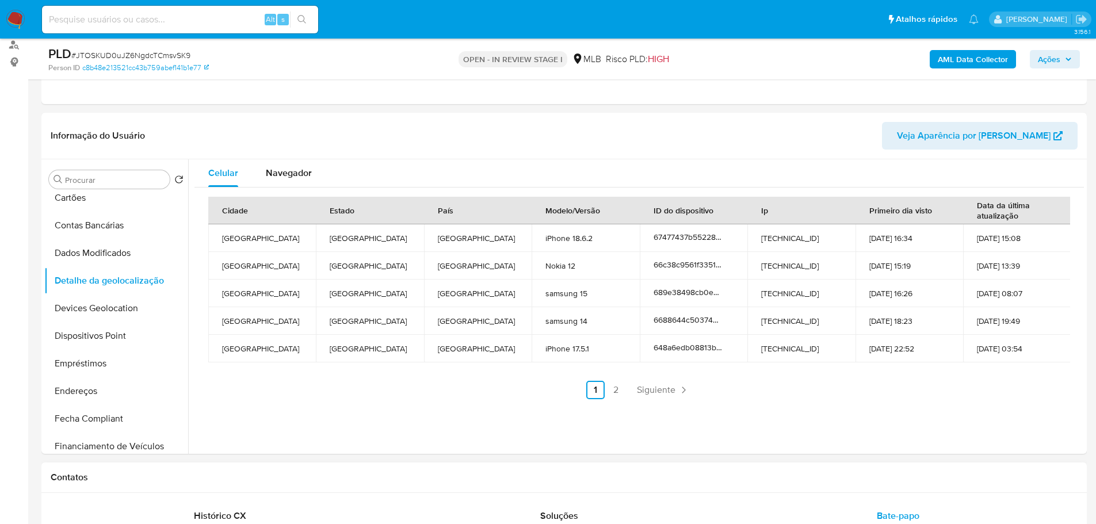
drag, startPoint x: 219, startPoint y: 500, endPoint x: 202, endPoint y: 479, distance: 27.0
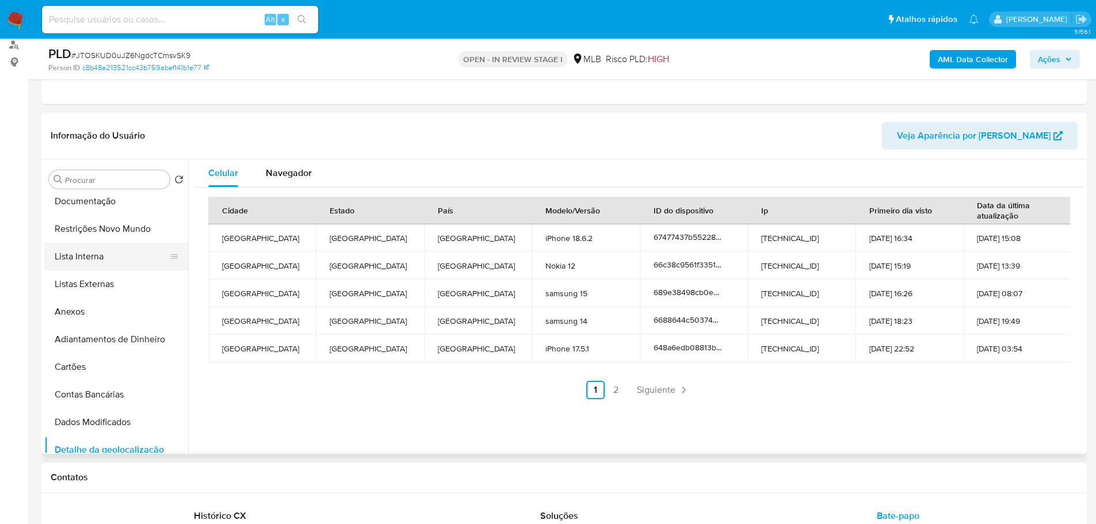
scroll to position [0, 0]
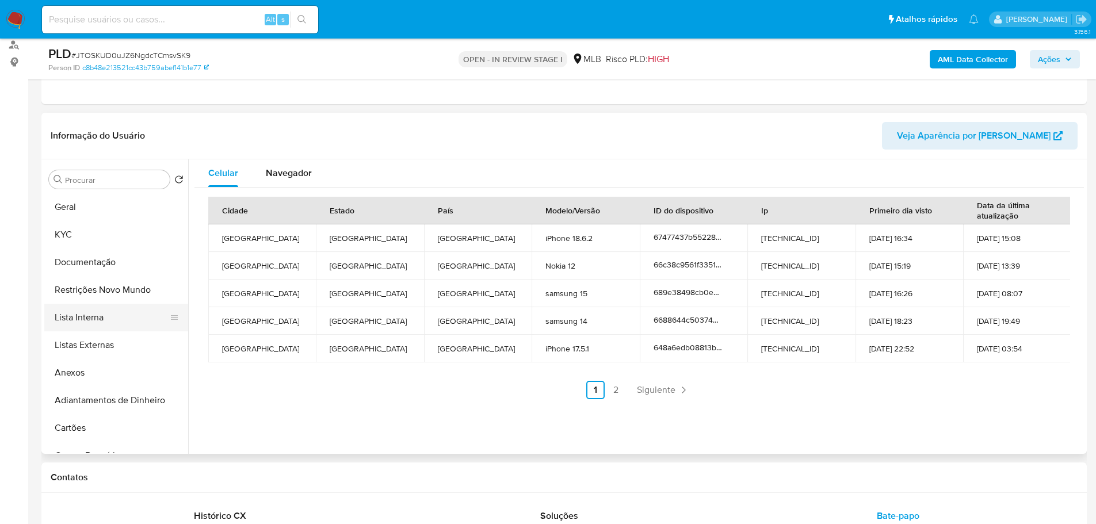
click at [116, 304] on button "Lista Interna" at bounding box center [111, 318] width 135 height 28
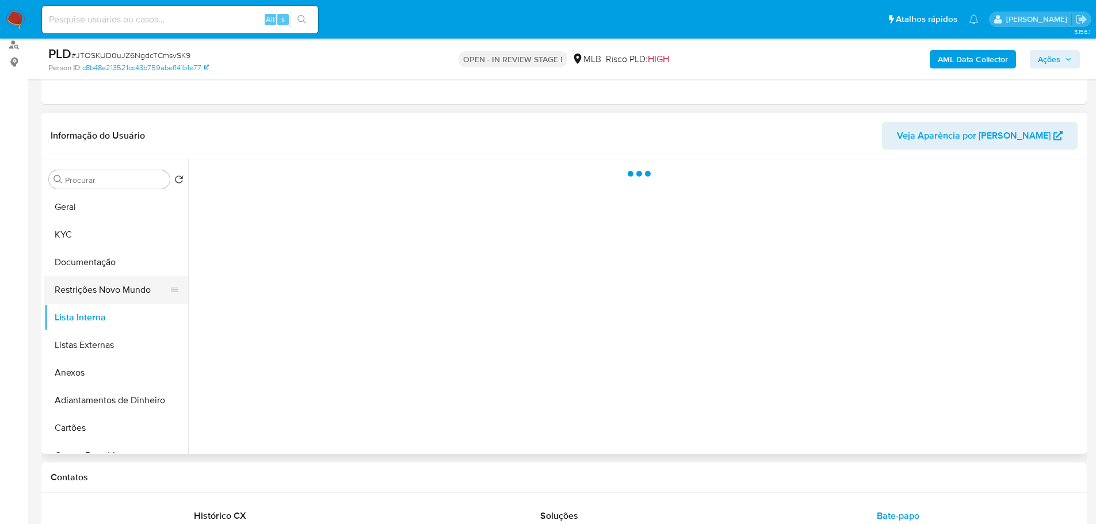
click at [106, 293] on button "Restrições Novo Mundo" at bounding box center [111, 290] width 135 height 28
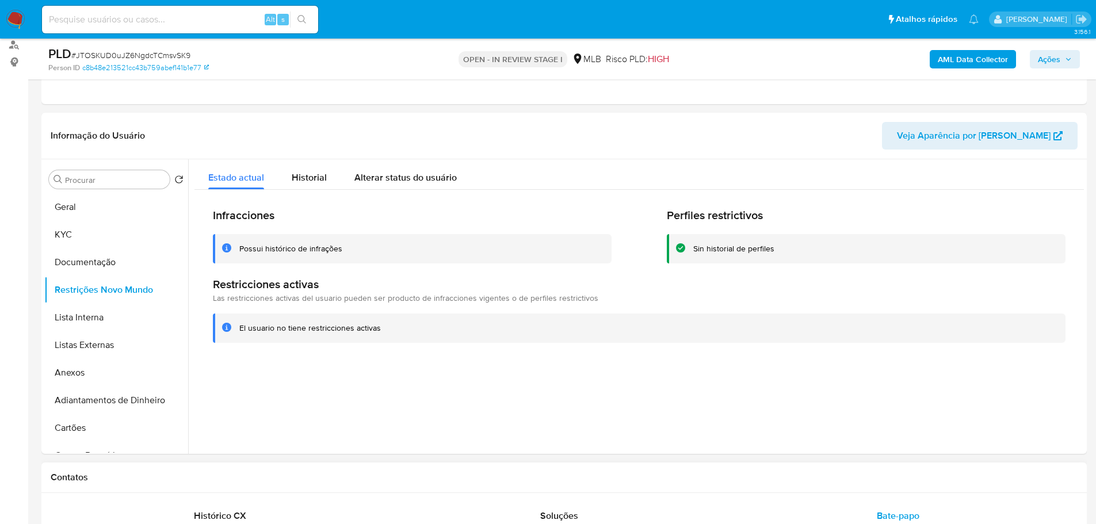
drag, startPoint x: 212, startPoint y: 484, endPoint x: 201, endPoint y: 469, distance: 18.5
click at [212, 484] on div "Contatos" at bounding box center [563, 477] width 1045 height 30
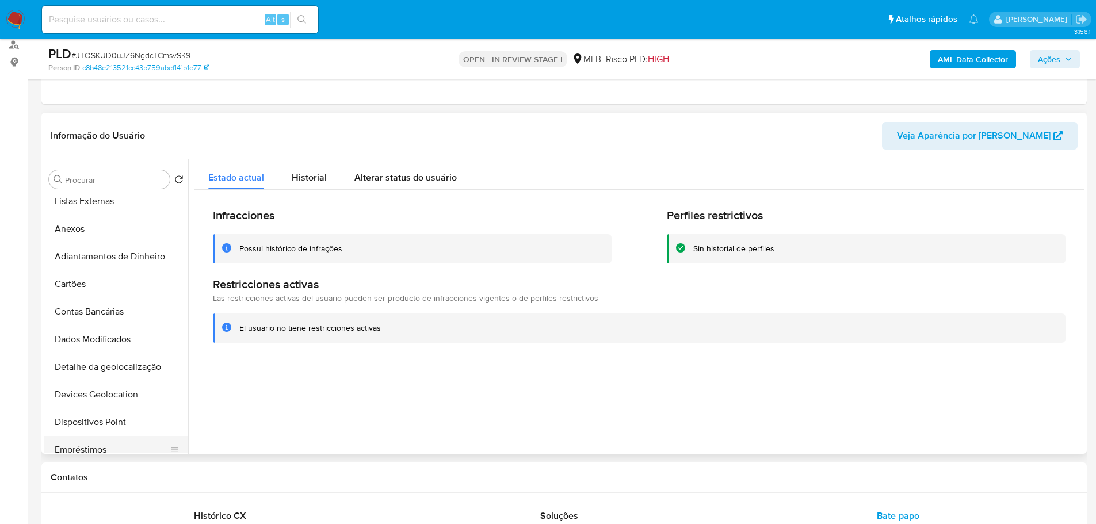
scroll to position [230, 0]
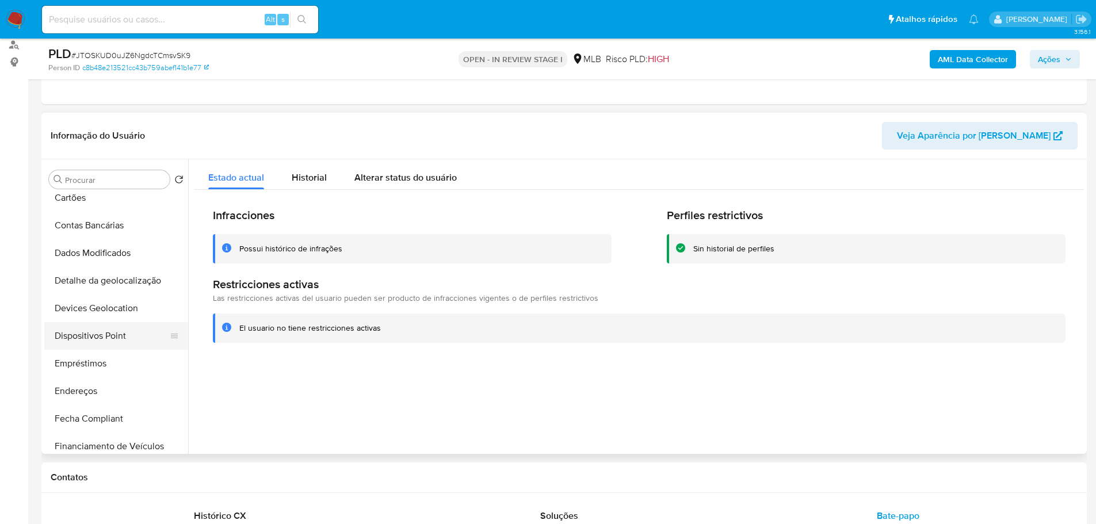
click at [117, 342] on button "Dispositivos Point" at bounding box center [111, 336] width 135 height 28
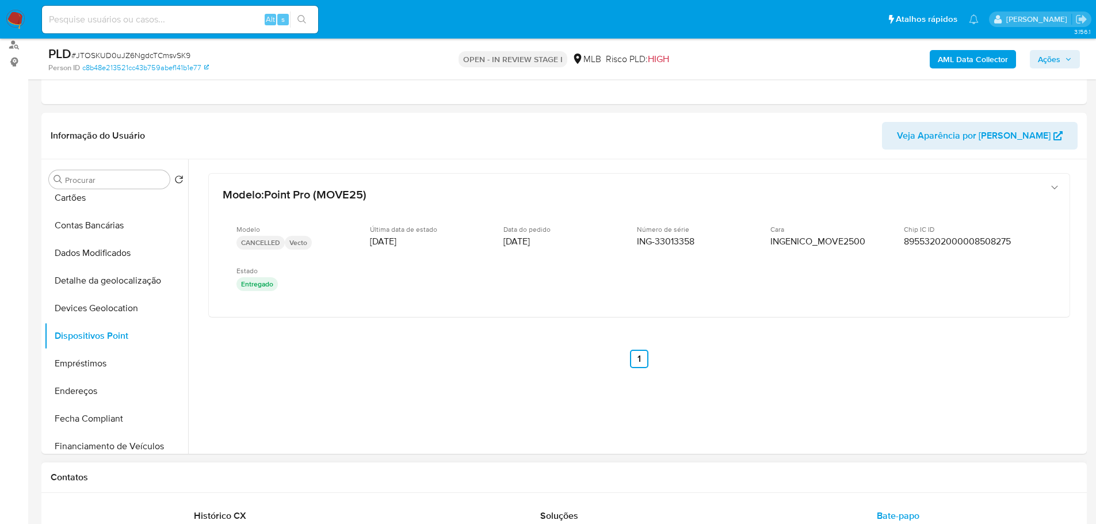
click at [492, 470] on div "Contatos" at bounding box center [563, 477] width 1045 height 30
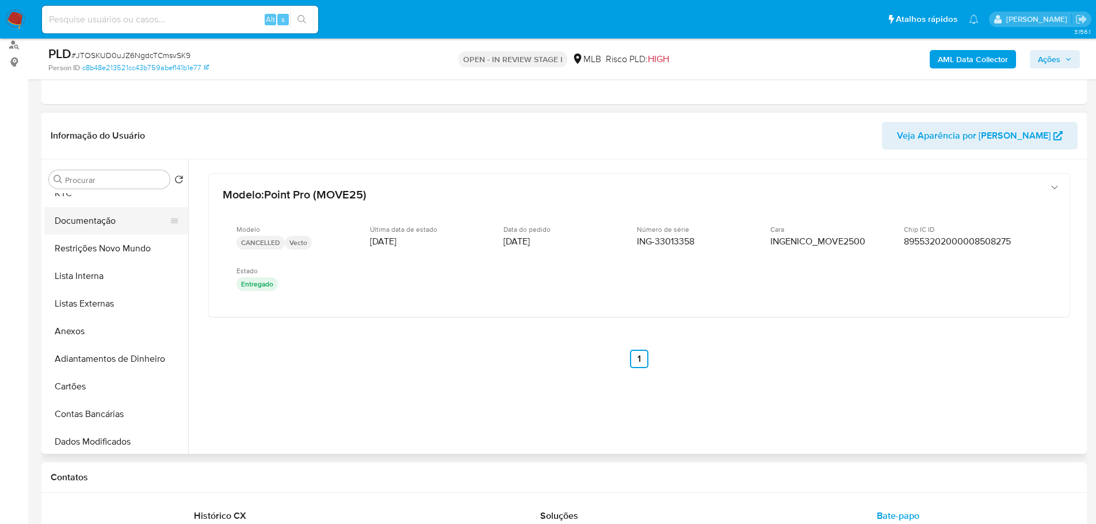
scroll to position [0, 0]
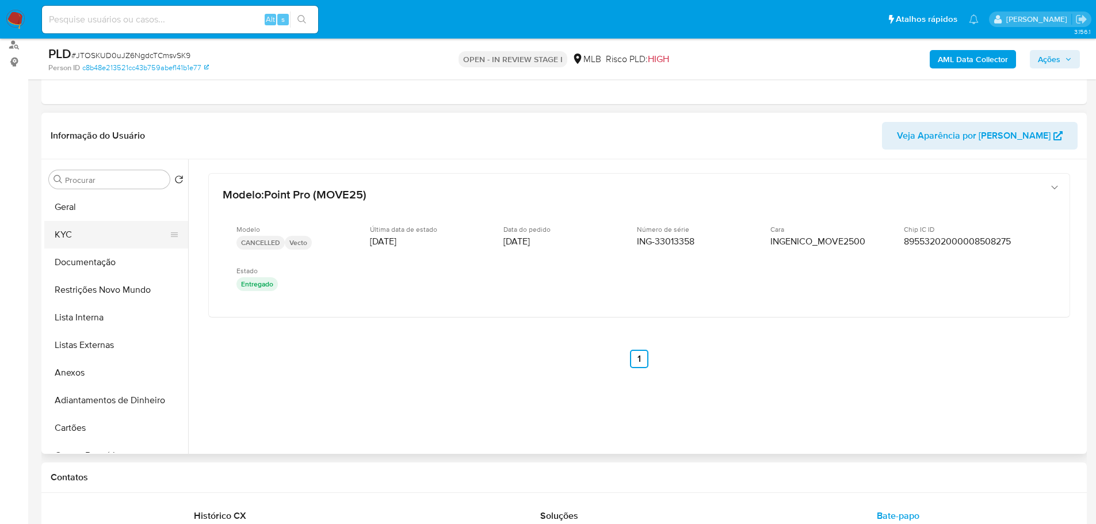
click at [71, 229] on button "KYC" at bounding box center [111, 235] width 135 height 28
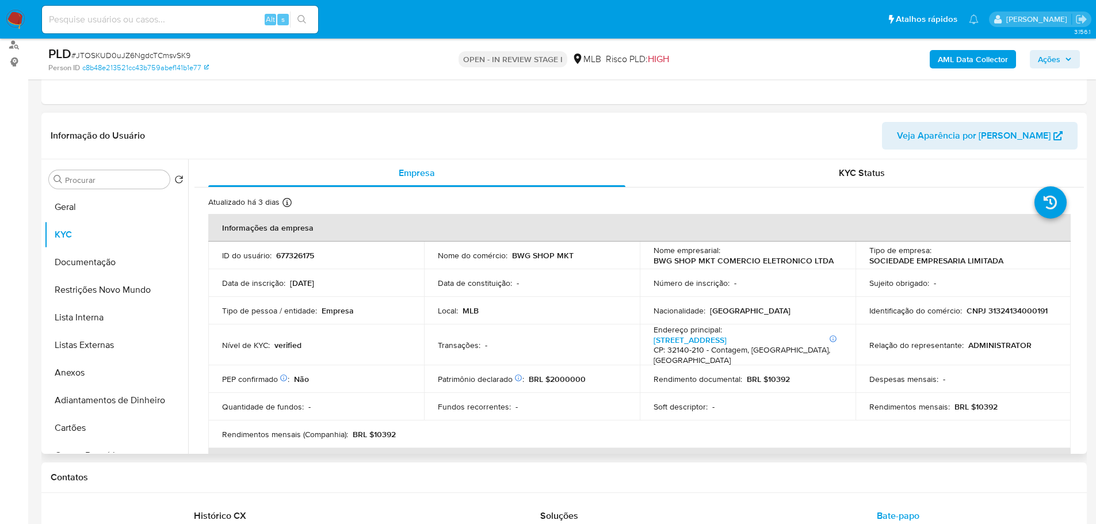
click at [1034, 309] on p "CNPJ 31324134000191" at bounding box center [1006, 310] width 81 height 10
copy p "31324134000191"
drag, startPoint x: 831, startPoint y: 263, endPoint x: 650, endPoint y: 259, distance: 180.6
click at [653, 259] on div "Nome empresarial : BWG SHOP MKT COMERCIO ELETRONICO LTDA" at bounding box center [747, 255] width 188 height 21
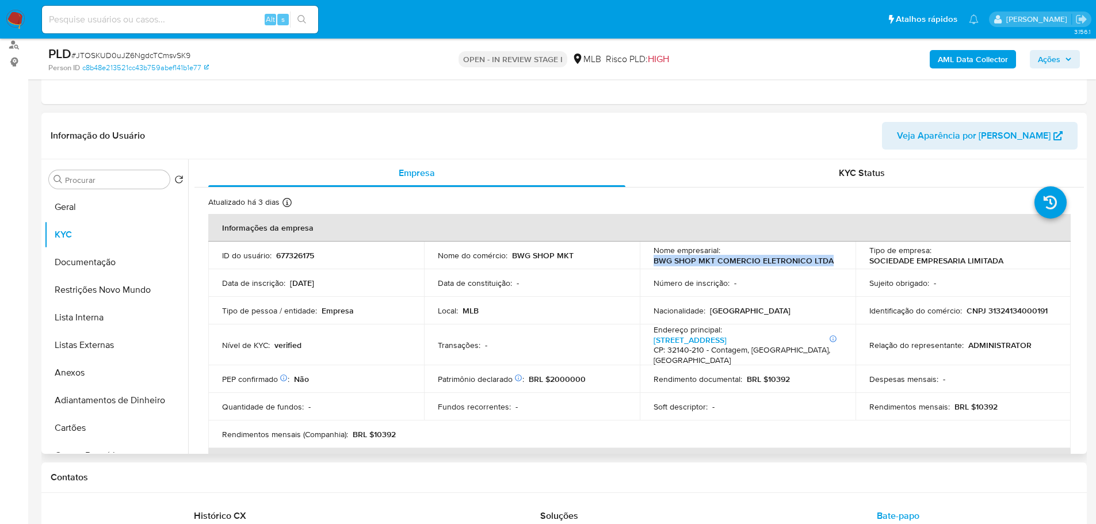
copy p "BWG SHOP MKT COMERCIO ELETRONICO LTDA"
click at [1035, 313] on p "CNPJ 31324134000191" at bounding box center [1006, 310] width 81 height 10
copy p "31324134000191"
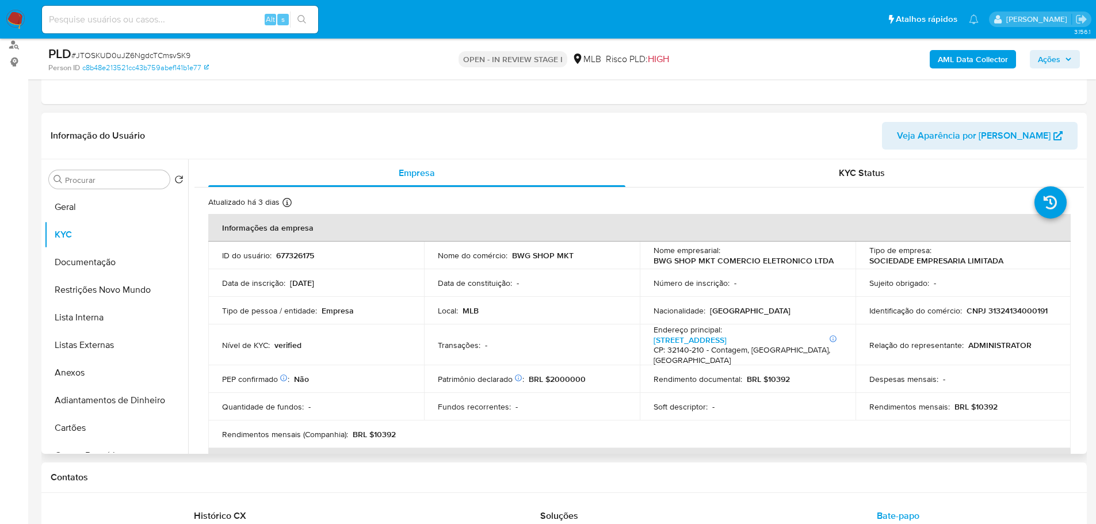
click at [282, 259] on p "677326175" at bounding box center [295, 255] width 38 height 10
copy p "677326175"
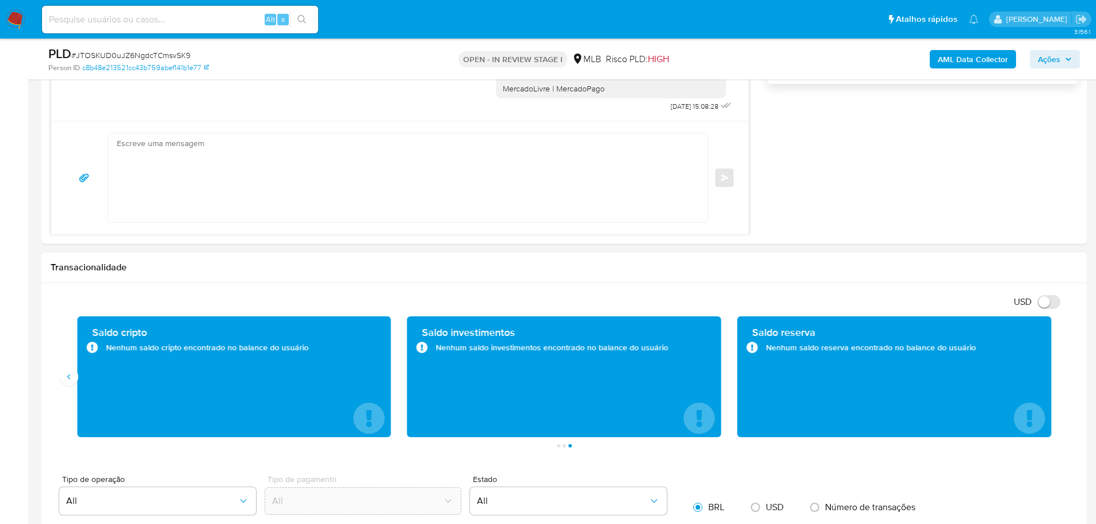
scroll to position [887, 0]
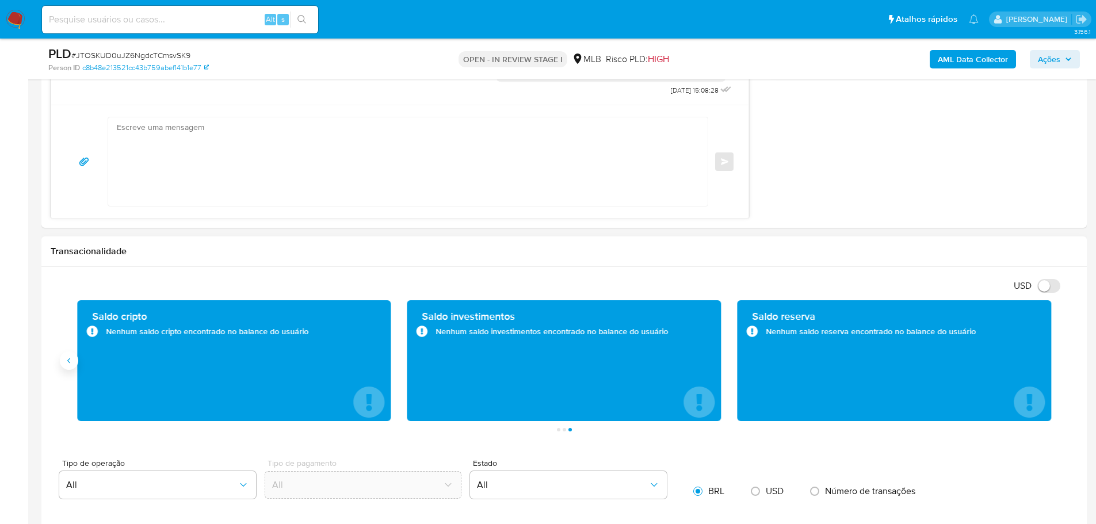
click at [68, 363] on icon "Anterior" at bounding box center [68, 360] width 9 height 9
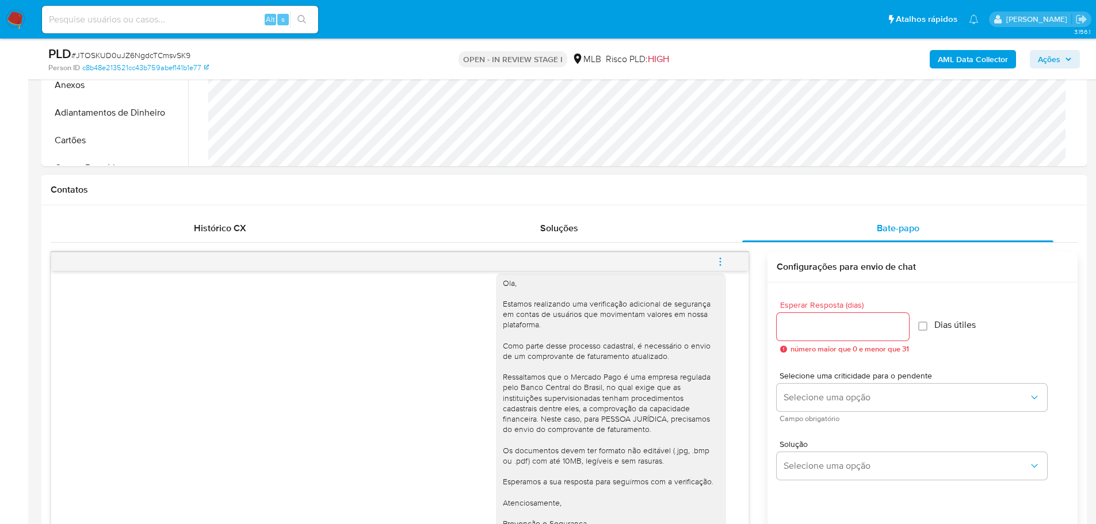
scroll to position [23, 0]
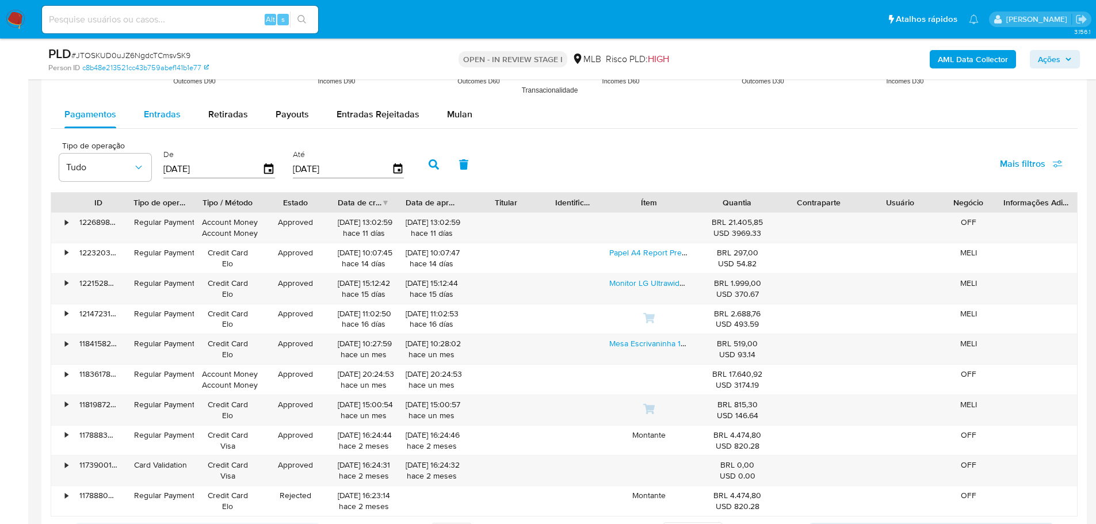
click at [139, 112] on button "Entradas" at bounding box center [162, 115] width 64 height 28
select select "10"
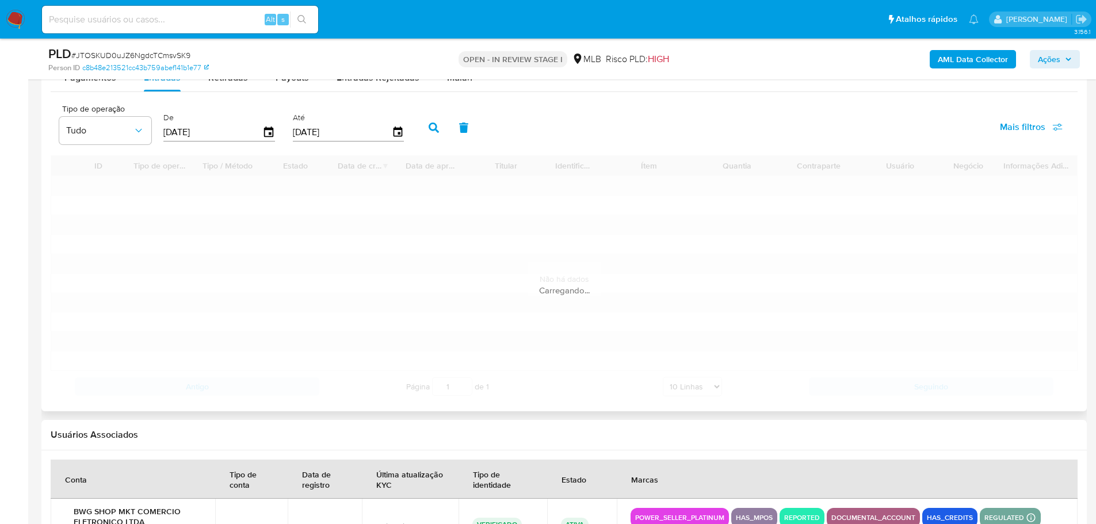
scroll to position [1577, 0]
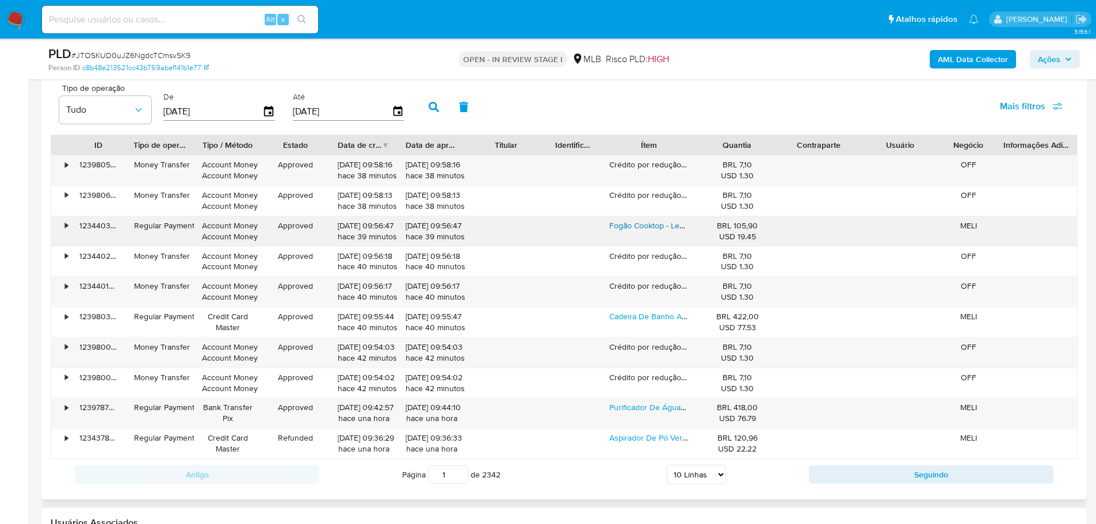
type button "1"
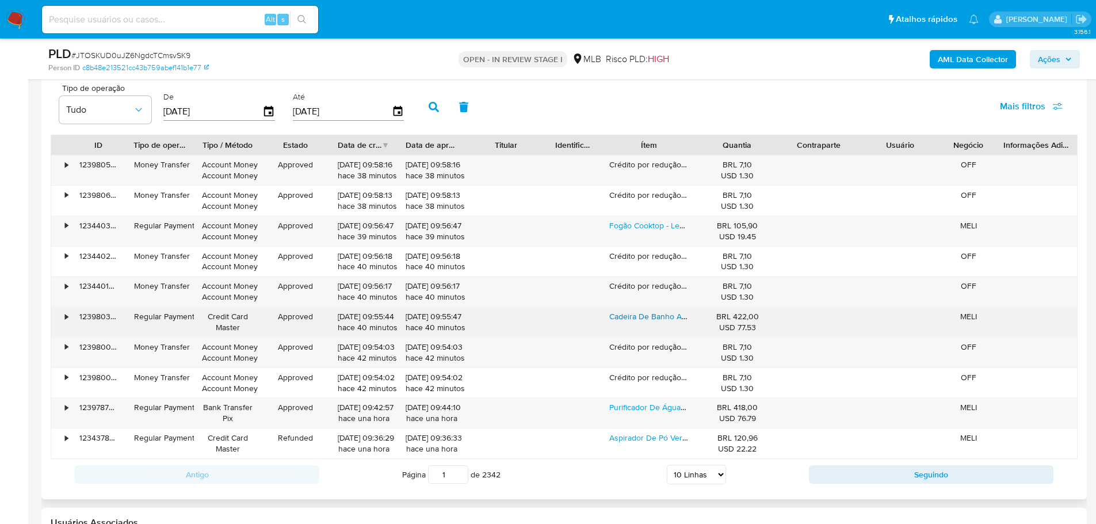
click at [646, 316] on link "Cadeira De Banho Alumínio Dellamed Dobrável Até 135kg D55" at bounding box center [720, 317] width 223 height 12
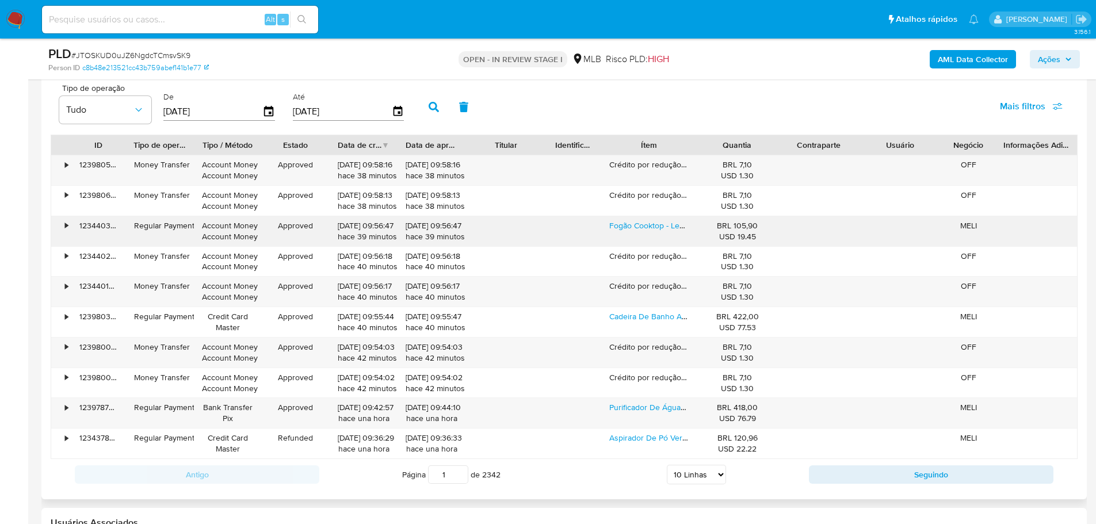
click at [641, 233] on div "Fogão Cooktop - Lenoxx Pfe353 Cor Prateado - 2 Queimadores" at bounding box center [648, 231] width 95 height 30
click at [638, 226] on link "Fogão Cooktop - Lenoxx Pfe353 Cor Prateado - 2 Queimadores" at bounding box center [722, 226] width 226 height 12
click at [653, 405] on link "Purificador De Água New Up New Evidence Preto" at bounding box center [697, 407] width 177 height 12
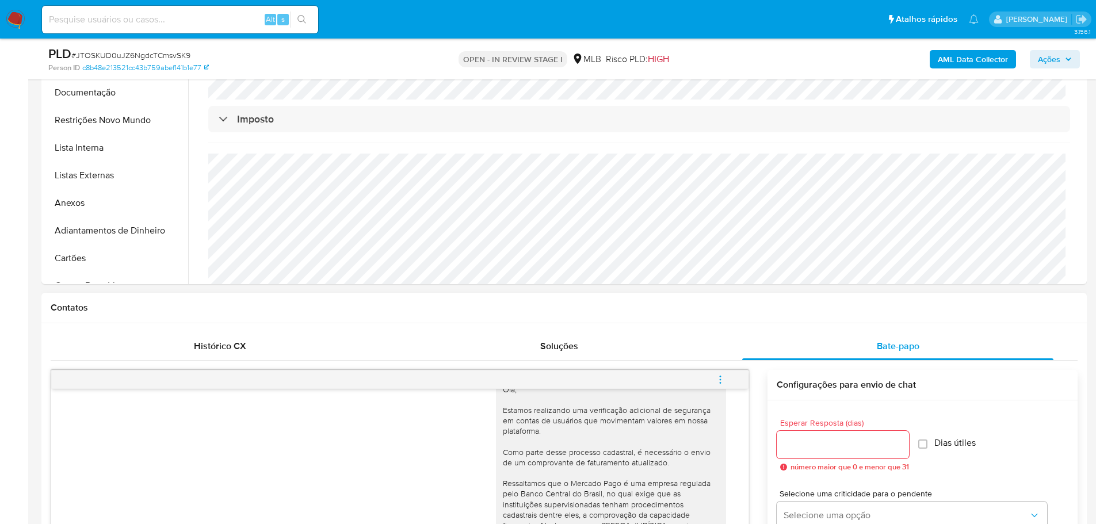
scroll to position [197, 0]
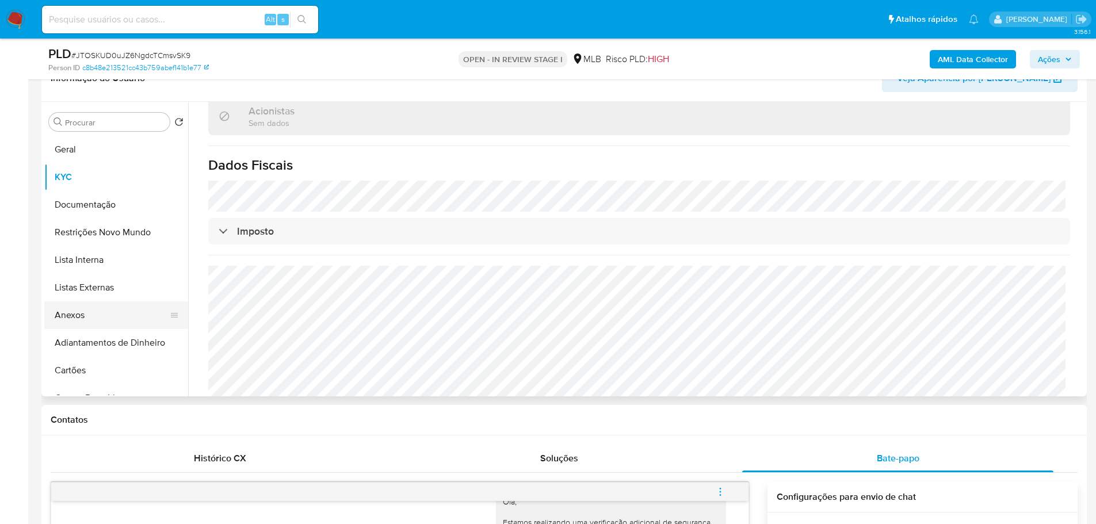
click at [91, 309] on button "Anexos" at bounding box center [111, 315] width 135 height 28
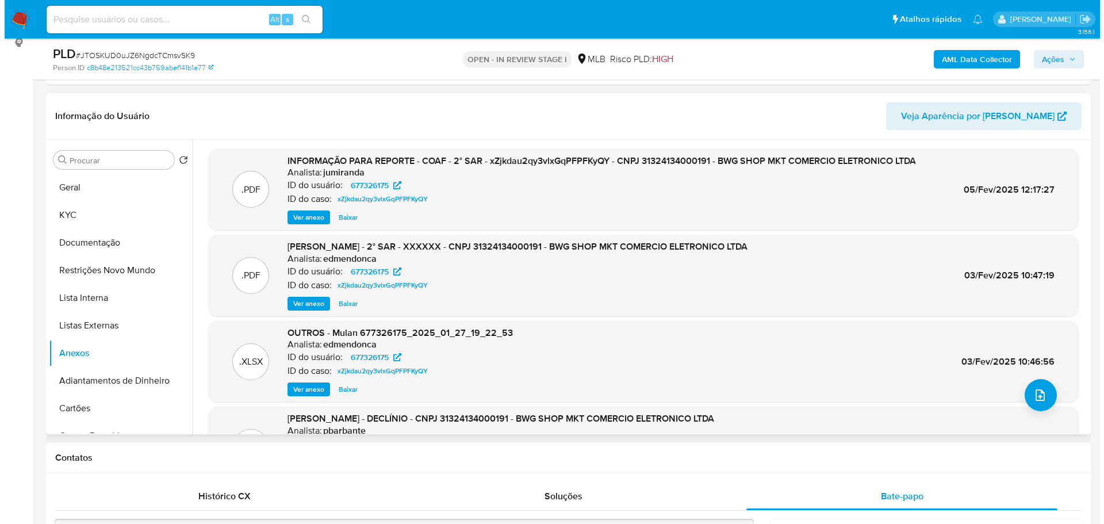
scroll to position [139, 0]
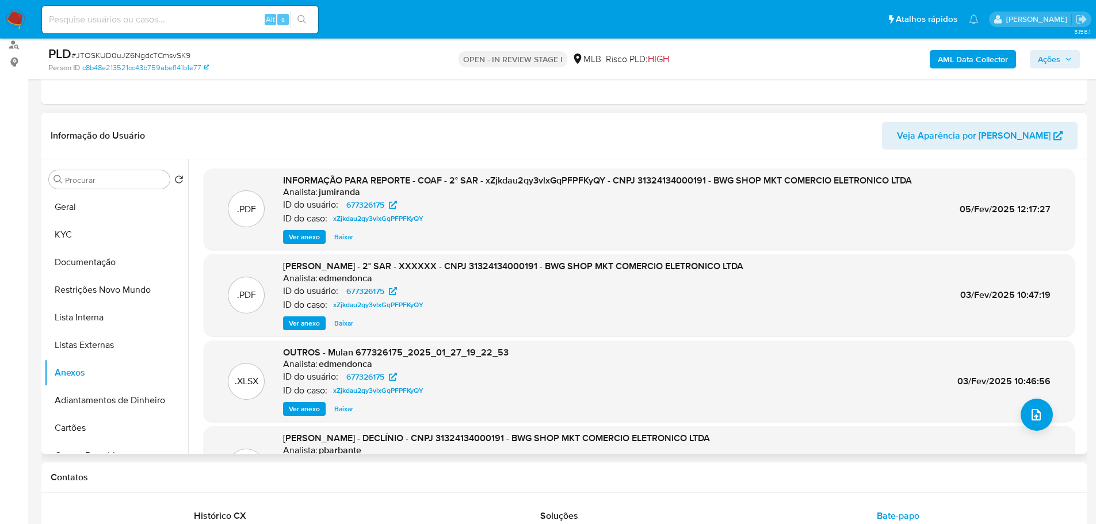
click at [301, 231] on span "Ver anexo" at bounding box center [304, 237] width 31 height 12
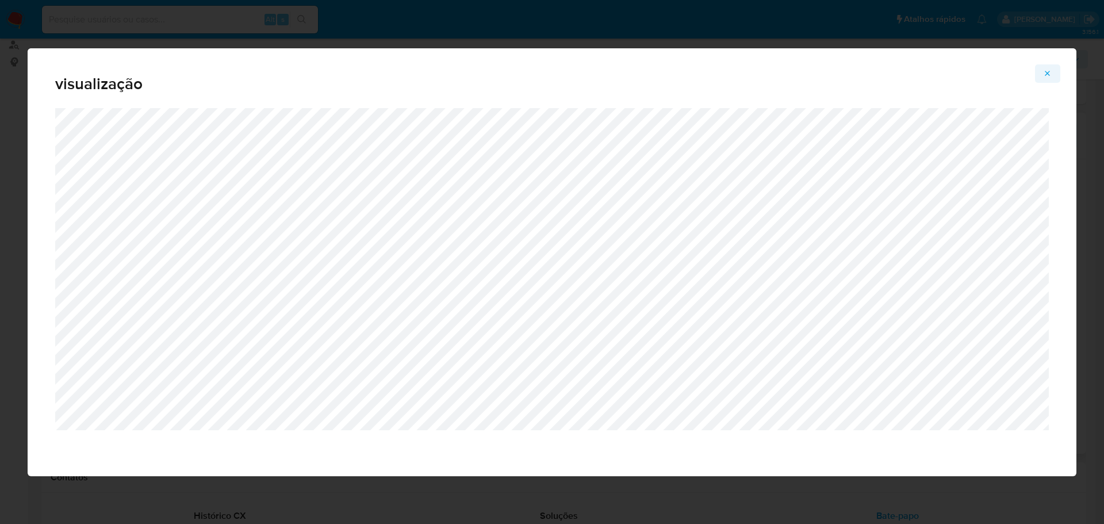
click at [1051, 78] on icon "Attachment preview" at bounding box center [1047, 73] width 9 height 9
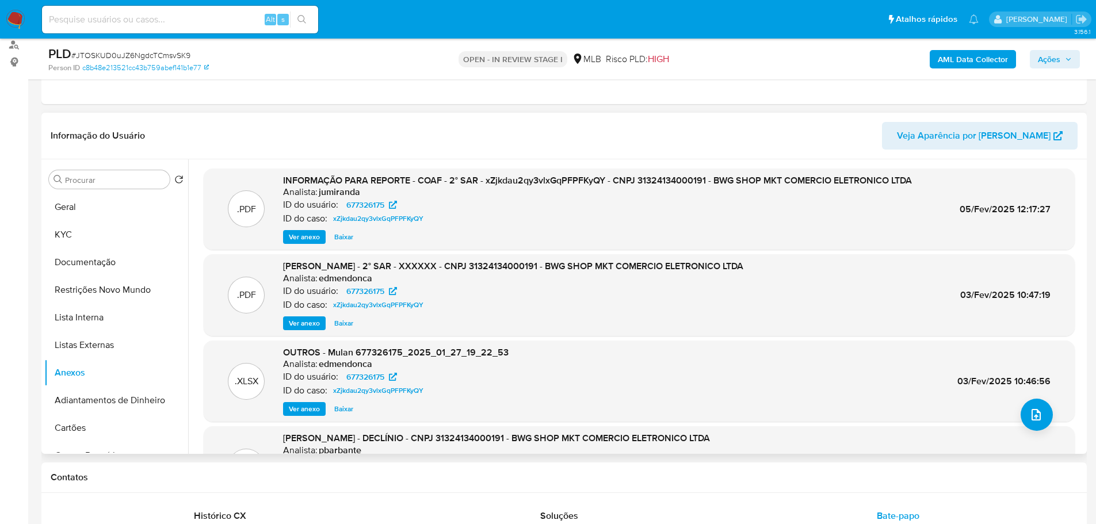
click at [1057, 63] on span "Ações" at bounding box center [1049, 59] width 22 height 18
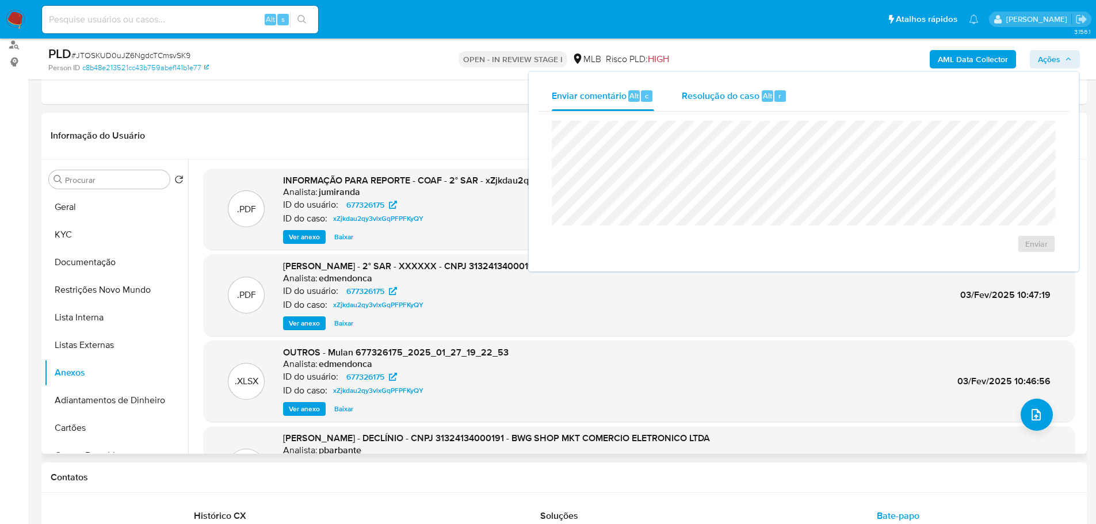
click at [772, 87] on div "Resolução do caso Alt r" at bounding box center [734, 96] width 105 height 30
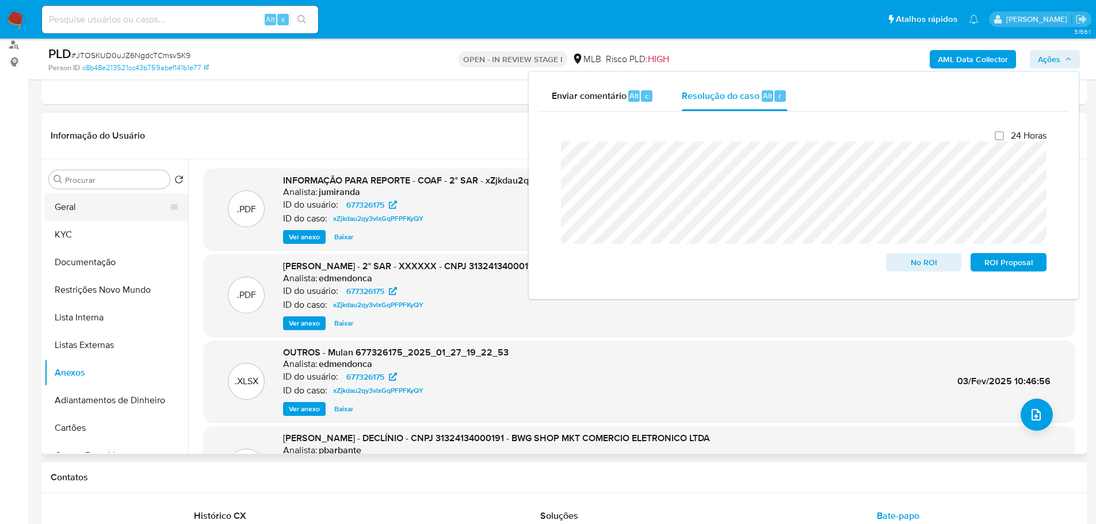
click at [77, 200] on button "Geral" at bounding box center [111, 207] width 135 height 28
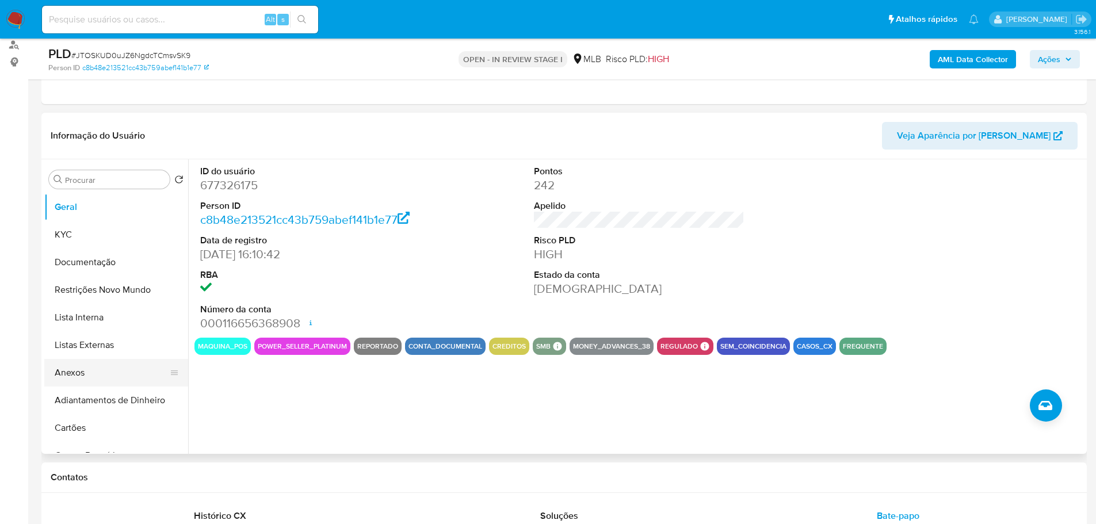
click at [95, 373] on button "Anexos" at bounding box center [111, 373] width 135 height 28
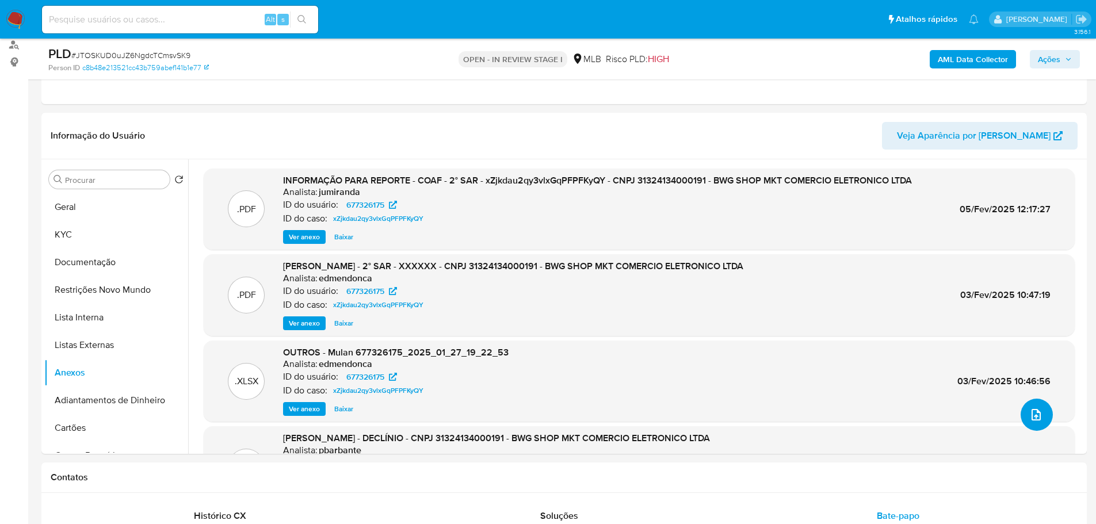
click at [1029, 418] on icon "upload-file" at bounding box center [1036, 415] width 14 height 14
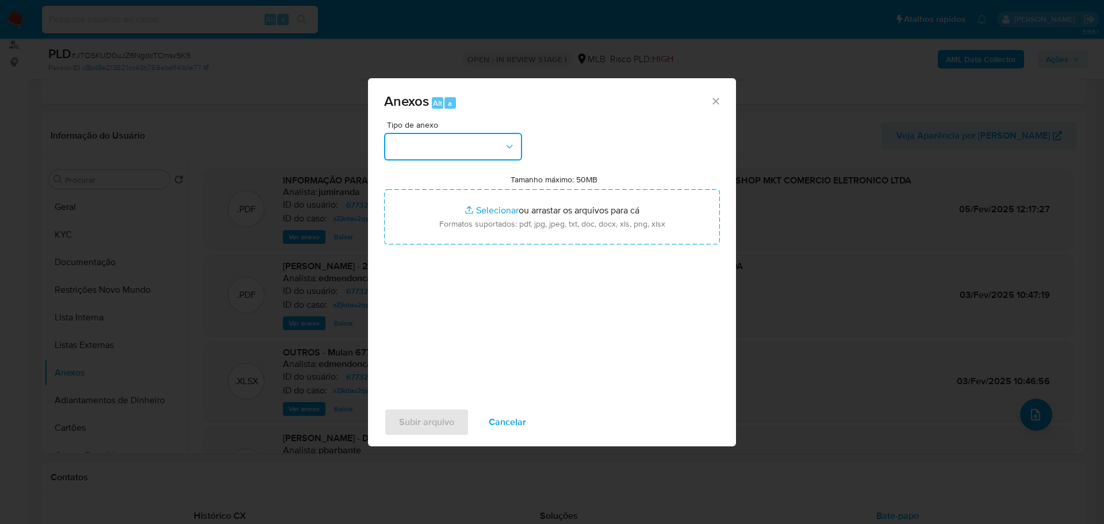
click at [437, 157] on button "button" at bounding box center [453, 147] width 138 height 28
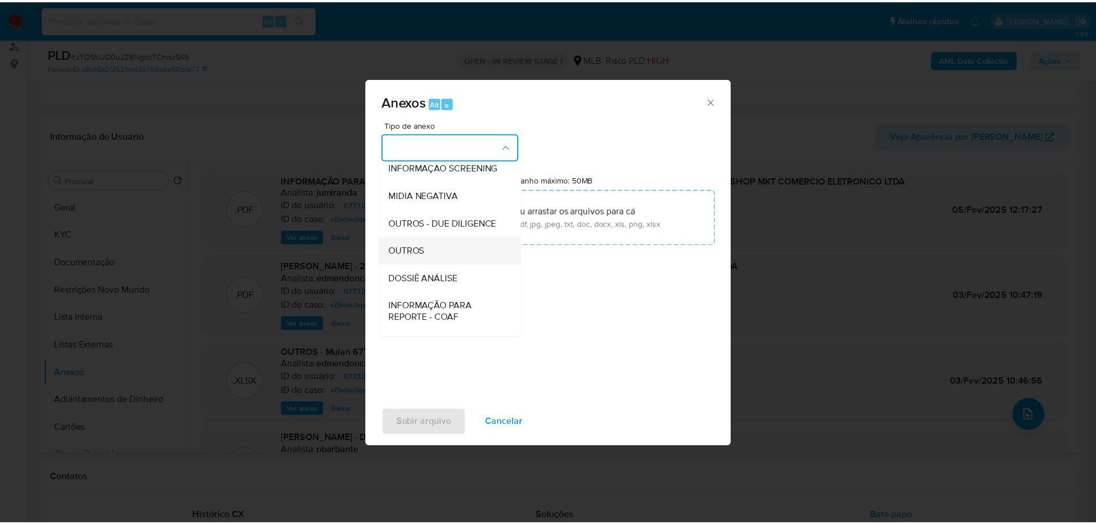
scroll to position [177, 0]
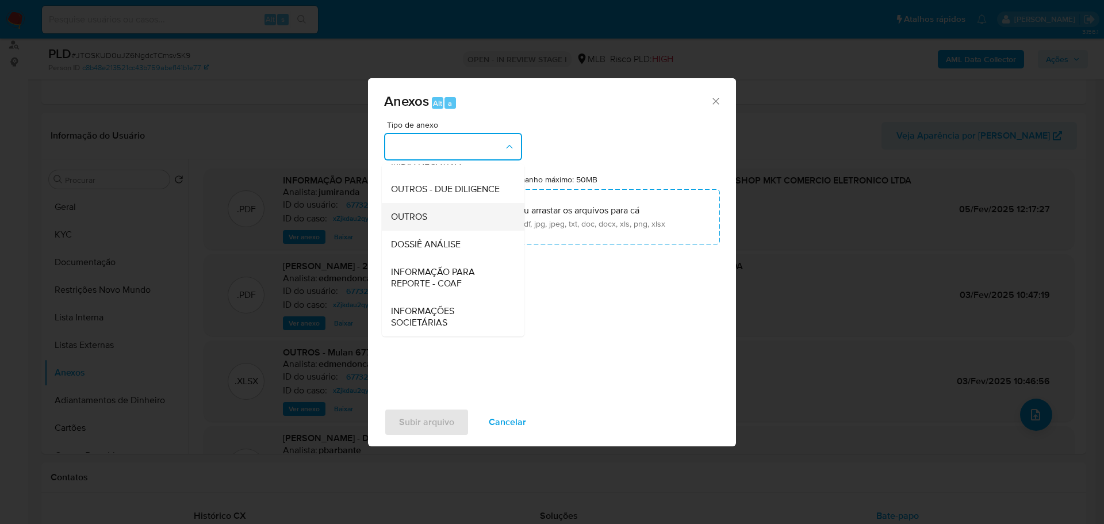
click at [434, 215] on div "OUTROS" at bounding box center [449, 217] width 117 height 28
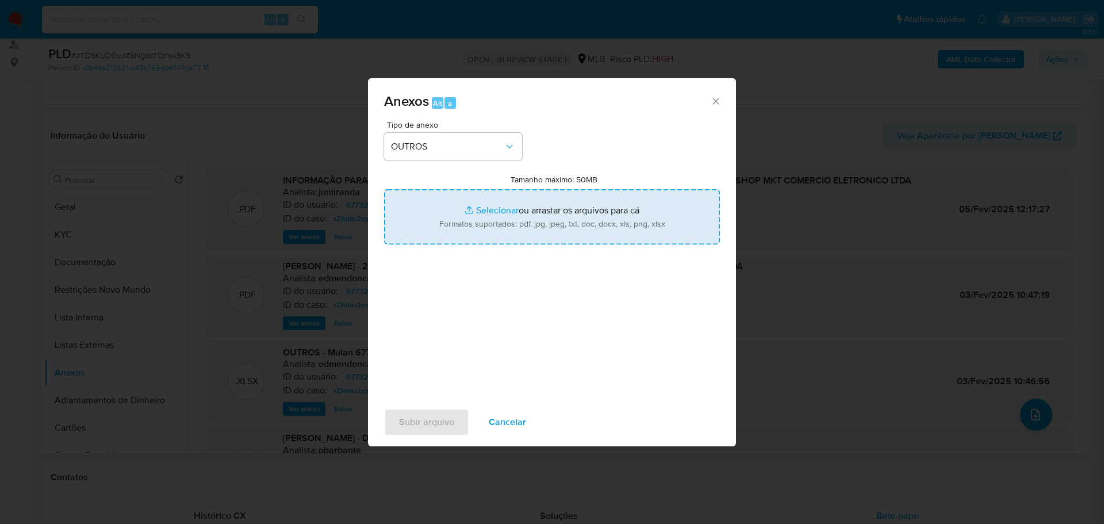
type input "C:\fakepath\Mulan 677326175_2025_08_27_16_25_26.xlsx"
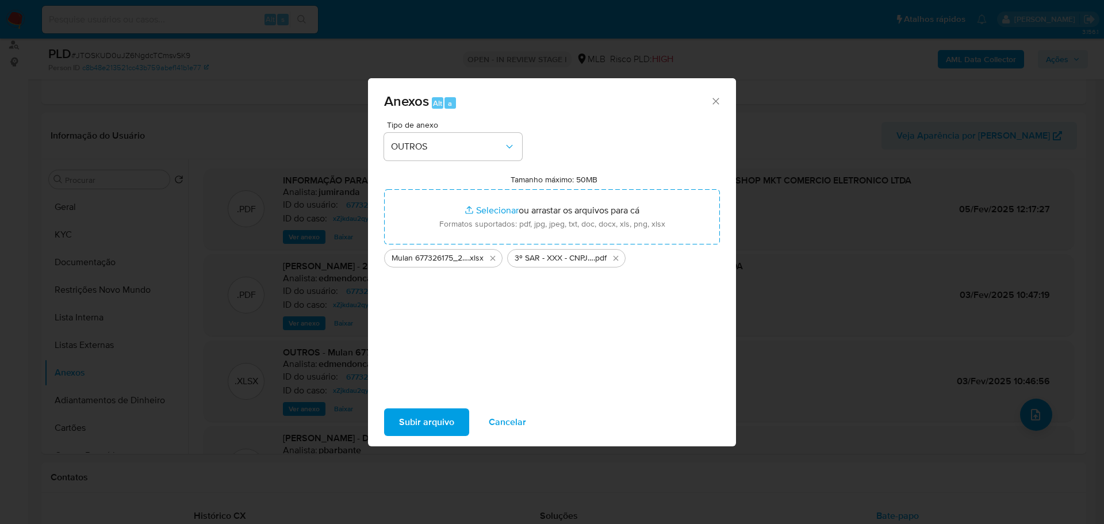
click at [419, 414] on span "Subir arquivo" at bounding box center [426, 421] width 55 height 25
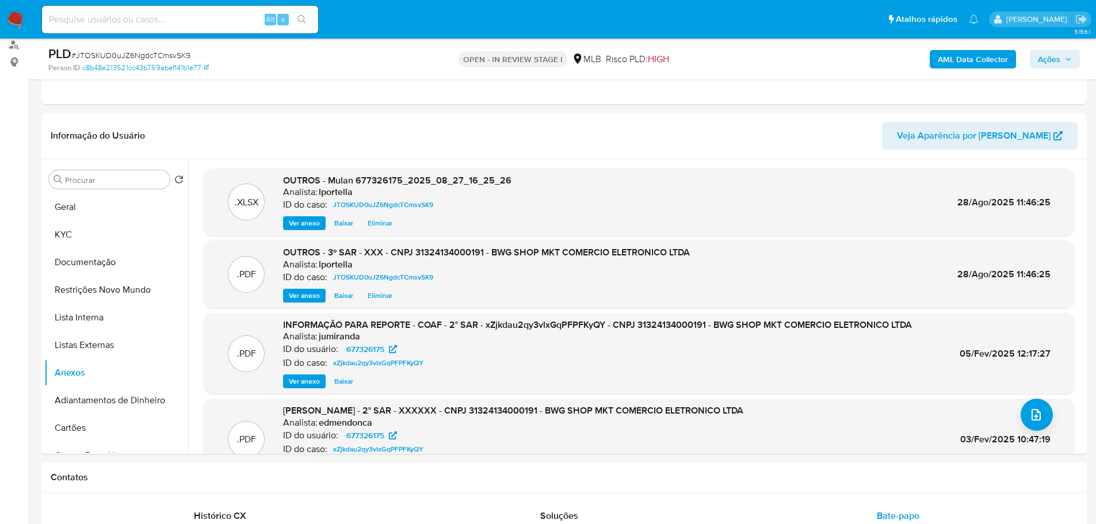
click at [1059, 62] on span "Ações" at bounding box center [1049, 59] width 22 height 18
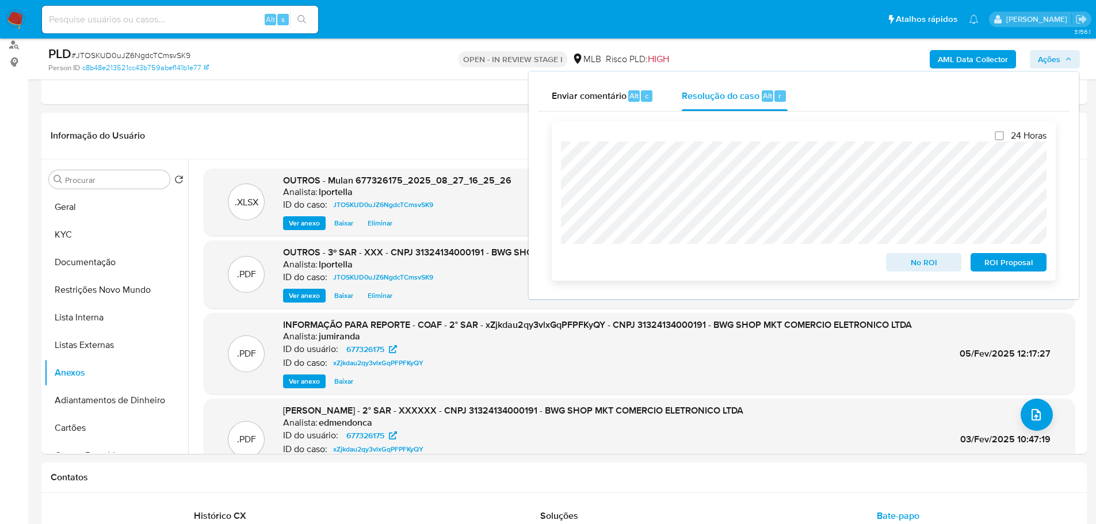
click at [1012, 264] on span "ROI Proposal" at bounding box center [1008, 262] width 60 height 16
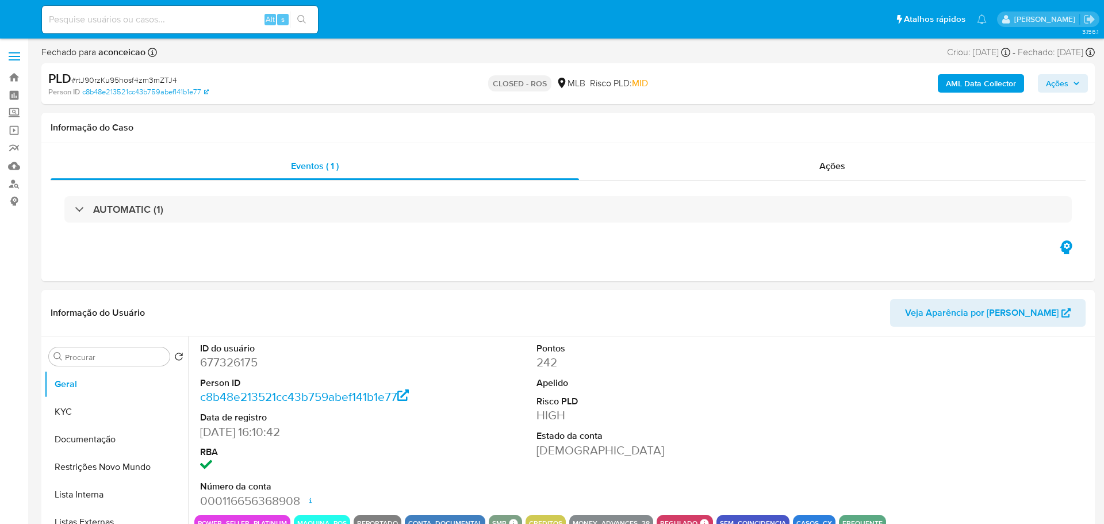
select select "10"
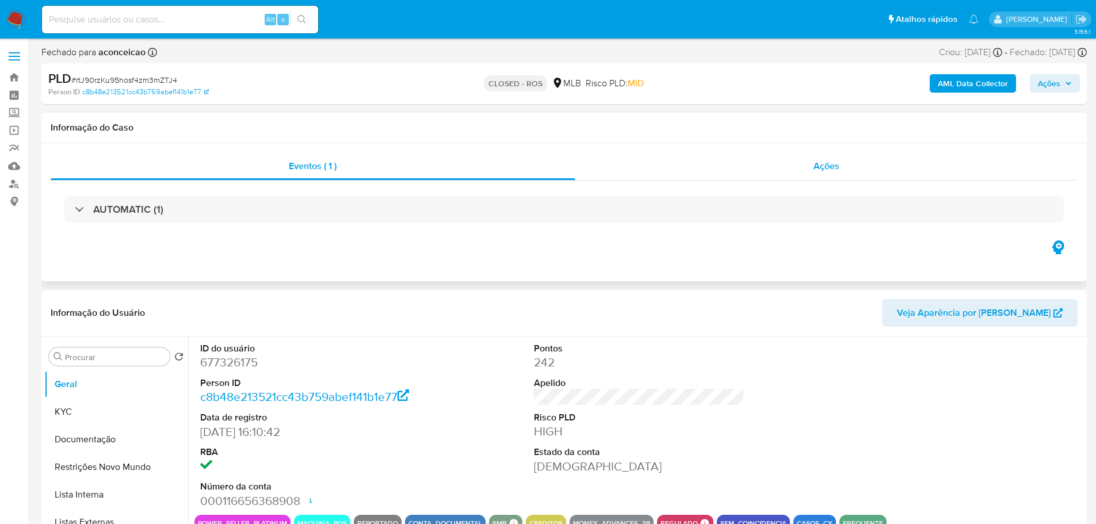
click at [814, 158] on div "Ações" at bounding box center [826, 166] width 503 height 28
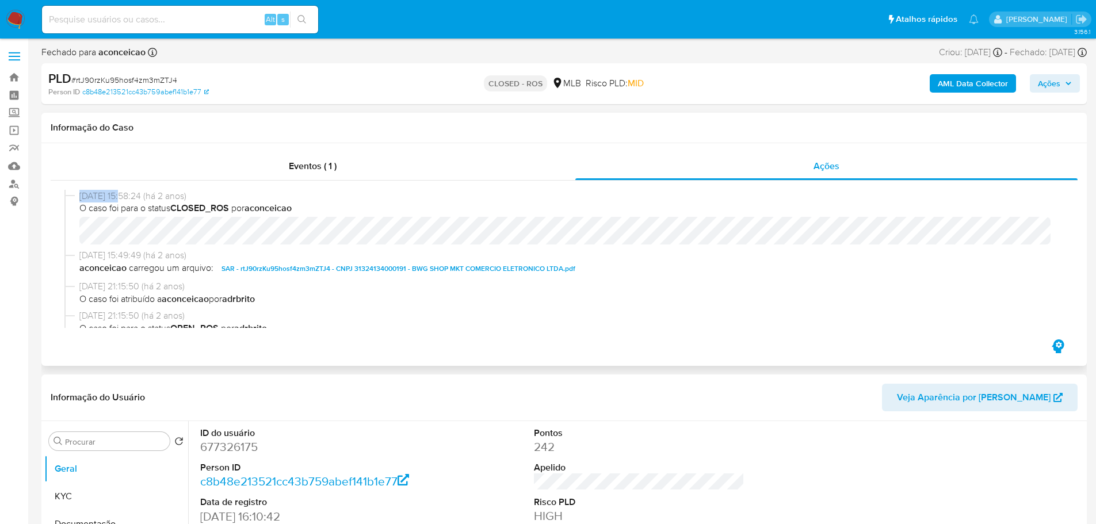
drag, startPoint x: 125, startPoint y: 194, endPoint x: 80, endPoint y: 194, distance: 45.4
click at [80, 194] on span "[DATE] 15:58:24 (há 2 anos)" at bounding box center [568, 196] width 979 height 13
copy span "[DATE]"
click at [308, 167] on span "Eventos ( 1 )" at bounding box center [313, 165] width 48 height 13
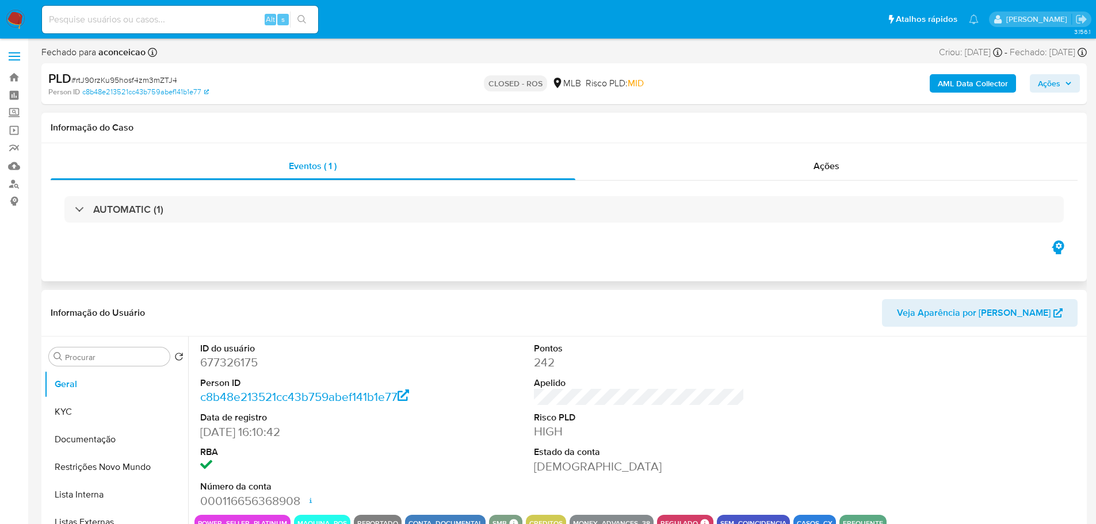
click at [171, 224] on div "AUTOMATIC (1)" at bounding box center [564, 210] width 1027 height 58
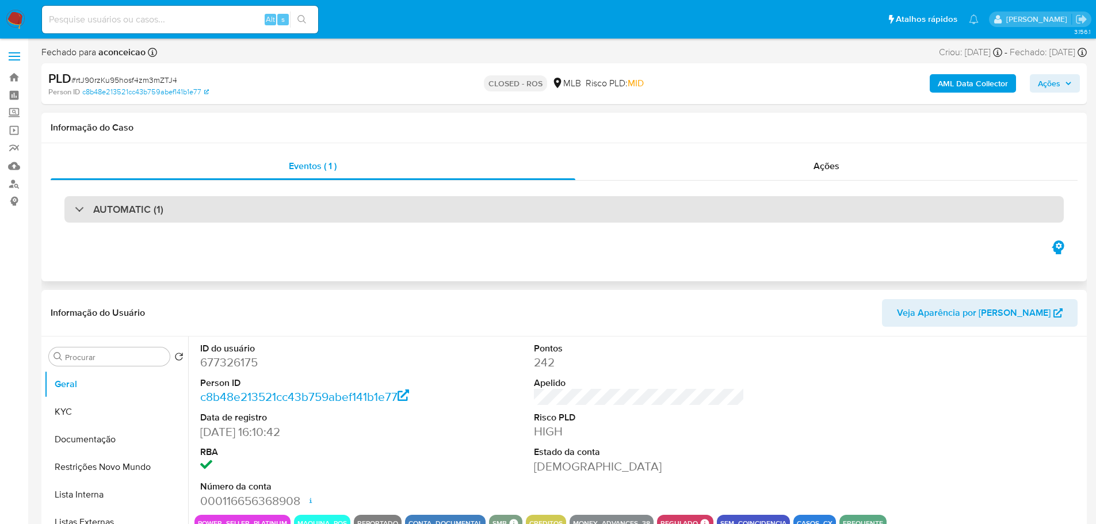
click at [163, 208] on div "AUTOMATIC (1)" at bounding box center [563, 209] width 999 height 26
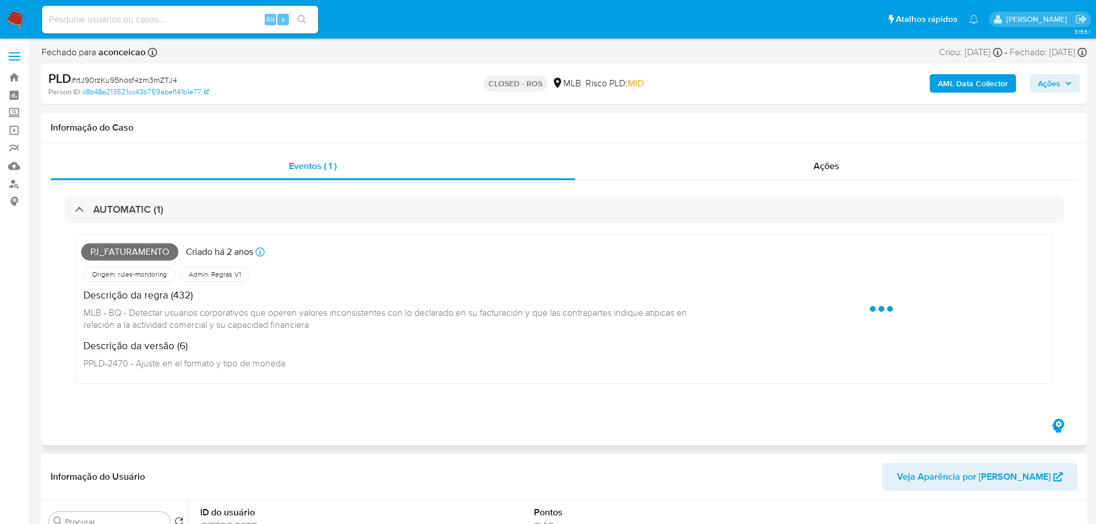
click at [157, 254] on span "PJ_FATURAMENTO" at bounding box center [129, 251] width 97 height 17
copy span "PJ_FATURAMENTO"
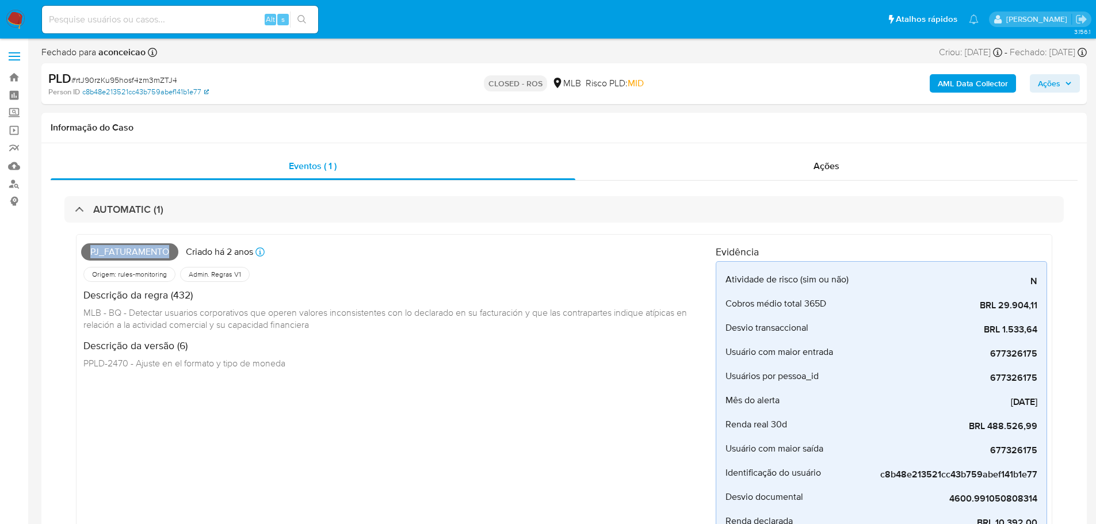
click at [123, 88] on link "c8b48e213521cc43b759abef141b1e77" at bounding box center [145, 92] width 127 height 10
click at [138, 79] on span "# rtJ90rzKu95hosf4zm3mZTJ4" at bounding box center [124, 80] width 106 height 12
copy span "rtJ90rzKu95hosf4zm3mZTJ4"
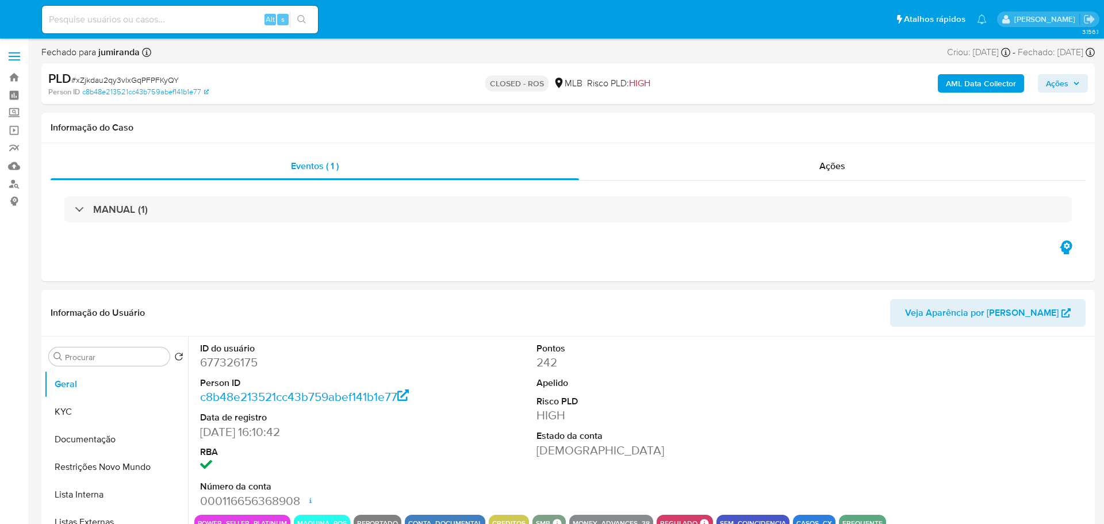
select select "10"
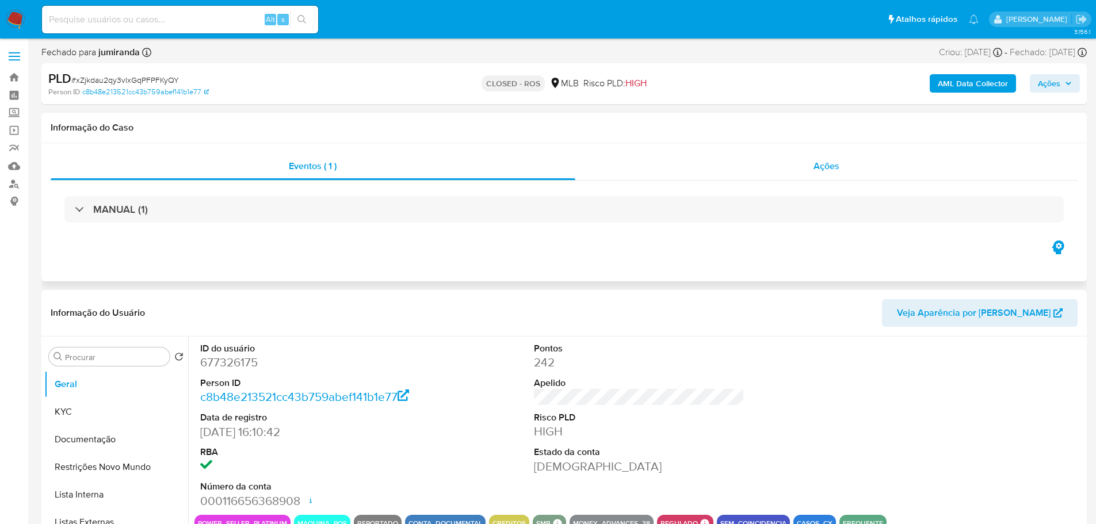
click at [803, 169] on div "Ações" at bounding box center [826, 166] width 503 height 28
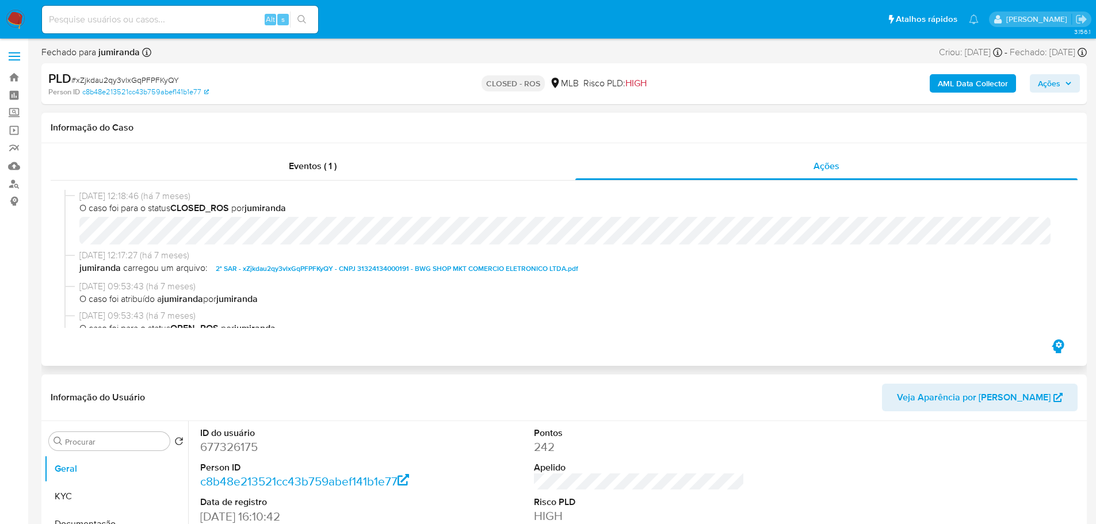
click at [178, 206] on b "CLOSED_ROS" at bounding box center [199, 207] width 59 height 13
drag, startPoint x: 129, startPoint y: 194, endPoint x: 80, endPoint y: 194, distance: 48.9
click at [80, 194] on span "[DATE] 12:18:46 (há 7 meses)" at bounding box center [568, 196] width 979 height 13
copy span "[DATE]"
click at [331, 181] on div "[DATE] 12:18:46 (há 7 meses) O caso foi para o status CLOSED_ROS por jumiranda …" at bounding box center [564, 259] width 1027 height 156
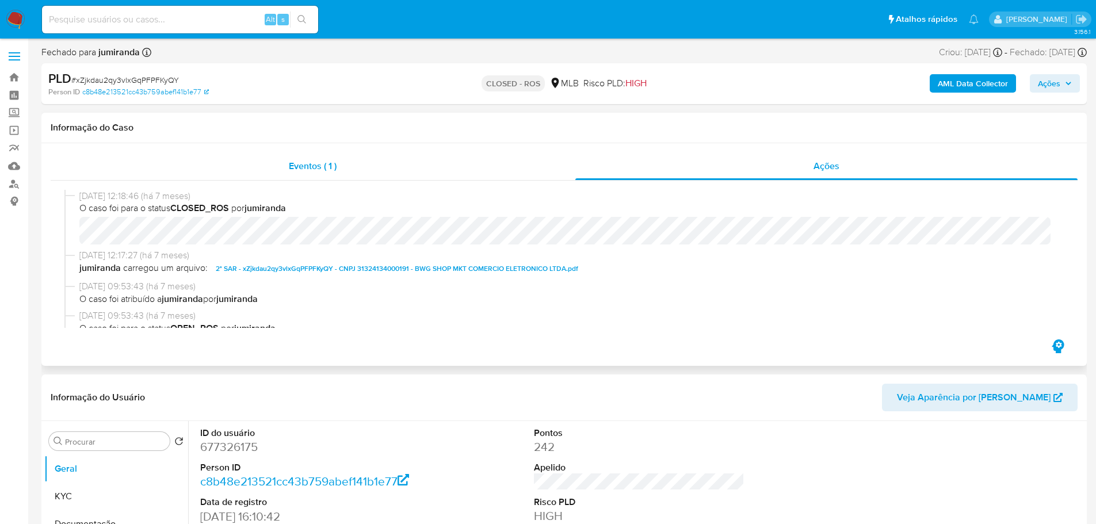
click at [286, 174] on div "Eventos ( 1 )" at bounding box center [313, 166] width 525 height 28
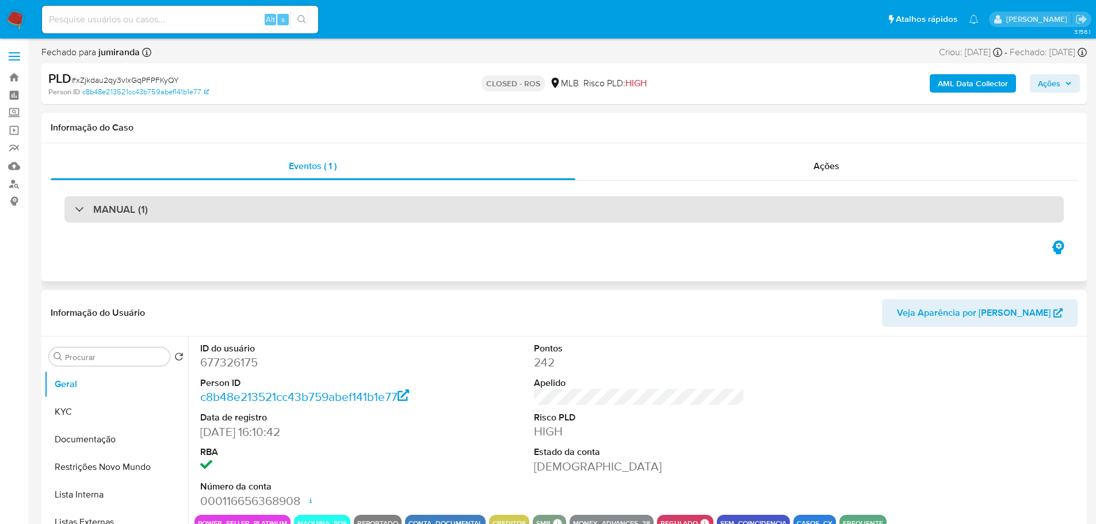
click at [120, 211] on h3 "MANUAL (1)" at bounding box center [120, 209] width 55 height 13
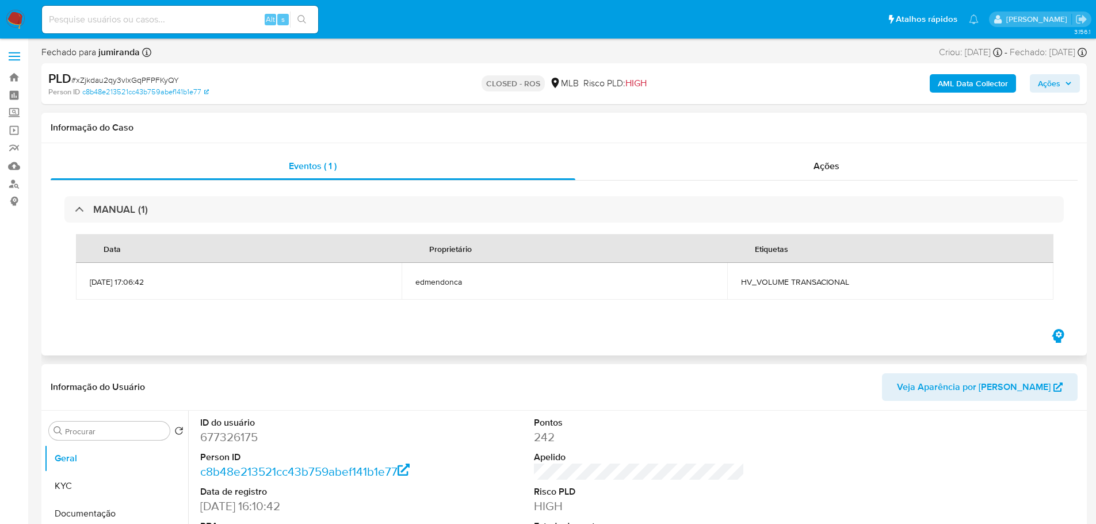
click at [749, 283] on span "HV_VOLUME TRANSACIONAL" at bounding box center [890, 282] width 298 height 10
copy div "HV_VOLUME TRANSACIONAL"
click at [133, 77] on span "# xZjkdau2qy3vlxGqPFPFKyQY" at bounding box center [125, 80] width 108 height 12
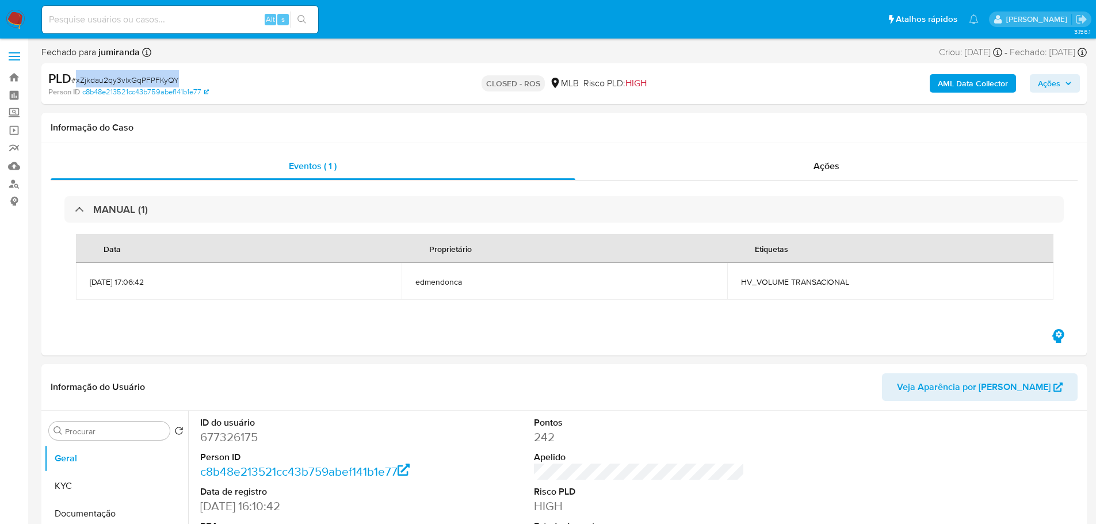
click at [133, 77] on span "# xZjkdau2qy3vlxGqPFPFKyQY" at bounding box center [125, 80] width 108 height 12
copy span "xZjkdau2qy3vlxGqPFPFKyQY"
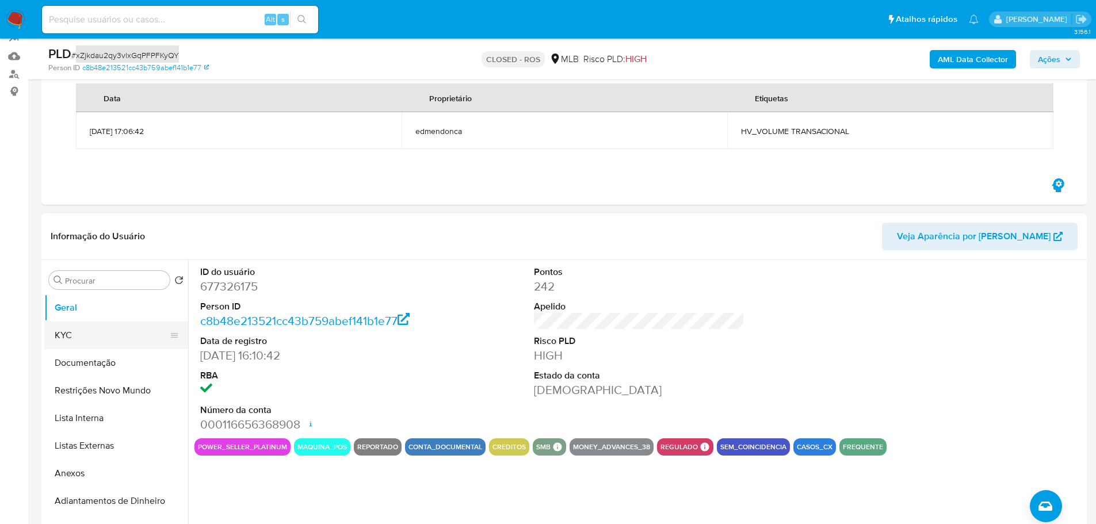
scroll to position [115, 0]
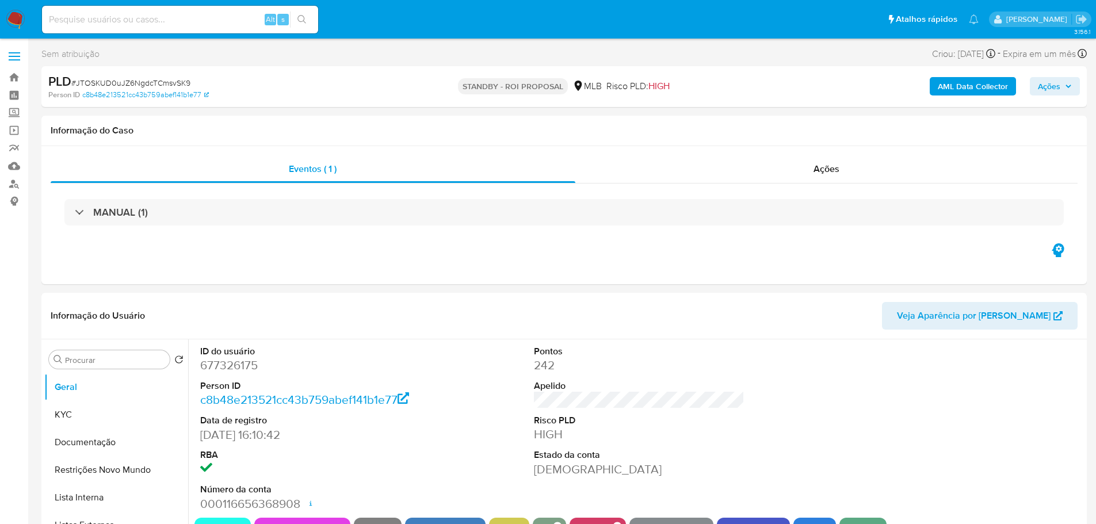
select select "10"
click at [131, 84] on span "# JTOSKUD0uJZ6NgdcTCmsvSK9" at bounding box center [130, 83] width 119 height 12
copy span "JTOSKUD0uJZ6NgdcTCmsvSK9"
click at [24, 21] on img at bounding box center [16, 20] width 20 height 20
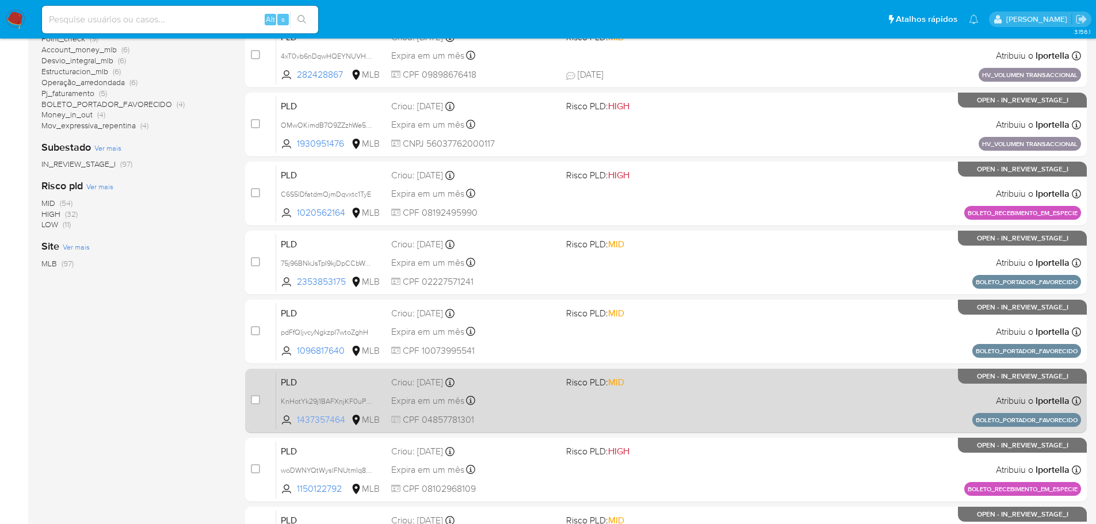
scroll to position [345, 0]
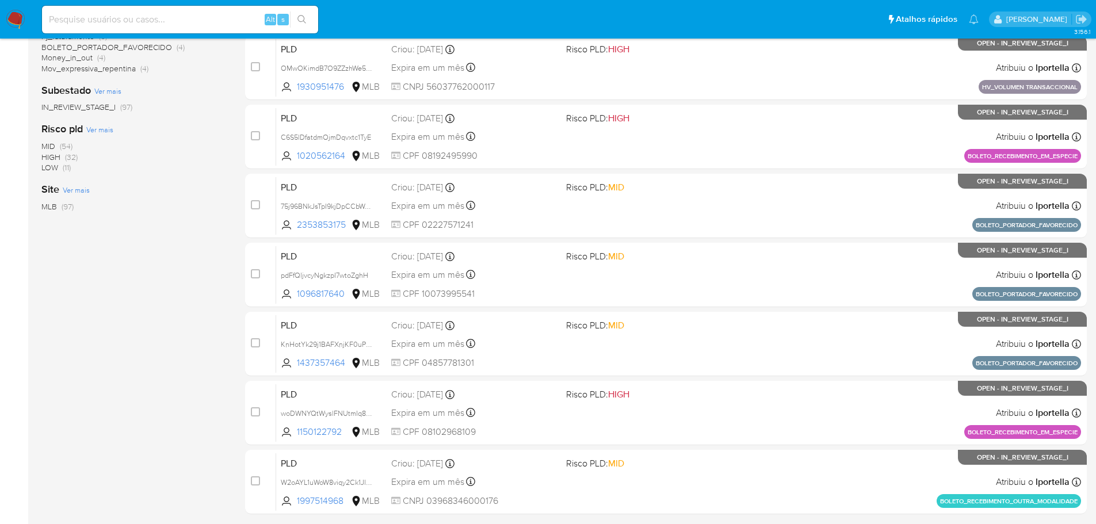
drag, startPoint x: 292, startPoint y: 4, endPoint x: 179, endPoint y: 342, distance: 355.9
click at [179, 342] on div "1-10 de 97 resultados Remover filtros lportella OPEN Classificação Ver mais tra…" at bounding box center [133, 171] width 185 height 770
click at [146, 12] on input at bounding box center [180, 19] width 276 height 15
paste input "GRf30xNdmnscbeLLkVjUWN6A"
type input "GRf30xNdmnscbeLLkVjUWN6A"
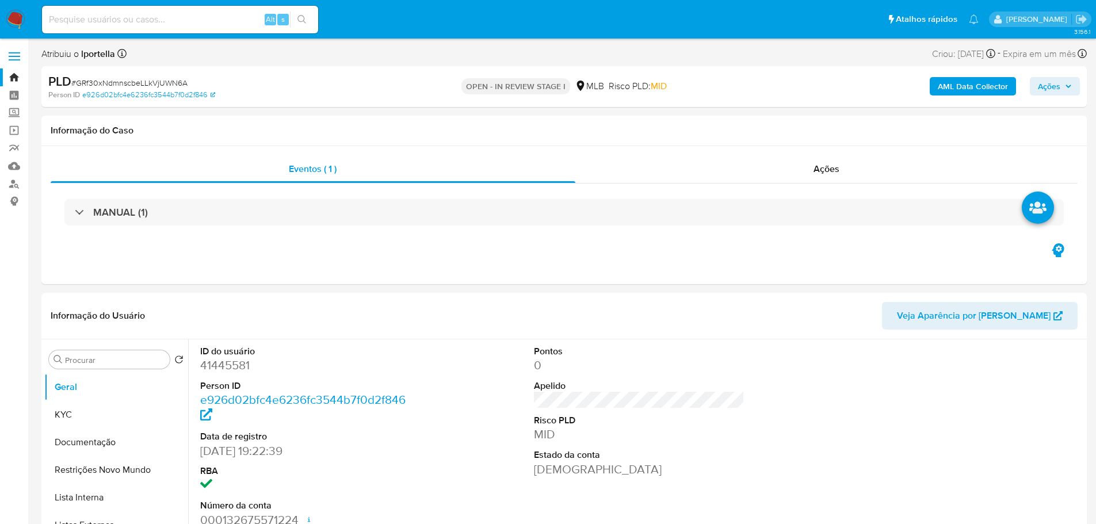
select select "10"
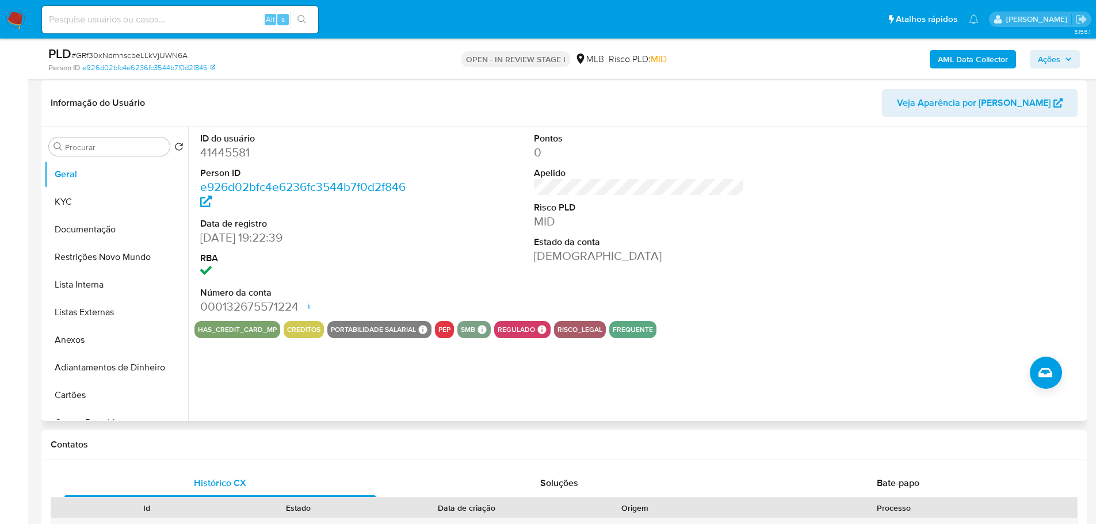
scroll to position [173, 0]
click at [82, 202] on button "KYC" at bounding box center [111, 201] width 135 height 28
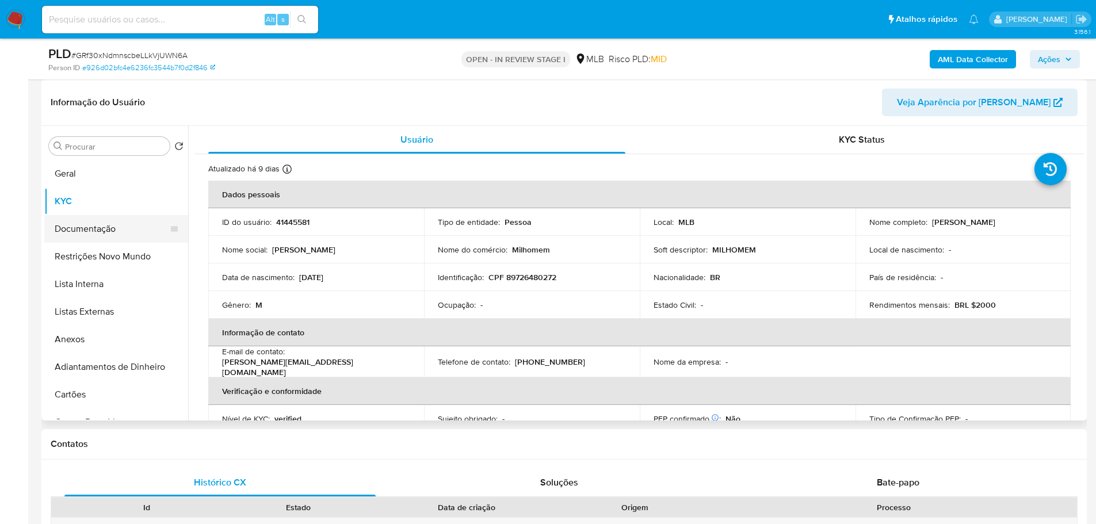
drag, startPoint x: 106, startPoint y: 219, endPoint x: 115, endPoint y: 221, distance: 9.5
click at [106, 219] on button "Documentação" at bounding box center [111, 229] width 135 height 28
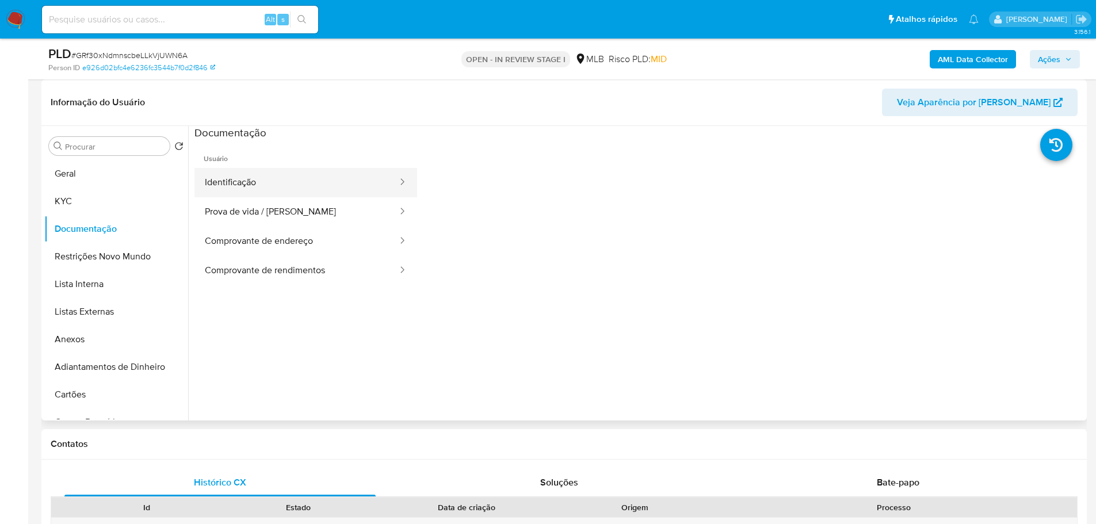
click at [255, 192] on button "Identificação" at bounding box center [296, 182] width 204 height 29
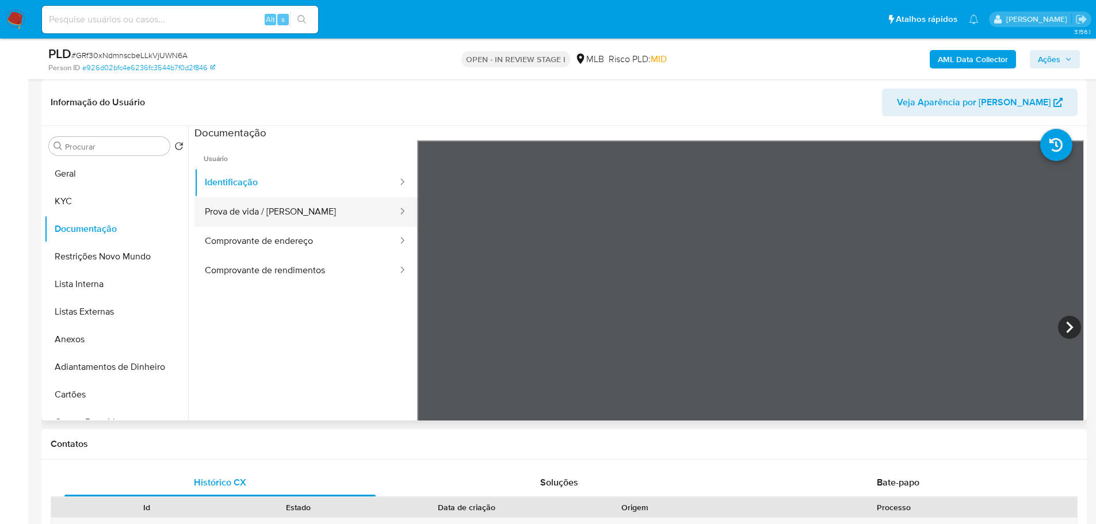
click at [300, 217] on button "Prova de vida / Selfie" at bounding box center [296, 211] width 204 height 29
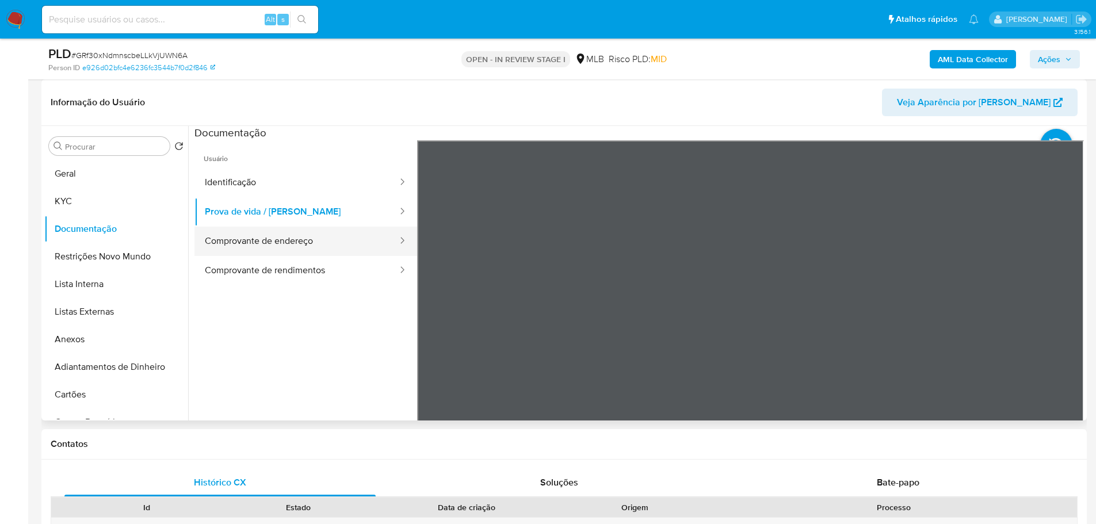
click at [244, 246] on button "Comprovante de endereço" at bounding box center [296, 241] width 204 height 29
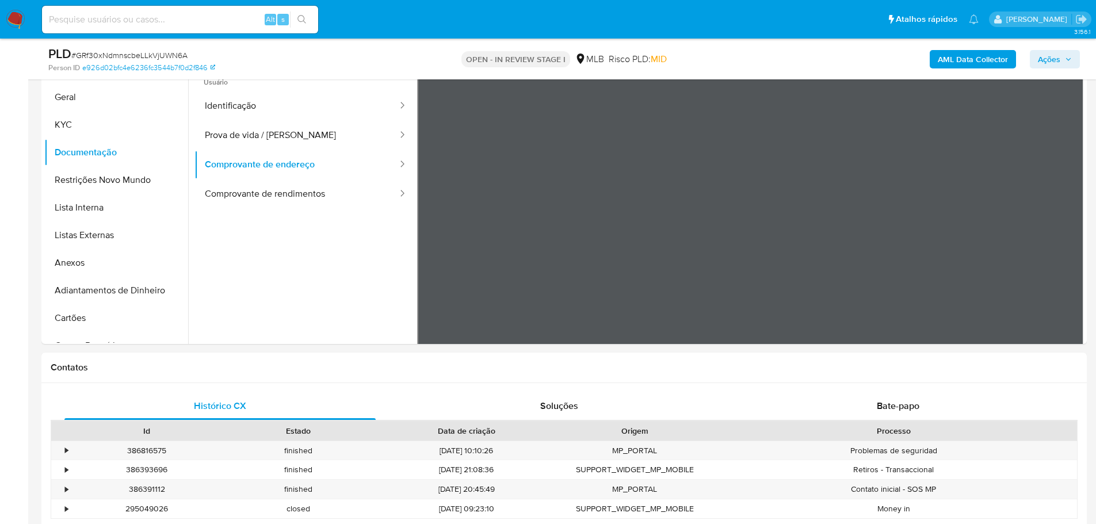
scroll to position [575, 0]
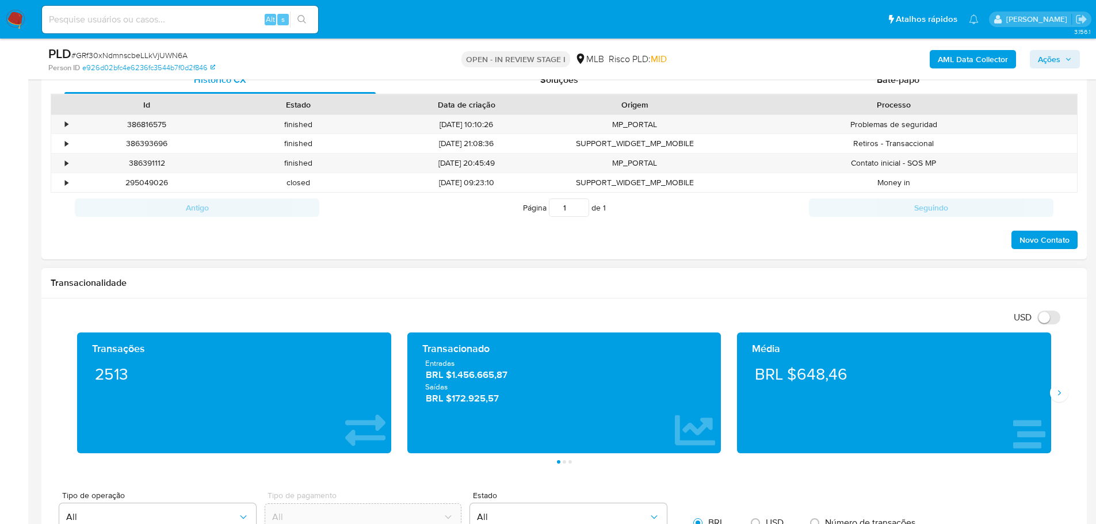
click at [1063, 396] on button "Siguiente" at bounding box center [1059, 393] width 18 height 18
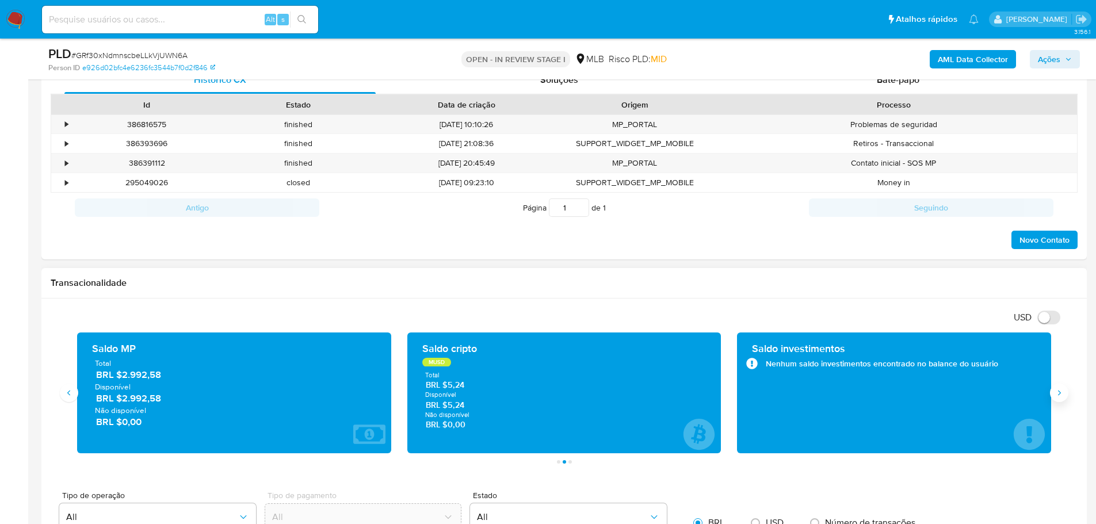
click at [1063, 396] on button "Siguiente" at bounding box center [1059, 393] width 18 height 18
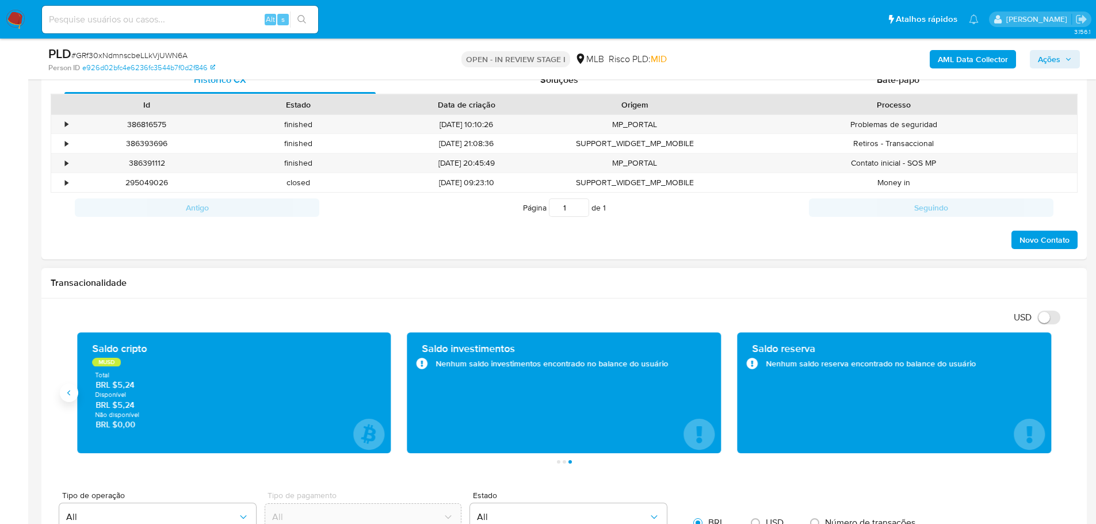
click at [68, 393] on icon "Anterior" at bounding box center [68, 392] width 9 height 9
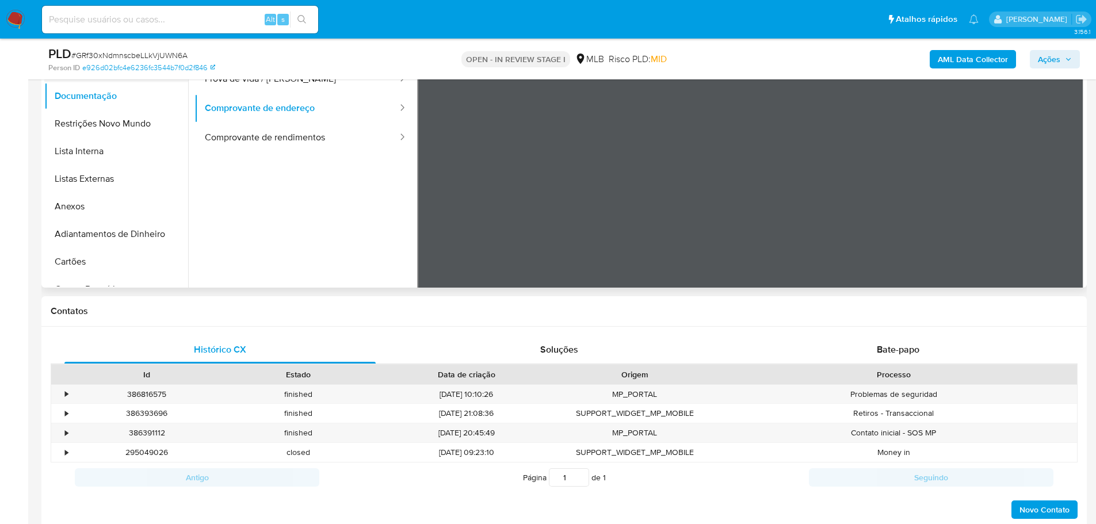
scroll to position [173, 0]
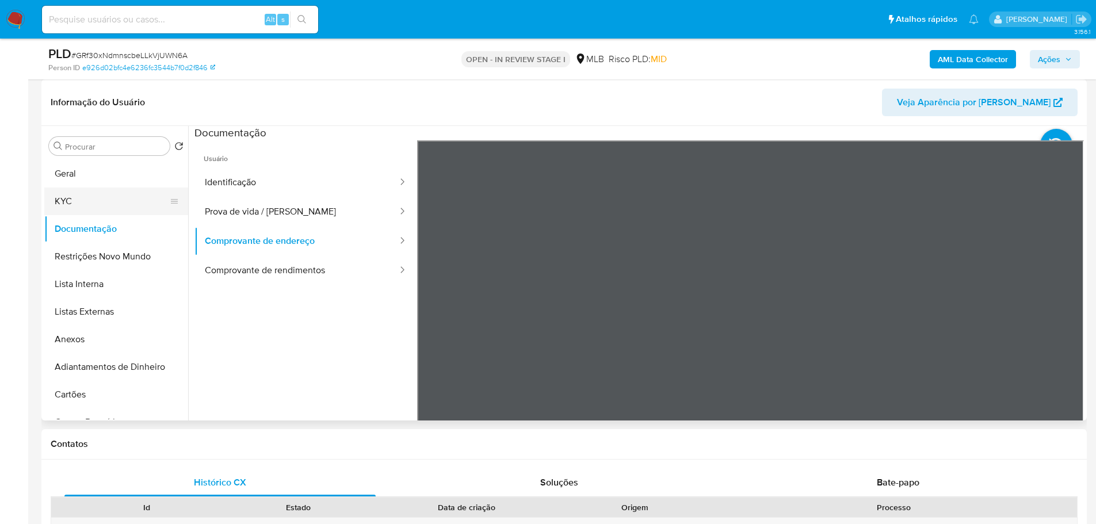
click at [125, 195] on button "KYC" at bounding box center [111, 201] width 135 height 28
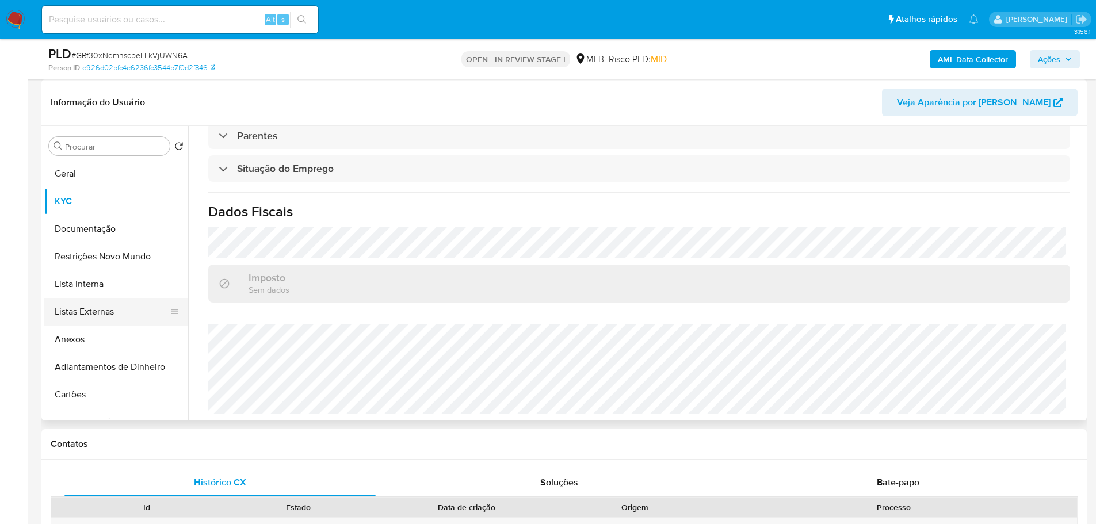
scroll to position [460, 0]
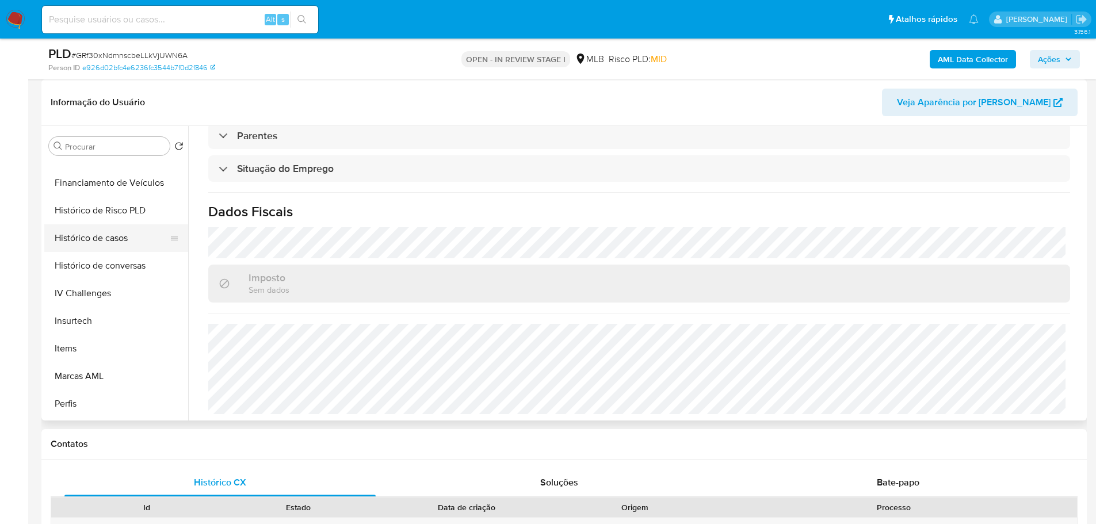
click at [114, 235] on button "Histórico de casos" at bounding box center [111, 238] width 135 height 28
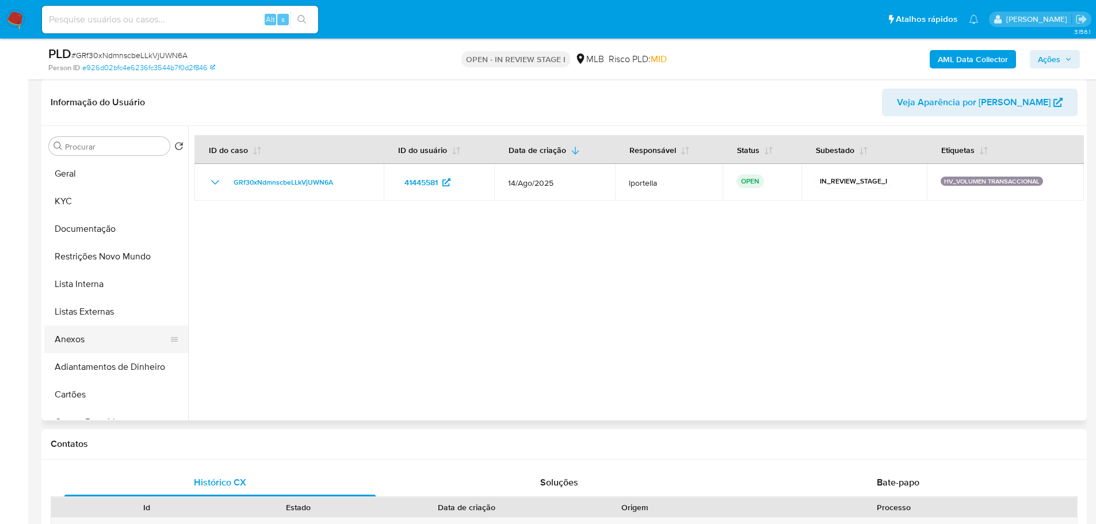
scroll to position [0, 0]
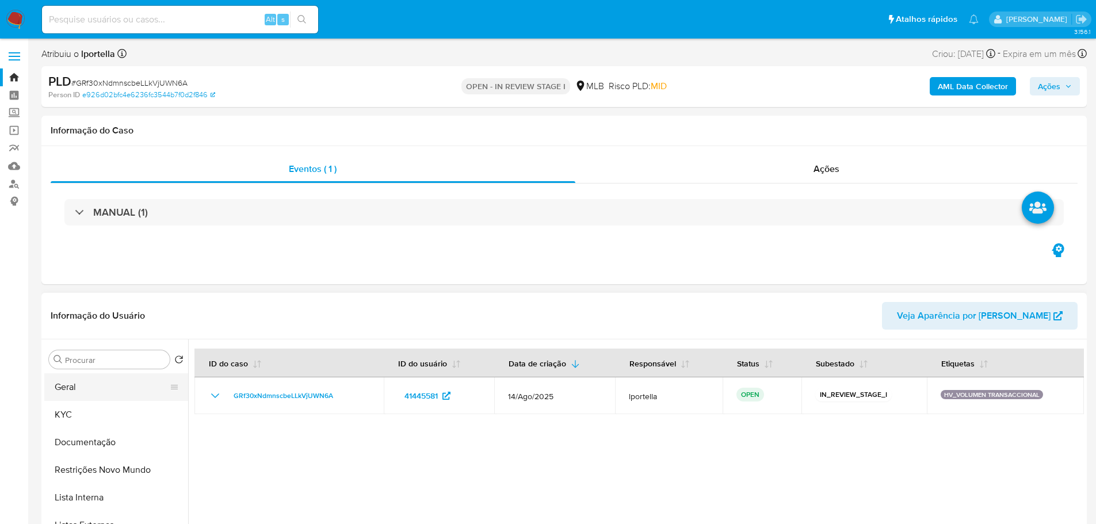
click at [80, 385] on button "Geral" at bounding box center [111, 387] width 135 height 28
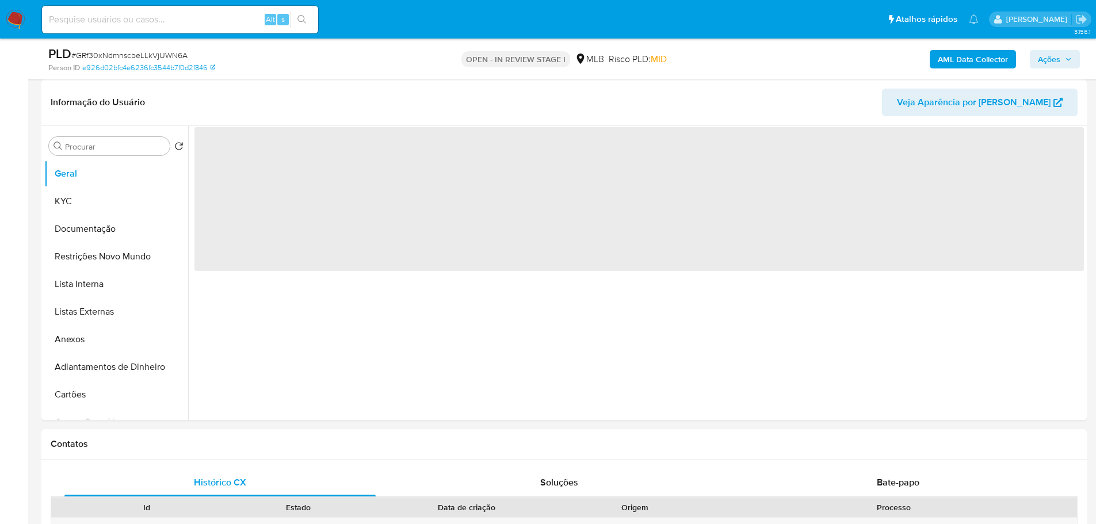
scroll to position [146, 0]
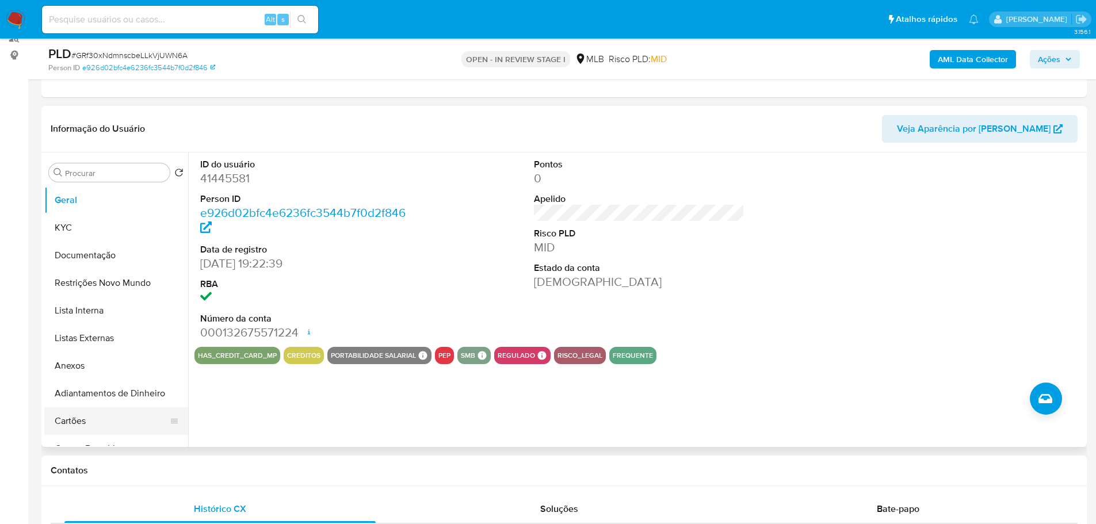
drag, startPoint x: 154, startPoint y: 467, endPoint x: 138, endPoint y: 408, distance: 60.8
click at [154, 467] on h1 "Contatos" at bounding box center [564, 471] width 1027 height 12
click at [85, 228] on button "KYC" at bounding box center [111, 228] width 135 height 28
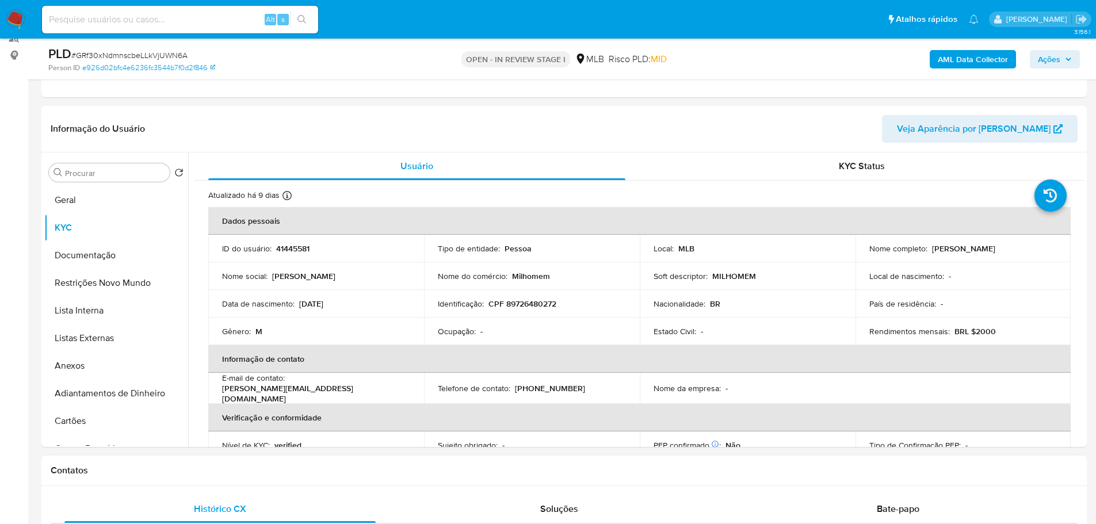
drag, startPoint x: 174, startPoint y: 461, endPoint x: 171, endPoint y: 456, distance: 5.9
click at [174, 461] on div "Contatos" at bounding box center [563, 471] width 1045 height 30
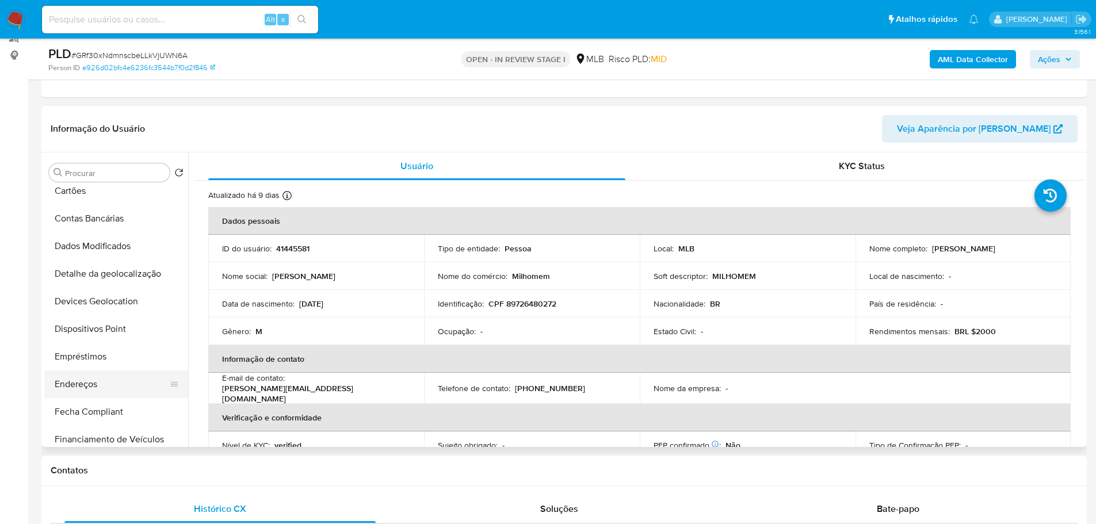
click at [93, 384] on button "Endereços" at bounding box center [111, 384] width 135 height 28
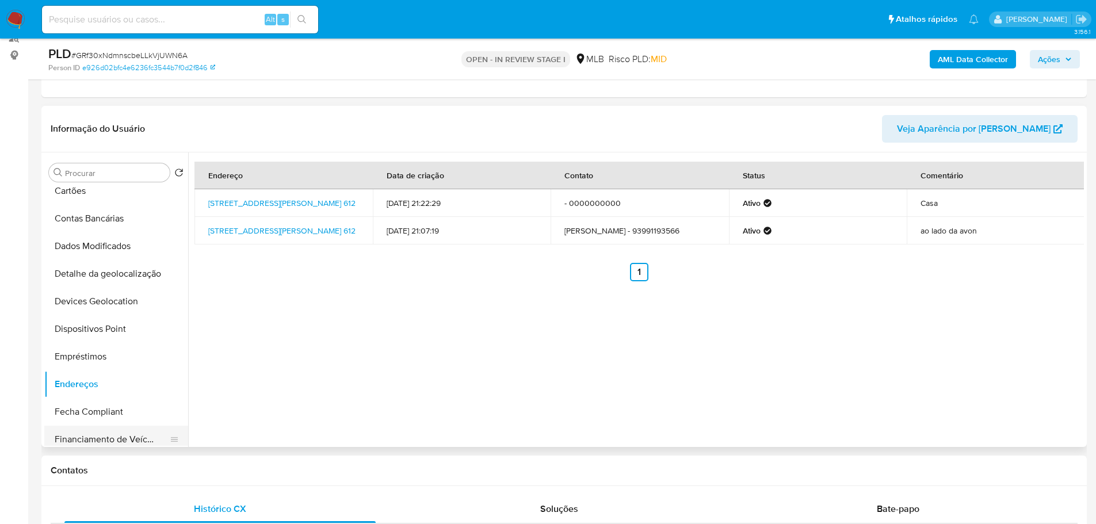
drag, startPoint x: 232, startPoint y: 483, endPoint x: 174, endPoint y: 427, distance: 80.1
click at [232, 483] on div "Contatos" at bounding box center [563, 471] width 1045 height 30
click at [114, 270] on button "Detalhe da geolocalização" at bounding box center [111, 274] width 135 height 28
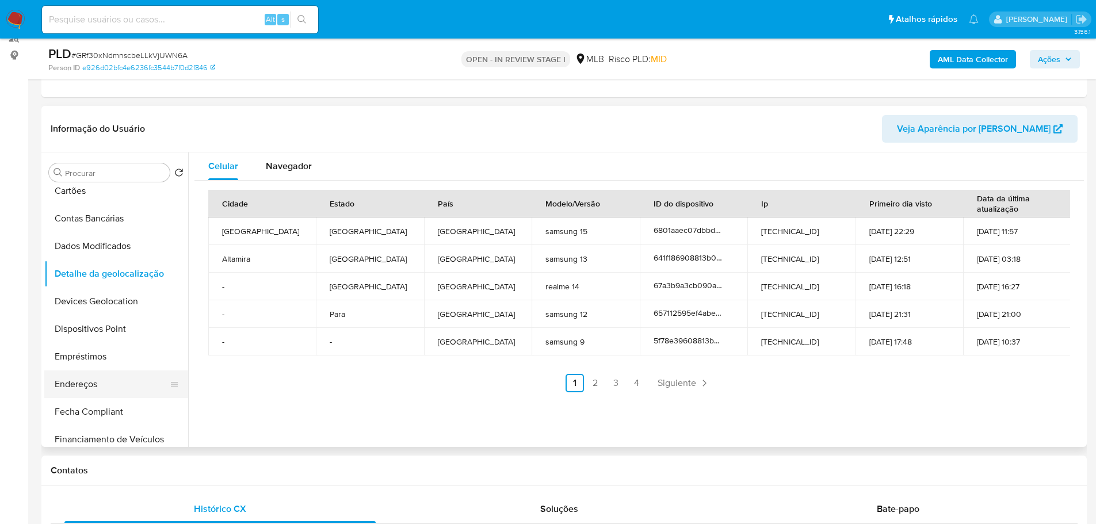
drag, startPoint x: 238, startPoint y: 477, endPoint x: 112, endPoint y: 390, distance: 152.5
click at [238, 477] on div "Contatos" at bounding box center [563, 471] width 1045 height 30
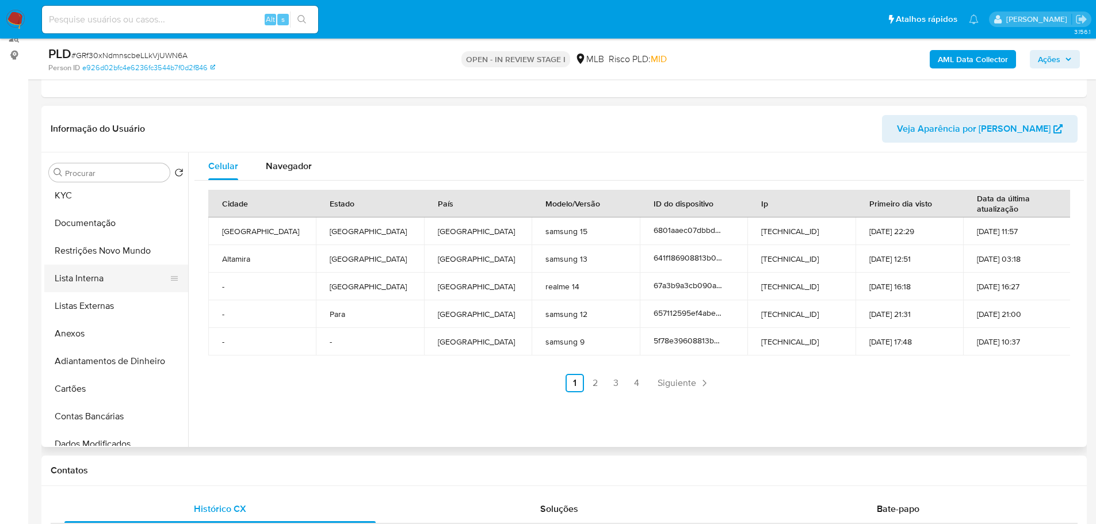
scroll to position [0, 0]
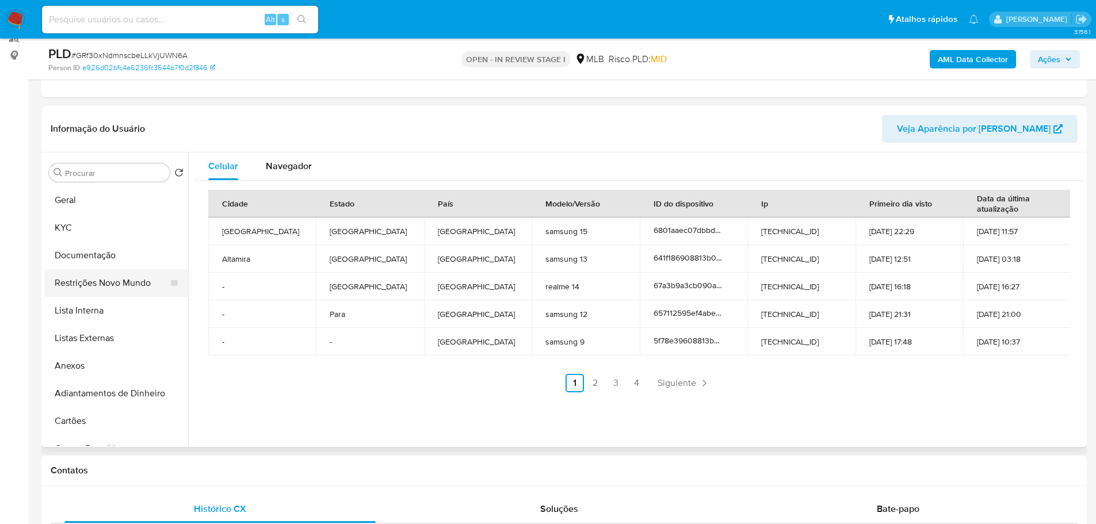
click at [104, 284] on button "Restrições Novo Mundo" at bounding box center [111, 283] width 135 height 28
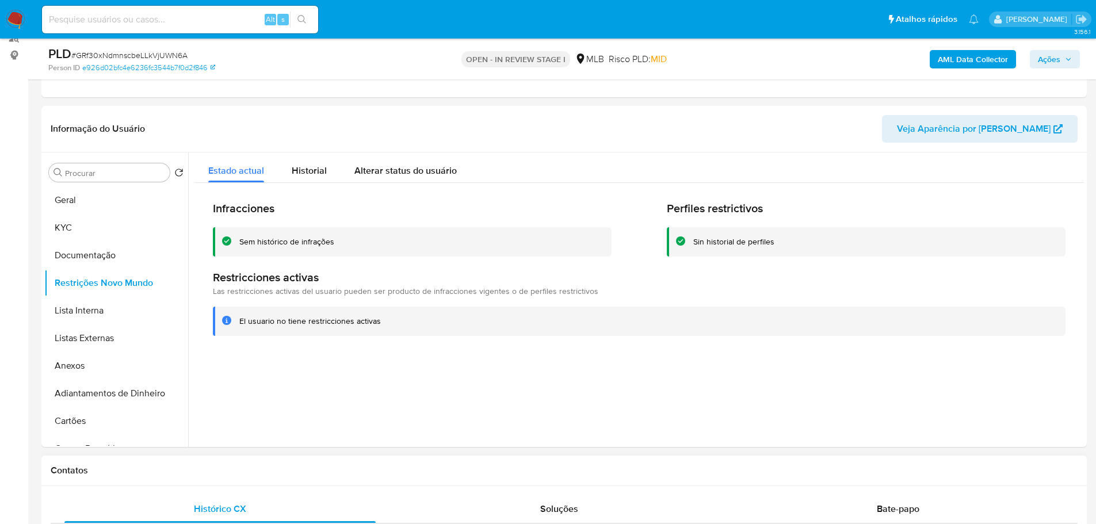
click at [303, 466] on h1 "Contatos" at bounding box center [564, 471] width 1027 height 12
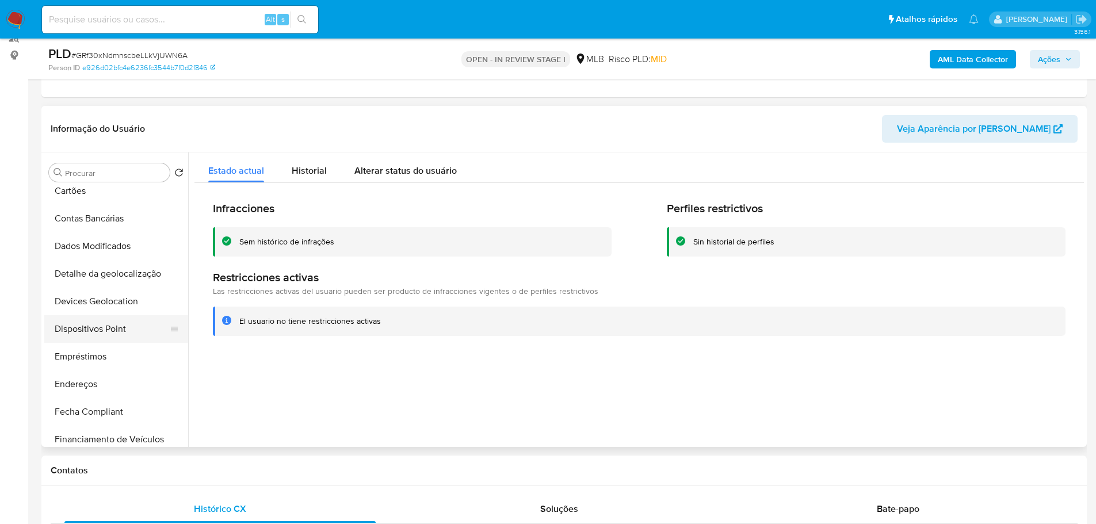
click at [123, 334] on button "Dispositivos Point" at bounding box center [111, 329] width 135 height 28
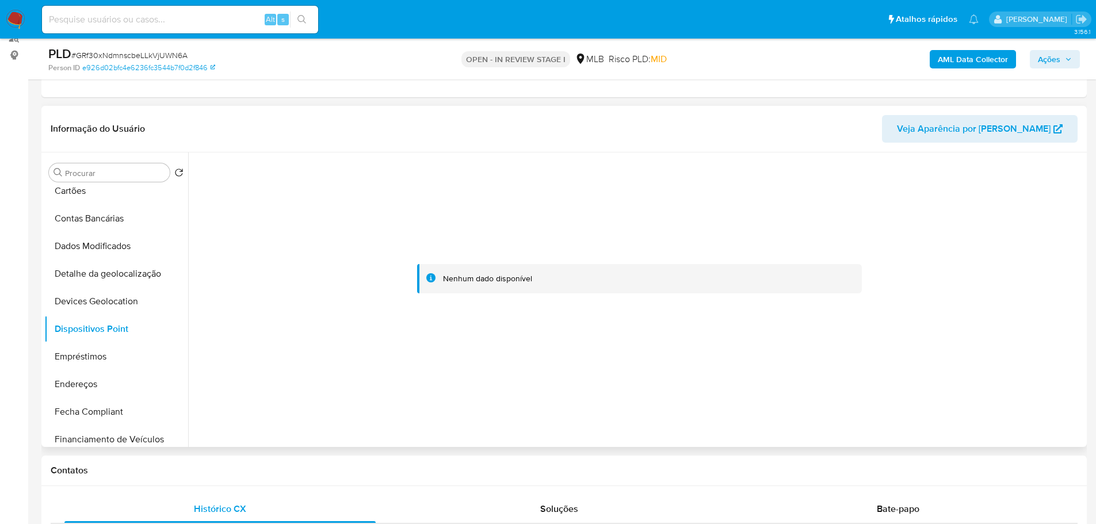
drag, startPoint x: 744, startPoint y: 429, endPoint x: 728, endPoint y: 246, distance: 183.6
click at [744, 429] on div at bounding box center [635, 299] width 895 height 294
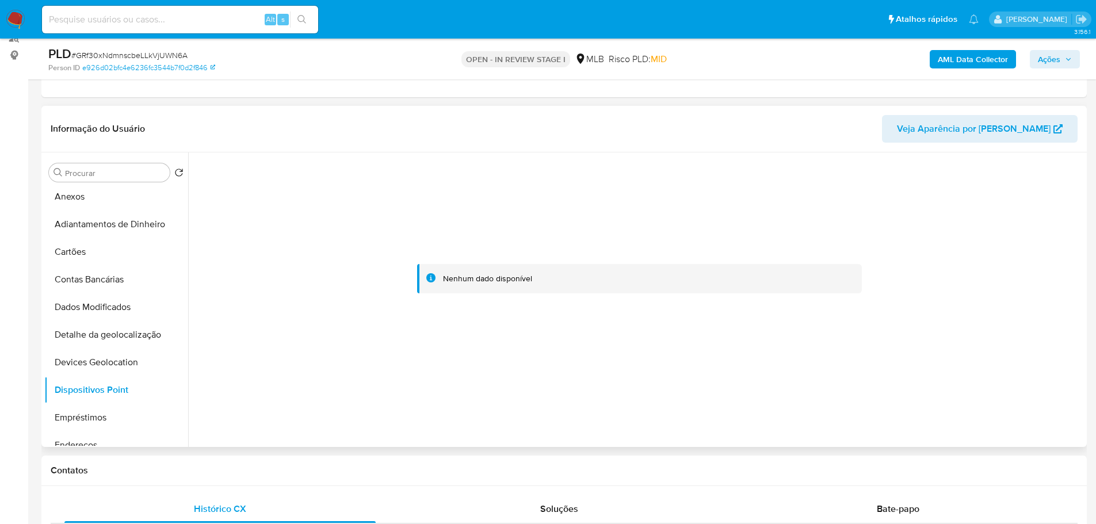
scroll to position [0, 0]
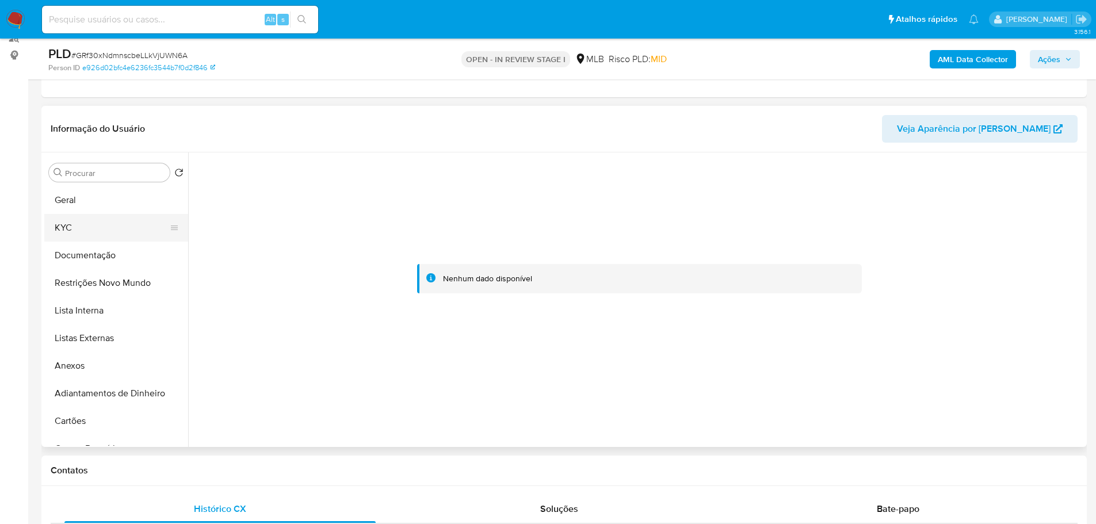
click at [78, 234] on button "KYC" at bounding box center [111, 228] width 135 height 28
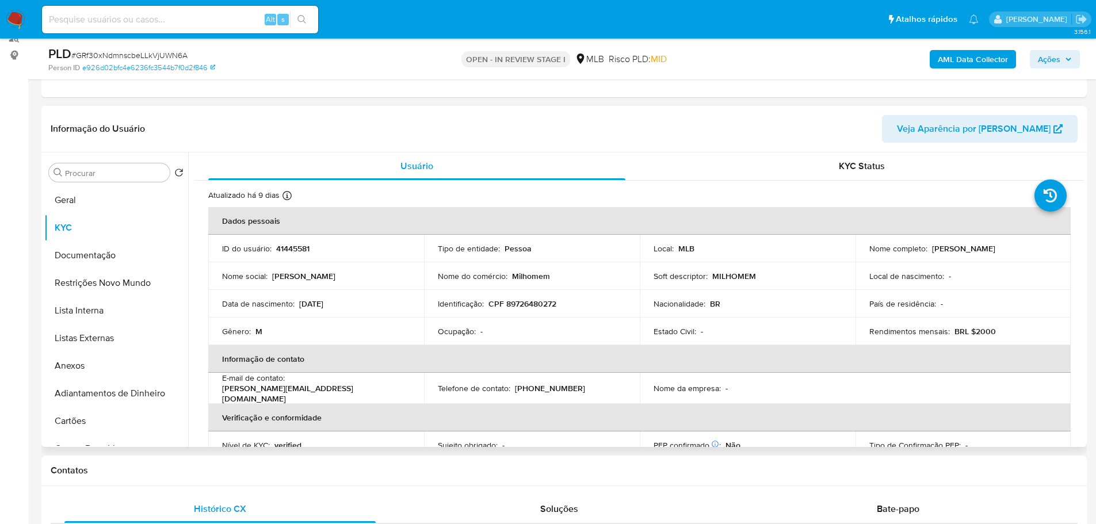
click at [525, 300] on p "CPF 89726480272" at bounding box center [522, 303] width 68 height 10
copy p "89726480272"
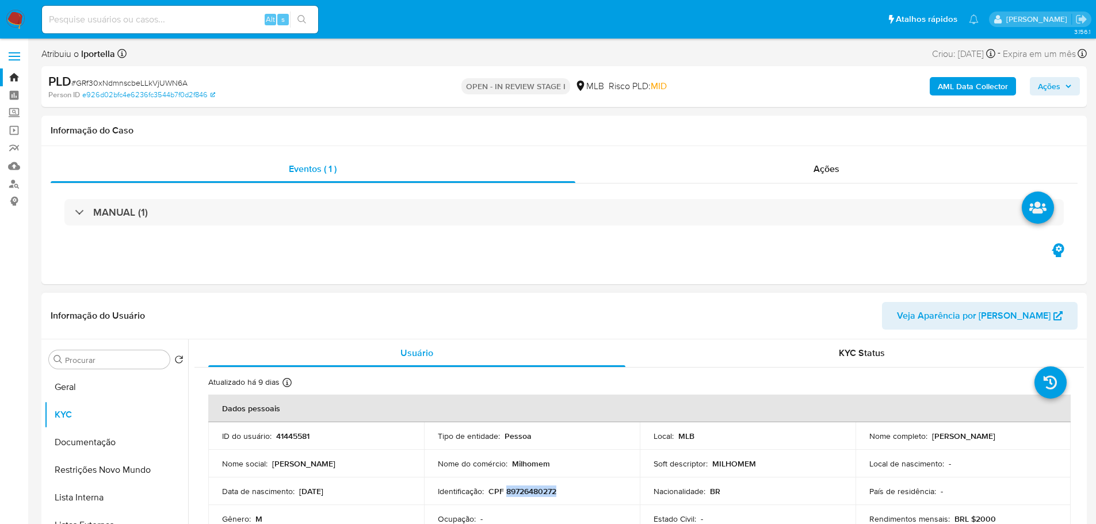
drag, startPoint x: 1019, startPoint y: 437, endPoint x: 929, endPoint y: 438, distance: 90.3
click at [929, 438] on div "Nome completo : Rodrigo da Silva Milhomem" at bounding box center [963, 436] width 188 height 10
copy p "Rodrigo da Silva Milhomem"
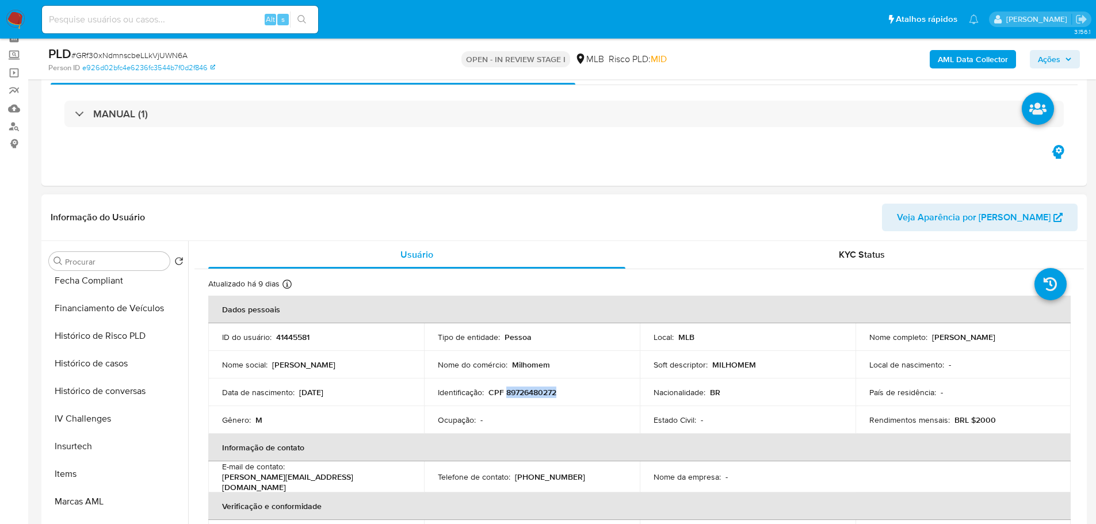
scroll to position [514, 0]
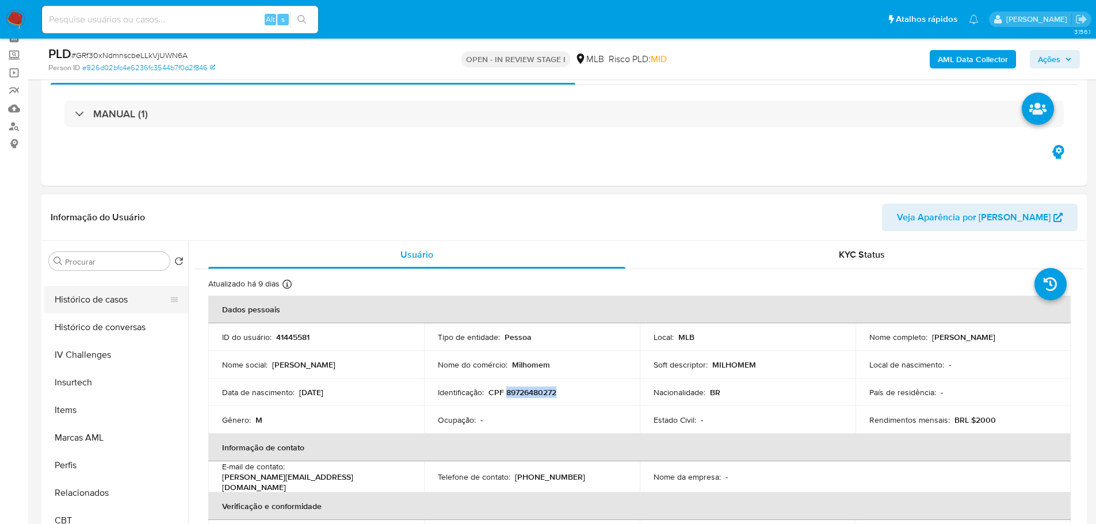
click at [85, 304] on button "Histórico de casos" at bounding box center [111, 300] width 135 height 28
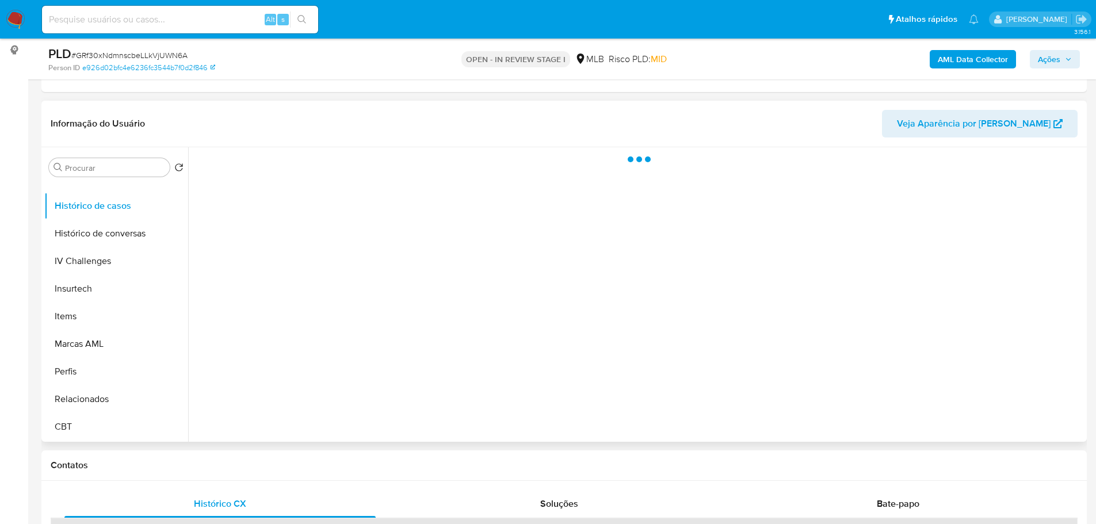
scroll to position [230, 0]
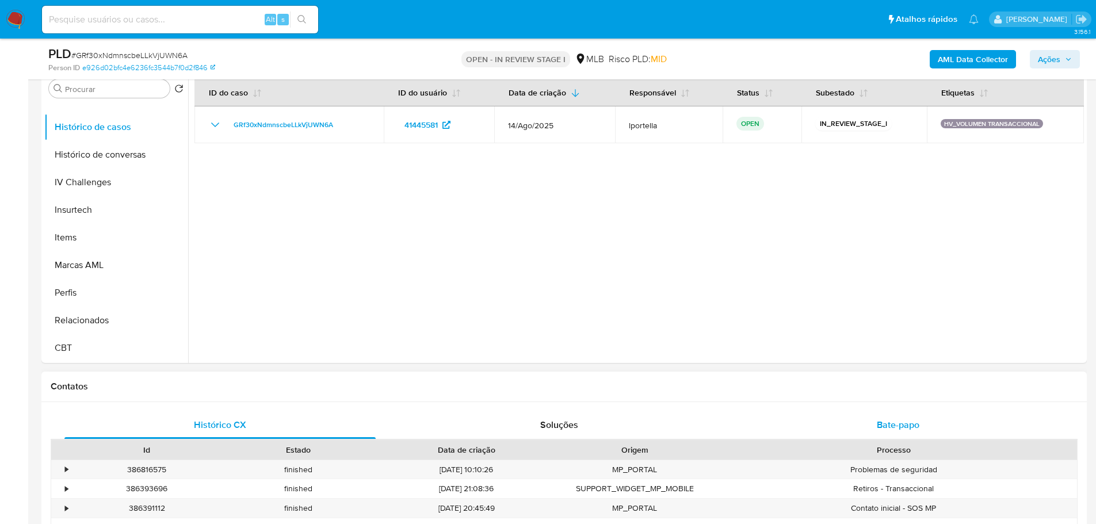
click at [918, 430] on span "Bate-papo" at bounding box center [898, 424] width 43 height 13
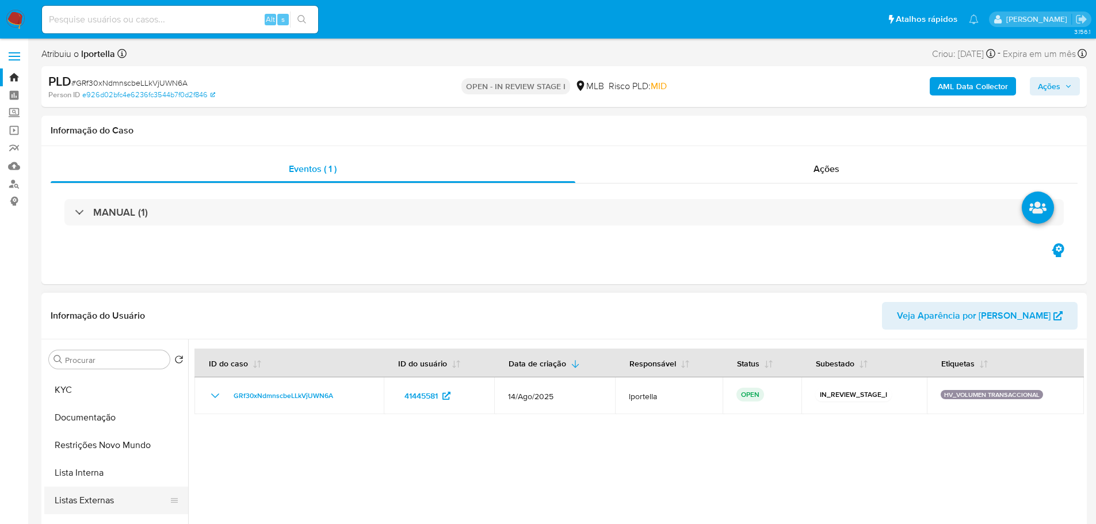
scroll to position [0, 0]
drag, startPoint x: 104, startPoint y: 437, endPoint x: 185, endPoint y: 359, distance: 112.7
click at [104, 437] on button "Documentação" at bounding box center [116, 442] width 144 height 28
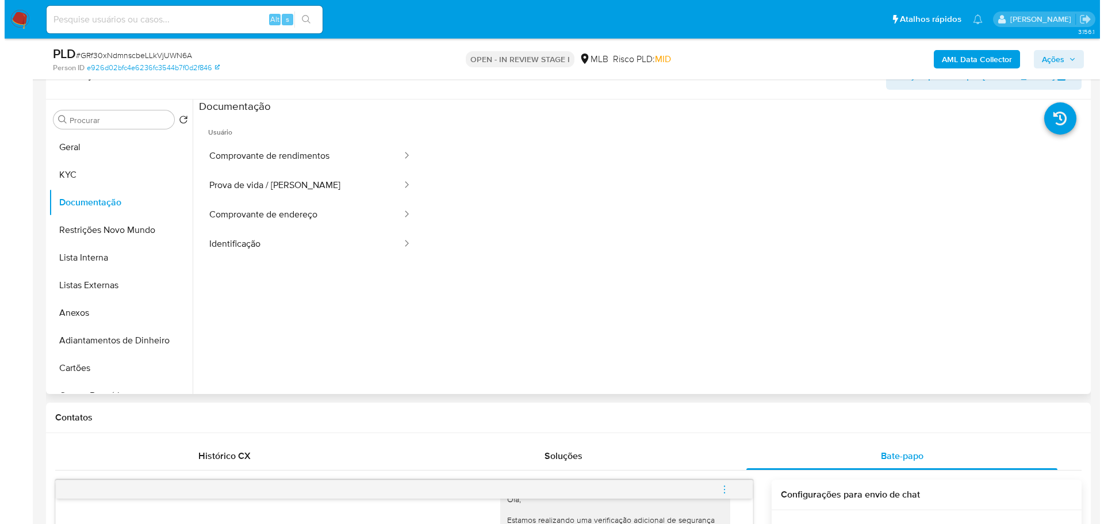
scroll to position [173, 0]
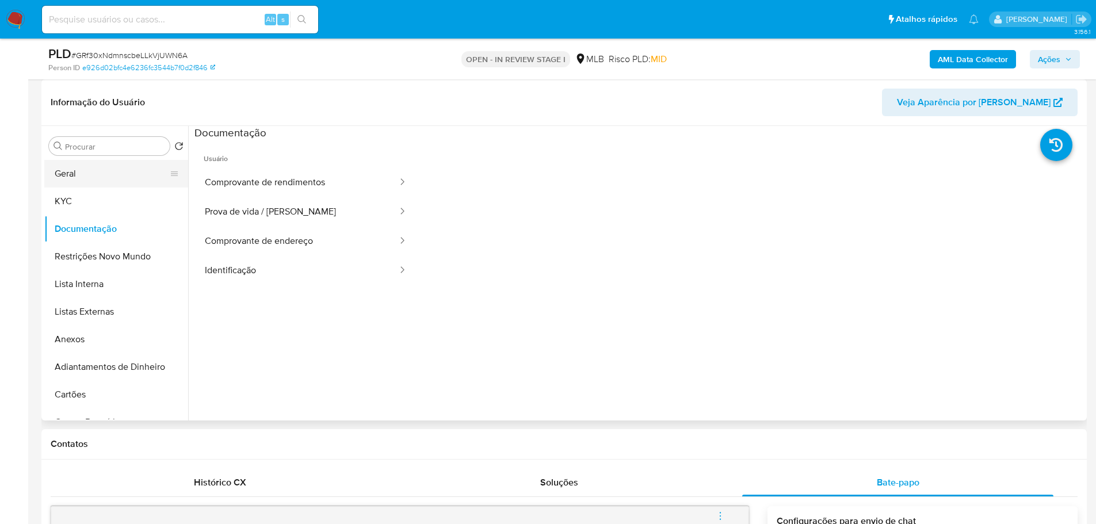
click at [78, 169] on button "Geral" at bounding box center [111, 174] width 135 height 28
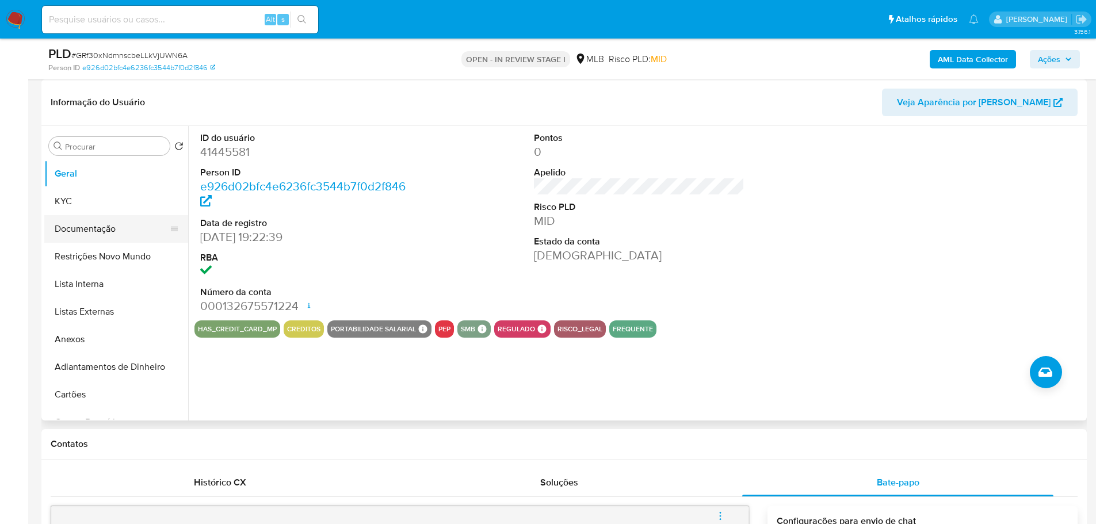
click at [89, 221] on button "Documentação" at bounding box center [111, 229] width 135 height 28
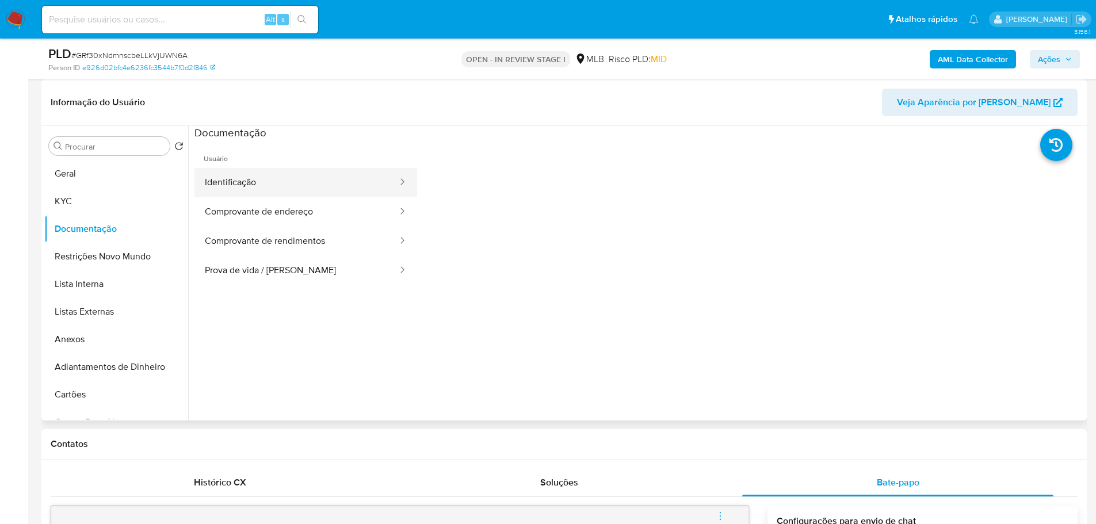
click at [290, 196] on button "Identificação" at bounding box center [296, 182] width 204 height 29
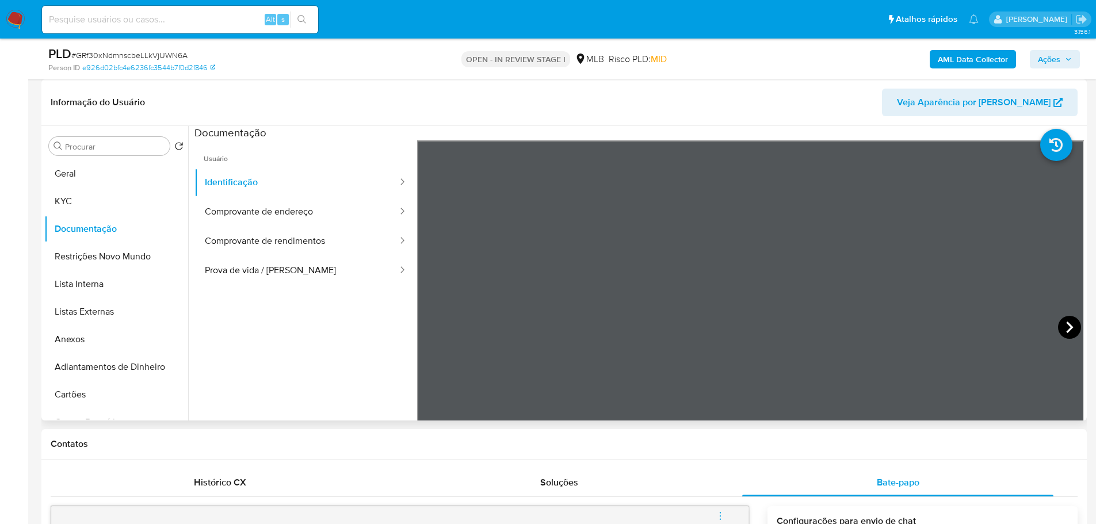
click at [1058, 332] on icon at bounding box center [1069, 327] width 23 height 23
click at [91, 180] on button "Geral" at bounding box center [111, 174] width 135 height 28
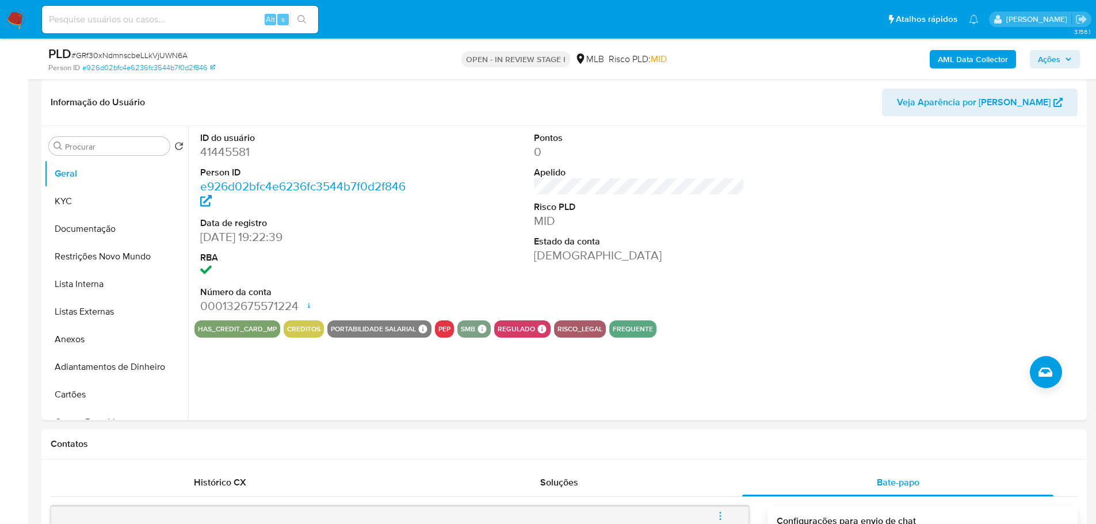
click at [1065, 67] on button "Ações" at bounding box center [1054, 59] width 50 height 18
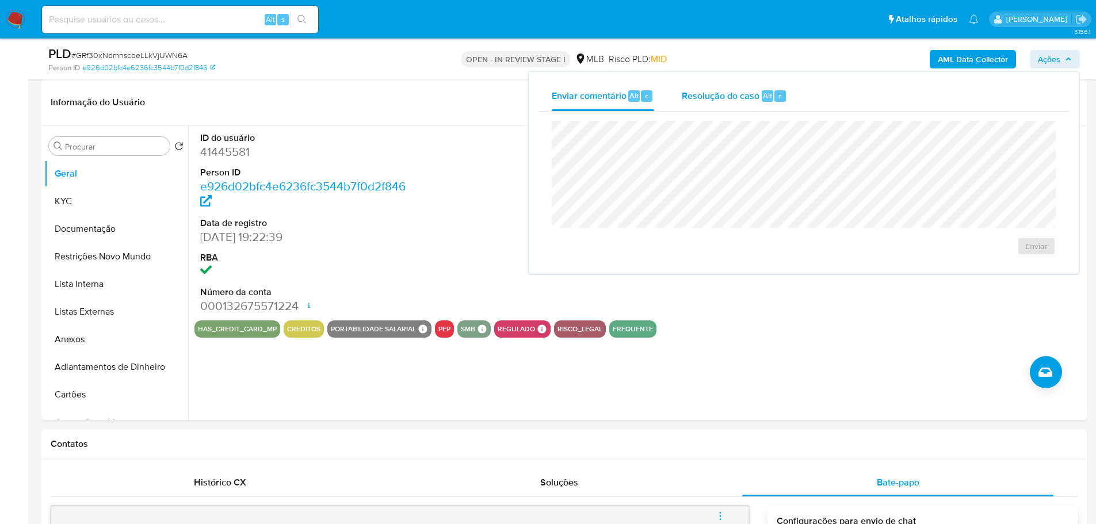
click at [747, 99] on span "Resolução do caso" at bounding box center [721, 95] width 78 height 13
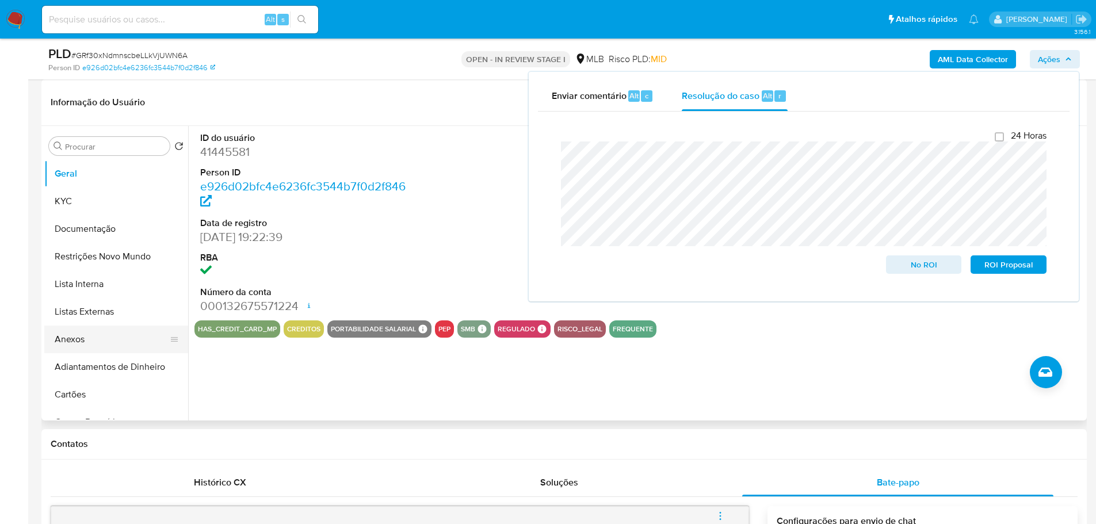
click at [105, 343] on button "Anexos" at bounding box center [111, 340] width 135 height 28
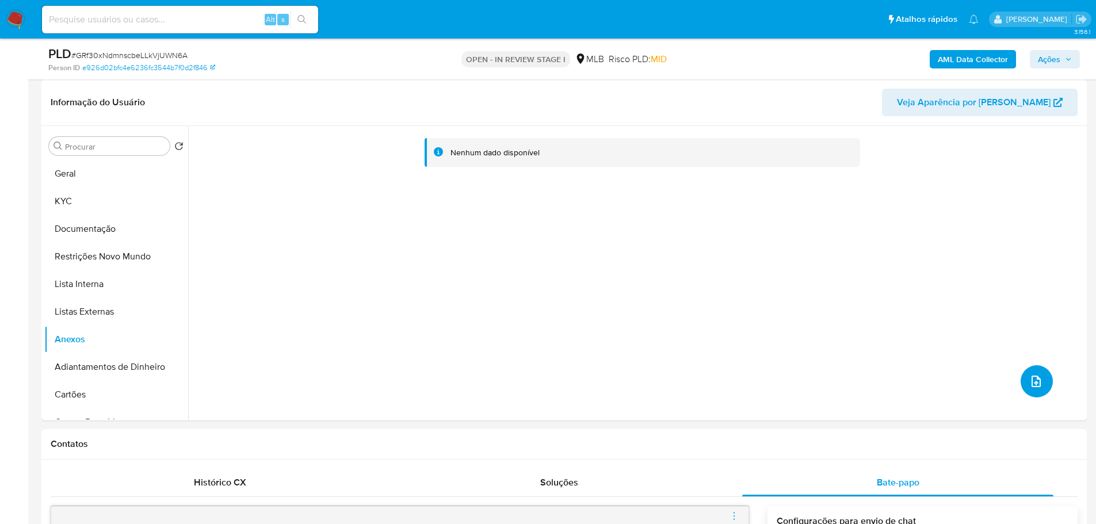
click at [1020, 377] on button "upload-file" at bounding box center [1036, 381] width 32 height 32
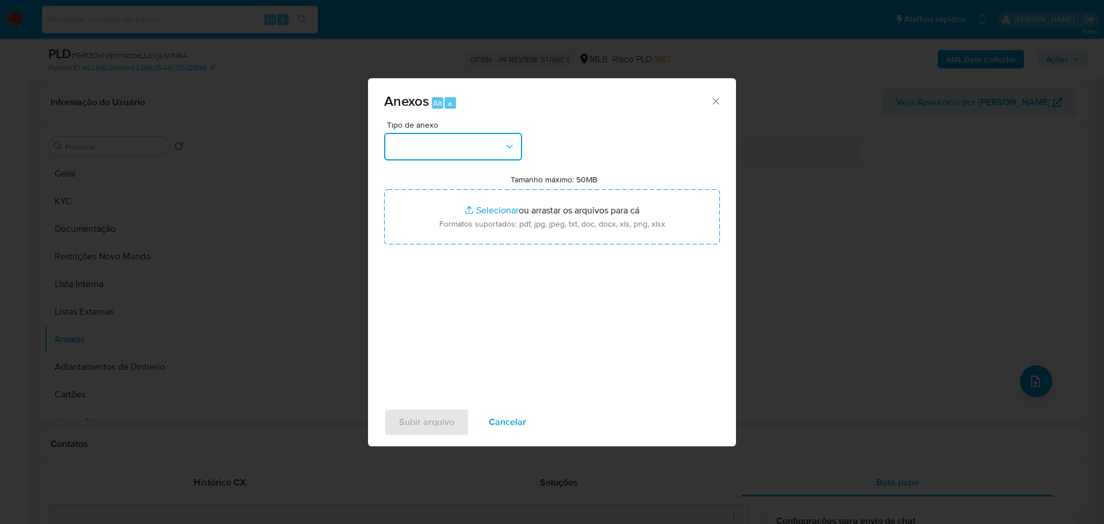
click at [481, 146] on button "button" at bounding box center [453, 147] width 138 height 28
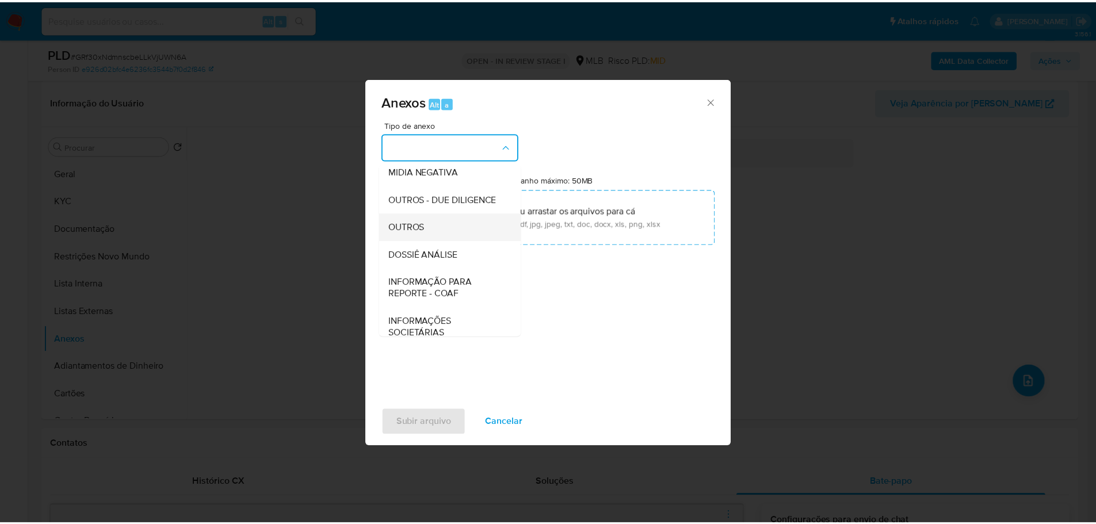
scroll to position [177, 0]
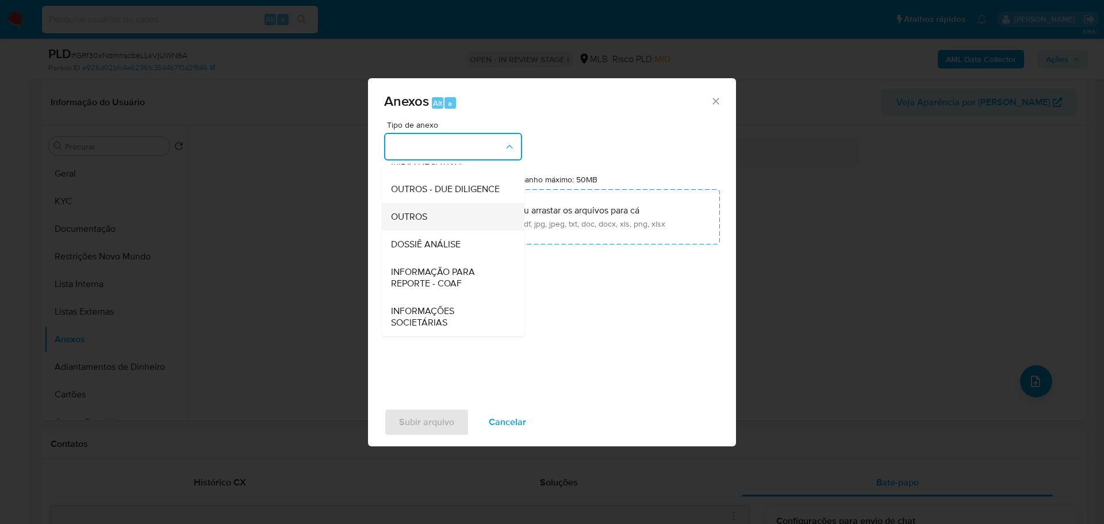
click at [428, 210] on div "OUTROS" at bounding box center [449, 217] width 117 height 28
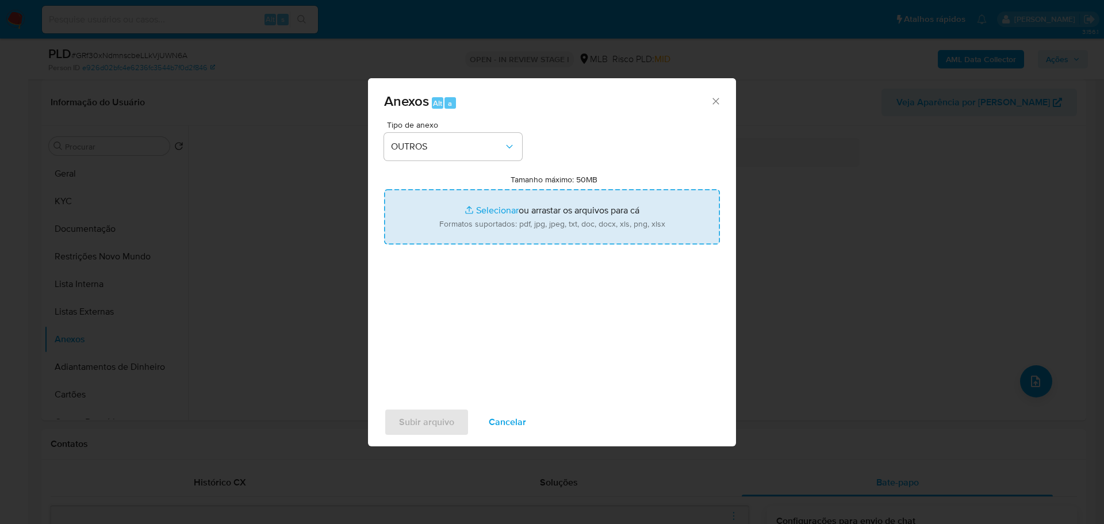
type input "C:\fakepath\SAR - XXX - CPF 89726480272 - RODRIGO DA SILVA MILHOMEM.pdf"
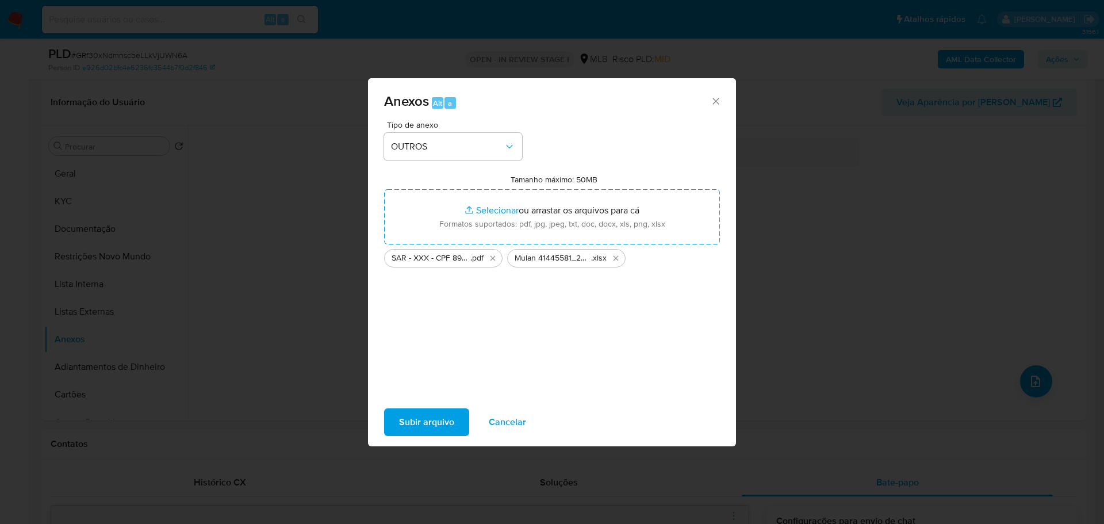
click at [431, 419] on span "Subir arquivo" at bounding box center [426, 421] width 55 height 25
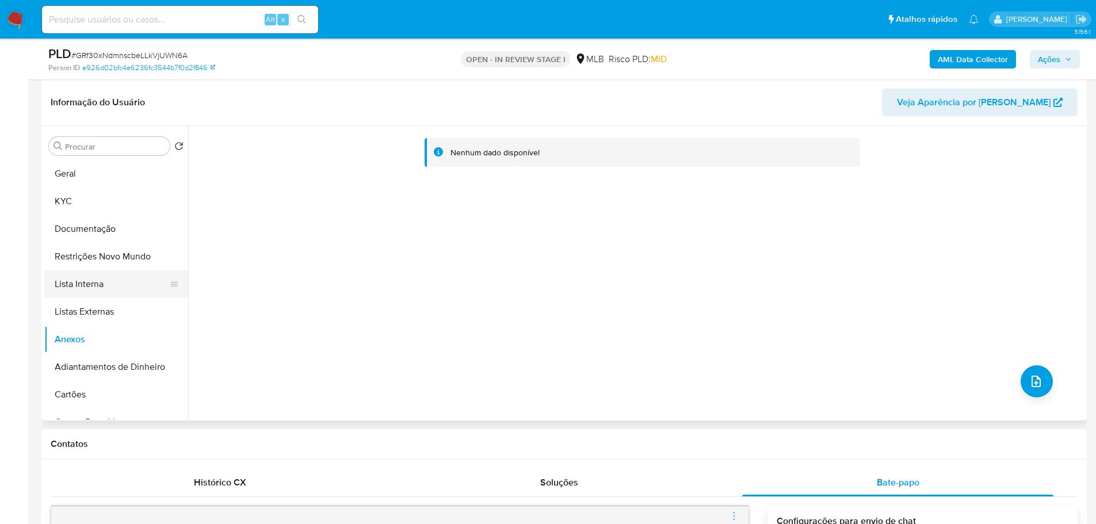
click at [93, 282] on button "Lista Interna" at bounding box center [111, 284] width 135 height 28
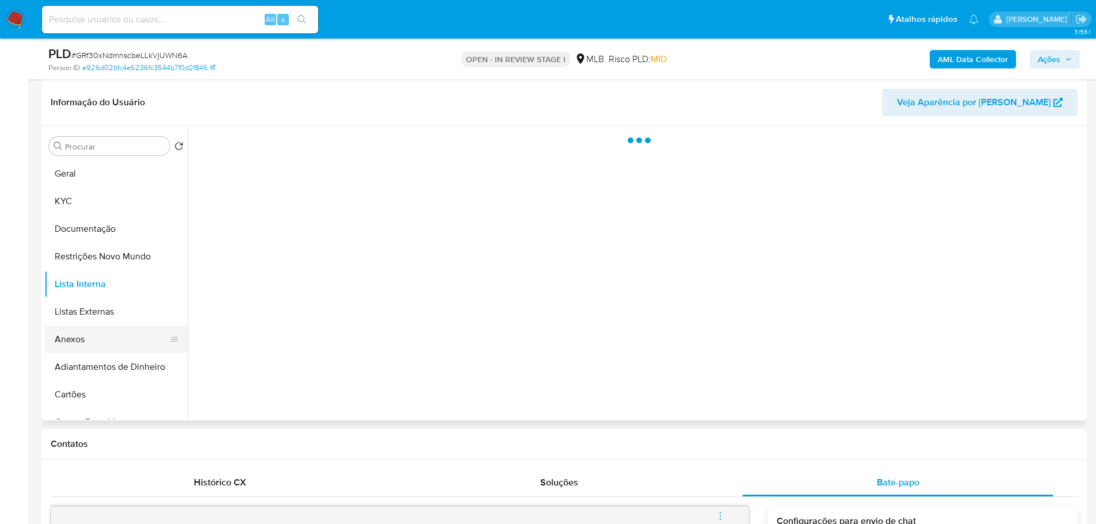
click at [95, 340] on button "Anexos" at bounding box center [111, 340] width 135 height 28
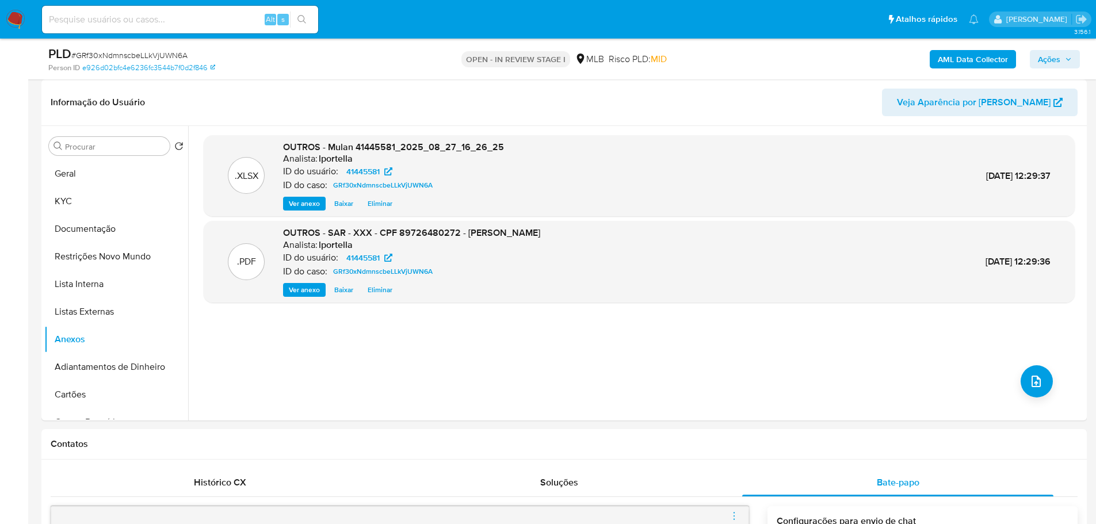
click at [1068, 57] on icon "button" at bounding box center [1068, 59] width 7 height 7
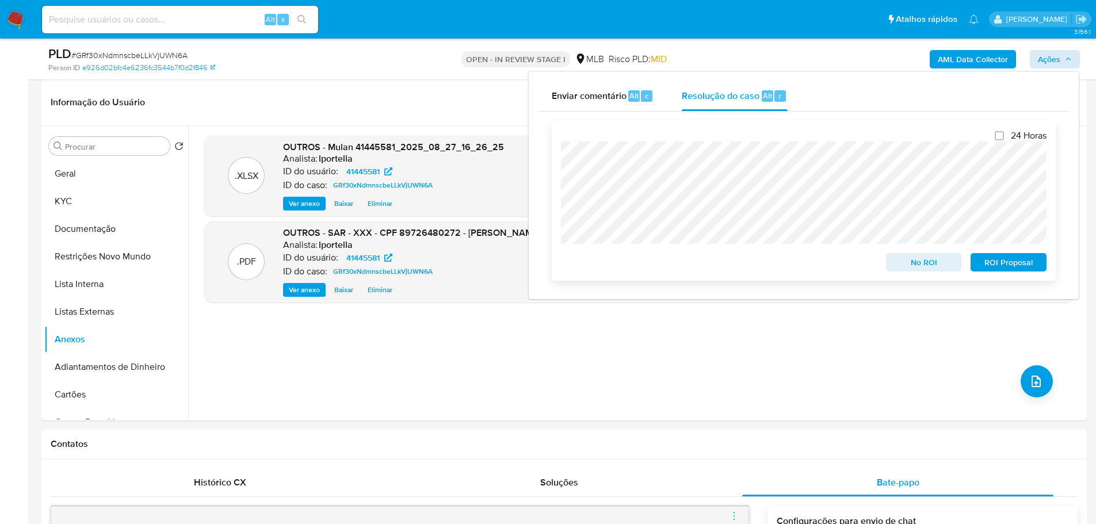
click at [1004, 270] on span "ROI Proposal" at bounding box center [1008, 262] width 60 height 16
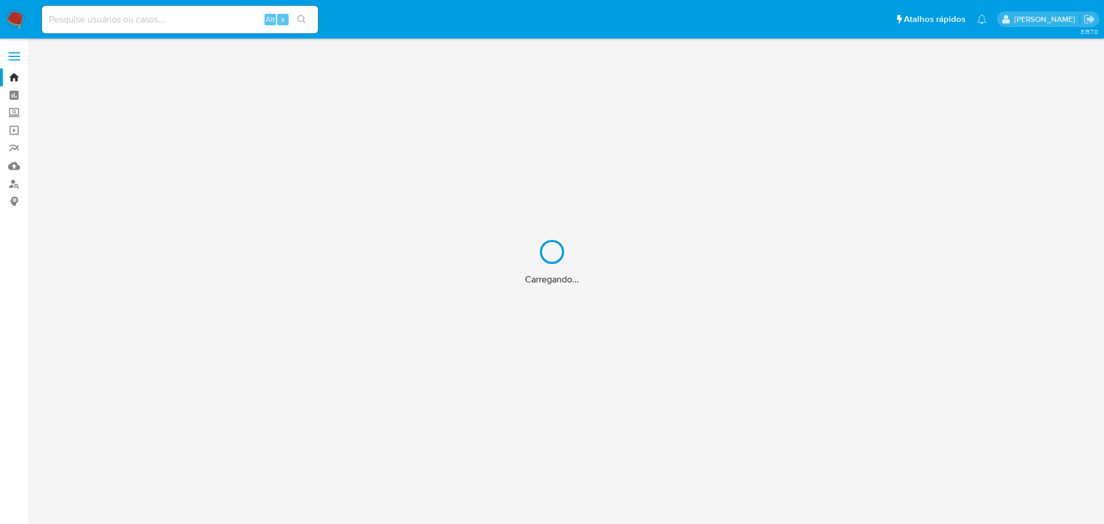
click at [163, 27] on div "Carregando..." at bounding box center [552, 262] width 1104 height 524
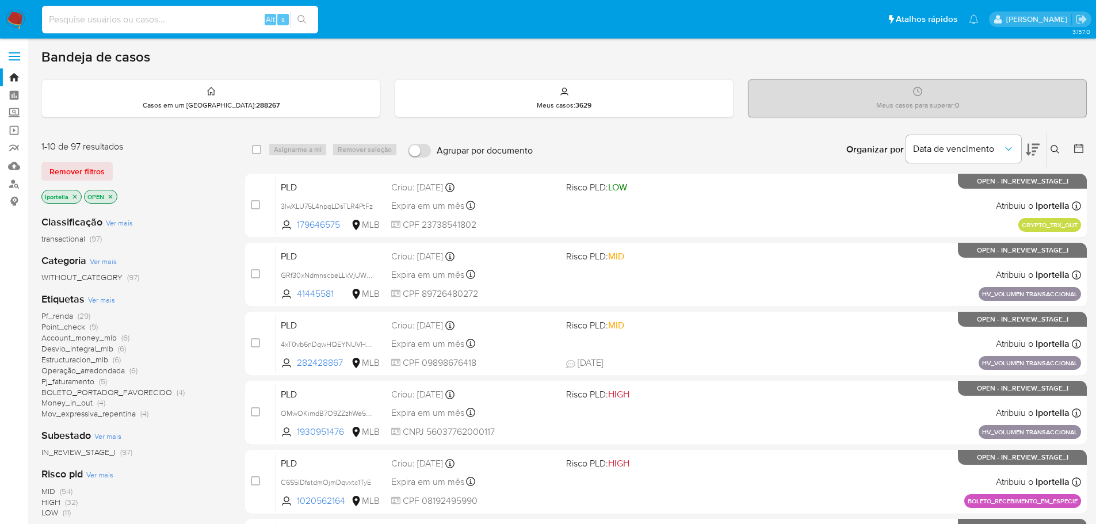
click at [155, 22] on input at bounding box center [180, 19] width 276 height 15
paste input "317285548"
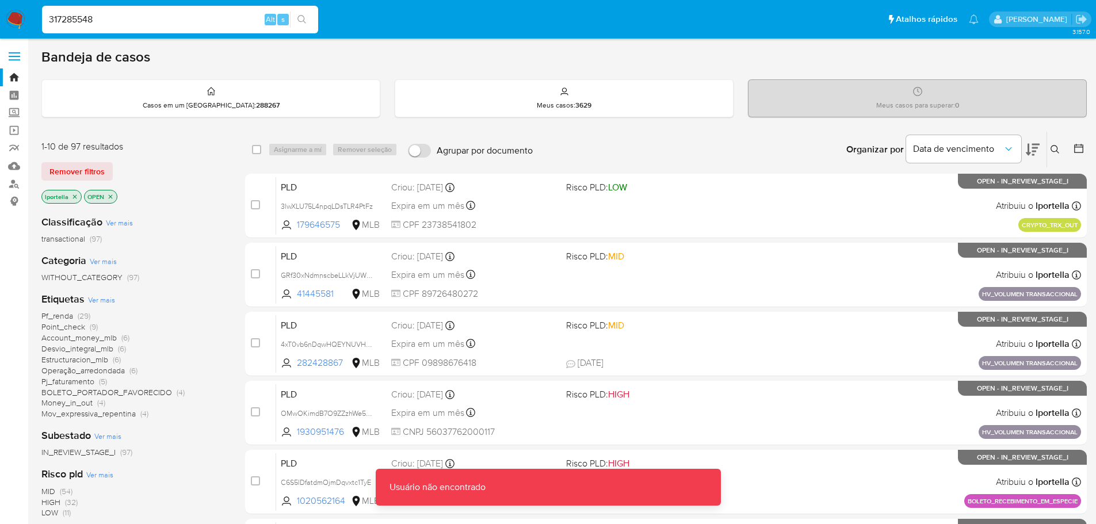
click at [155, 22] on input "317285548" at bounding box center [180, 19] width 276 height 15
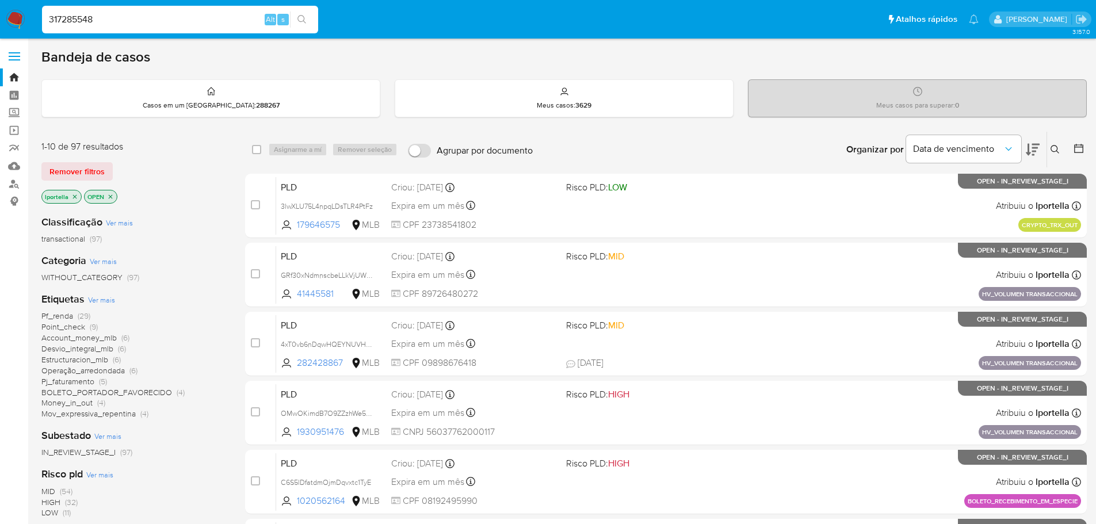
type input "317285548"
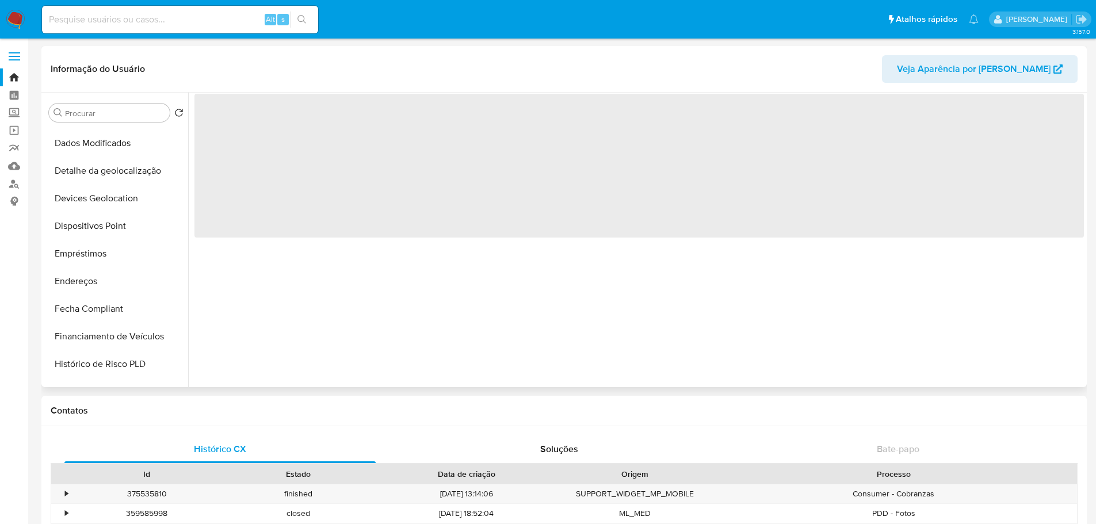
scroll to position [403, 0]
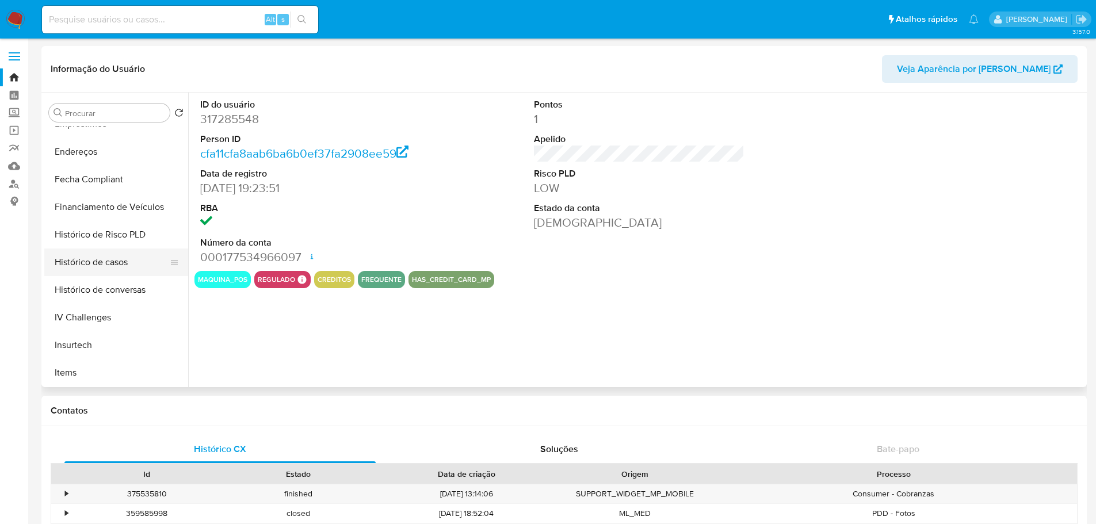
click at [116, 259] on button "Histórico de casos" at bounding box center [111, 262] width 135 height 28
select select "10"
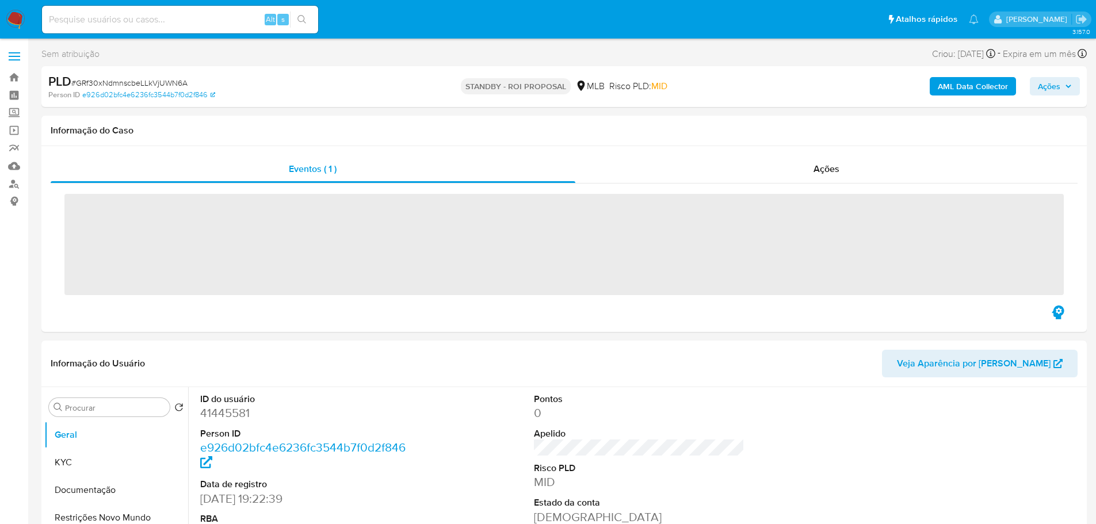
select select "10"
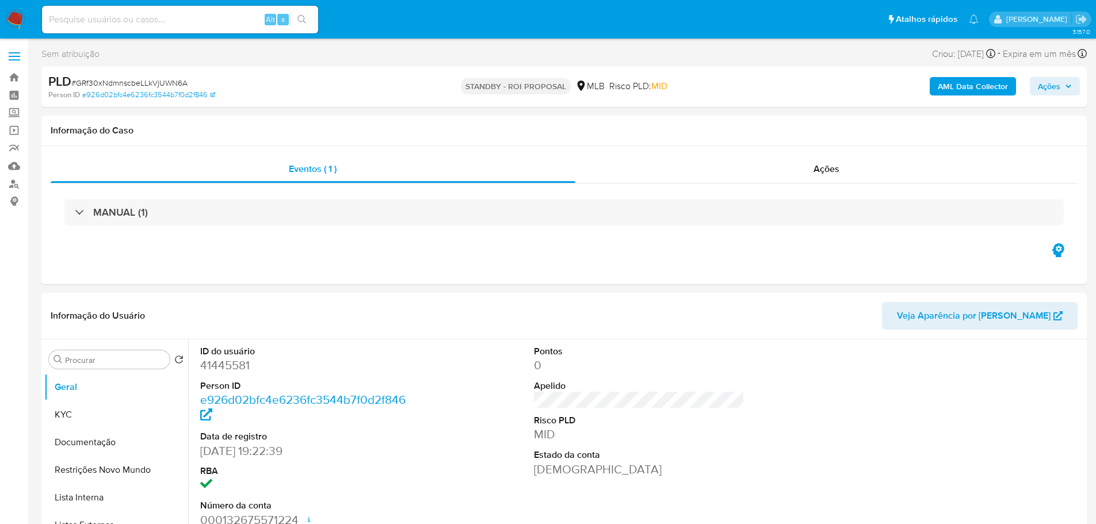
click at [136, 83] on span "# GRf30xNdmnscbeLLkVjUWN6A" at bounding box center [129, 83] width 116 height 12
copy span "GRf30xNdmnscbeLLkVjUWN6A"
click at [20, 20] on img at bounding box center [16, 20] width 20 height 20
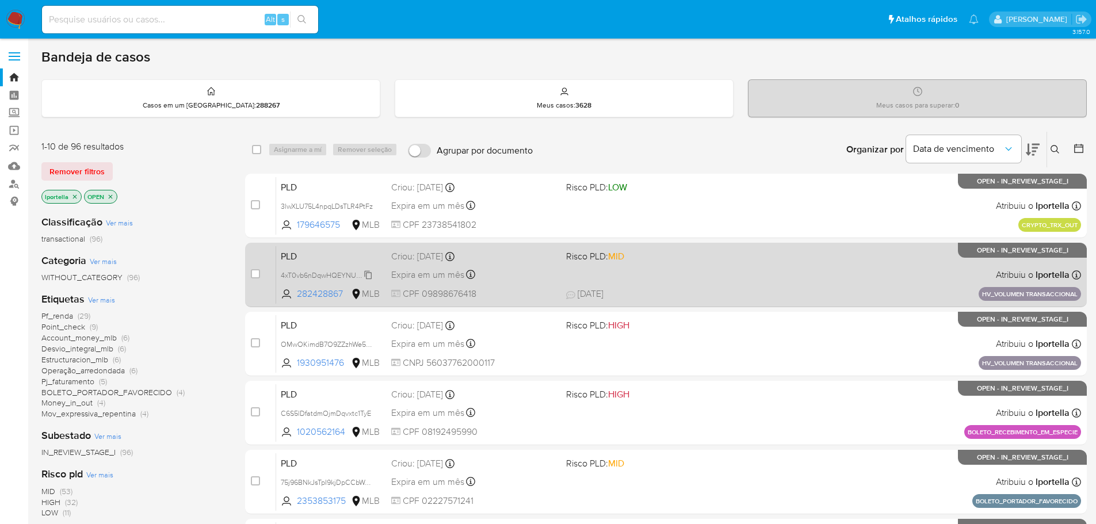
click at [321, 273] on span "4xT0vb6nDqwHQEYNUVHyFXEe" at bounding box center [333, 274] width 105 height 13
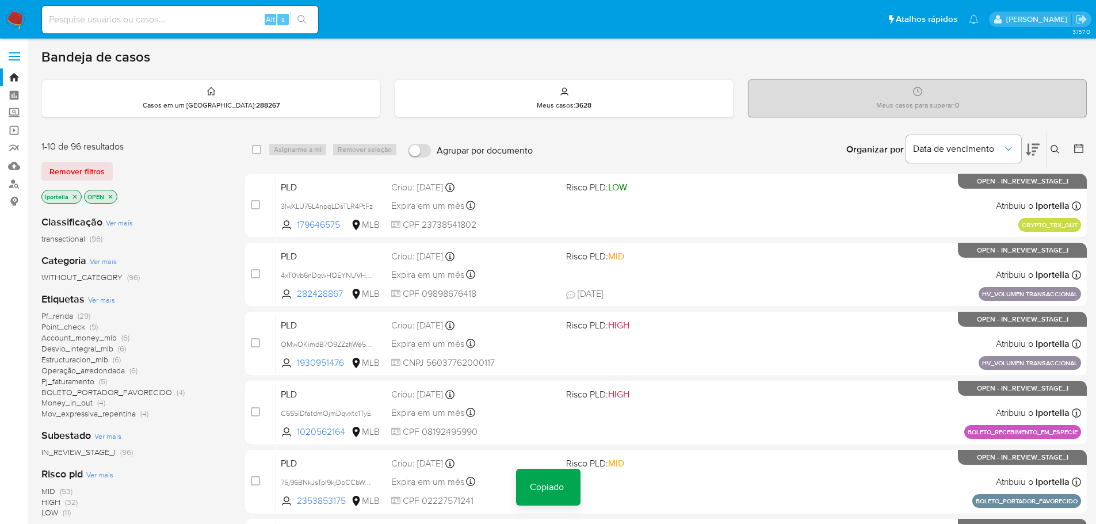
click at [177, 28] on div "Alt s" at bounding box center [180, 20] width 276 height 28
click at [174, 24] on input at bounding box center [180, 19] width 276 height 15
paste input "4xT0vb6nDqwHQEYNUVHyFXEe"
type input "4xT0vb6nDqwHQEYNUVHyFXEe"
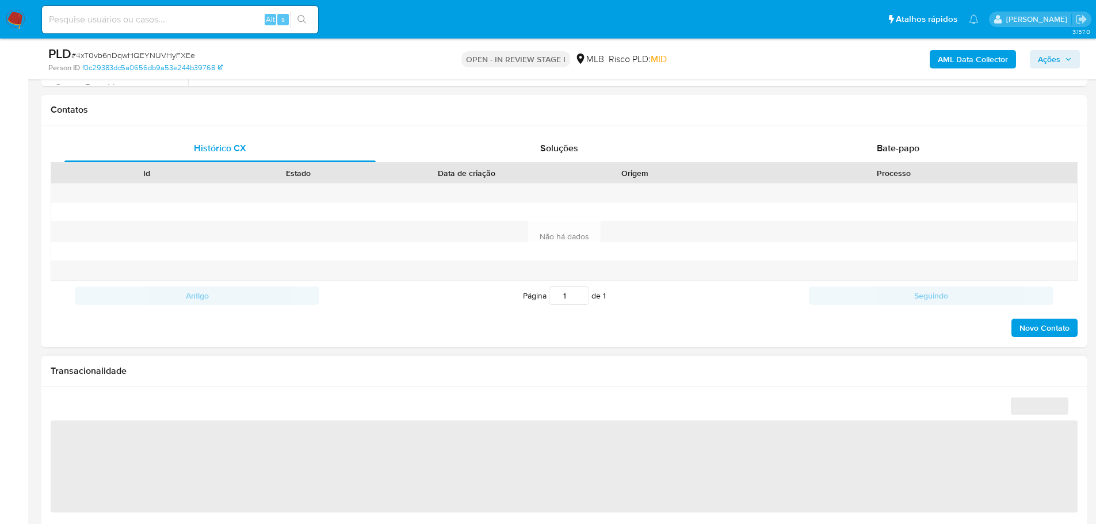
scroll to position [575, 0]
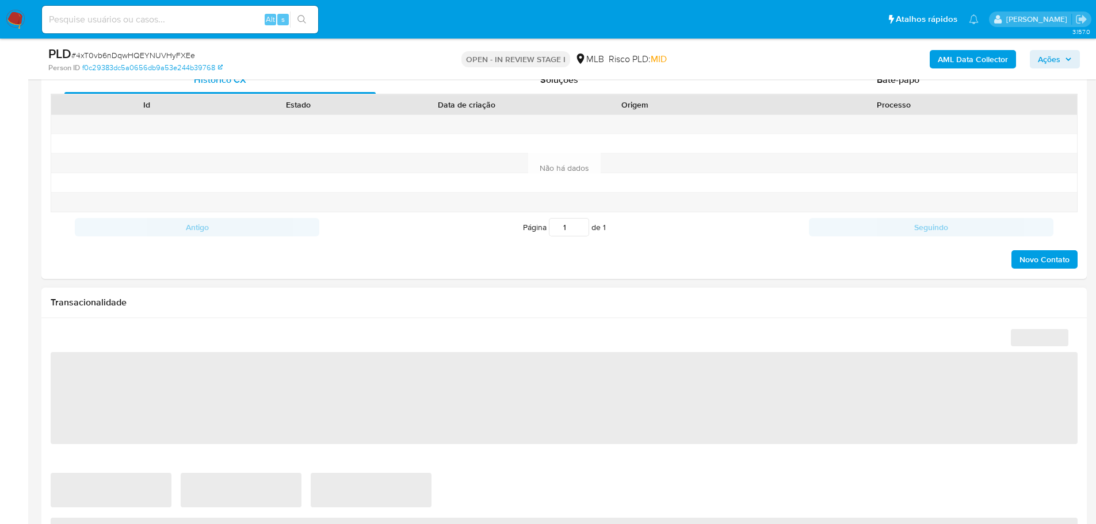
select select "10"
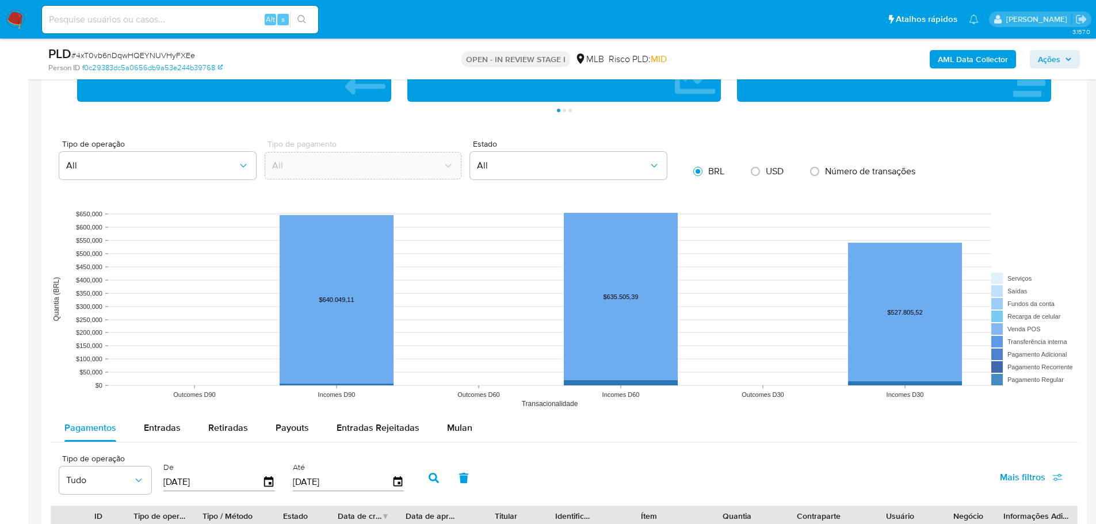
scroll to position [1035, 0]
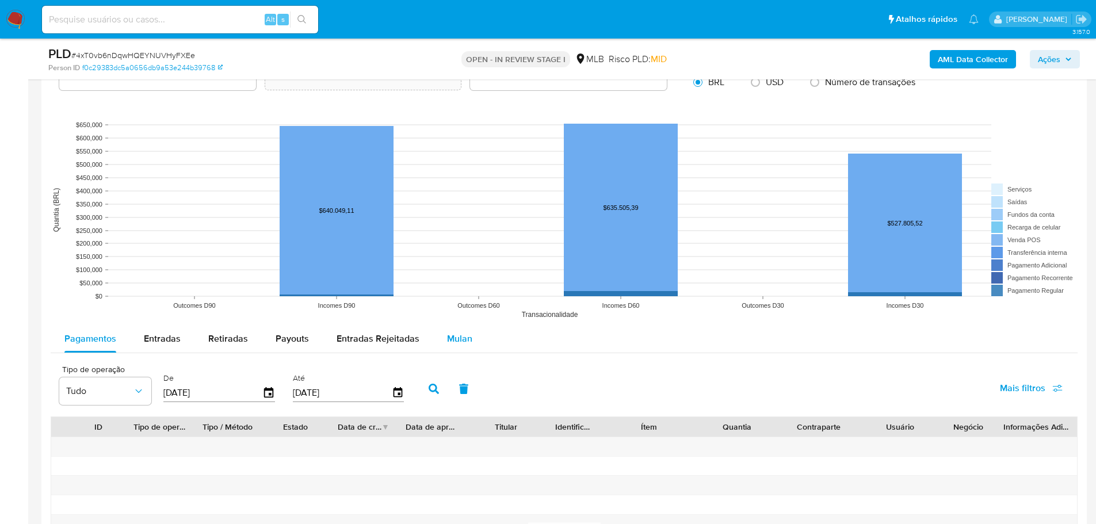
click at [464, 337] on span "Mulan" at bounding box center [459, 338] width 25 height 13
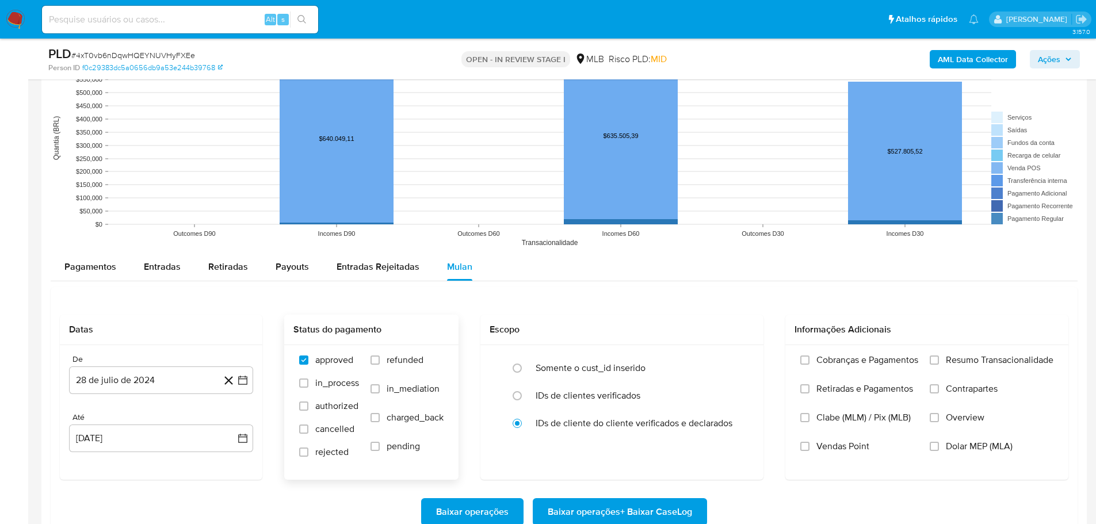
scroll to position [1208, 0]
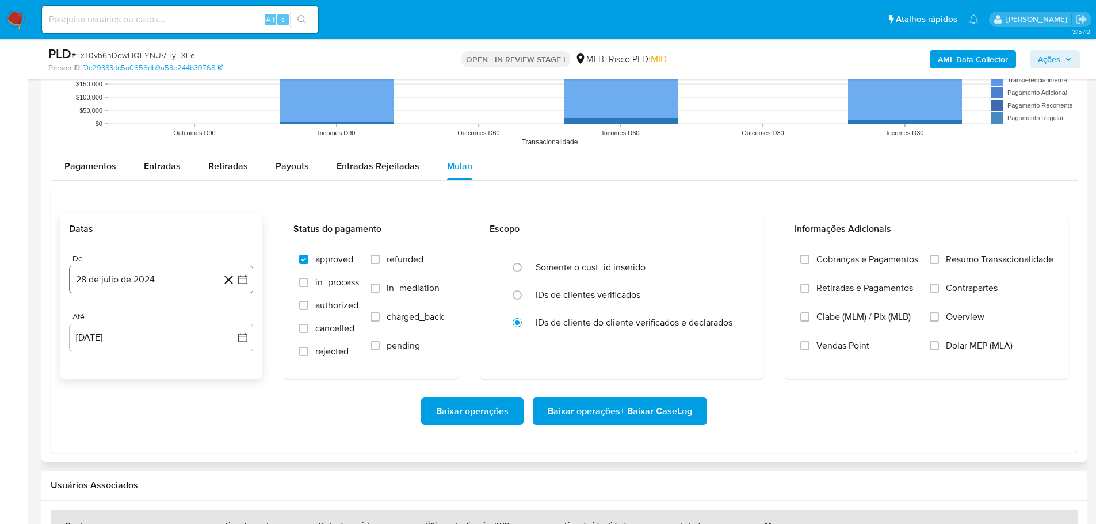
click at [147, 288] on button "28 de julio de 2024" at bounding box center [161, 280] width 184 height 28
click at [232, 315] on icon "Mes siguiente" at bounding box center [232, 321] width 14 height 14
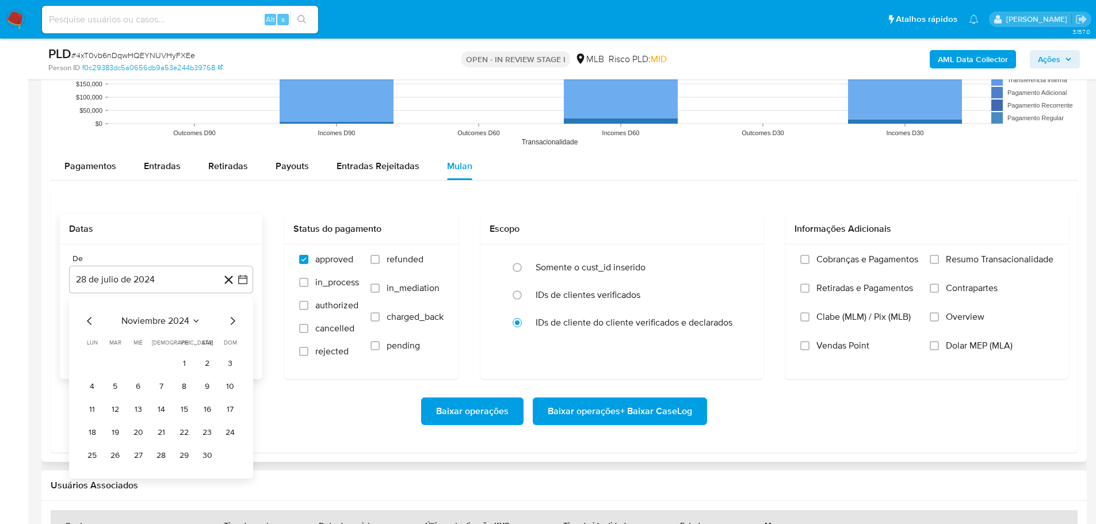
click at [232, 315] on icon "Mes siguiente" at bounding box center [232, 321] width 14 height 14
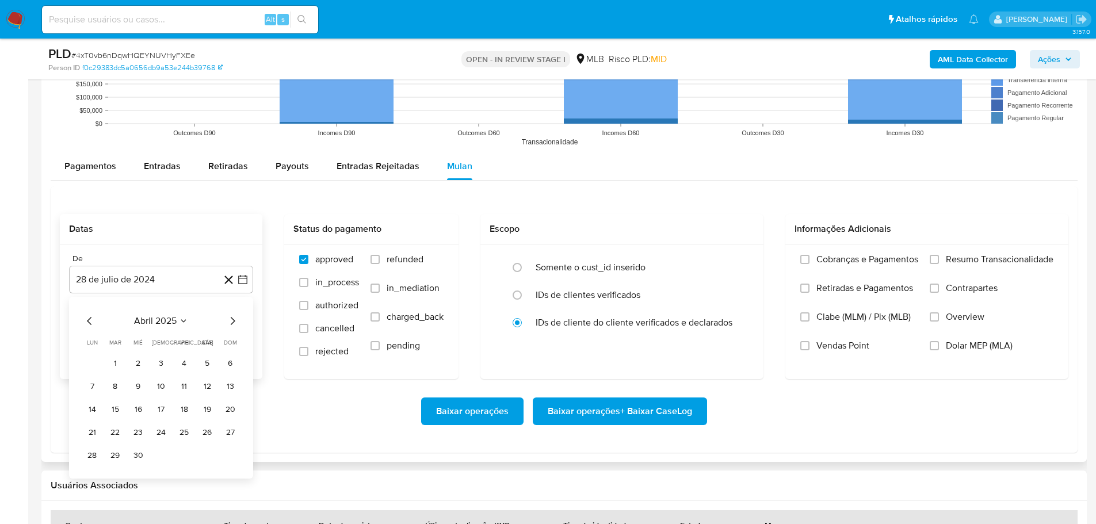
click at [232, 315] on icon "Mes siguiente" at bounding box center [232, 321] width 14 height 14
click at [120, 365] on button "1" at bounding box center [115, 363] width 18 height 18
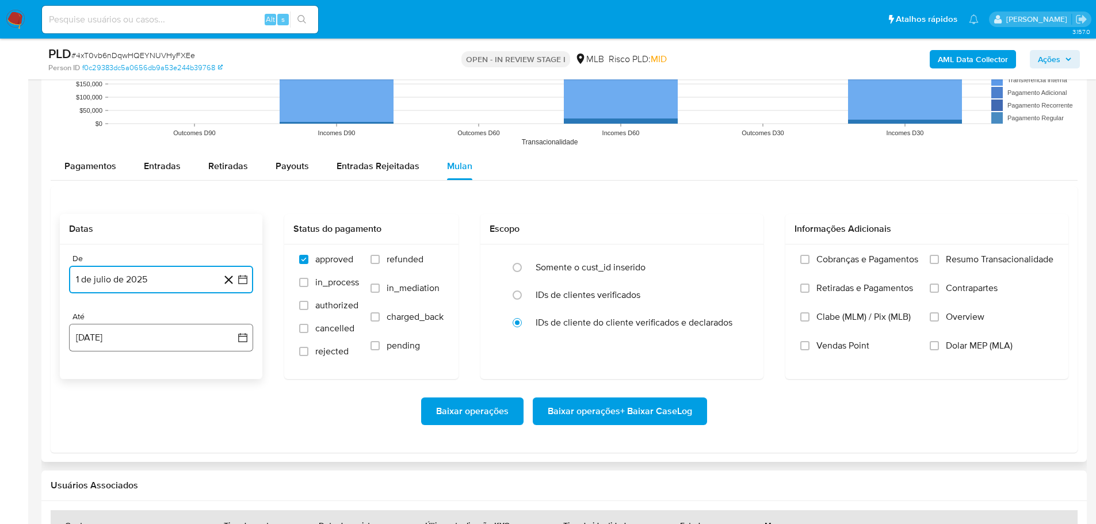
click at [158, 336] on button "[DATE]" at bounding box center [161, 338] width 184 height 28
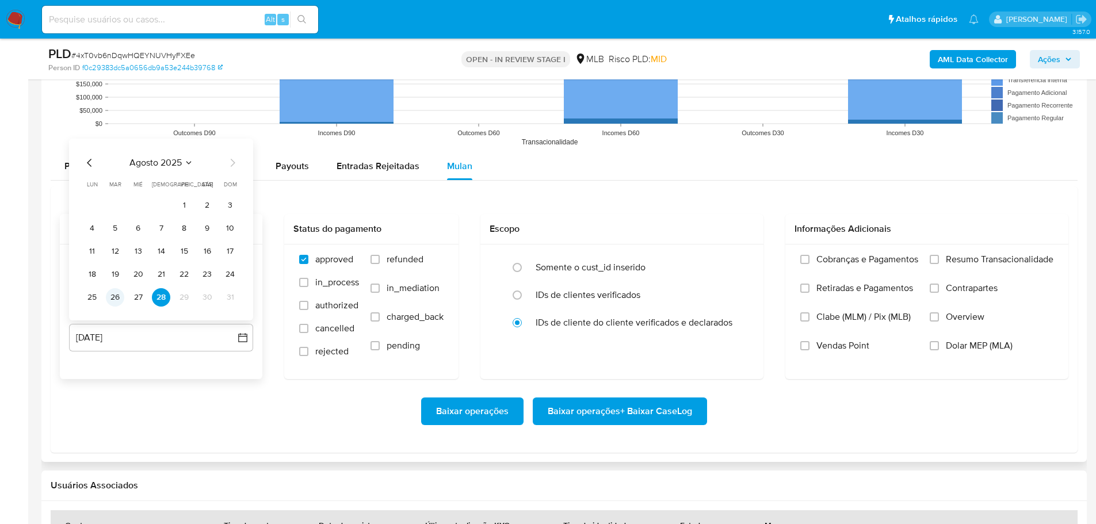
click at [113, 301] on button "26" at bounding box center [115, 297] width 18 height 18
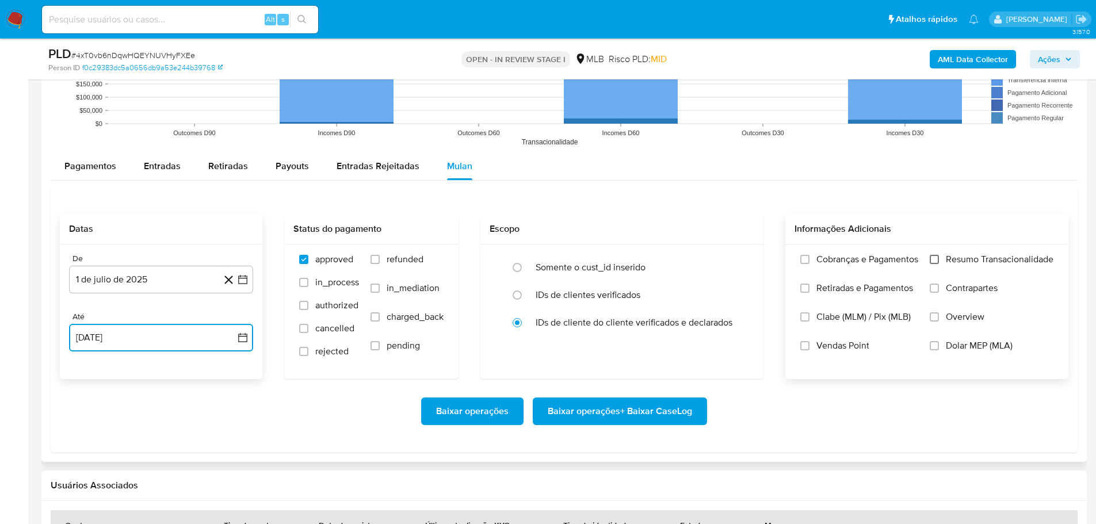
click at [934, 263] on input "Resumo Transacionalidade" at bounding box center [933, 259] width 9 height 9
click at [678, 411] on span "Baixar operações + Baixar CaseLog" at bounding box center [620, 411] width 144 height 25
